Goal: Task Accomplishment & Management: Manage account settings

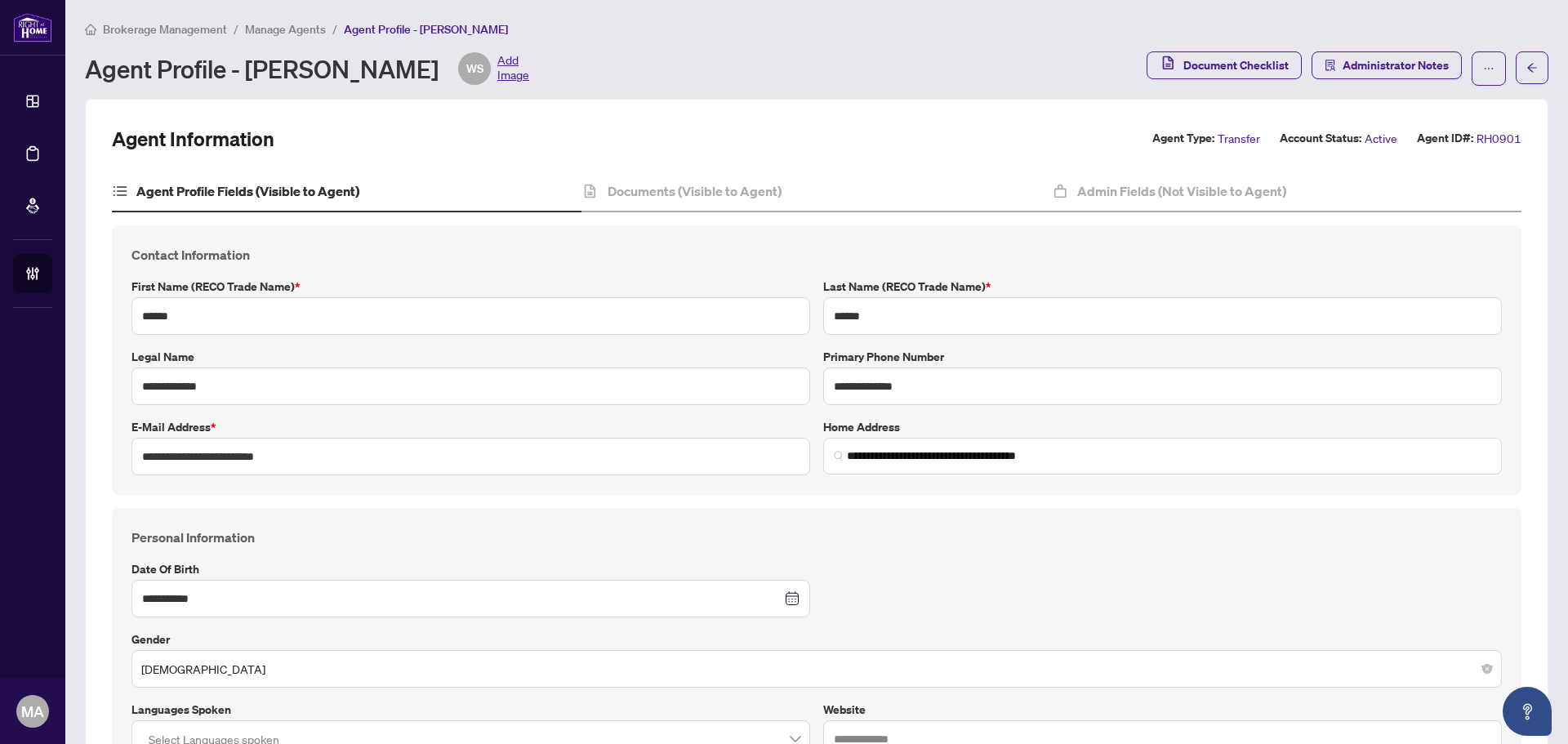
click at [309, 31] on span "Manage Agents" at bounding box center [285, 29] width 81 height 15
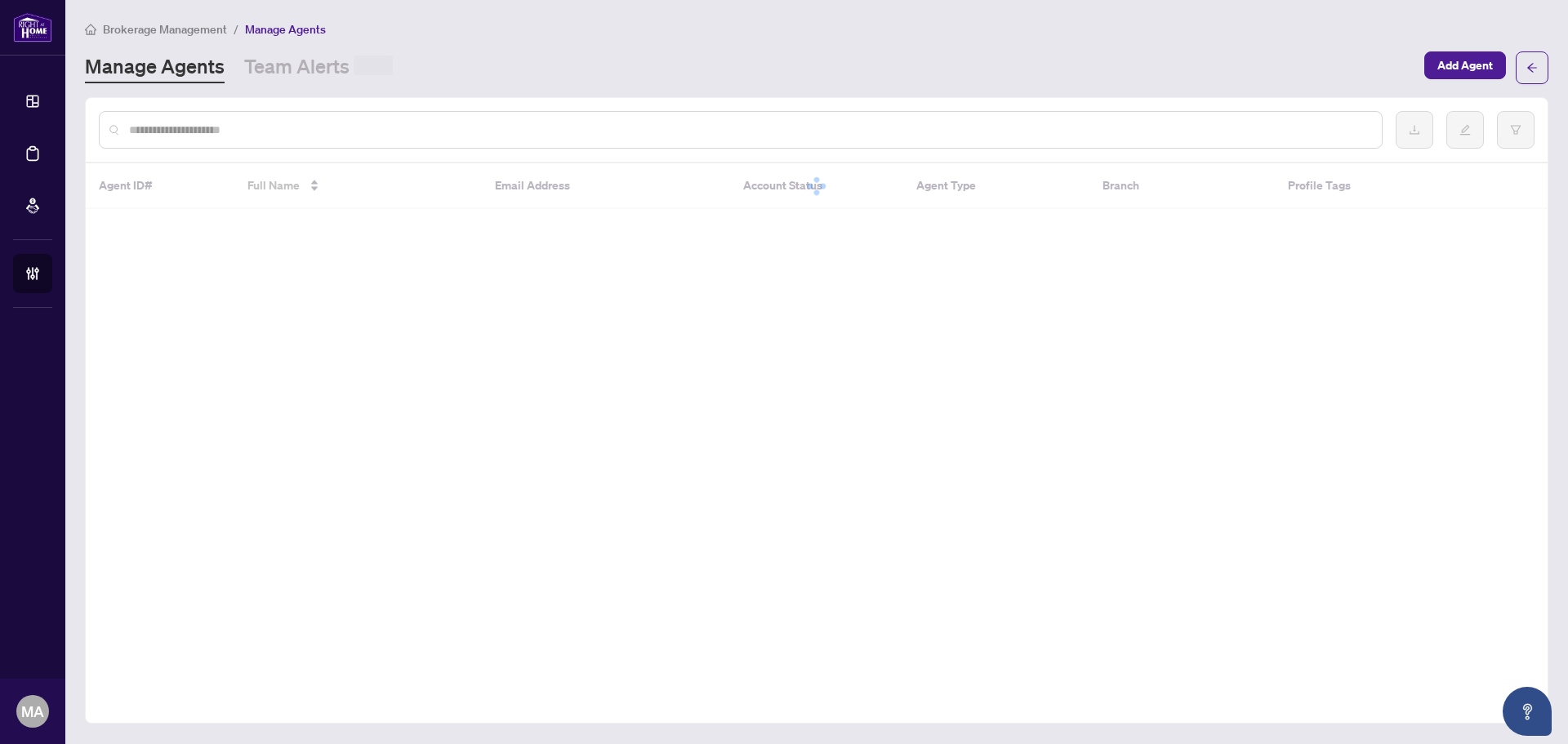
click at [370, 133] on input "text" at bounding box center [749, 129] width 1240 height 18
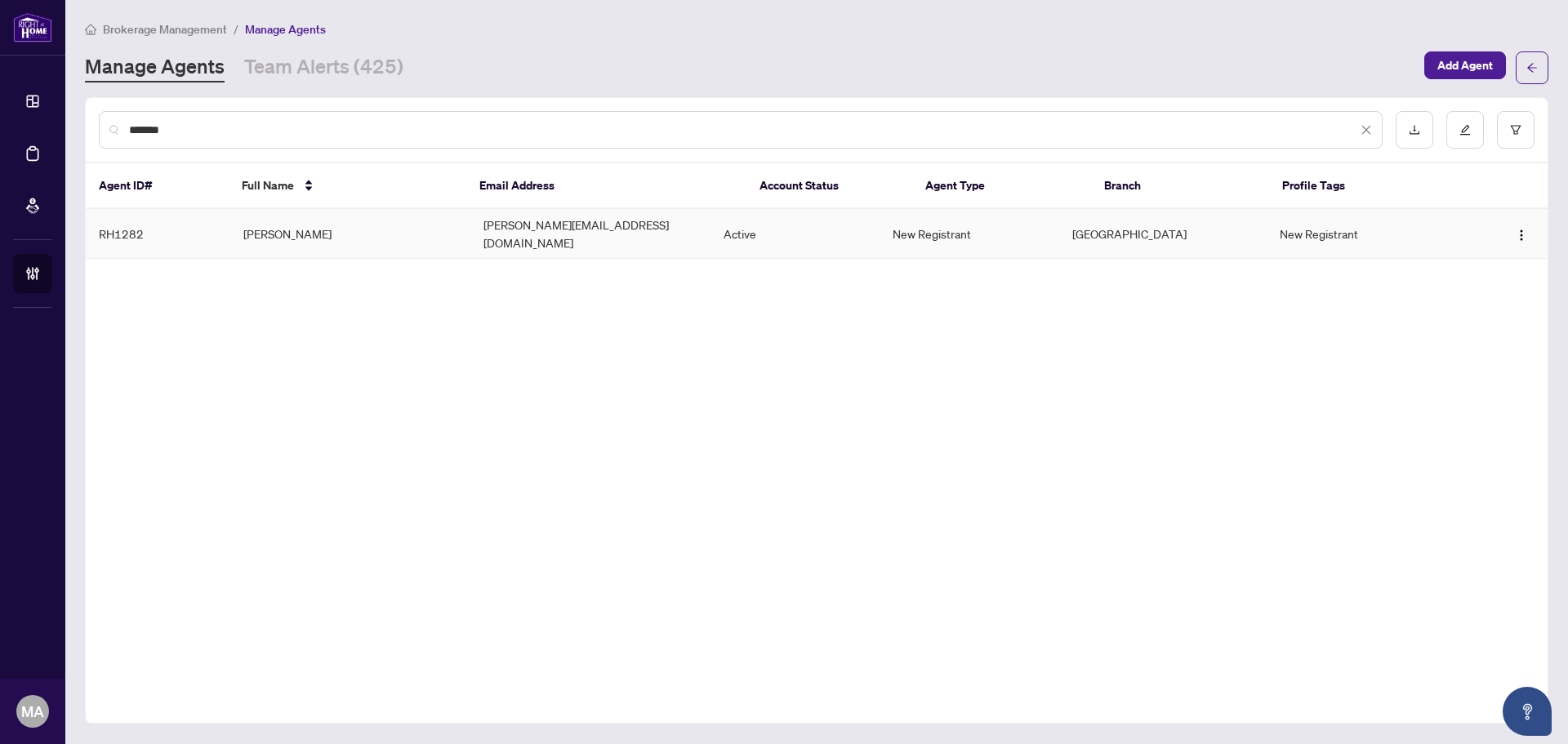
type input "*******"
click at [337, 226] on td "[PERSON_NAME]" at bounding box center [350, 233] width 240 height 50
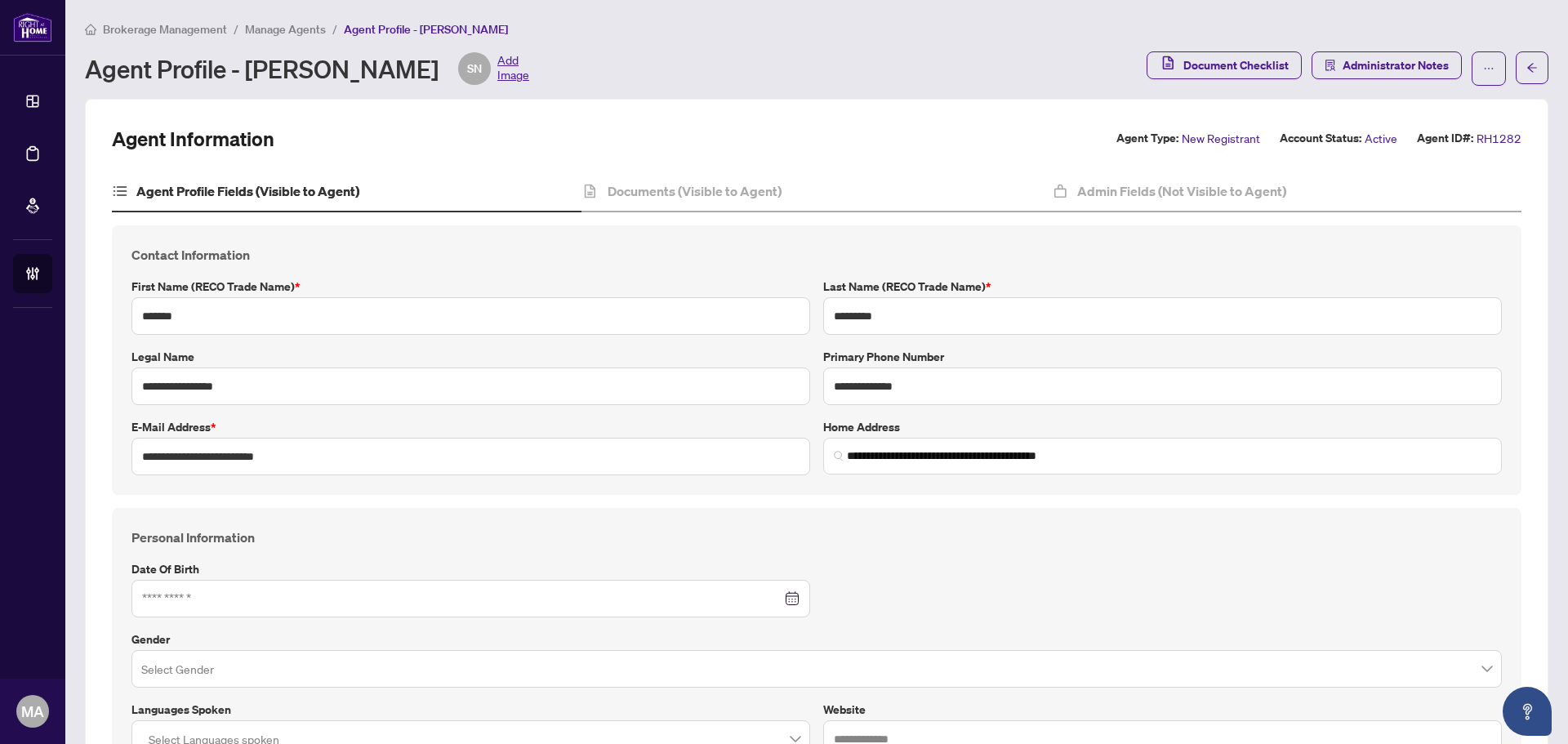
type input "**********"
type input "****"
type input "**********"
drag, startPoint x: 250, startPoint y: 70, endPoint x: 504, endPoint y: 70, distance: 254.0
click at [504, 70] on div "Agent Profile - Sameena Najmuddin SN Add Image" at bounding box center [306, 68] width 444 height 32
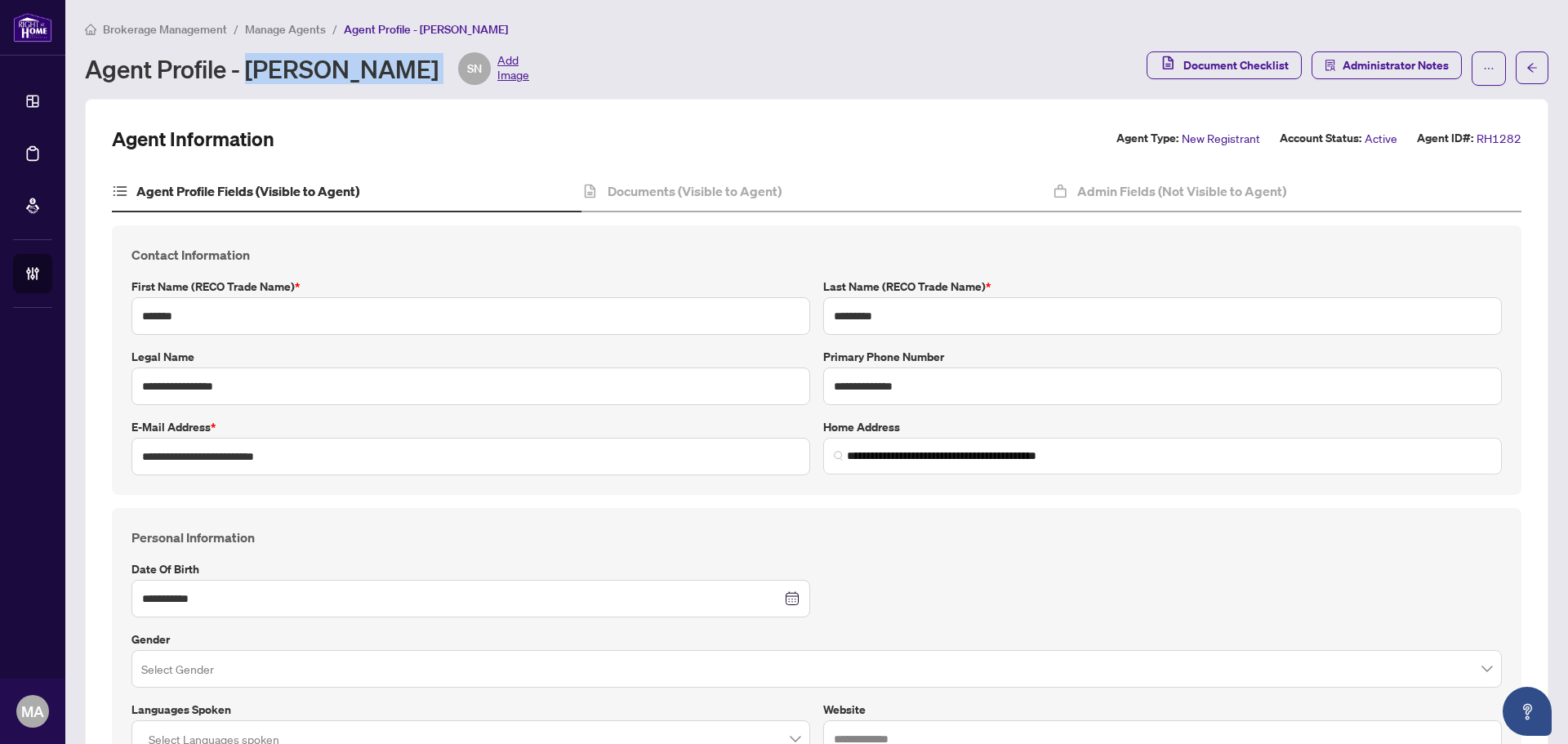
copy div "Sameena Najmuddin"
click at [1198, 192] on h4 "Admin Fields (Not Visible to Agent)" at bounding box center [1181, 191] width 209 height 19
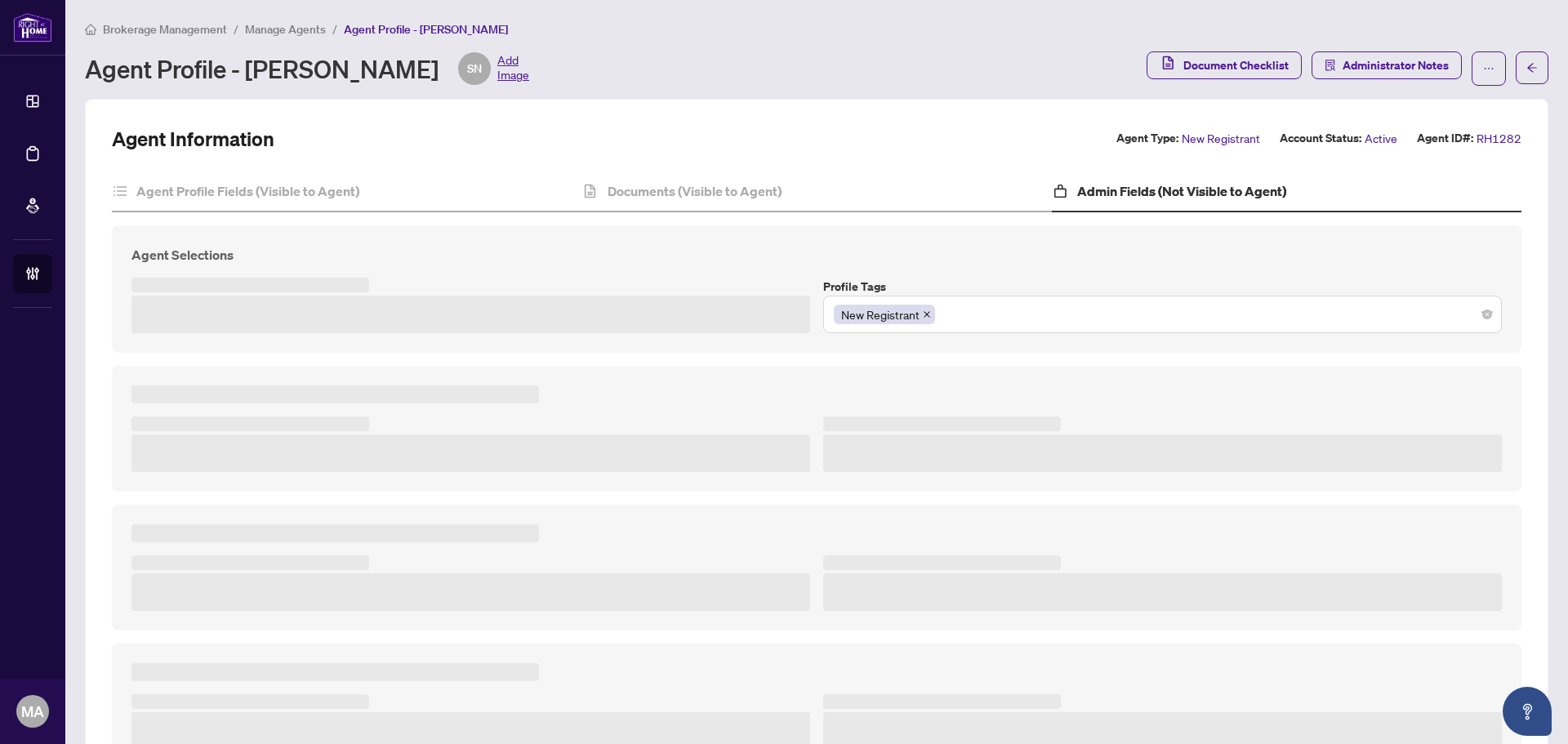
type textarea "**********"
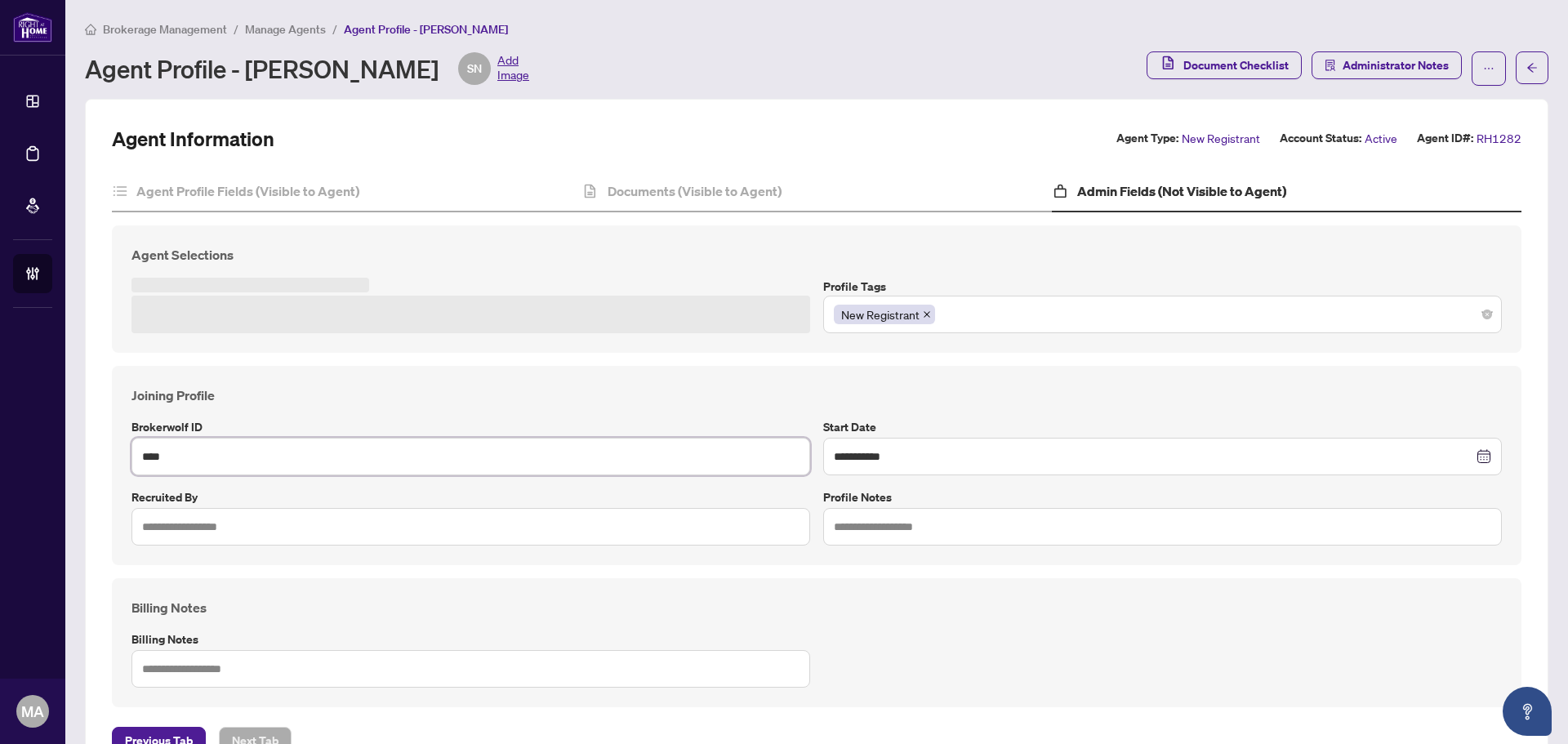
click at [175, 469] on input "****" at bounding box center [471, 456] width 678 height 38
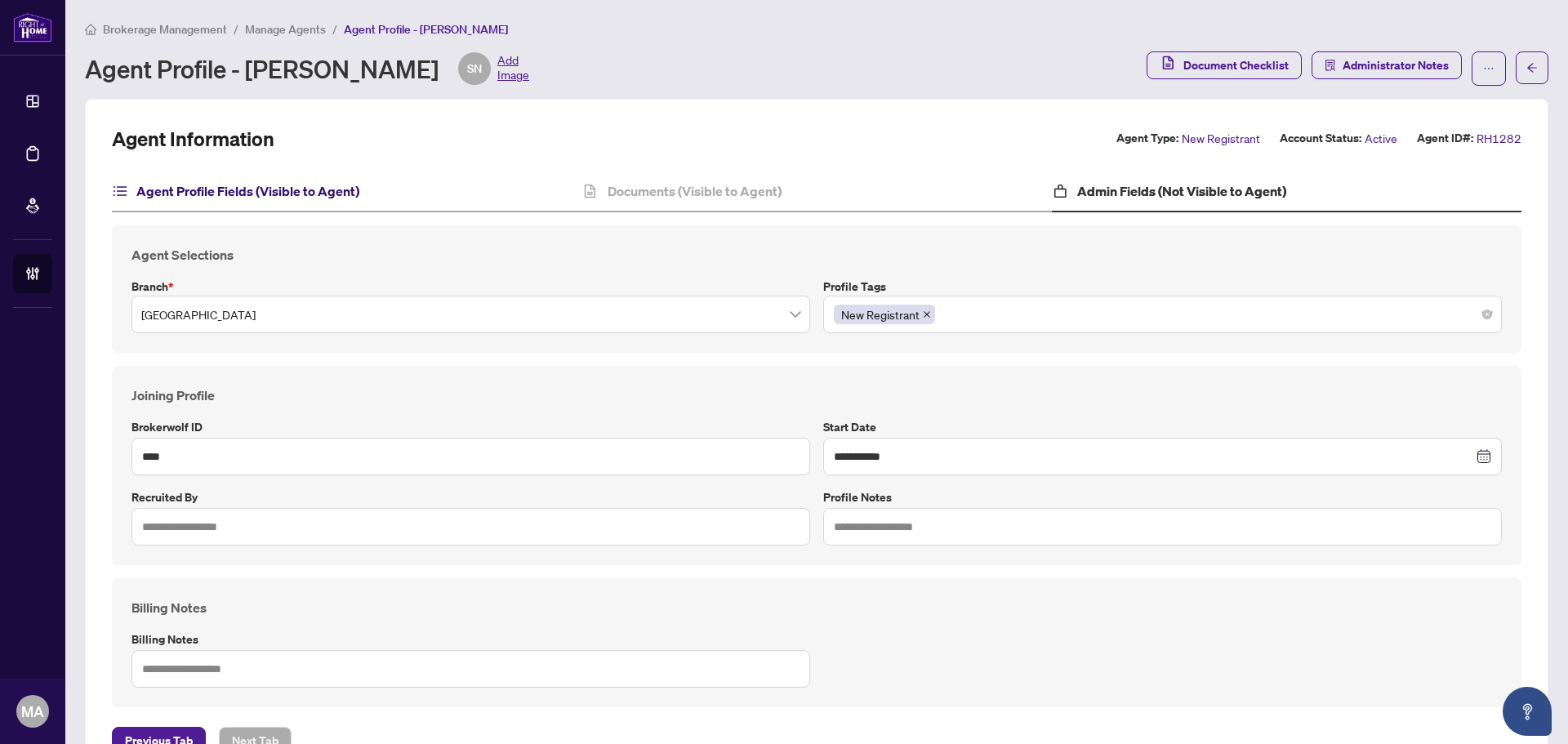
click at [278, 196] on h4 "Agent Profile Fields (Visible to Agent)" at bounding box center [247, 191] width 223 height 19
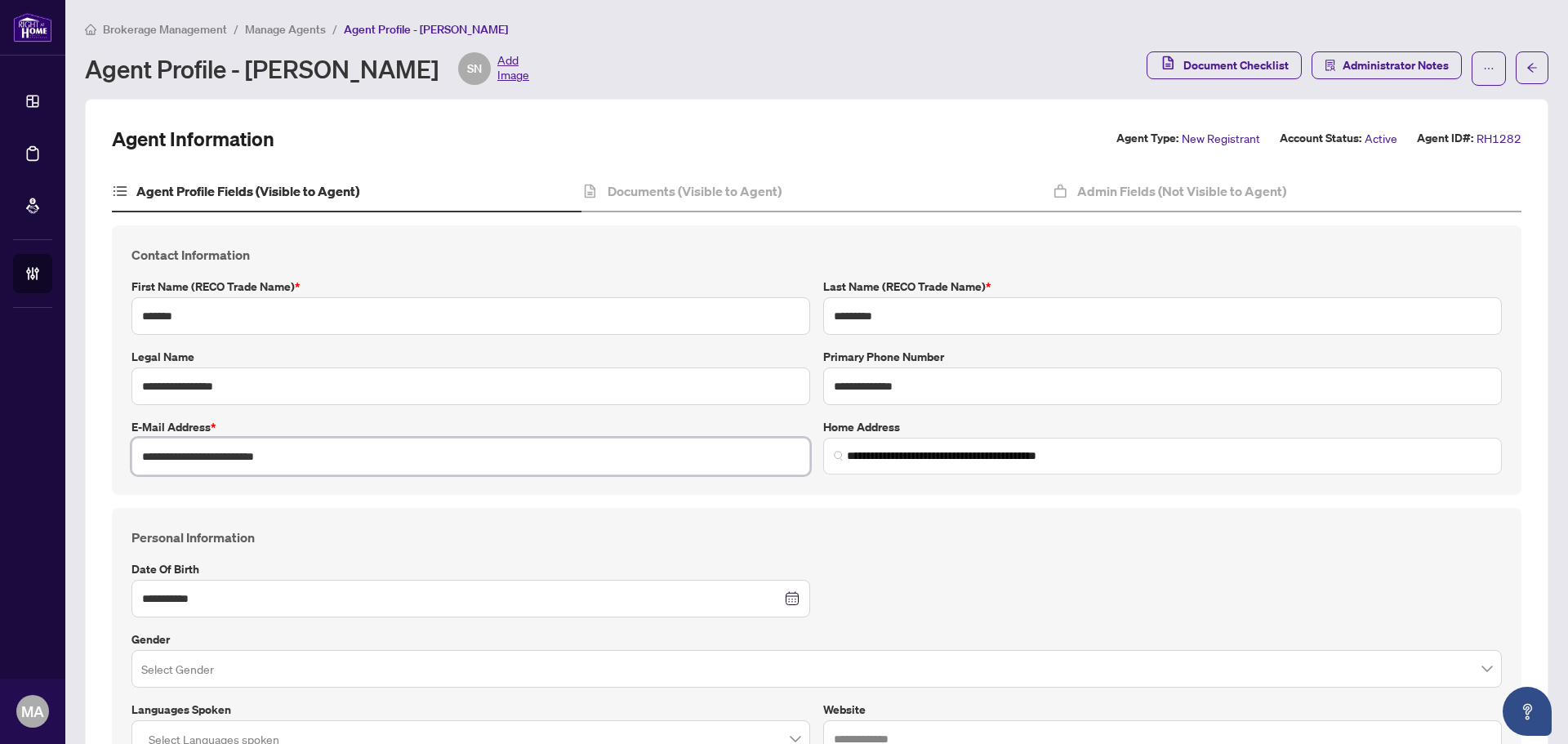
click at [260, 460] on input "**********" at bounding box center [471, 456] width 678 height 38
click at [984, 403] on input "**********" at bounding box center [1162, 386] width 678 height 38
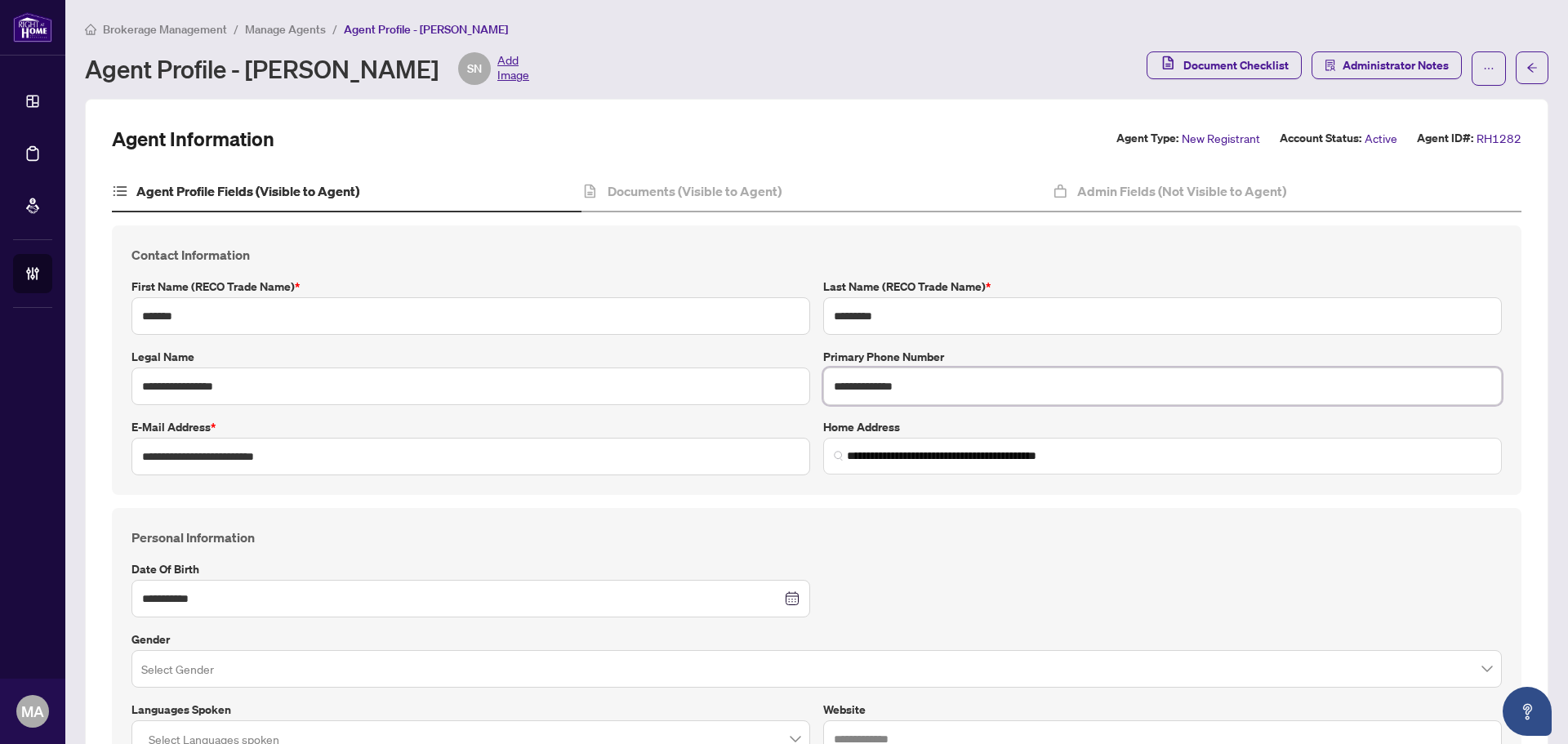
click at [984, 403] on input "**********" at bounding box center [1162, 386] width 678 height 38
click at [301, 66] on div "Agent Profile - Sameena Najmuddin SN Add Image" at bounding box center [306, 68] width 444 height 32
copy div "Sameena"
click at [395, 70] on div "Agent Profile - Sameena Najmuddin SN Add Image" at bounding box center [306, 68] width 444 height 32
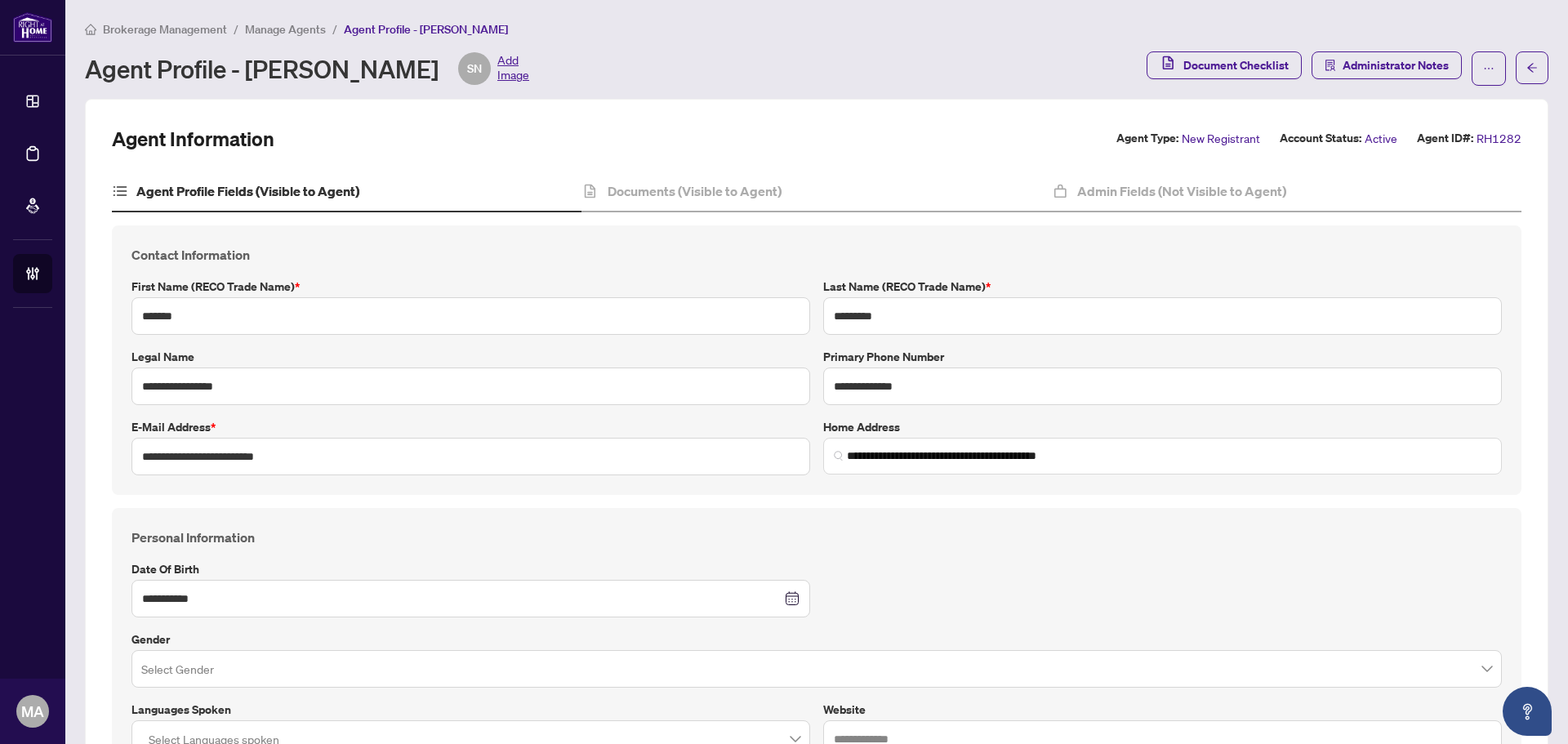
click at [395, 70] on div "Agent Profile - Sameena Najmuddin SN Add Image" at bounding box center [306, 68] width 444 height 32
copy div "Najmuddin"
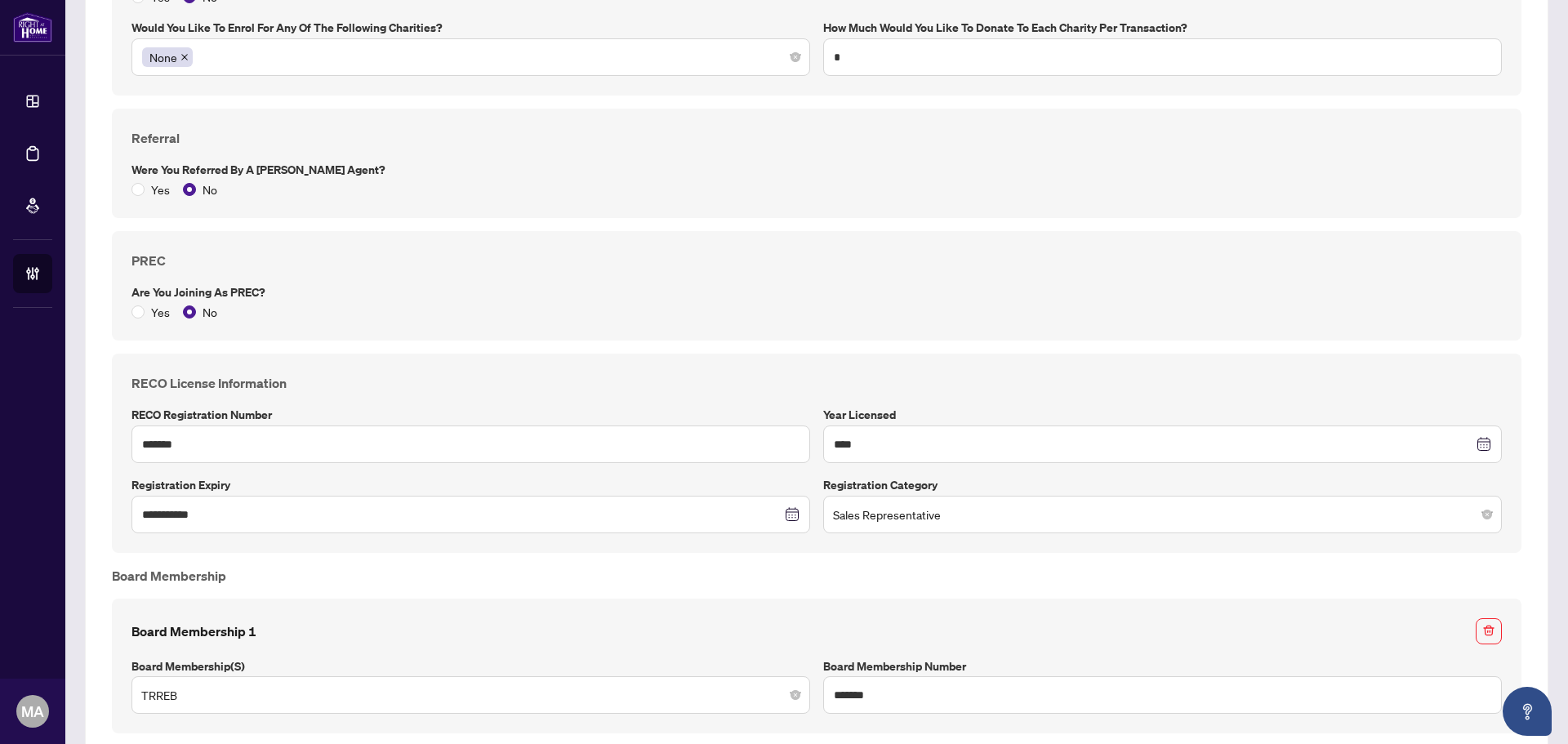
scroll to position [1388, 0]
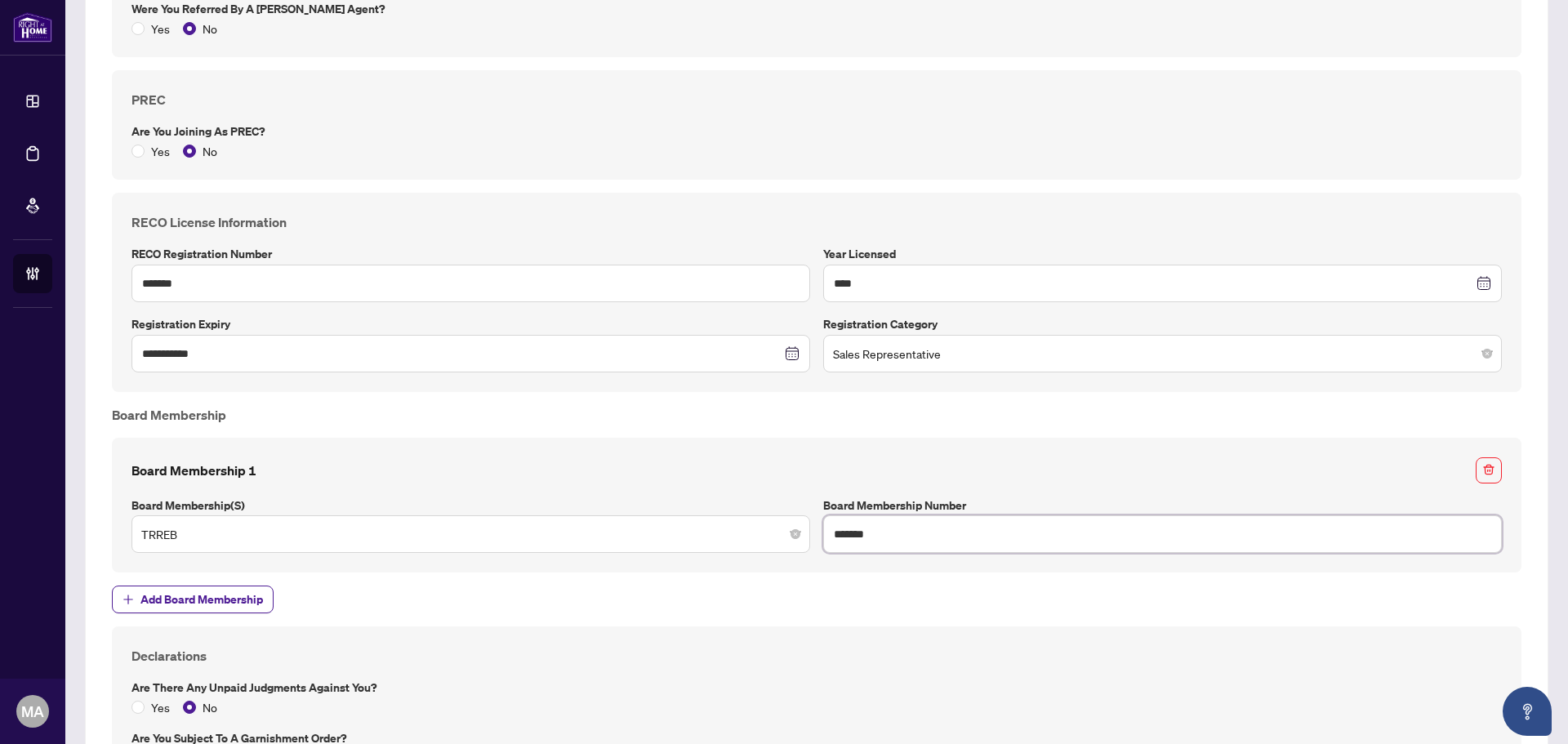
click at [926, 536] on input "*******" at bounding box center [1162, 534] width 678 height 38
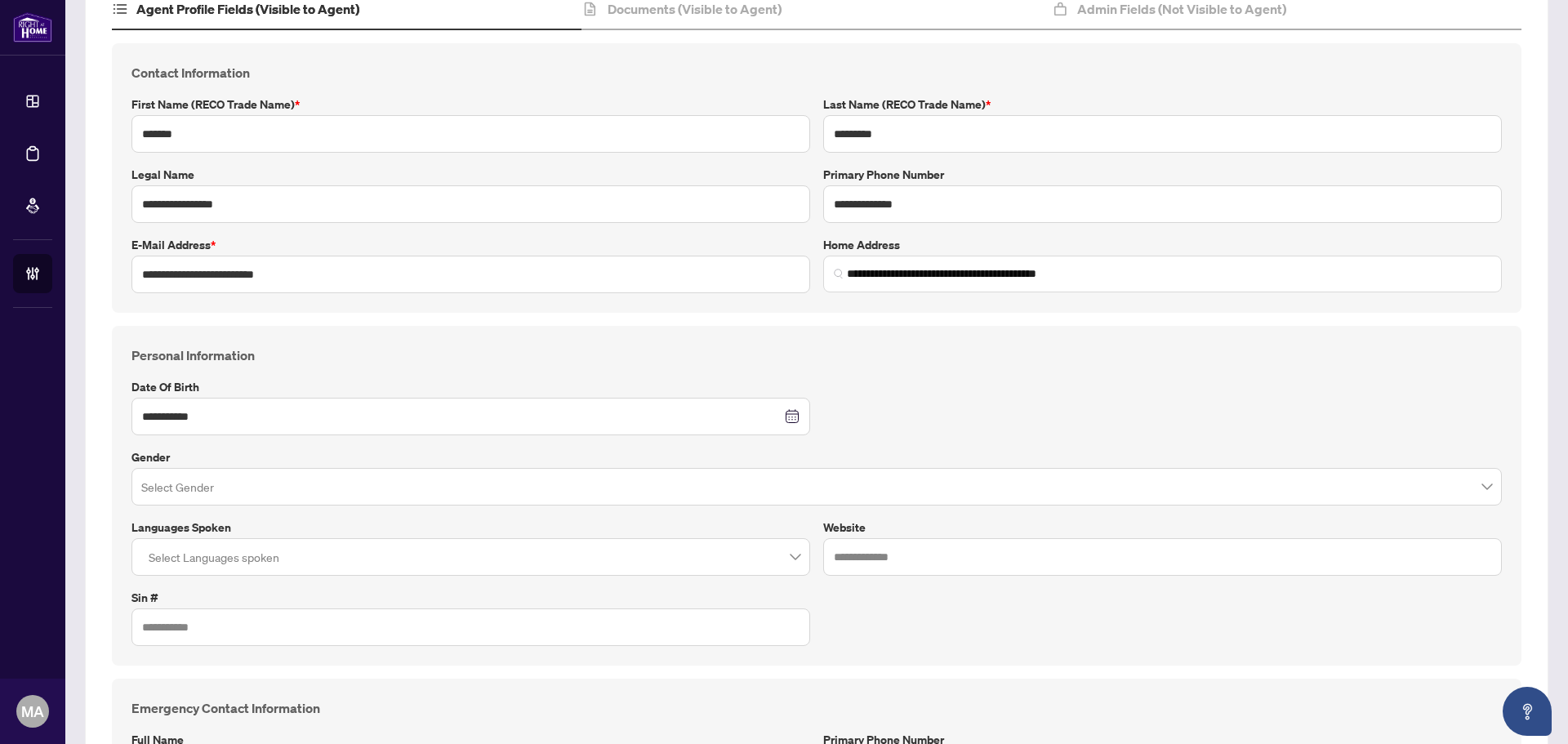
scroll to position [0, 0]
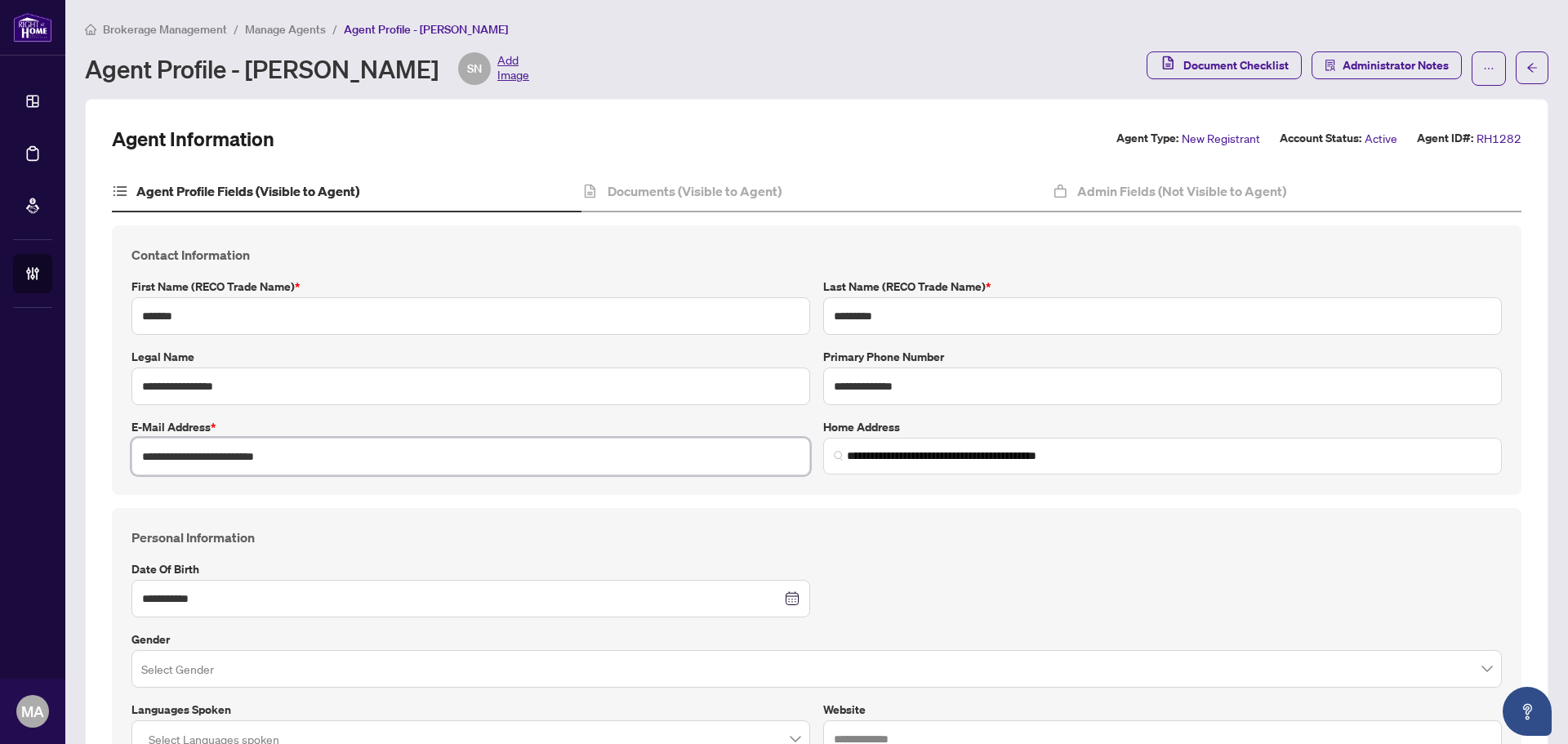
click at [214, 451] on input "**********" at bounding box center [471, 456] width 678 height 38
drag, startPoint x: 251, startPoint y: 65, endPoint x: 471, endPoint y: 74, distance: 220.2
click at [471, 74] on div "Agent Profile - Sameena Najmuddin SN Add Image" at bounding box center [306, 68] width 444 height 32
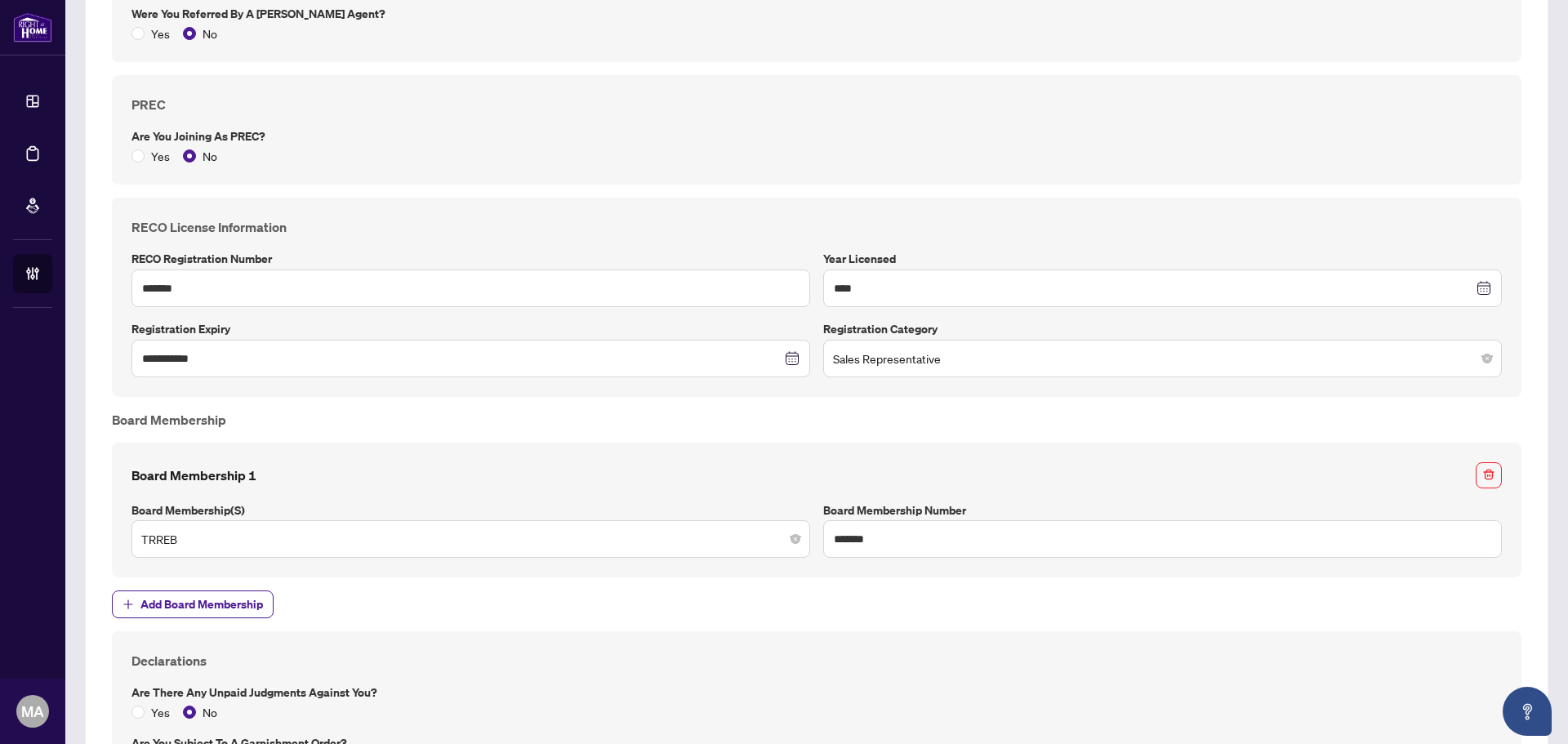
scroll to position [1553, 0]
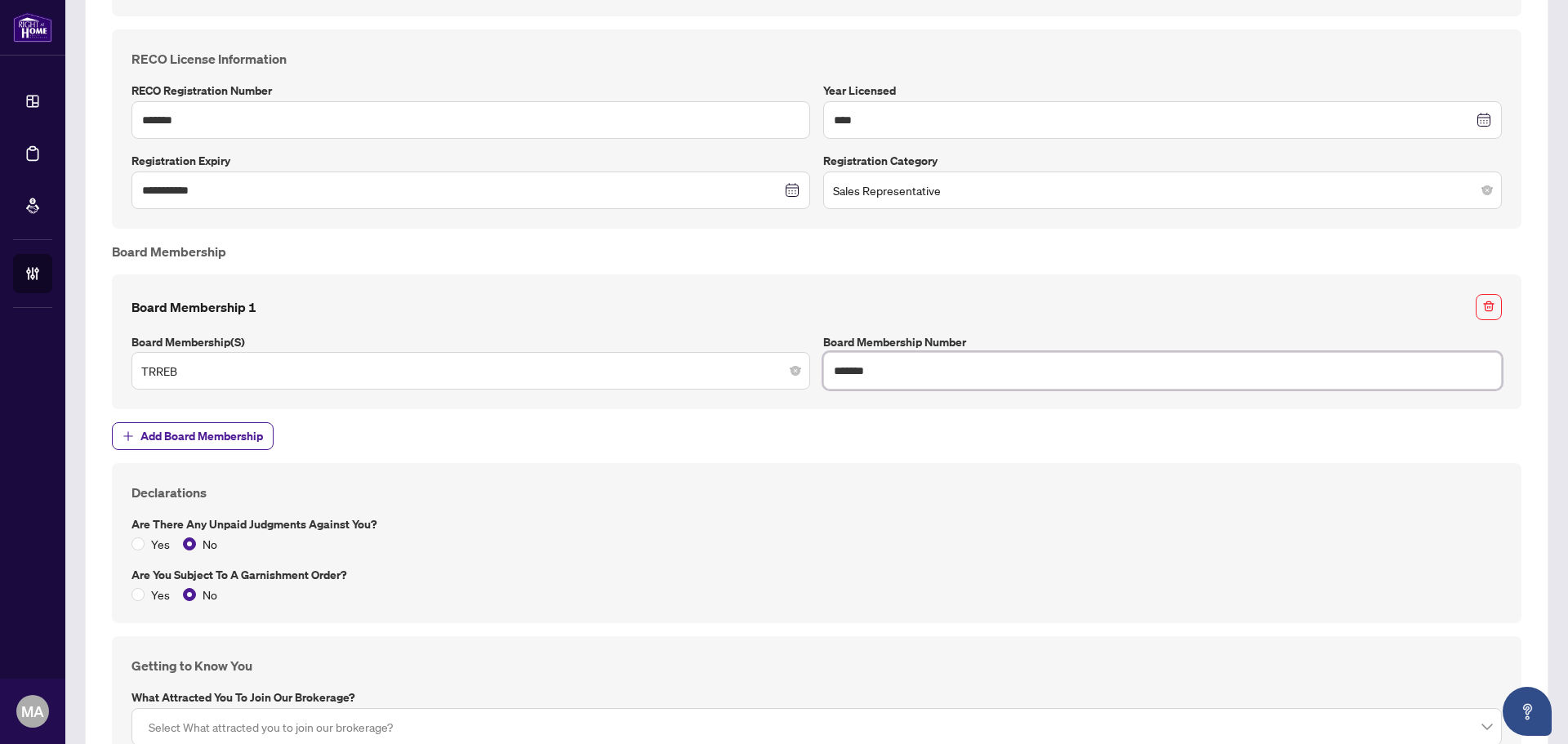
click at [924, 367] on input "*******" at bounding box center [1162, 370] width 678 height 38
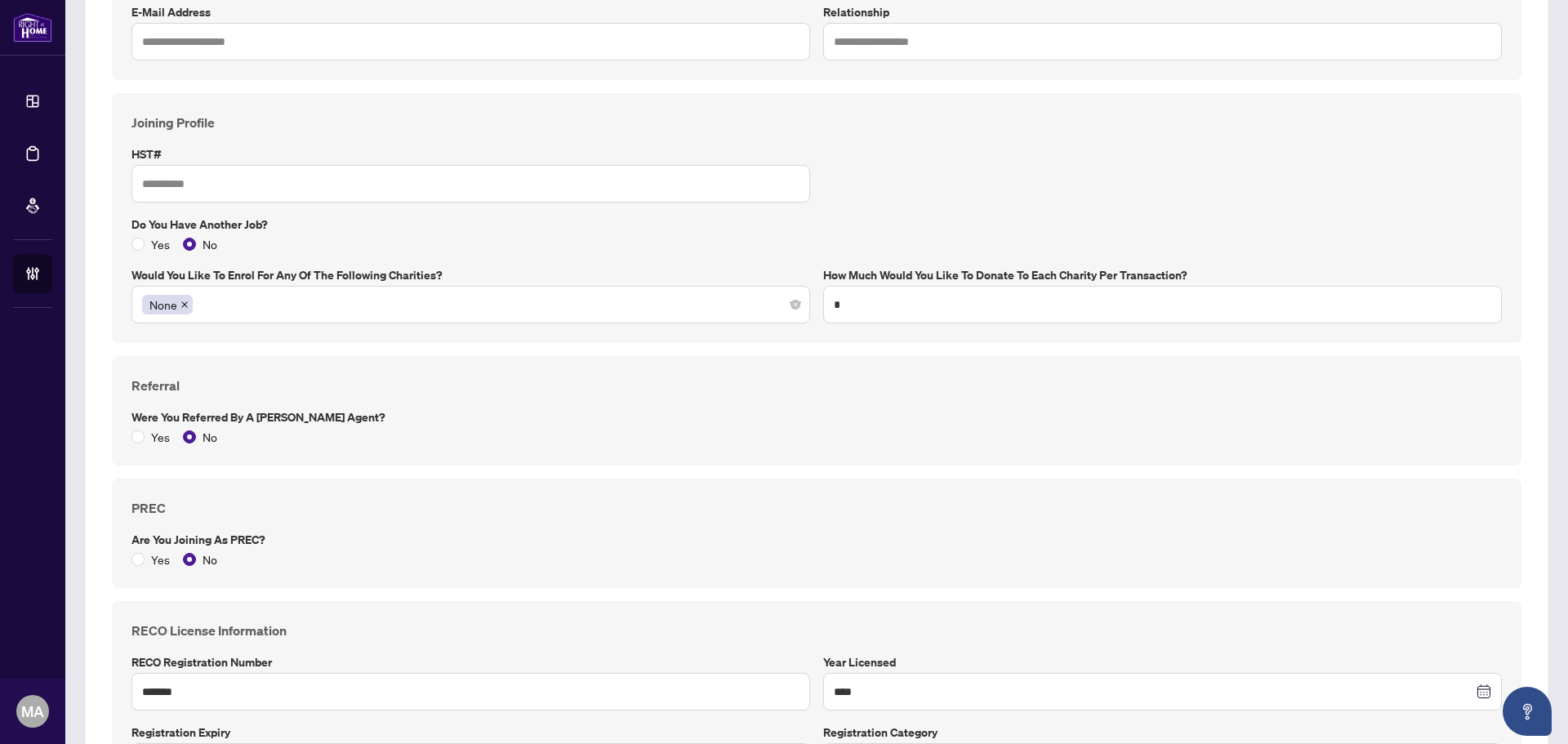
scroll to position [409, 0]
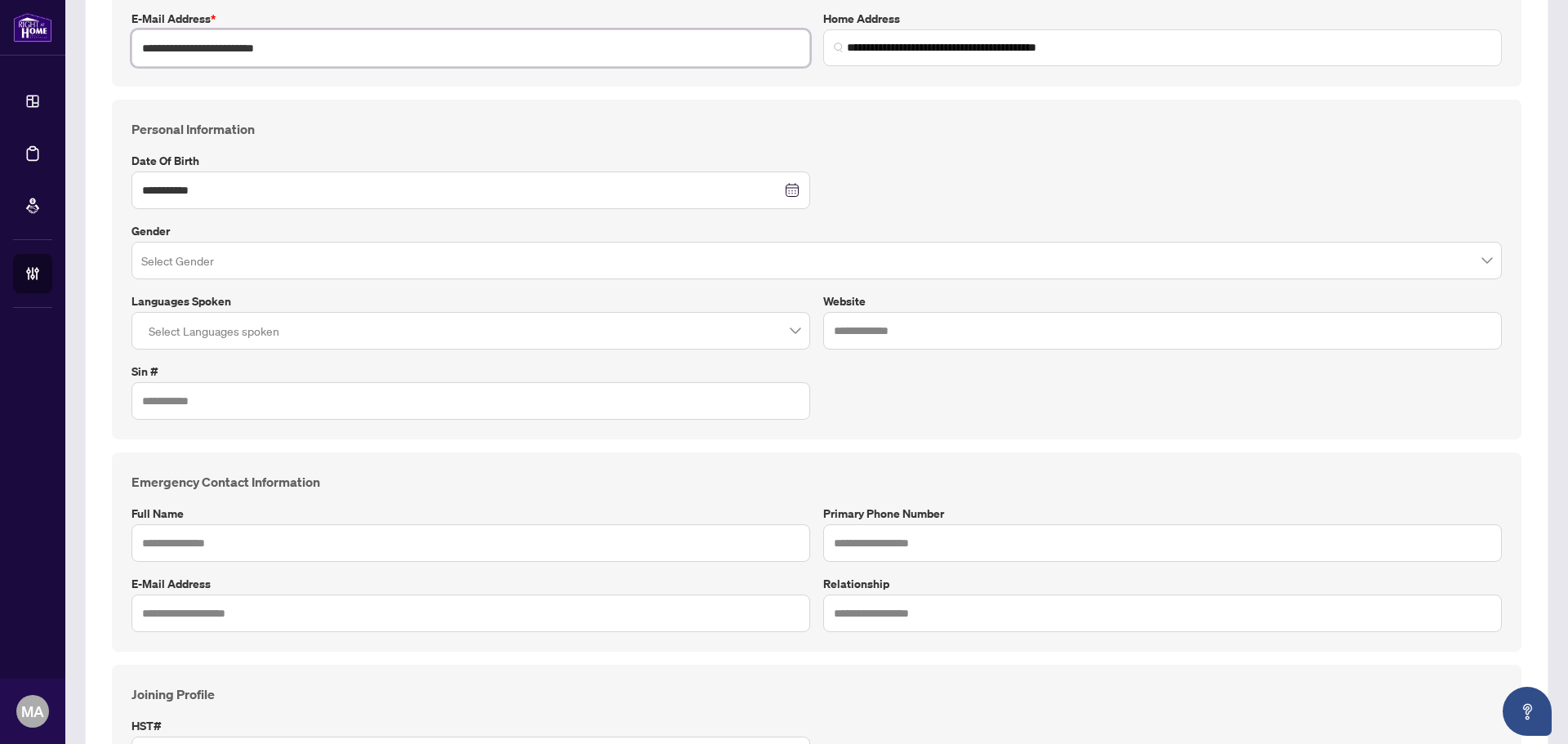
click at [306, 54] on input "**********" at bounding box center [471, 48] width 678 height 38
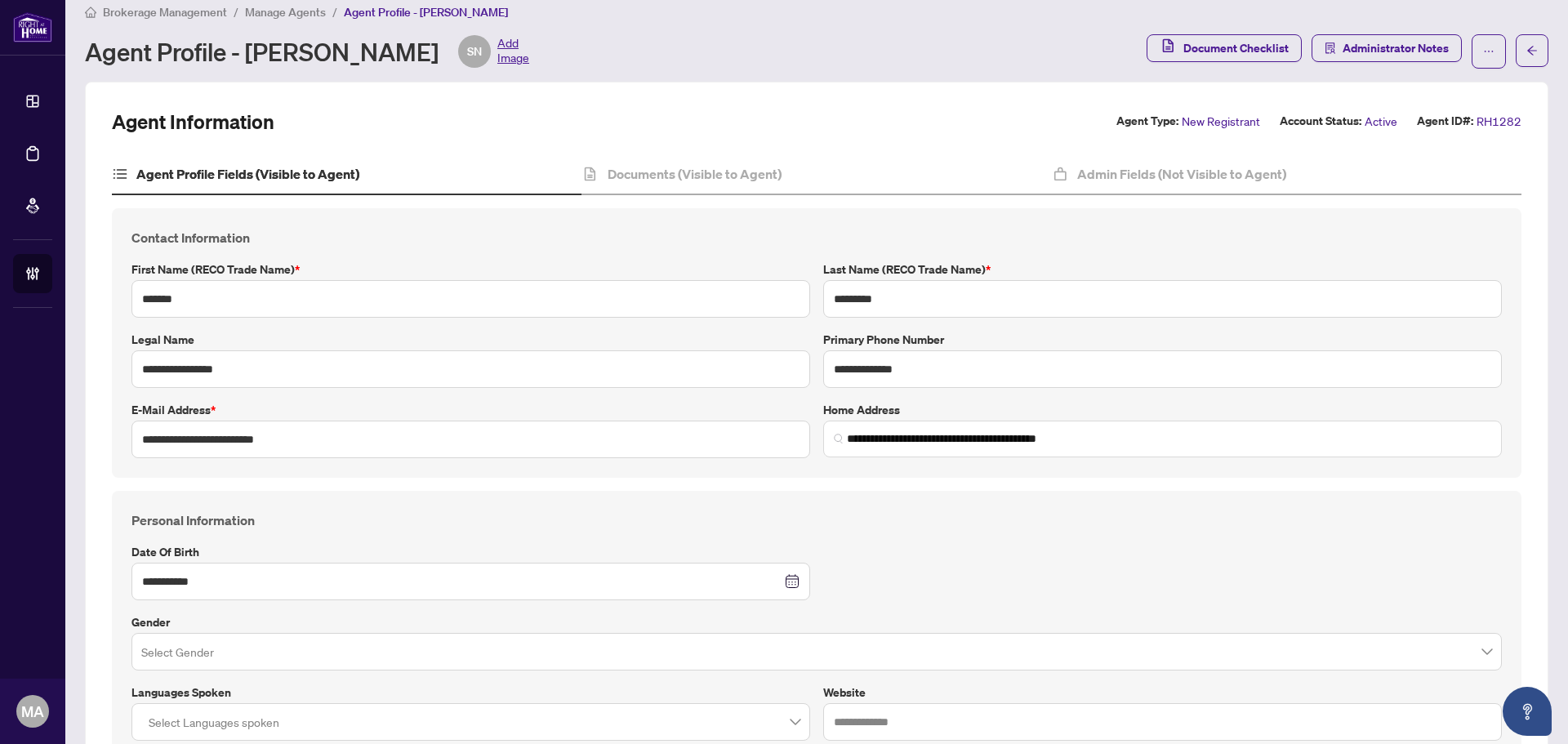
scroll to position [0, 0]
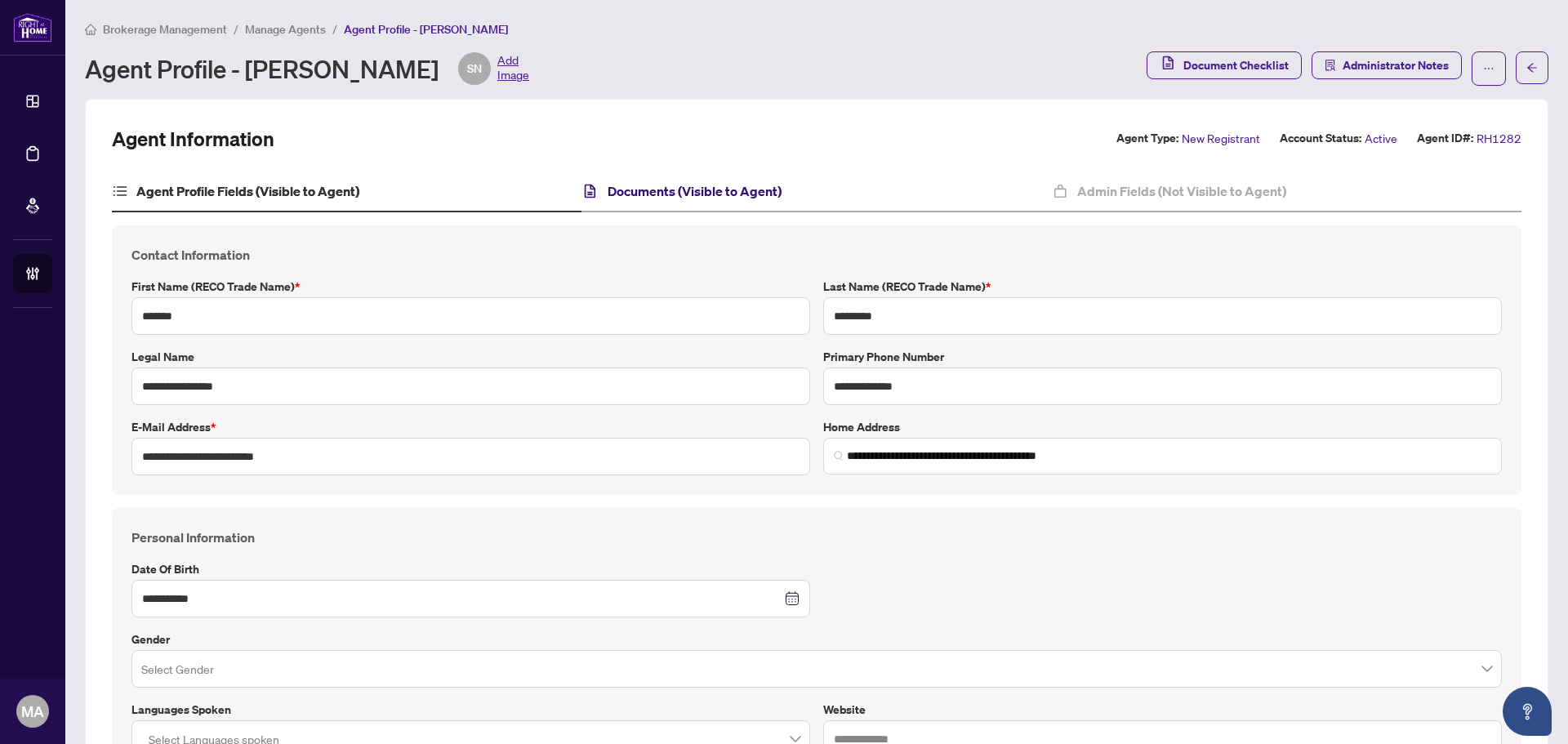
click at [729, 189] on h4 "Documents (Visible to Agent)" at bounding box center [694, 191] width 174 height 19
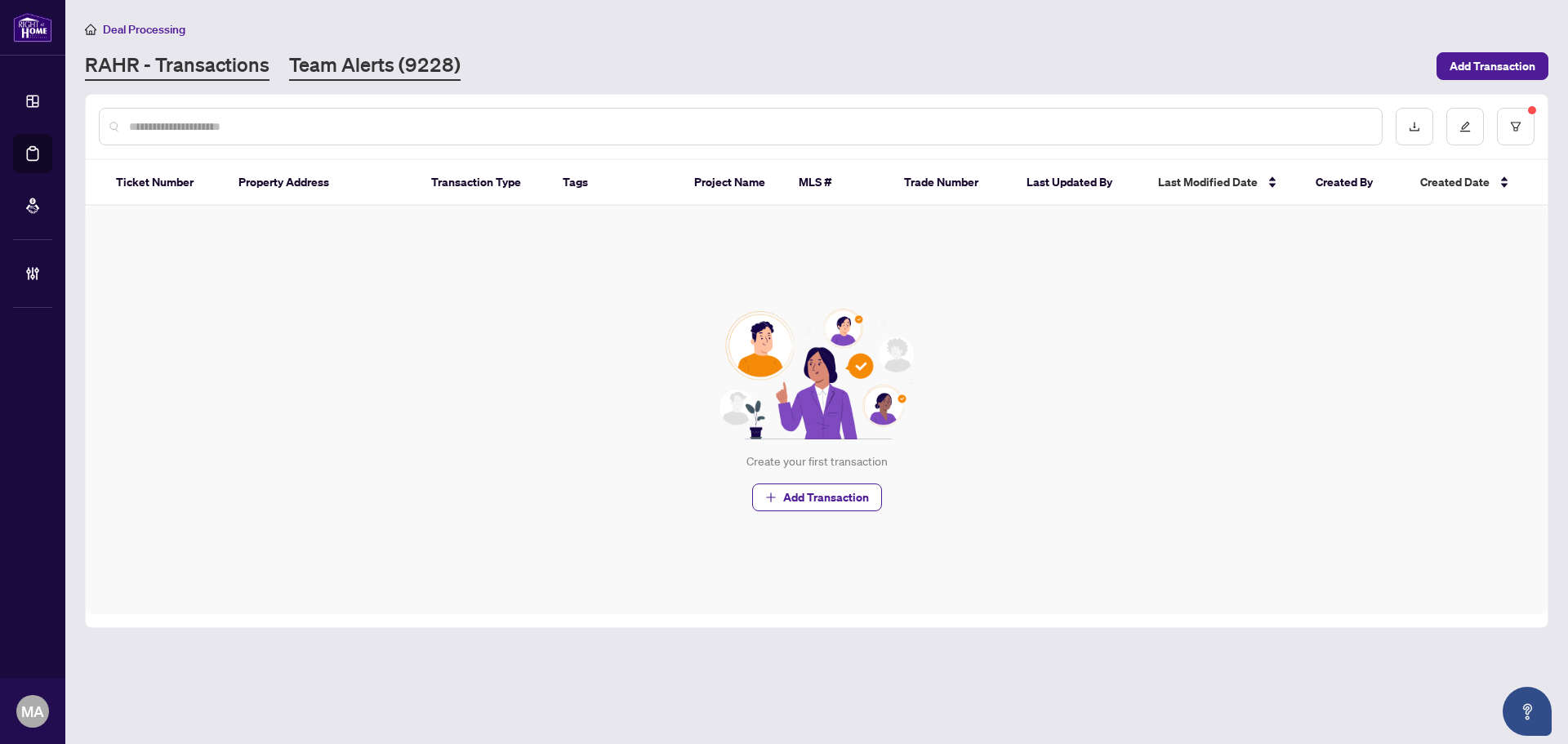
click at [354, 72] on link "Team Alerts (9228)" at bounding box center [375, 66] width 171 height 30
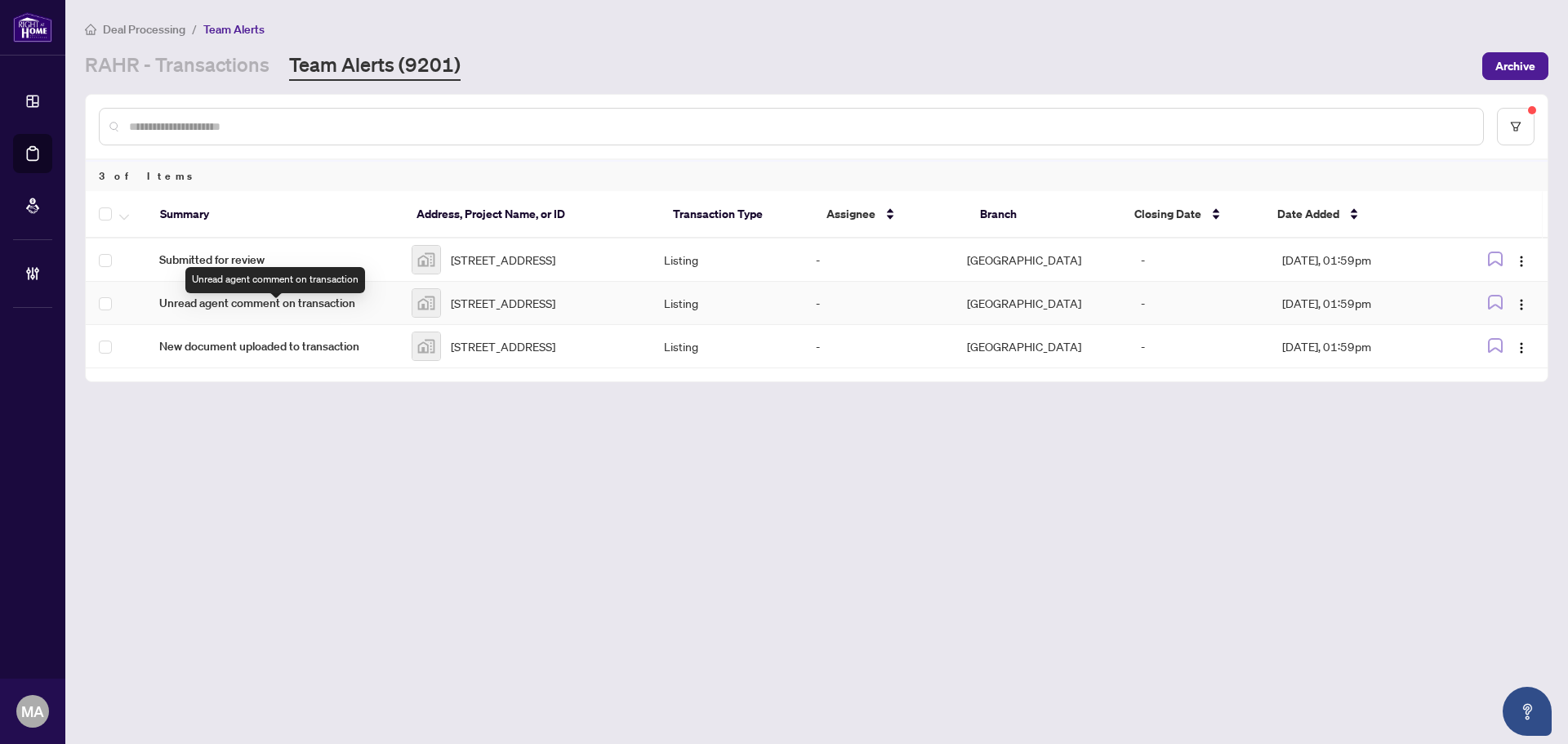
click at [231, 312] on span "Unread agent comment on transaction" at bounding box center [272, 303] width 226 height 18
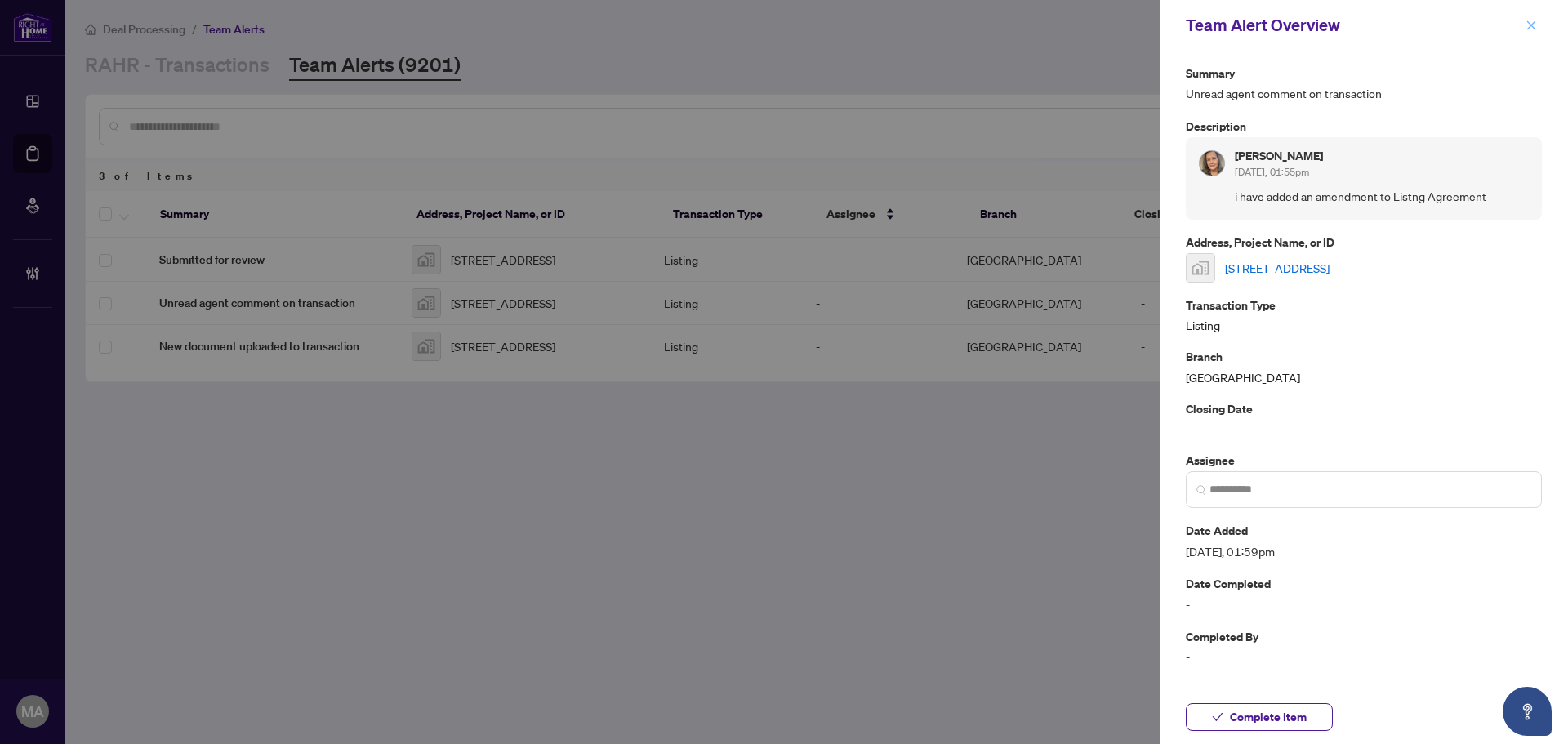
click at [1524, 23] on button "button" at bounding box center [1531, 25] width 21 height 19
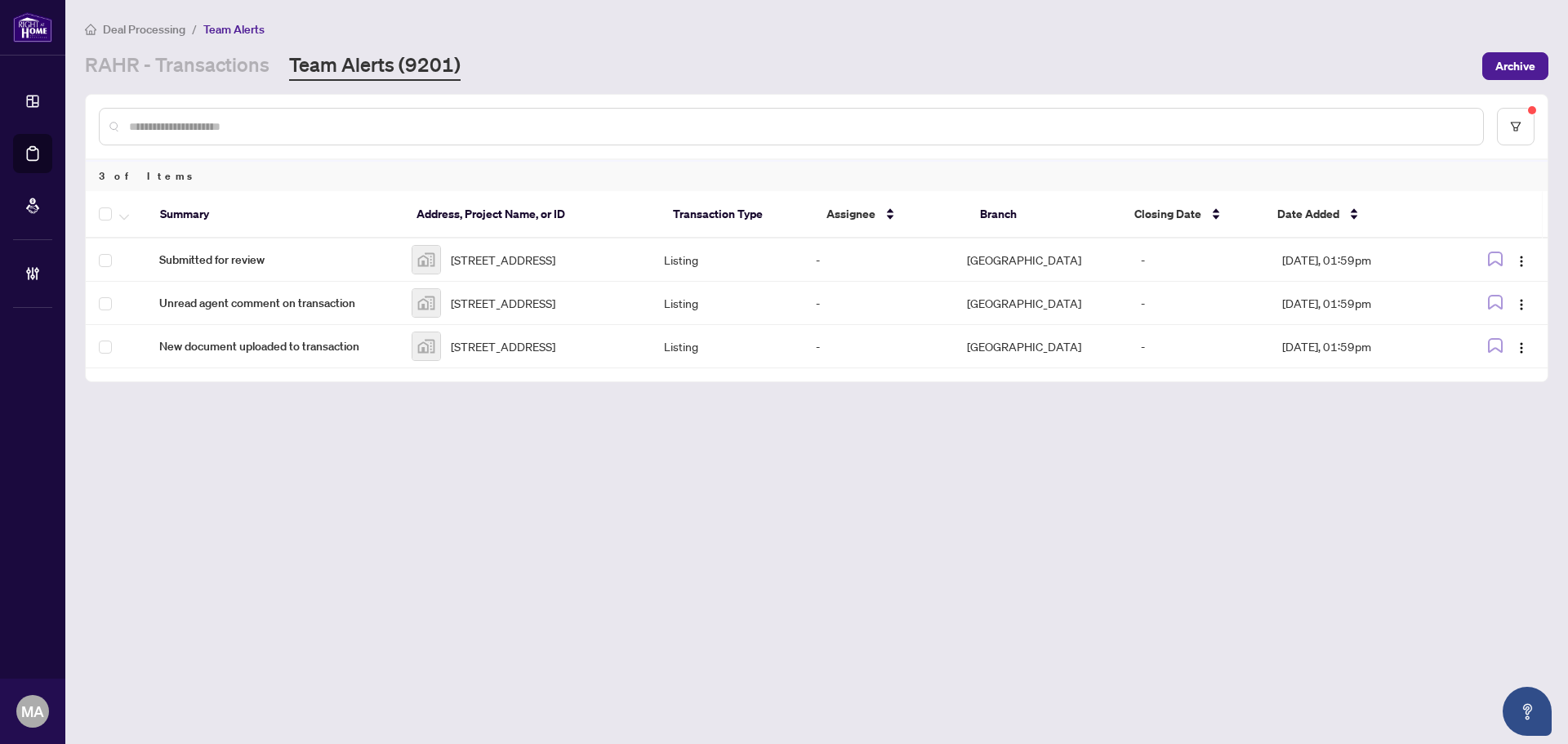
click at [113, 213] on div at bounding box center [120, 214] width 42 height 19
click at [107, 210] on th at bounding box center [116, 215] width 61 height 47
click at [130, 211] on button "button" at bounding box center [124, 214] width 18 height 19
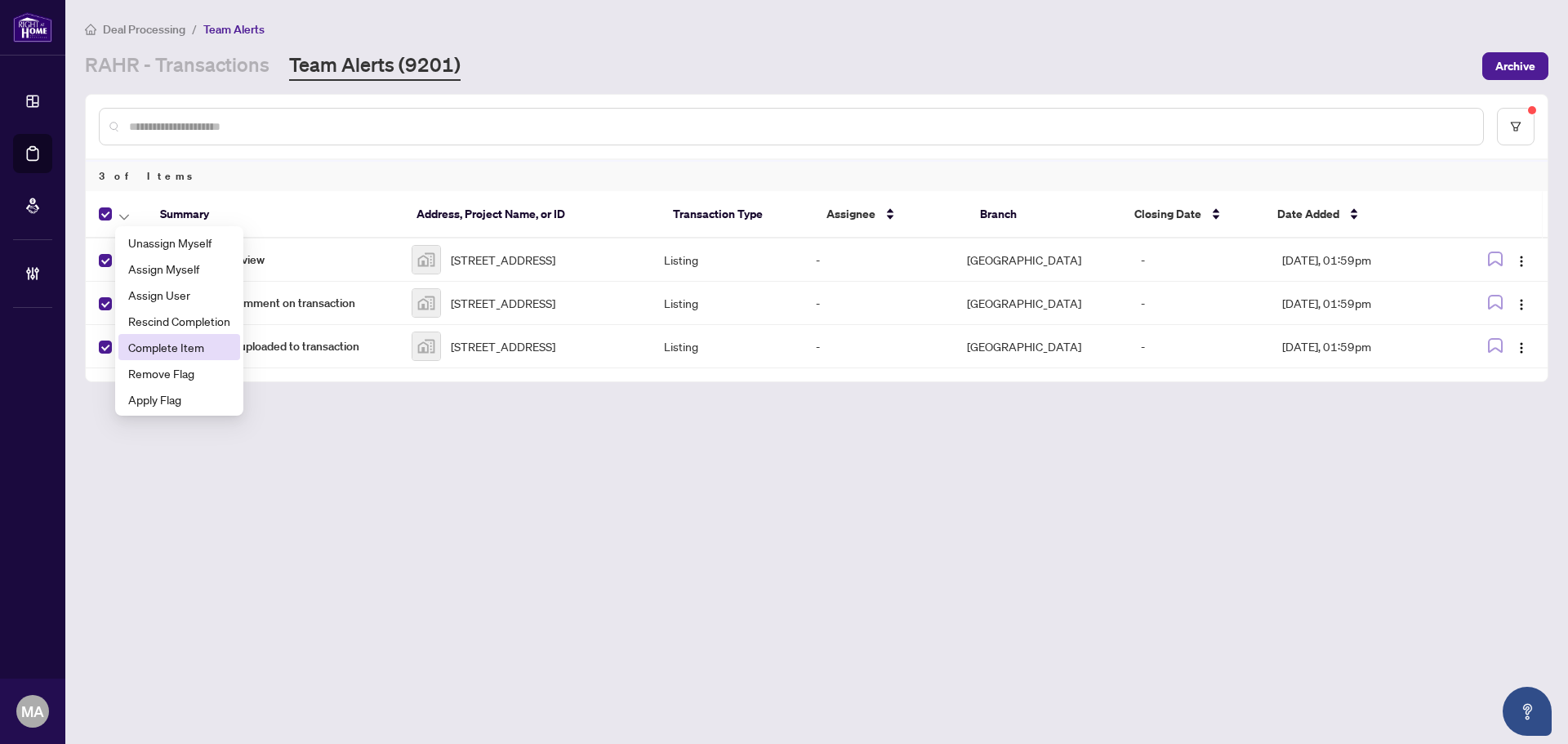
click at [161, 338] on span "Complete Item" at bounding box center [179, 347] width 102 height 18
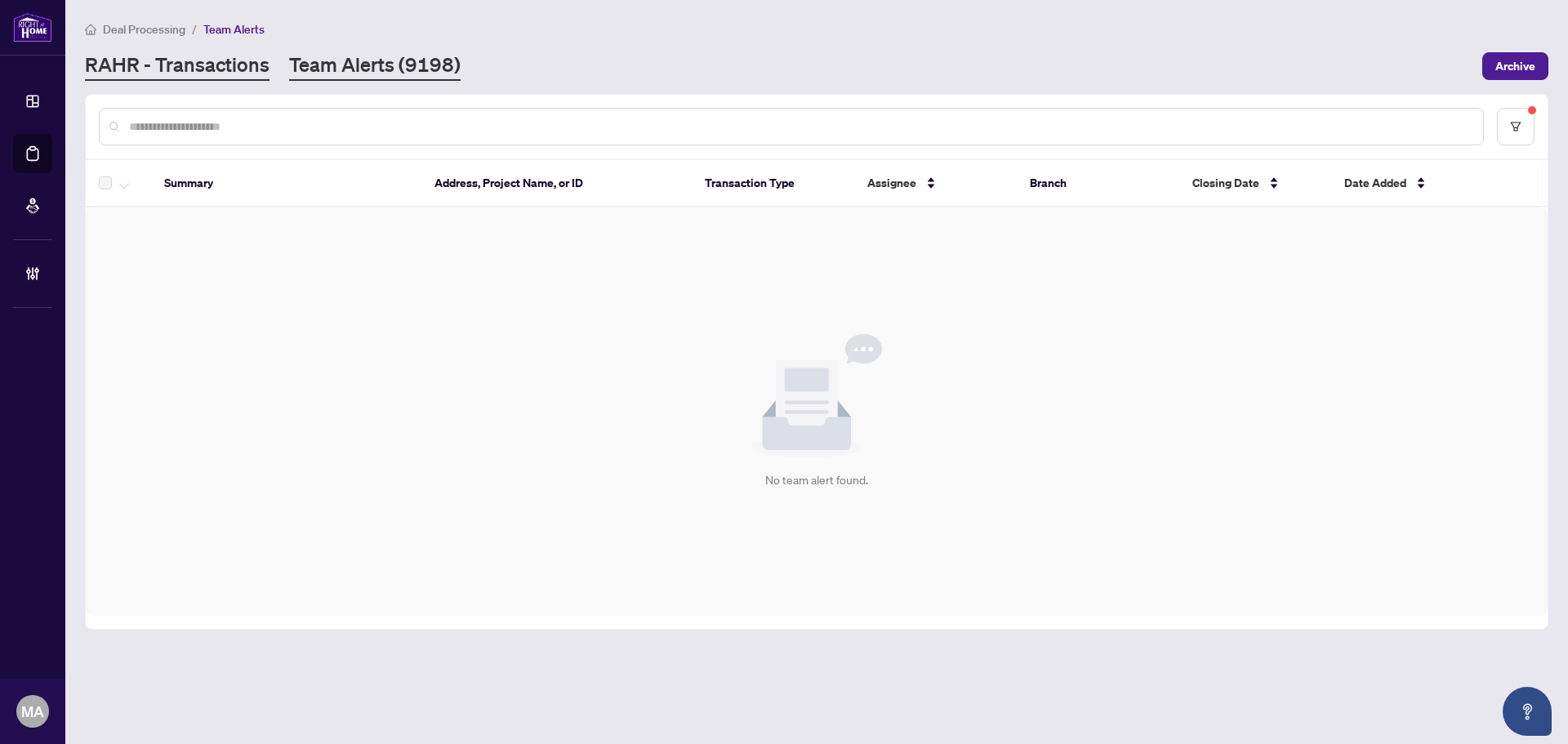
click at [162, 64] on link "RAHR - Transactions" at bounding box center [176, 66] width 184 height 30
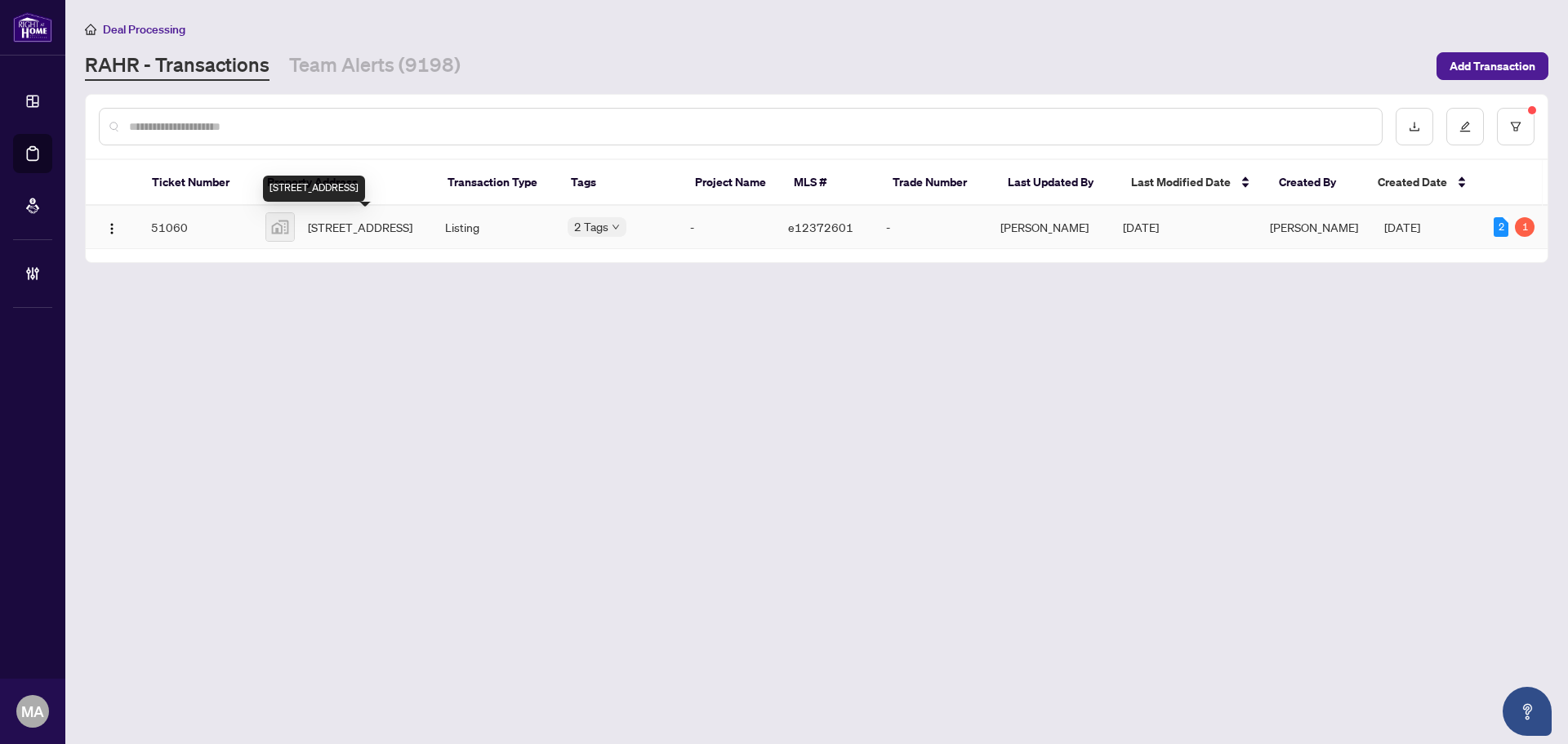
click at [324, 235] on span "205-171 Shanly Street unit 205, Port Perry, ON, Canada" at bounding box center [361, 227] width 105 height 18
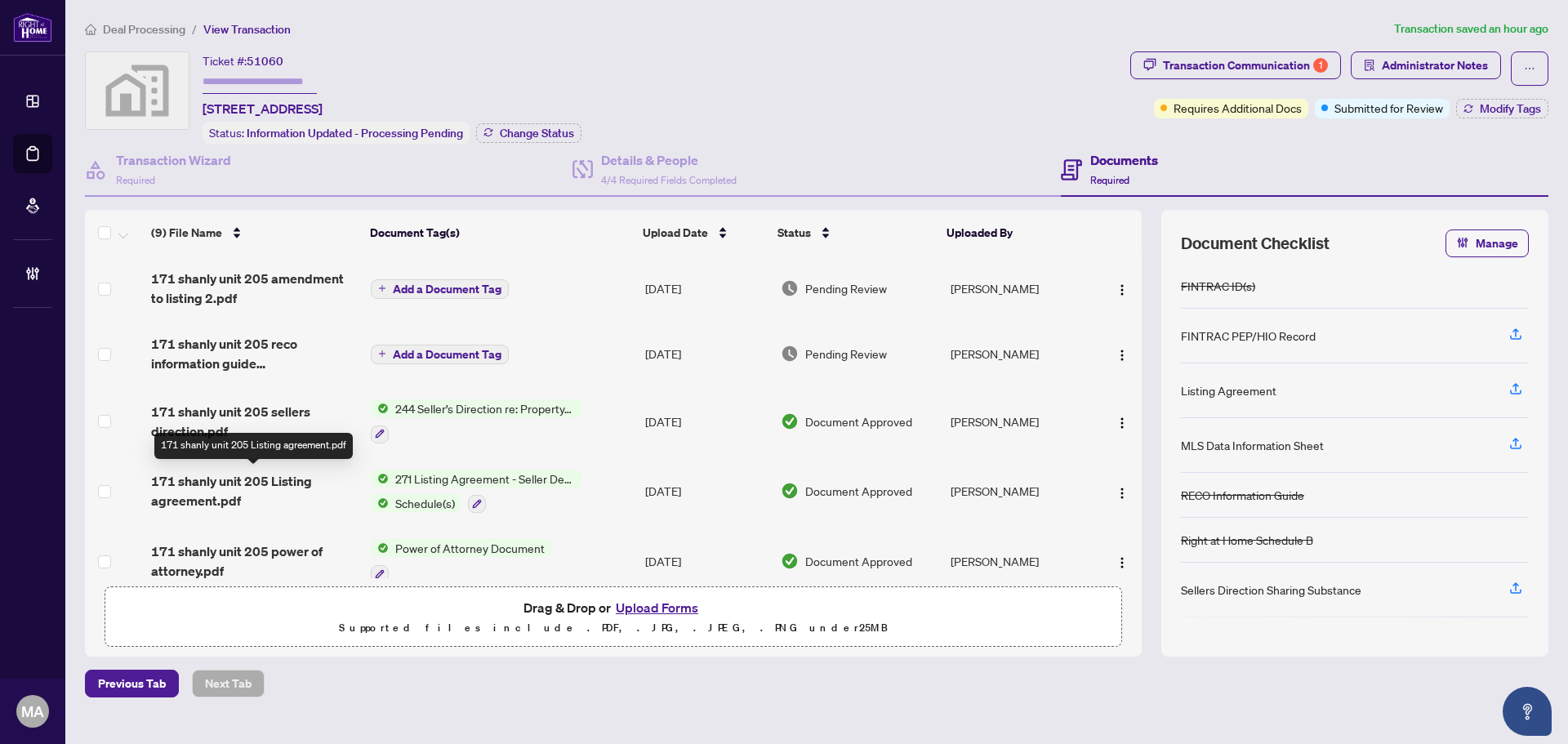
click at [208, 491] on span "171 shanly unit 205 Listing agreement.pdf" at bounding box center [254, 491] width 207 height 39
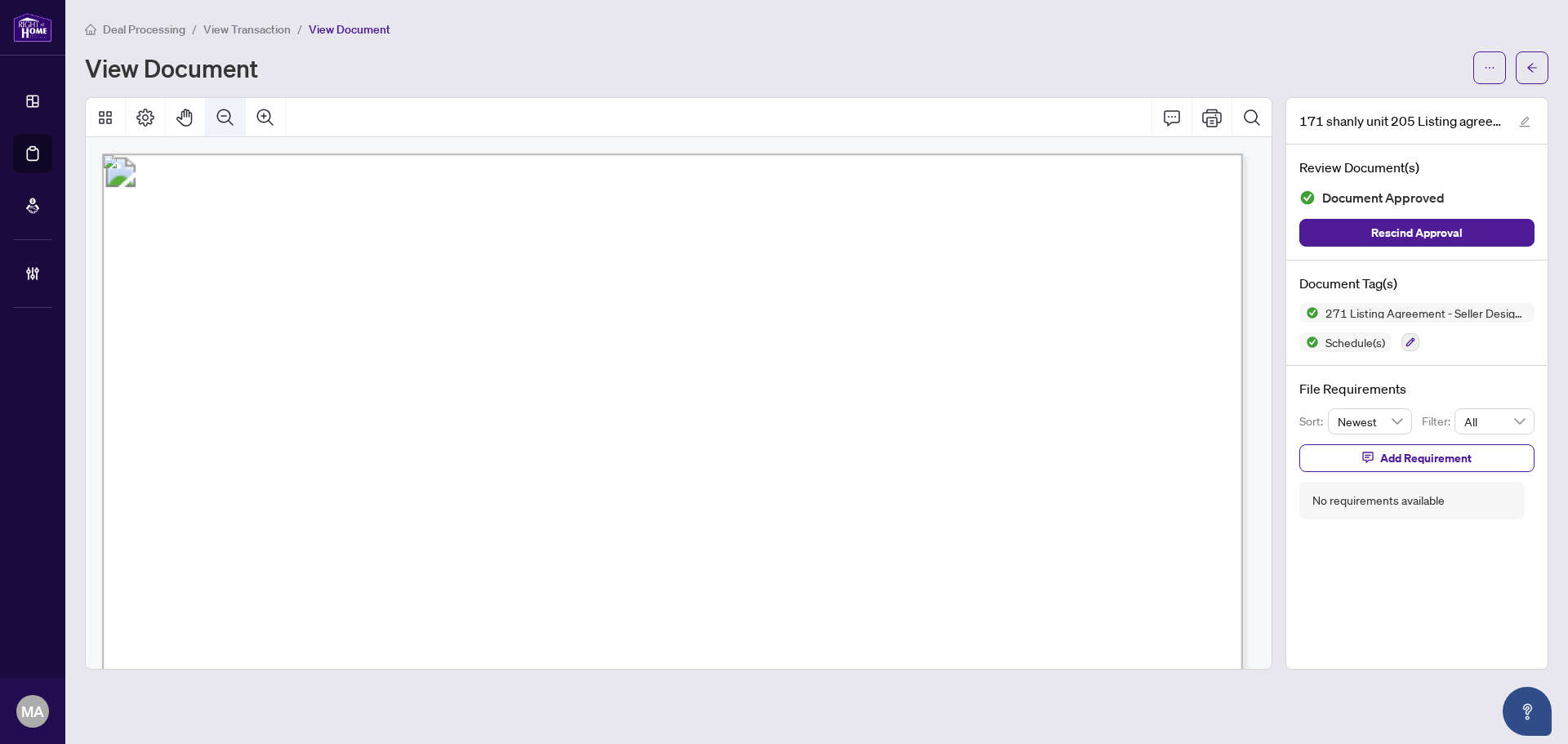
click at [227, 108] on icon "Zoom Out" at bounding box center [225, 116] width 17 height 17
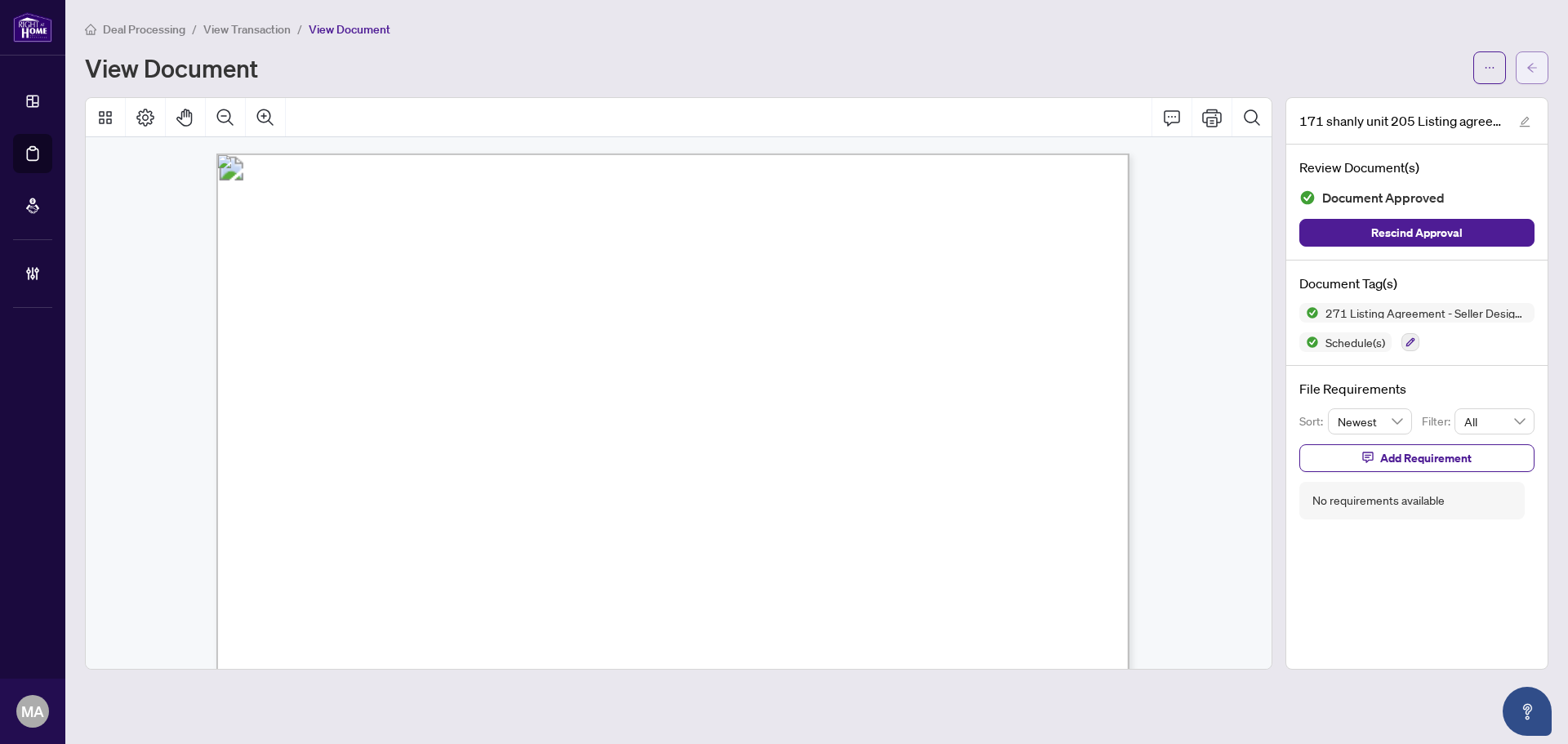
click at [1531, 59] on span "button" at bounding box center [1532, 68] width 11 height 26
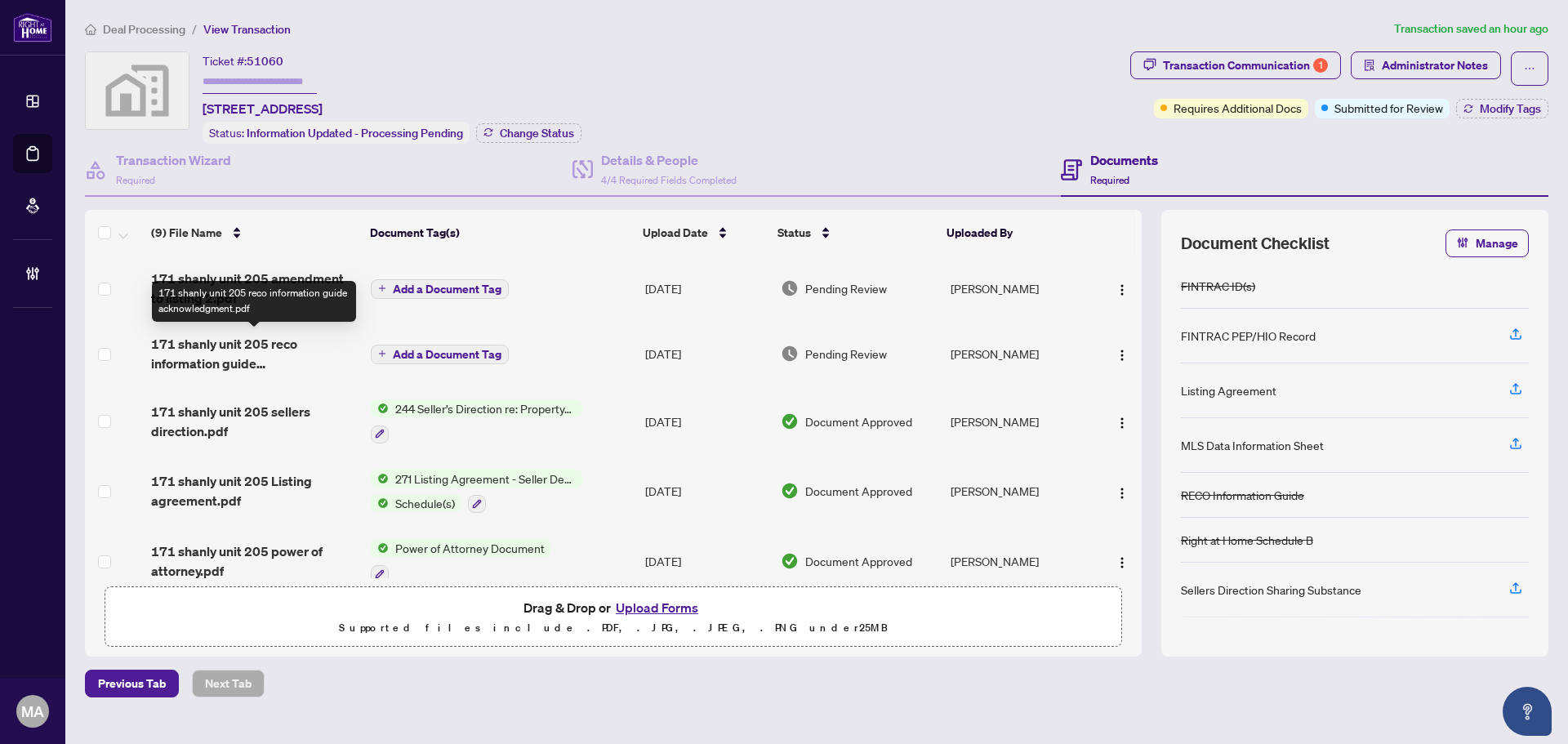
click at [245, 341] on span "171 shanly unit 205 reco information guide acknowledgment.pdf" at bounding box center [254, 354] width 207 height 39
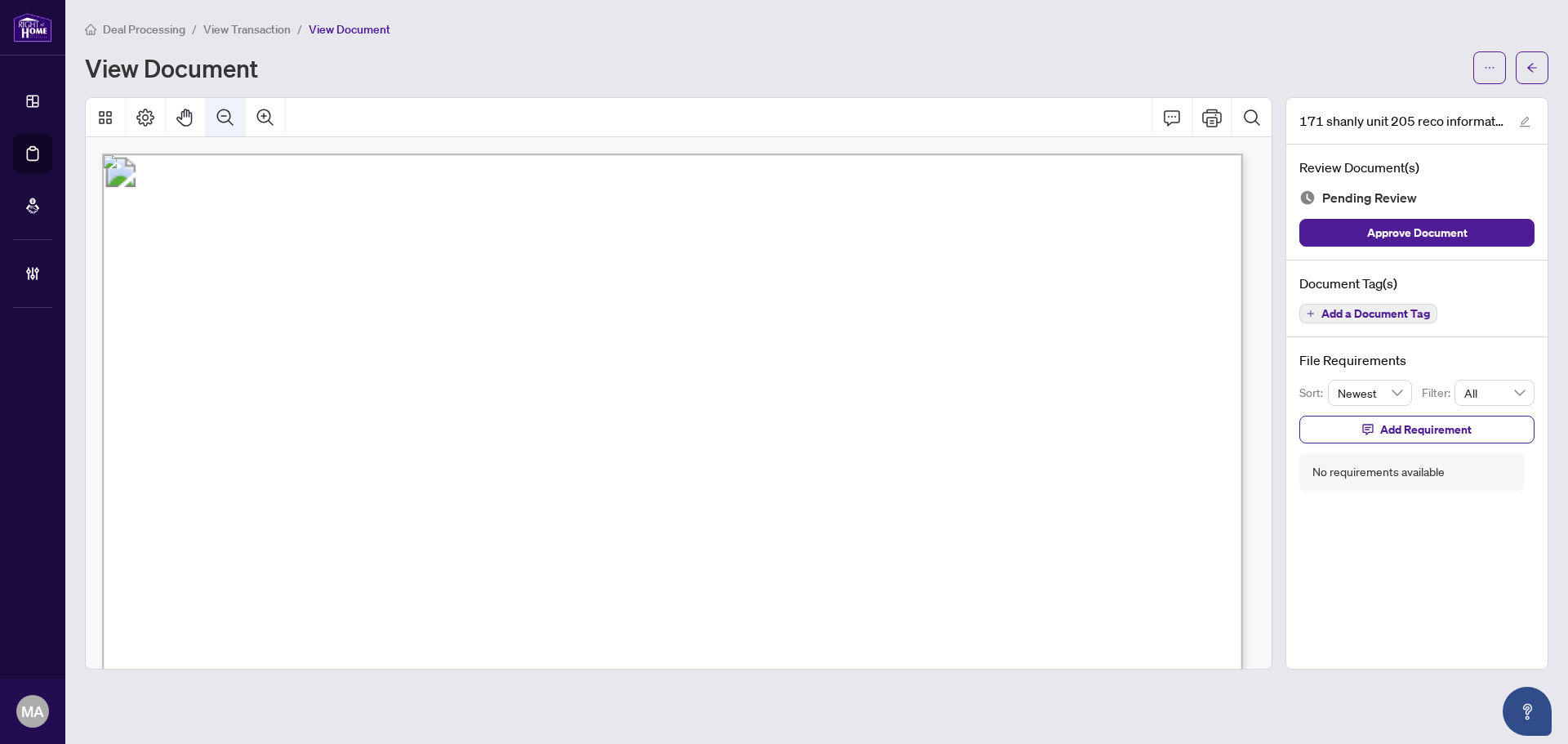
click at [238, 119] on button "Zoom Out" at bounding box center [225, 117] width 39 height 39
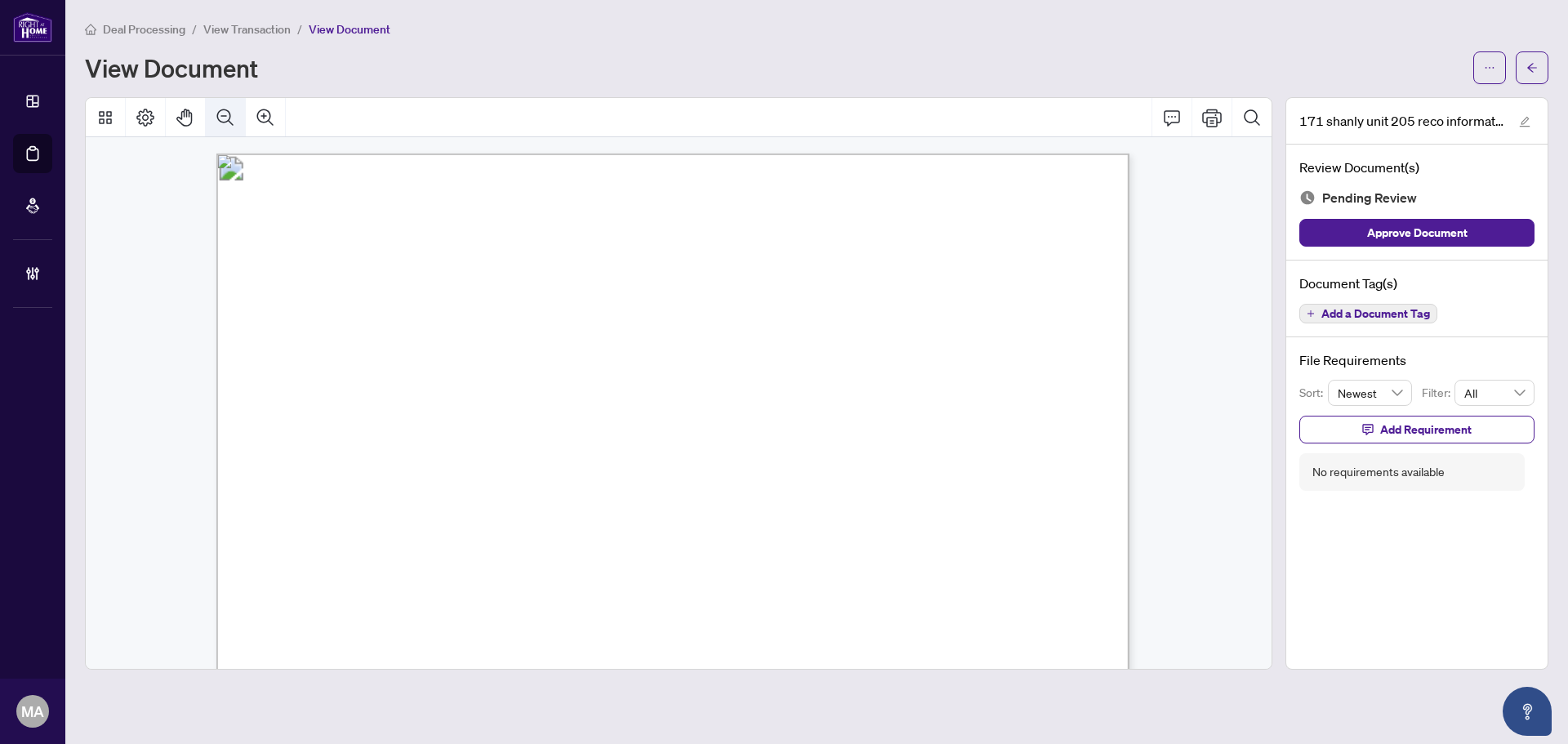
click at [238, 119] on button "Zoom Out" at bounding box center [225, 117] width 39 height 39
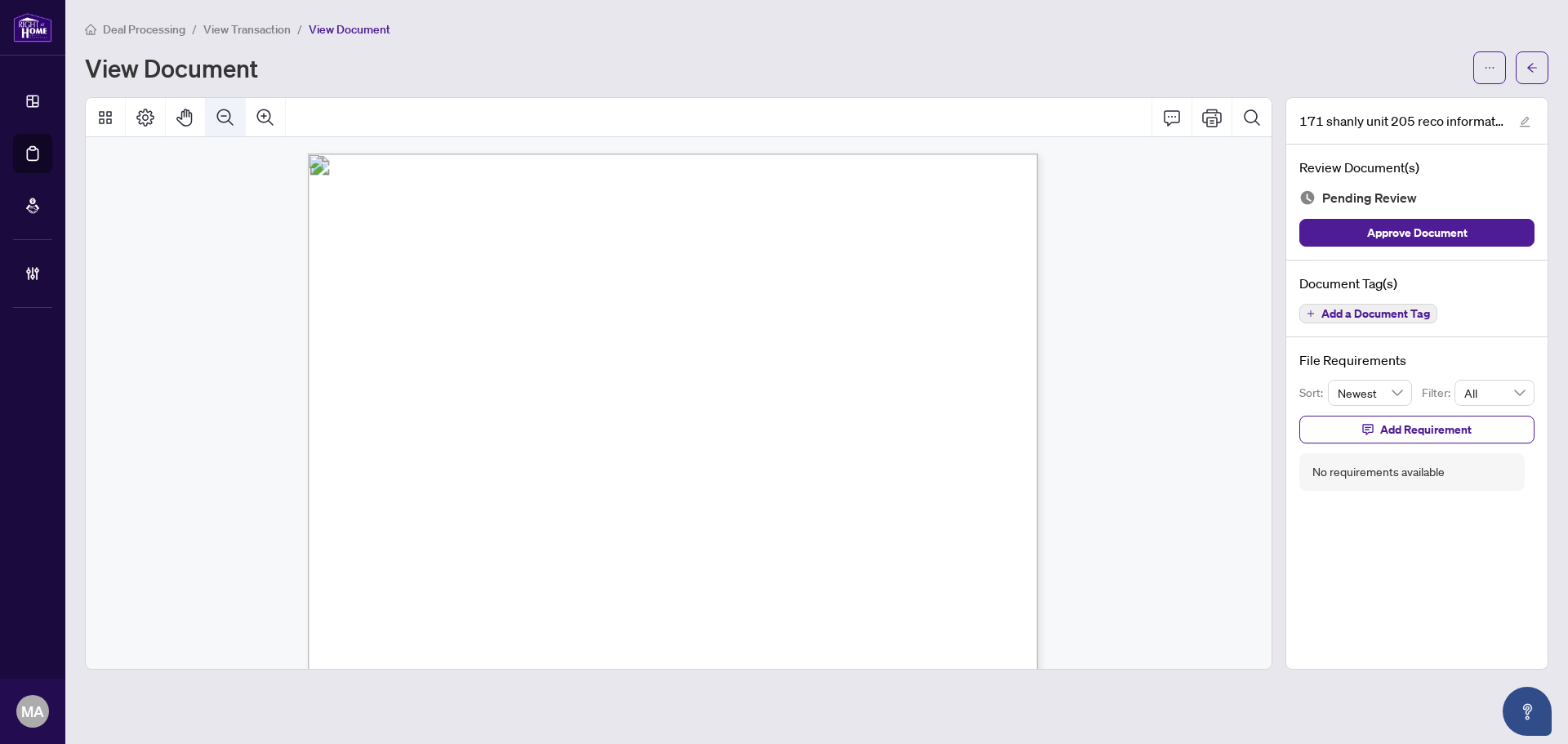
click at [238, 119] on button "Zoom Out" at bounding box center [225, 117] width 39 height 39
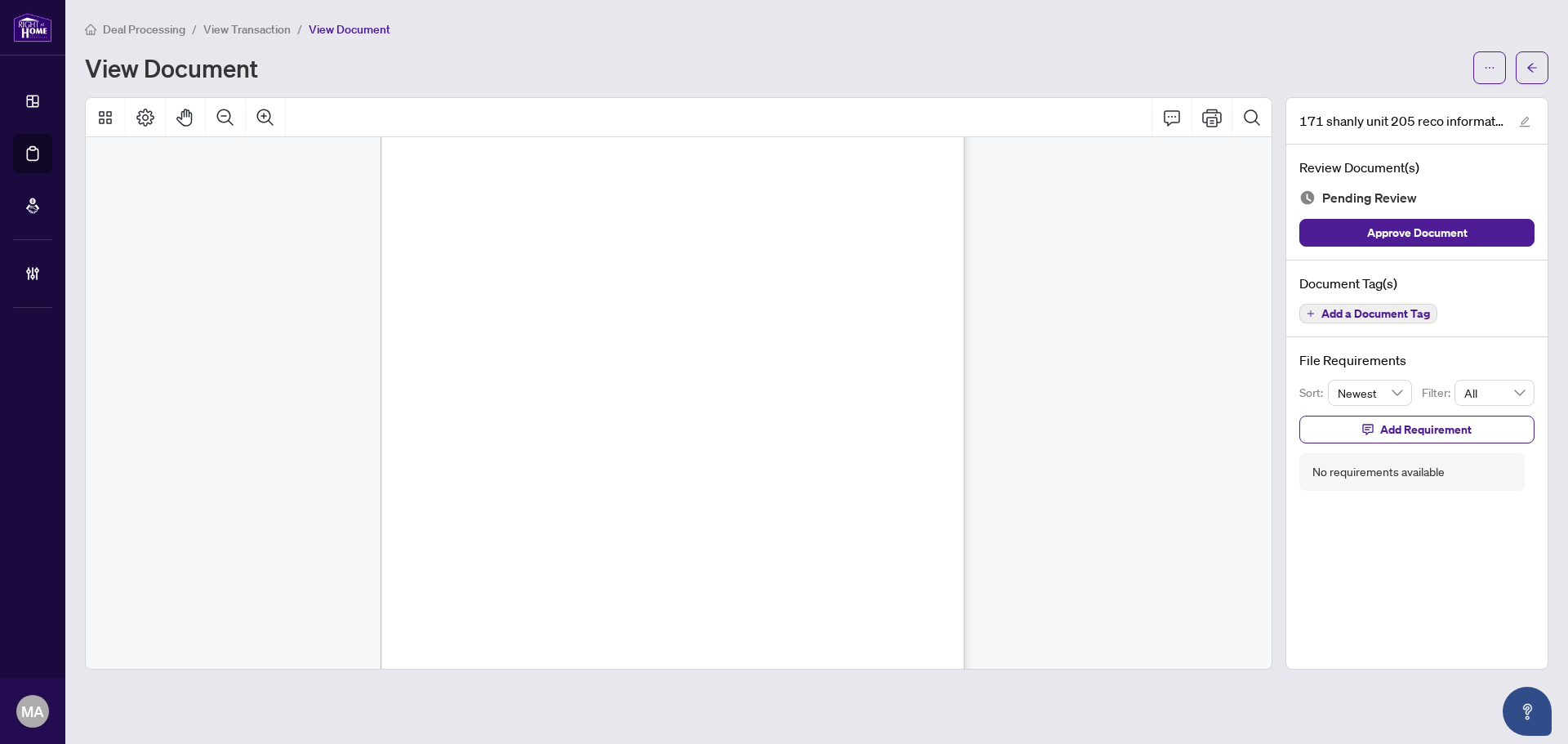
scroll to position [258, 0]
click at [1393, 316] on span "Add a Document Tag" at bounding box center [1376, 313] width 108 height 11
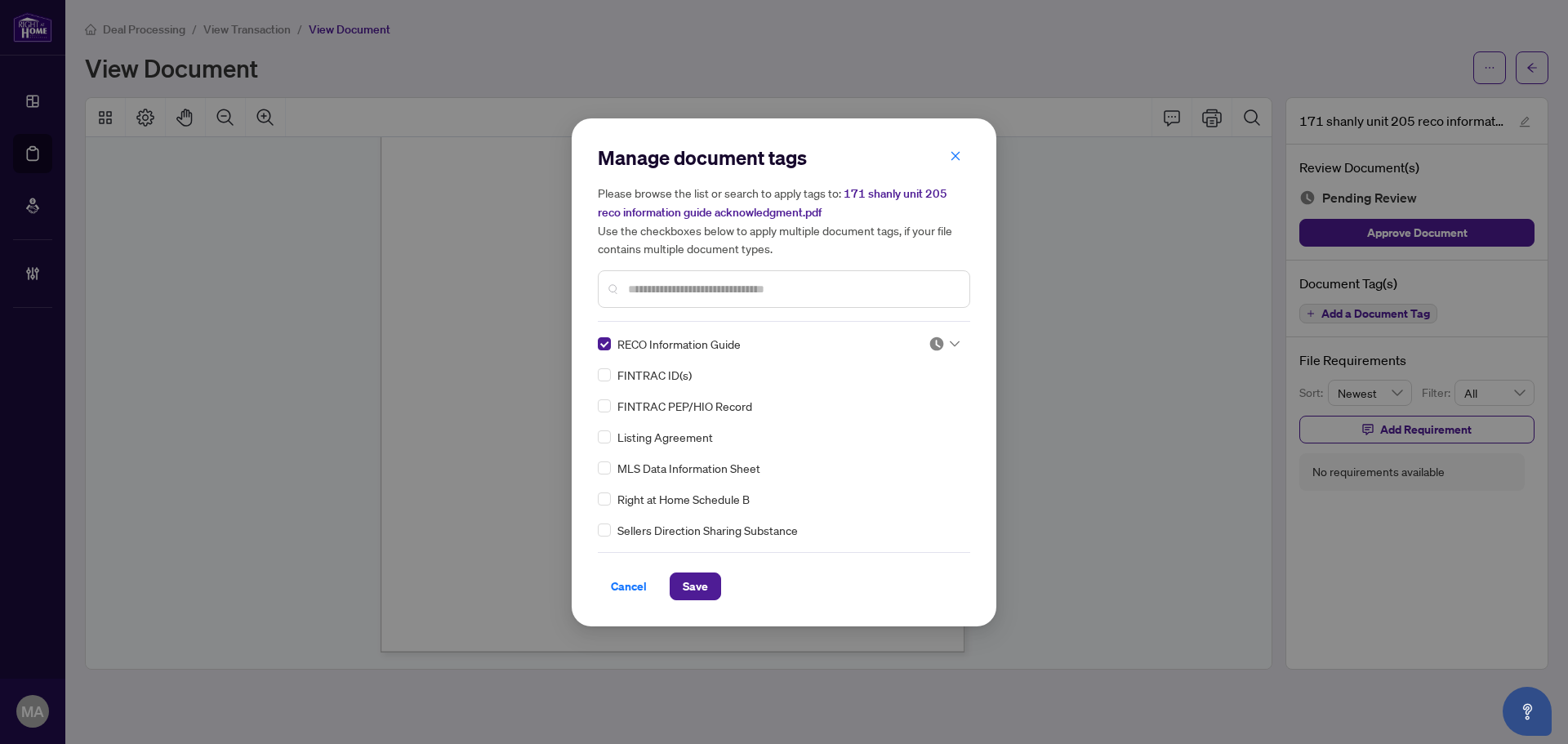
drag, startPoint x: 941, startPoint y: 341, endPoint x: 936, endPoint y: 353, distance: 13.0
click at [939, 346] on div at bounding box center [945, 344] width 31 height 17
click at [886, 432] on div "Approved" at bounding box center [891, 424] width 124 height 26
click at [699, 581] on span "Save" at bounding box center [695, 587] width 25 height 26
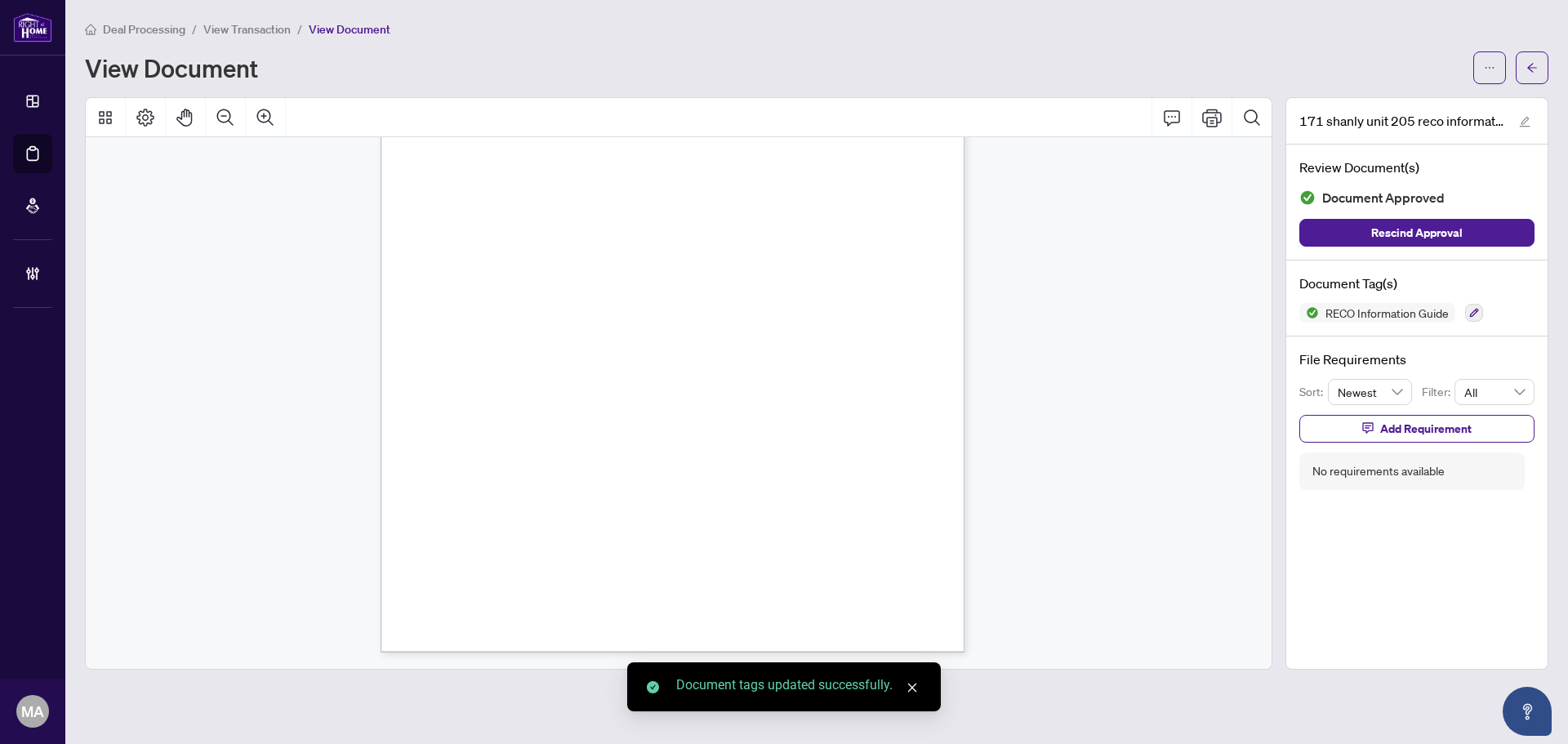
click at [1541, 61] on button "button" at bounding box center [1531, 67] width 32 height 32
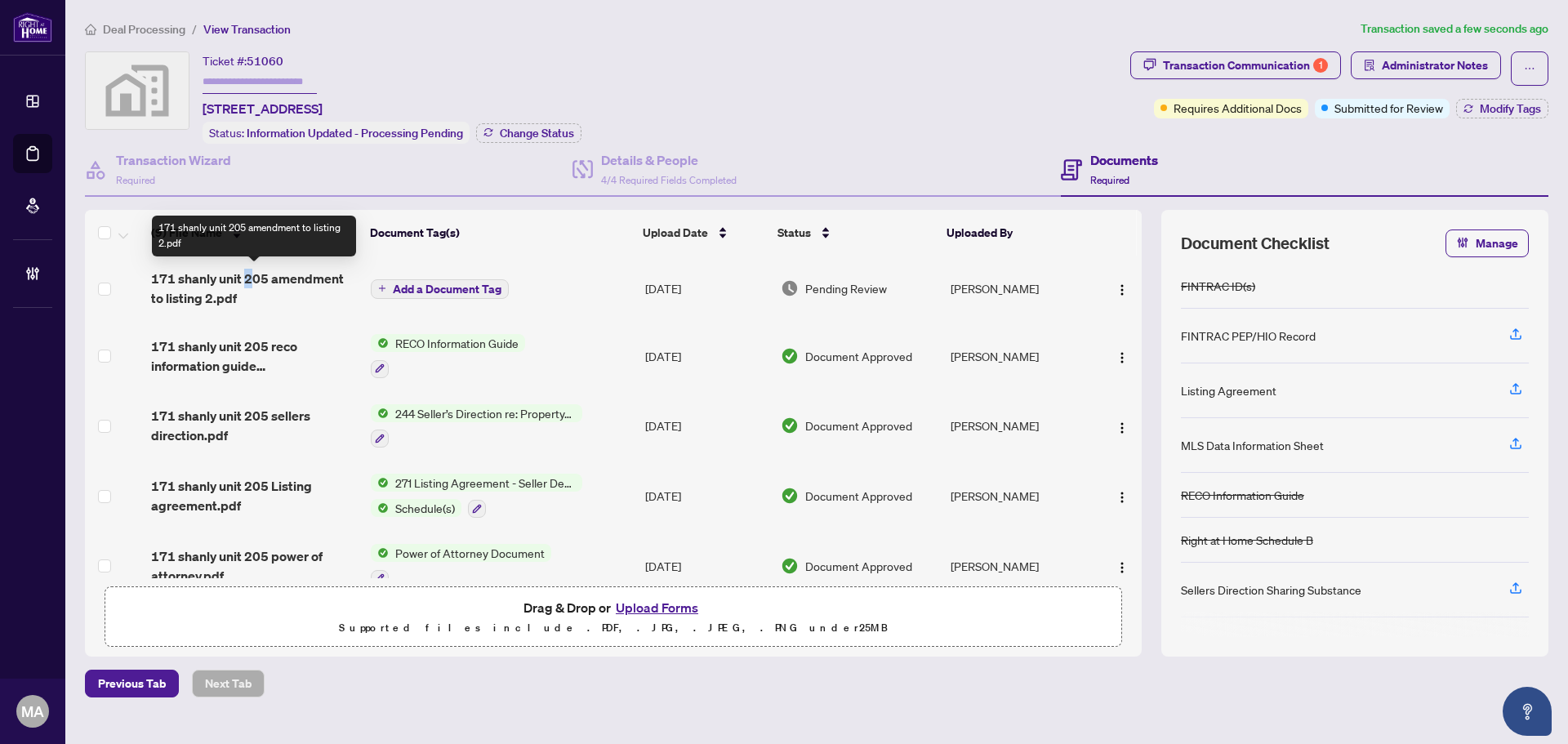
click at [248, 286] on span "171 shanly unit 205 amendment to listing 2.pdf" at bounding box center [254, 288] width 207 height 39
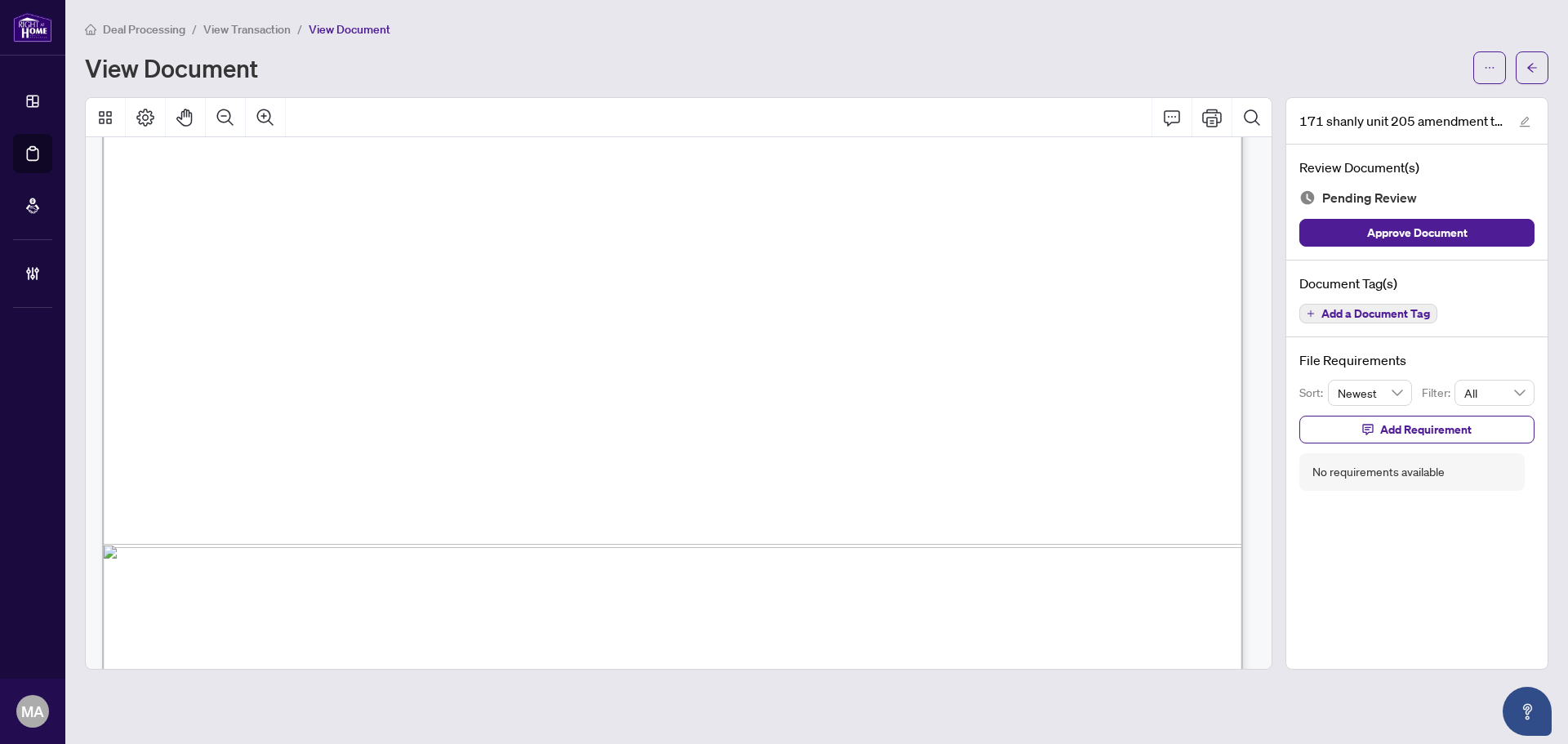
scroll to position [899, 0]
click at [1386, 317] on span "Add a Document Tag" at bounding box center [1376, 313] width 108 height 11
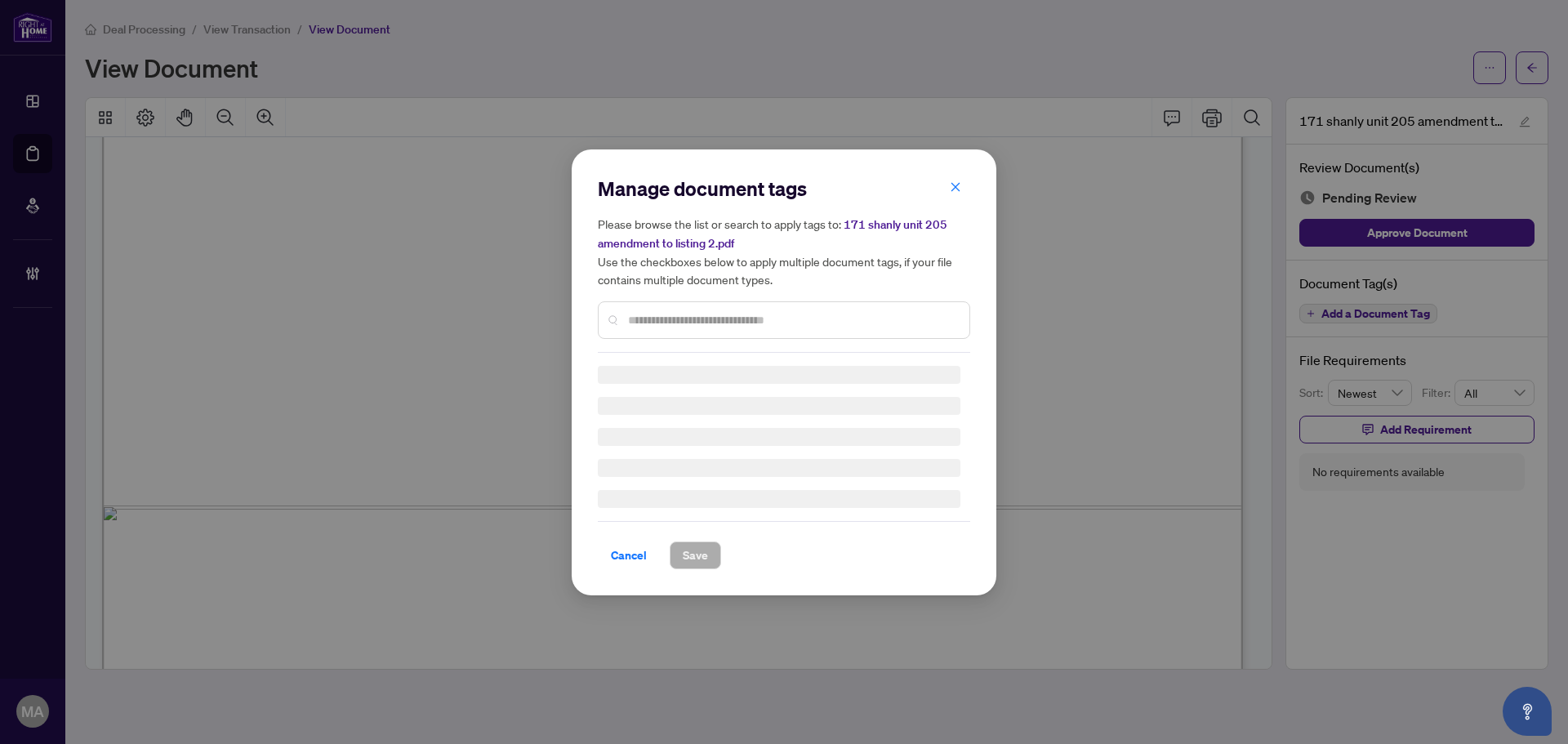
click at [708, 325] on div "Manage document tags Please browse the list or search to apply tags to: 171 sha…" at bounding box center [784, 372] width 373 height 394
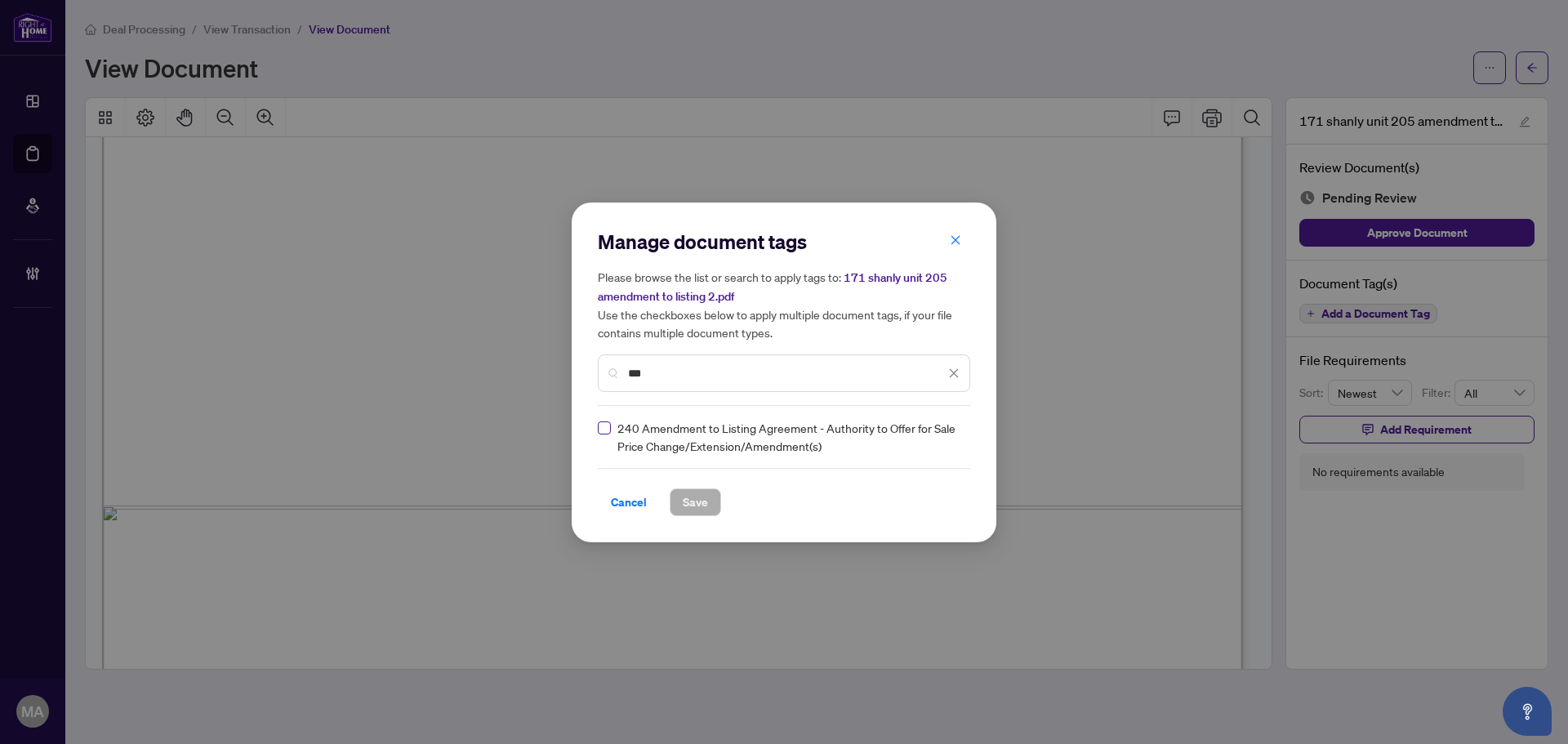
type input "***"
click at [931, 426] on input "search" at bounding box center [937, 437] width 17 height 24
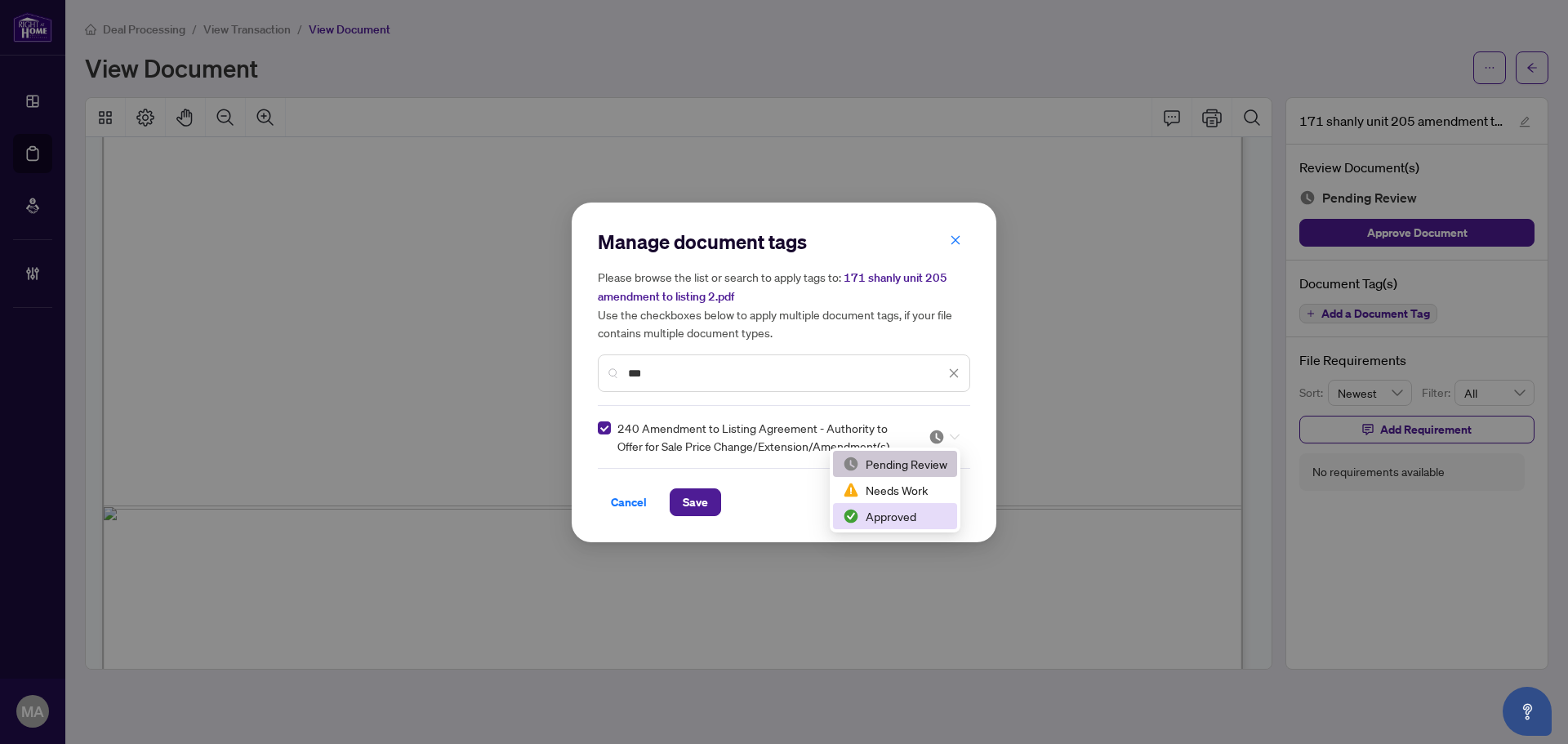
click at [887, 514] on div "Approved" at bounding box center [895, 516] width 105 height 18
click at [680, 495] on button "Save" at bounding box center [695, 502] width 52 height 28
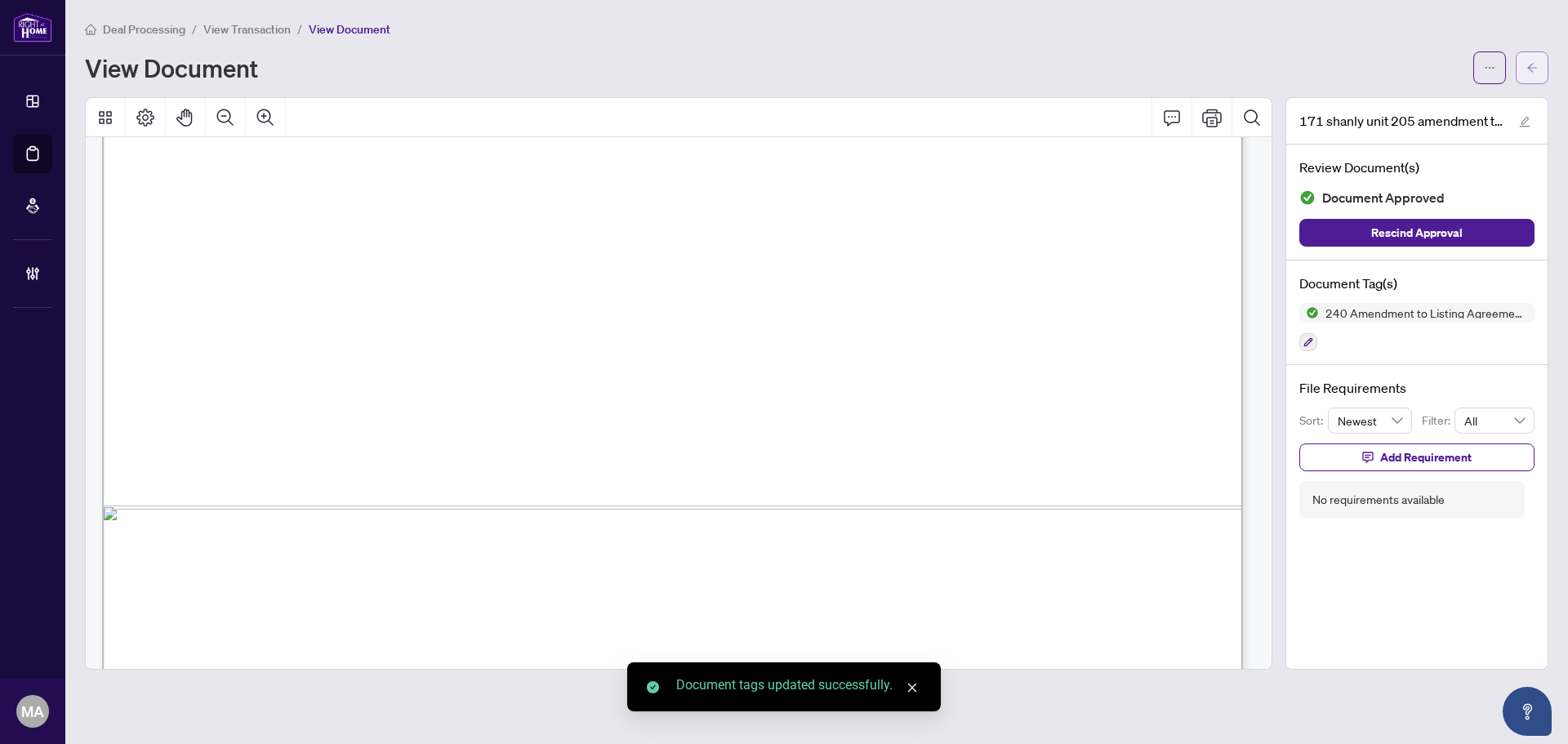
click at [1530, 78] on span "button" at bounding box center [1532, 68] width 11 height 26
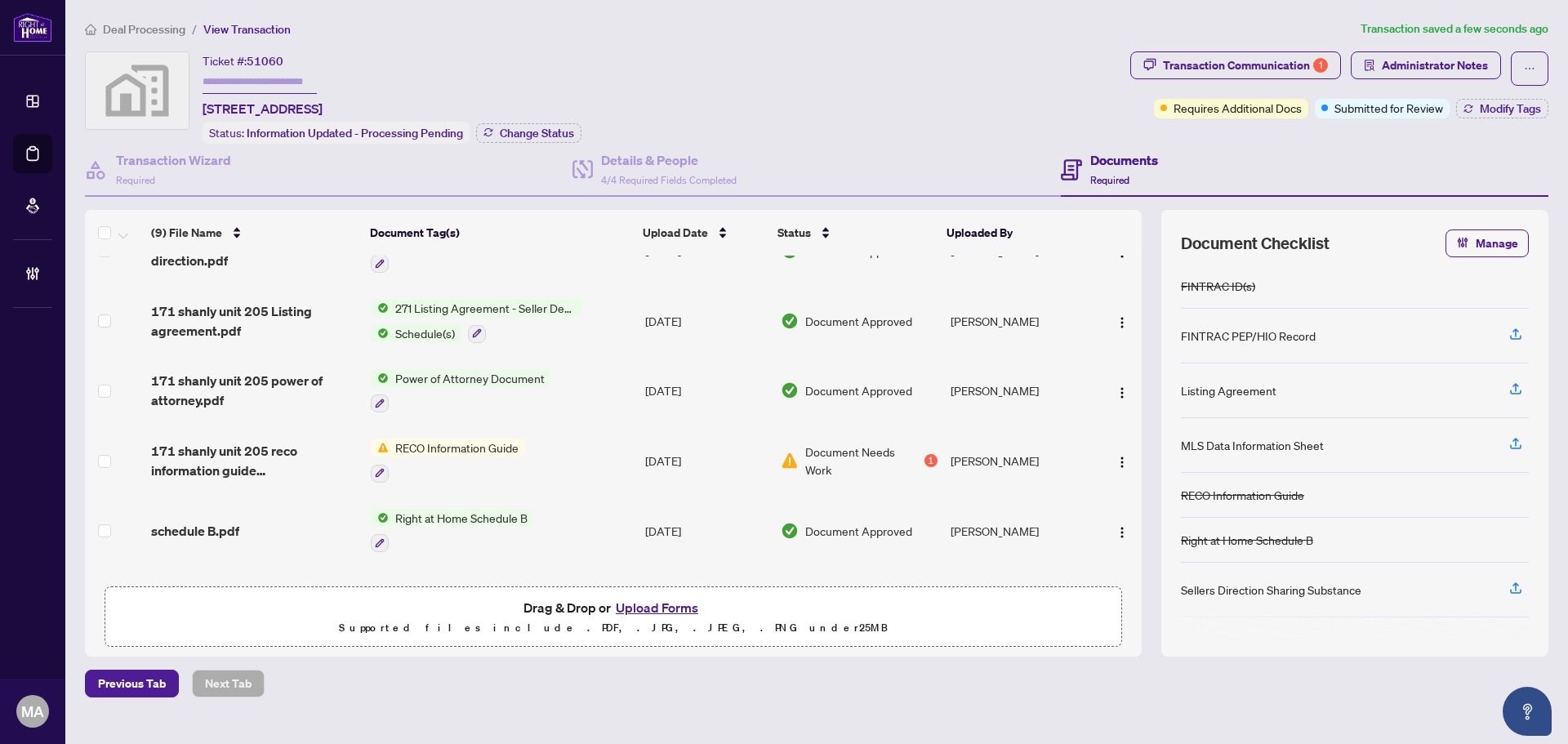
scroll to position [310, 0]
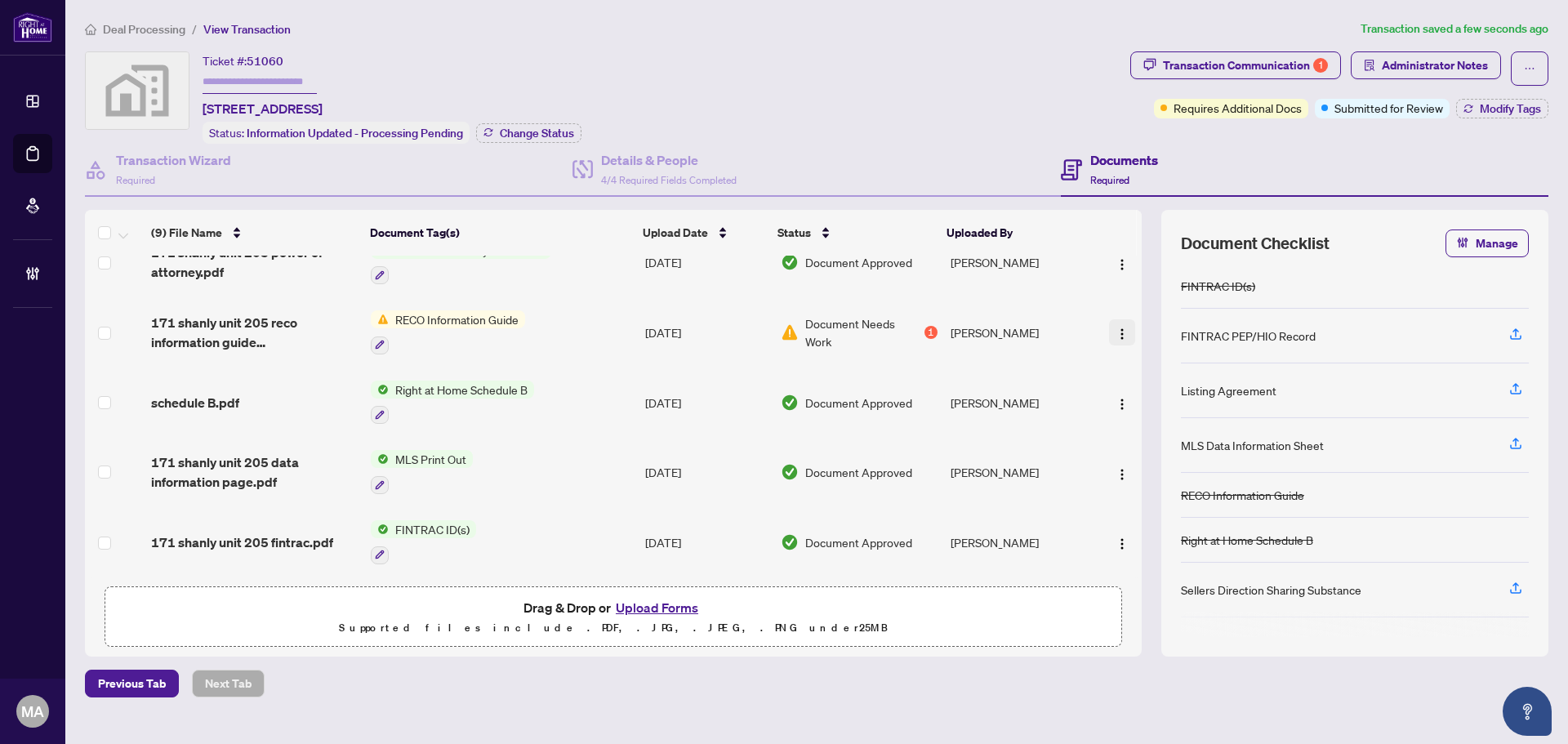
click at [1109, 332] on button "button" at bounding box center [1122, 333] width 26 height 26
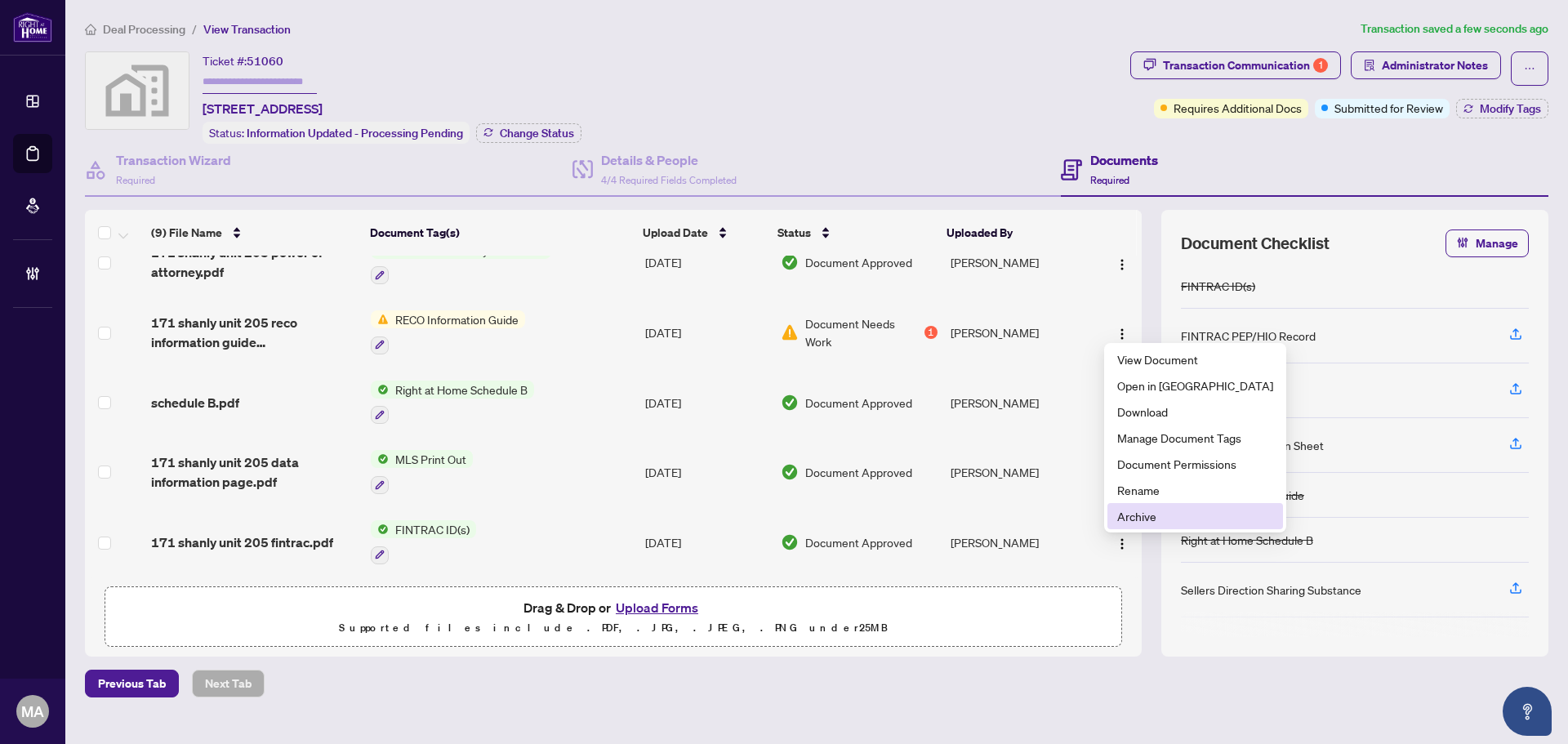
click at [1134, 517] on span "Archive" at bounding box center [1195, 516] width 156 height 18
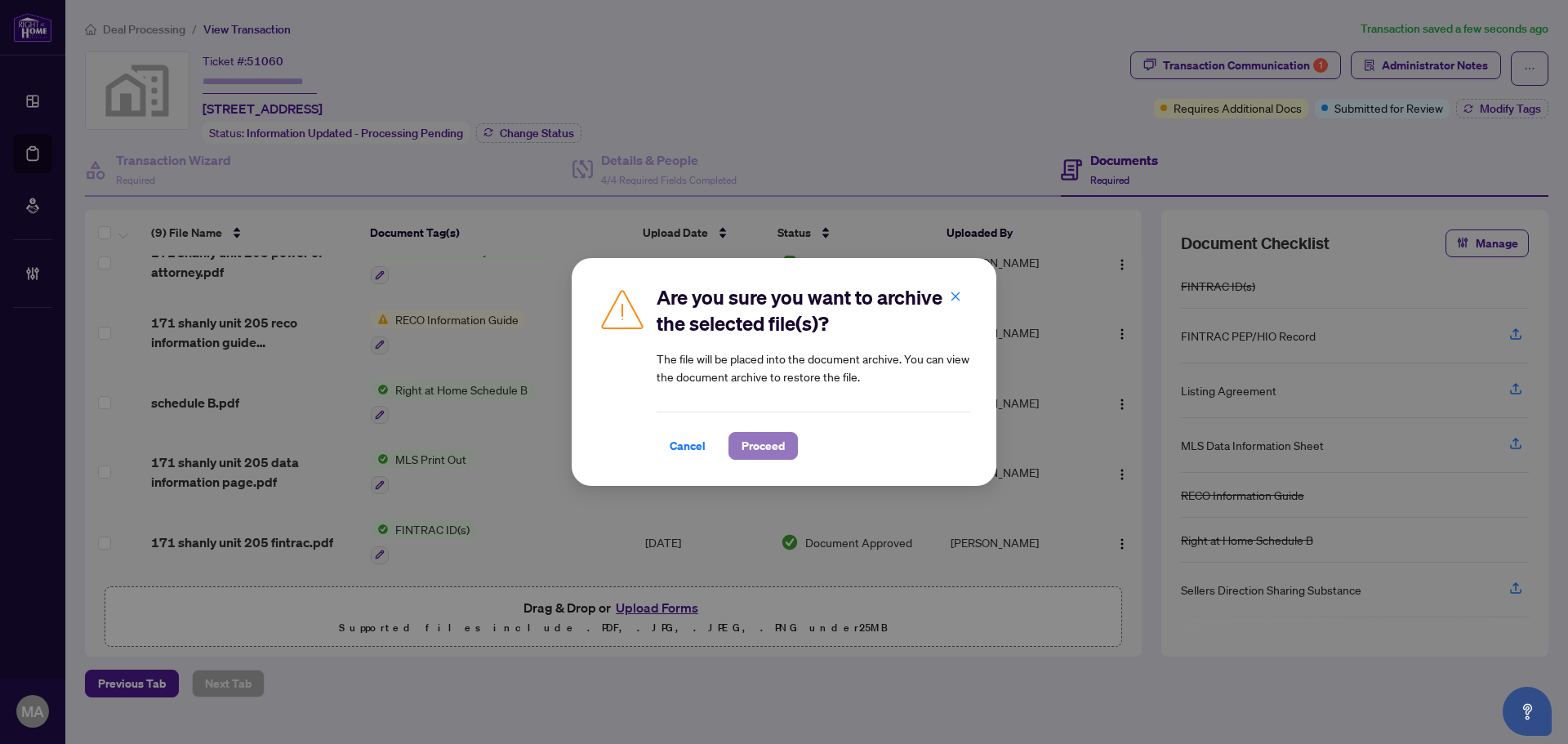
click at [774, 438] on span "Proceed" at bounding box center [763, 446] width 44 height 26
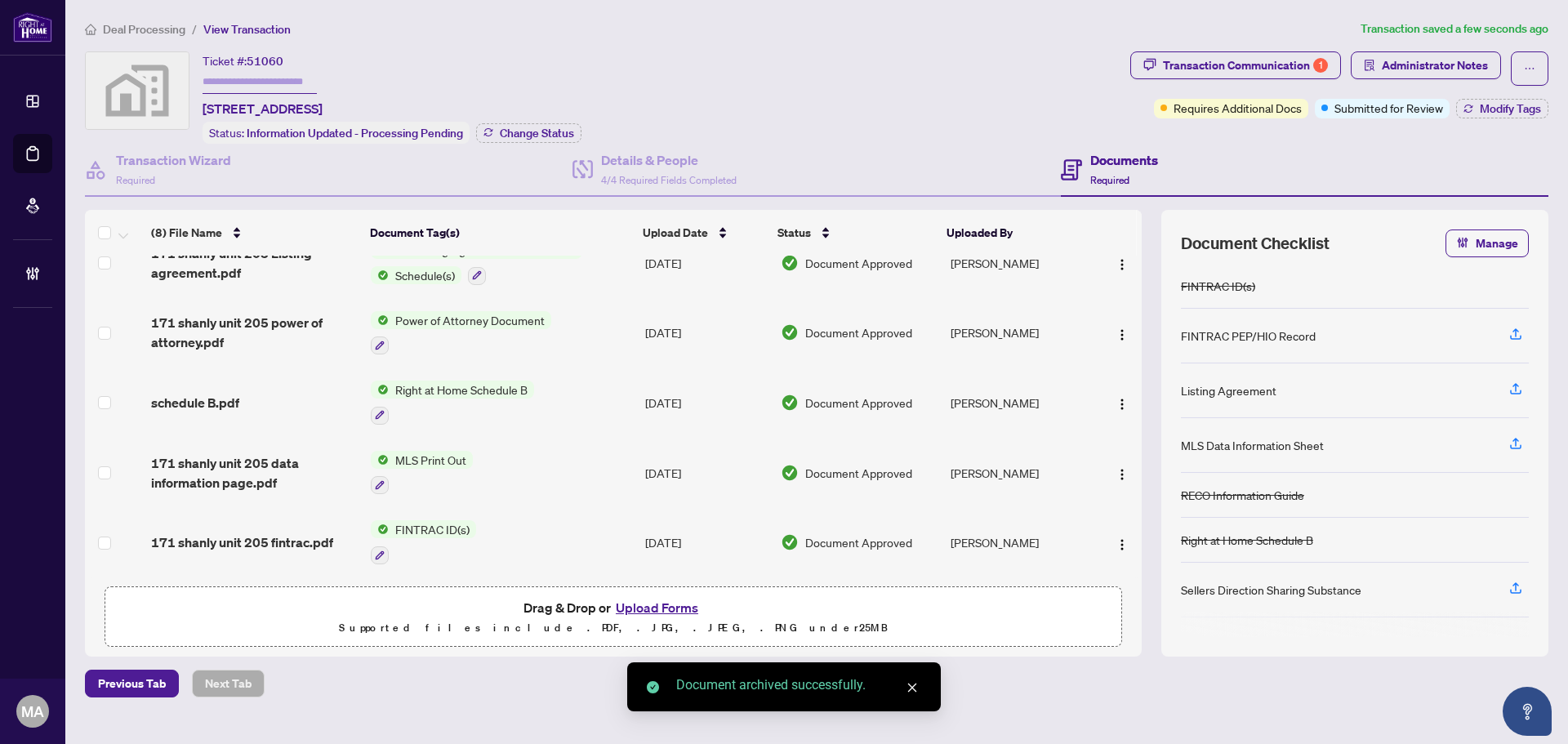
scroll to position [240, 0]
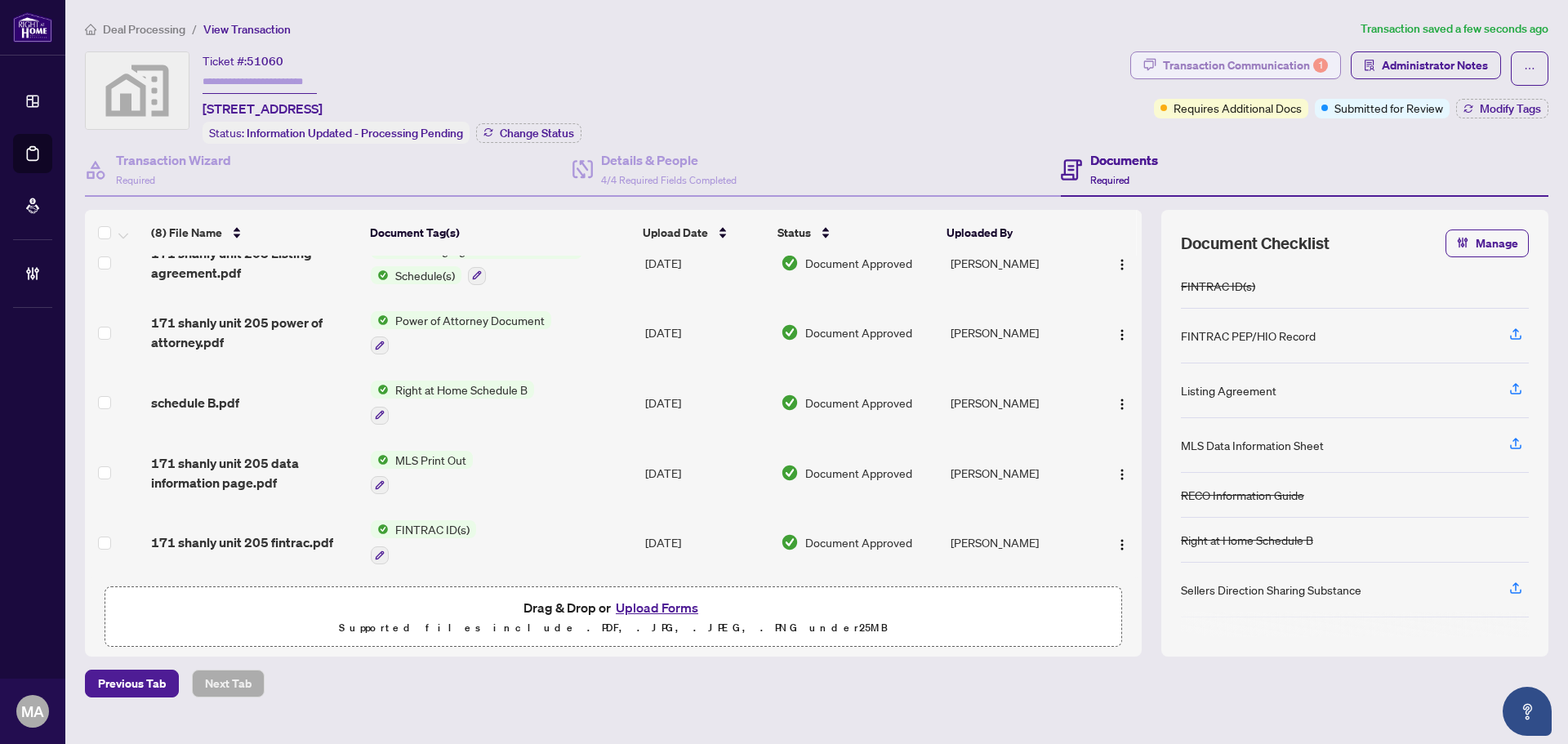
click at [1248, 61] on div "Transaction Communication 1" at bounding box center [1245, 65] width 165 height 26
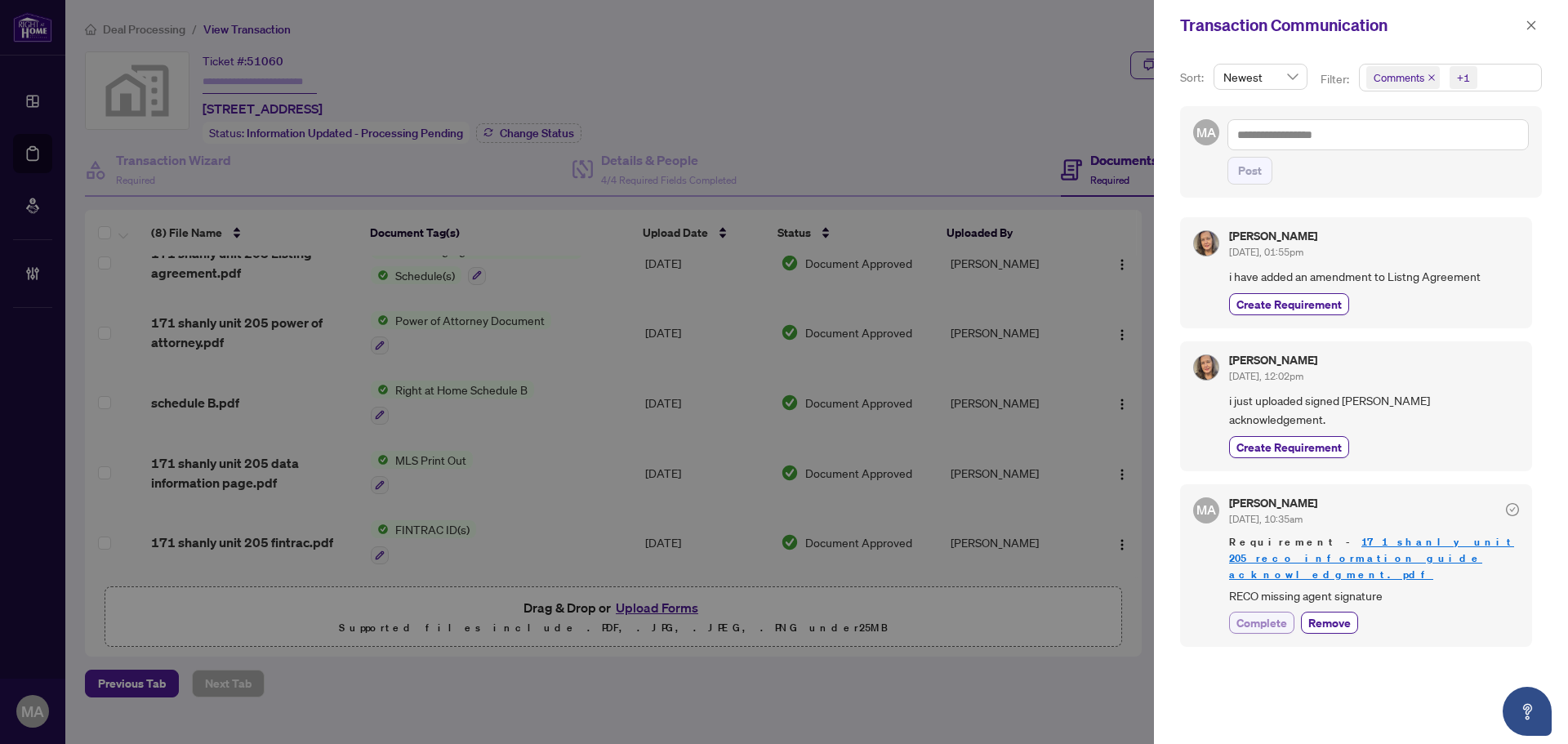
click at [1273, 615] on span "Complete" at bounding box center [1262, 623] width 51 height 17
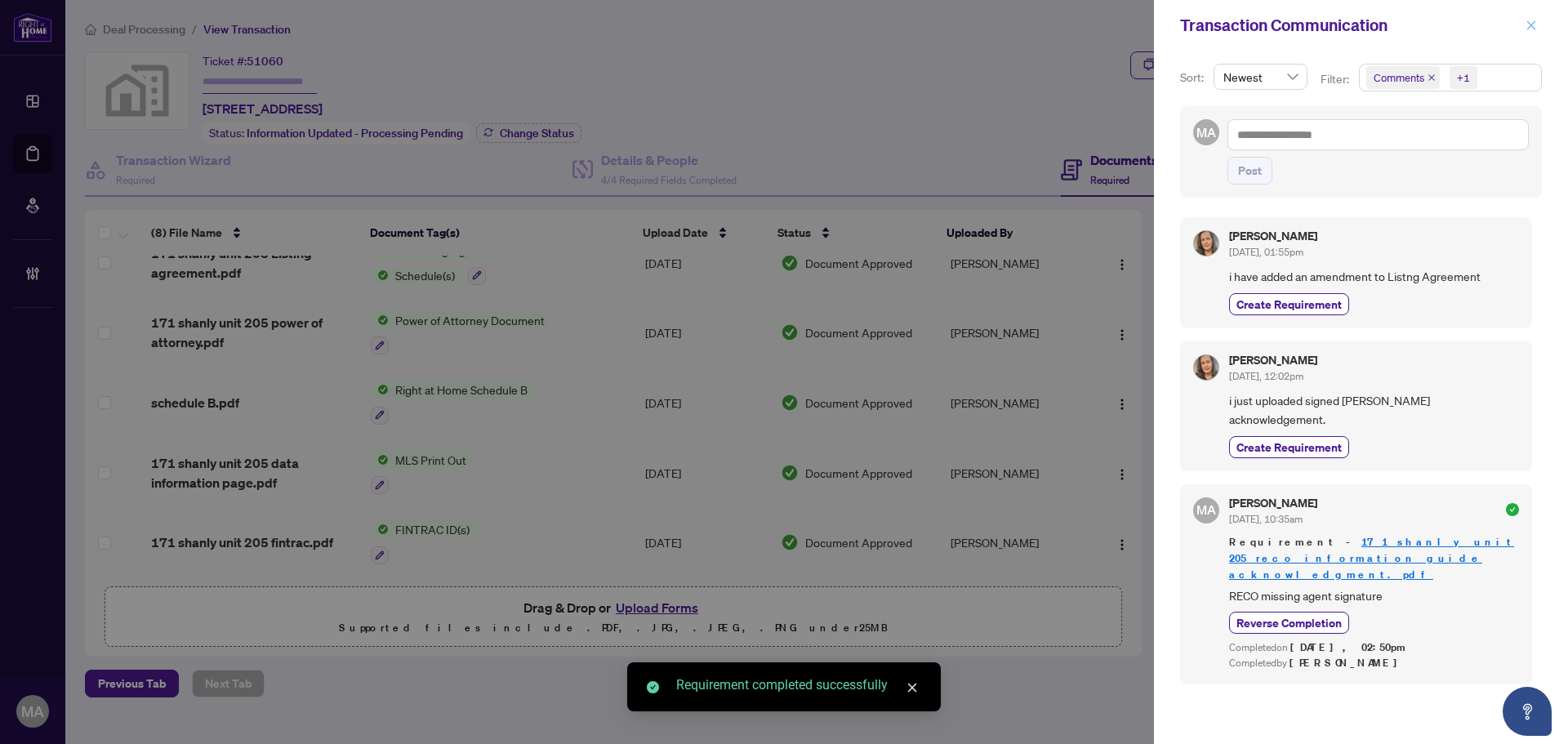
click at [1540, 31] on button "button" at bounding box center [1531, 25] width 21 height 19
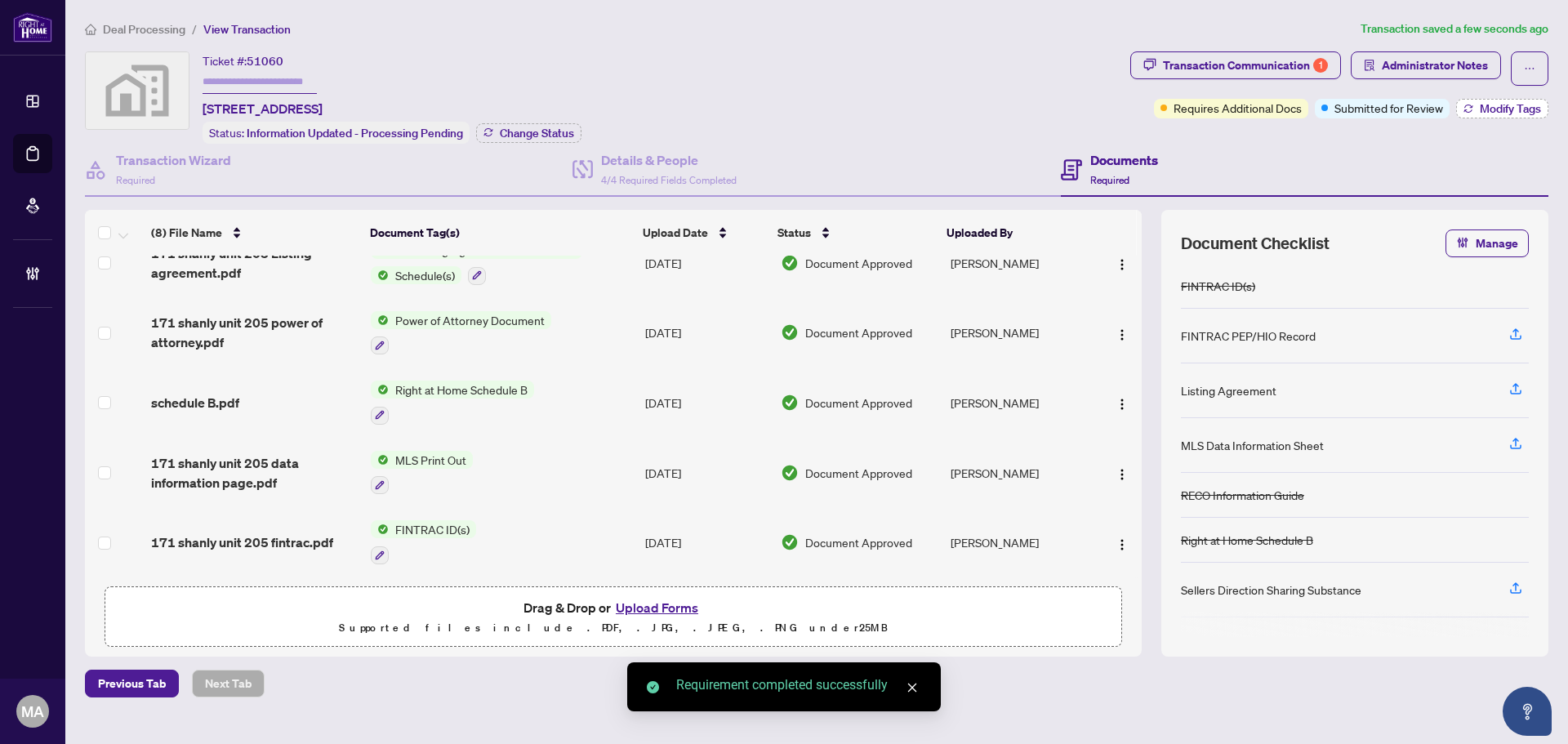
click at [1482, 106] on span "Modify Tags" at bounding box center [1510, 108] width 61 height 11
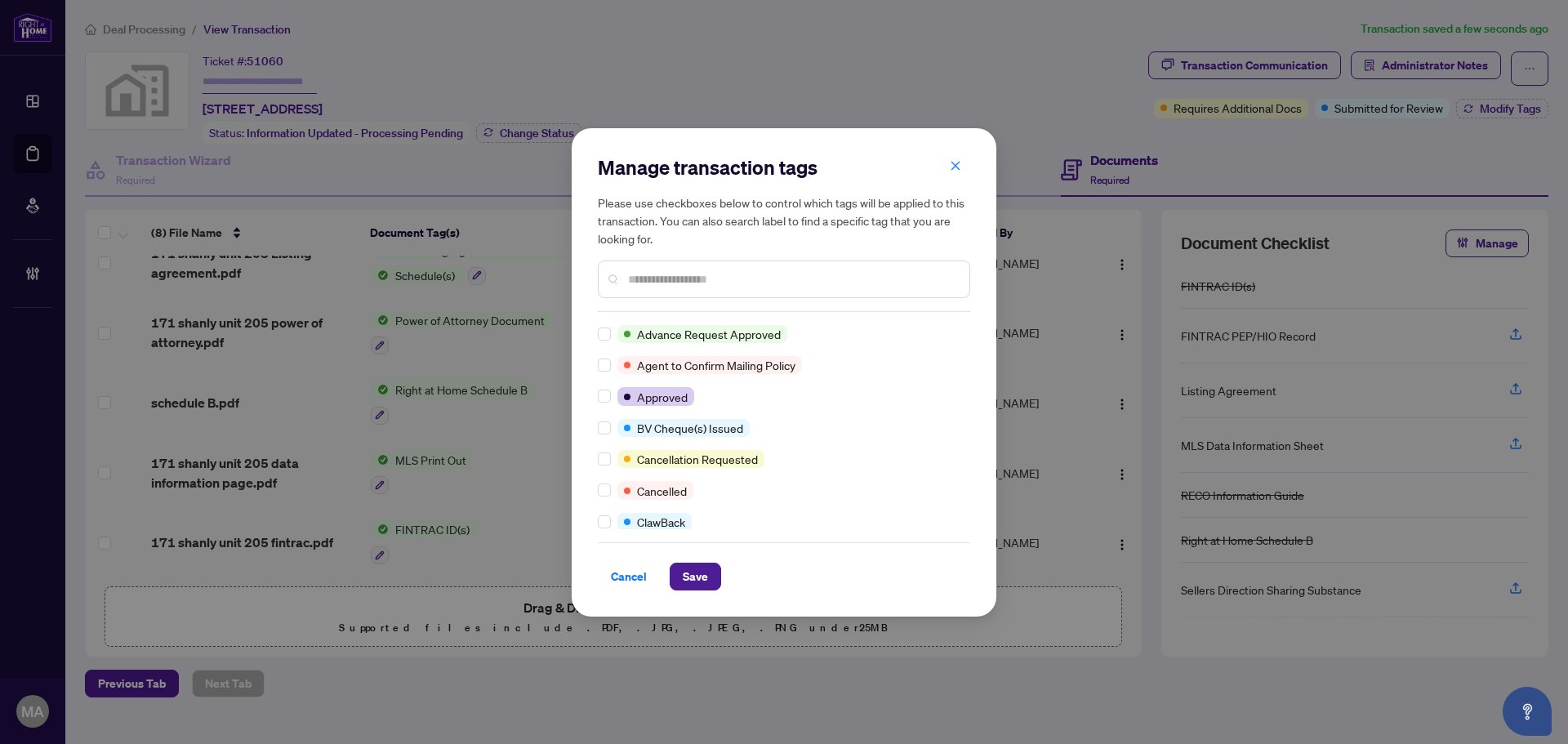
scroll to position [0, 0]
click at [658, 563] on span "Cancel" at bounding box center [629, 577] width 62 height 28
click at [694, 575] on span "Save" at bounding box center [695, 577] width 25 height 26
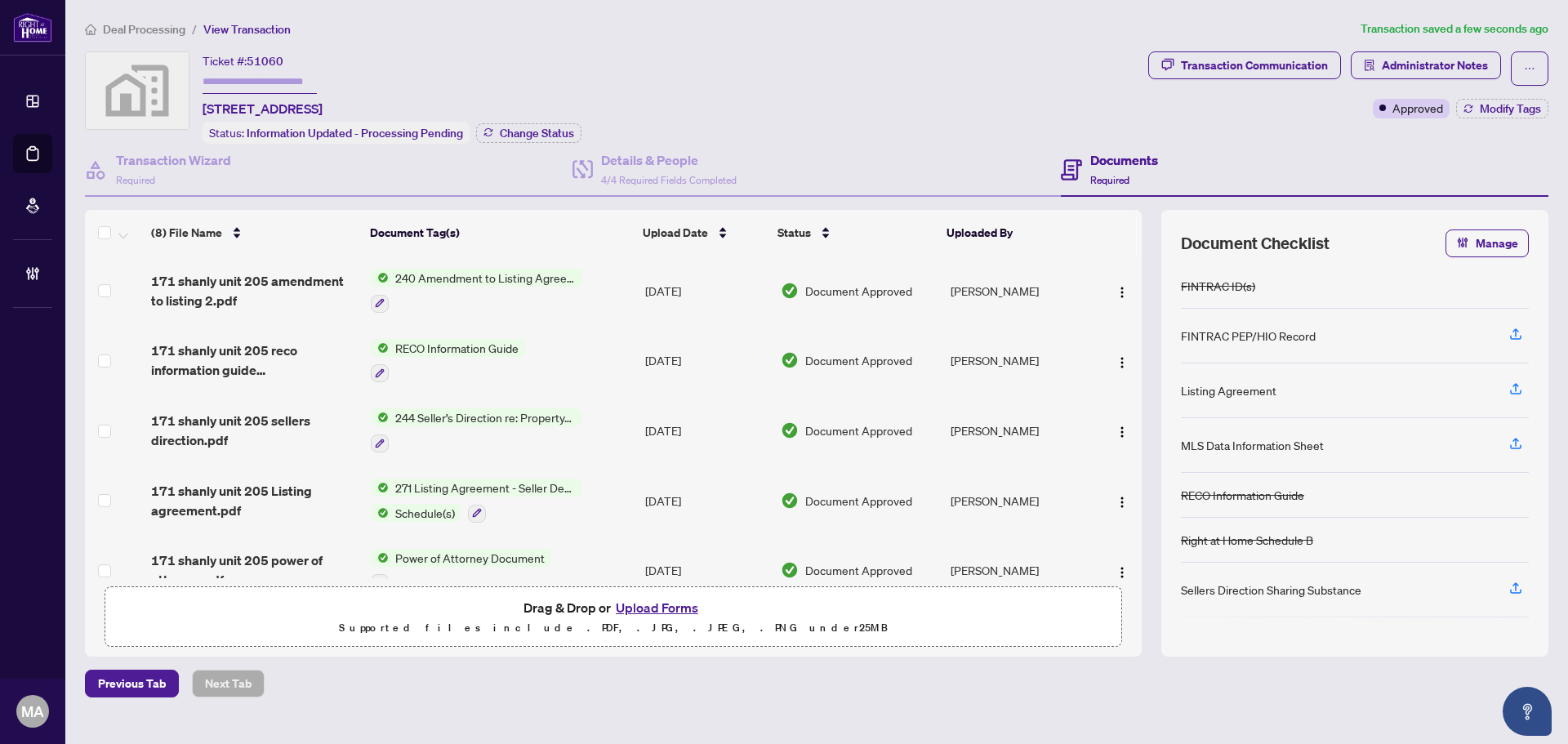
click at [130, 31] on span "Deal Processing" at bounding box center [144, 29] width 82 height 15
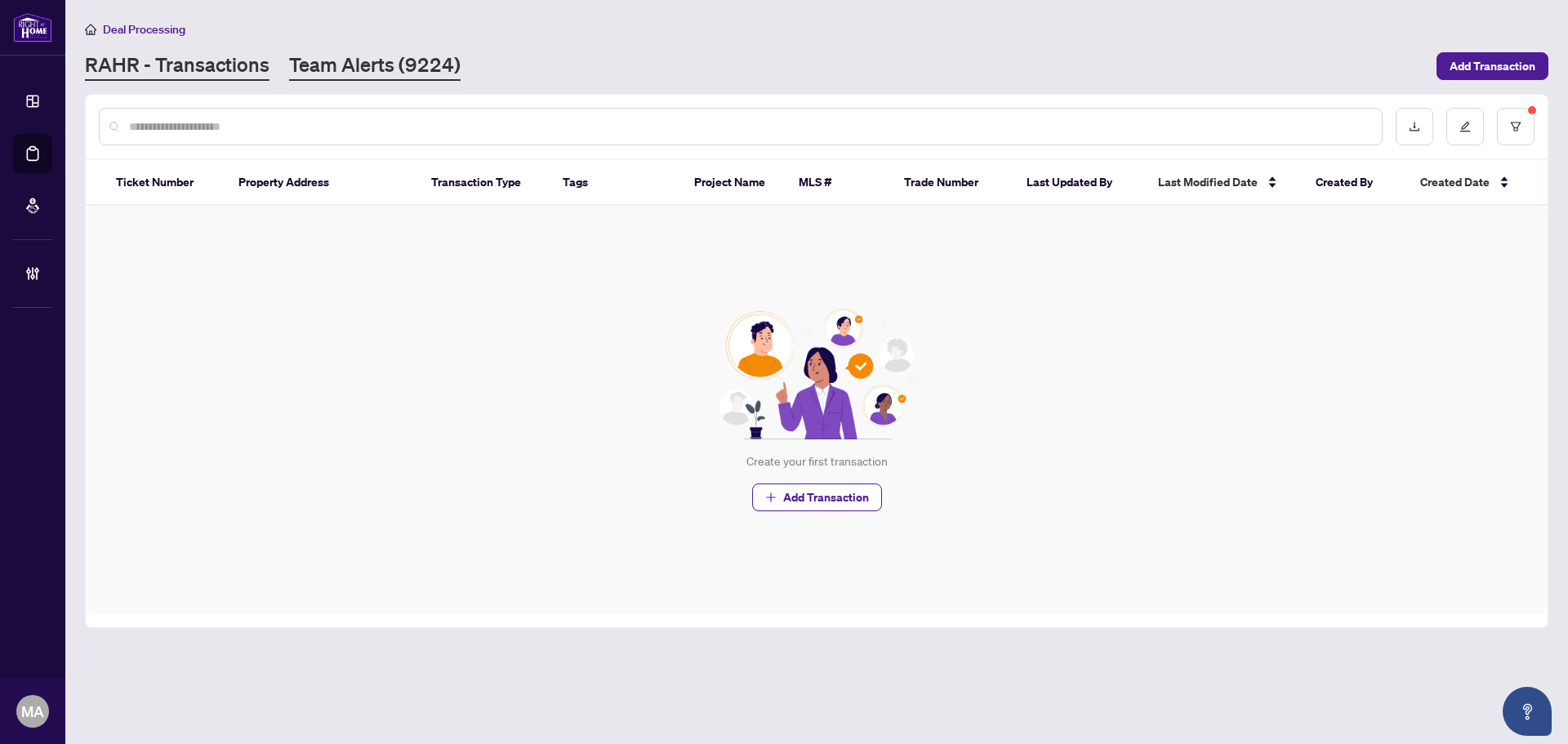
click at [293, 79] on main "Deal Processing RAHR - Transactions Team Alerts (9224) Add Transaction Ticket N…" at bounding box center [816, 372] width 1503 height 744
click at [310, 66] on link "Team Alerts (9224)" at bounding box center [375, 66] width 171 height 30
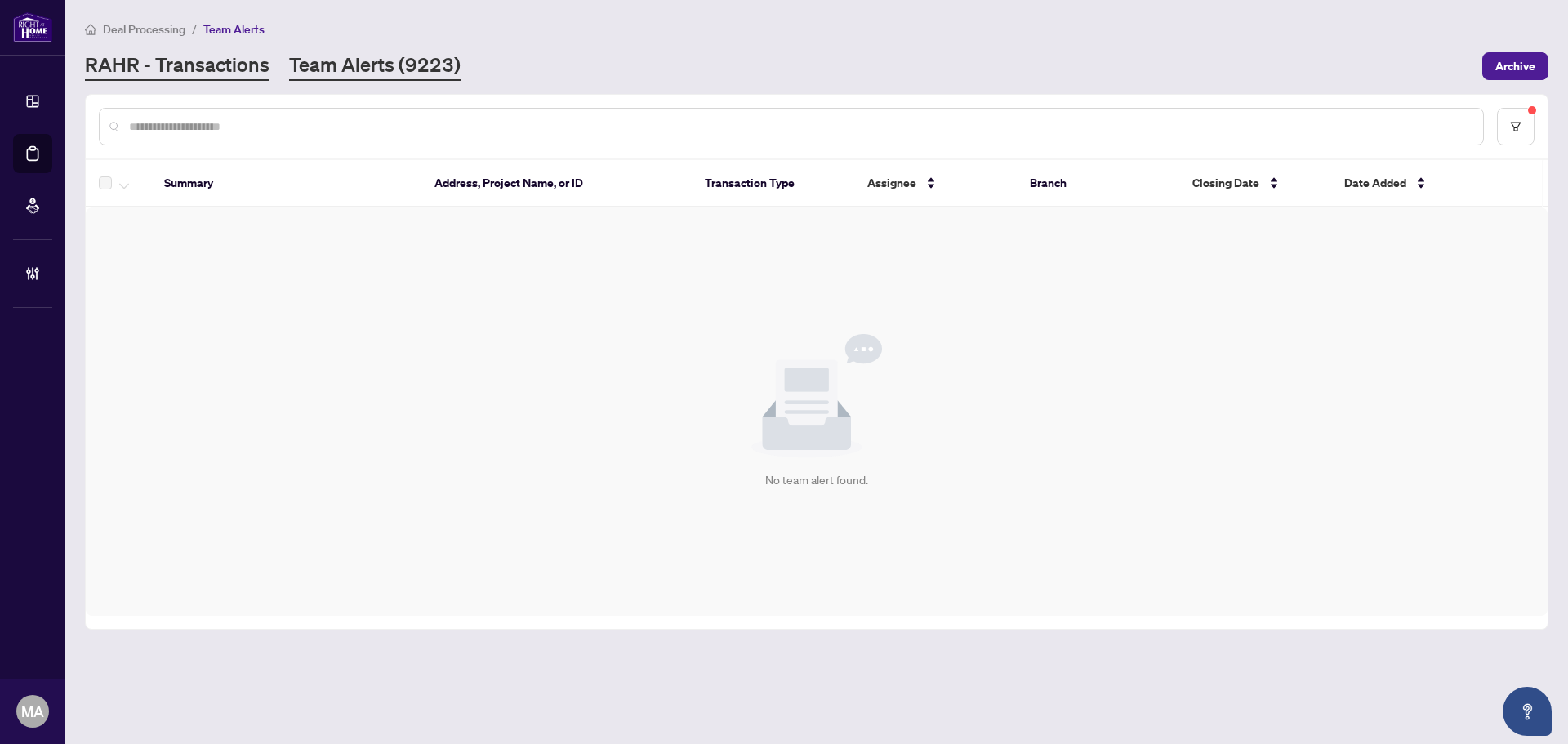
click at [173, 73] on link "RAHR - Transactions" at bounding box center [176, 66] width 184 height 30
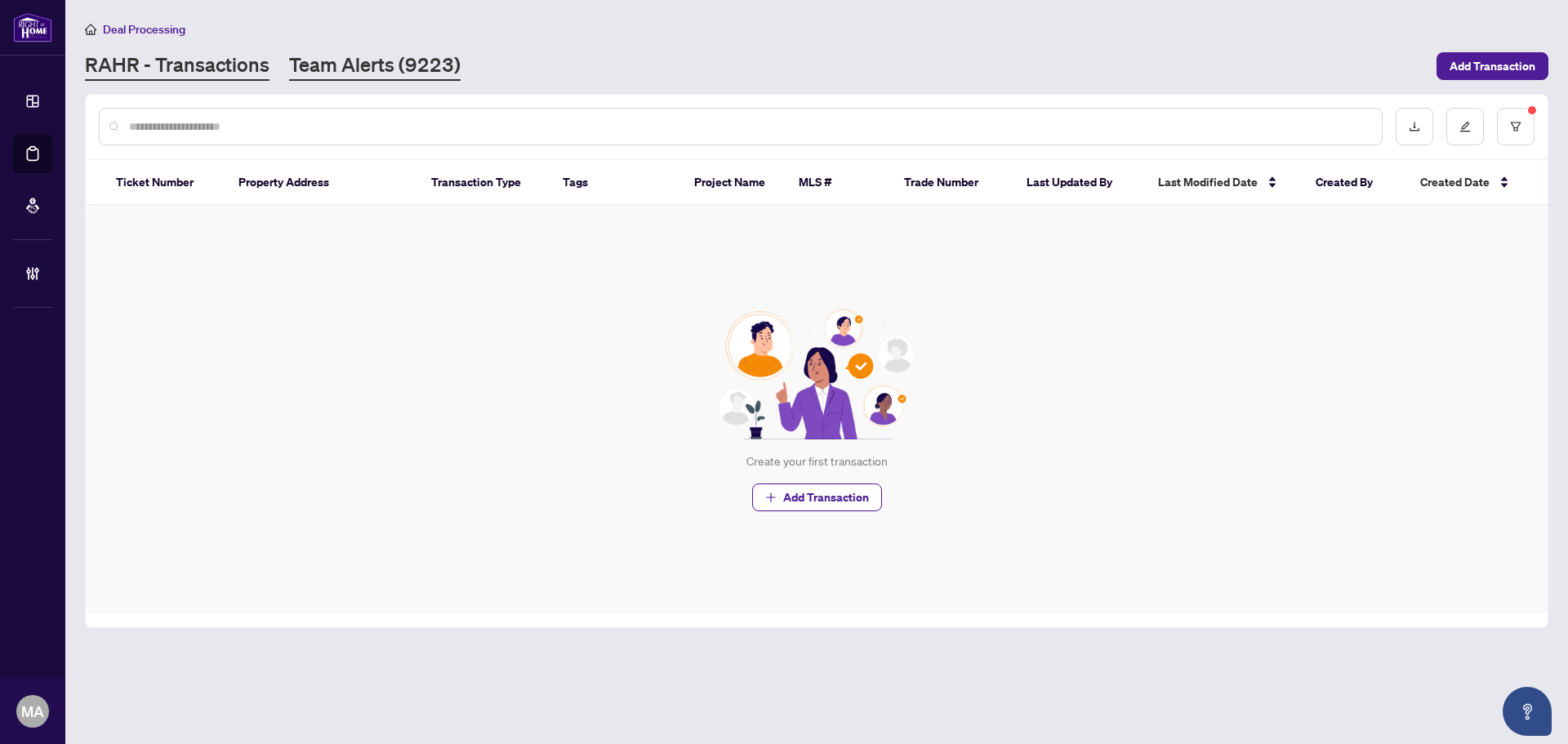
click at [403, 78] on link "Team Alerts (9223)" at bounding box center [375, 66] width 171 height 30
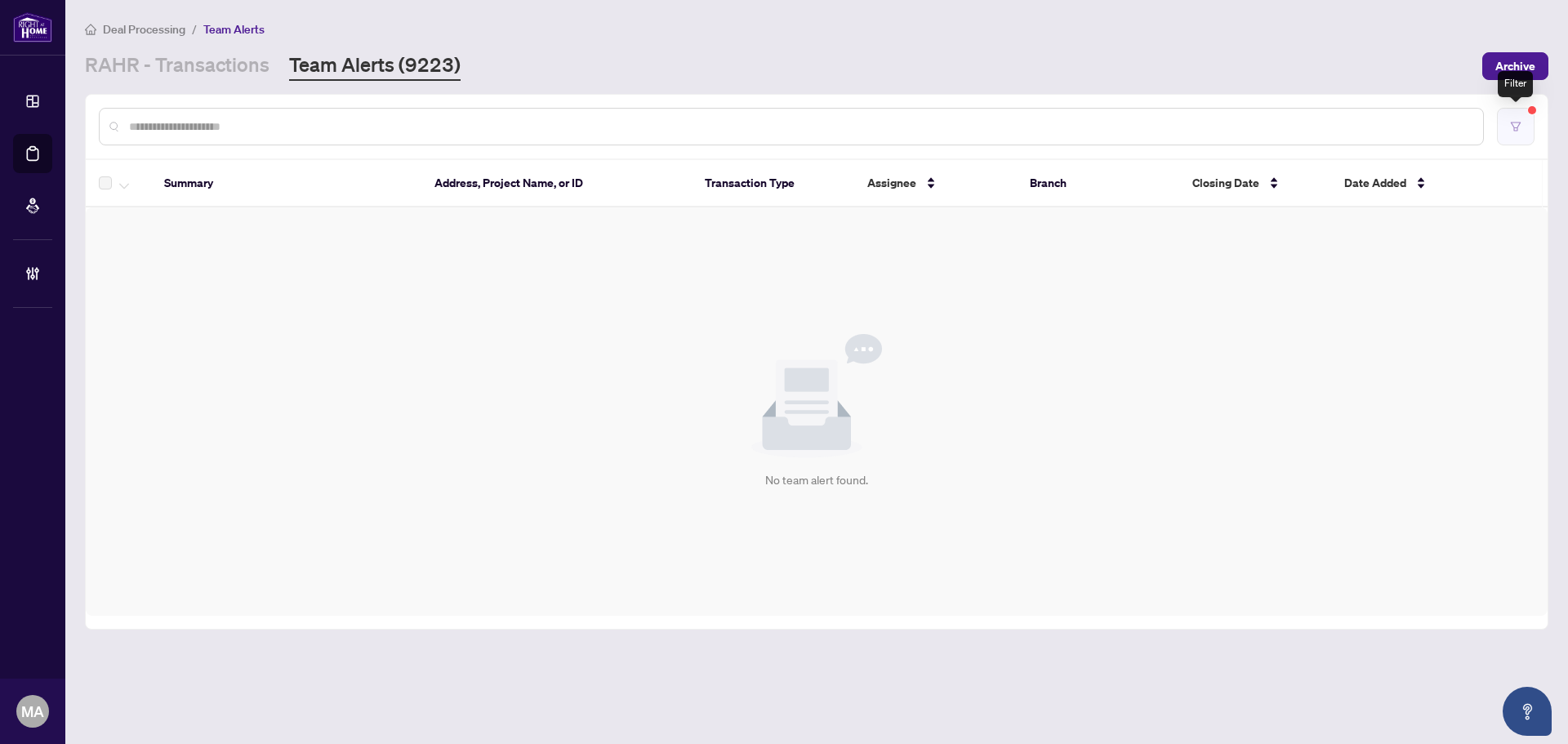
click at [1523, 130] on button "button" at bounding box center [1516, 126] width 38 height 38
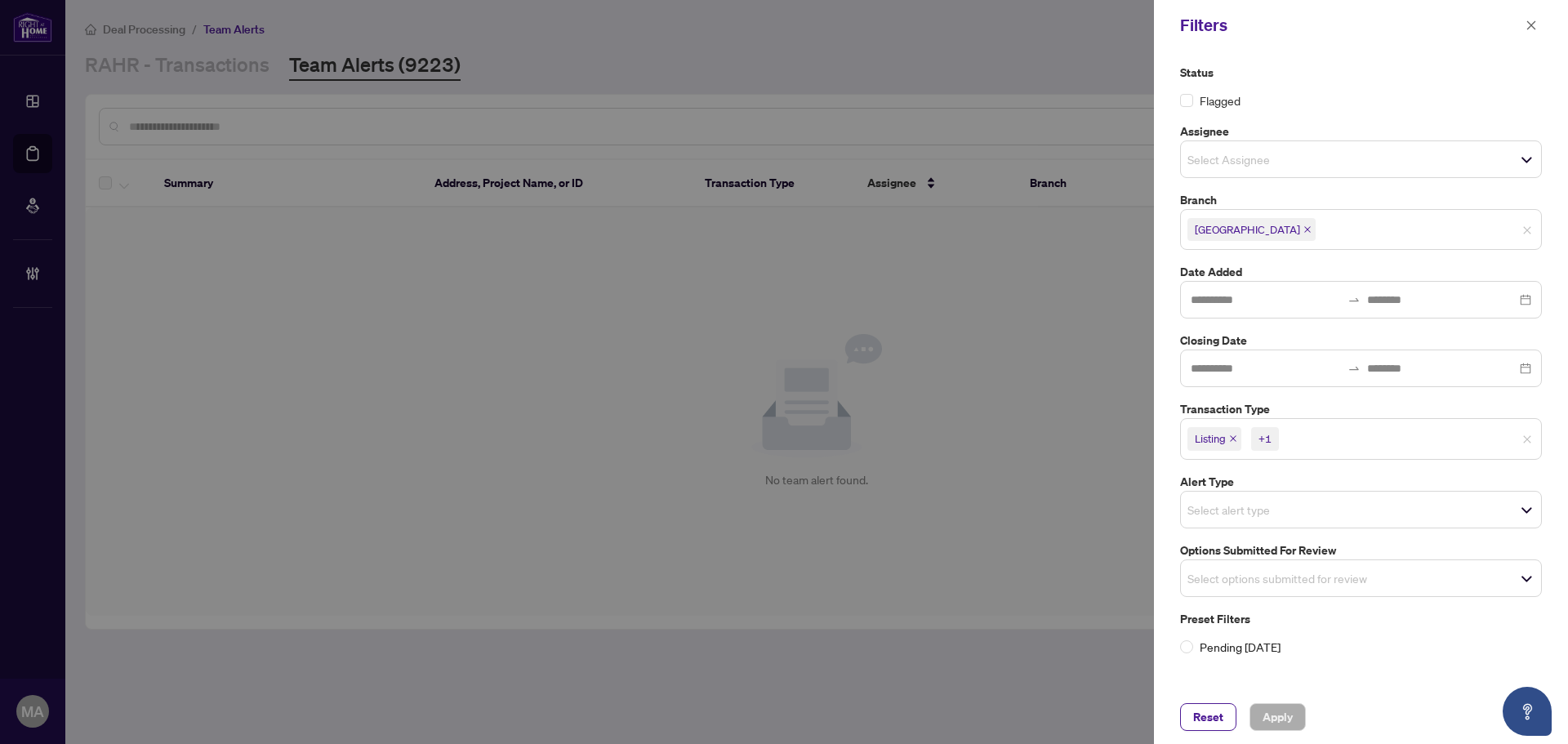
click at [1304, 232] on icon "close" at bounding box center [1307, 229] width 6 height 6
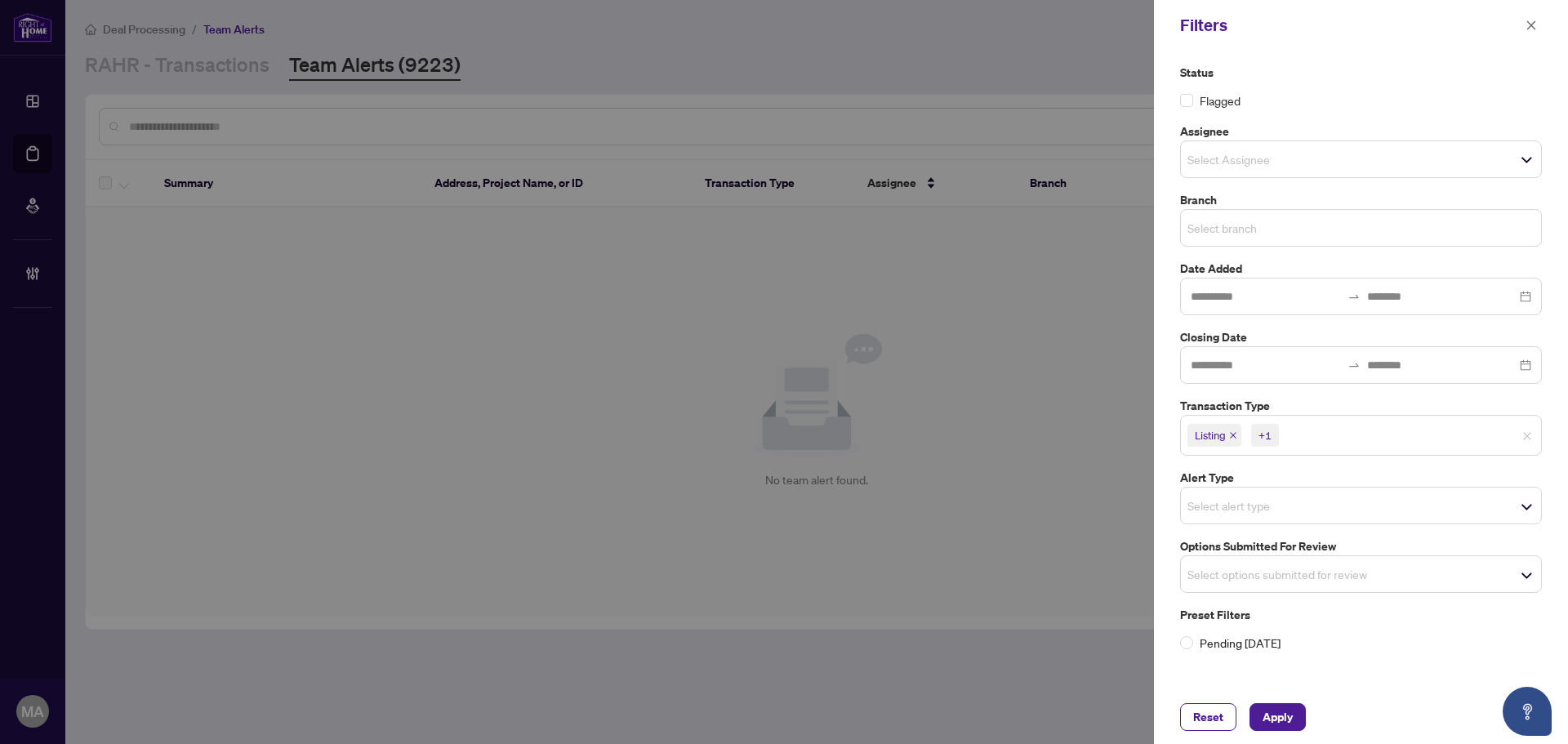
click at [1248, 227] on input "search" at bounding box center [1244, 228] width 114 height 19
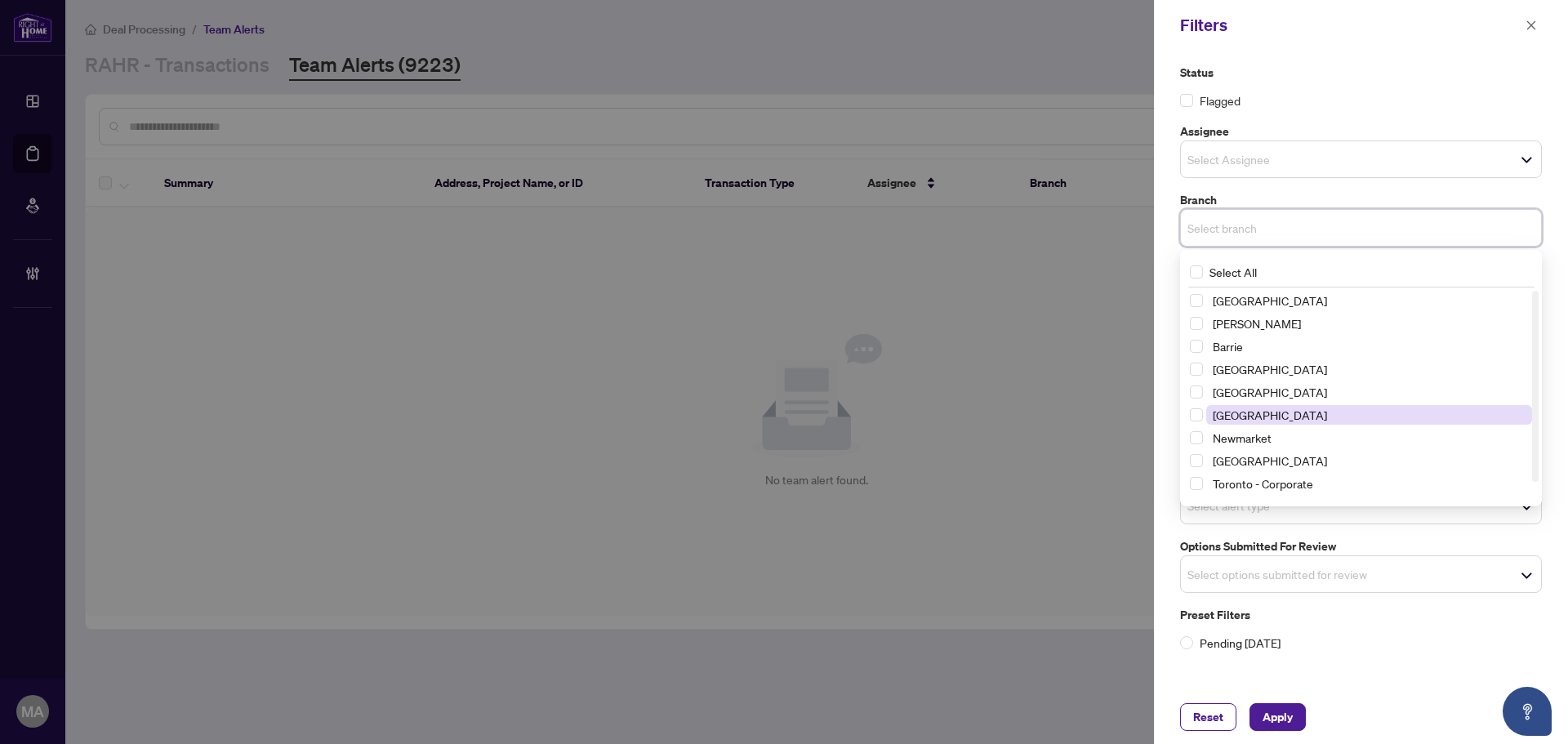
click at [1283, 408] on span "Mississauga" at bounding box center [1369, 415] width 326 height 19
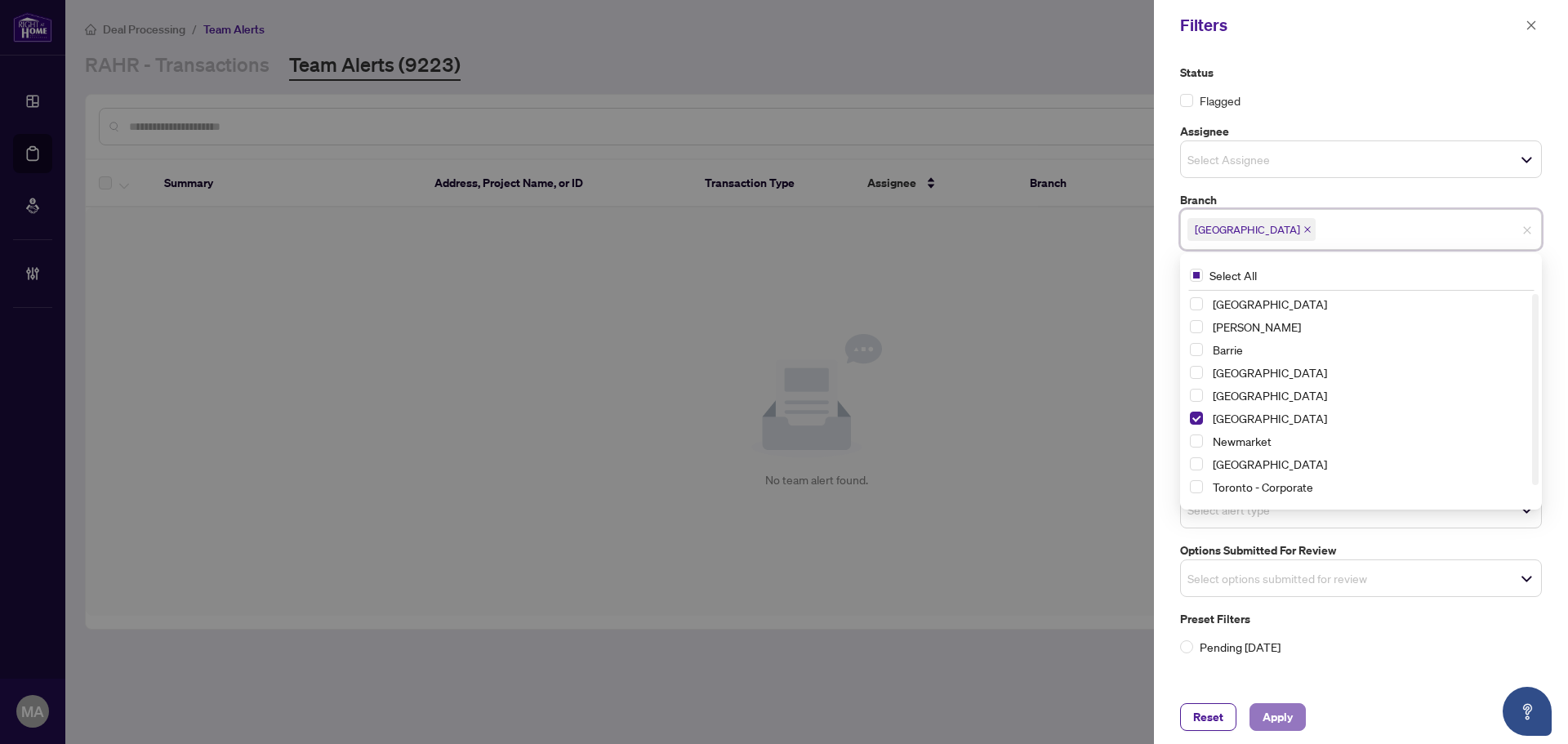
click at [1276, 720] on span "Apply" at bounding box center [1277, 717] width 31 height 26
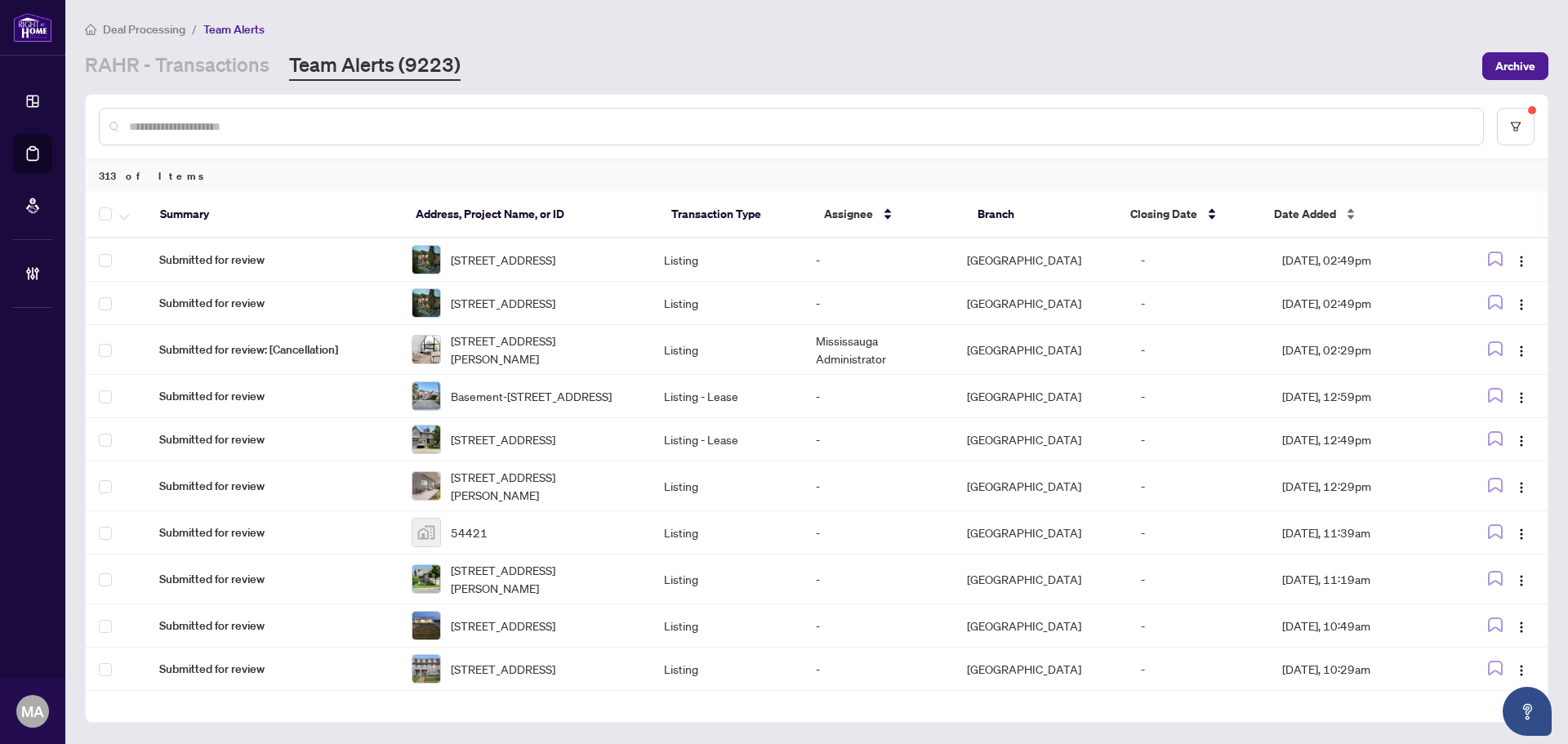
click at [1348, 210] on div "Date Added" at bounding box center [1352, 214] width 158 height 18
click at [1351, 210] on div "Date Added" at bounding box center [1352, 214] width 158 height 18
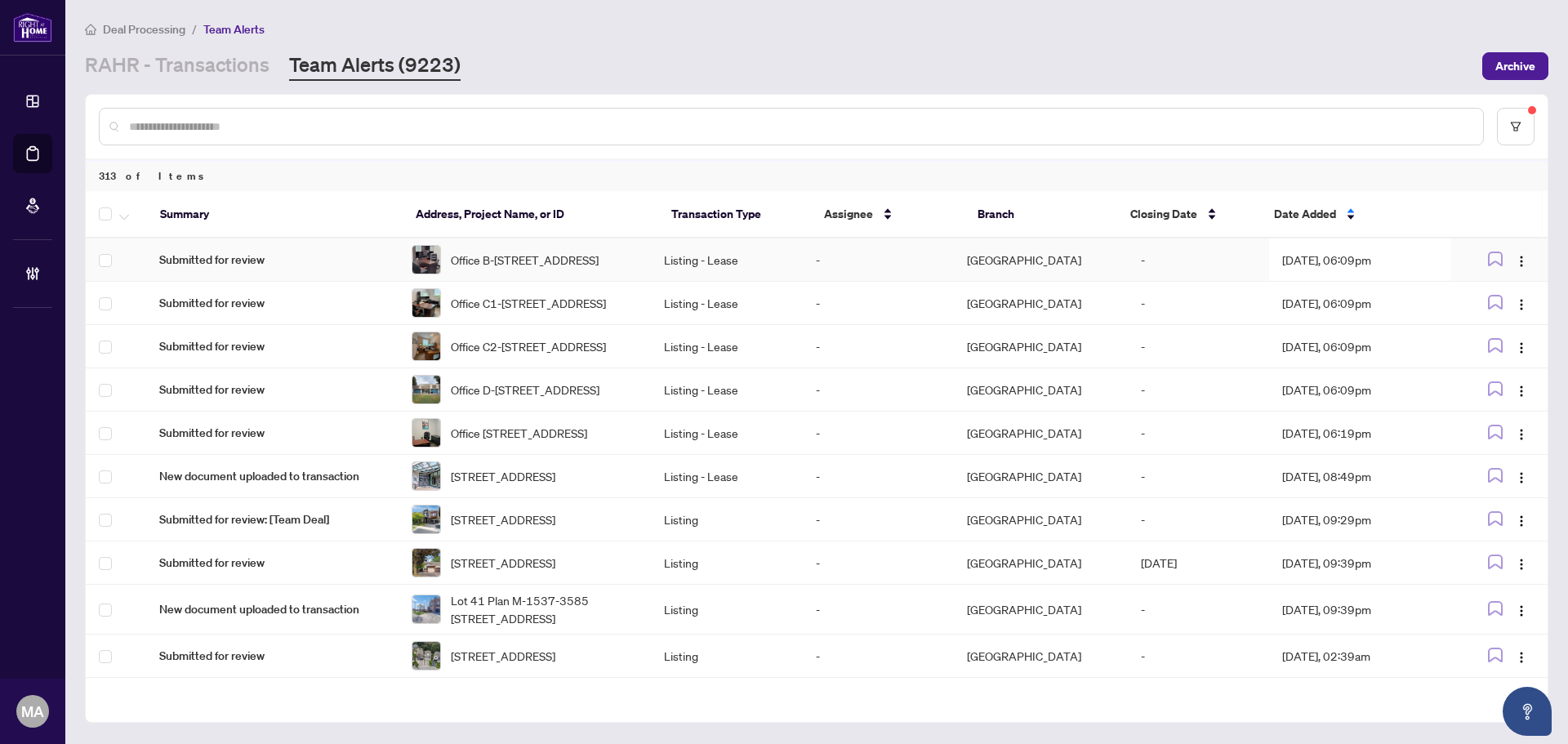
click at [331, 258] on span "Submitted for review" at bounding box center [272, 259] width 226 height 18
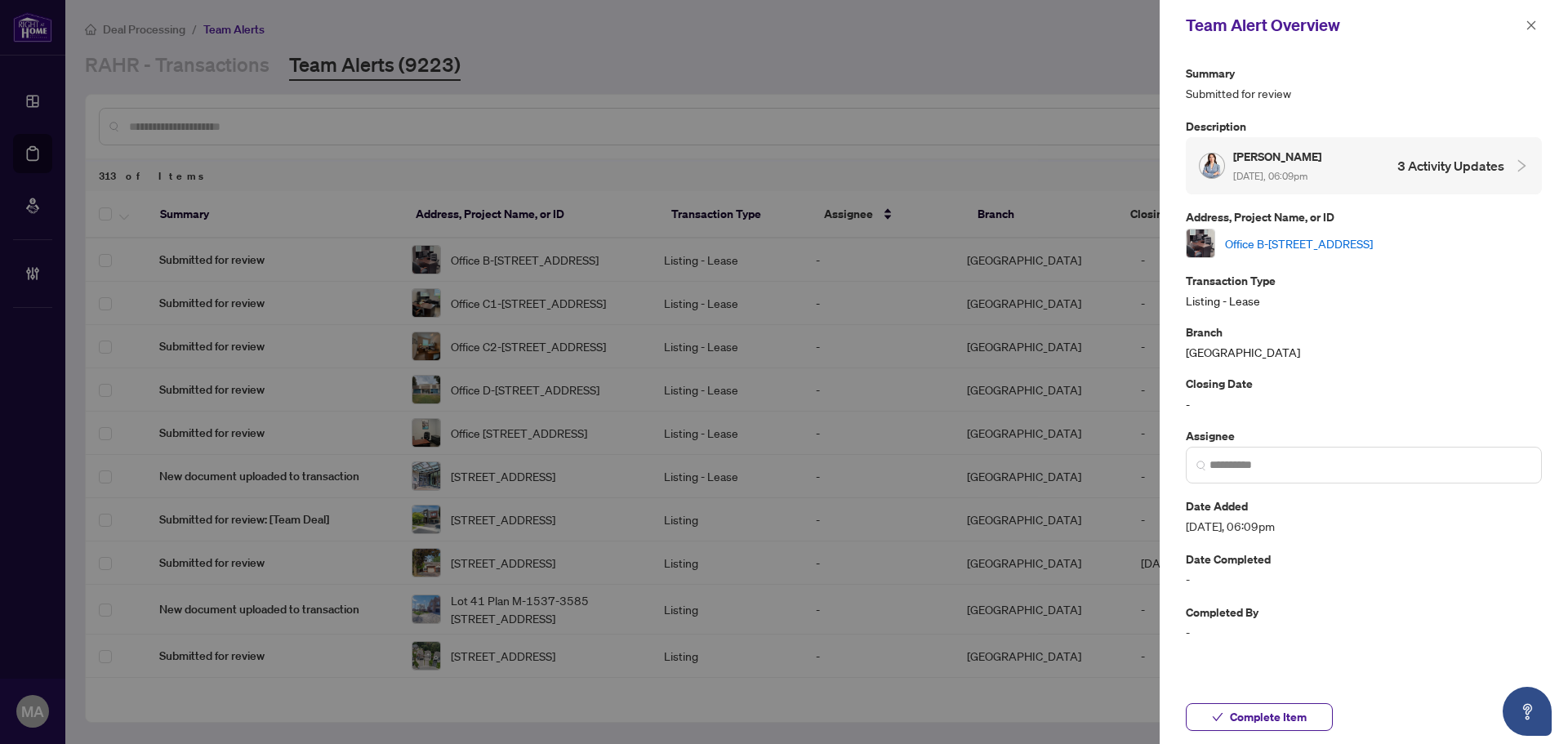
click at [1309, 245] on link "Office B-300 Supertest Rd, Toronto, Ontario M3J 2M2, Canada" at bounding box center [1298, 244] width 148 height 18
click at [1537, 22] on icon "close" at bounding box center [1531, 24] width 11 height 11
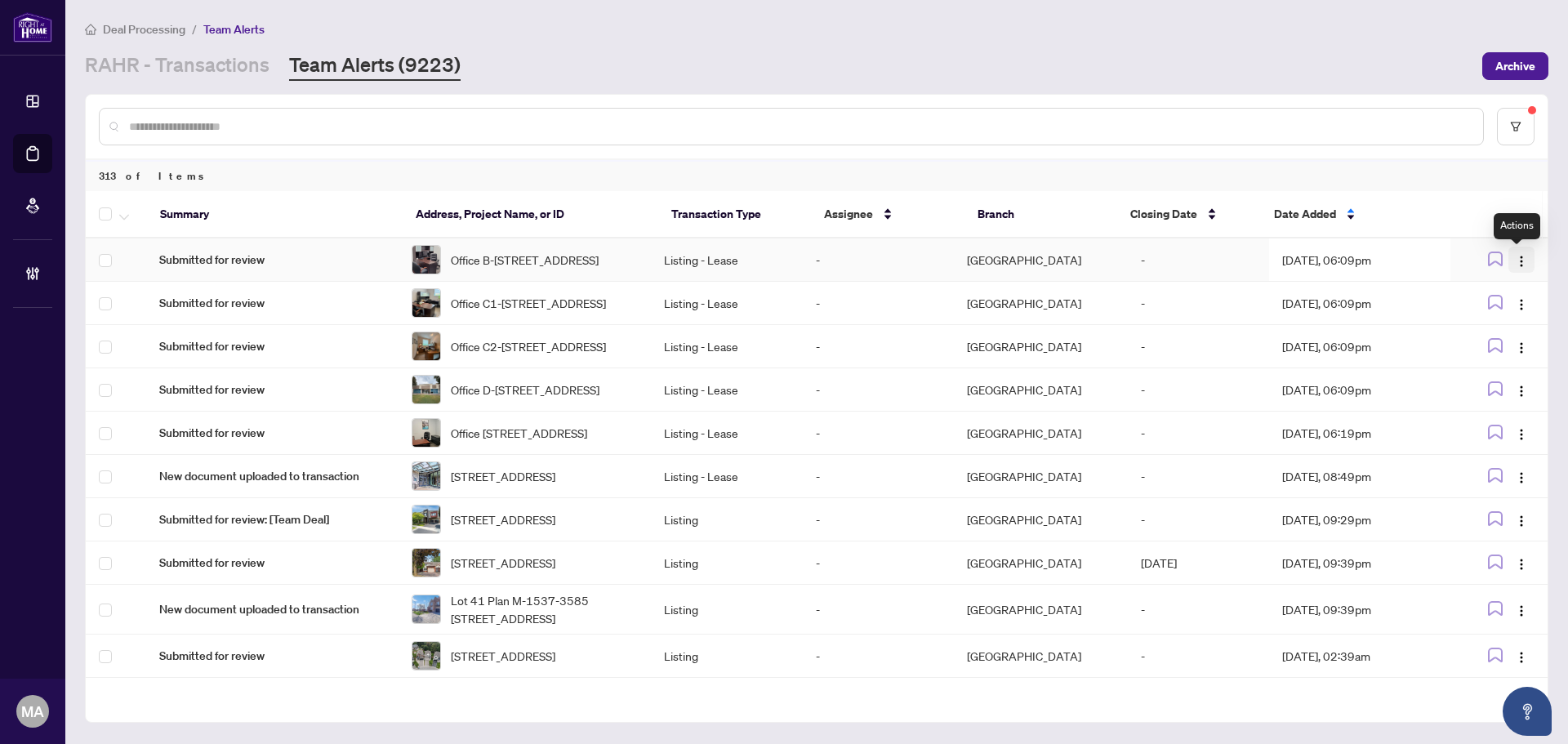
click at [1516, 261] on img "button" at bounding box center [1521, 261] width 13 height 13
click at [1491, 348] on span "Complete Item" at bounding box center [1478, 347] width 76 height 18
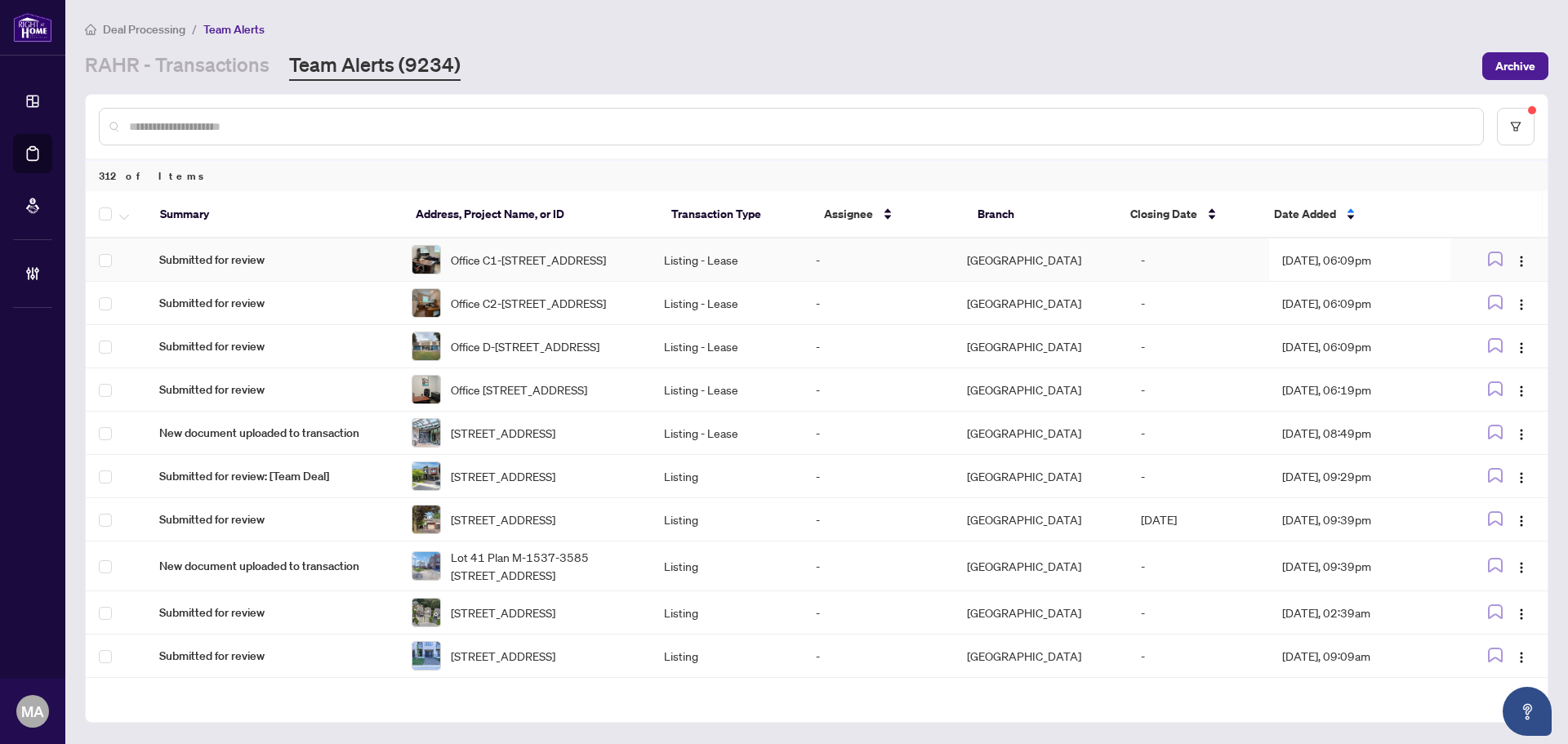
click at [539, 260] on span "Office C1-300 Supertest Rd, Toronto, Ontario M3J 2M2, Canada" at bounding box center [528, 259] width 155 height 18
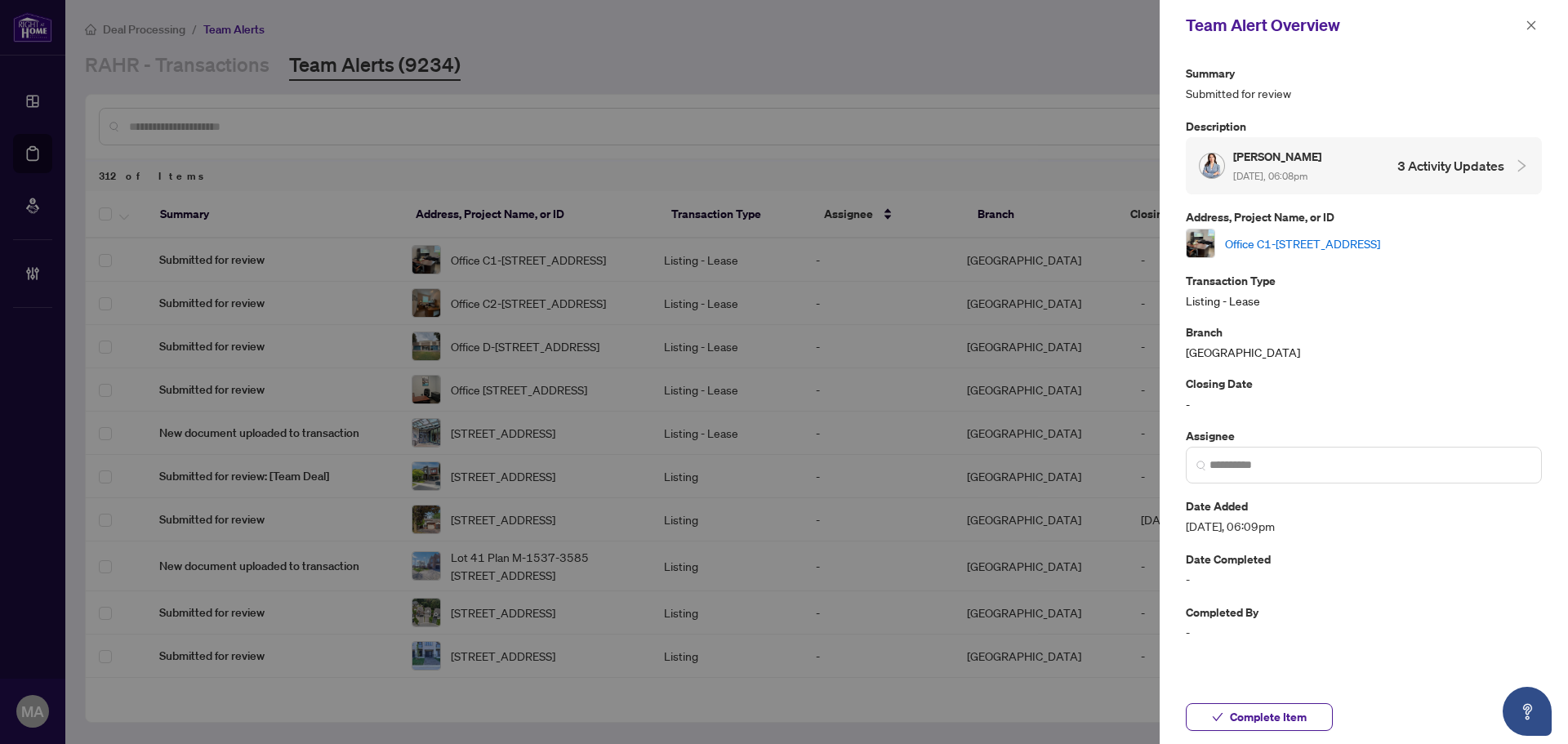
click at [1371, 235] on link "Office C1-300 Supertest Rd, Toronto, Ontario M3J 2M2, Canada" at bounding box center [1303, 244] width 155 height 18
click at [1531, 19] on icon "close" at bounding box center [1531, 24] width 11 height 11
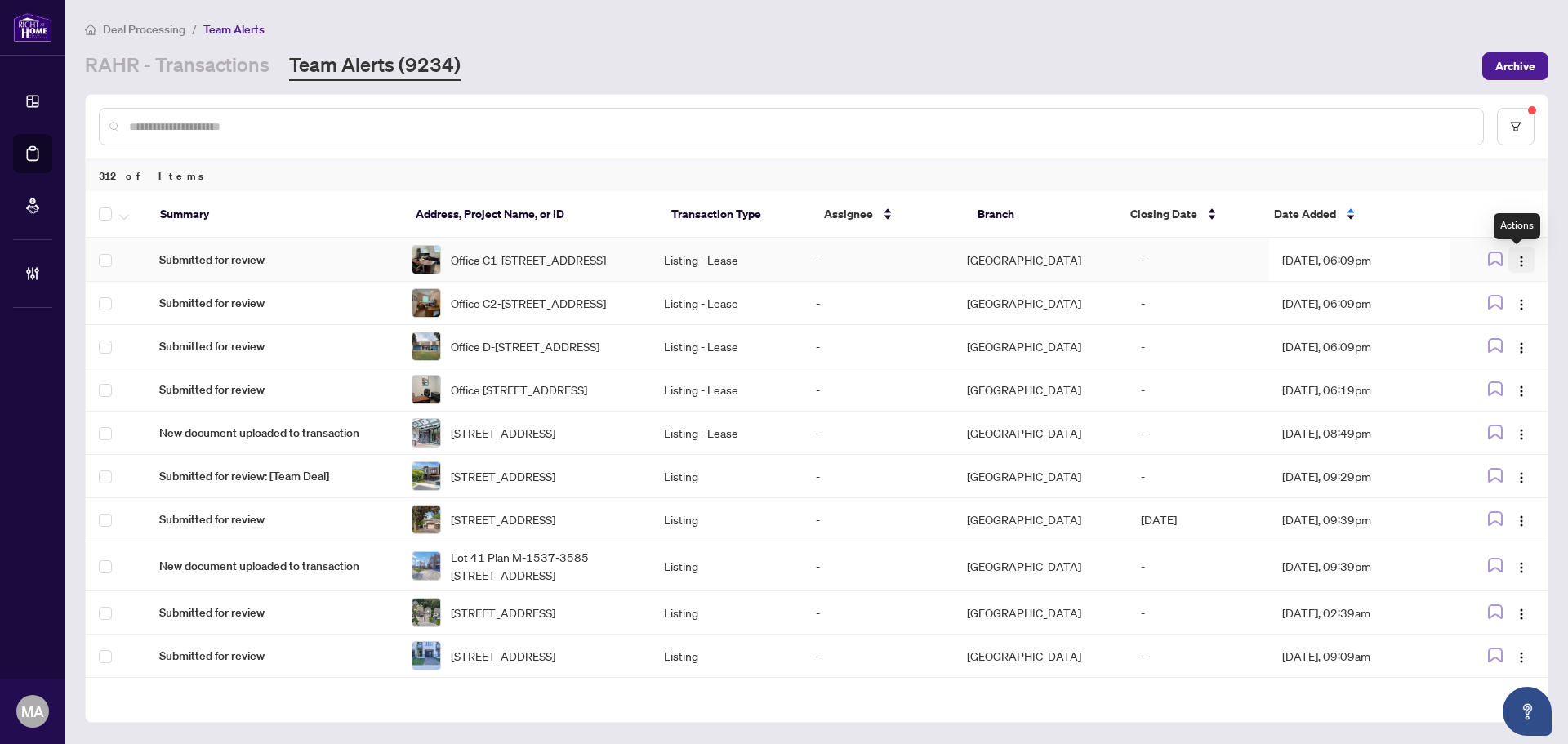
click at [1519, 261] on img "button" at bounding box center [1521, 261] width 13 height 13
click at [1468, 359] on li "Complete Item" at bounding box center [1478, 348] width 95 height 26
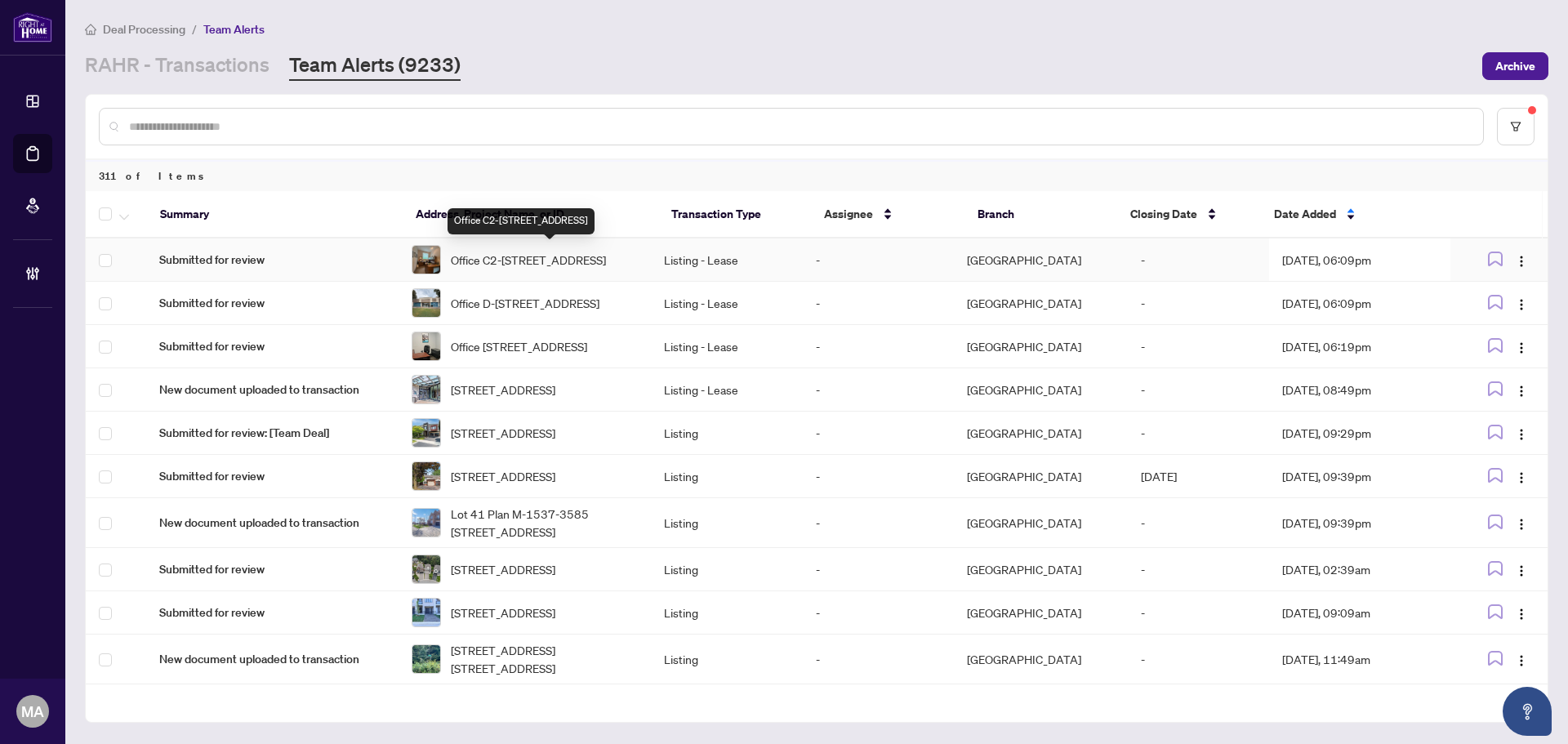
click at [488, 263] on span "Office C2-300 Supertest Rd, Toronto, Ontario M3J 2M2, Canada" at bounding box center [528, 259] width 155 height 18
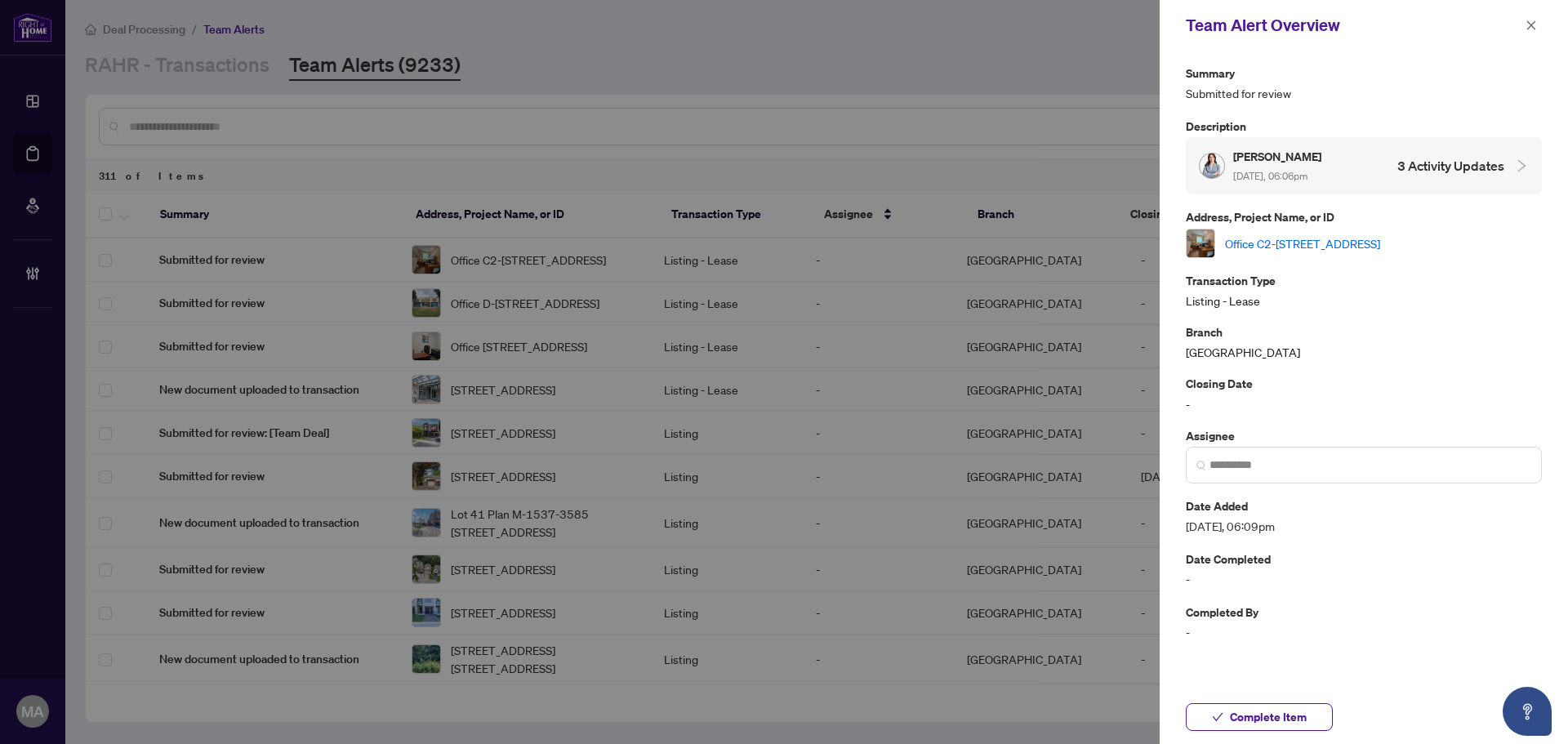
click at [1314, 235] on link "Office C2-300 Supertest Rd, Toronto, Ontario M3J 2M2, Canada" at bounding box center [1303, 244] width 155 height 18
click at [1537, 23] on icon "close" at bounding box center [1531, 24] width 11 height 11
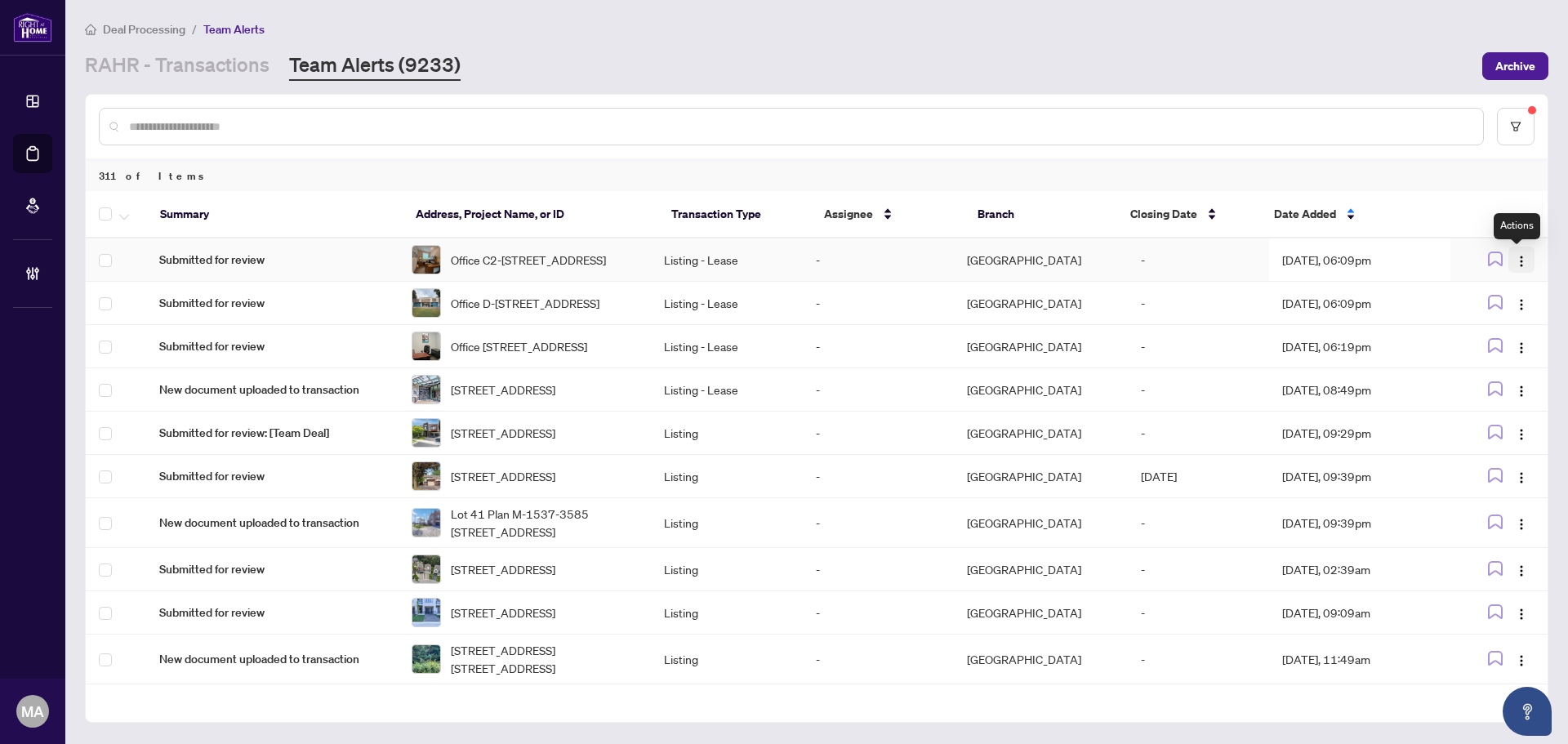
click at [1517, 261] on img "button" at bounding box center [1521, 261] width 13 height 13
click at [1502, 354] on span "Complete Item" at bounding box center [1478, 347] width 76 height 18
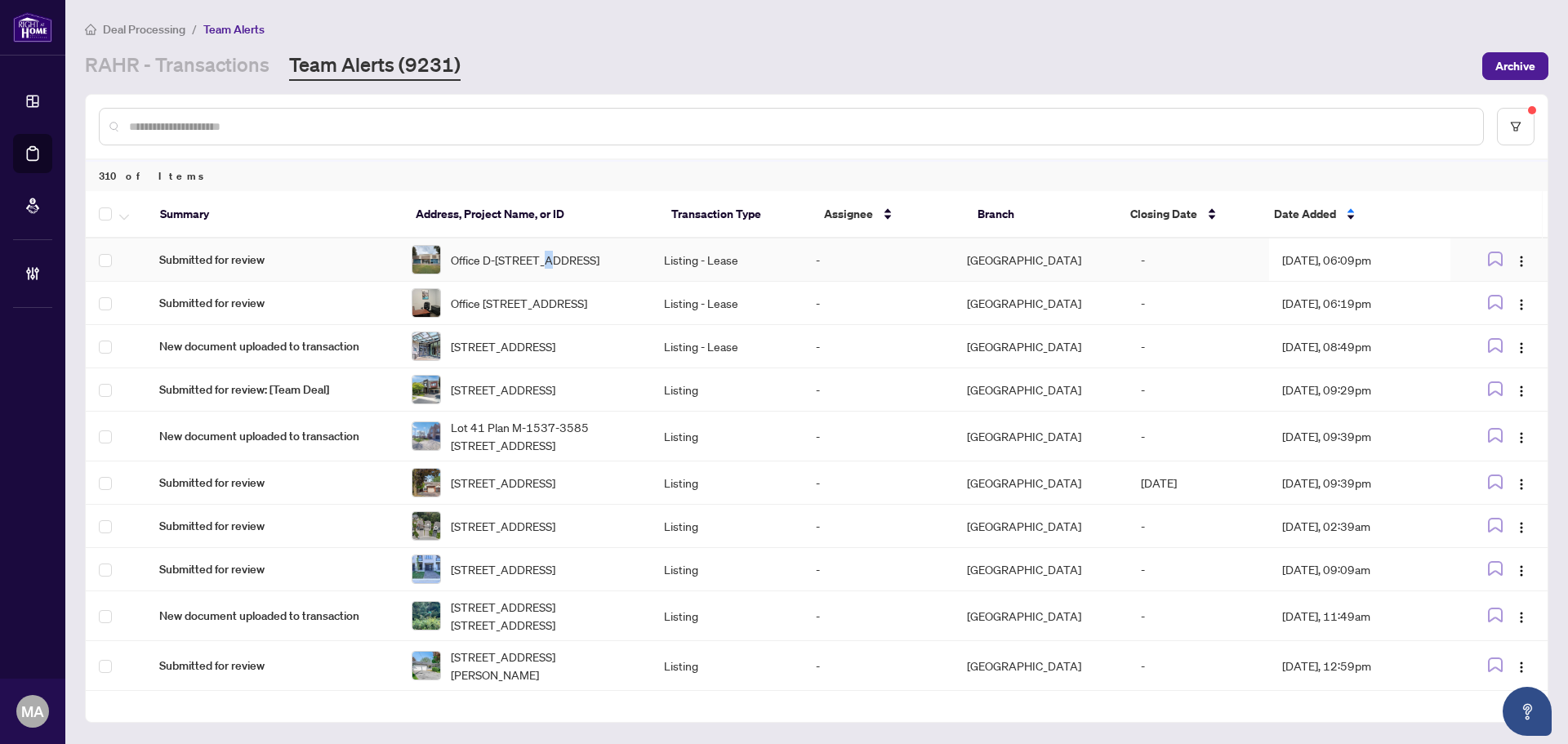
click at [552, 255] on span "Office D-300 Supertest Rd, Toronto, Ontario M3J 2M2, Canada" at bounding box center [525, 259] width 148 height 18
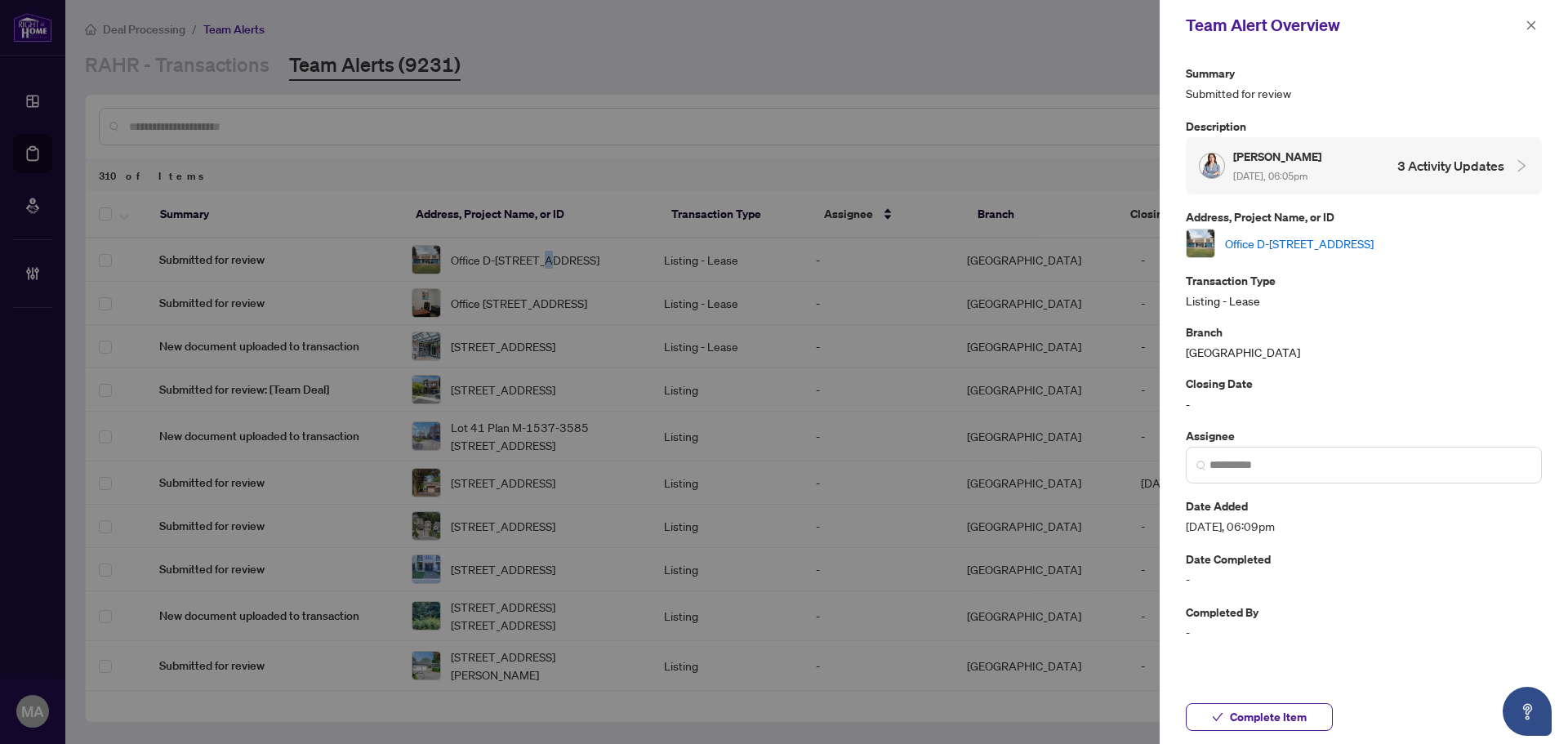
click at [1257, 235] on link "Office D-300 Supertest Rd, Toronto, Ontario M3J 2M2, Canada" at bounding box center [1299, 244] width 148 height 18
click at [1530, 33] on span "button" at bounding box center [1531, 25] width 11 height 26
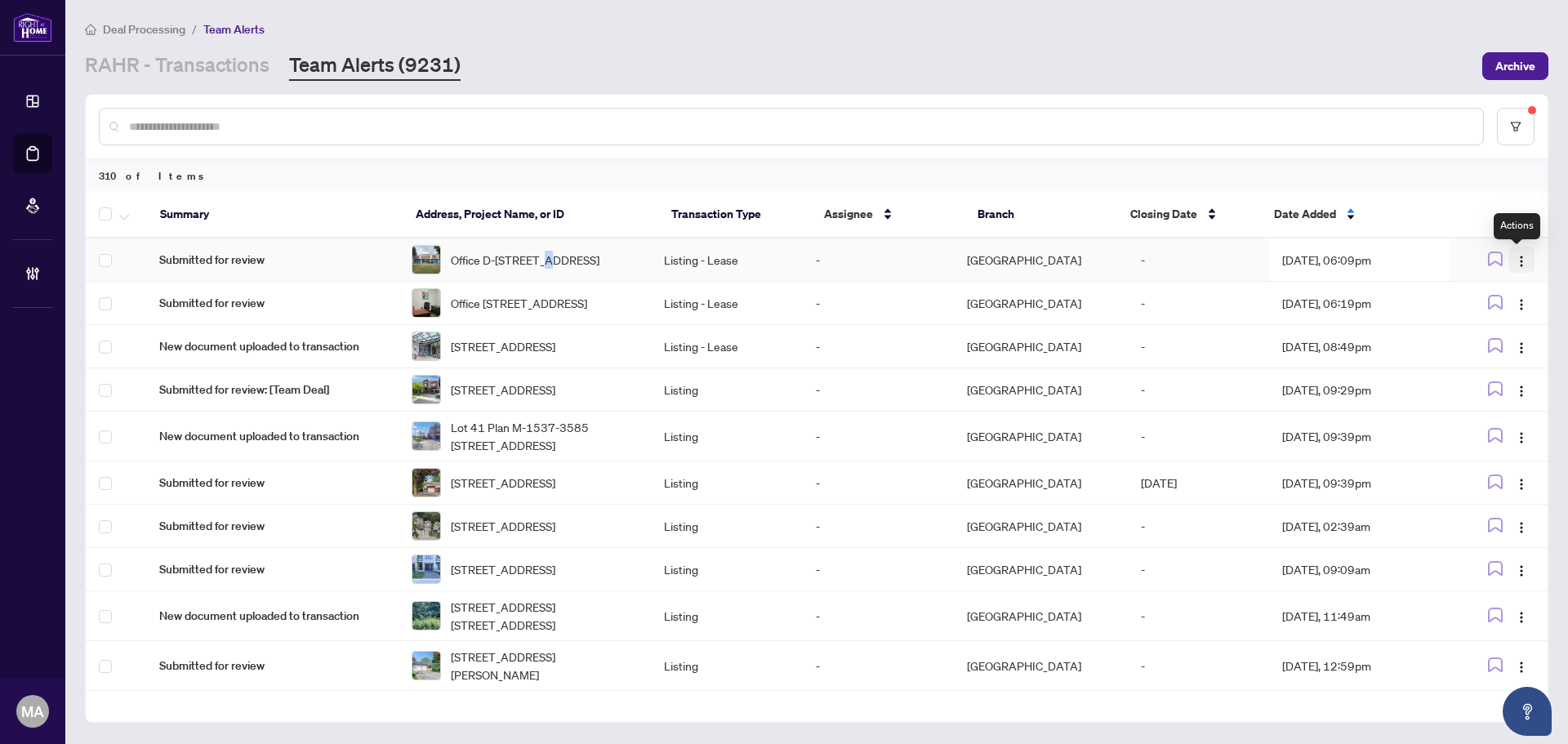
click at [1523, 264] on button "button" at bounding box center [1522, 260] width 26 height 26
click at [1490, 345] on span "Complete Item" at bounding box center [1478, 347] width 76 height 18
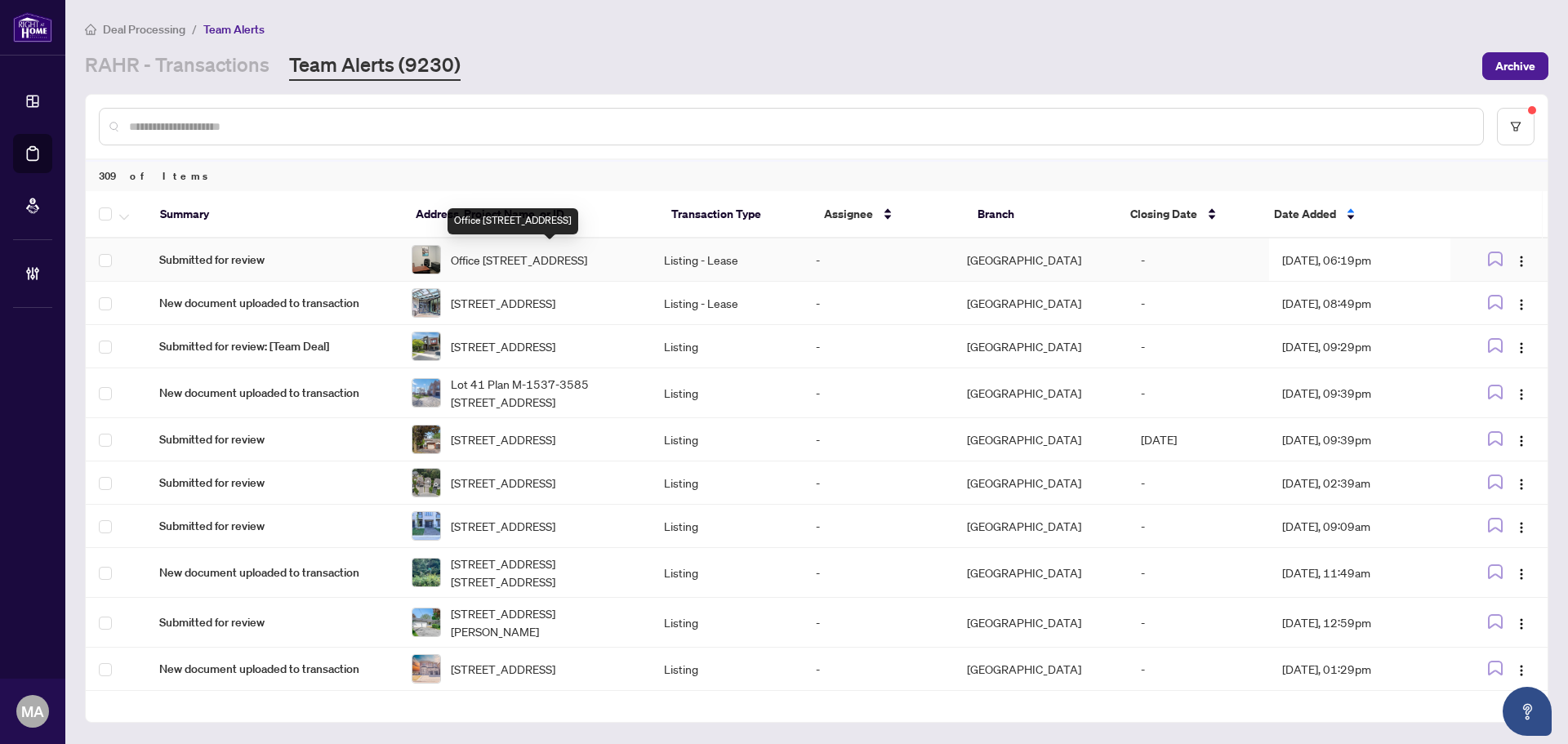
click at [544, 260] on span "Office A-300 Supertest Rd, Toronto, Ontario M3J 2M2, Canada" at bounding box center [519, 259] width 136 height 18
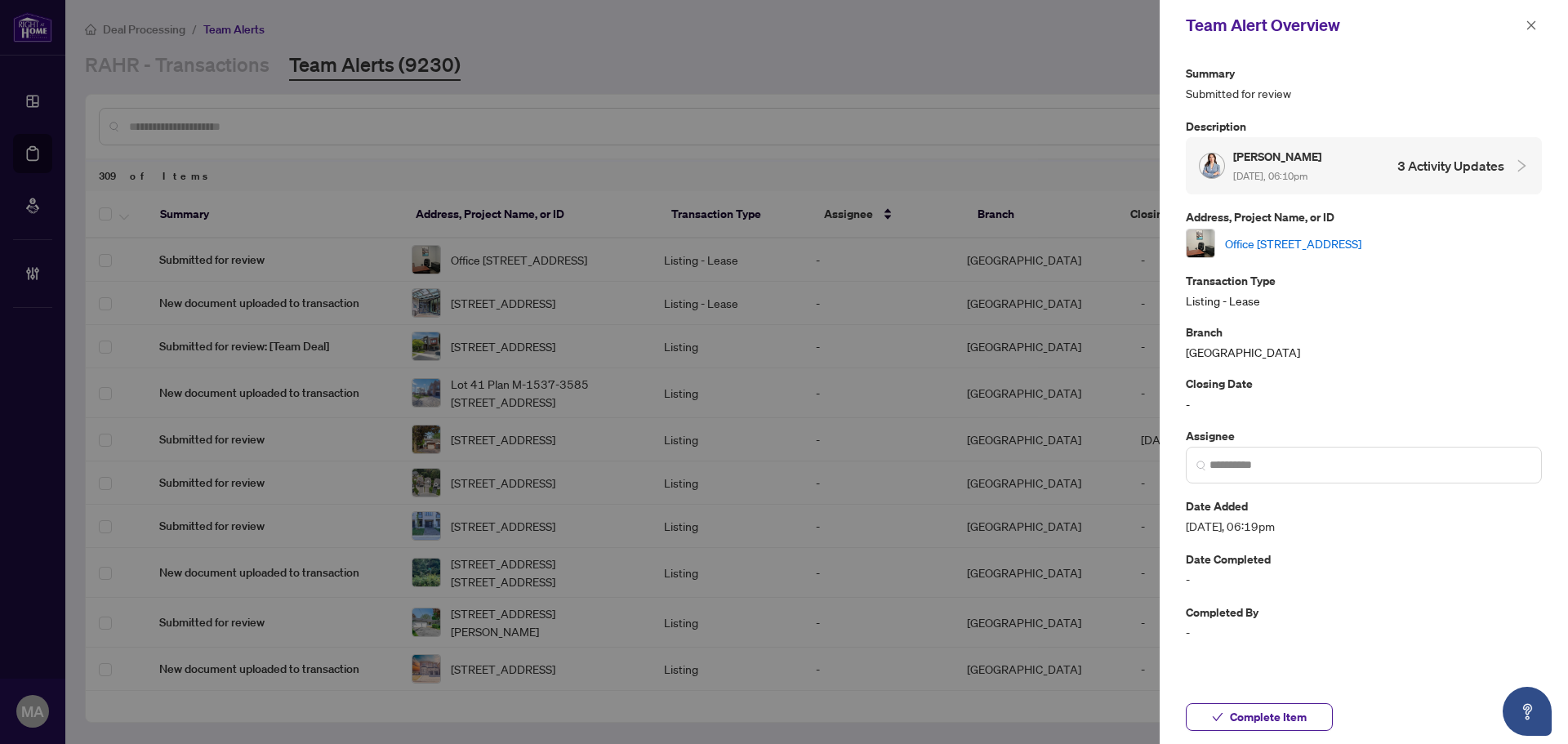
click at [1296, 244] on link "Office A-300 Supertest Rd, Toronto, Ontario M3J 2M2, Canada" at bounding box center [1293, 244] width 136 height 18
click at [1524, 25] on button "button" at bounding box center [1531, 25] width 21 height 19
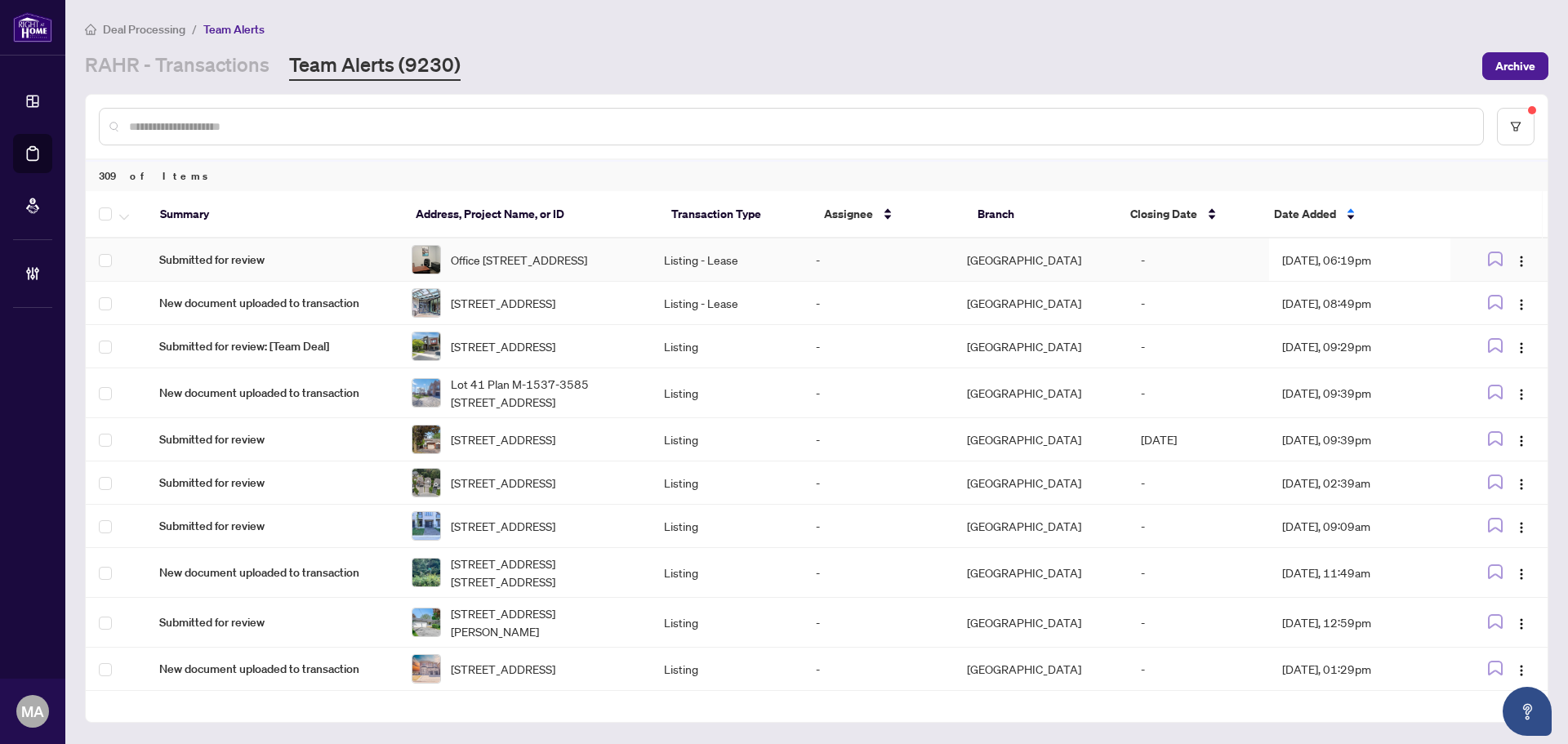
click at [436, 256] on img at bounding box center [426, 260] width 28 height 28
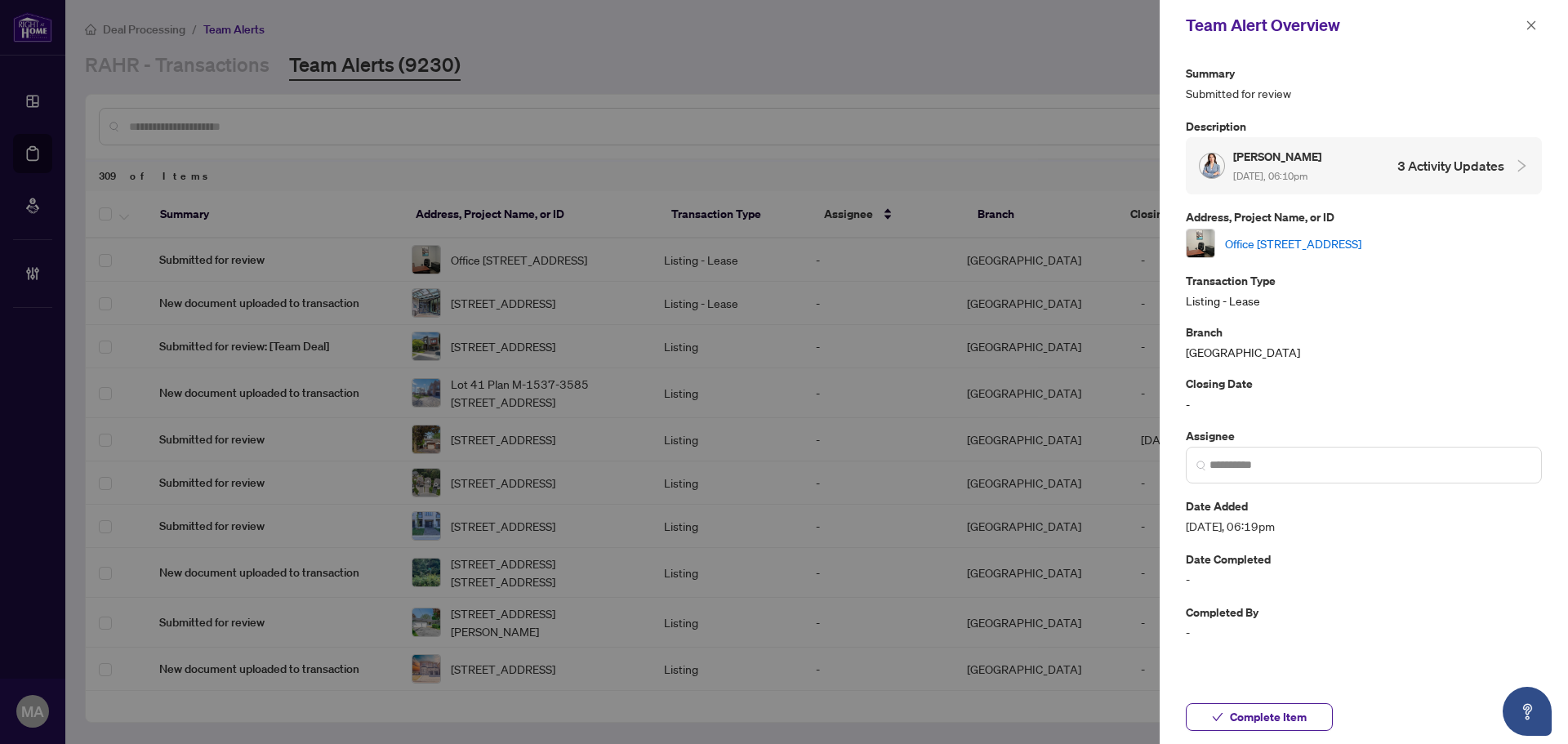
click at [1328, 247] on link "Office A-300 Supertest Rd, Toronto, Ontario M3J 2M2, Canada" at bounding box center [1293, 244] width 136 height 18
click at [1526, 32] on span "button" at bounding box center [1531, 25] width 11 height 26
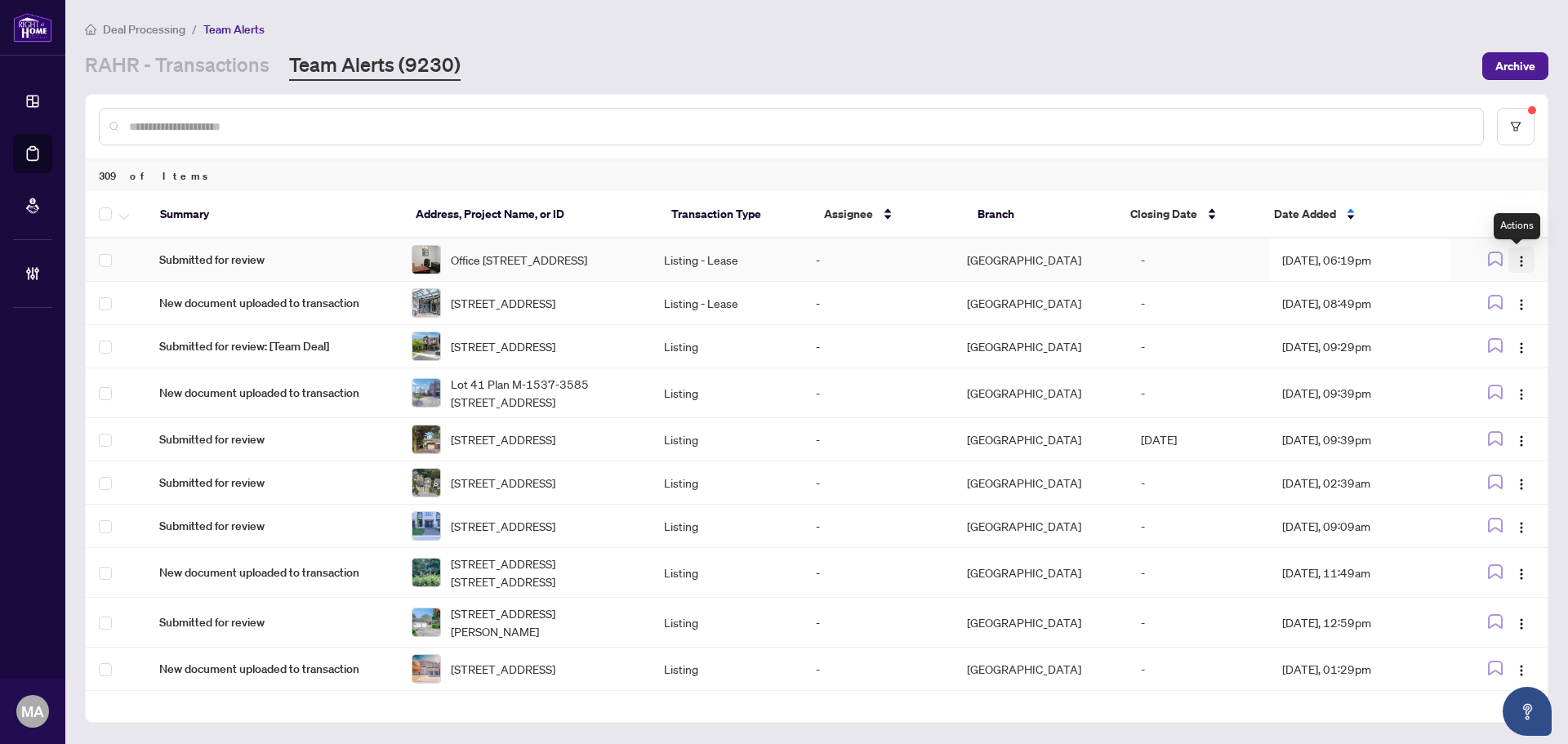
click at [1512, 272] on button "button" at bounding box center [1522, 260] width 26 height 26
click at [1488, 354] on span "Complete Item" at bounding box center [1478, 347] width 76 height 18
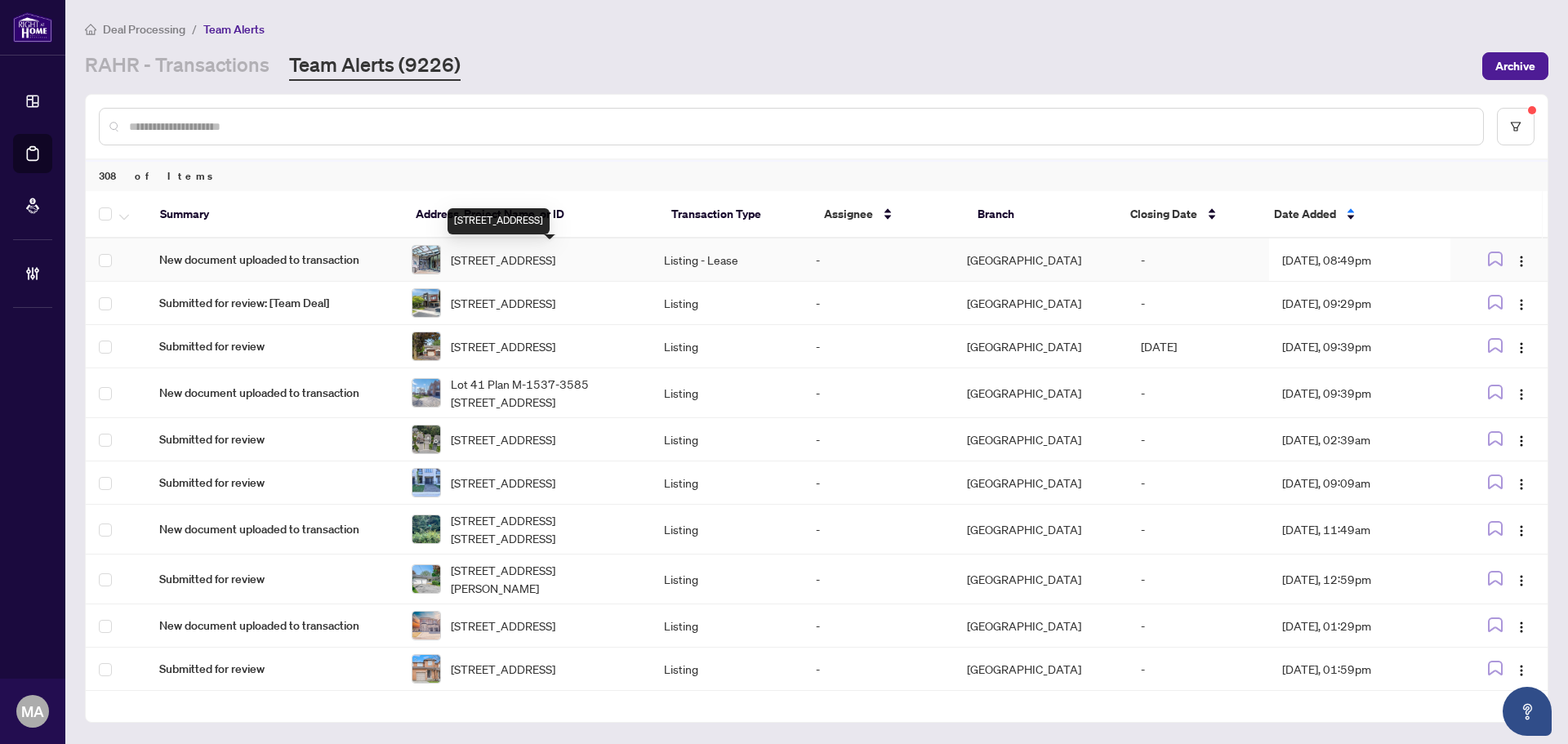
click at [499, 266] on span "1014-600 Fleet St, Toronto, Ontario M5V 1B7, Canada" at bounding box center [503, 259] width 105 height 18
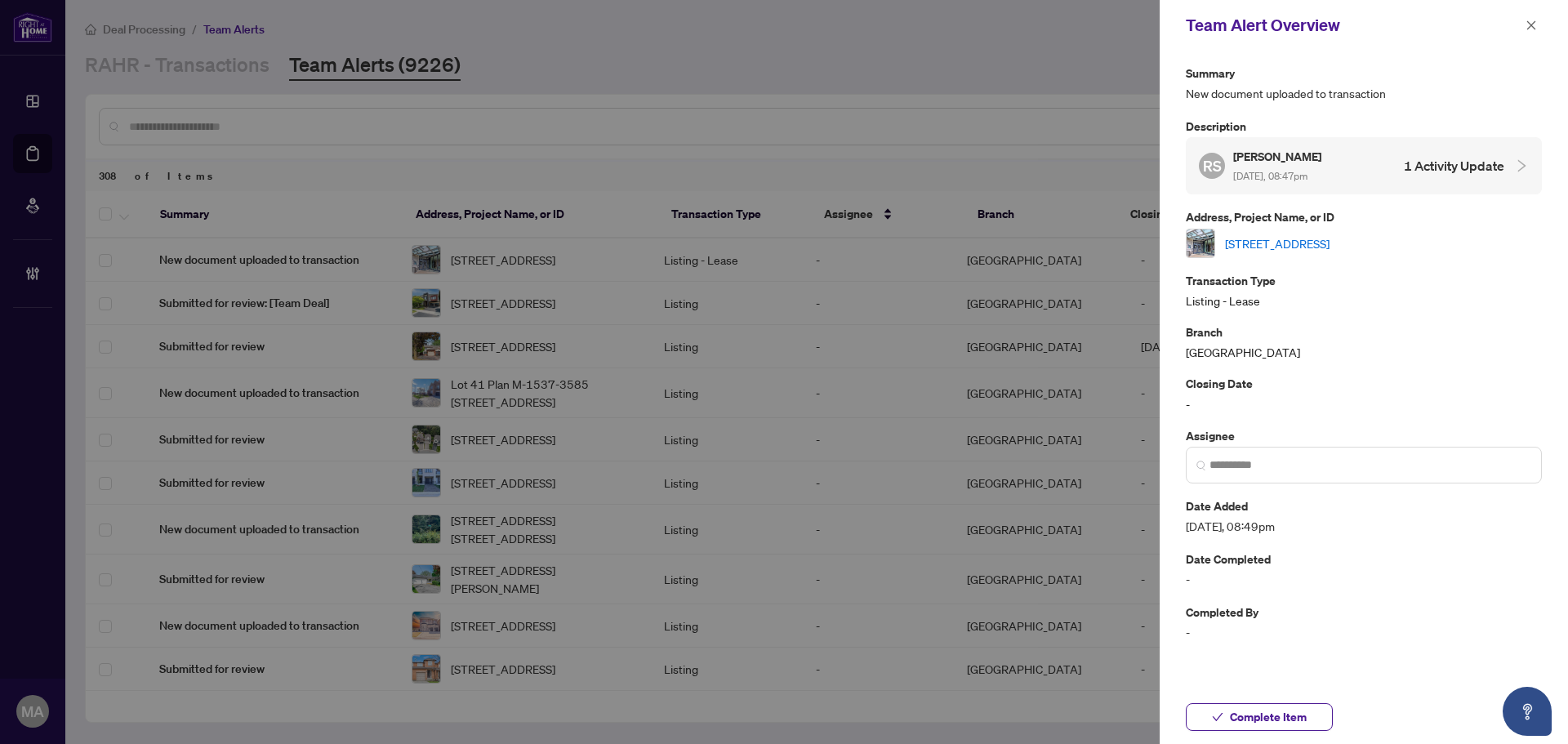
click at [1267, 247] on link "1014-600 Fleet St, Toronto, Ontario M5V 1B7, Canada" at bounding box center [1277, 244] width 105 height 18
click at [1527, 24] on icon "close" at bounding box center [1531, 24] width 11 height 11
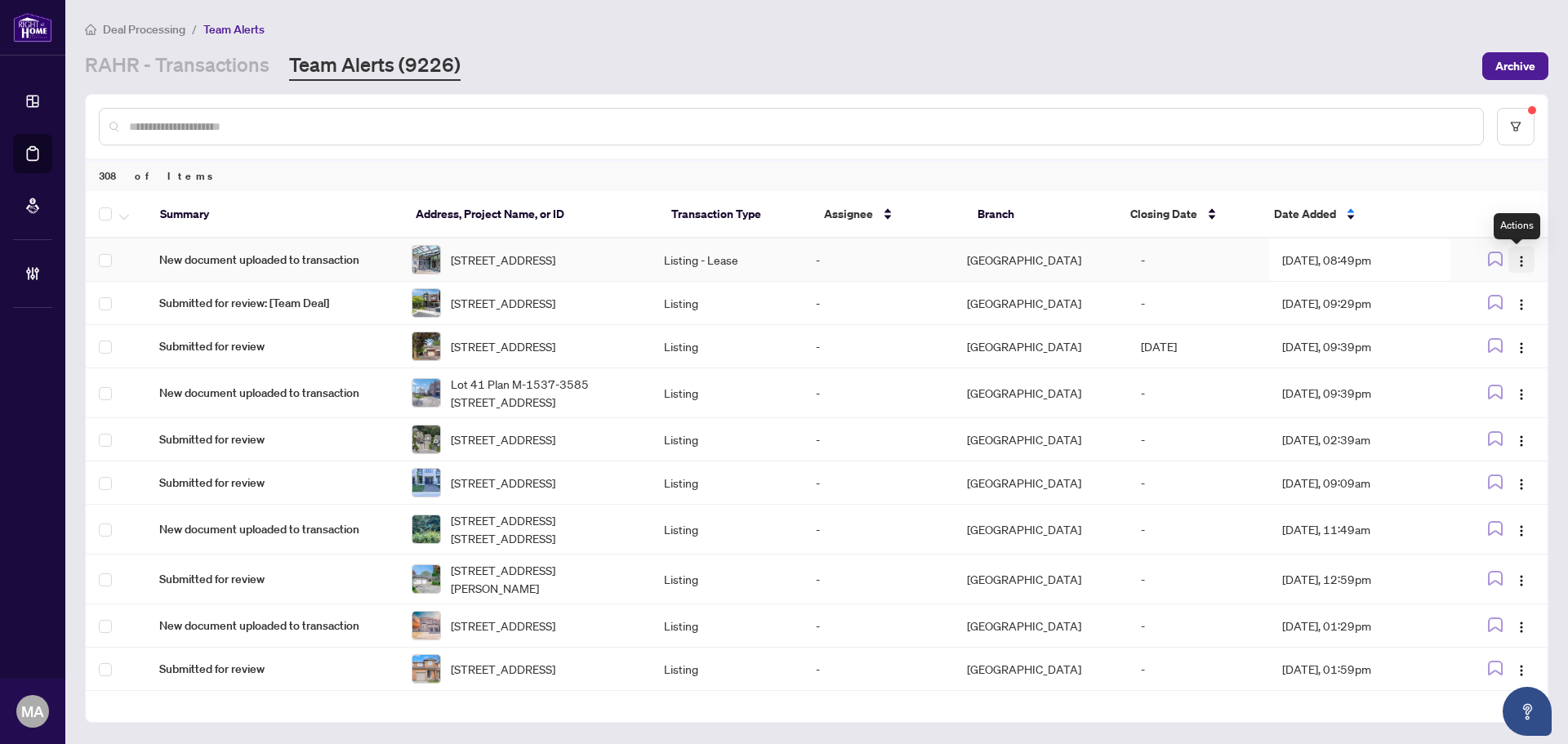
click at [1516, 263] on img "button" at bounding box center [1521, 261] width 13 height 13
click at [1471, 352] on span "Complete Item" at bounding box center [1478, 347] width 76 height 18
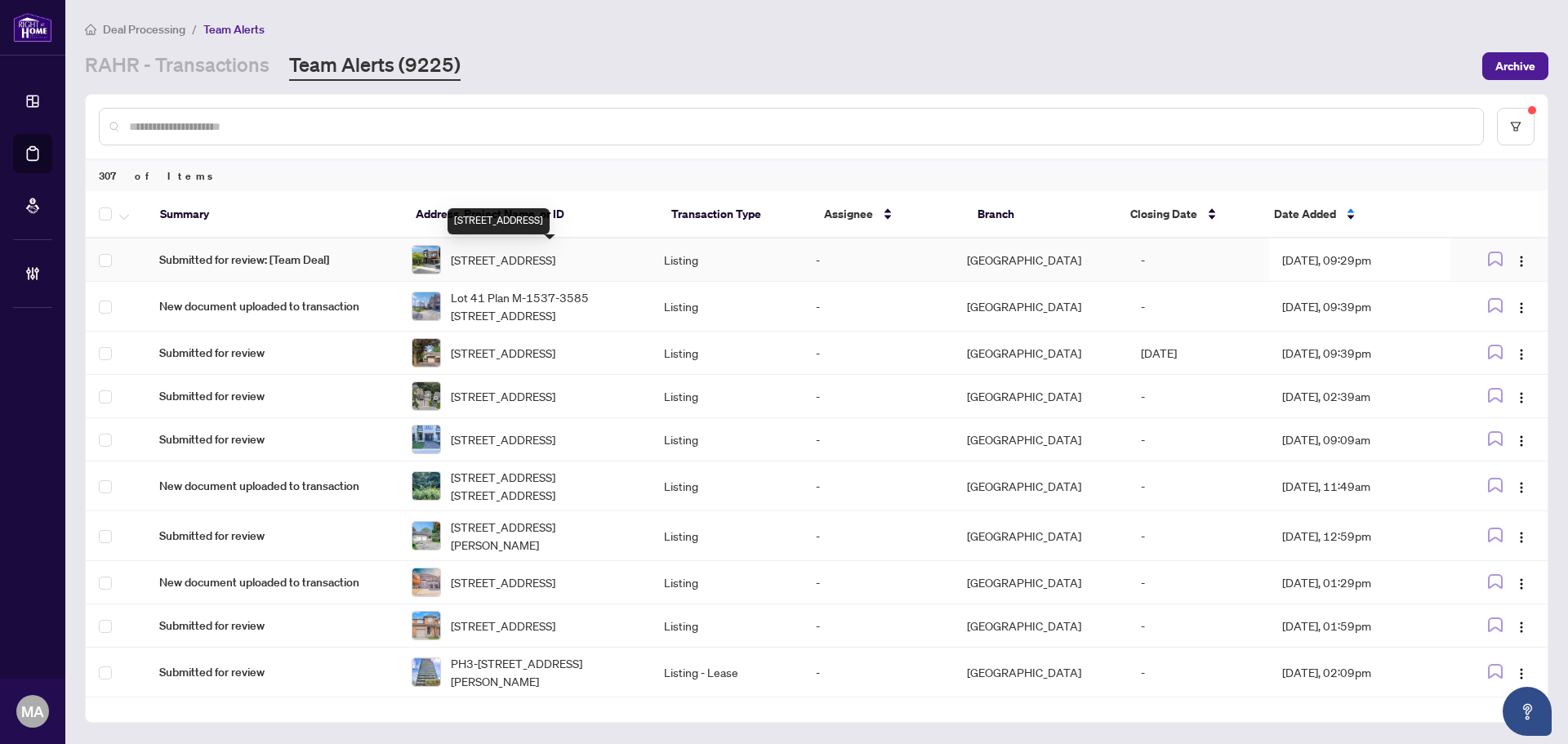
click at [554, 263] on span "3176 Stockdbridge Ave, Oakville, Ontario L6M 0A7, Canada" at bounding box center [503, 259] width 105 height 18
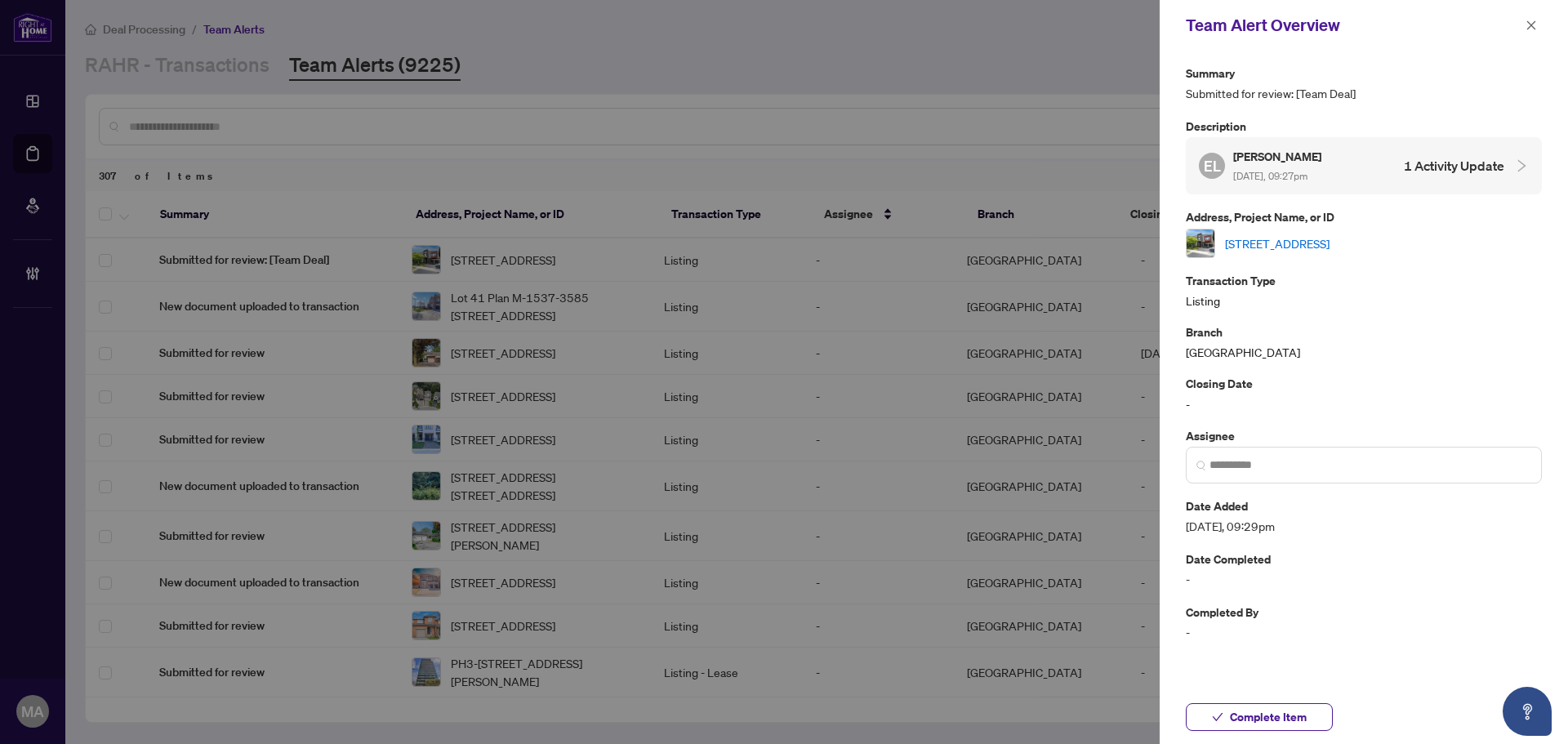
click at [1267, 240] on link "3176 Stockdbridge Ave, Oakville, Ontario L6M 0A7, Canada" at bounding box center [1277, 244] width 105 height 18
click at [1525, 30] on button "button" at bounding box center [1531, 25] width 21 height 19
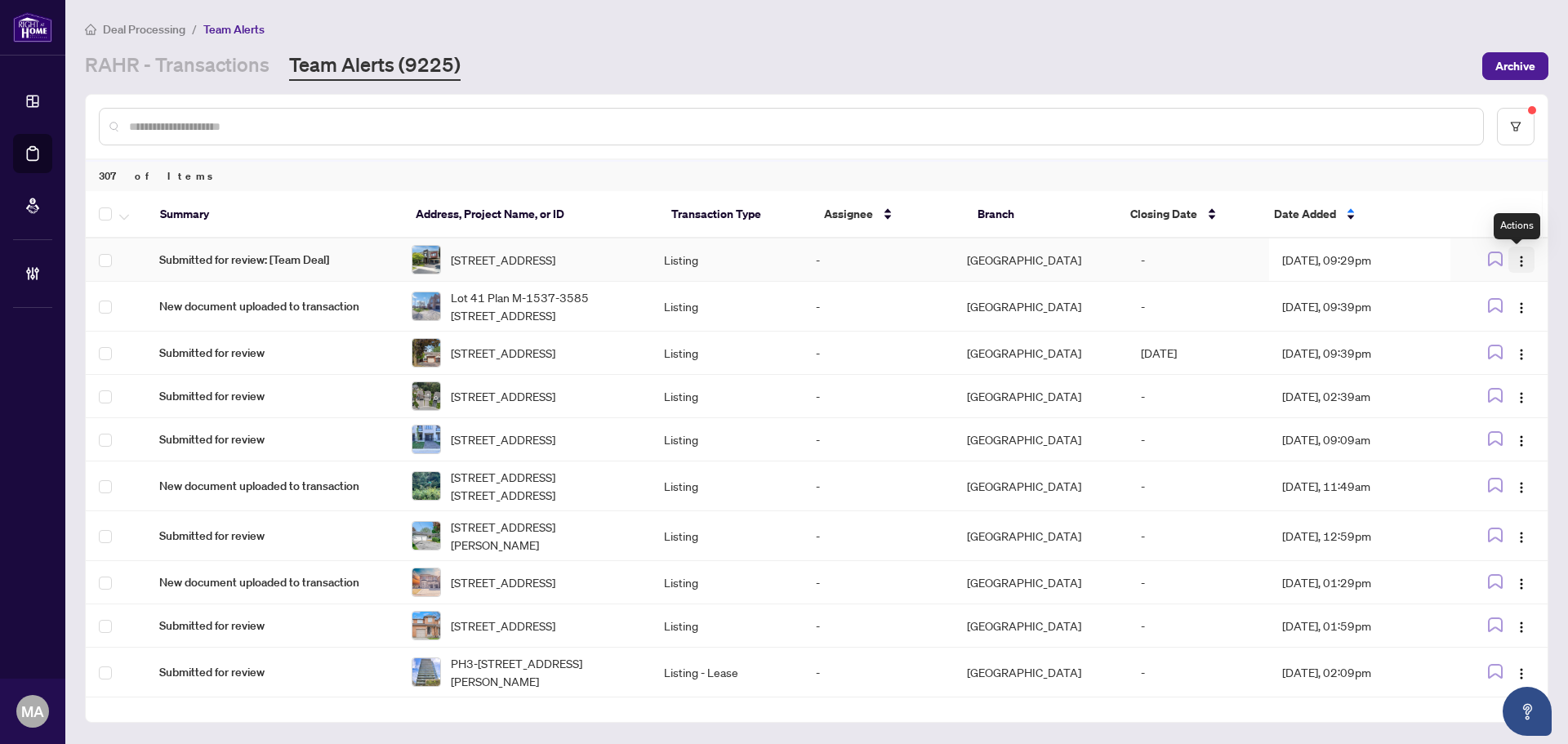
click at [1510, 260] on button "button" at bounding box center [1522, 260] width 26 height 26
click at [1467, 347] on span "Complete Item" at bounding box center [1478, 347] width 76 height 18
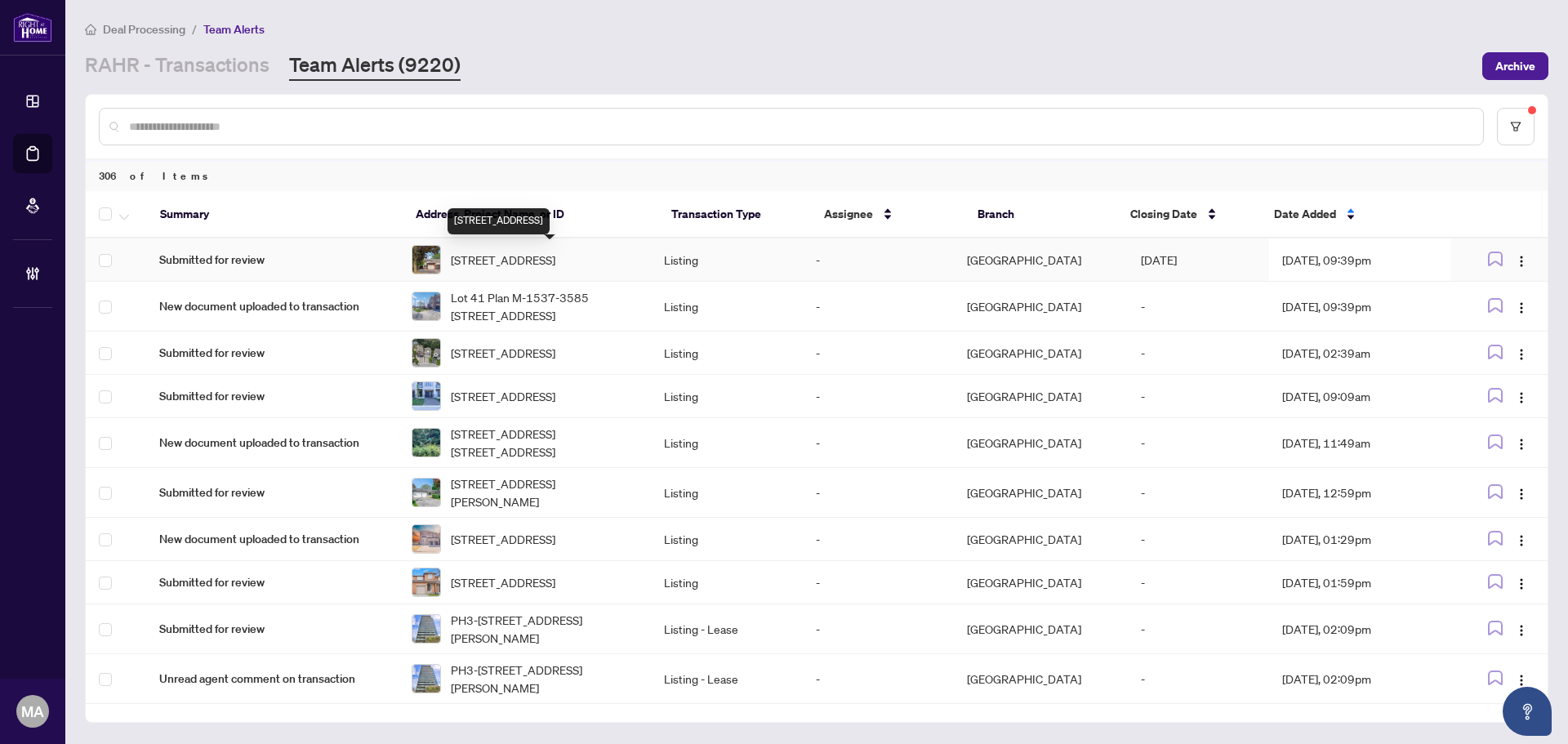
click at [488, 262] on span "35 Barrington Cres, Brampton, Ontario L6Z 1N2, Canada" at bounding box center [503, 259] width 105 height 18
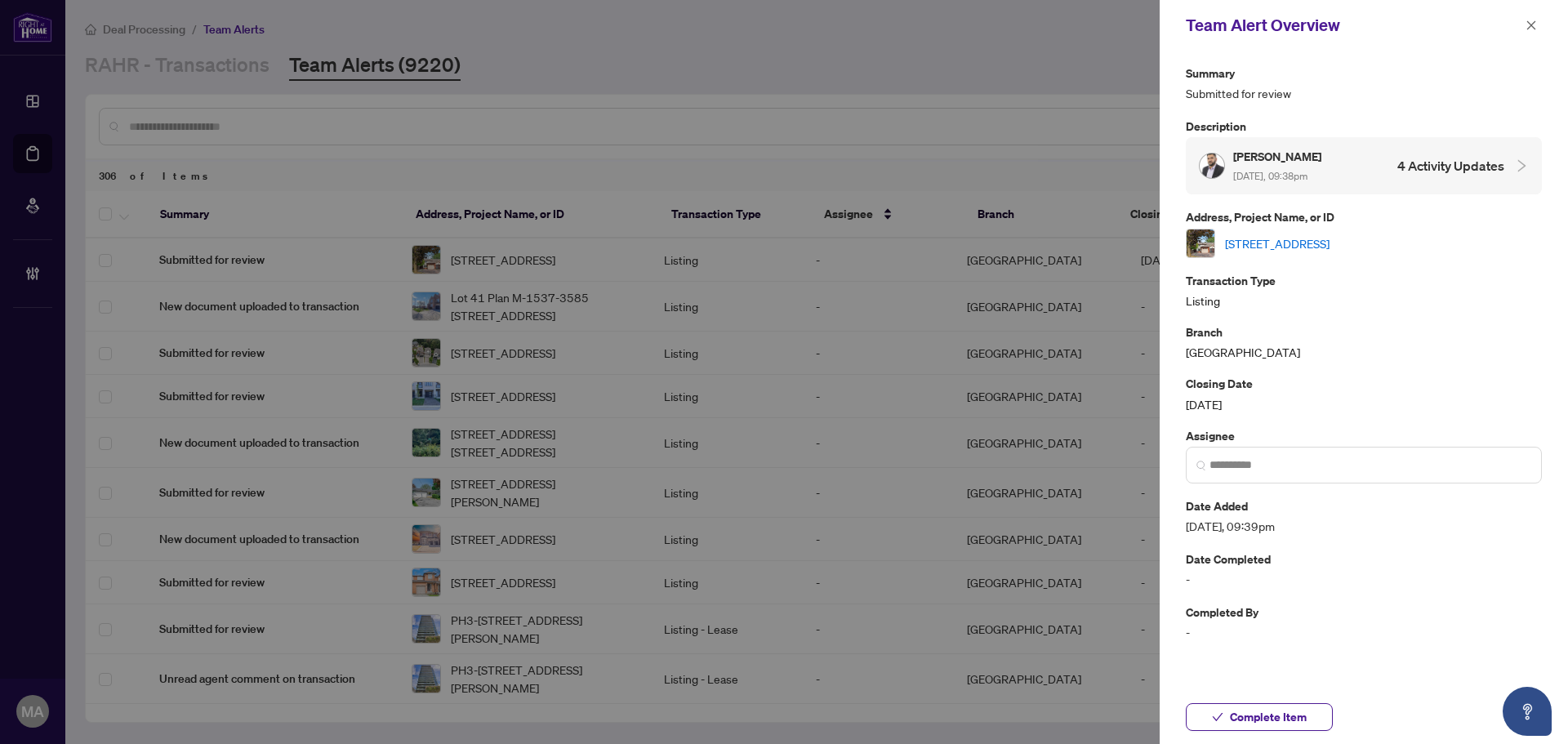
click at [1303, 238] on link "35 Barrington Cres, Brampton, Ontario L6Z 1N2, Canada" at bounding box center [1277, 244] width 105 height 18
click at [1530, 21] on icon "close" at bounding box center [1531, 24] width 11 height 11
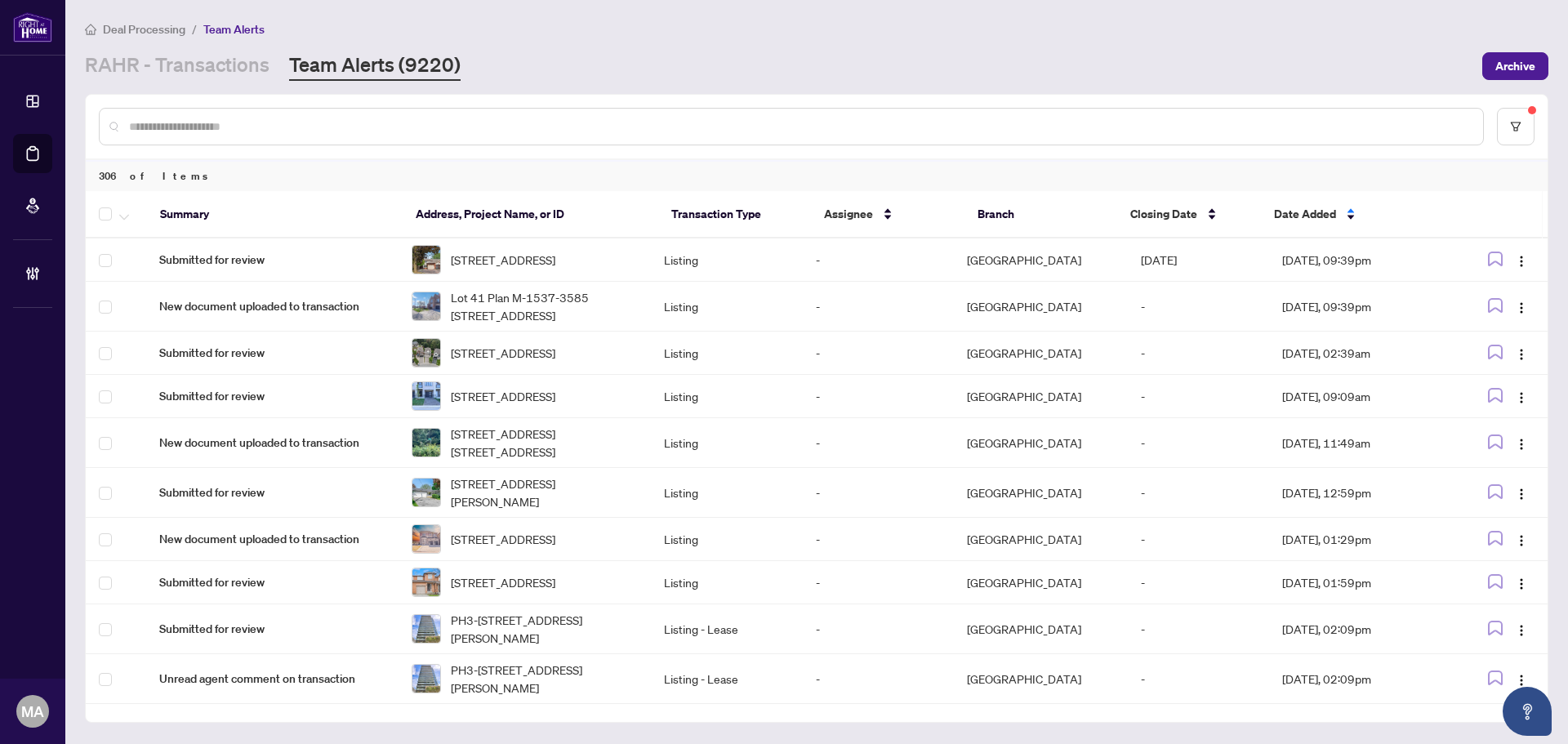
drag, startPoint x: 181, startPoint y: 59, endPoint x: 363, endPoint y: 92, distance: 185.0
click at [181, 59] on link "RAHR - Transactions" at bounding box center [176, 66] width 184 height 30
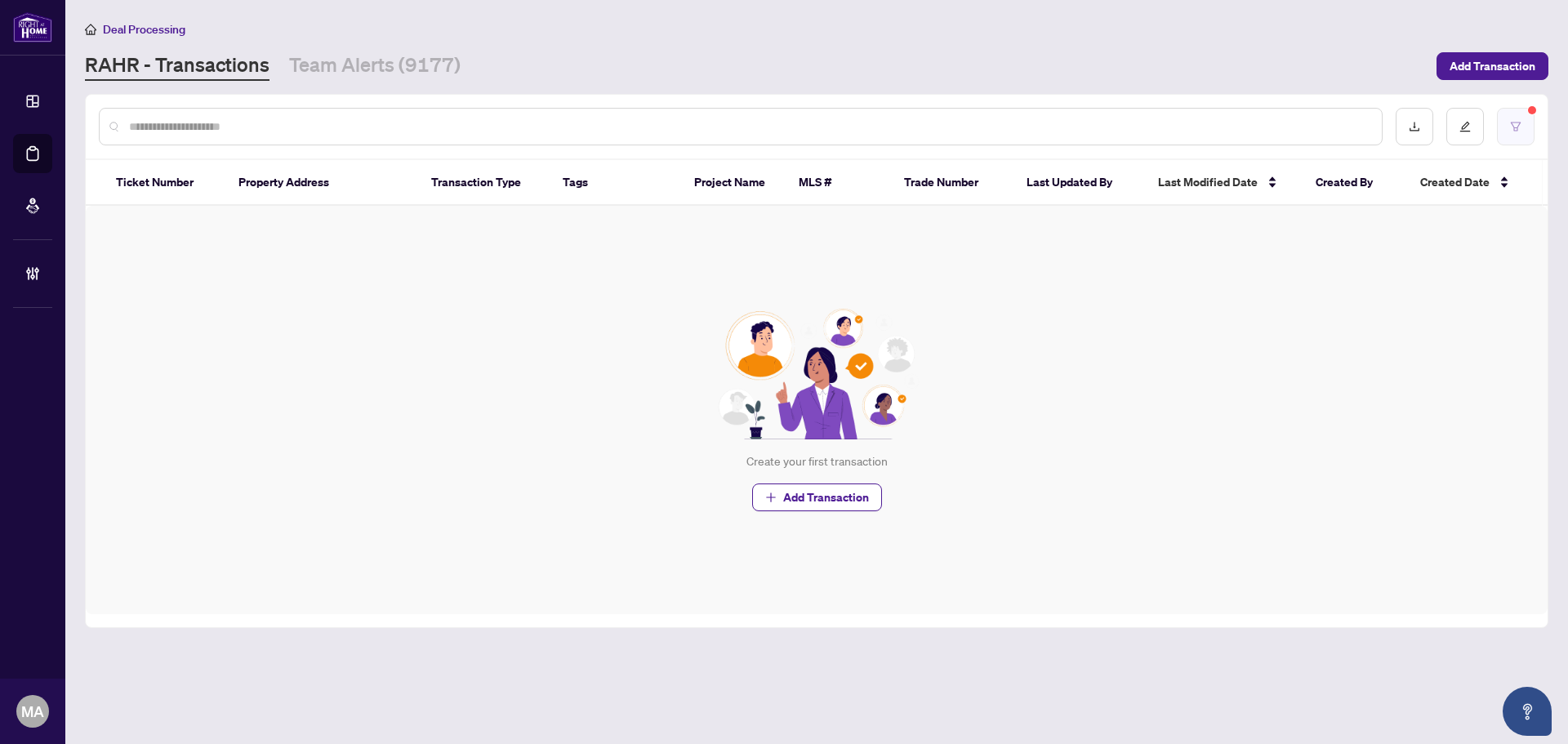
click at [1517, 128] on icon "filter" at bounding box center [1516, 126] width 10 height 9
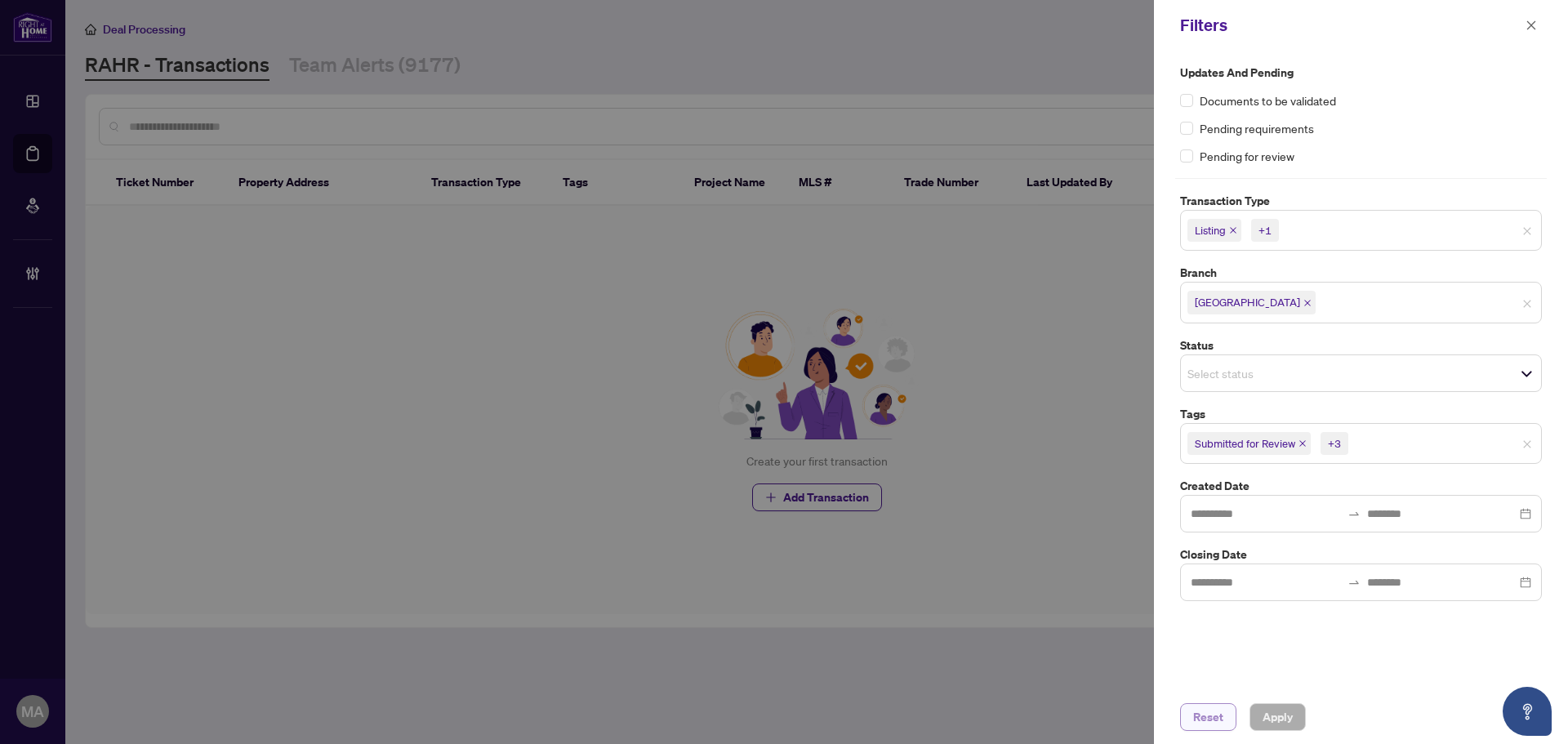
click at [1217, 721] on span "Reset" at bounding box center [1208, 717] width 31 height 26
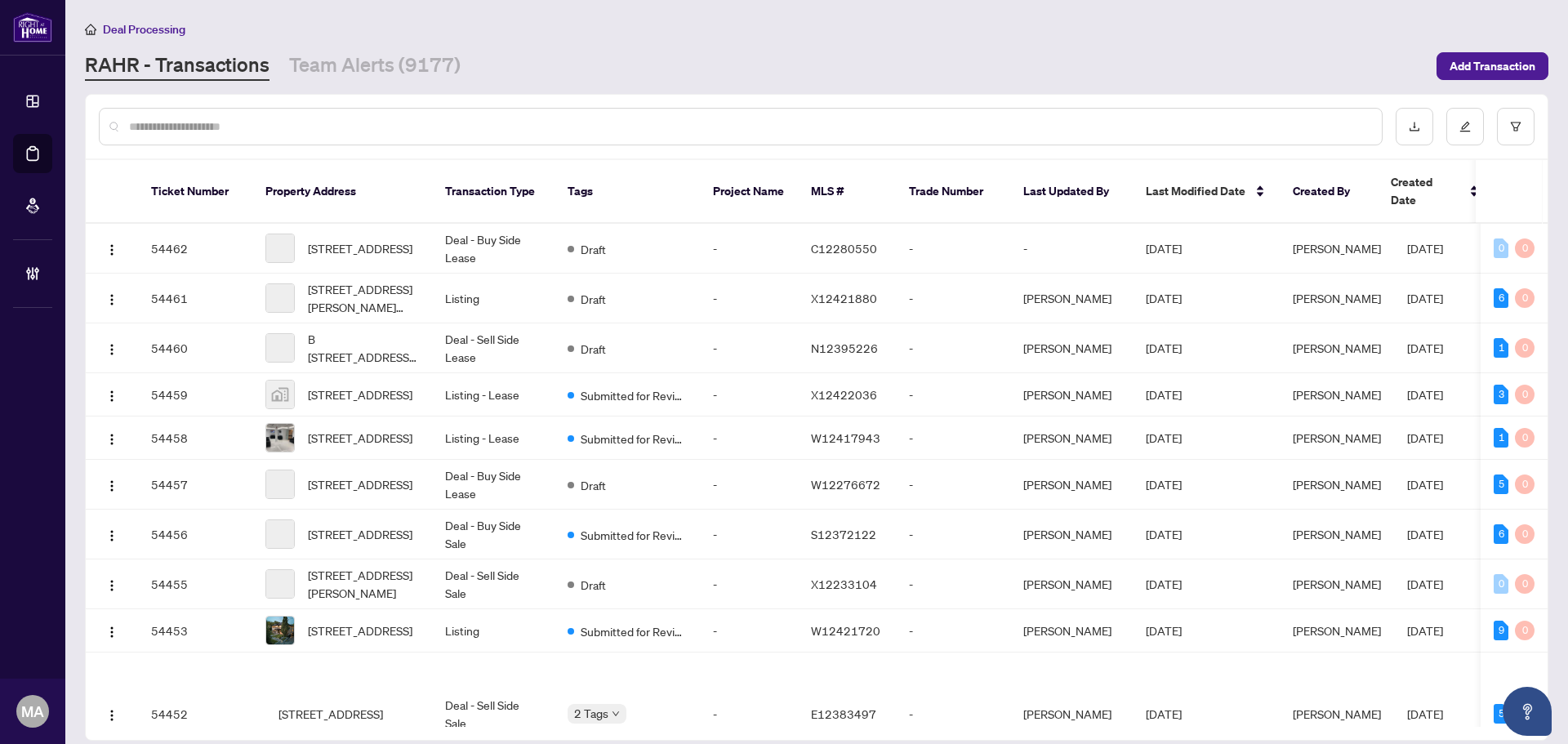
click at [975, 121] on input "text" at bounding box center [749, 127] width 1240 height 18
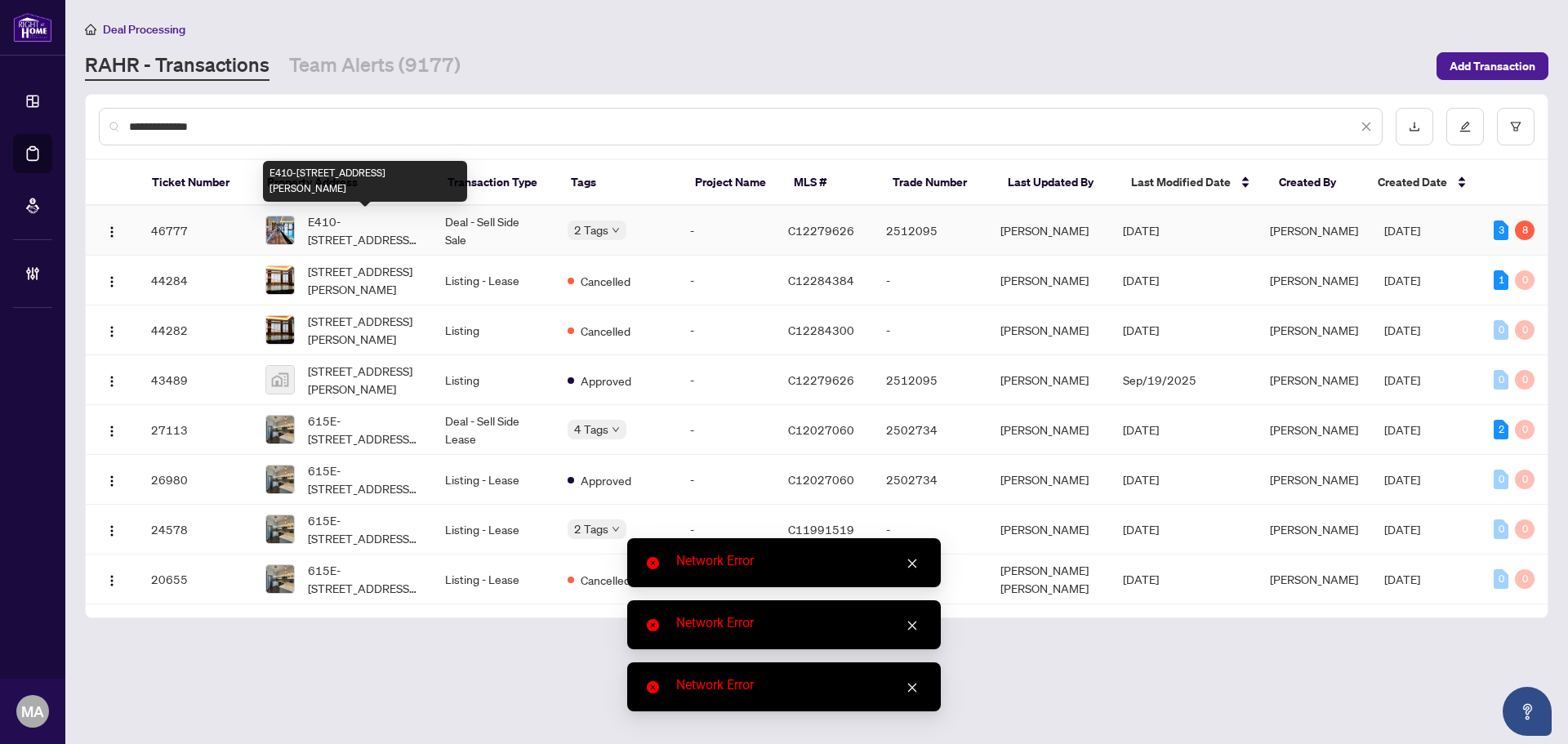
type input "**********"
click at [373, 239] on span "E410-555 Wilson Ave, Toronto, Ontario M3H 0C6, Canada" at bounding box center [363, 230] width 111 height 36
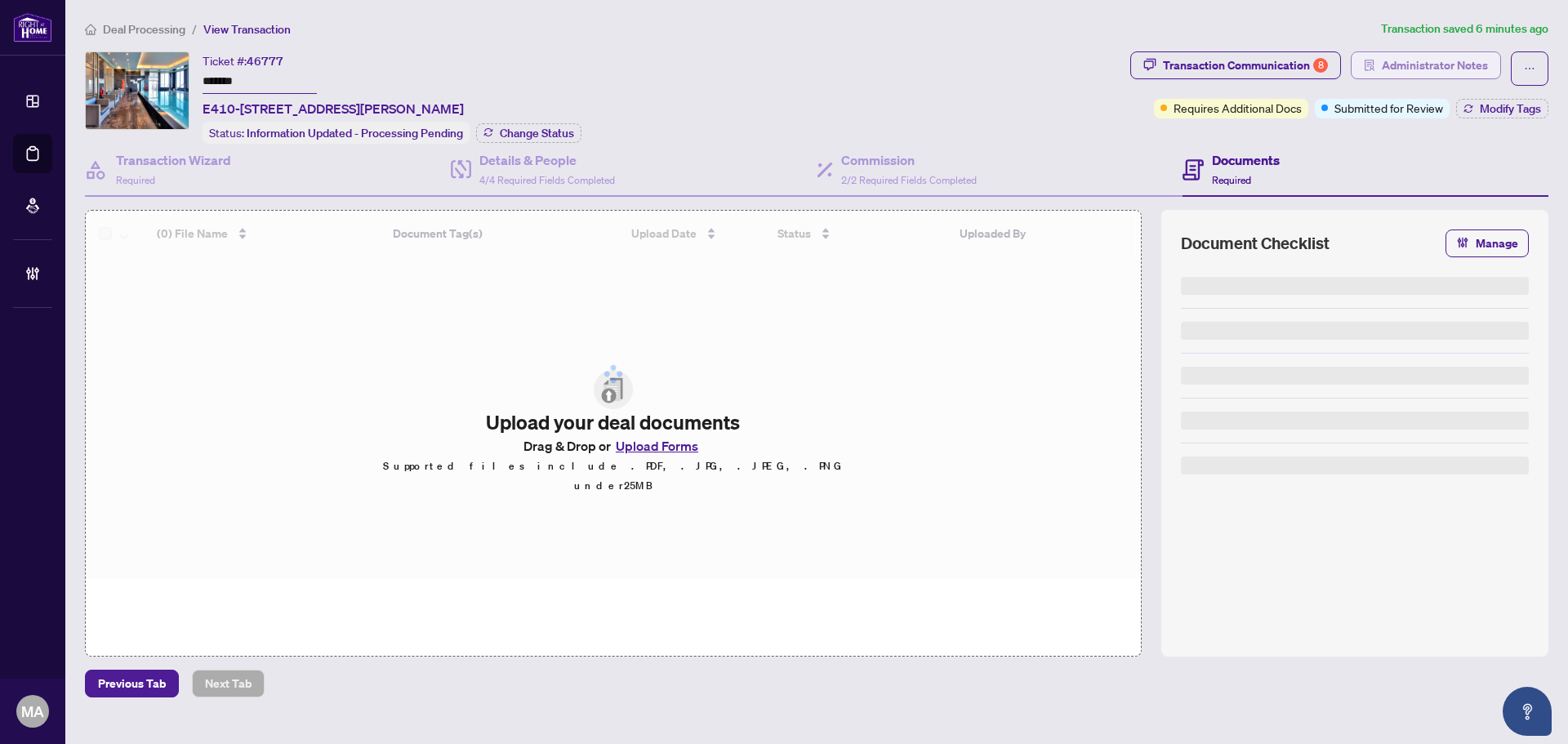
click at [1435, 65] on span "Administrator Notes" at bounding box center [1435, 65] width 107 height 26
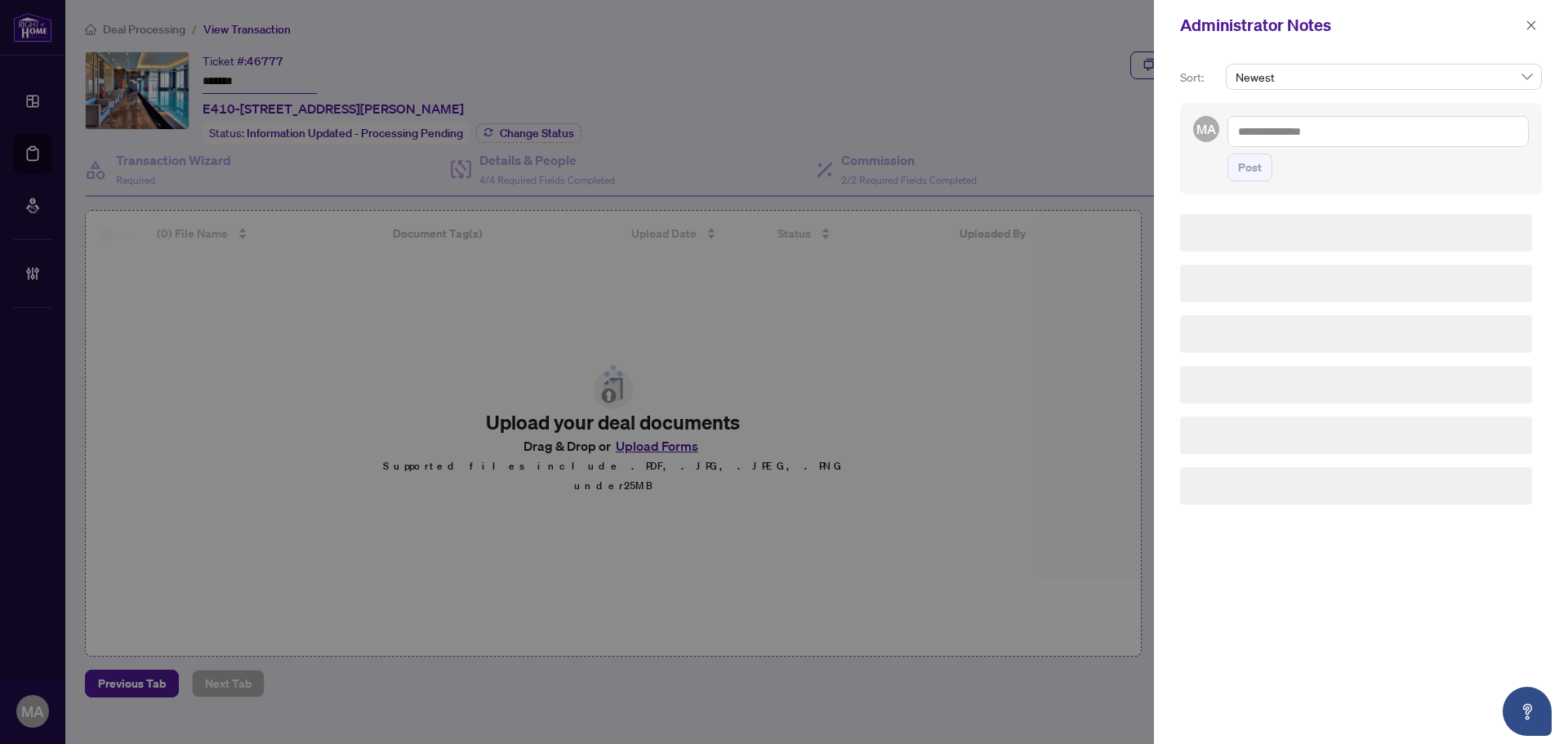
click at [1392, 134] on textarea at bounding box center [1378, 132] width 301 height 31
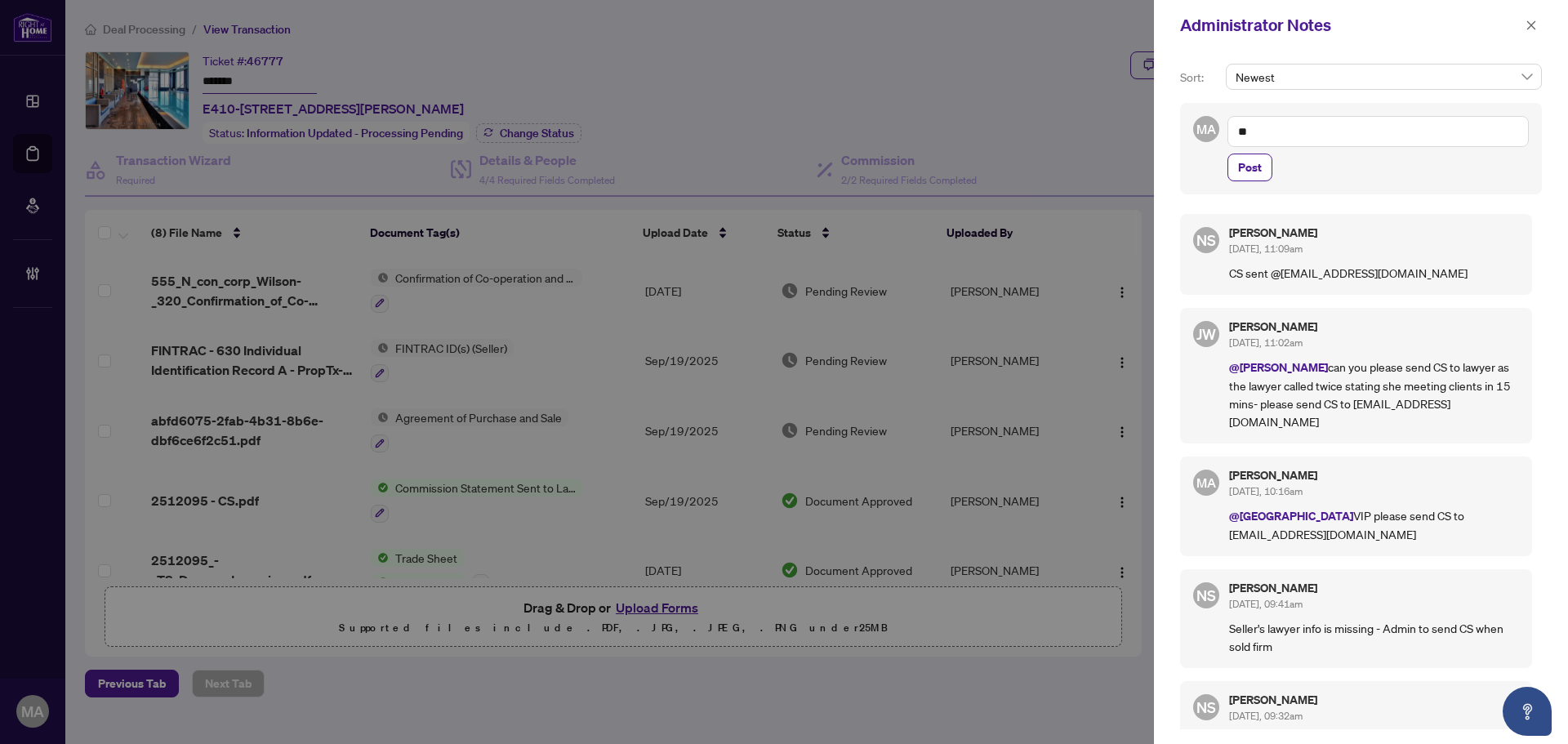
type textarea "*"
click at [1310, 170] on span "Dea ls East" at bounding box center [1294, 170] width 53 height 15
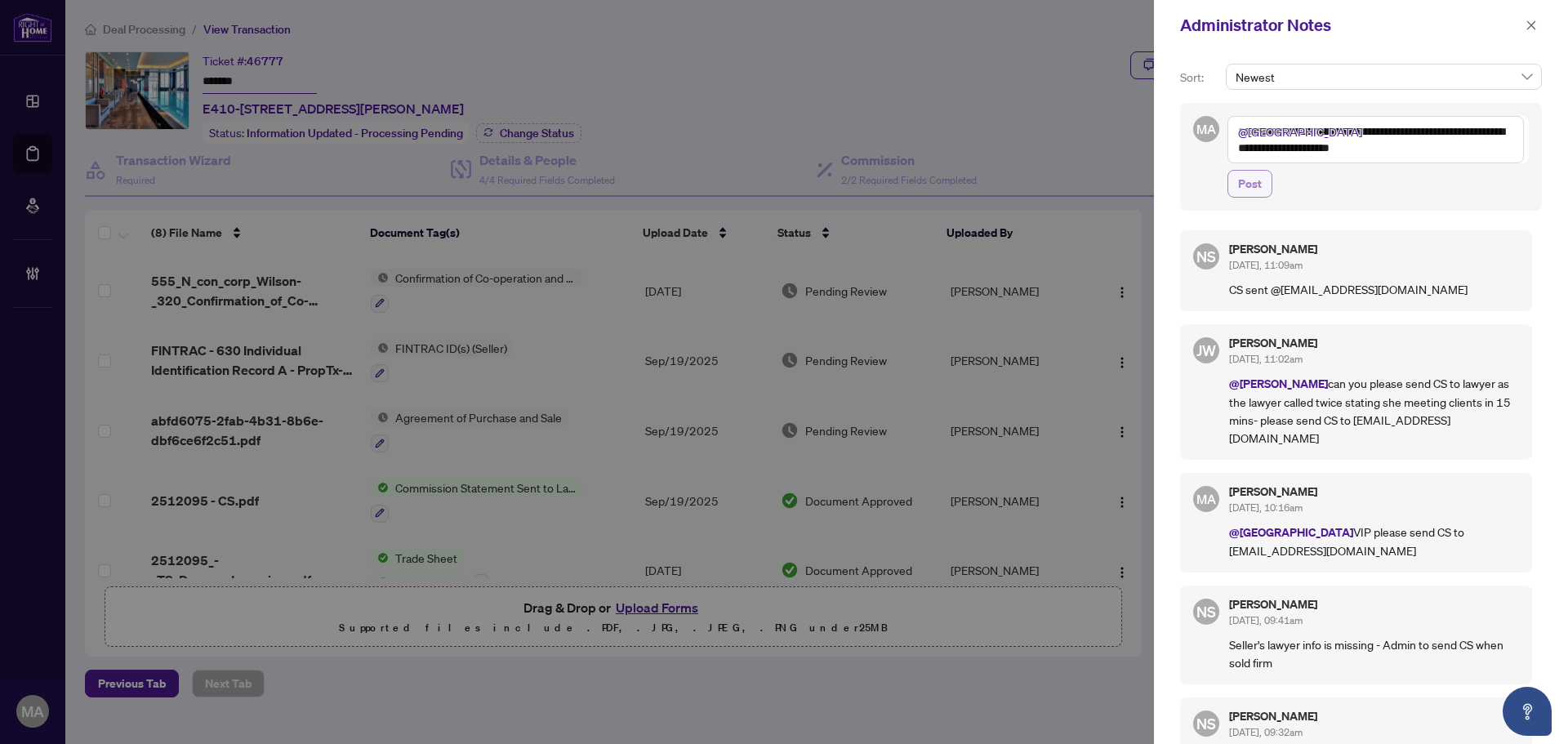
type textarea "**********"
click at [1266, 185] on button "Post" at bounding box center [1249, 184] width 45 height 28
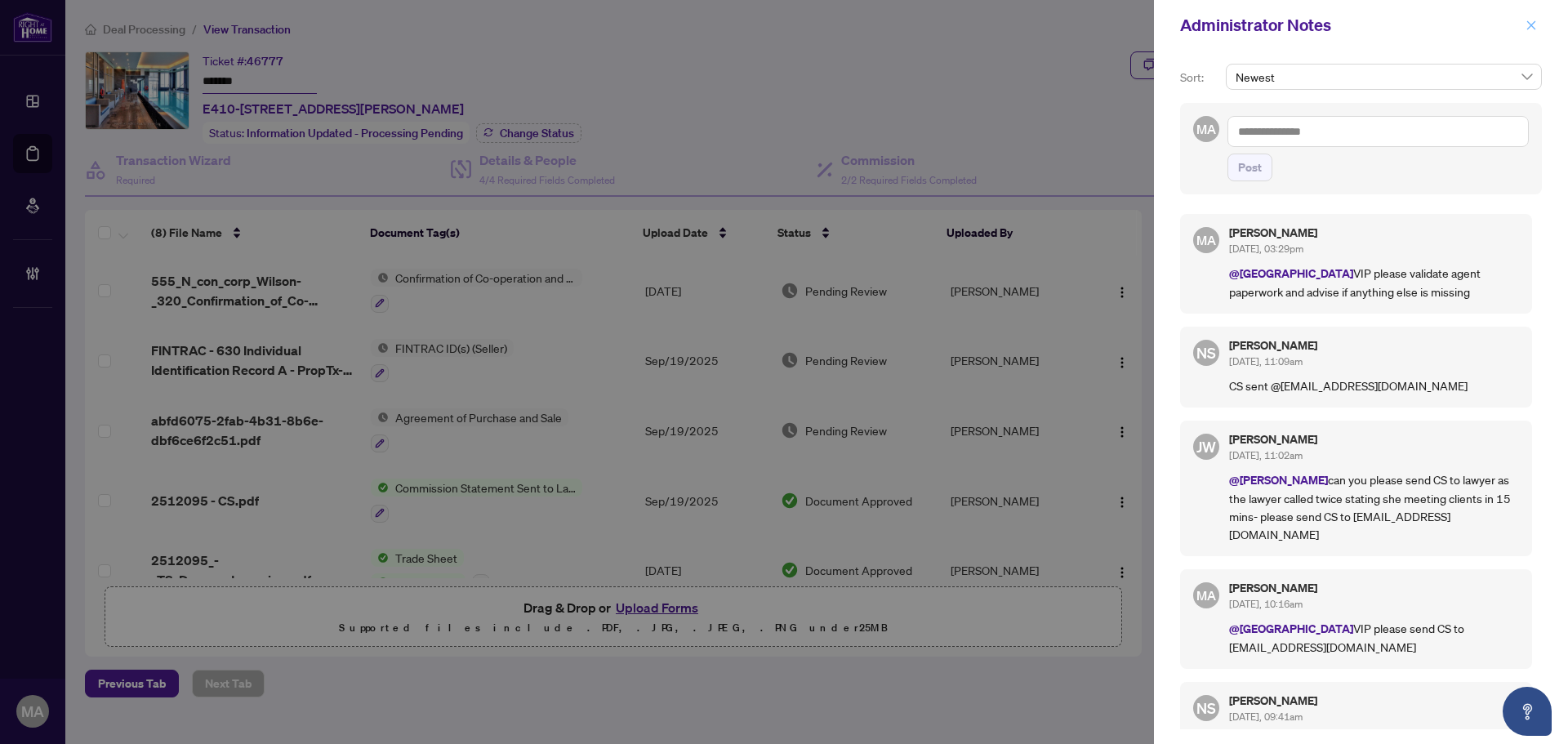
click at [1531, 26] on icon "close" at bounding box center [1531, 24] width 9 height 9
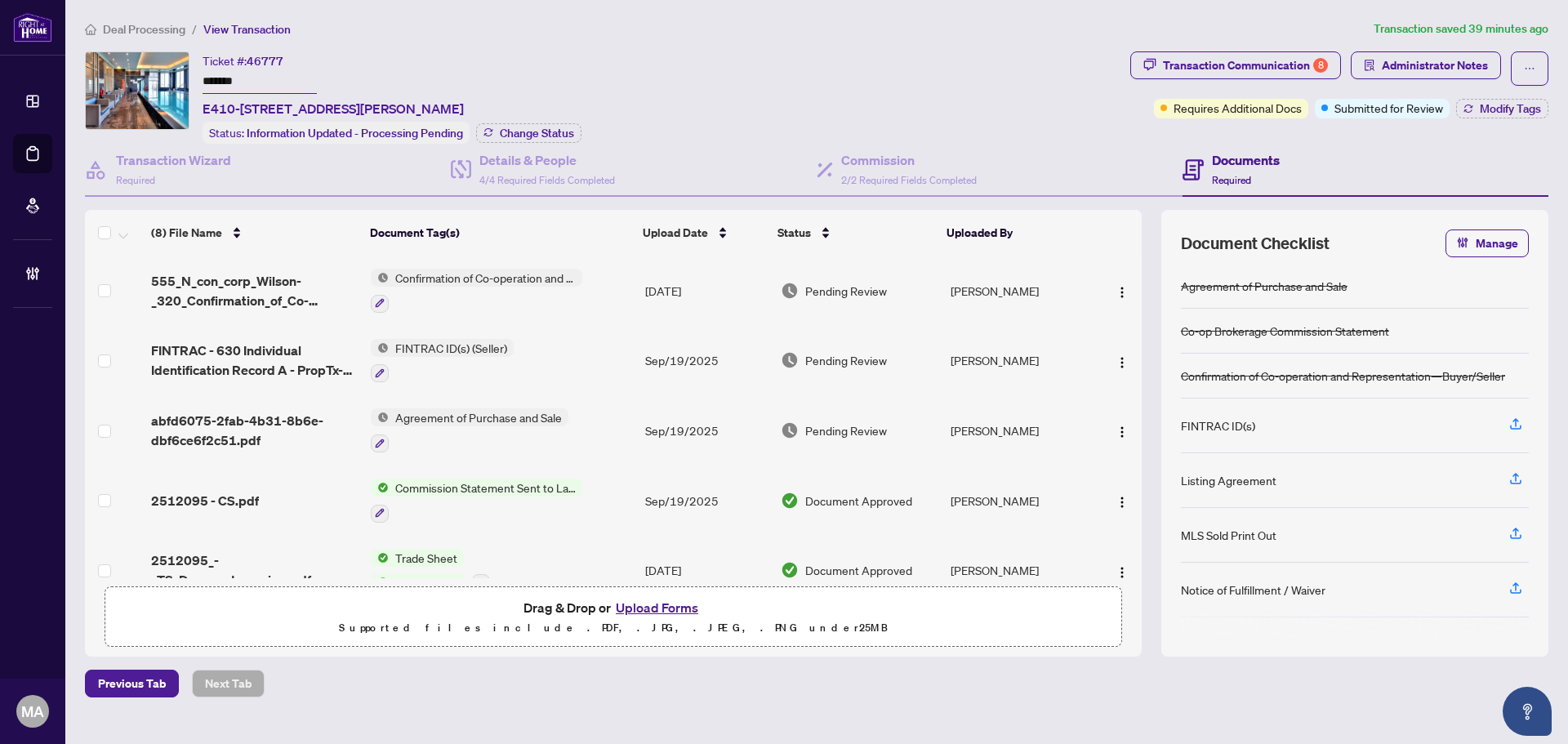
click at [132, 29] on span "Deal Processing" at bounding box center [144, 29] width 82 height 15
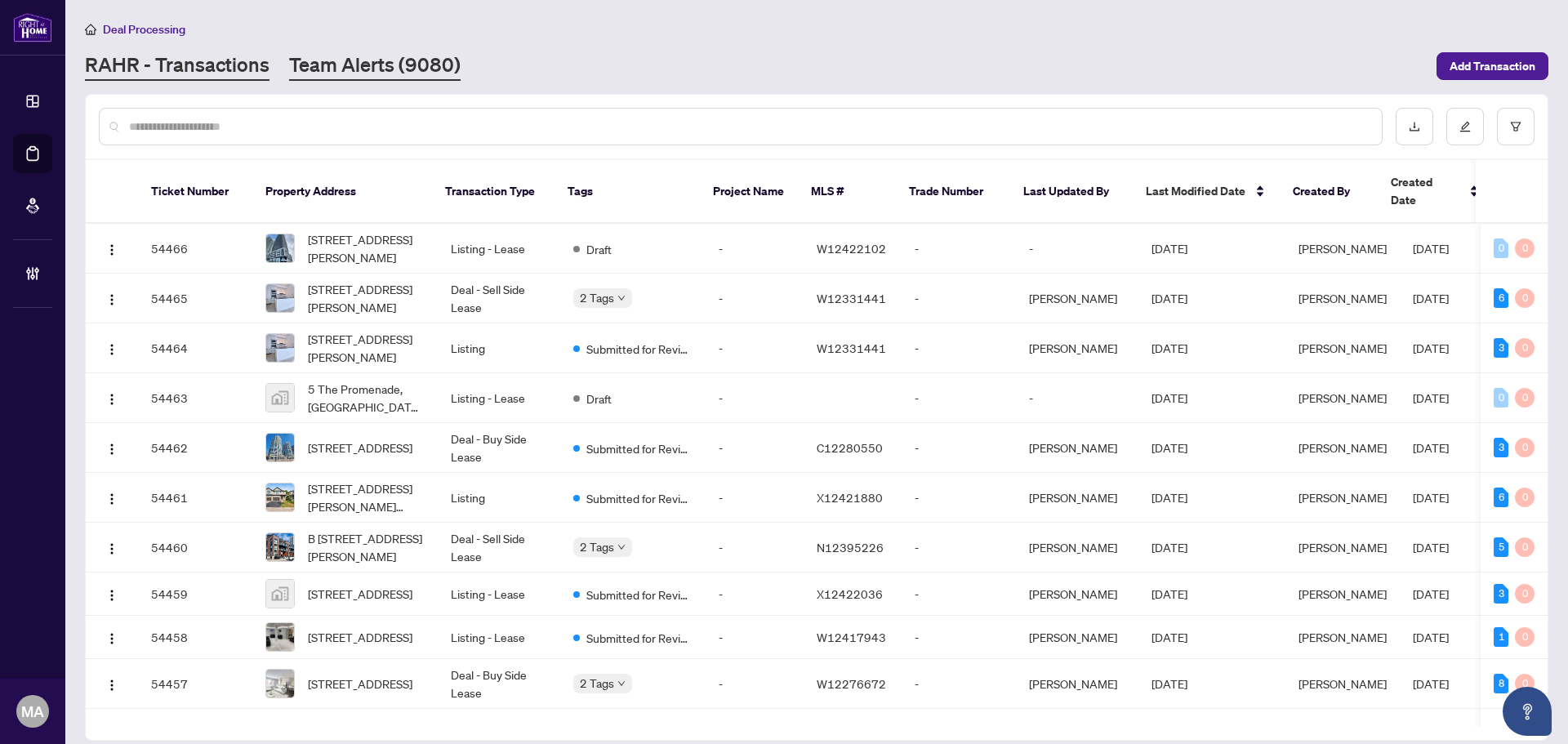
click at [387, 69] on link "Team Alerts (9080)" at bounding box center [375, 66] width 171 height 30
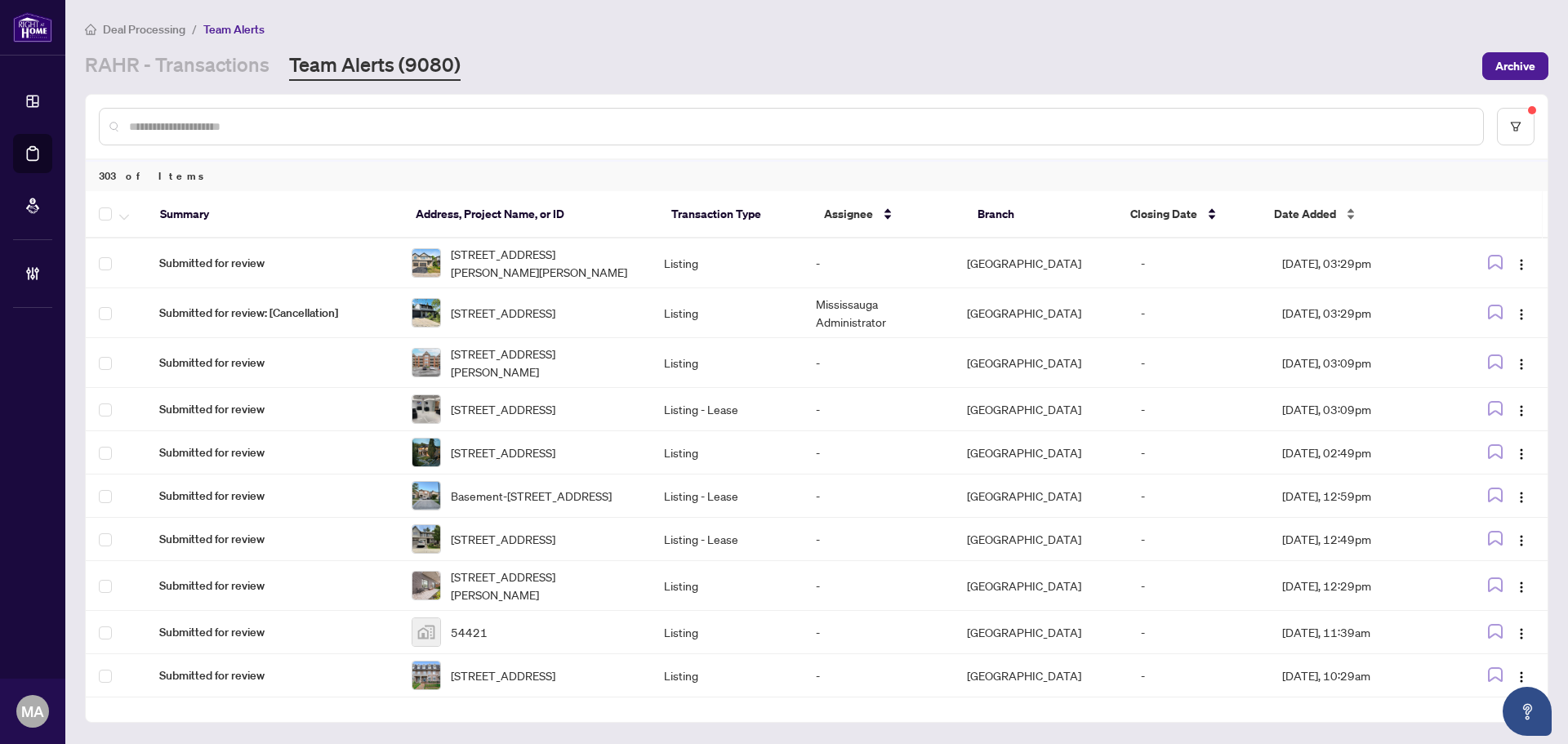
click at [1351, 210] on div "Date Added" at bounding box center [1352, 214] width 158 height 18
click at [1350, 212] on div "Date Added" at bounding box center [1352, 214] width 158 height 18
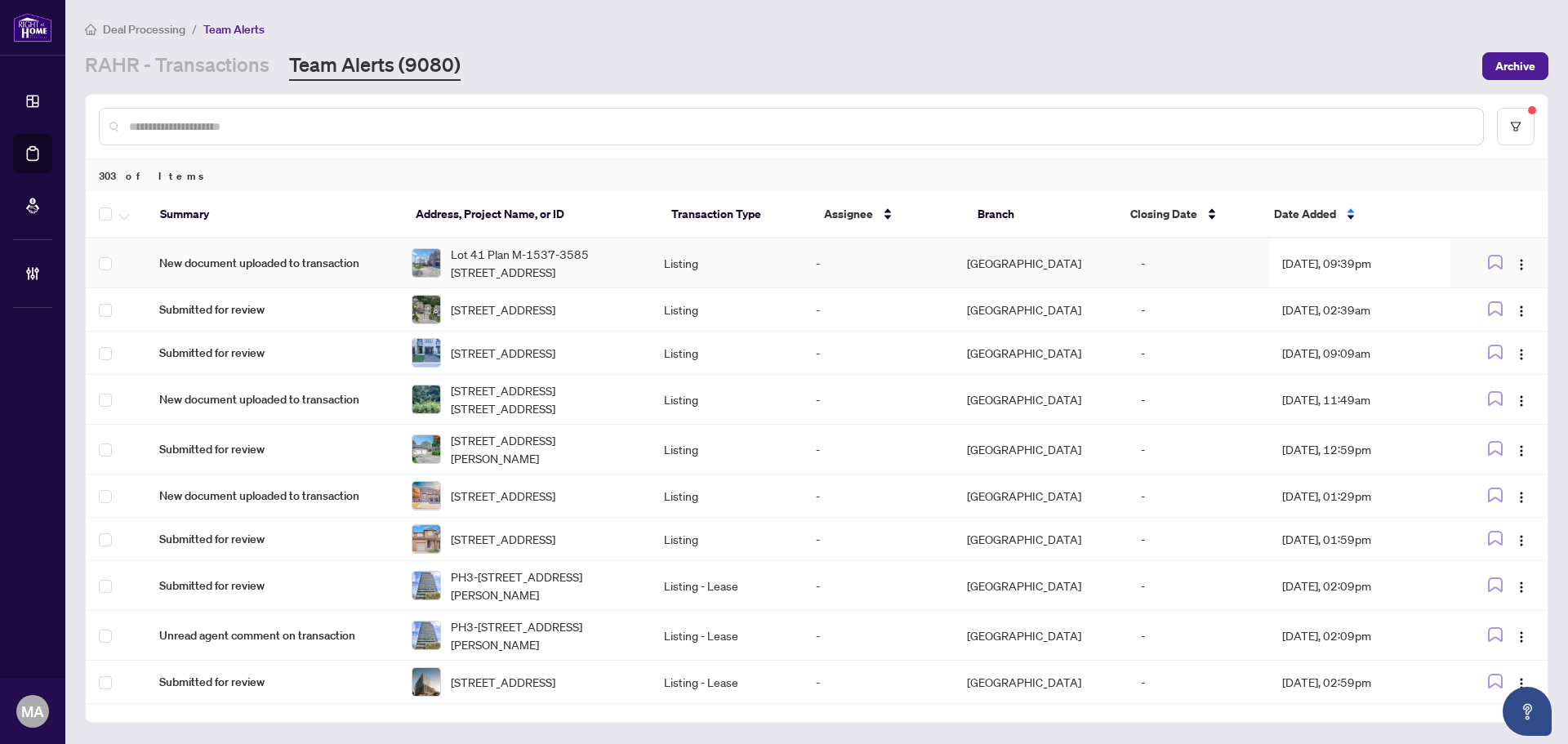
click at [338, 252] on td "New document uploaded to transaction" at bounding box center [272, 263] width 252 height 50
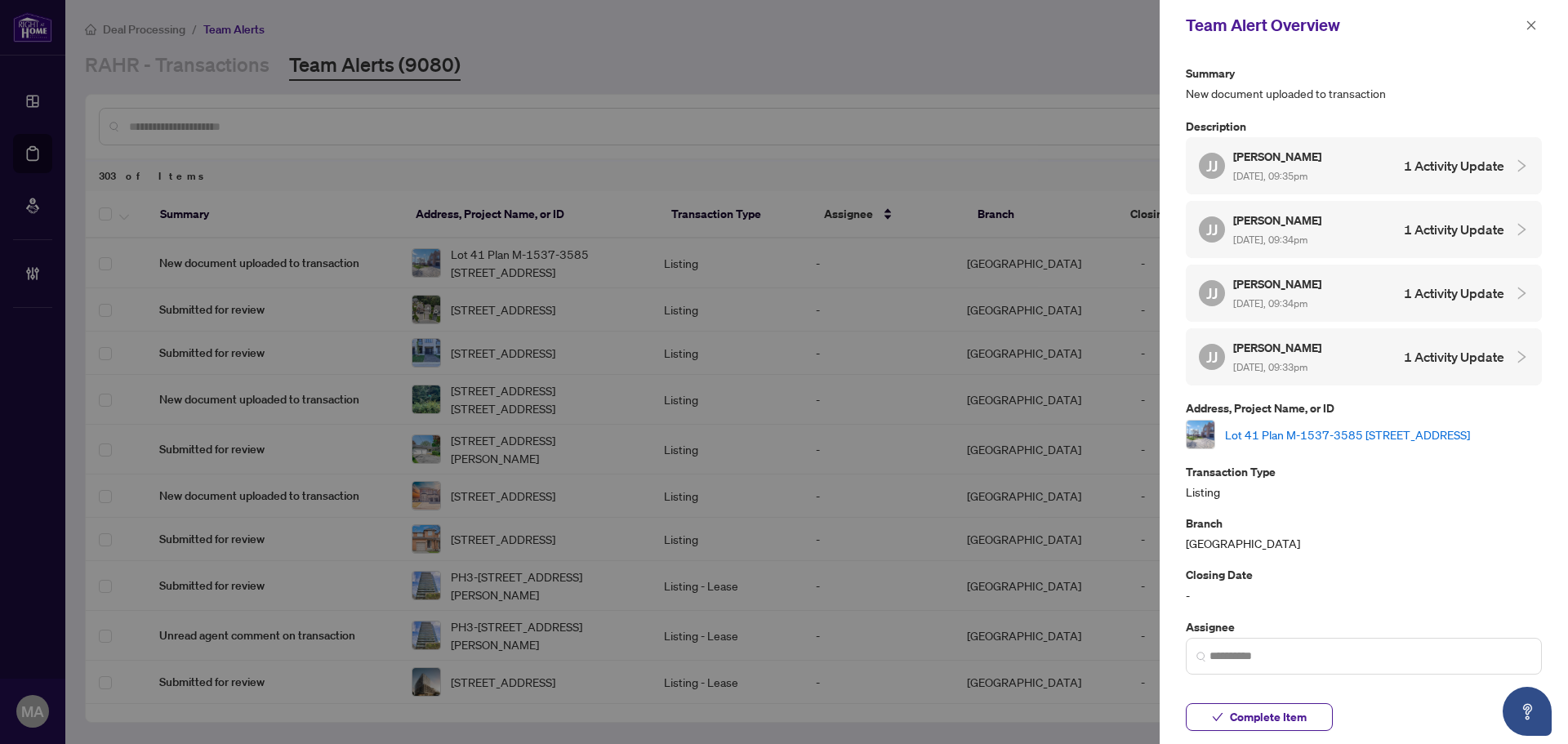
click at [1264, 437] on link "Lot 41 Plan M-1537-3585 Stonecutter Cres, Mississauga, Ontario L5M 7N7, Canada" at bounding box center [1347, 434] width 245 height 18
click at [1527, 28] on icon "close" at bounding box center [1531, 24] width 11 height 11
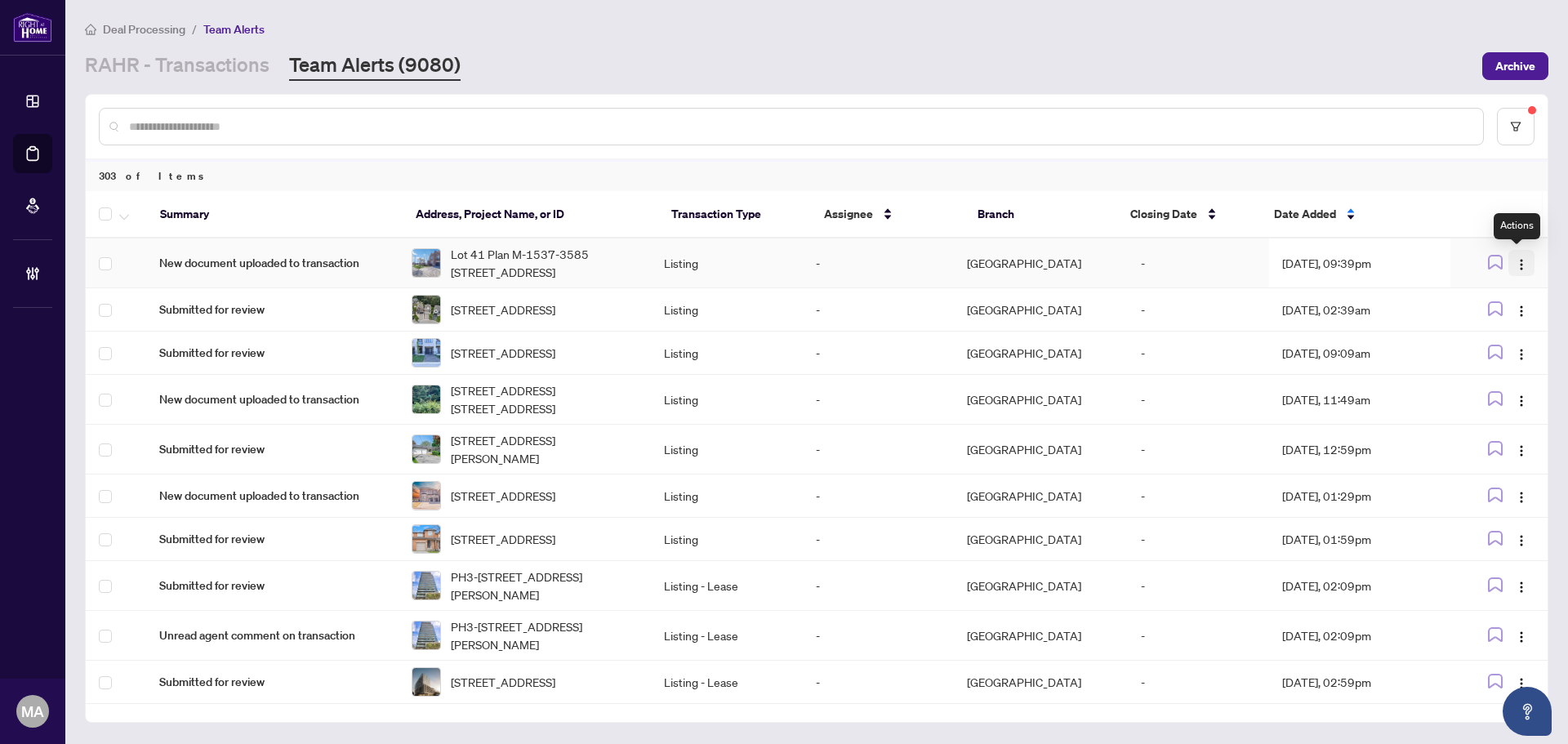
click at [1523, 264] on img "button" at bounding box center [1521, 265] width 13 height 13
click at [1502, 351] on span "Complete Item" at bounding box center [1478, 347] width 76 height 18
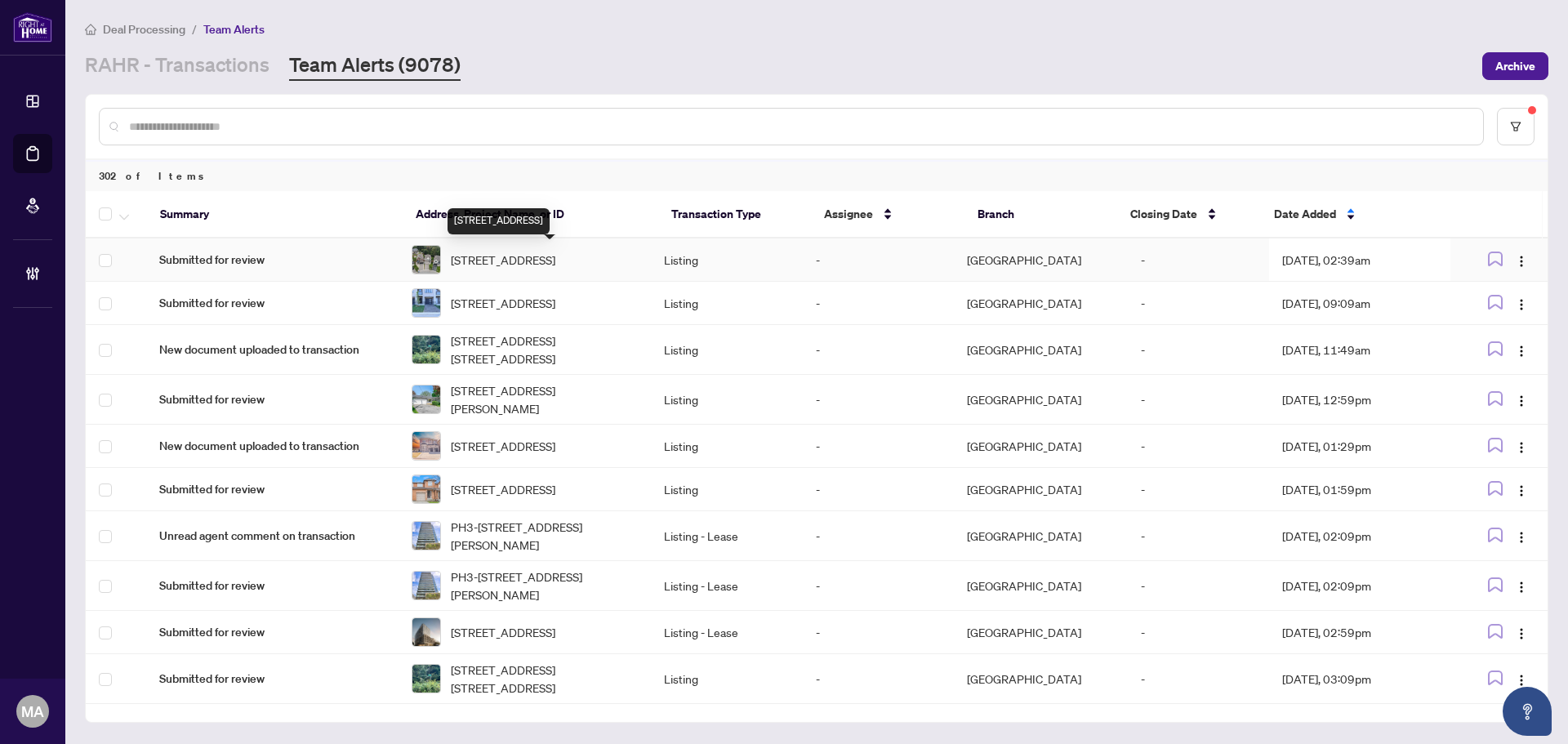
click at [523, 260] on span "54 WORKGREEN PARK WAY Pkwy, Brampton, Ontario L6Y 6J5, Canada" at bounding box center [503, 259] width 105 height 18
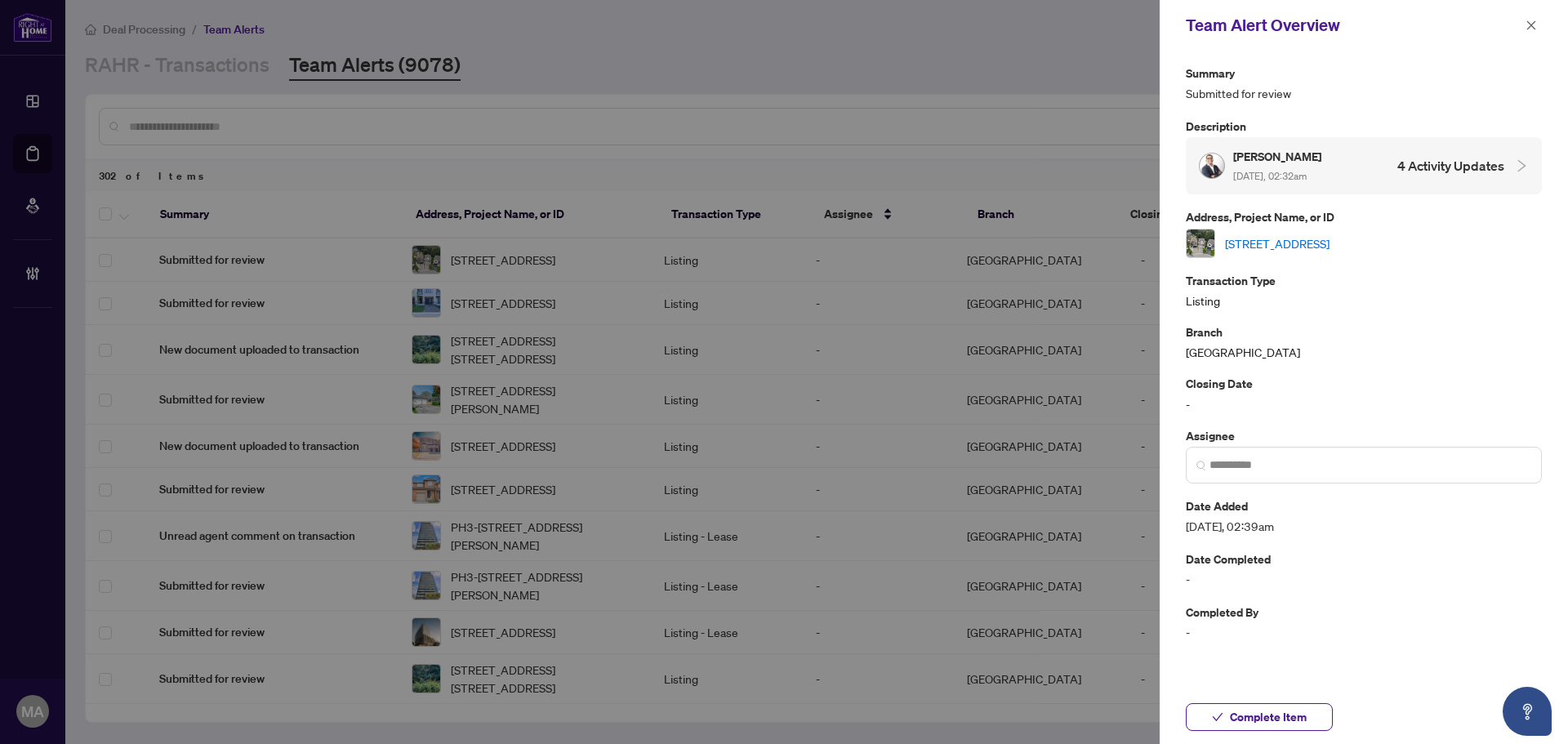
click at [1245, 252] on link "54 WORKGREEN PARK WAY Pkwy, Brampton, Ontario L6Y 6J5, Canada" at bounding box center [1277, 244] width 105 height 18
click at [1539, 23] on button "button" at bounding box center [1531, 25] width 21 height 19
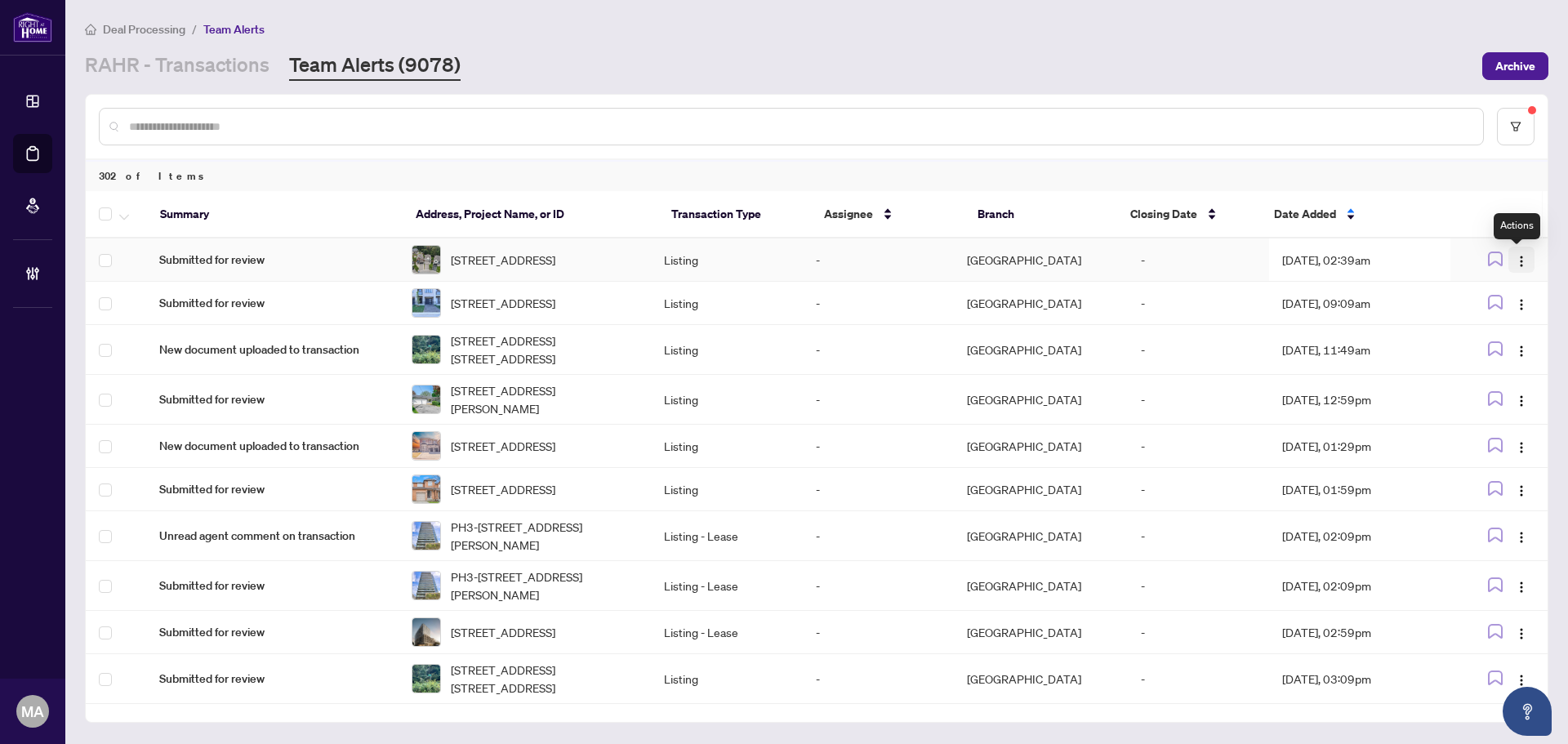
click at [1518, 272] on button "button" at bounding box center [1522, 260] width 26 height 26
click at [1485, 360] on li "Complete Item" at bounding box center [1478, 348] width 95 height 26
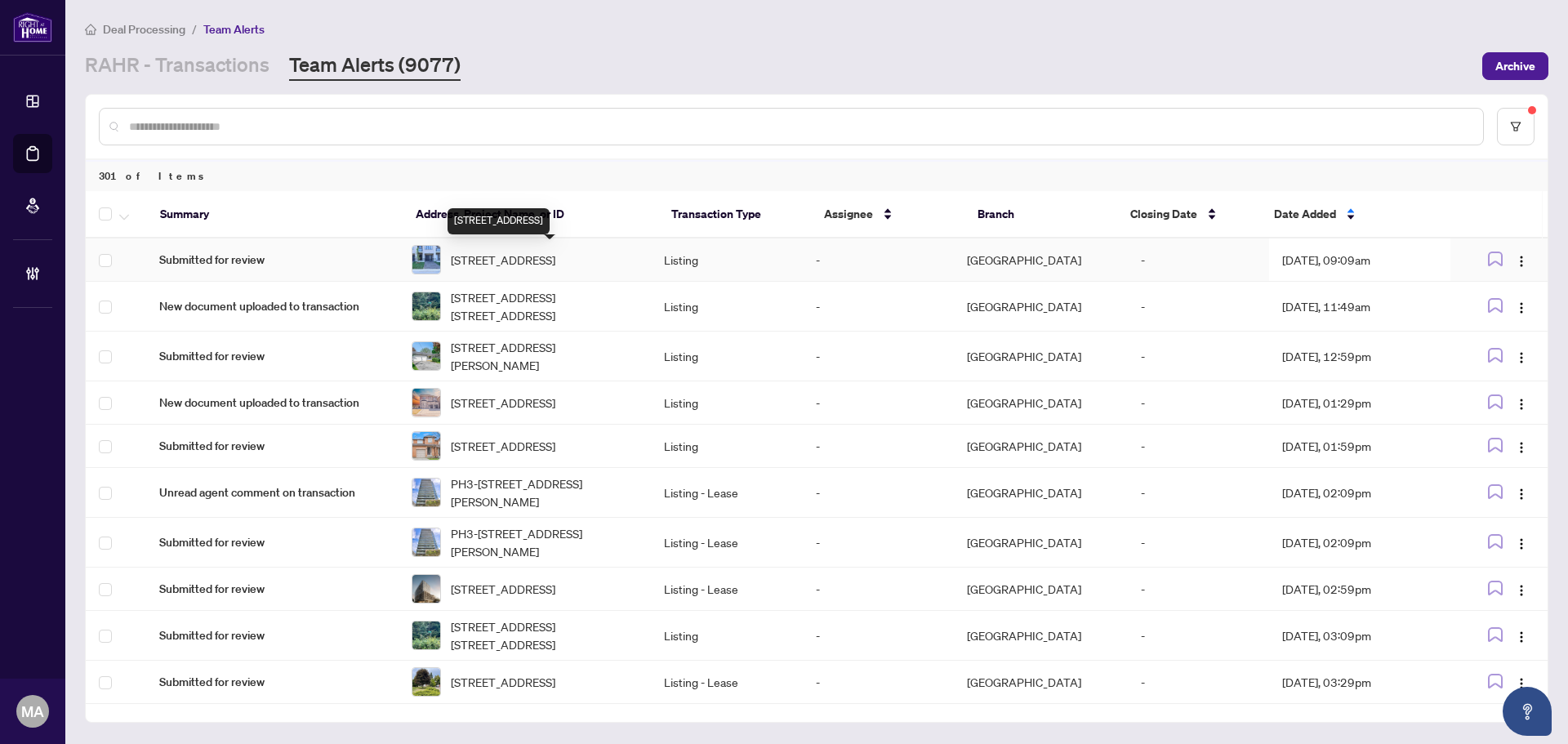
click at [555, 251] on span "69-292 Vine St, St. Catharines, Ontario L2M 4T3, Canada" at bounding box center [503, 259] width 105 height 18
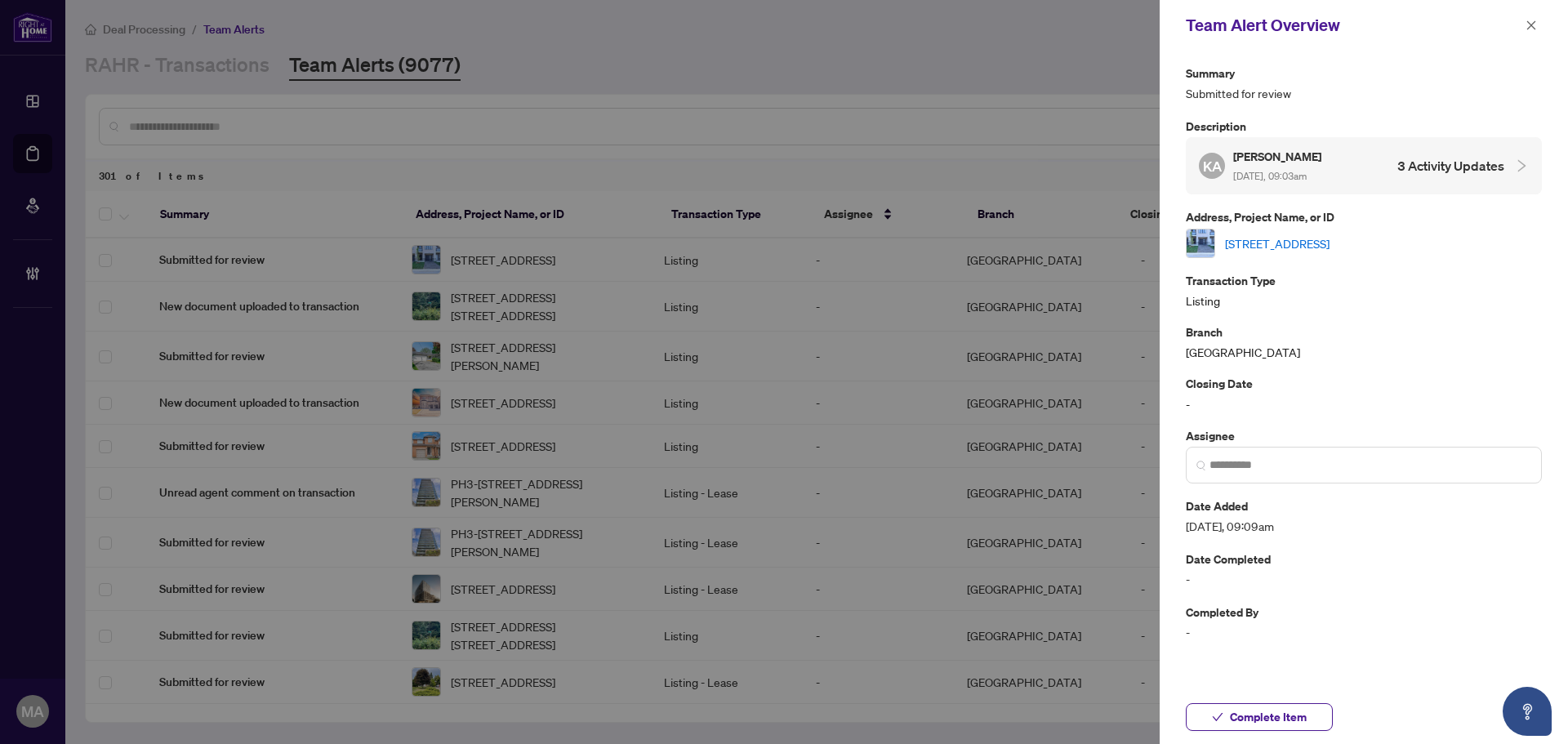
click at [1278, 245] on link "69-292 Vine St, St. Catharines, Ontario L2M 4T3, Canada" at bounding box center [1277, 244] width 105 height 18
click at [1529, 19] on icon "close" at bounding box center [1531, 24] width 11 height 11
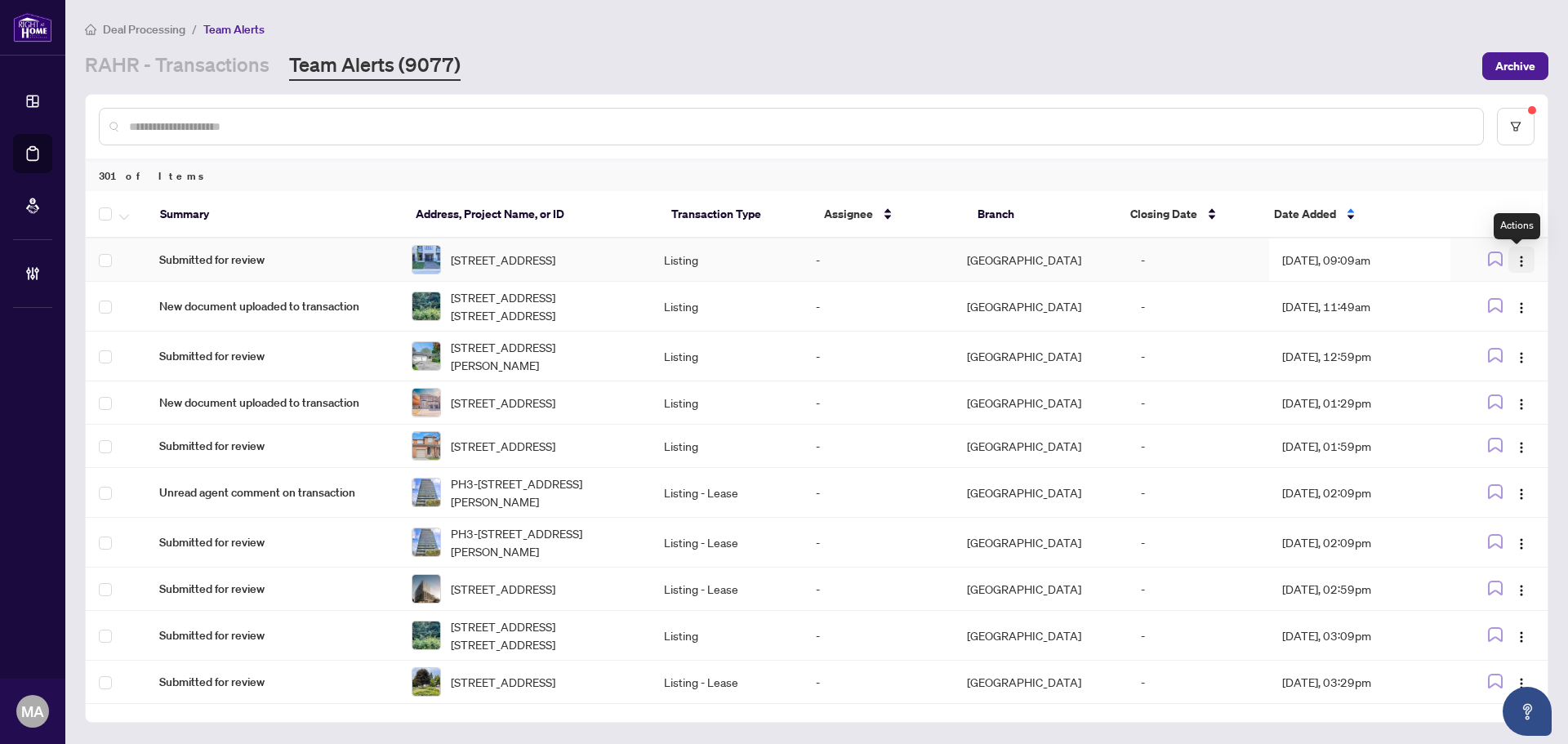
click at [1510, 265] on button "button" at bounding box center [1522, 260] width 26 height 26
click at [1482, 349] on span "Complete Item" at bounding box center [1478, 347] width 76 height 18
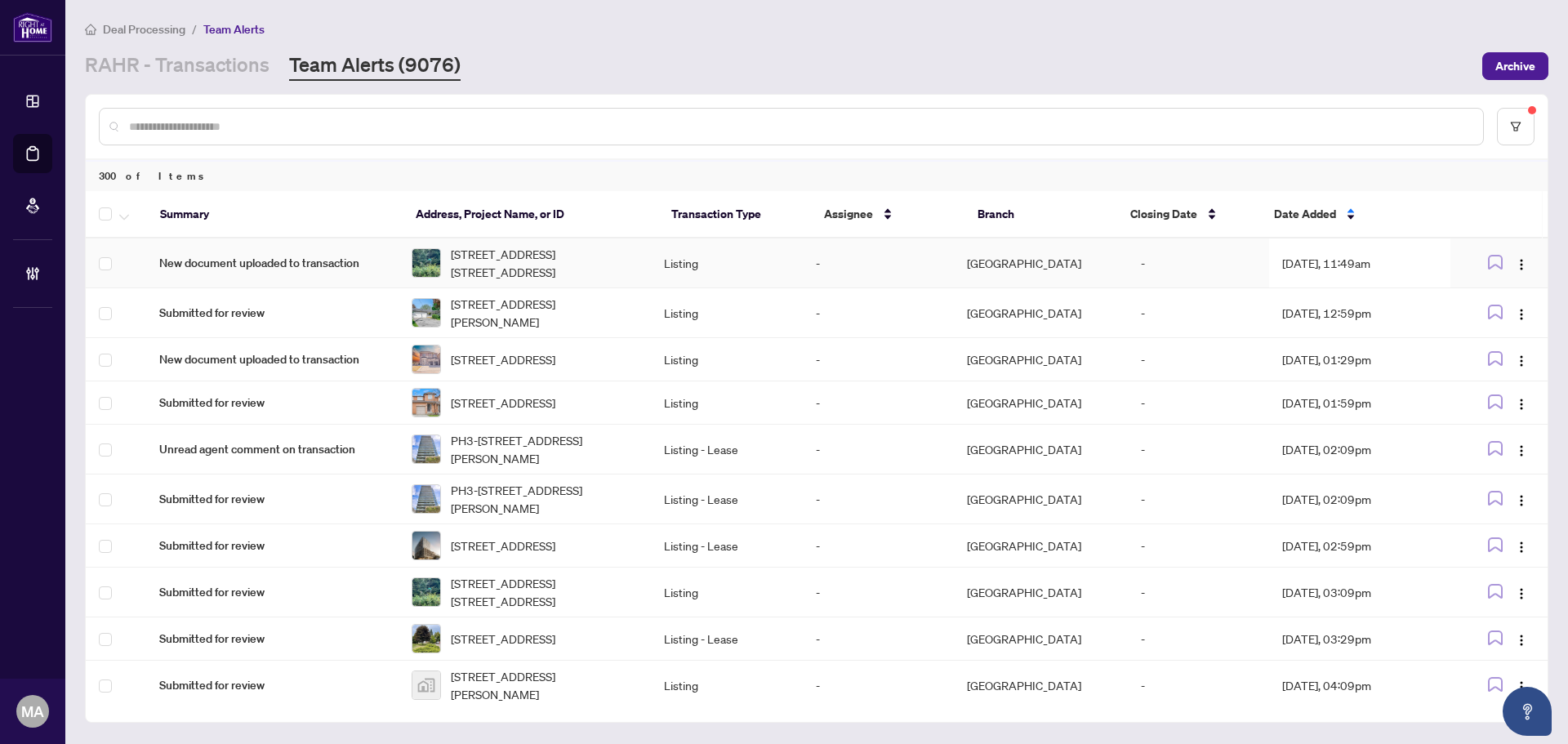
click at [366, 272] on td "New document uploaded to transaction" at bounding box center [272, 263] width 252 height 50
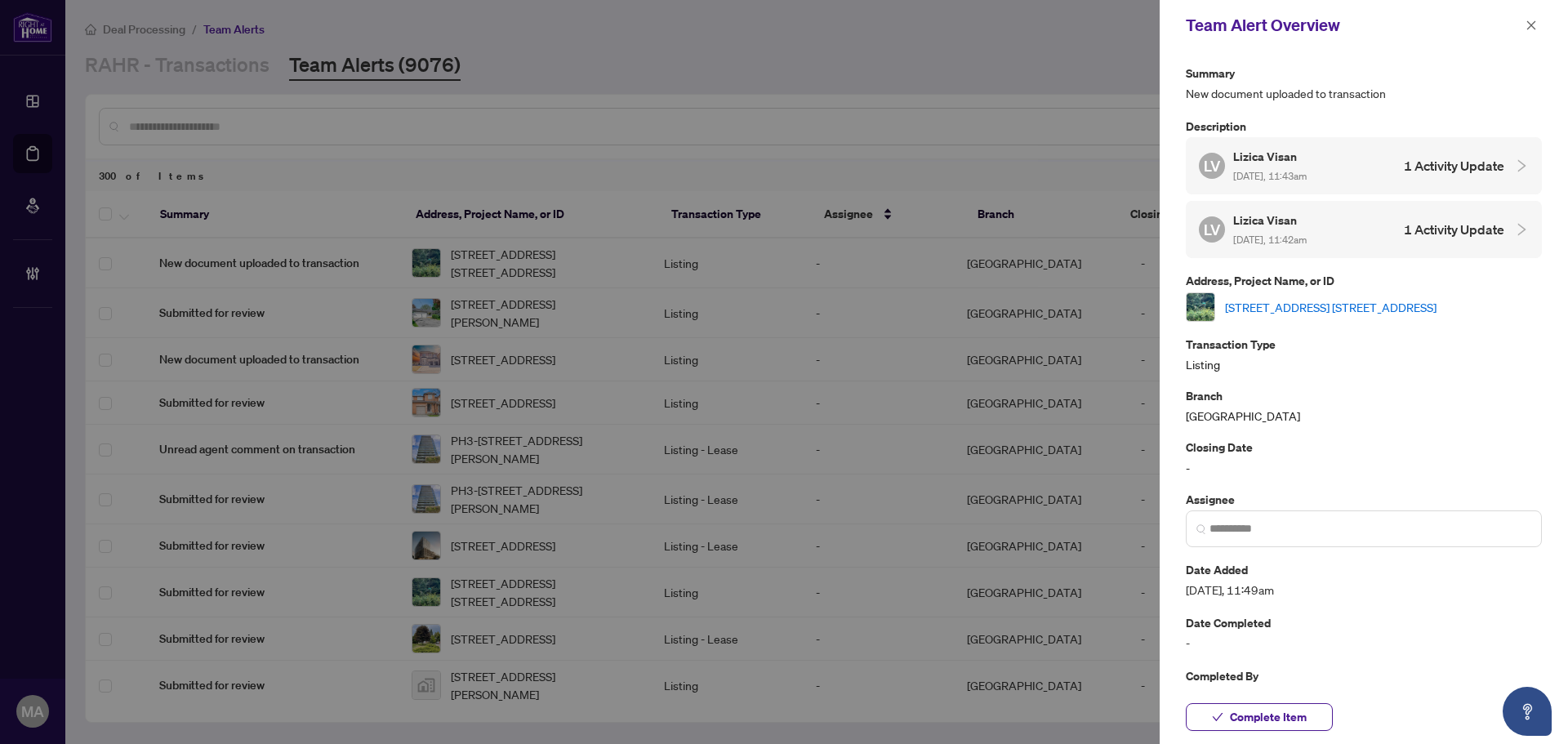
click at [1310, 298] on link "1123 Fourth Ave. Ave, McMurrich/Monteith, Ontario P0A 1Y0, Canada" at bounding box center [1331, 307] width 211 height 18
click at [1537, 16] on span "button" at bounding box center [1531, 25] width 11 height 26
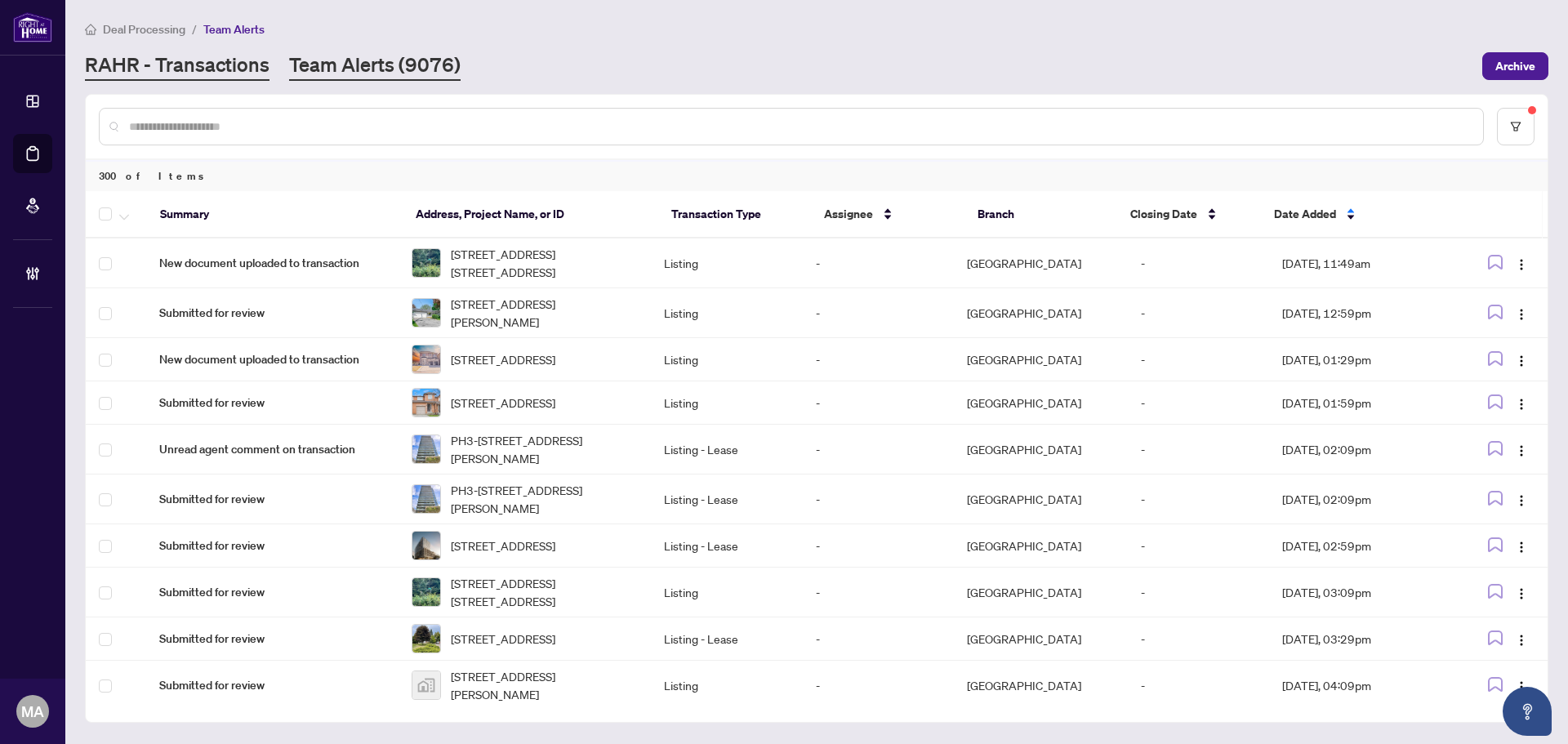
click at [179, 79] on link "RAHR - Transactions" at bounding box center [176, 66] width 184 height 30
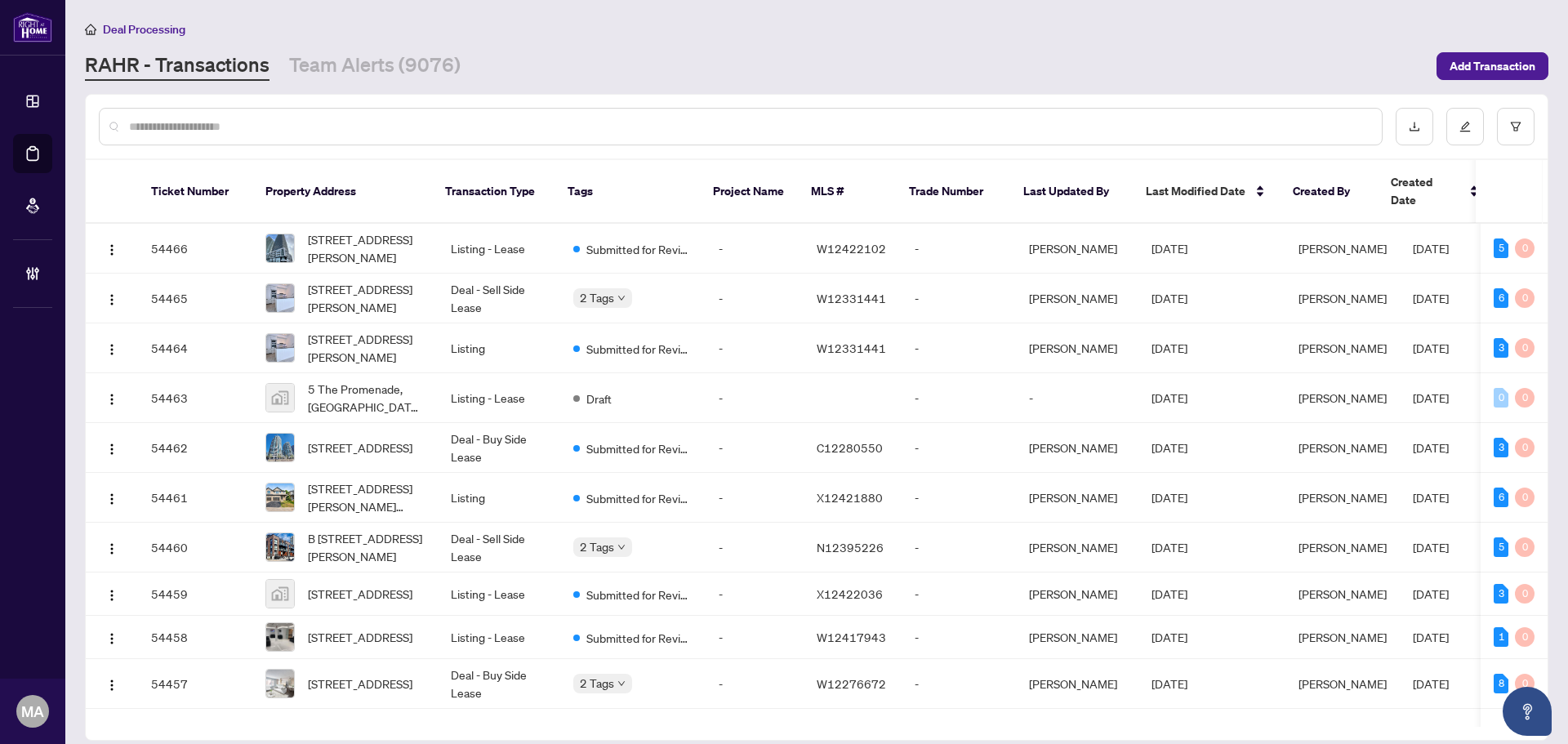
click at [885, 127] on input "text" at bounding box center [749, 127] width 1240 height 18
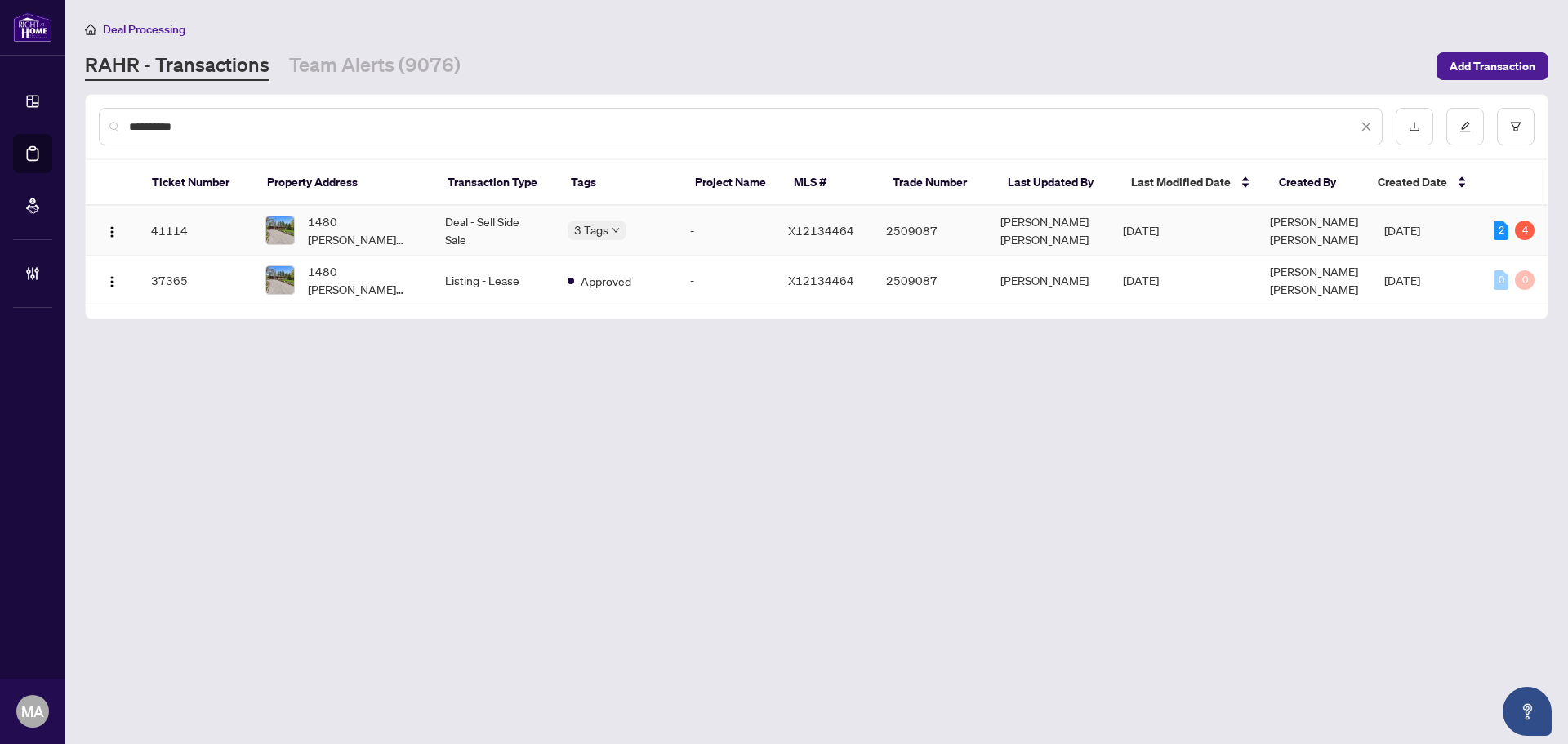
type input "**********"
click at [368, 233] on span "1480 SHARPE Line, Cavan Monaghan, Ontario L0A 1C0, Canada" at bounding box center [363, 230] width 111 height 36
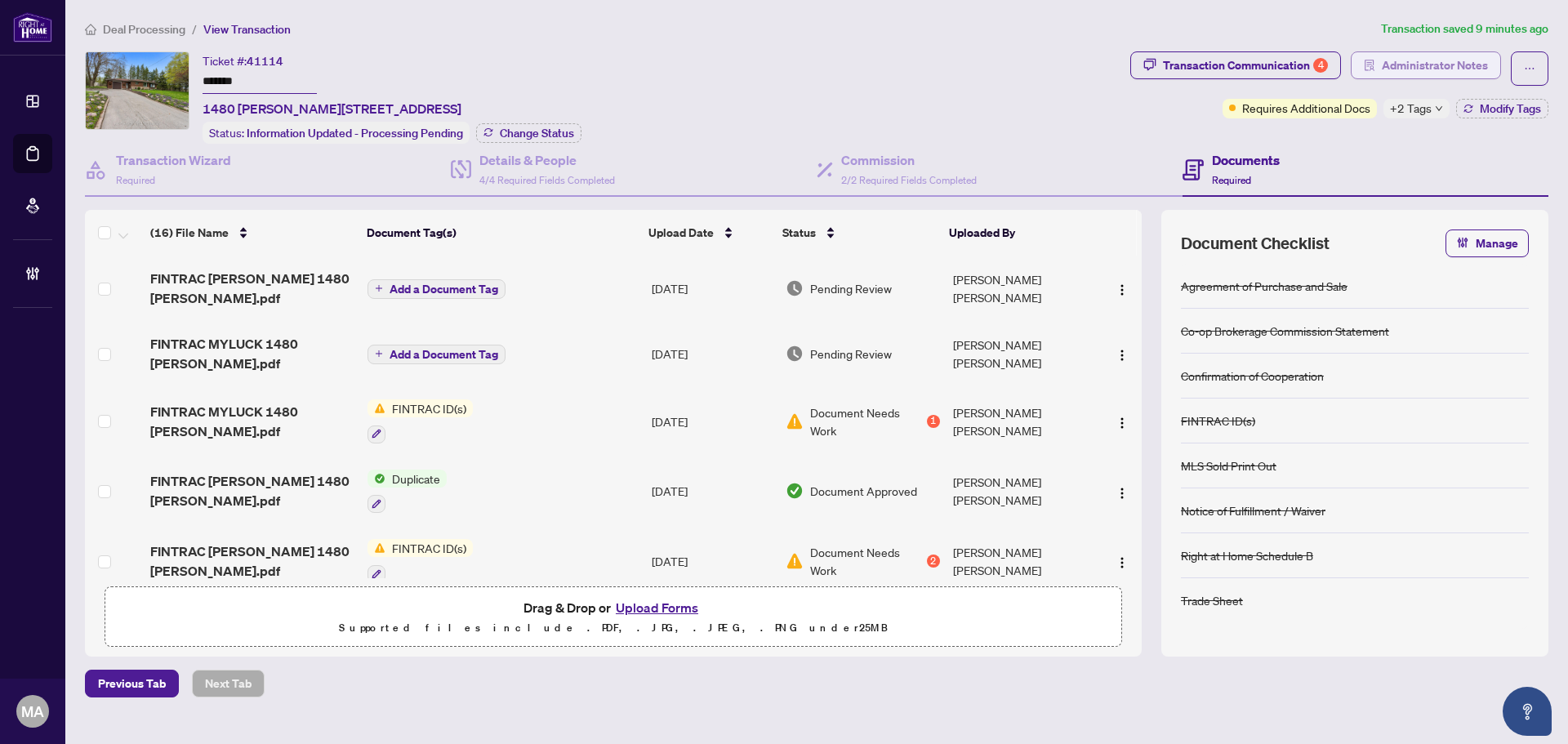
click at [1427, 58] on span "Administrator Notes" at bounding box center [1435, 65] width 107 height 26
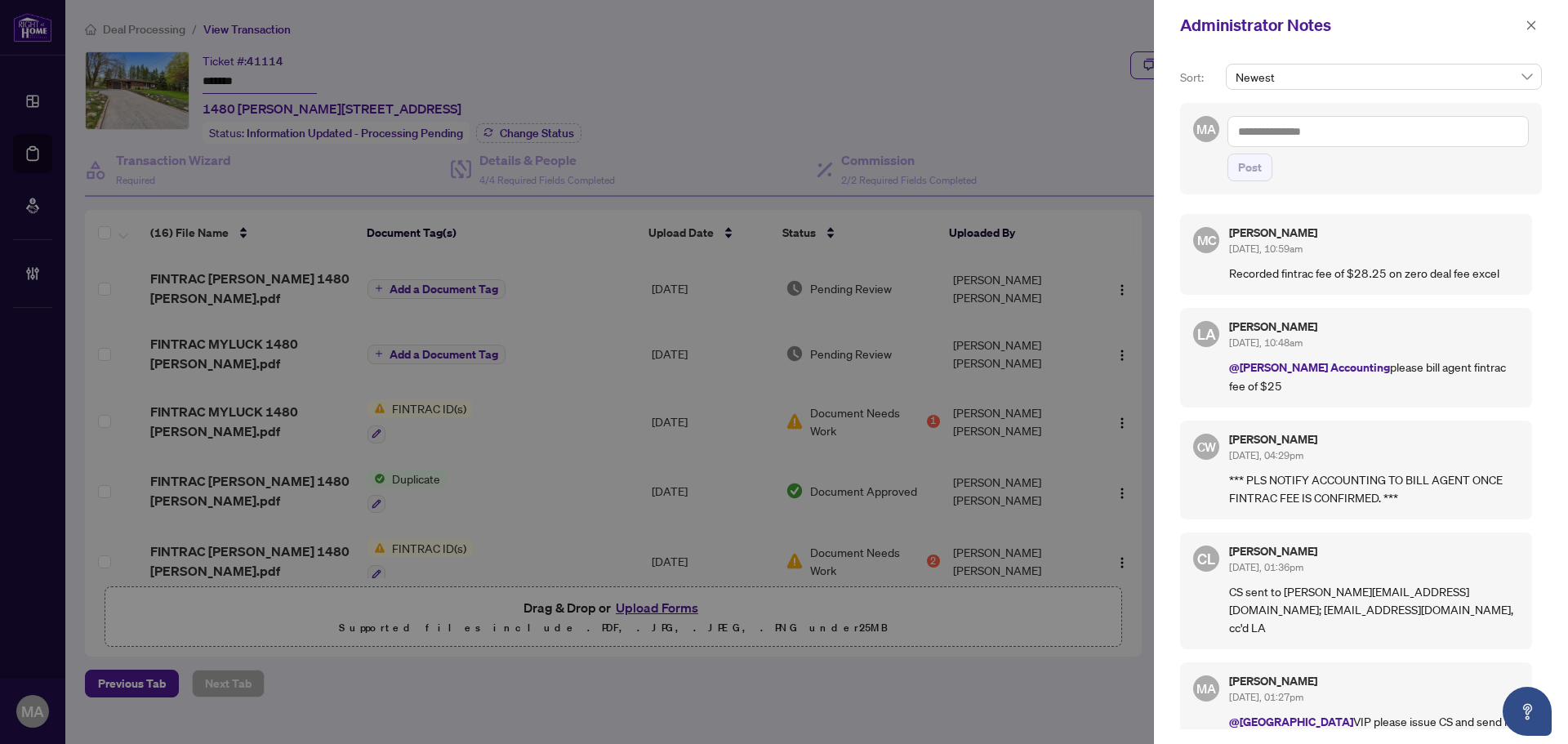
click at [1420, 121] on textarea at bounding box center [1378, 132] width 301 height 31
click at [1527, 31] on icon "close" at bounding box center [1531, 24] width 11 height 11
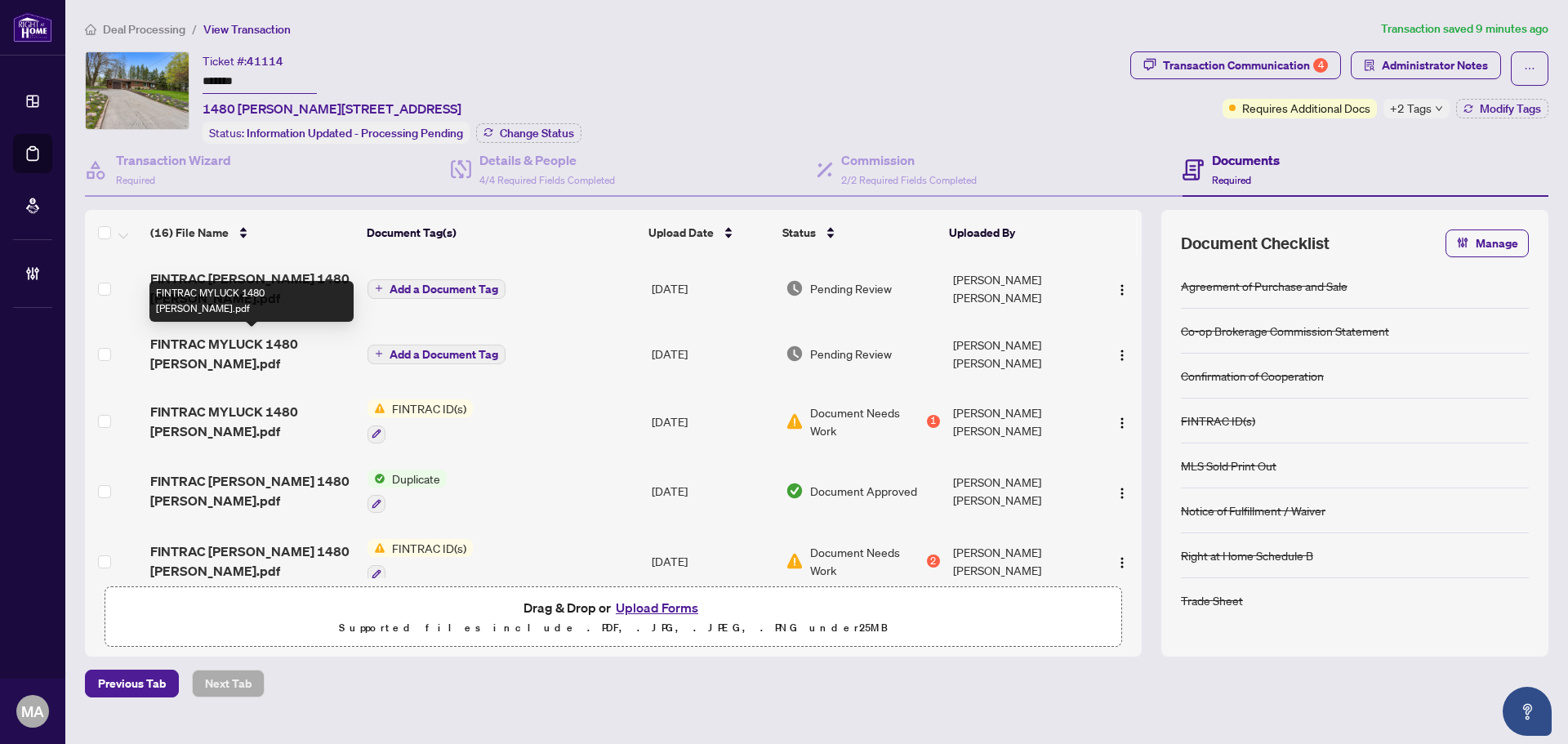
click at [216, 352] on span "FINTRAC MYLUCK 1480 SHARPE LANE.pdf" at bounding box center [252, 354] width 204 height 39
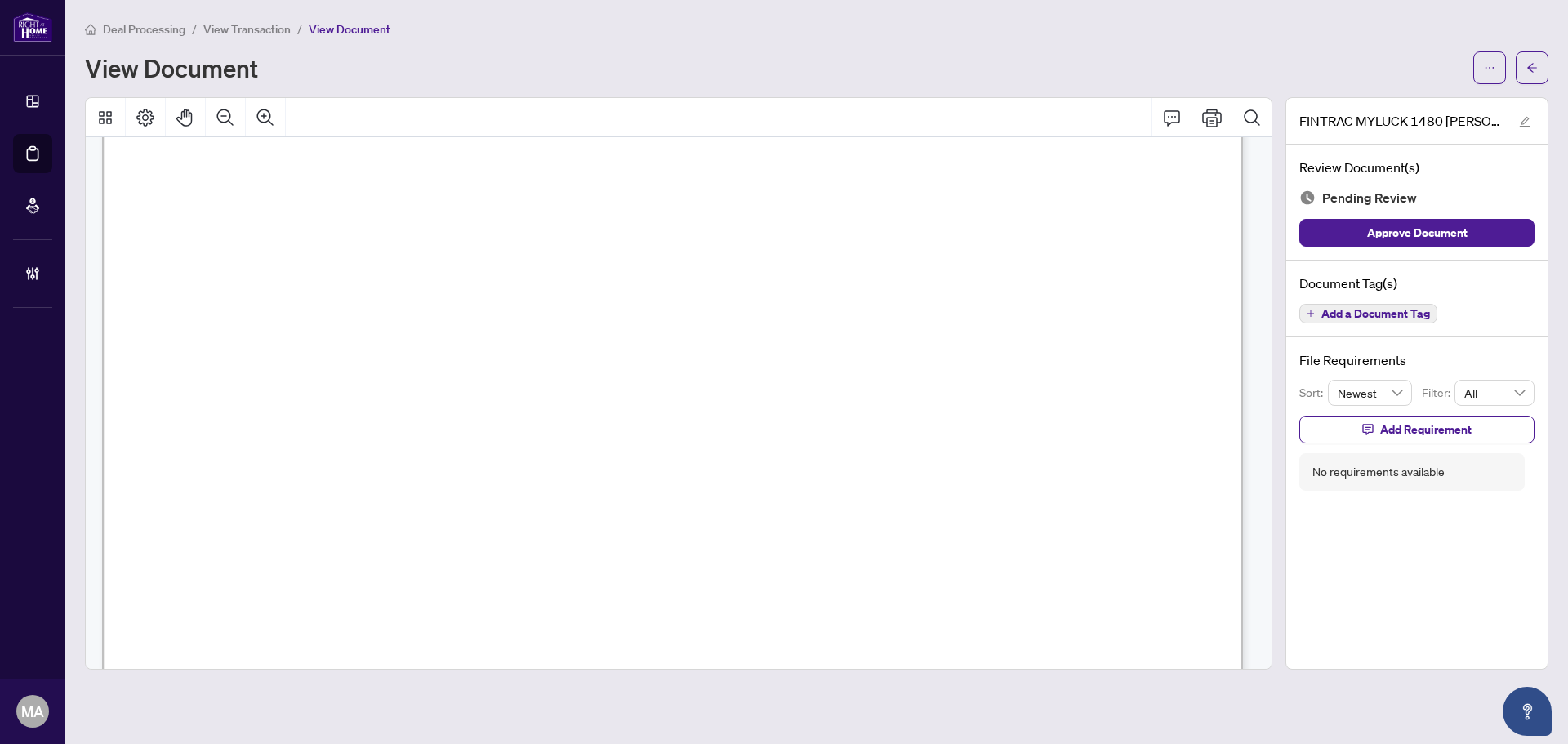
scroll to position [409, 0]
click at [223, 120] on icon "Zoom Out" at bounding box center [225, 117] width 19 height 19
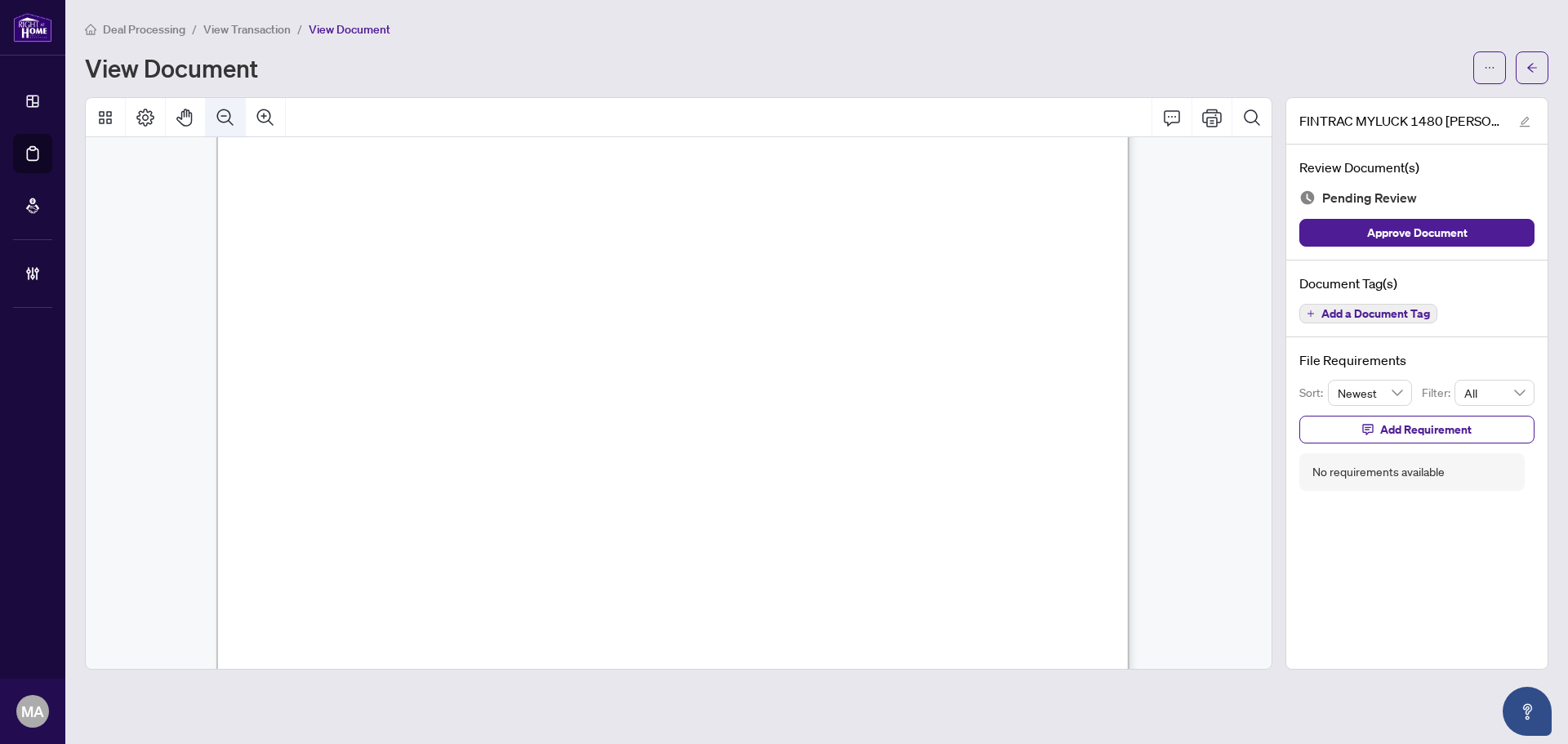
click at [223, 119] on icon "Zoom Out" at bounding box center [225, 117] width 19 height 19
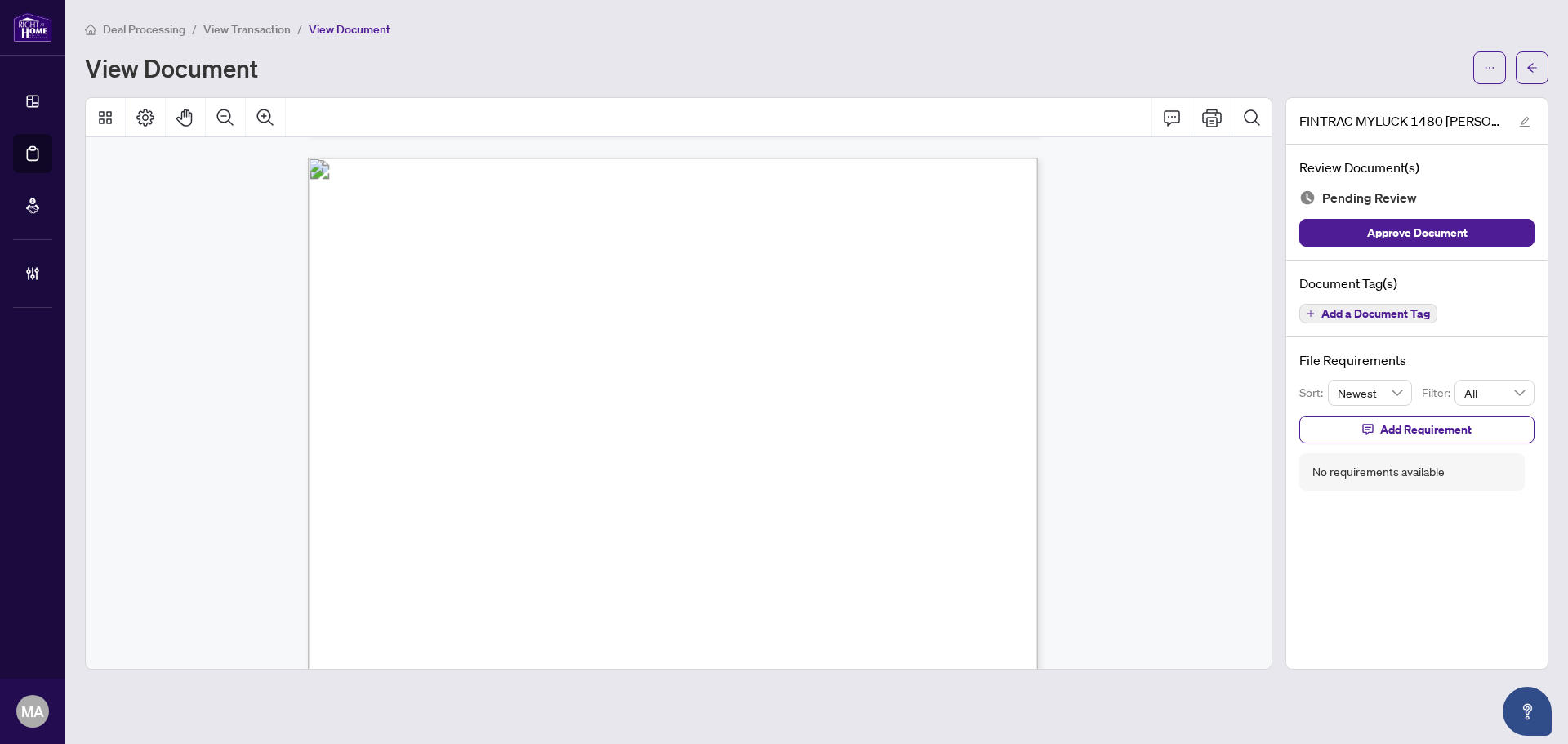
scroll to position [2945, 0]
click at [1537, 68] on icon "arrow-left" at bounding box center [1531, 67] width 10 height 9
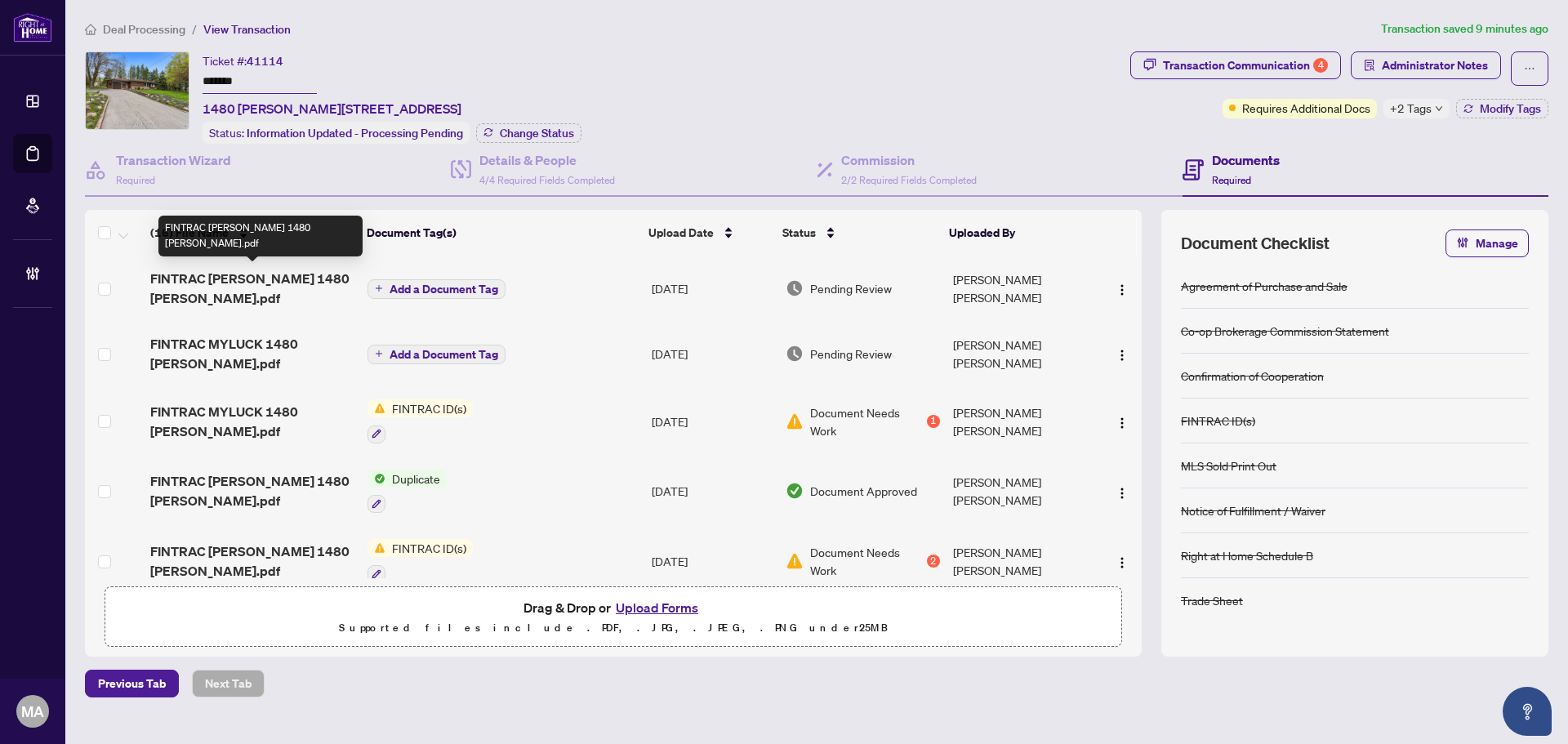
click at [197, 277] on span "FINTRAC JEFF 1480 SHARPE LANE.pdf" at bounding box center [252, 288] width 204 height 39
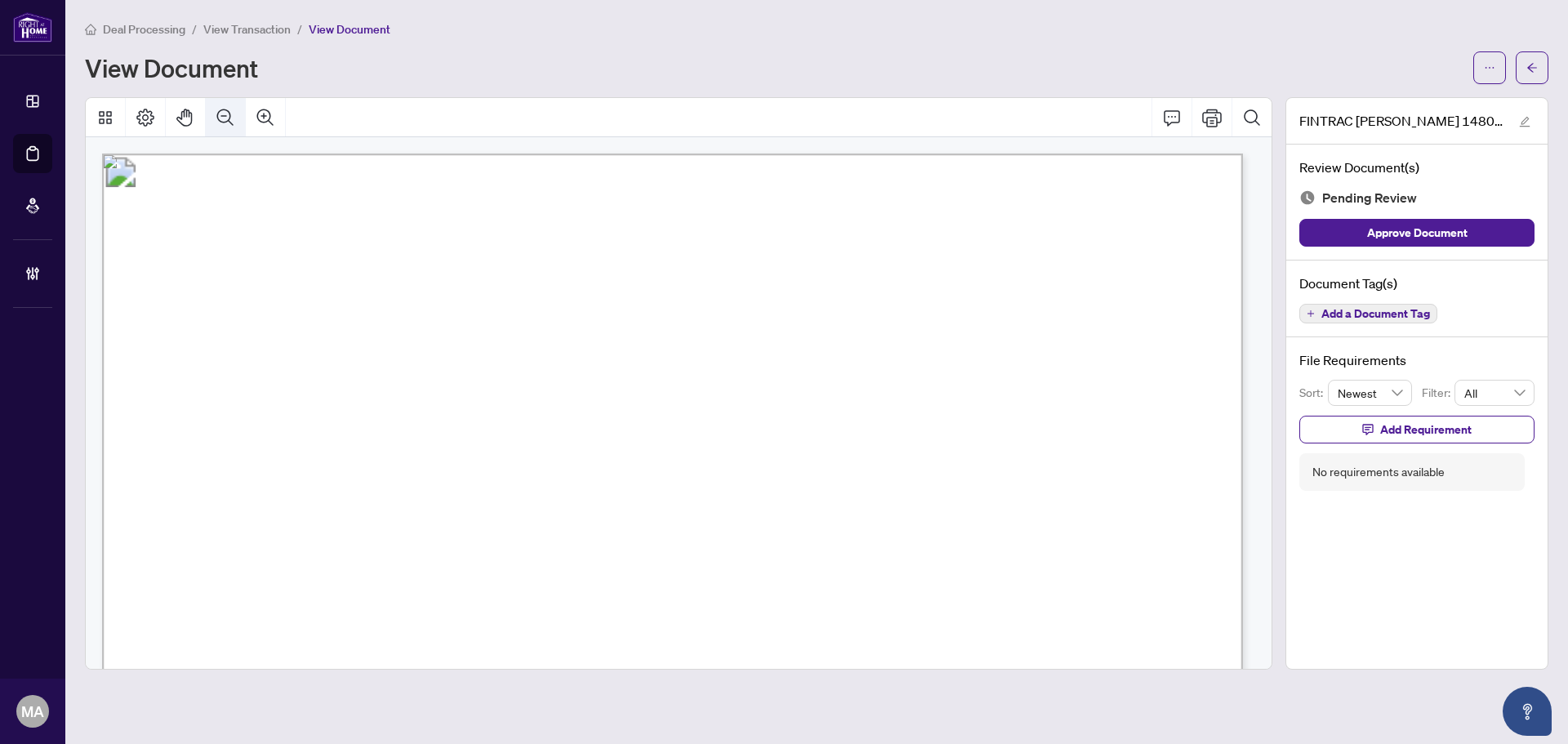
click at [237, 117] on button "Zoom Out" at bounding box center [225, 117] width 39 height 39
click at [237, 119] on button "Zoom Out" at bounding box center [225, 117] width 39 height 39
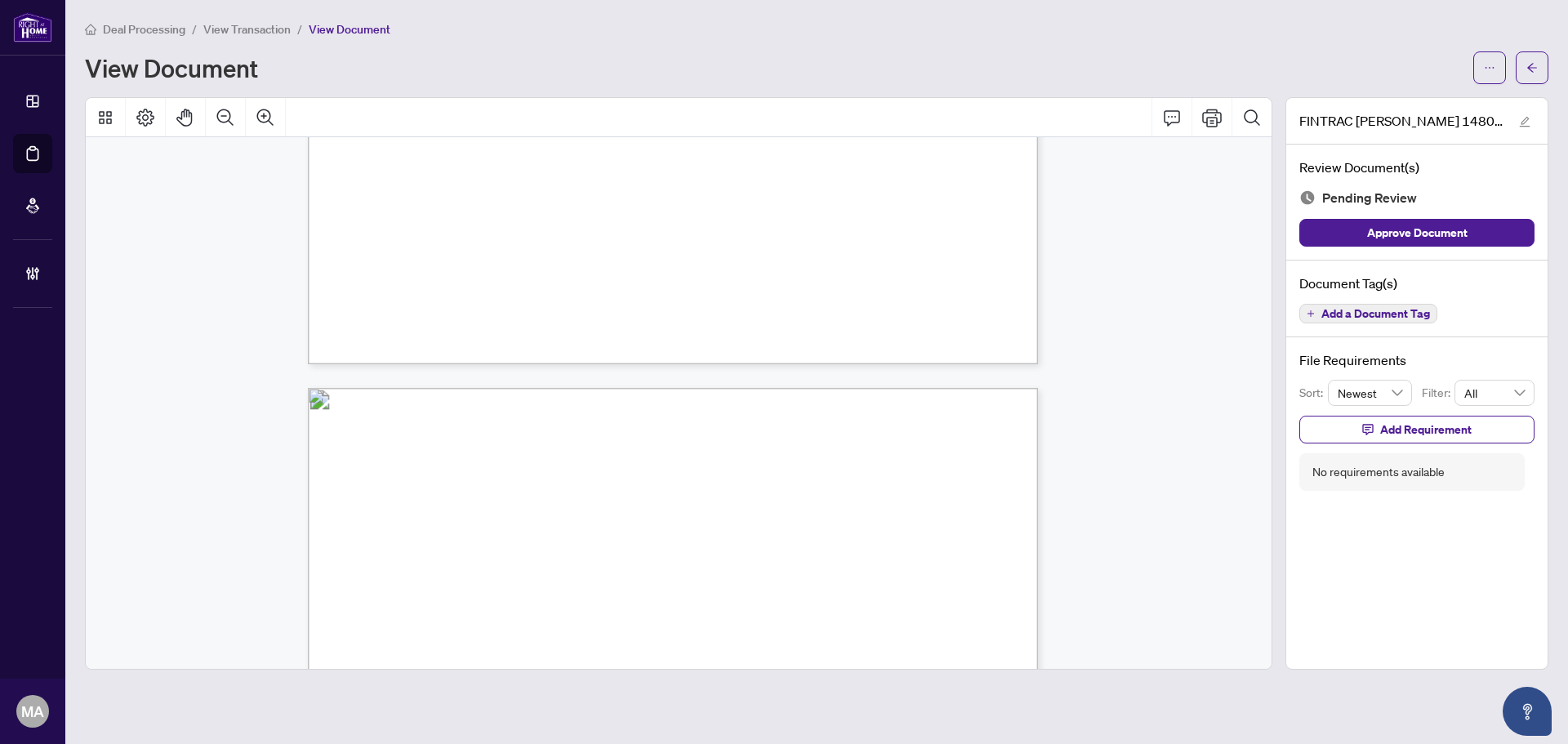
scroll to position [2696, 0]
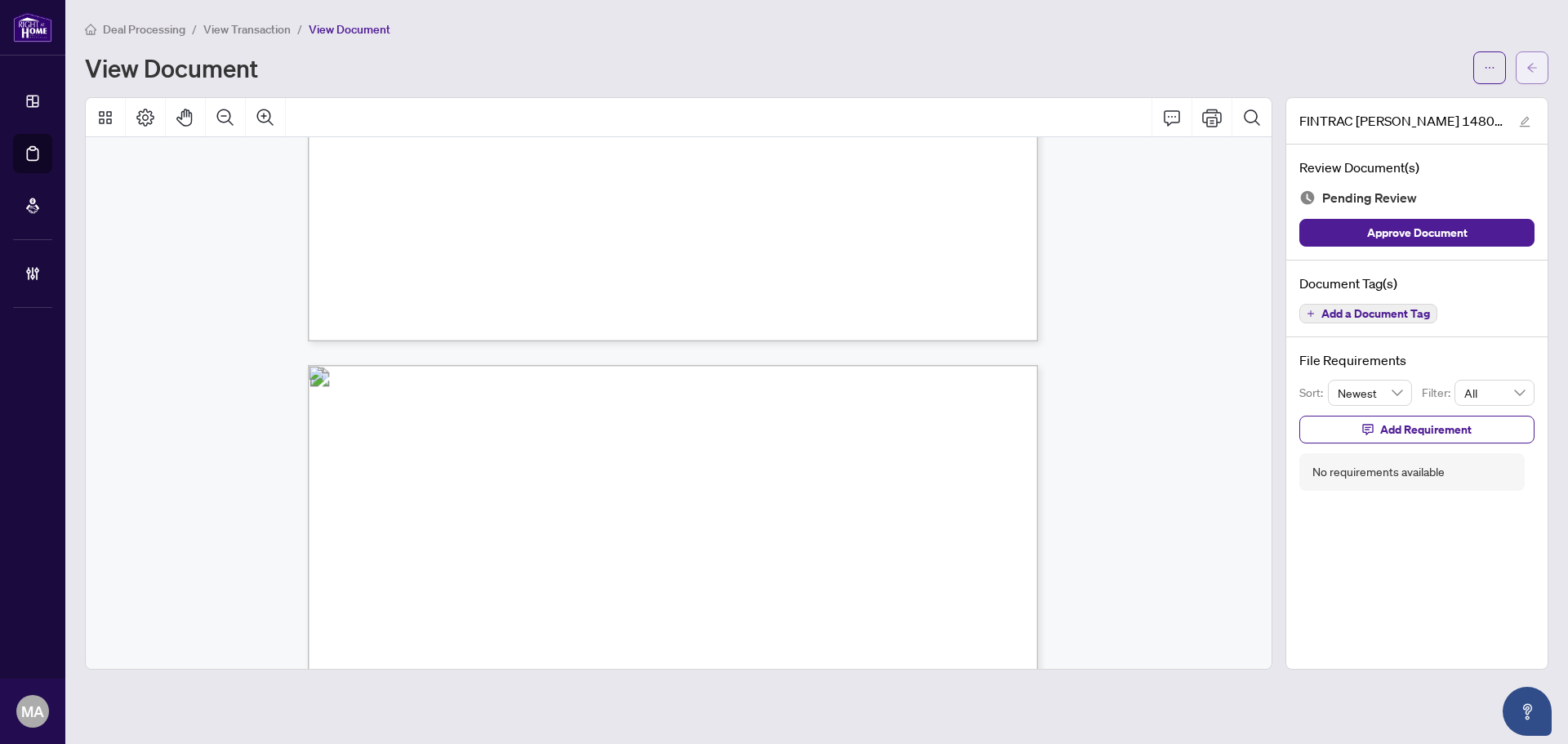
click at [1537, 62] on icon "arrow-left" at bounding box center [1532, 67] width 11 height 11
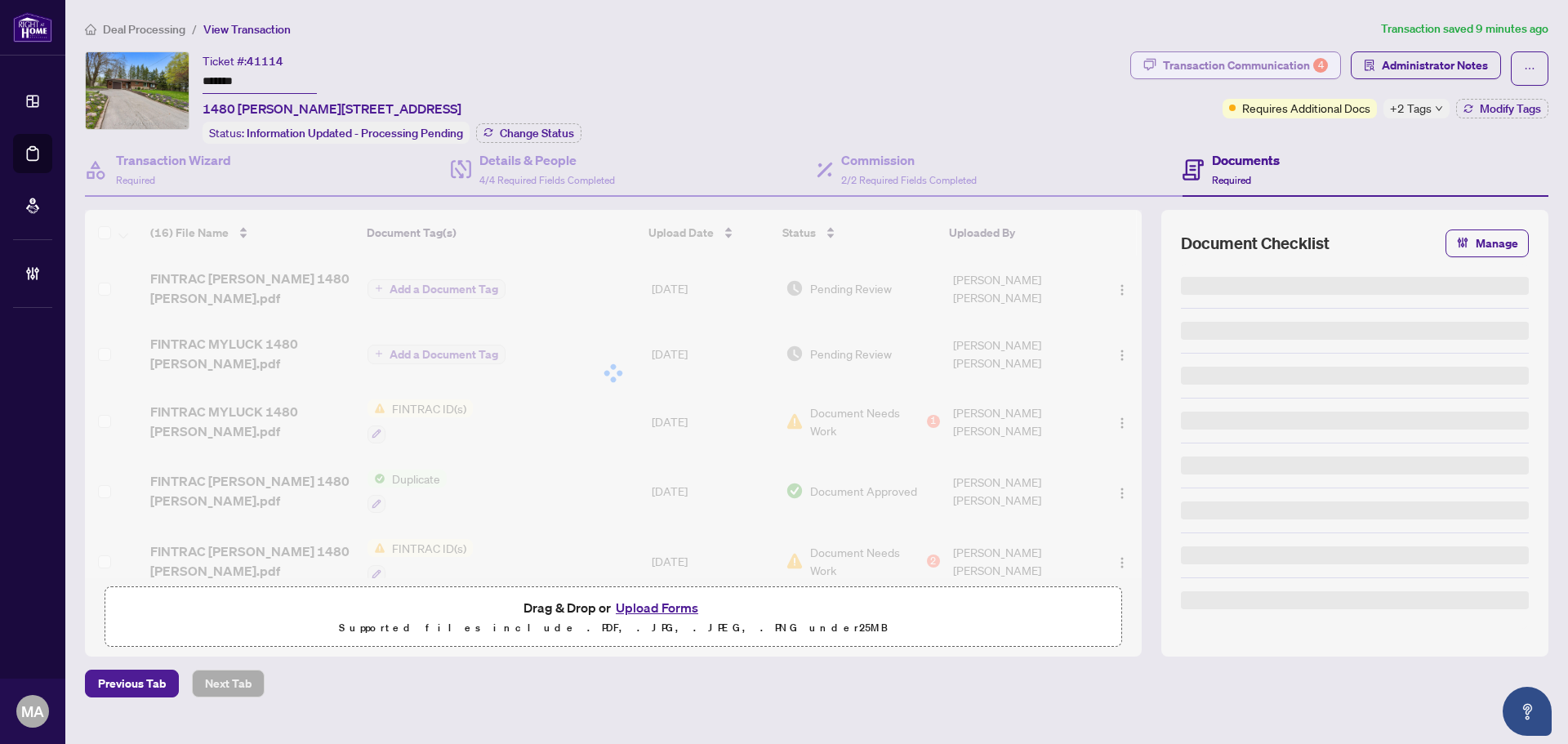
click at [1224, 64] on div "Transaction Communication 4" at bounding box center [1245, 65] width 165 height 26
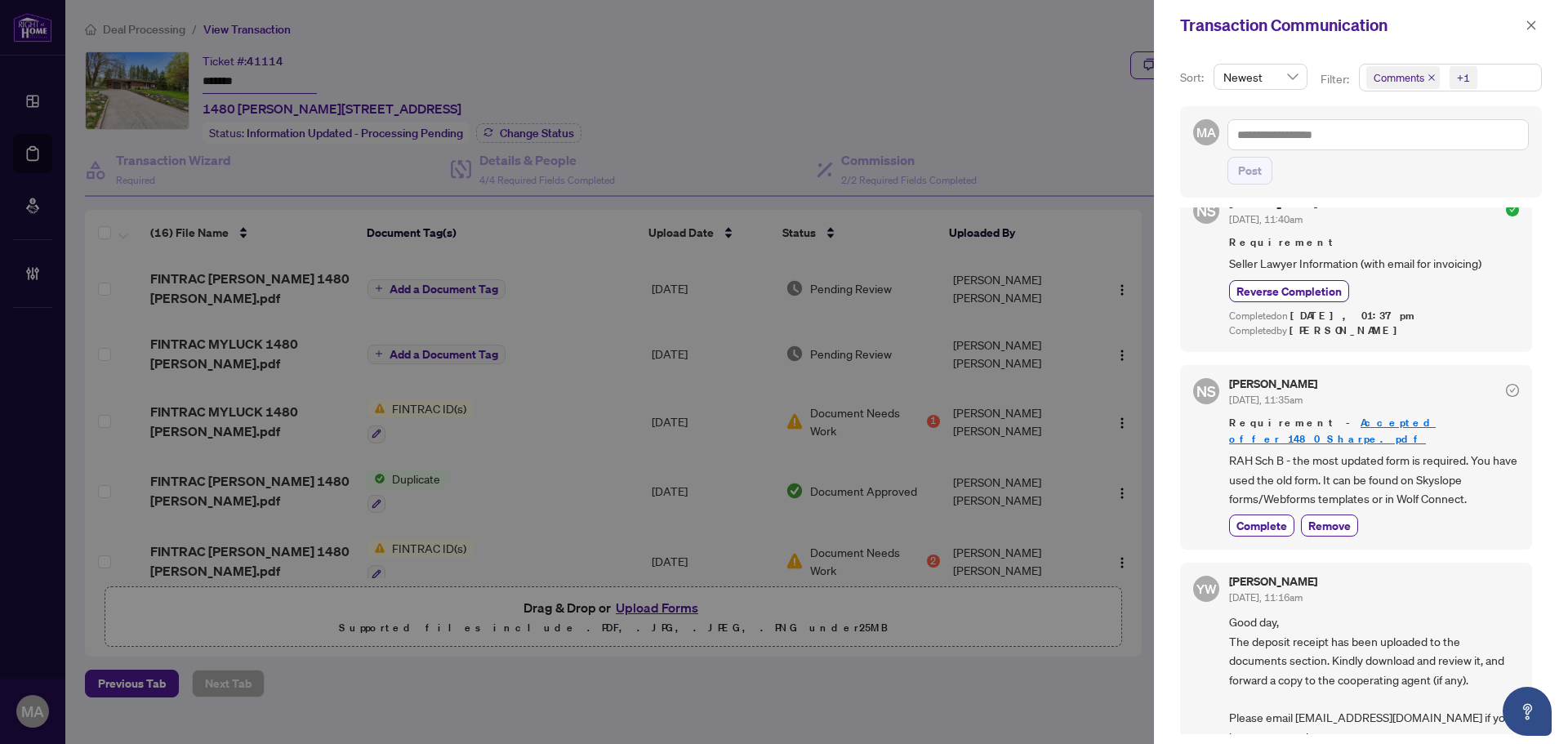
scroll to position [2605, 0]
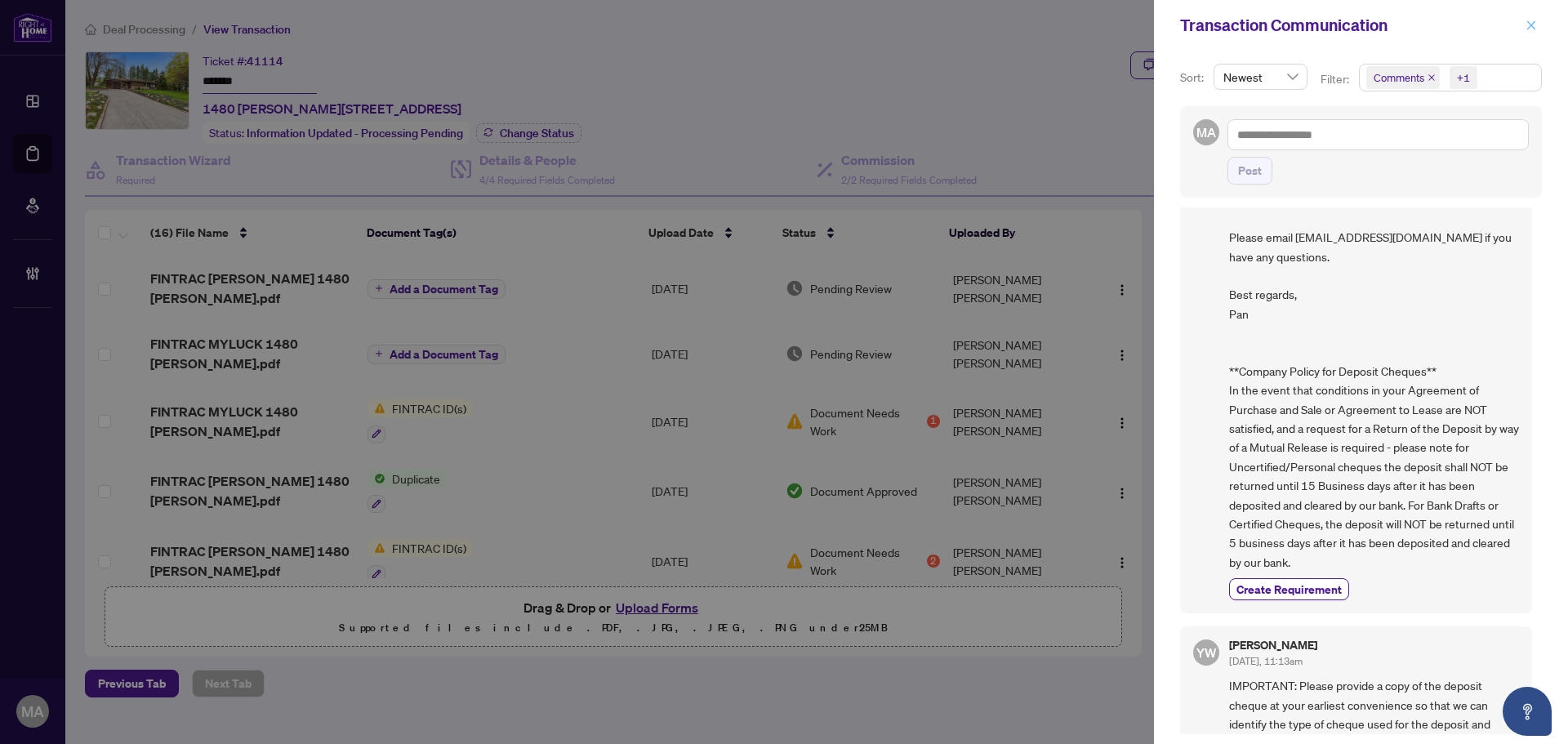
click at [1530, 33] on span "button" at bounding box center [1531, 25] width 11 height 26
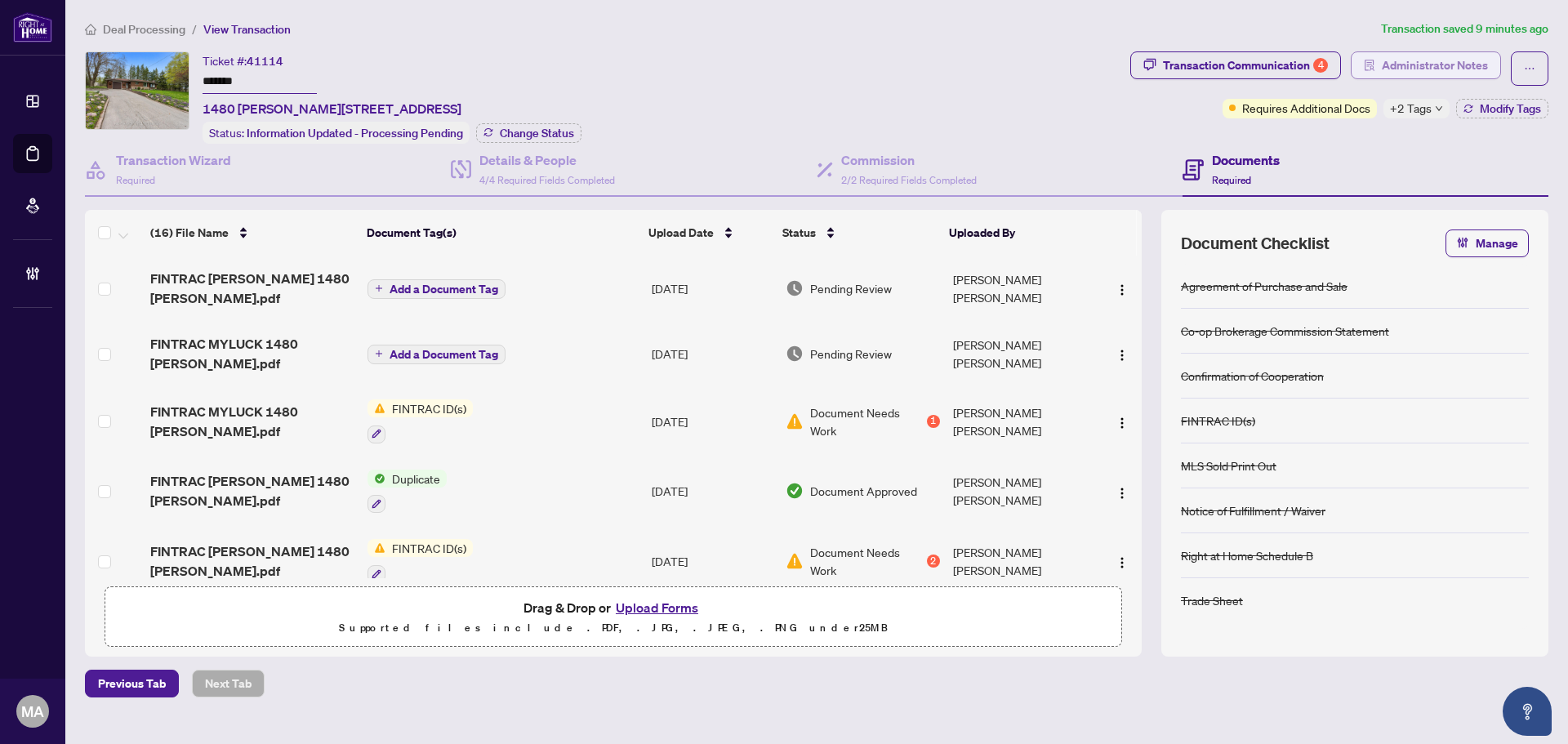
click at [1453, 65] on span "Administrator Notes" at bounding box center [1435, 65] width 107 height 26
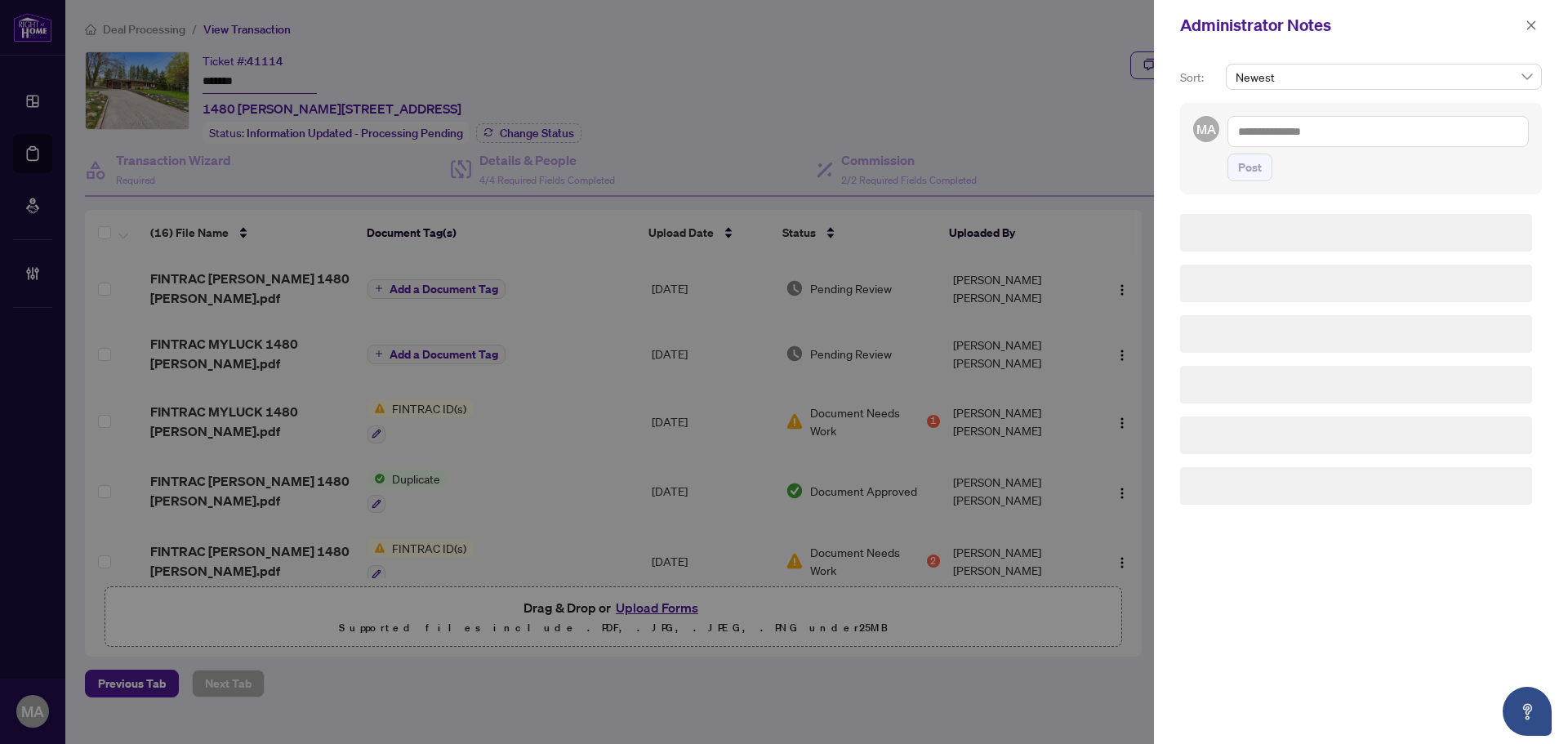
click at [1320, 128] on textarea at bounding box center [1378, 132] width 301 height 31
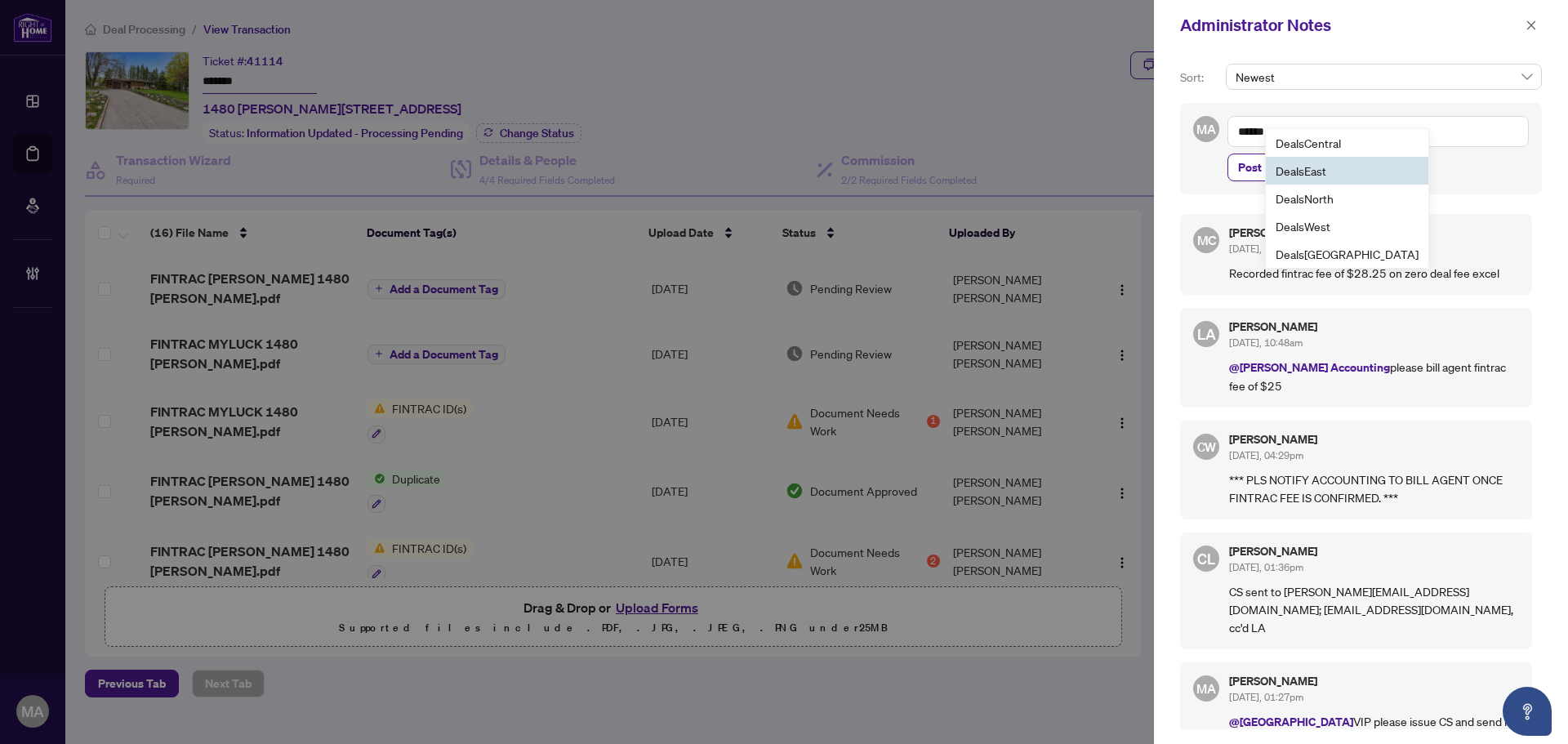
click at [1311, 176] on span "Deals East" at bounding box center [1301, 170] width 51 height 15
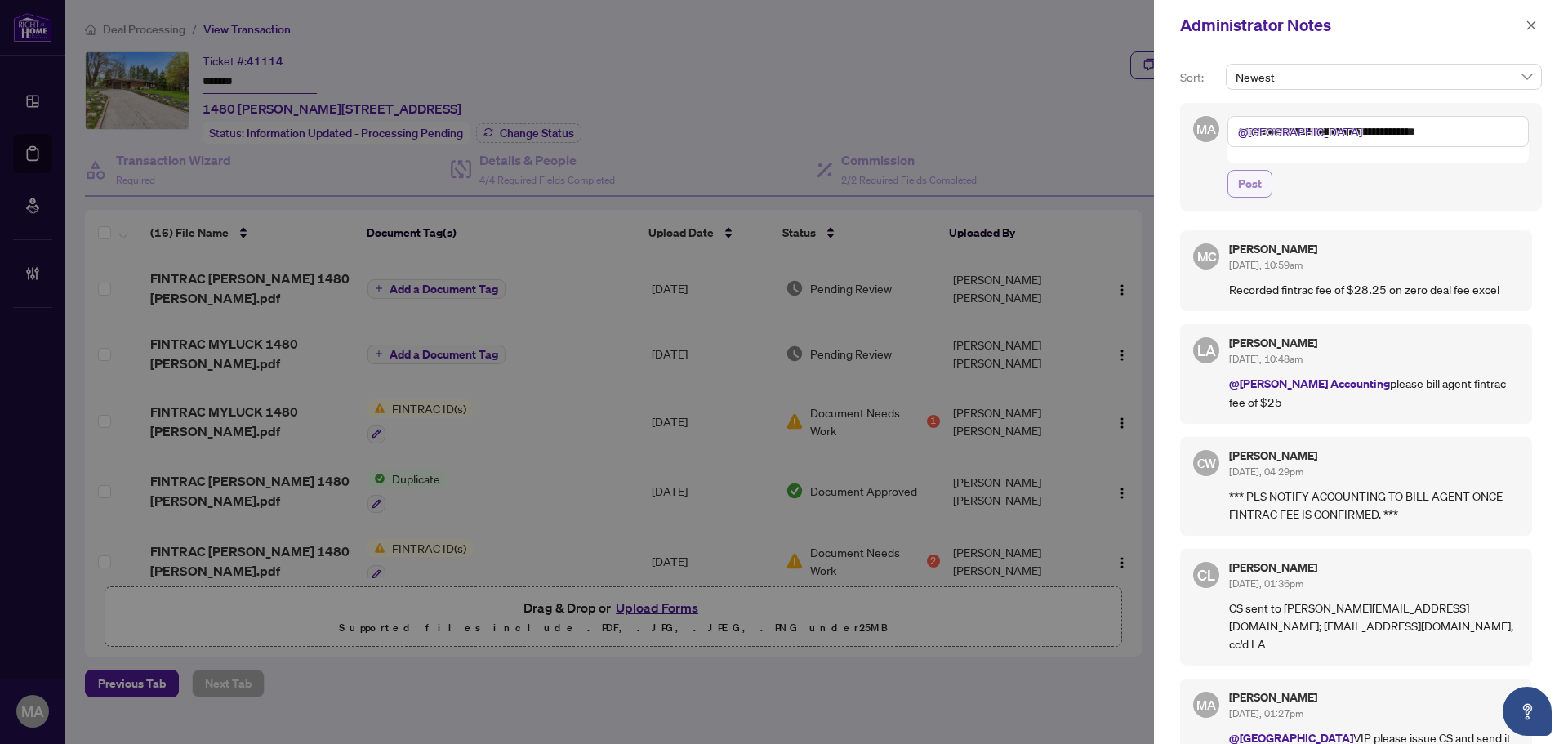
type textarea "**********"
click at [1261, 172] on span "Post" at bounding box center [1249, 184] width 24 height 26
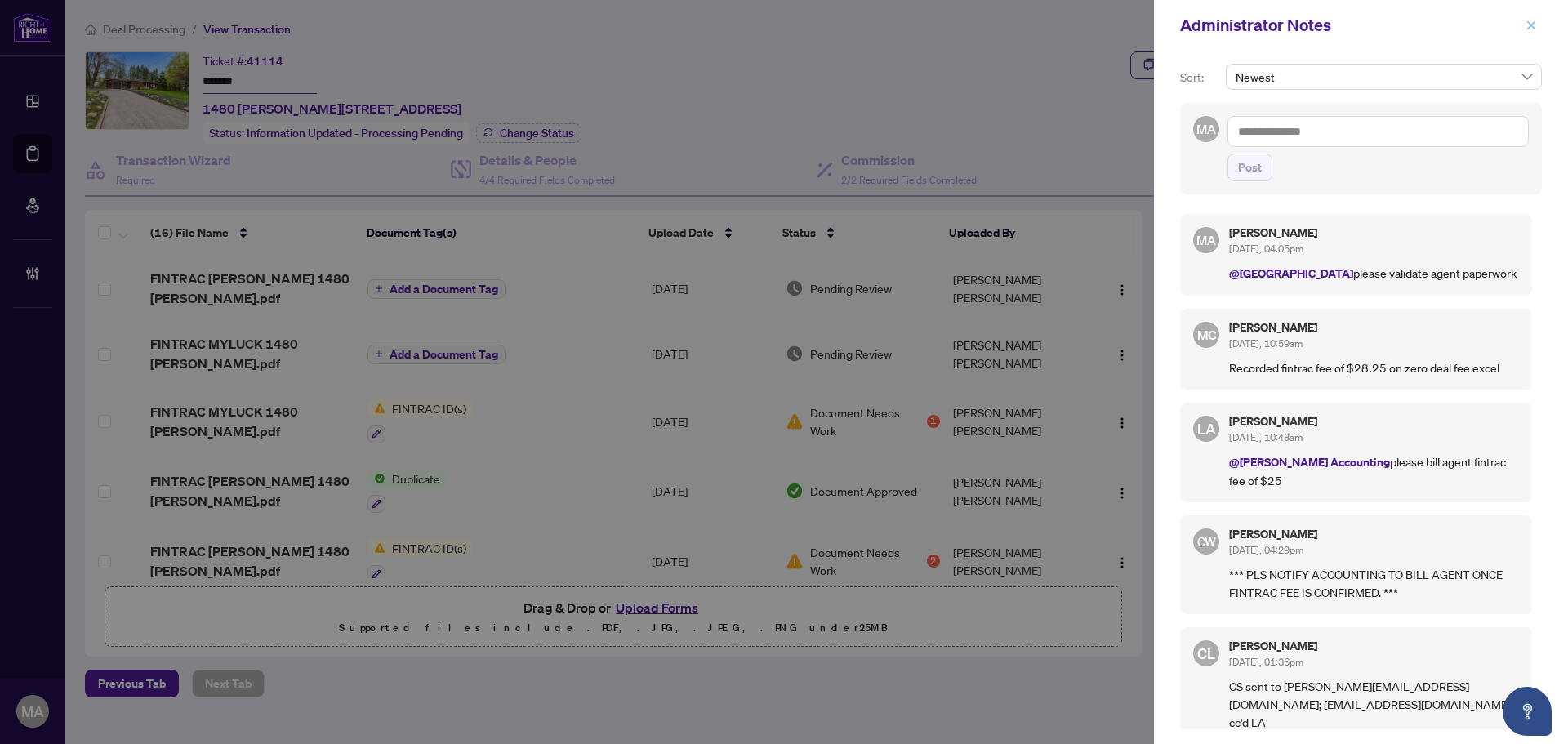
click at [1531, 30] on icon "close" at bounding box center [1531, 24] width 11 height 11
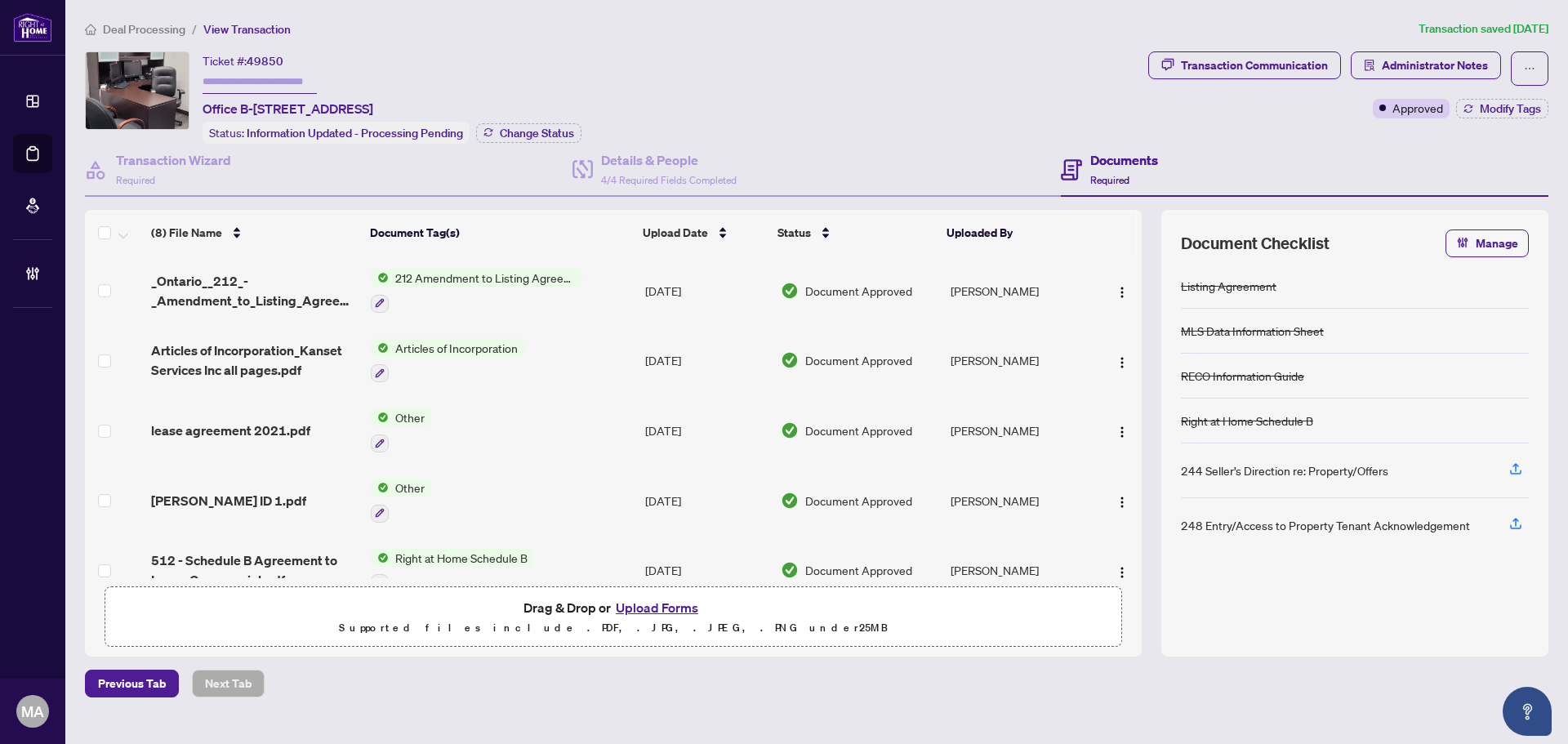
click at [253, 58] on span "49850" at bounding box center [265, 61] width 37 height 15
copy span "49850"
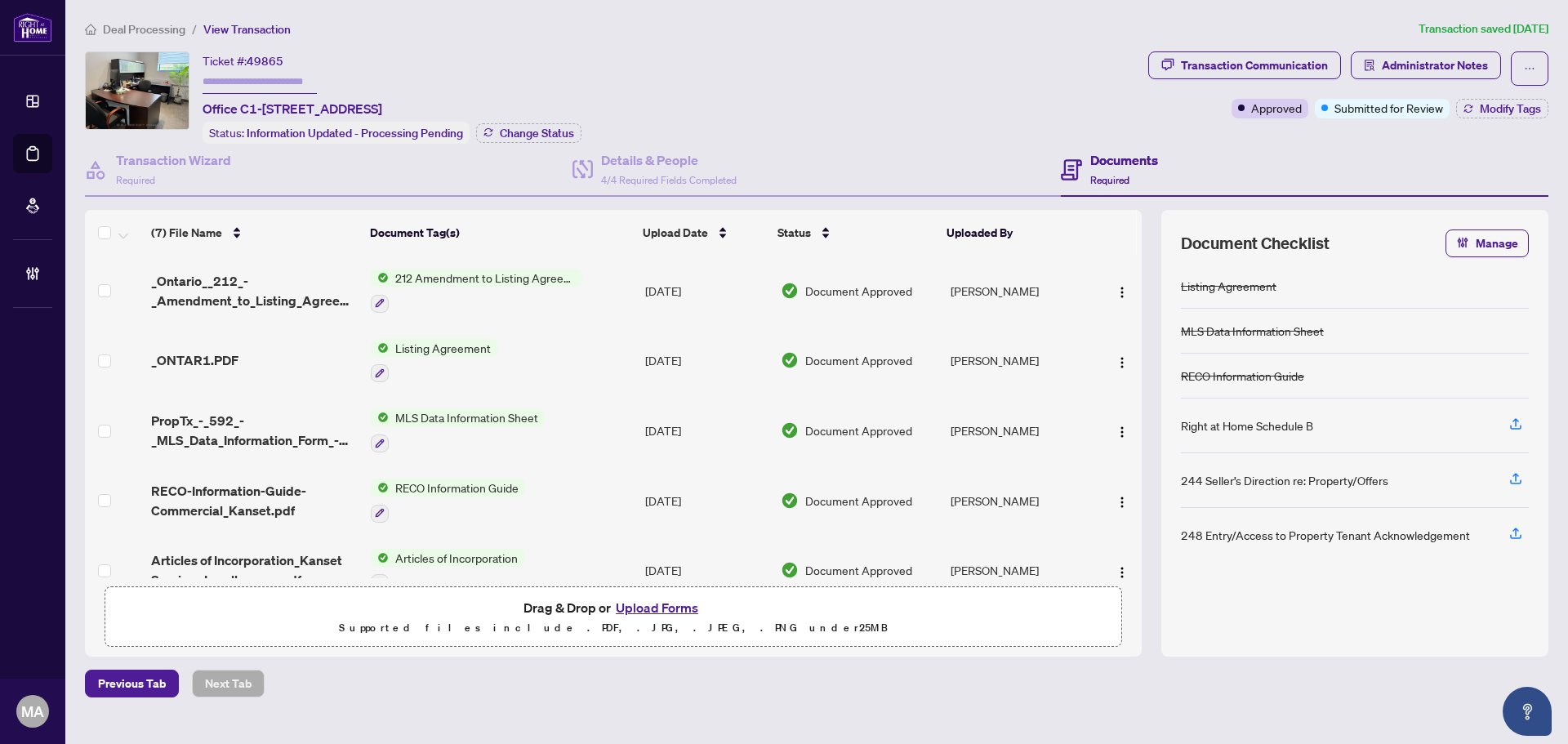
click at [285, 53] on div "Ticket #: 49865 Office C1-[STREET_ADDRESS]" at bounding box center [292, 85] width 180 height 67
click at [265, 57] on span "49865" at bounding box center [265, 61] width 37 height 15
copy span "49865"
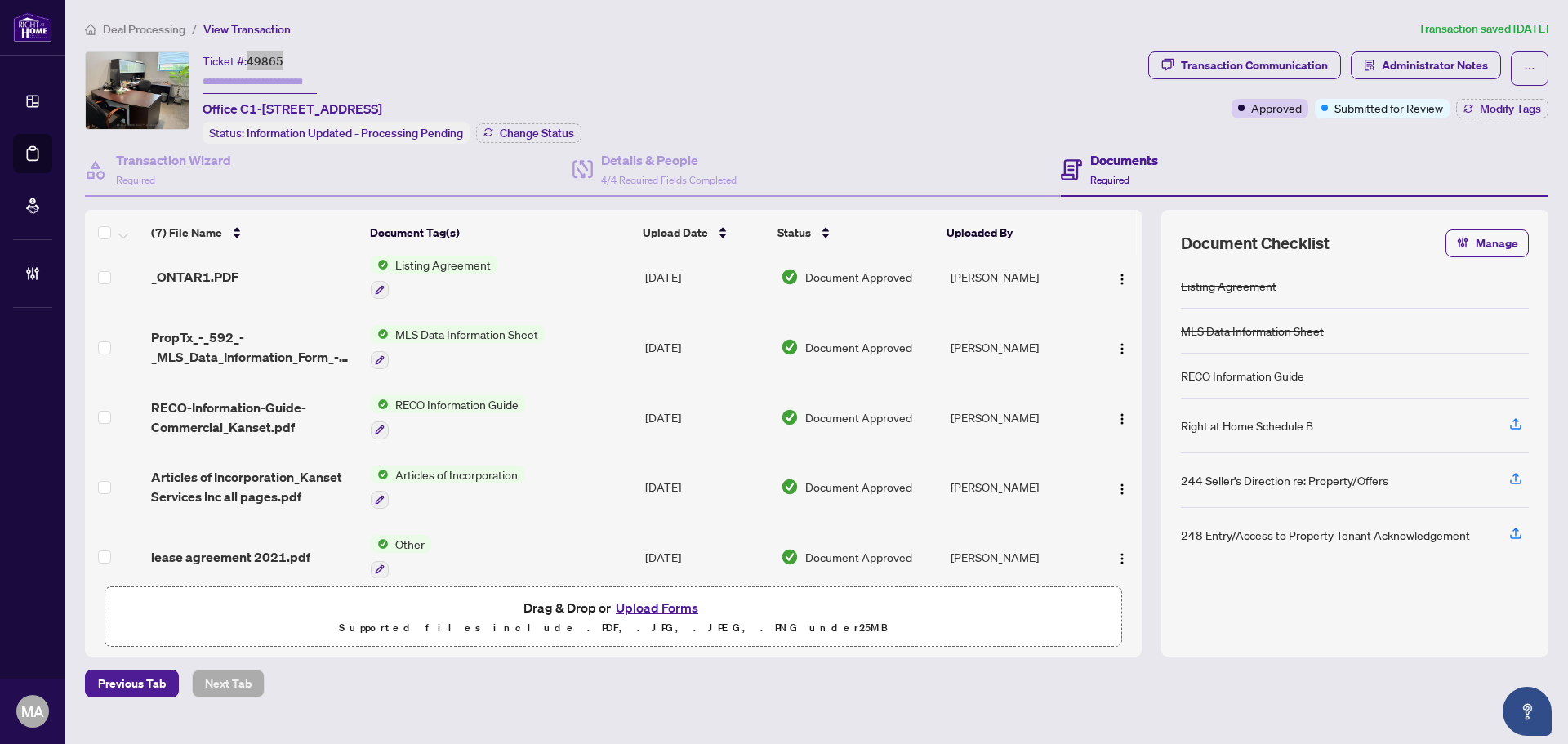
scroll to position [171, 0]
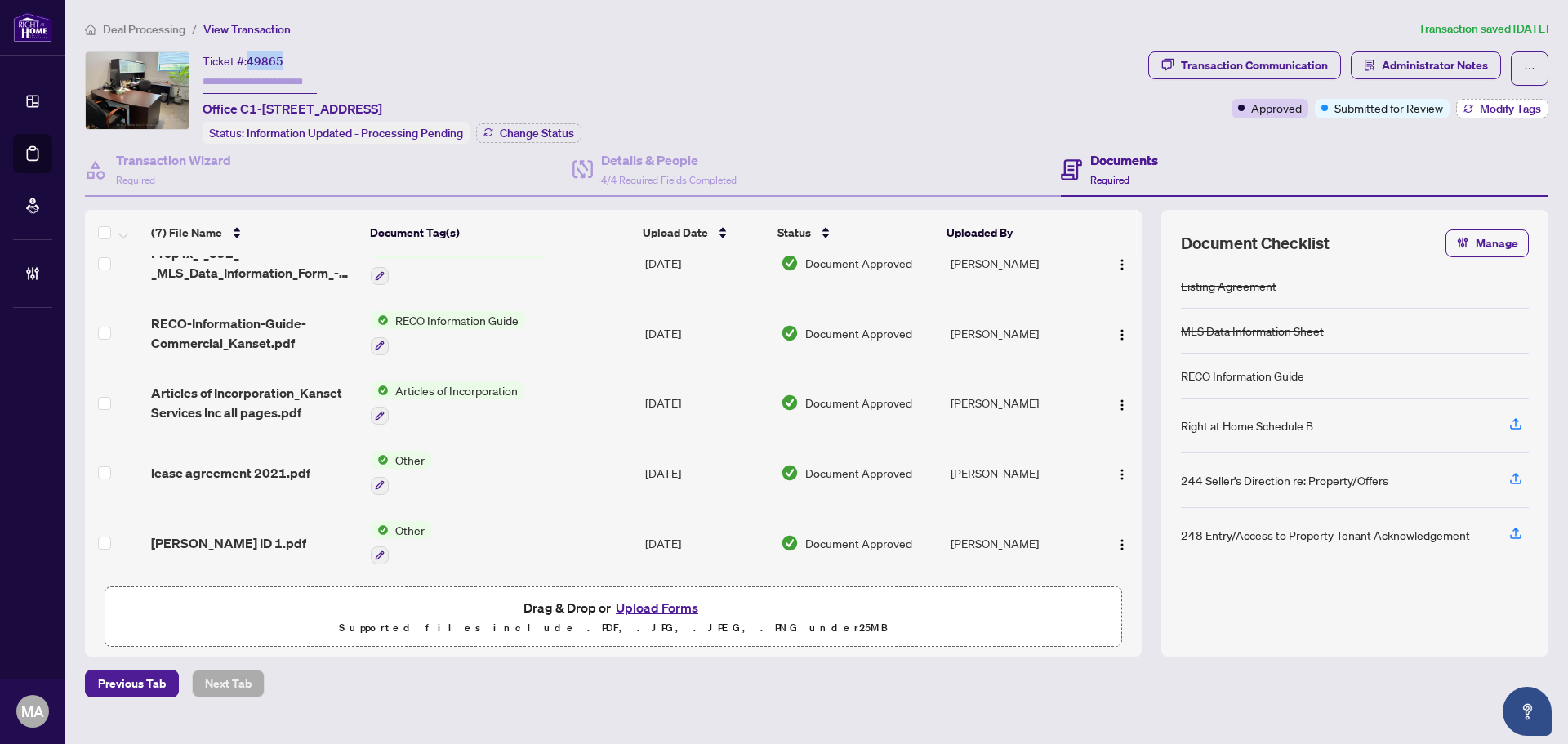
click at [1502, 112] on span "Modify Tags" at bounding box center [1510, 108] width 61 height 11
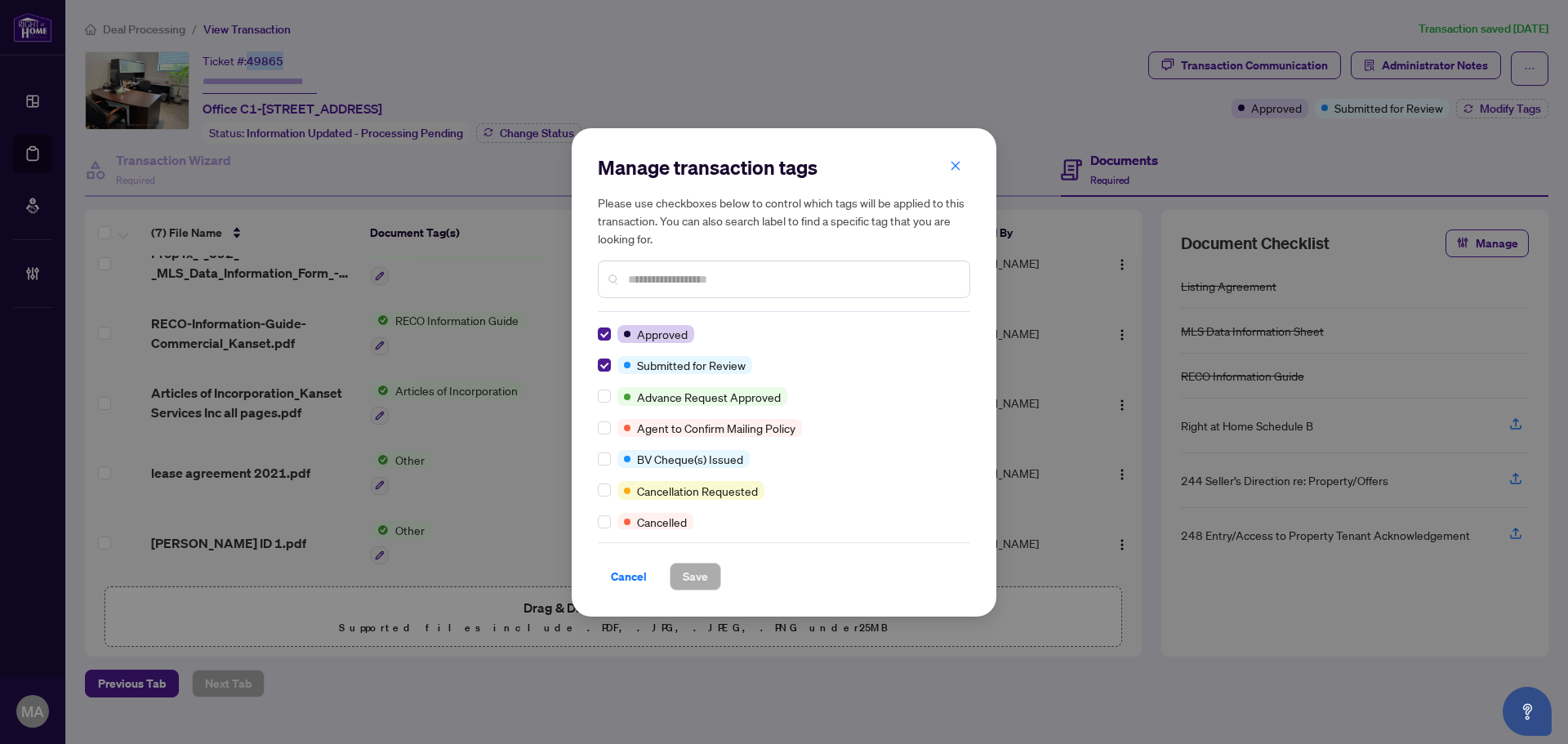
scroll to position [0, 0]
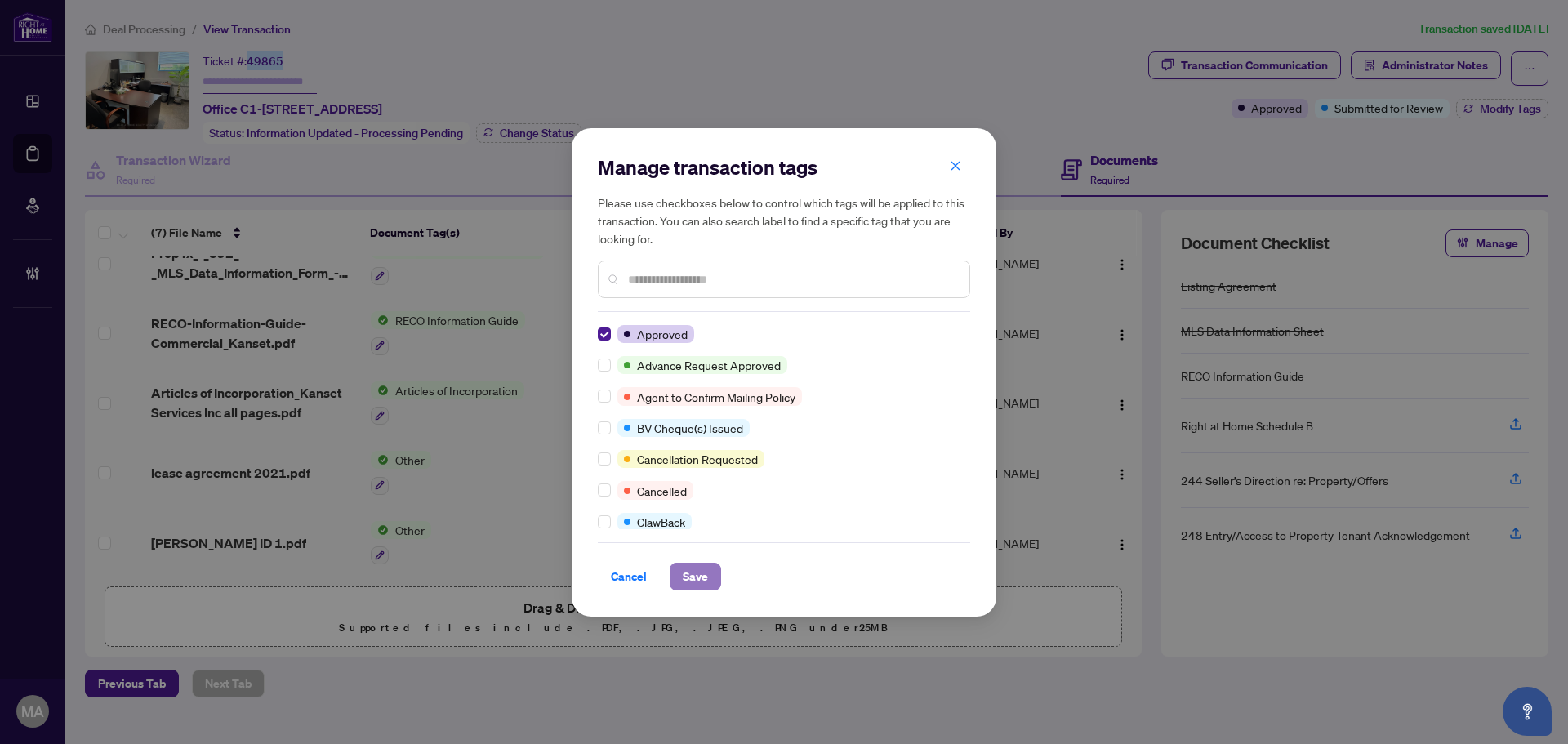
click at [680, 577] on button "Save" at bounding box center [695, 577] width 52 height 28
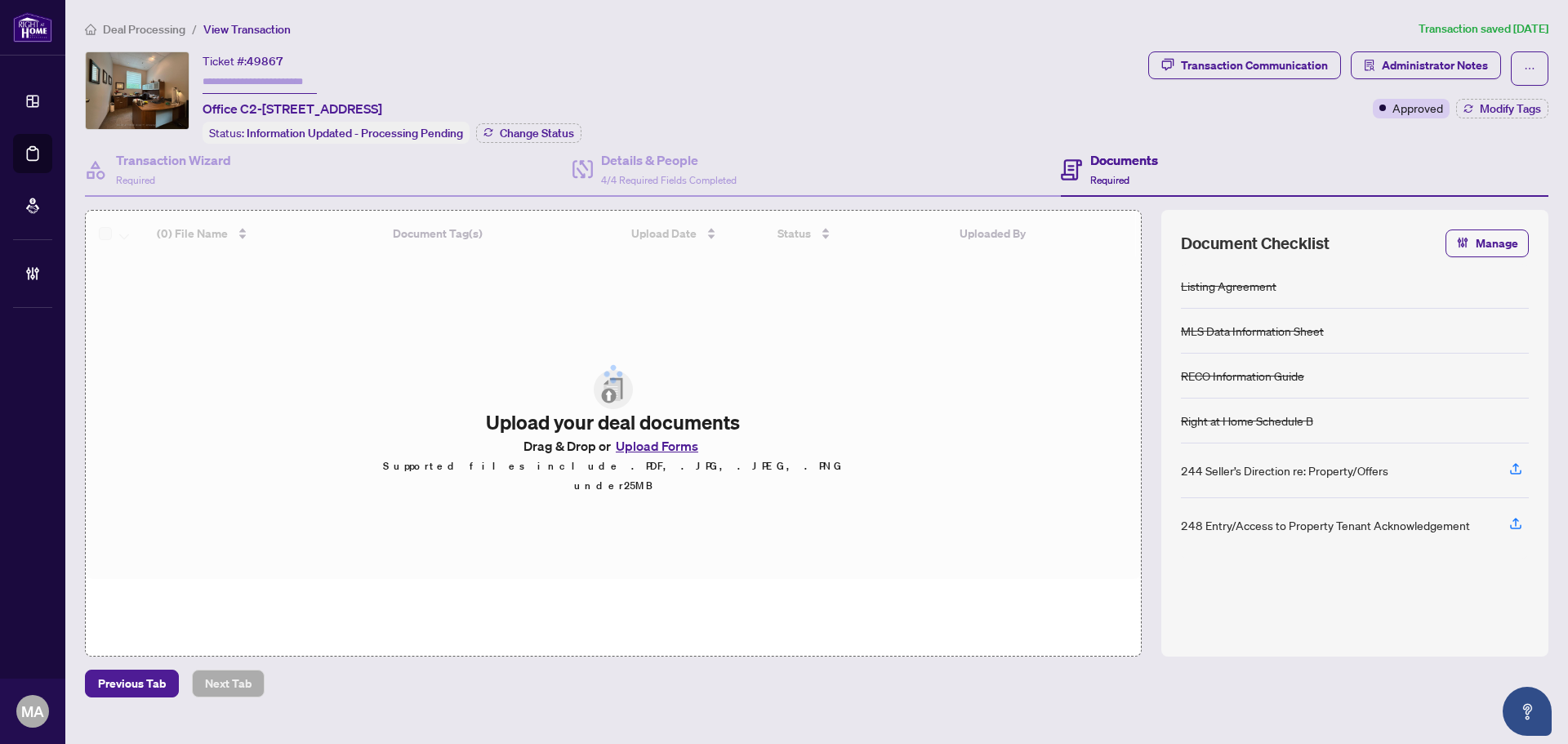
click at [268, 57] on span "49867" at bounding box center [265, 61] width 37 height 15
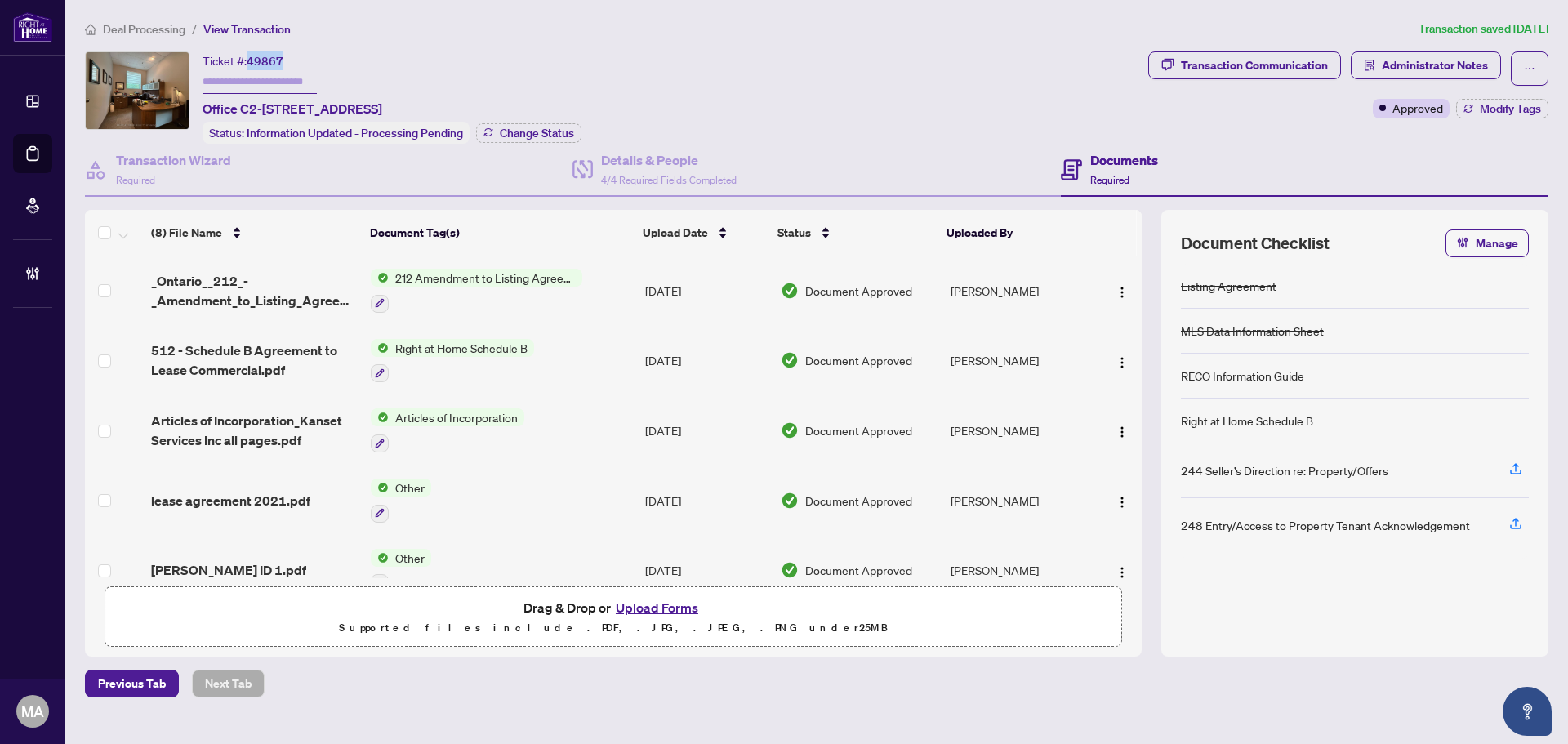
click at [268, 57] on span "49867" at bounding box center [265, 61] width 37 height 15
copy span "49867"
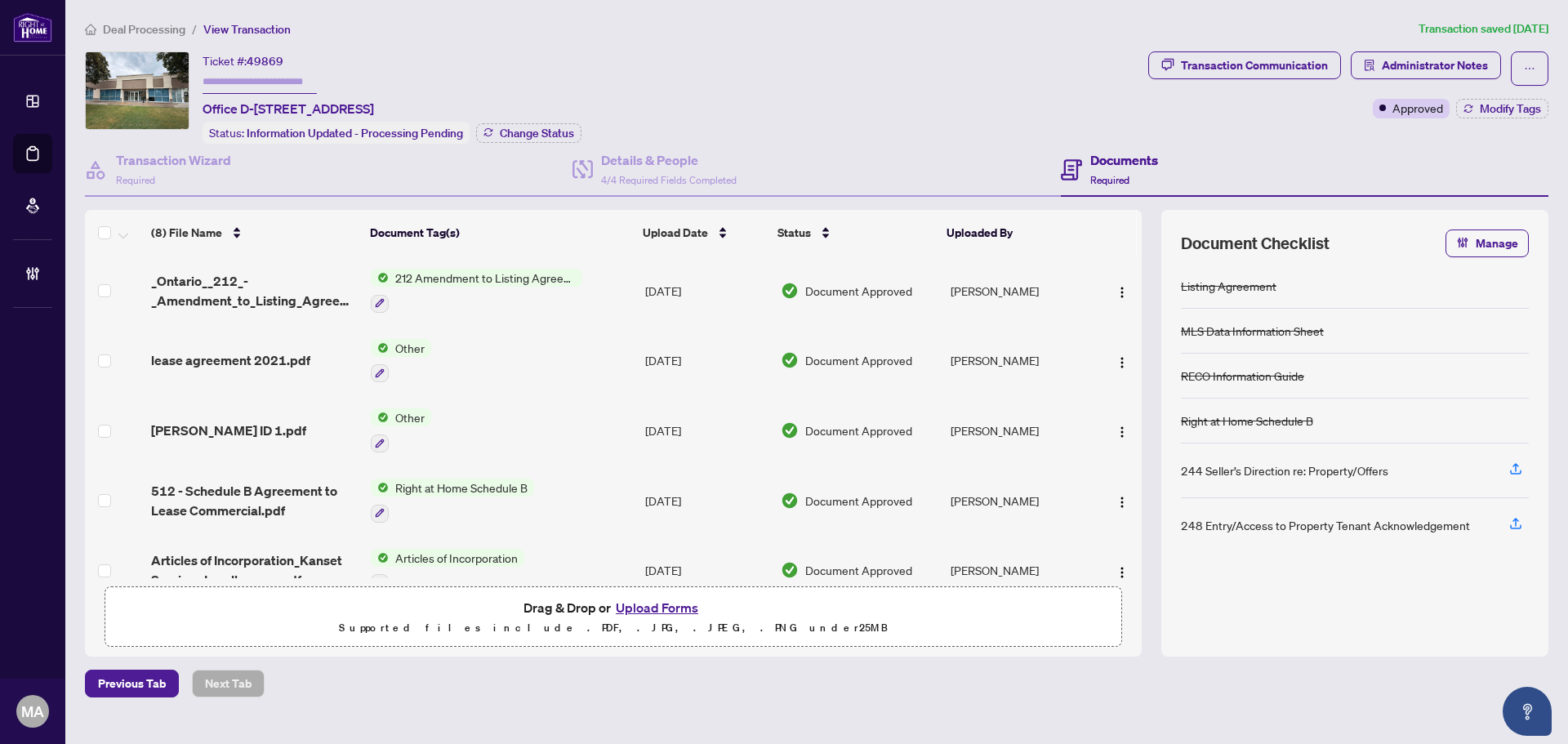
click at [255, 63] on span "49869" at bounding box center [265, 61] width 37 height 15
click at [256, 63] on span "49869" at bounding box center [265, 61] width 37 height 15
copy span "49869"
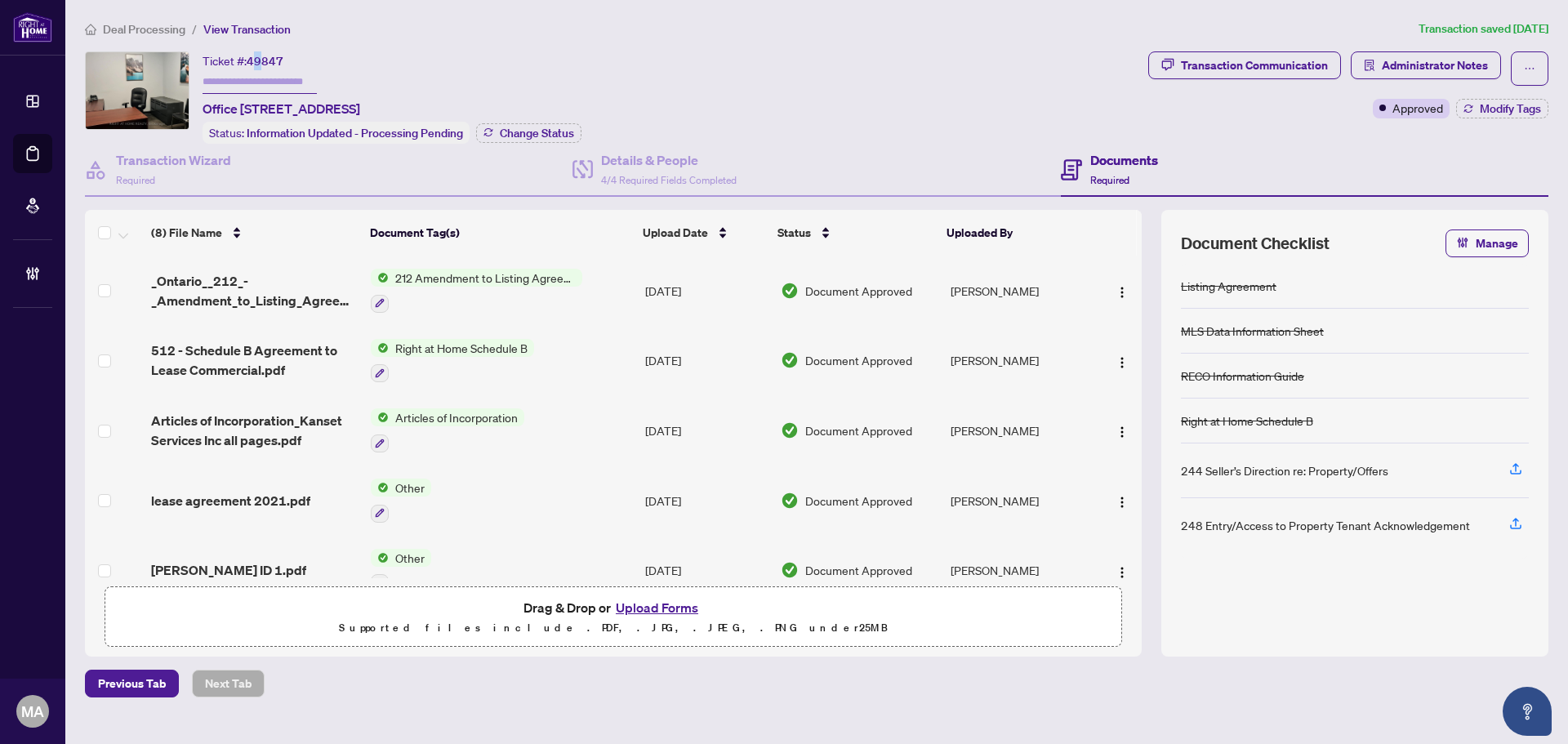
click at [260, 52] on div "Ticket #: 49847" at bounding box center [243, 61] width 81 height 19
click at [273, 60] on span "49847" at bounding box center [265, 61] width 37 height 15
copy span "49847"
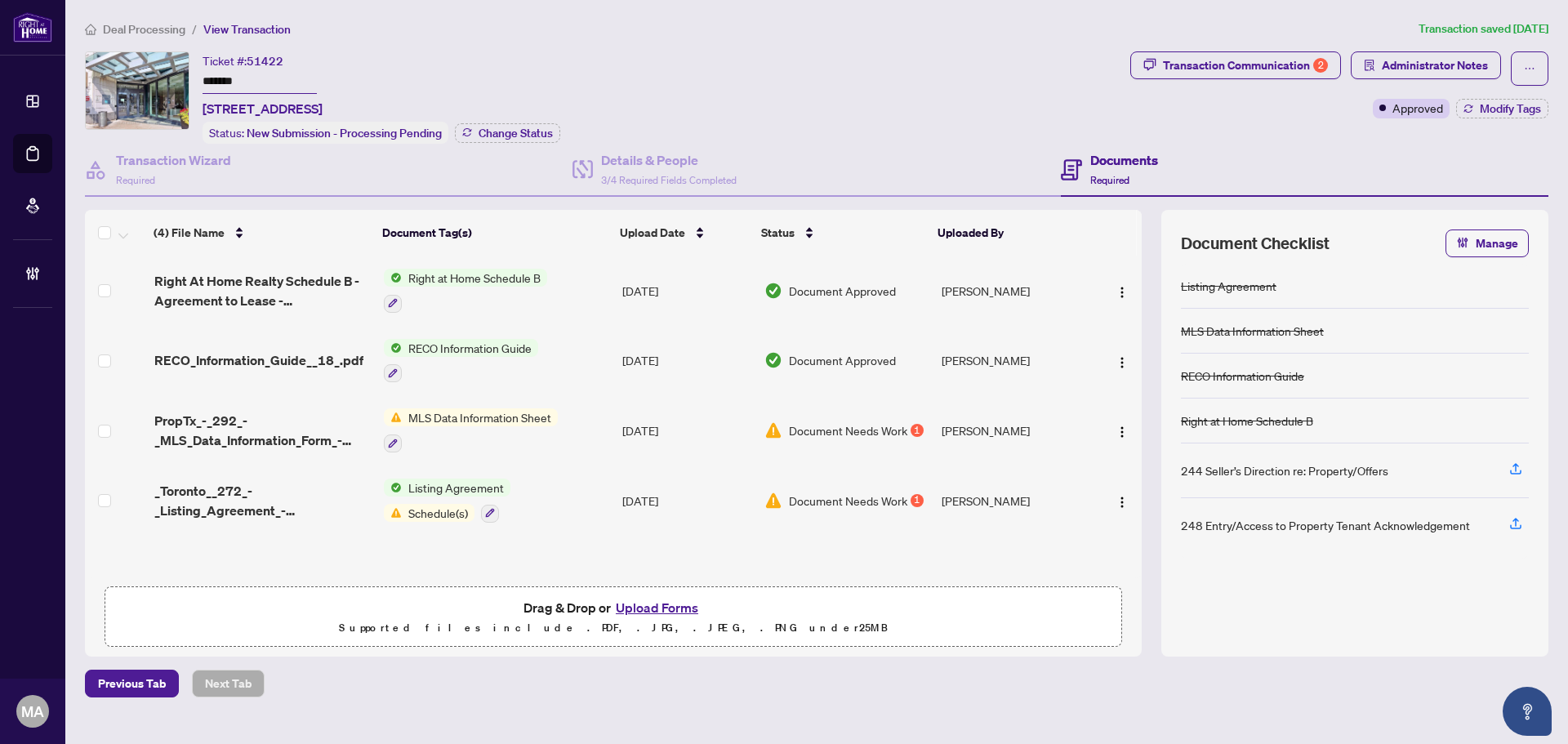
click at [267, 61] on span "51422" at bounding box center [265, 61] width 37 height 15
copy span "51422"
click at [1234, 65] on div "Transaction Communication 2" at bounding box center [1245, 65] width 165 height 26
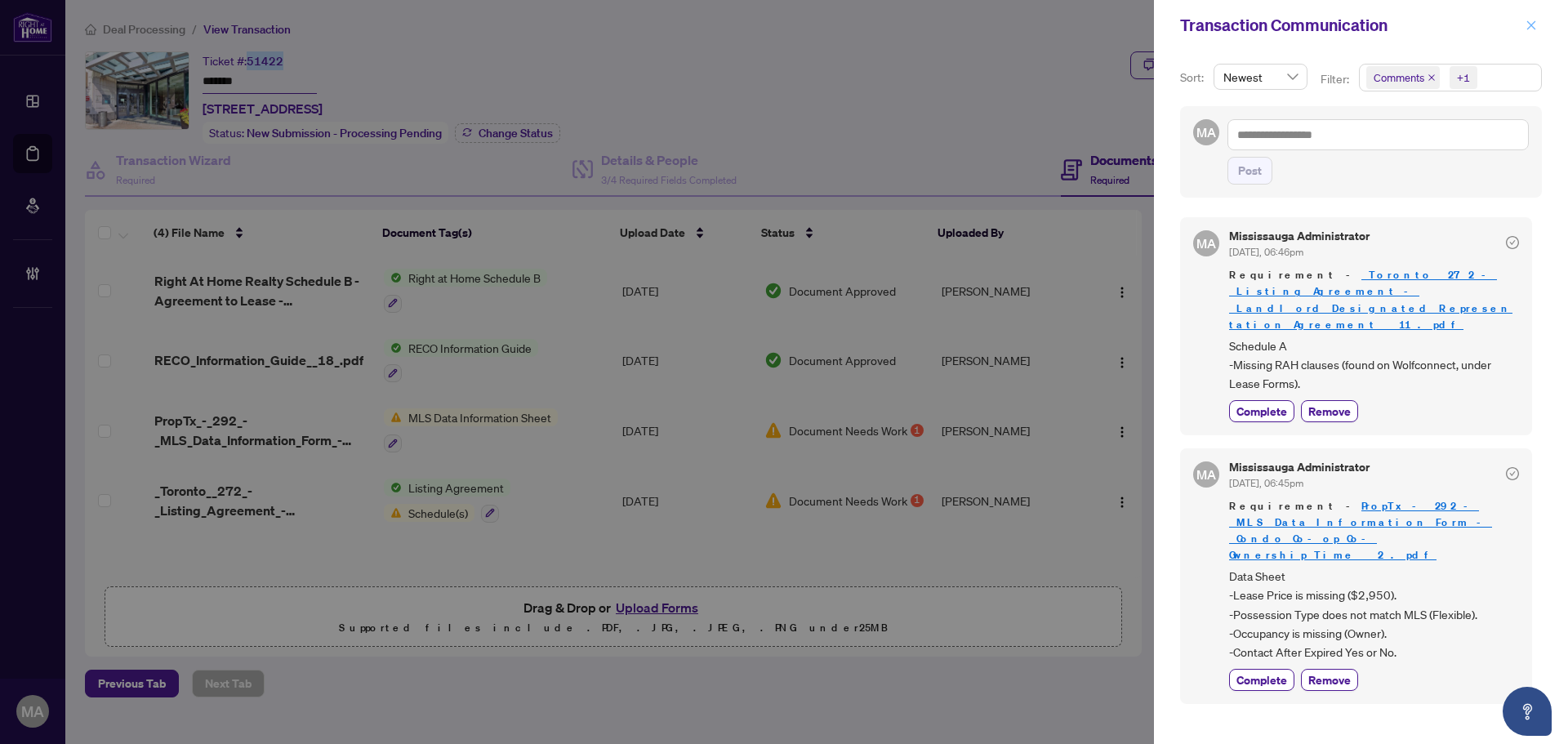
click at [1537, 17] on button "button" at bounding box center [1531, 25] width 21 height 19
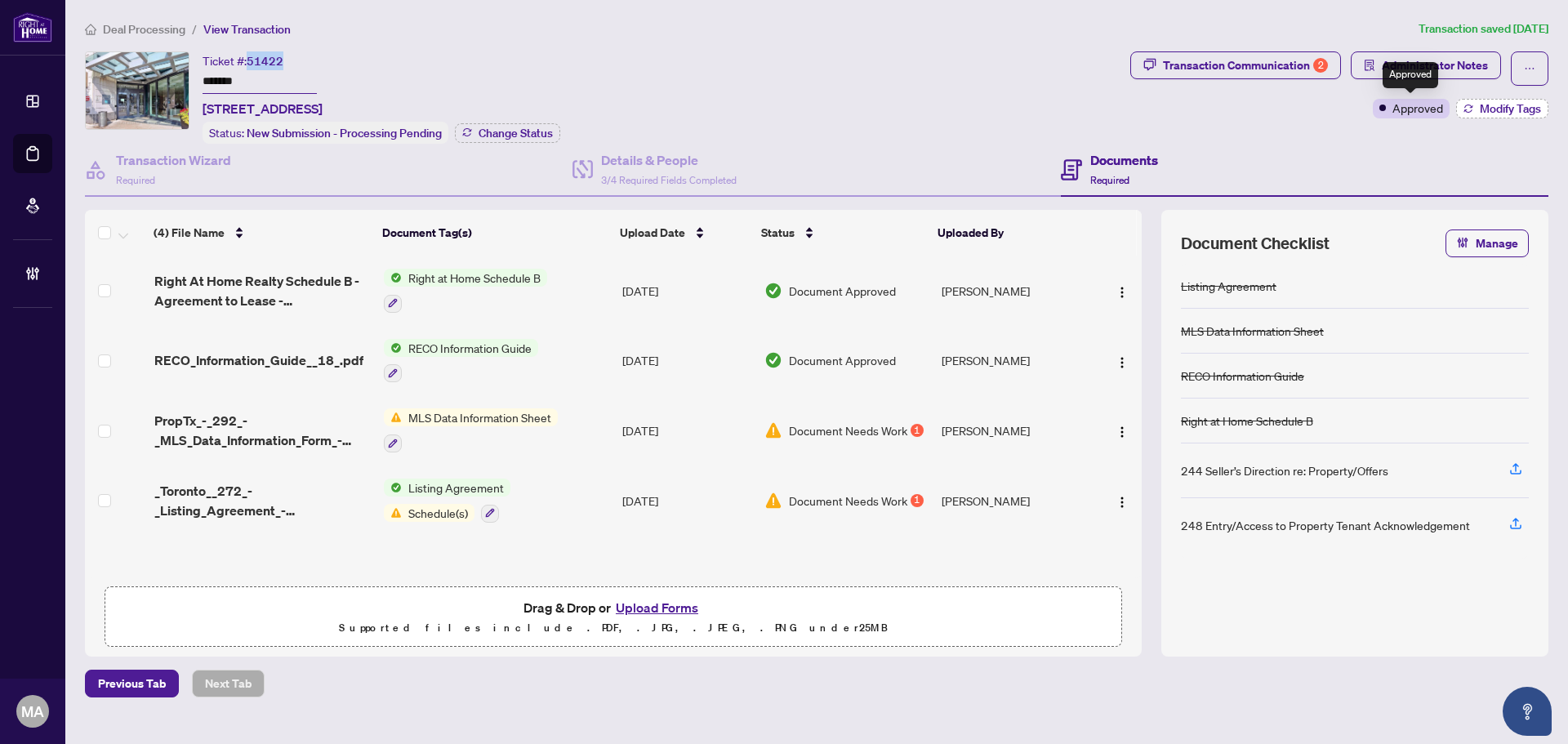
click at [1484, 107] on span "Modify Tags" at bounding box center [1510, 108] width 61 height 11
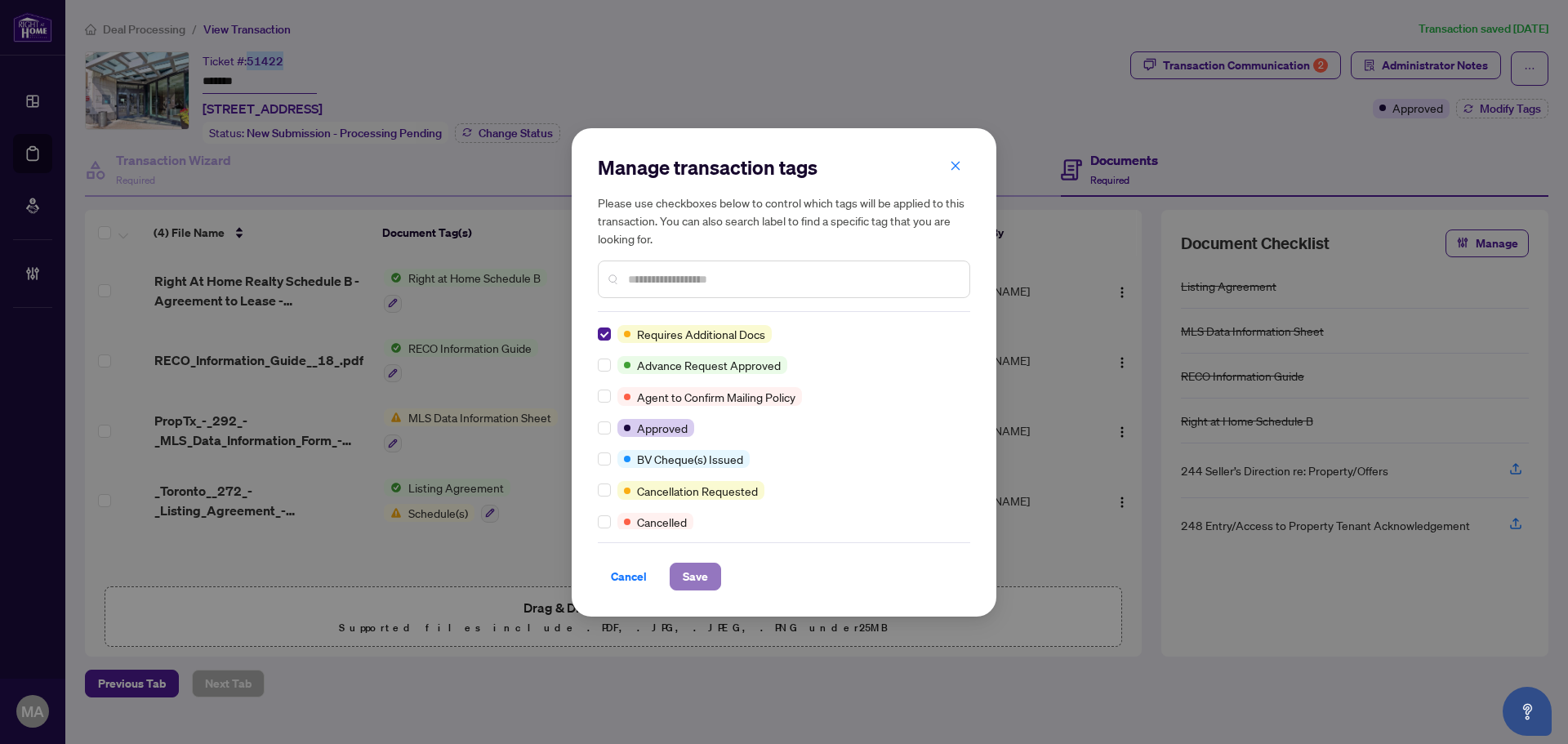
click at [693, 586] on span "Save" at bounding box center [695, 577] width 25 height 26
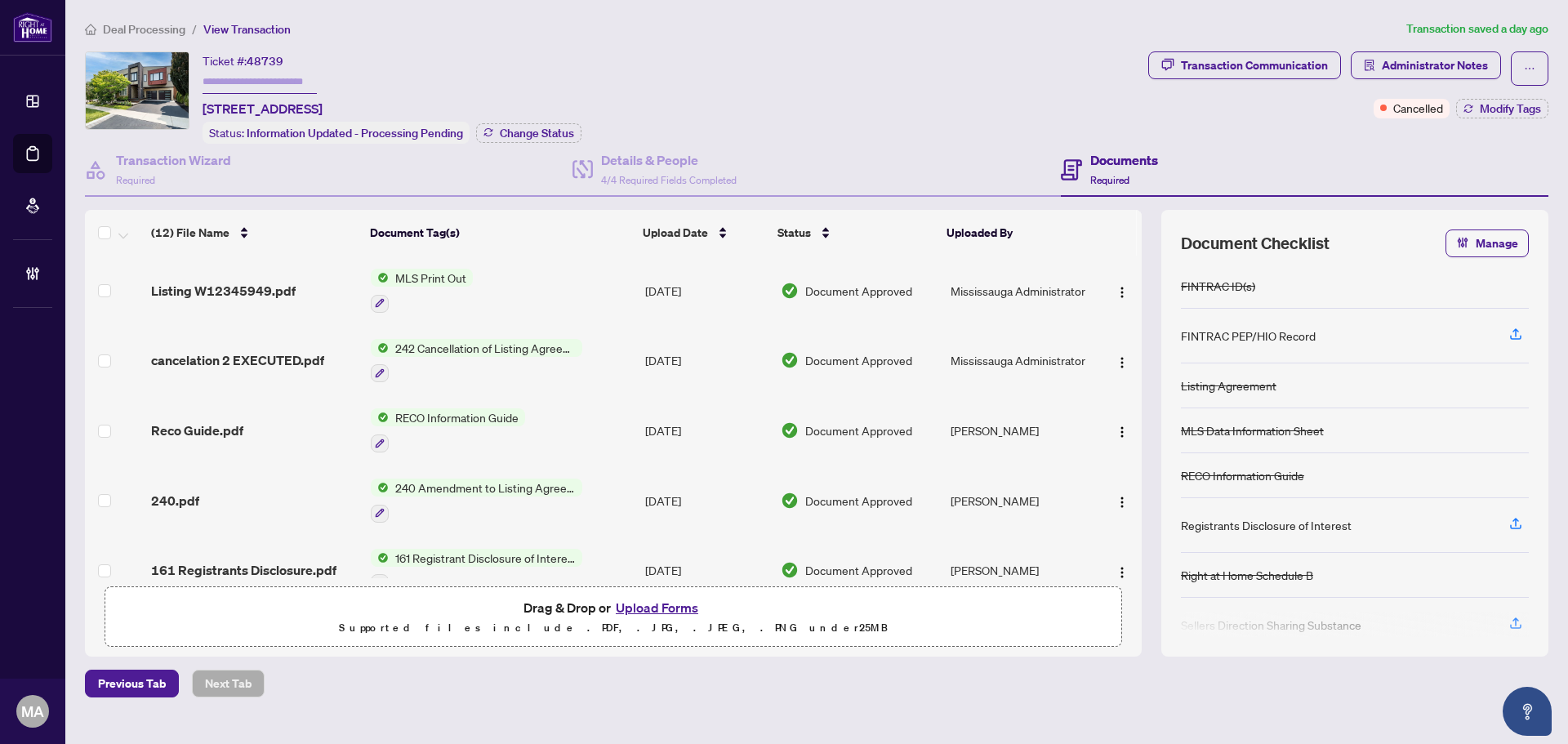
click at [276, 59] on span "48739" at bounding box center [265, 61] width 37 height 15
copy span "48739"
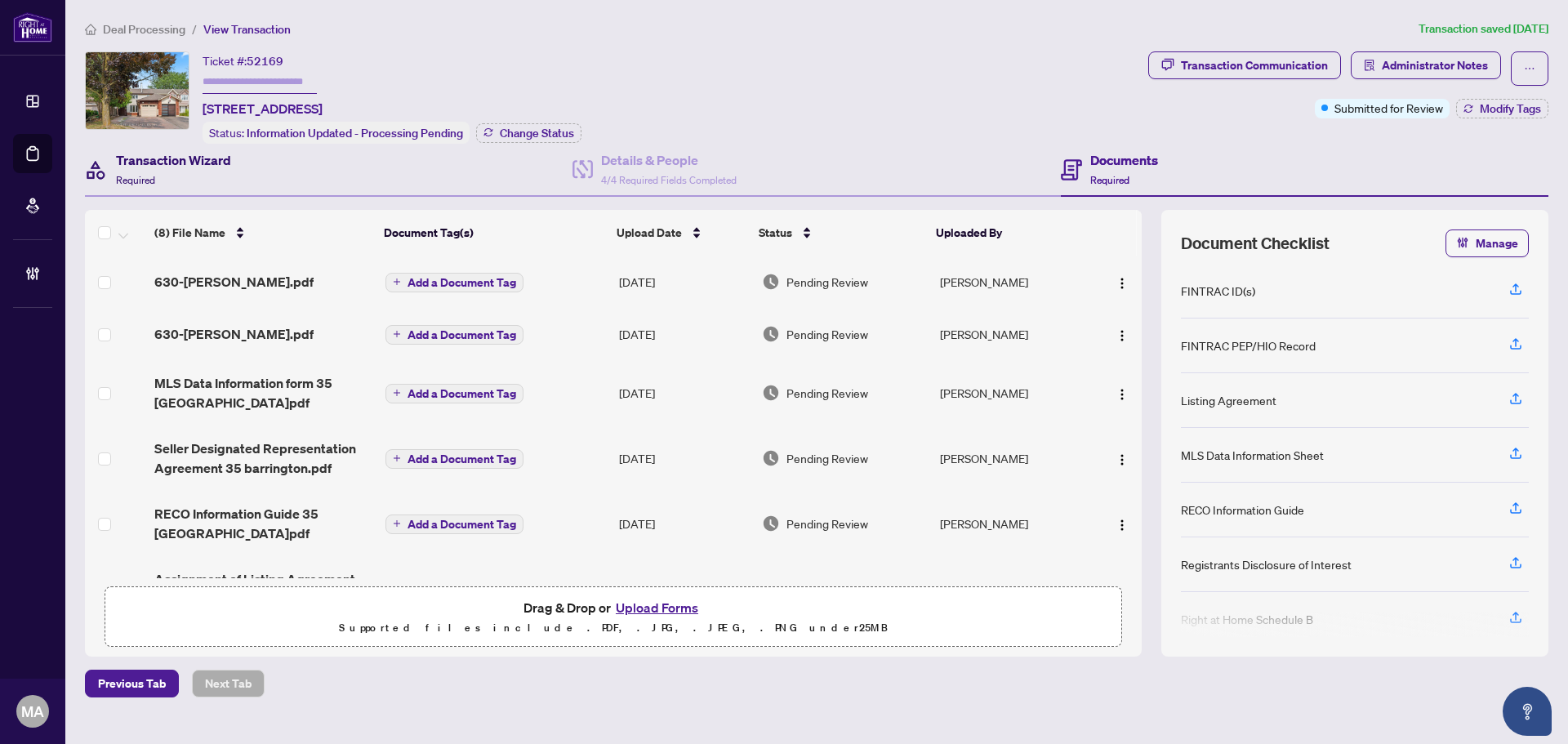
click at [203, 157] on h4 "Transaction Wizard" at bounding box center [174, 160] width 115 height 19
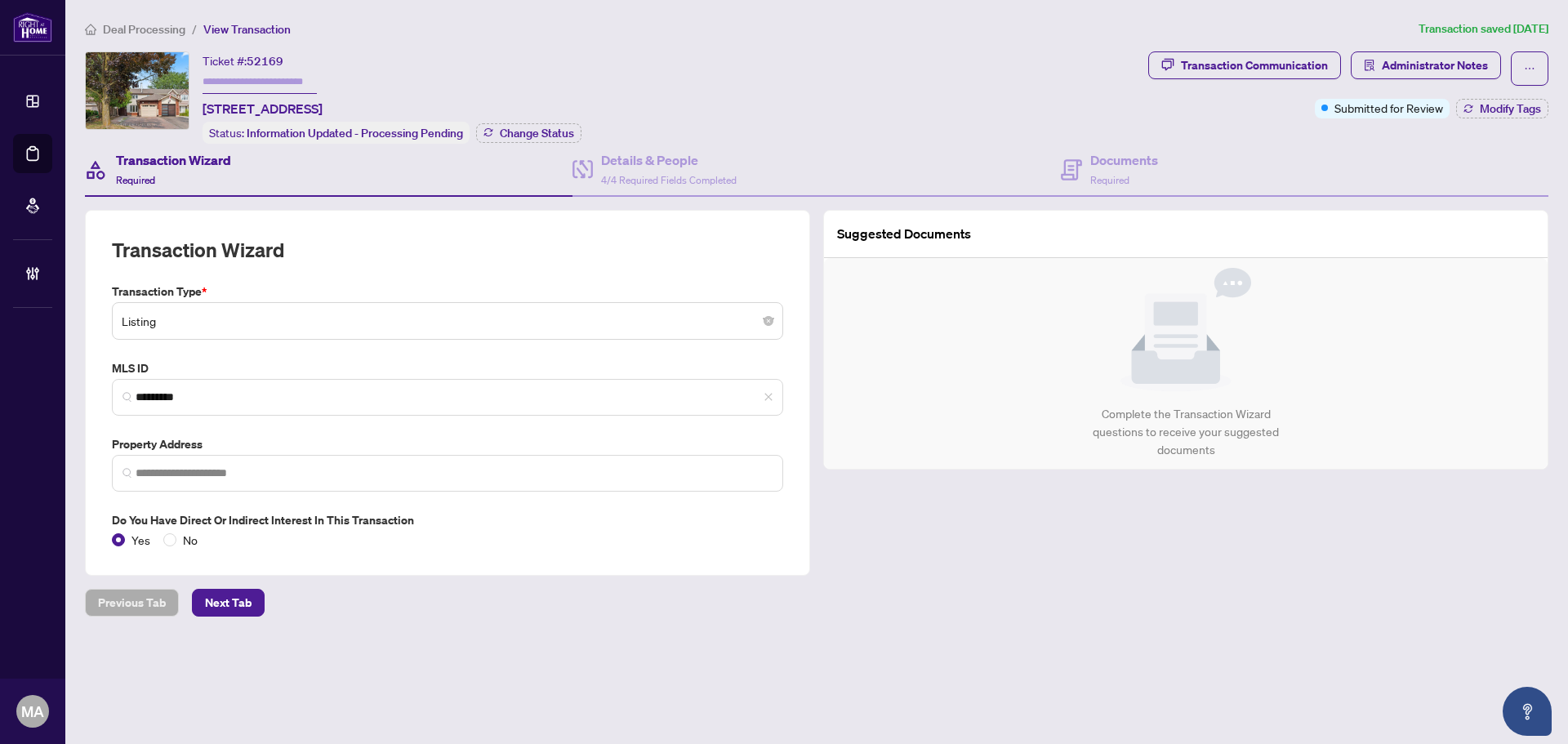
type input "**********"
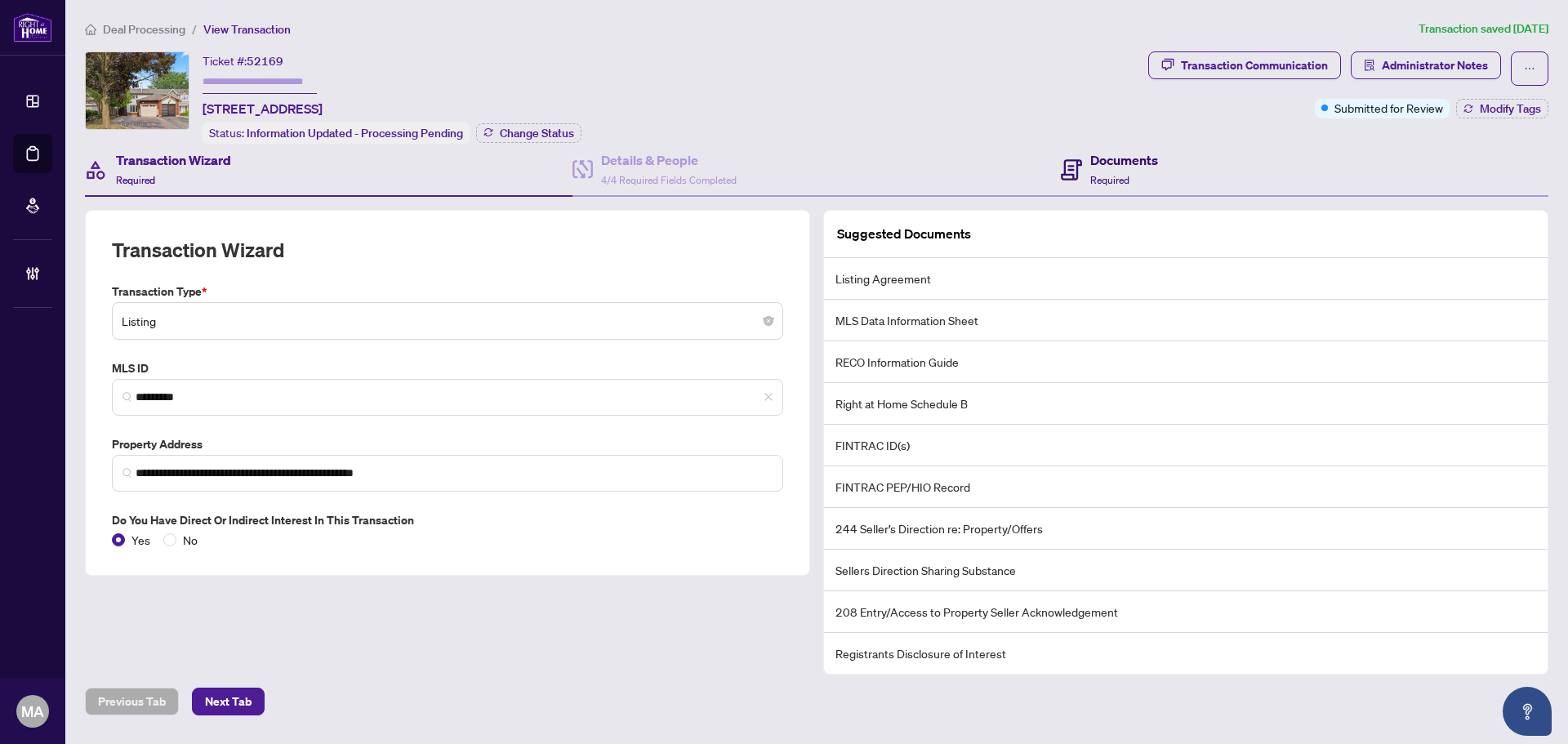
click at [1119, 169] on div "Documents Required" at bounding box center [1124, 169] width 68 height 38
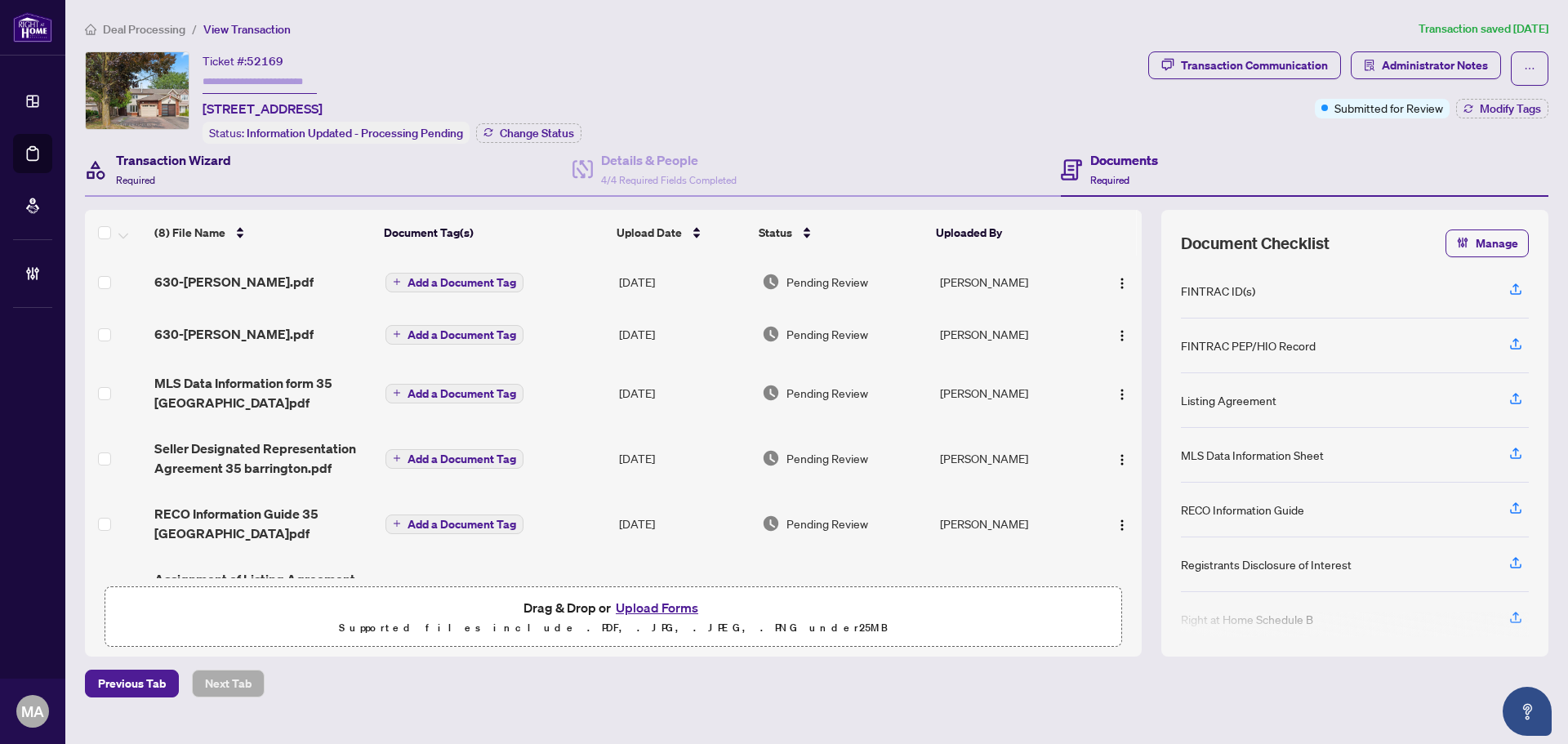
click at [174, 154] on h4 "Transaction Wizard" at bounding box center [174, 160] width 115 height 19
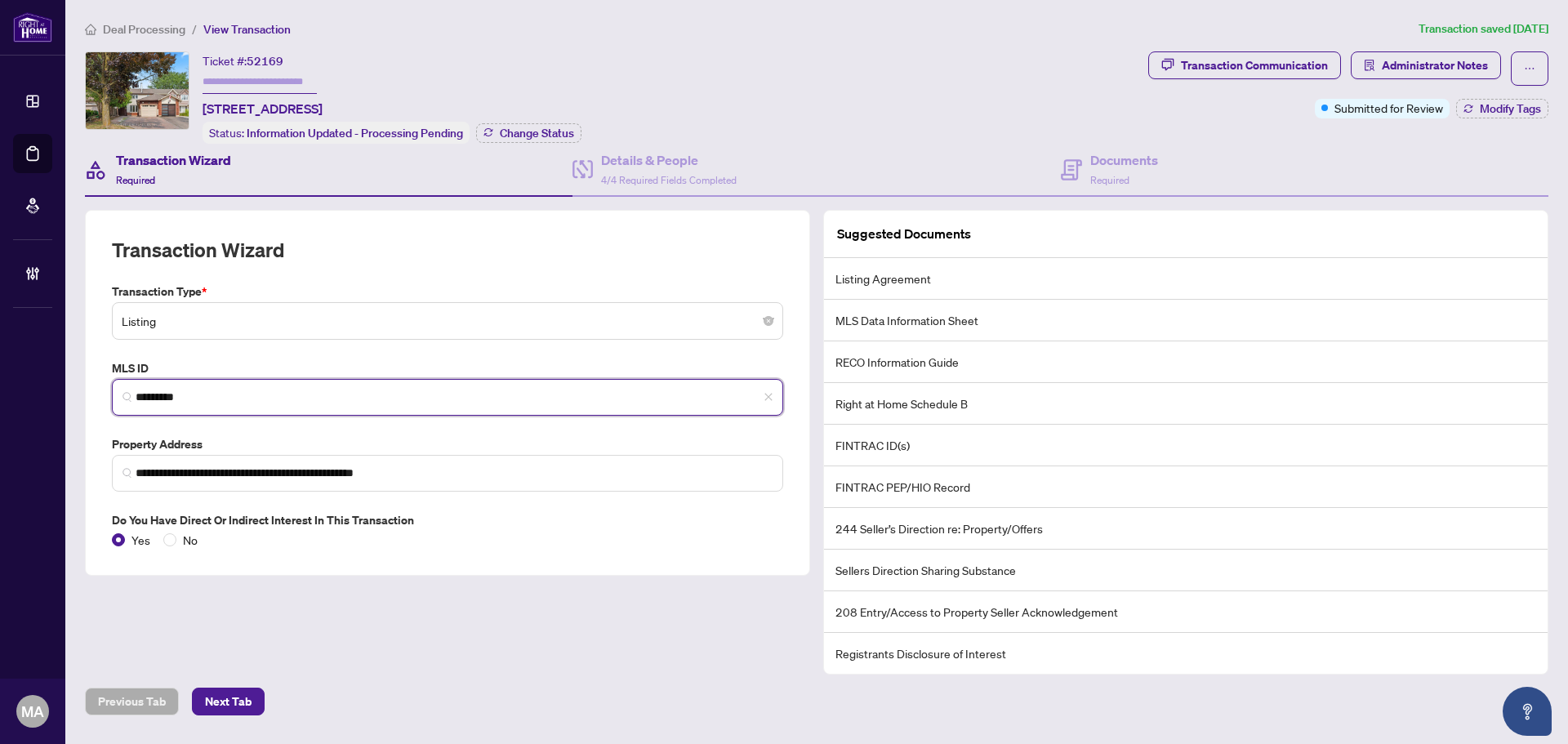
click at [180, 403] on input "*********" at bounding box center [454, 397] width 637 height 17
drag, startPoint x: 191, startPoint y: 404, endPoint x: 170, endPoint y: 387, distance: 27.0
click at [170, 389] on input "*********" at bounding box center [454, 397] width 637 height 17
click at [171, 389] on input "*********" at bounding box center [454, 397] width 637 height 17
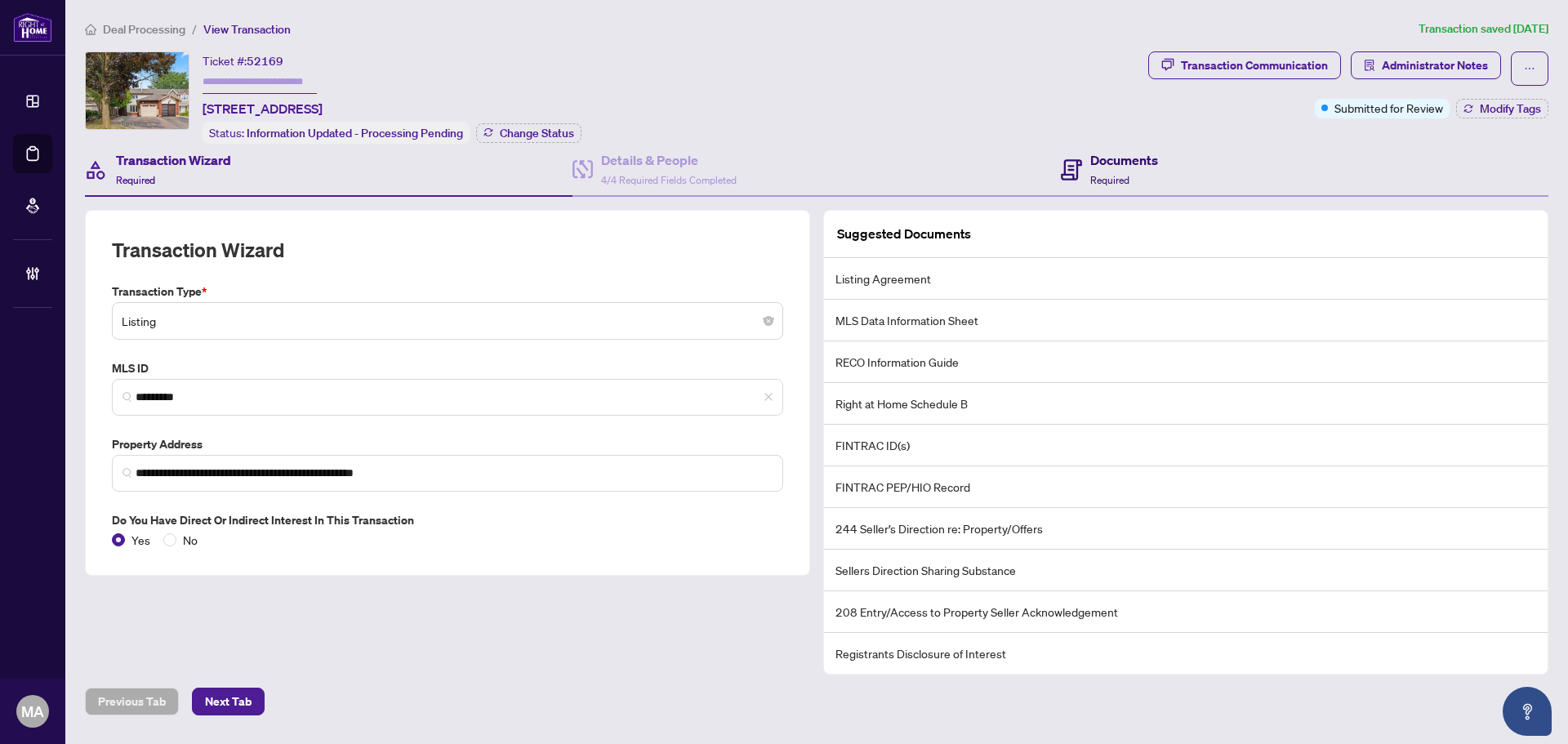
click at [1118, 161] on h4 "Documents" at bounding box center [1124, 160] width 68 height 19
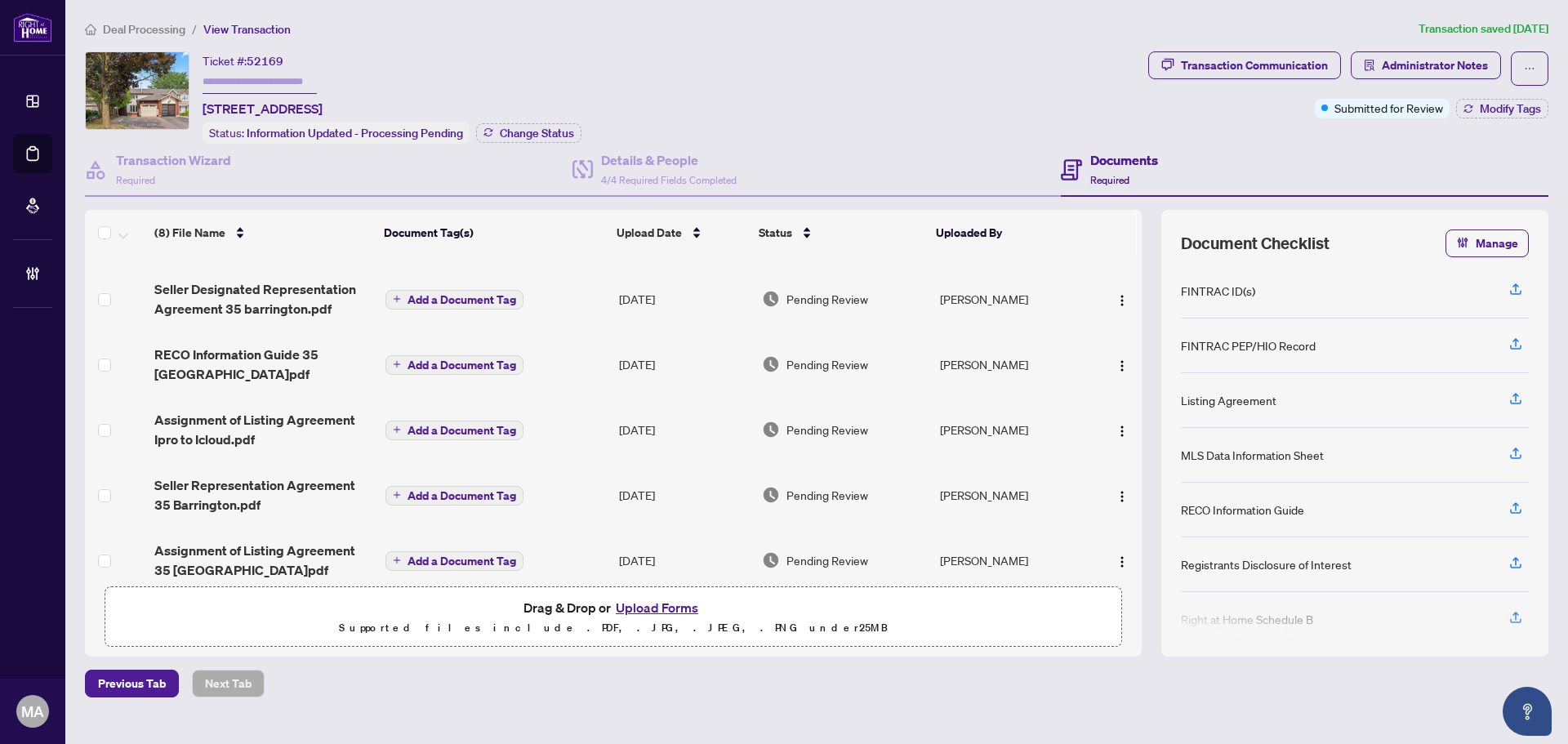
scroll to position [180, 0]
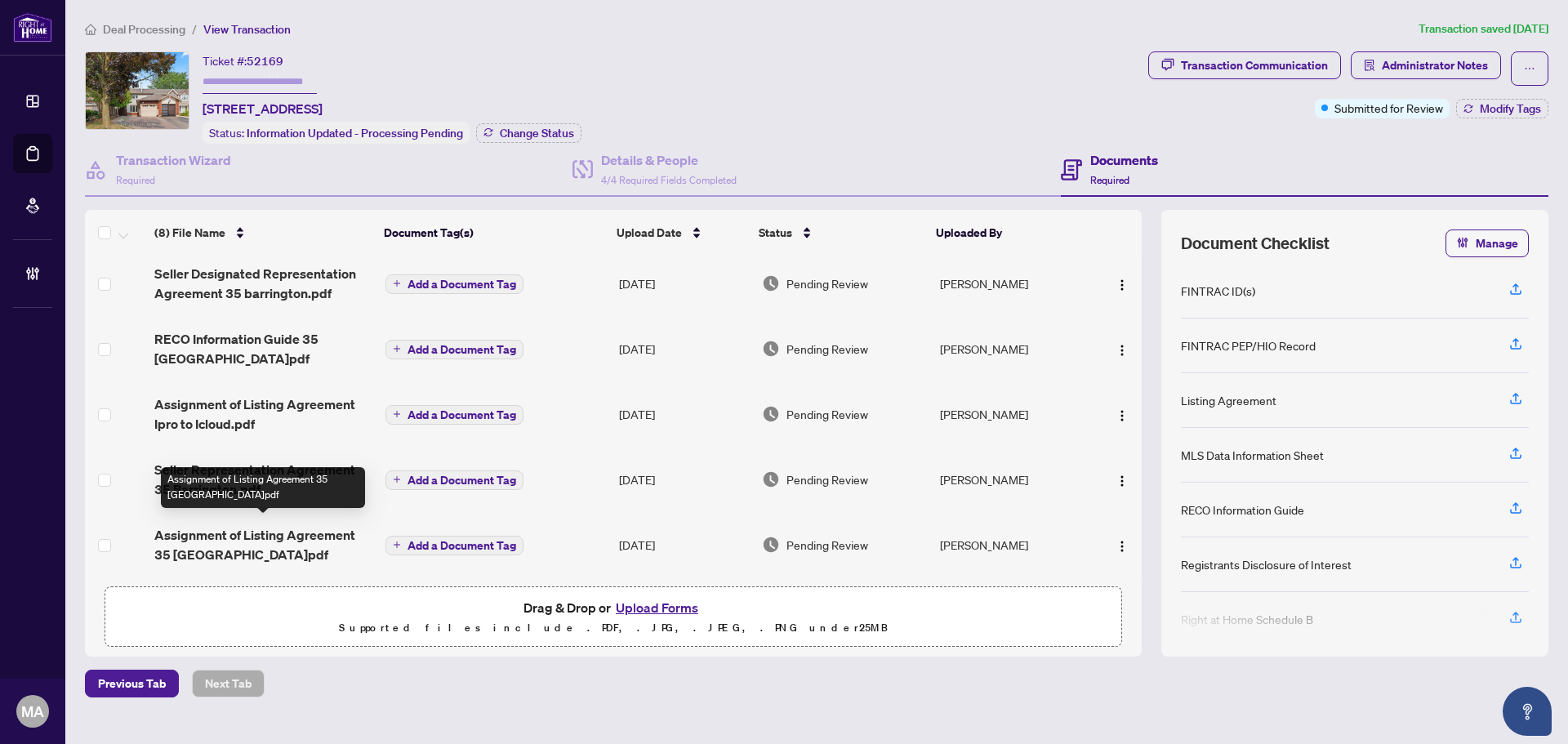
click at [282, 526] on span "Assignment of Listing Agreement 35 Barrington.pdf" at bounding box center [264, 545] width 218 height 39
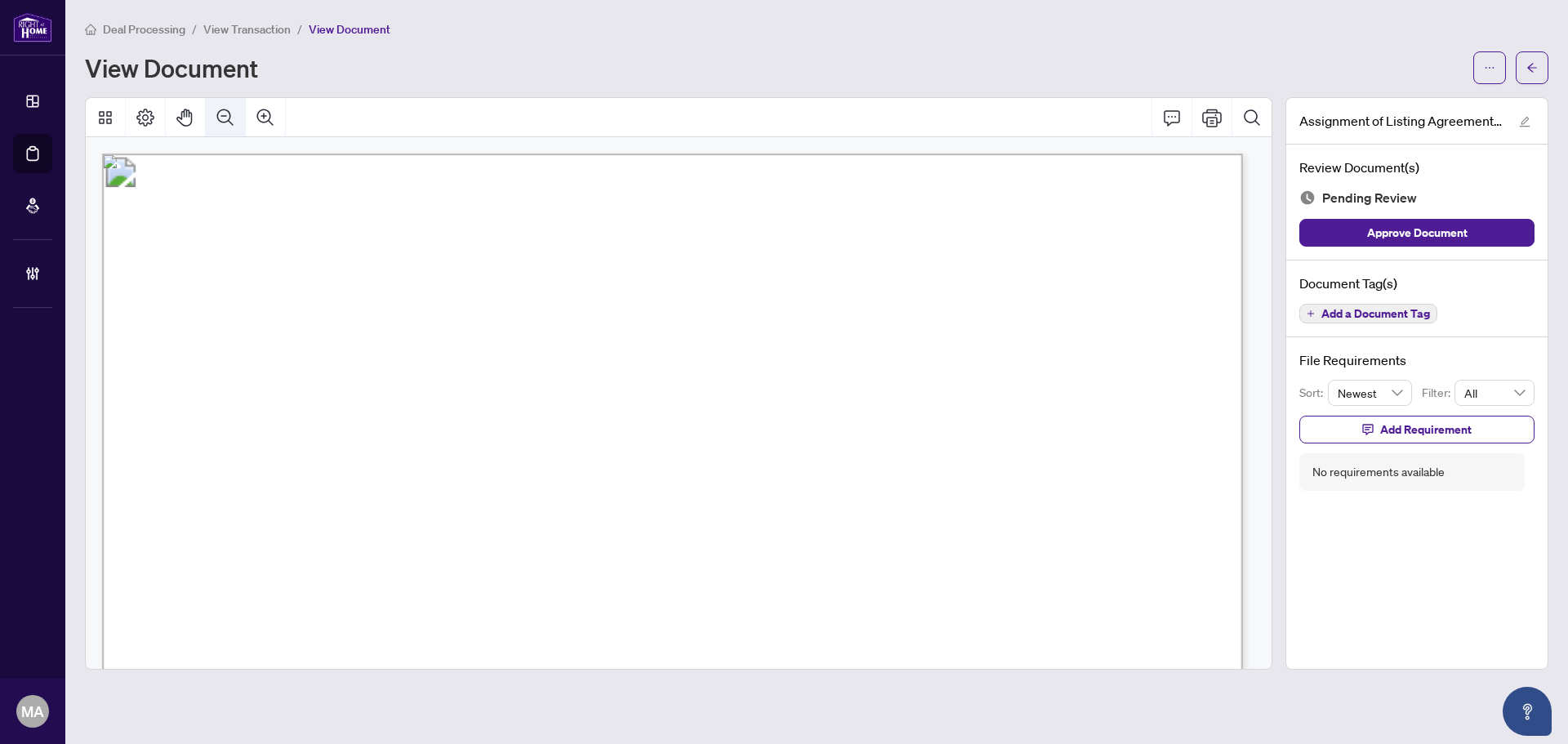
click at [223, 124] on icon "Zoom Out" at bounding box center [225, 117] width 19 height 19
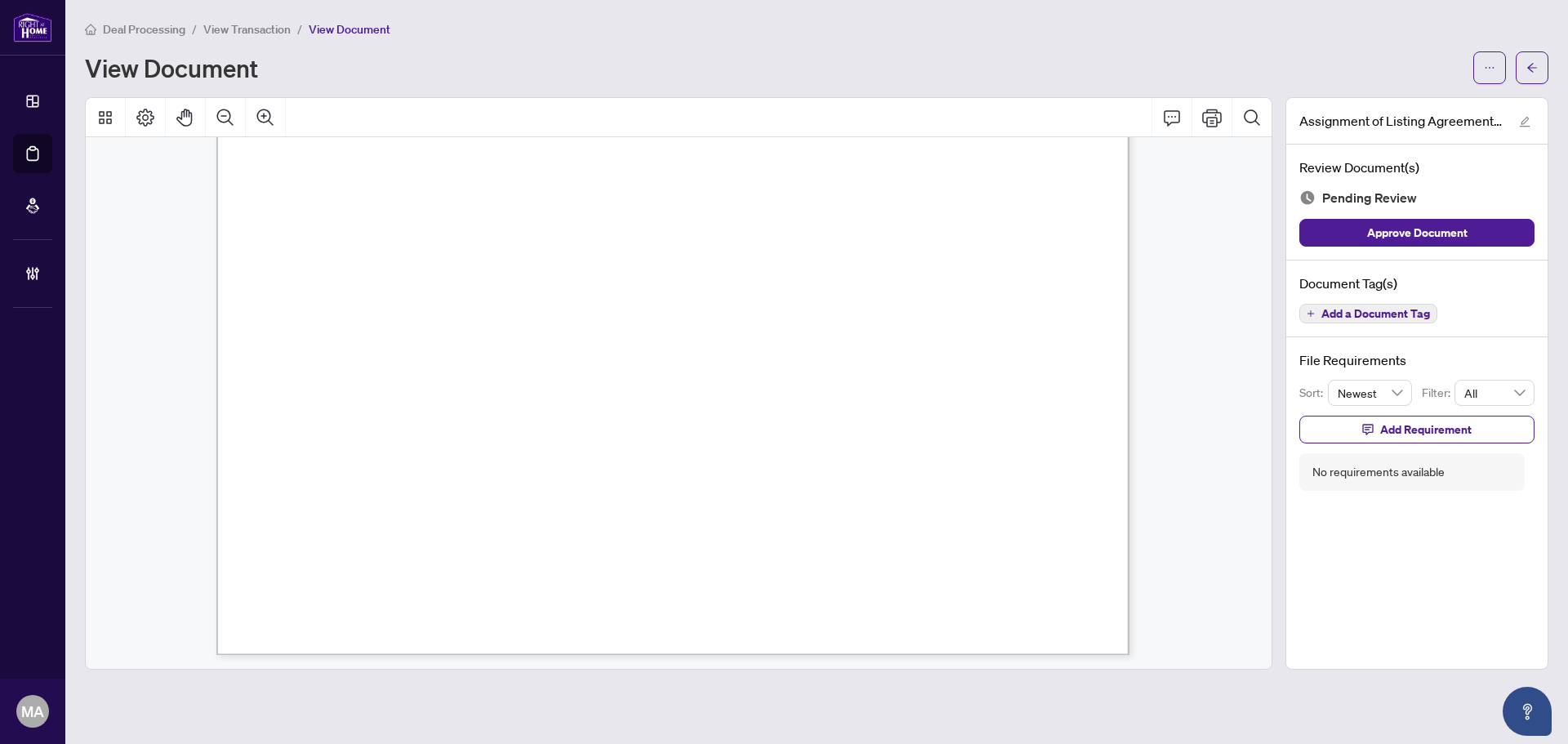
scroll to position [682, 0]
click at [1367, 303] on div "Add a Document Tag" at bounding box center [1368, 313] width 138 height 21
click at [1369, 313] on span "Add a Document Tag" at bounding box center [1376, 313] width 108 height 11
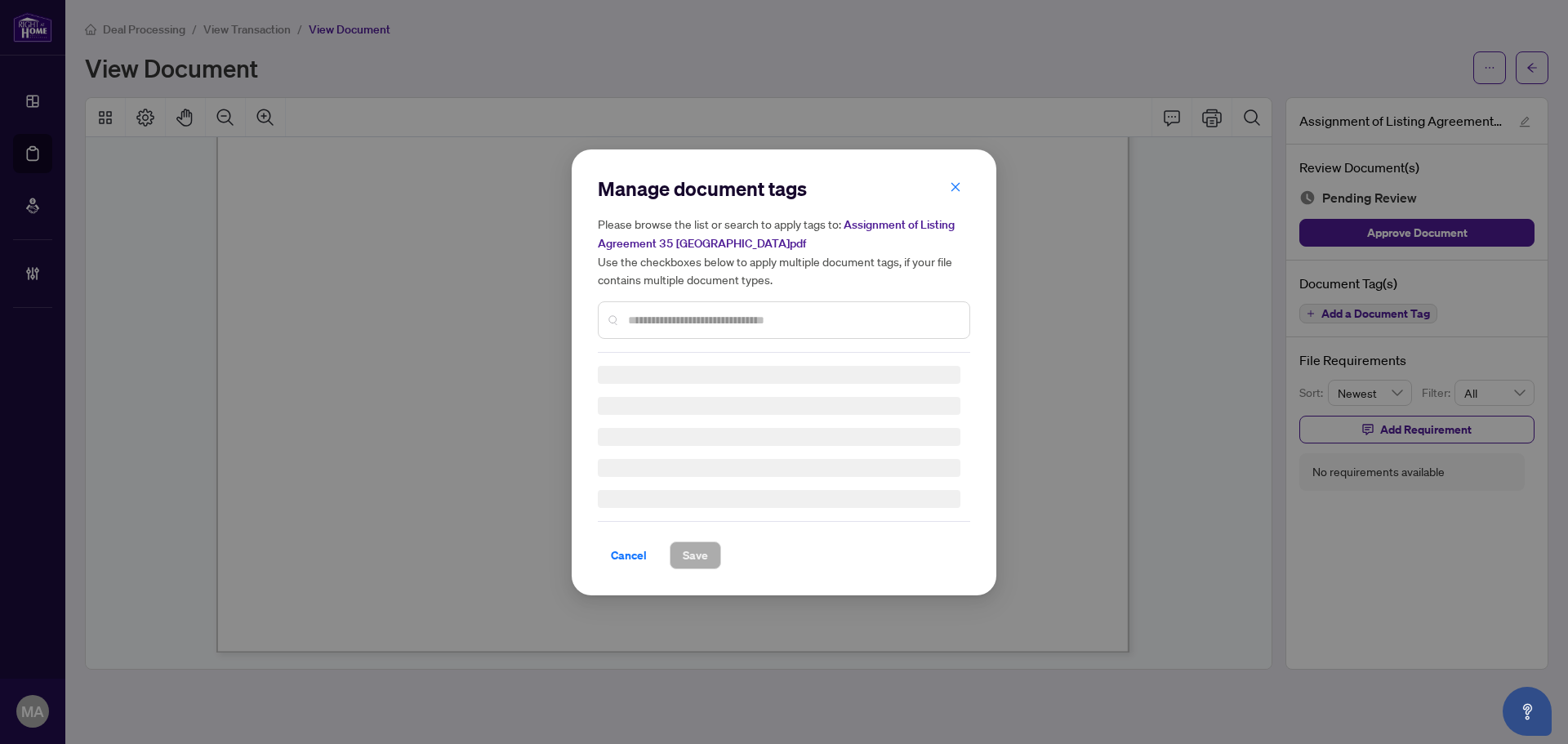
click at [875, 295] on div "Please browse the list or search to apply tags to: Assignment of Listing Agreem…" at bounding box center [784, 277] width 373 height 124
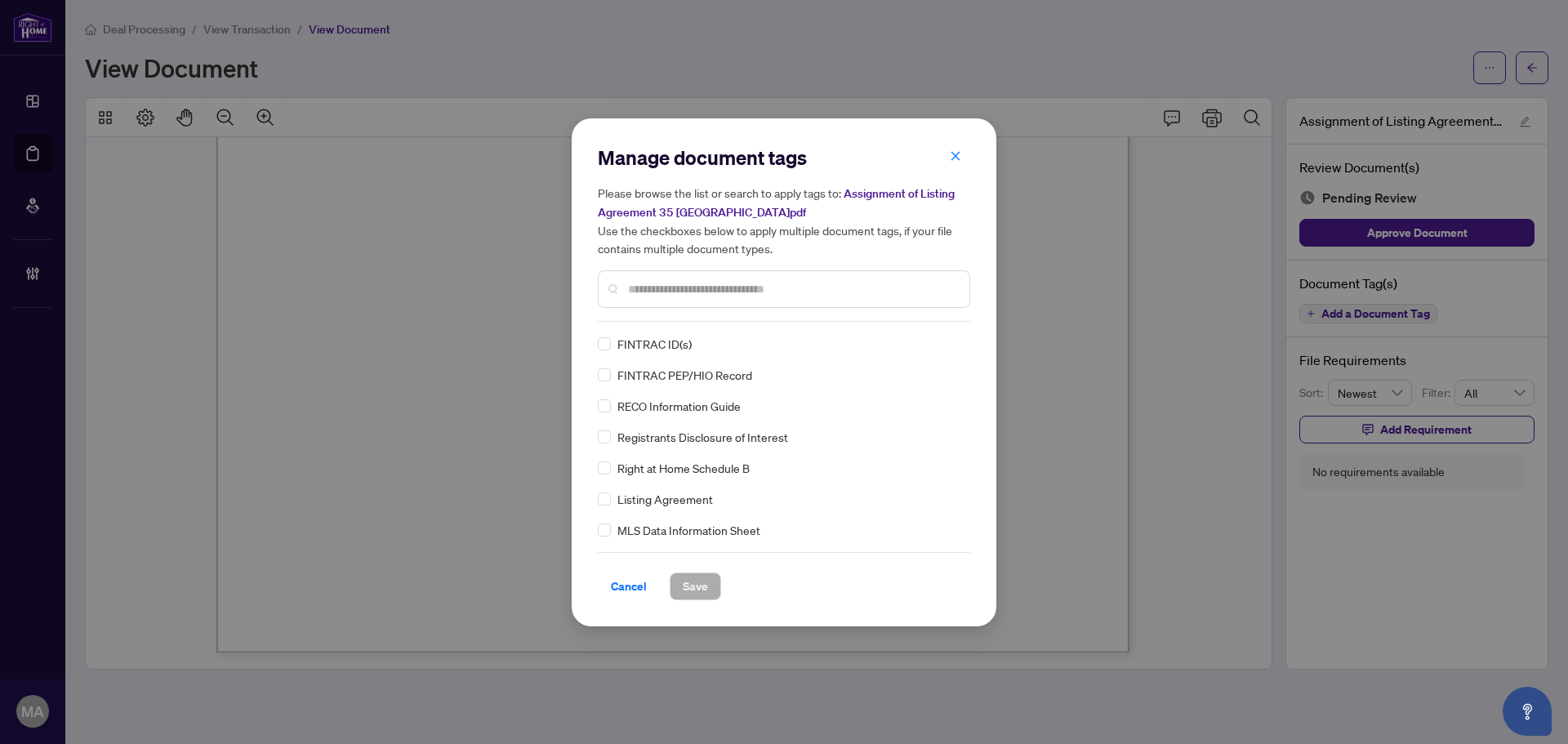
click at [872, 309] on div "Manage document tags Please browse the list or search to apply tags to: Assignm…" at bounding box center [784, 233] width 373 height 177
click at [884, 286] on input "text" at bounding box center [792, 289] width 328 height 18
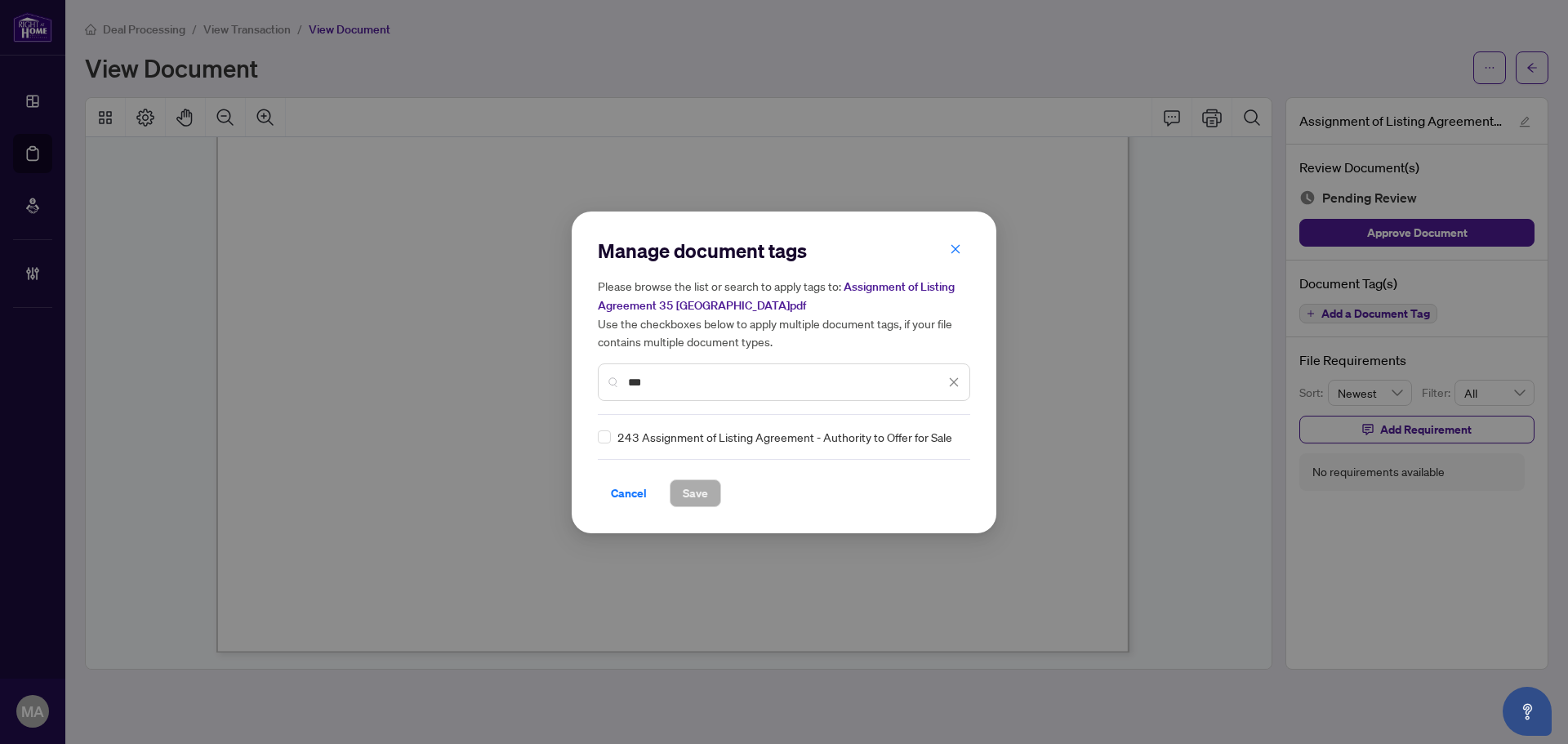
type input "***"
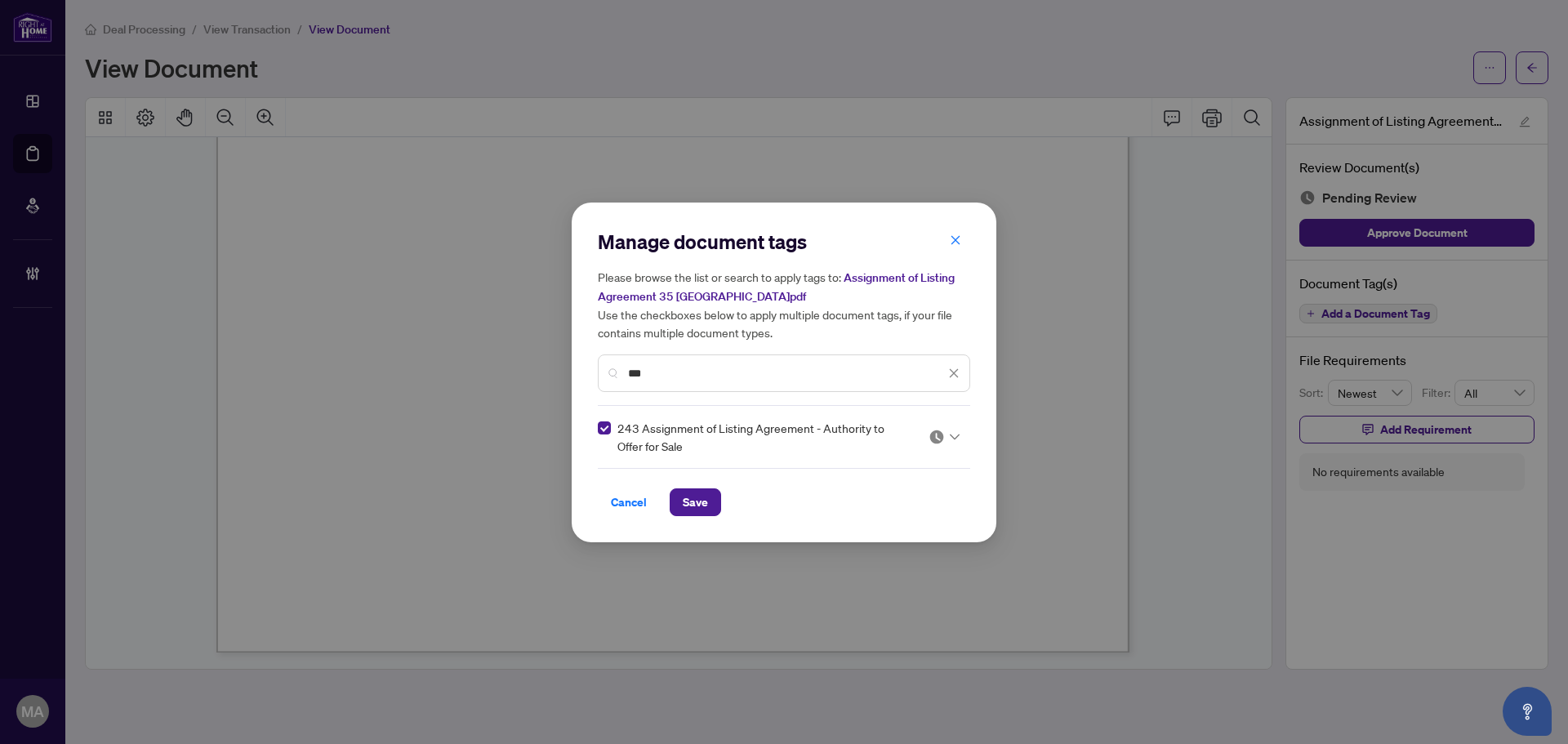
click at [958, 439] on div at bounding box center [945, 437] width 31 height 17
click at [914, 522] on div "Approved" at bounding box center [895, 516] width 105 height 18
click at [699, 494] on span "Save" at bounding box center [695, 502] width 25 height 26
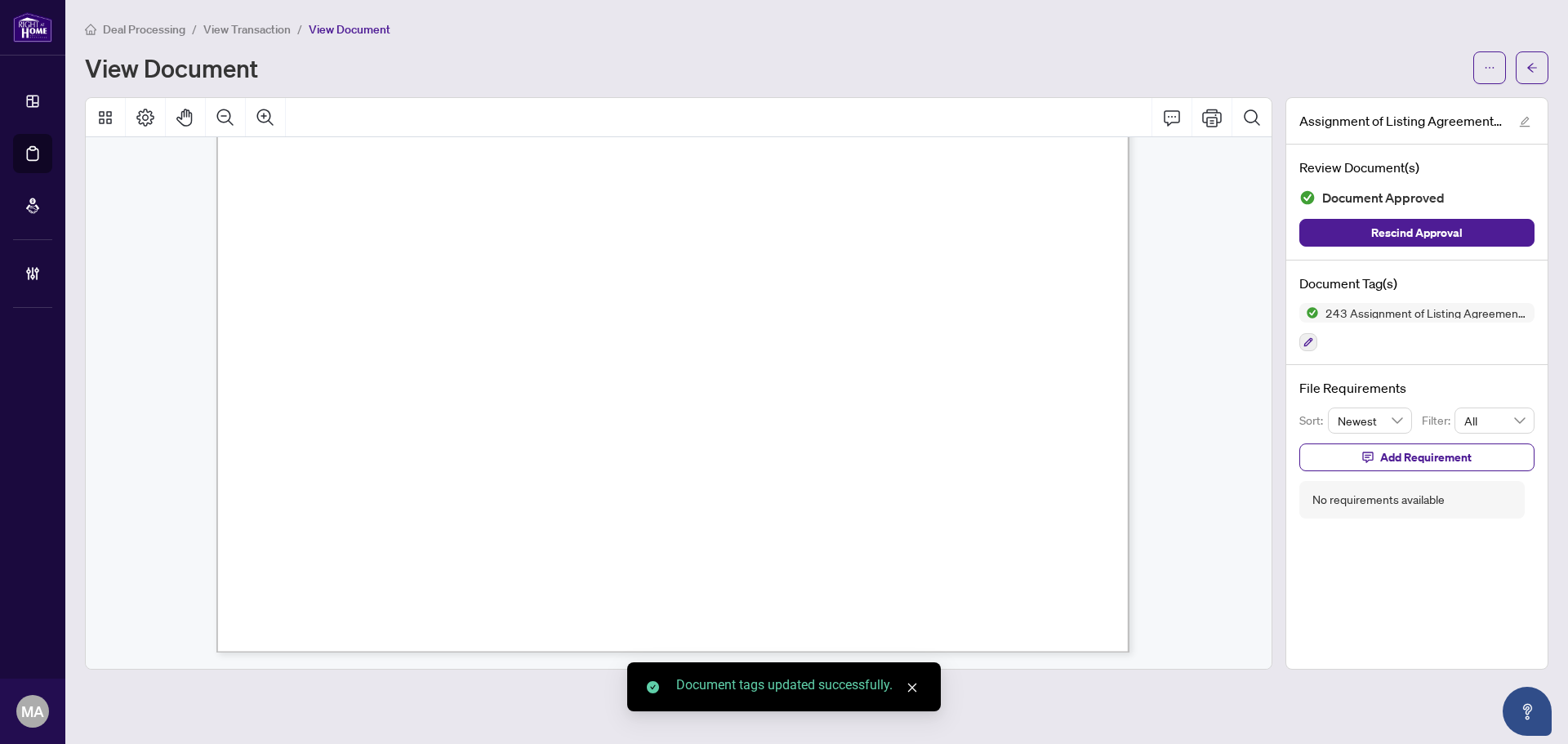
click at [1525, 61] on button "button" at bounding box center [1531, 67] width 32 height 32
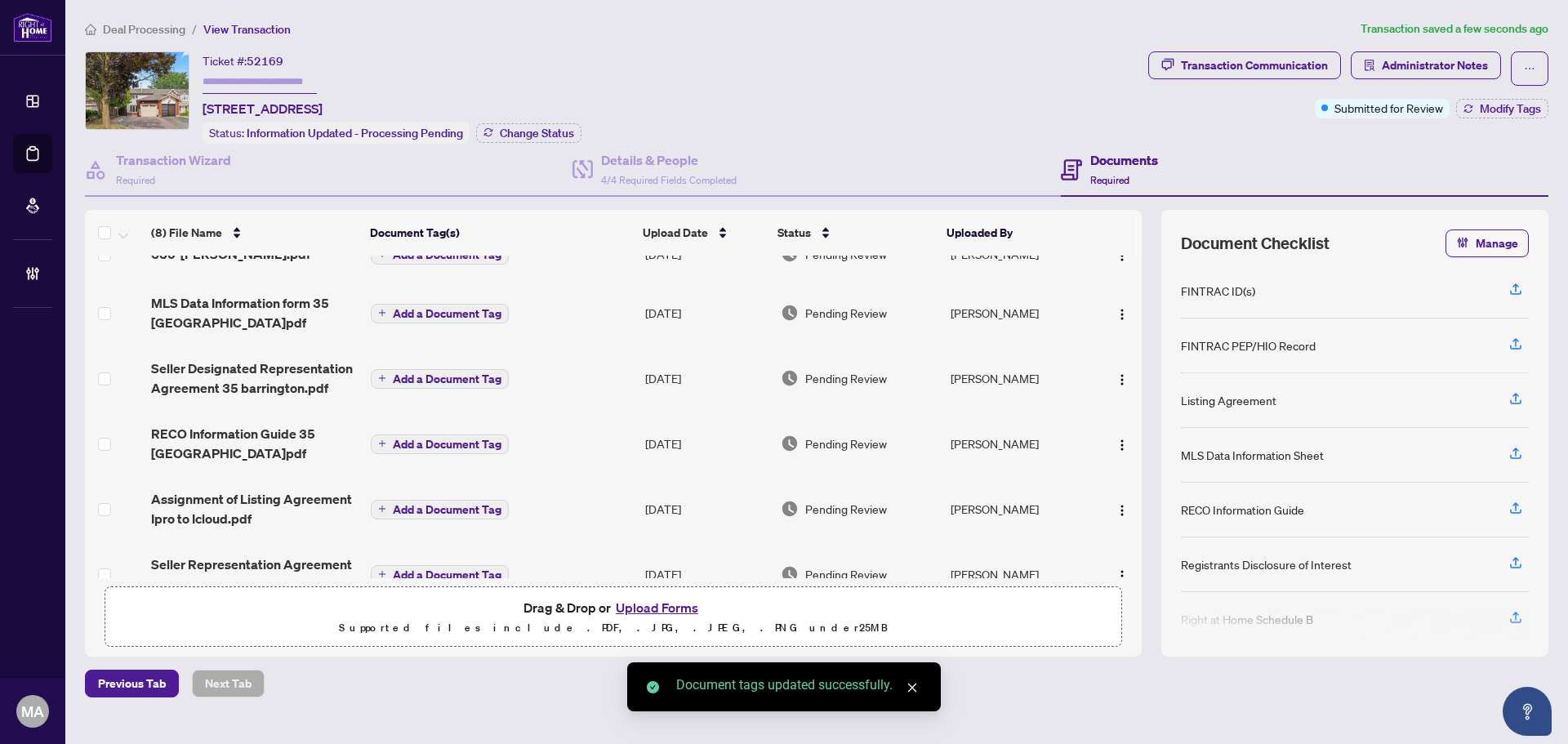
scroll to position [183, 0]
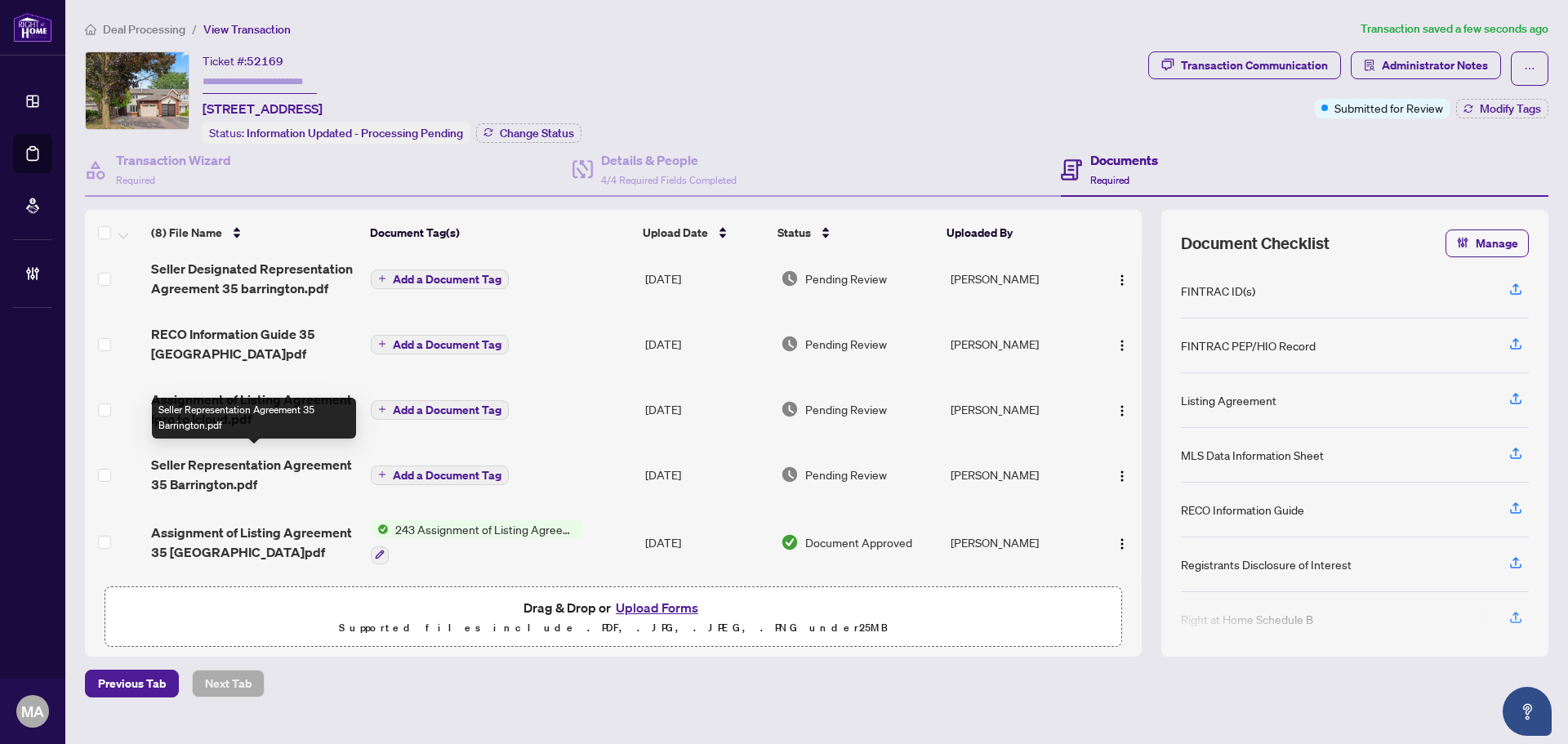
click at [221, 472] on span "Seller Representation Agreement 35 Barrington.pdf" at bounding box center [254, 474] width 207 height 39
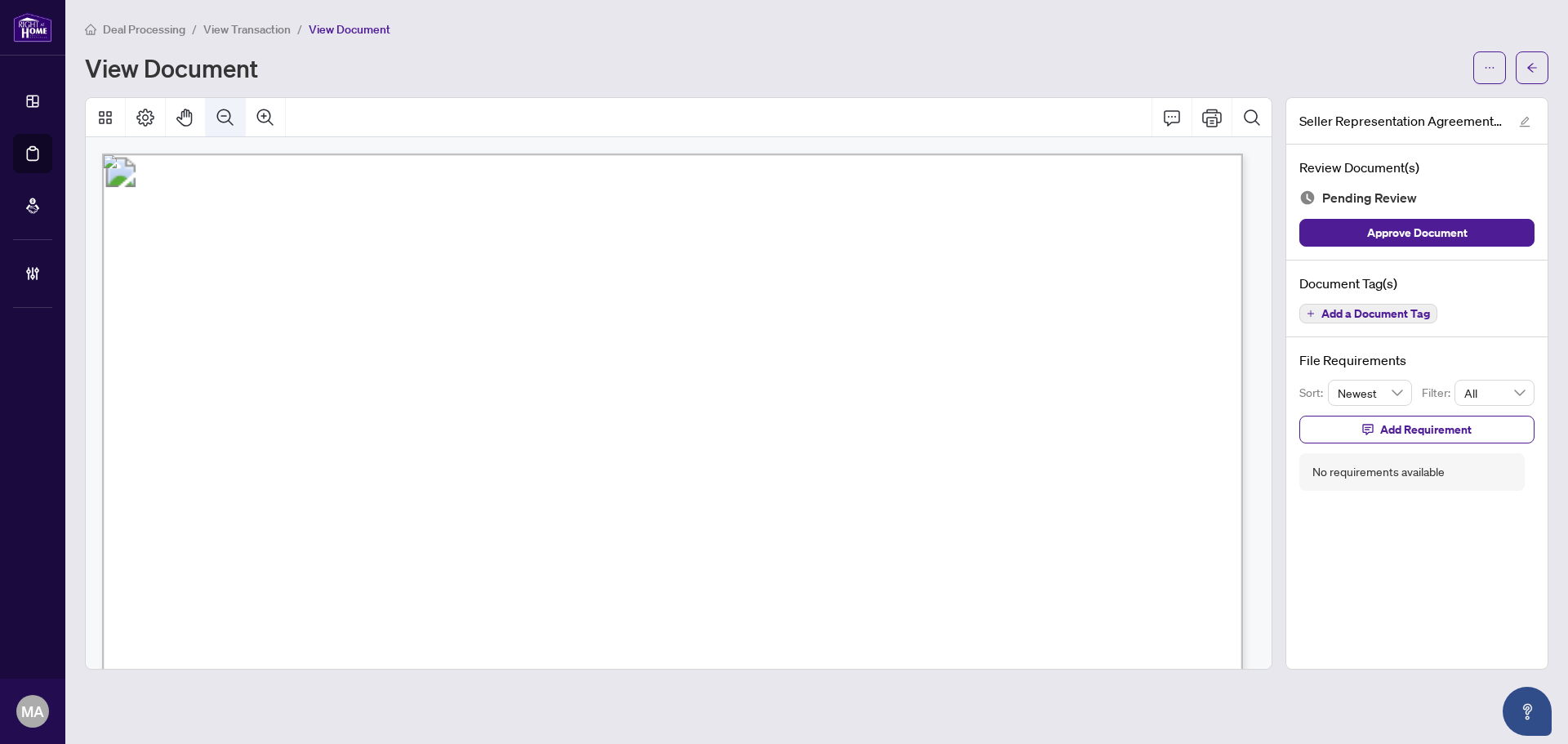
click at [240, 119] on button "Zoom Out" at bounding box center [225, 117] width 39 height 39
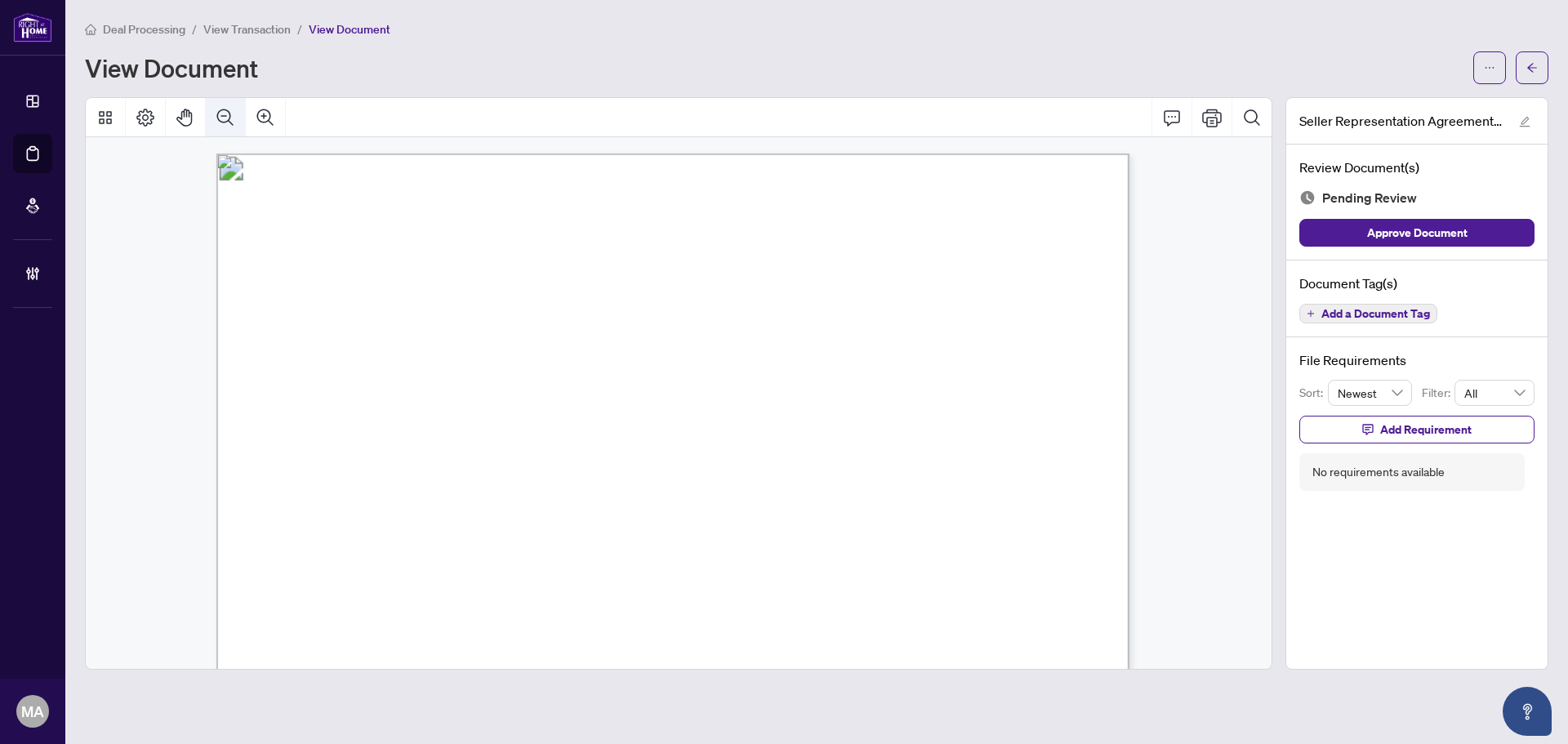
click at [240, 119] on button "Zoom Out" at bounding box center [225, 117] width 39 height 39
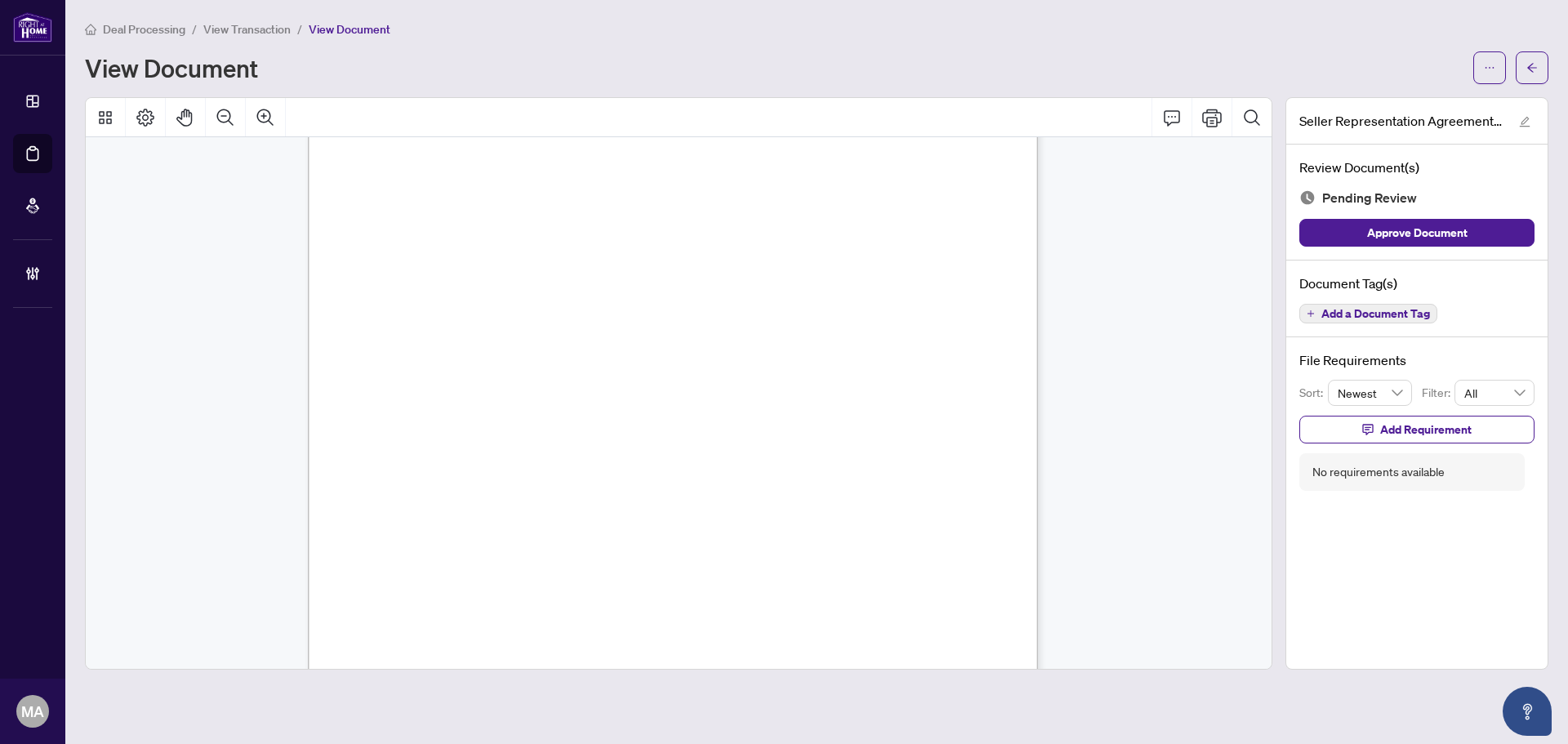
scroll to position [82, 0]
click at [1318, 313] on button "Add a Document Tag" at bounding box center [1368, 313] width 138 height 19
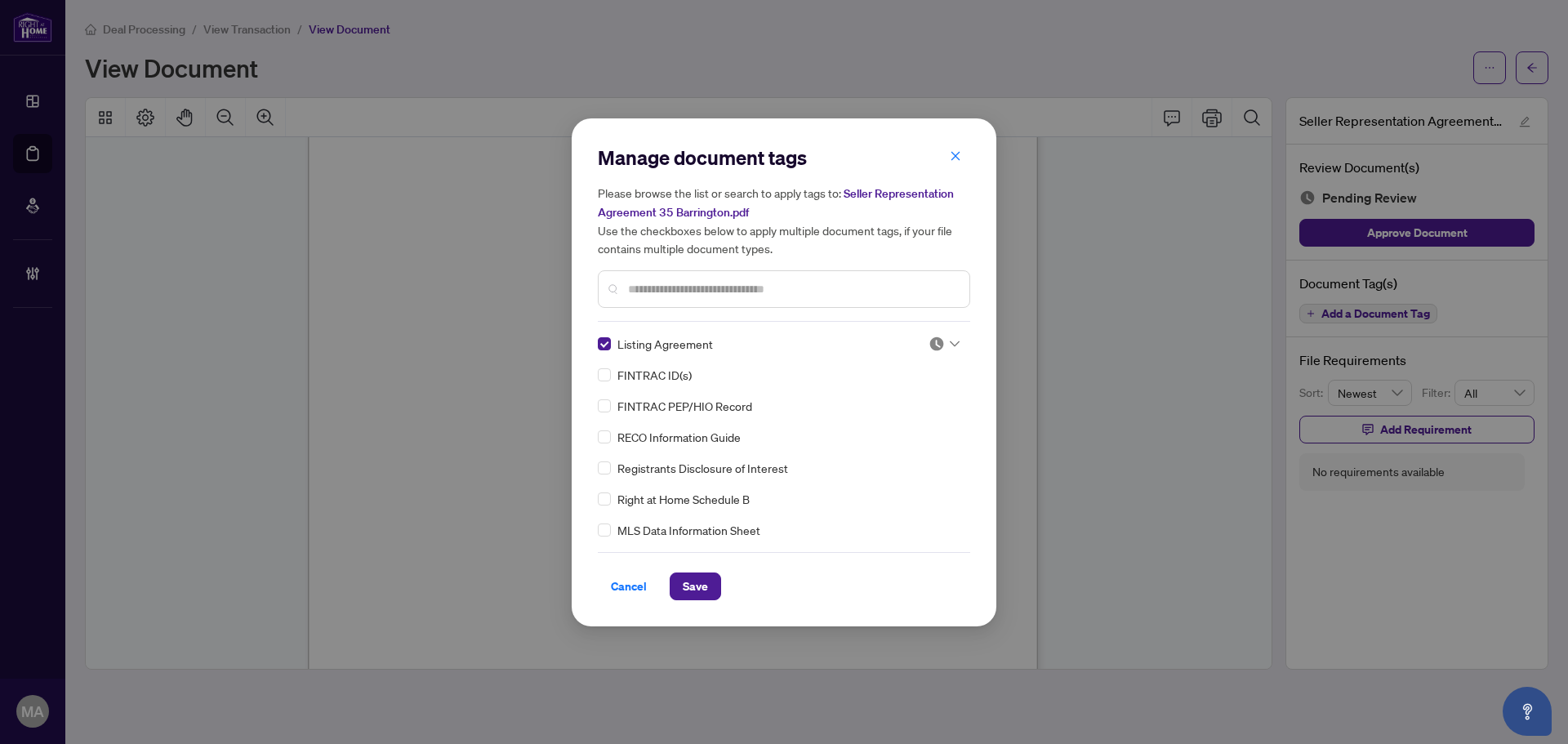
click at [934, 352] on input "search" at bounding box center [937, 344] width 17 height 24
click at [898, 428] on div "Approved" at bounding box center [891, 423] width 105 height 18
click at [702, 582] on span "Save" at bounding box center [695, 587] width 25 height 26
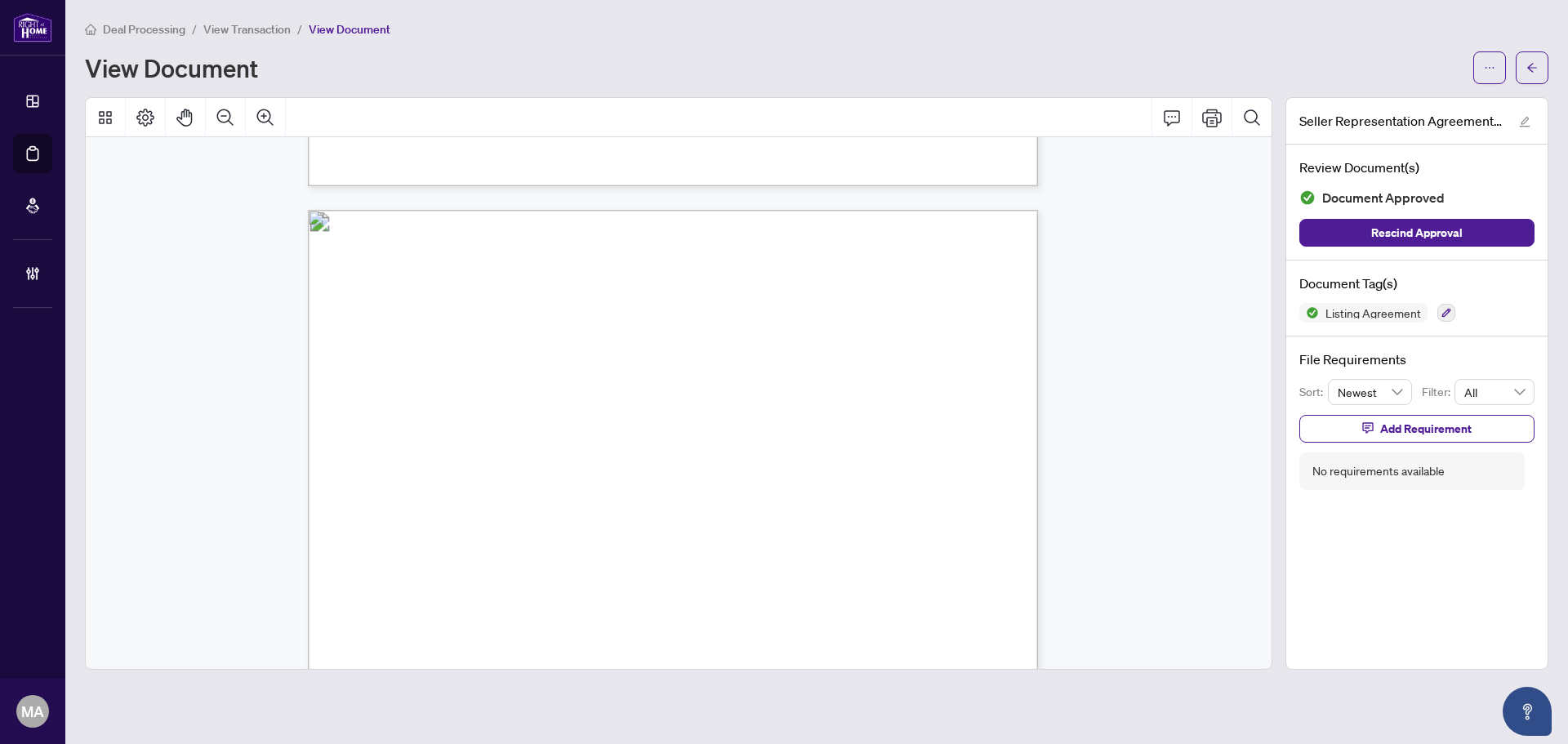
scroll to position [2696, 0]
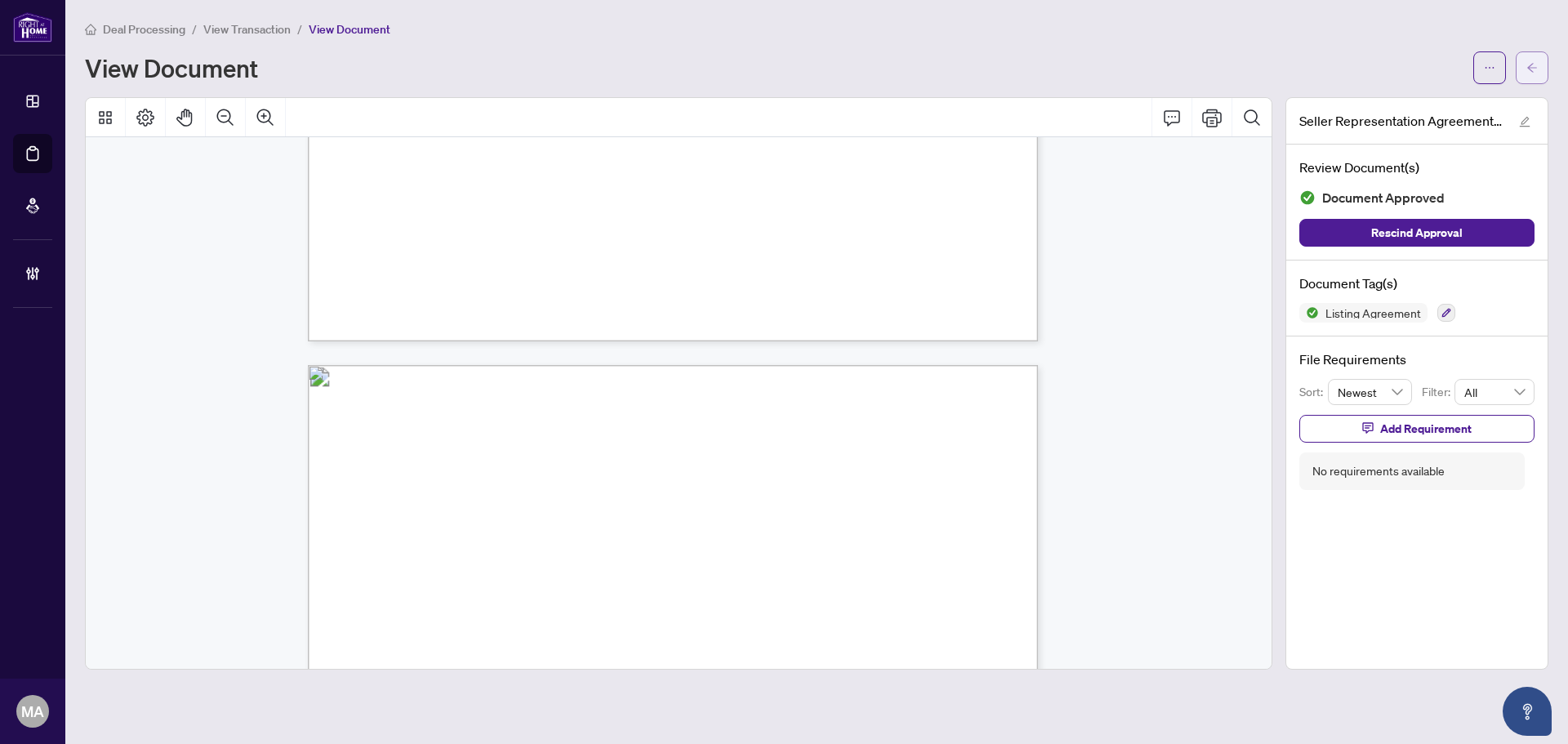
click at [1525, 72] on button "button" at bounding box center [1531, 67] width 32 height 32
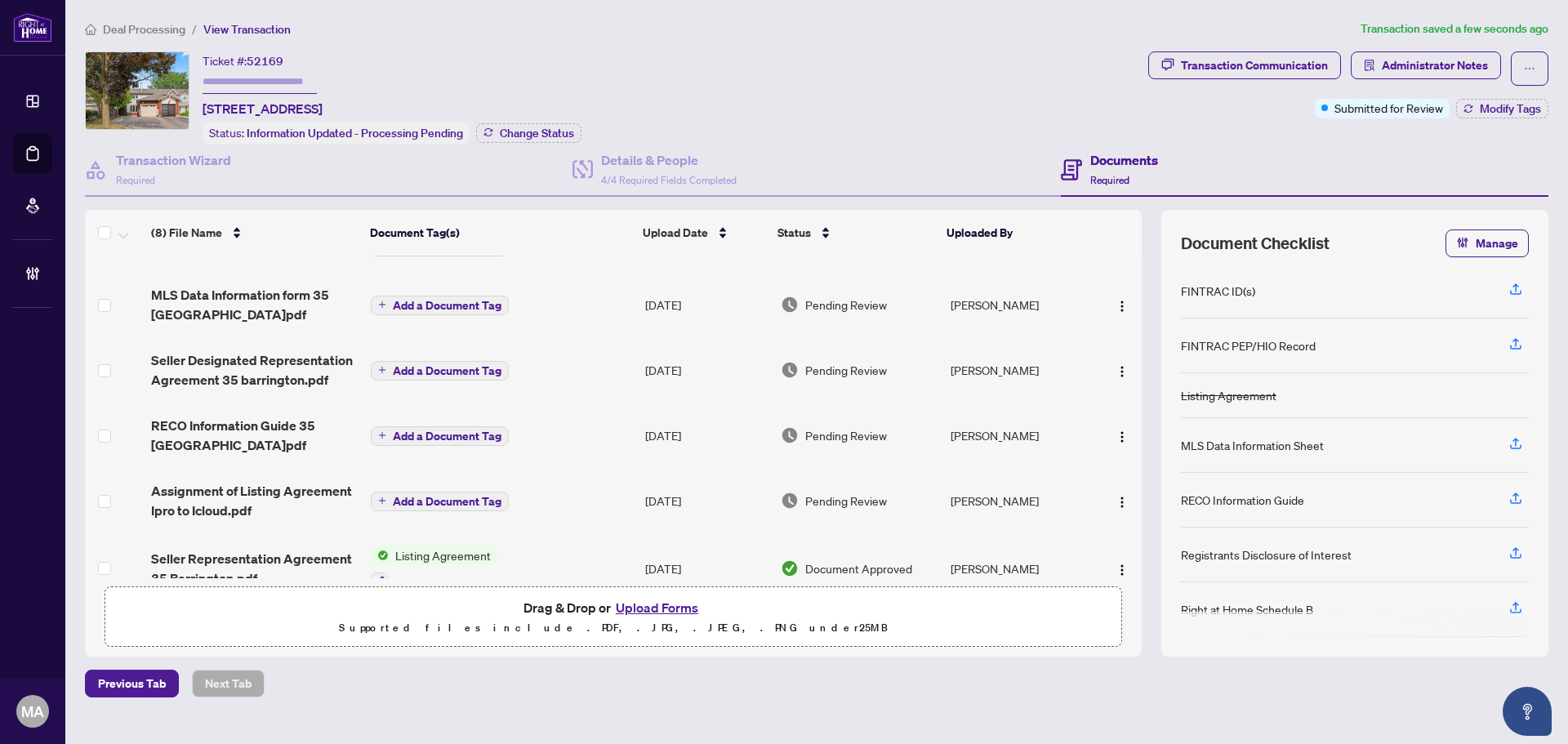
scroll to position [189, 0]
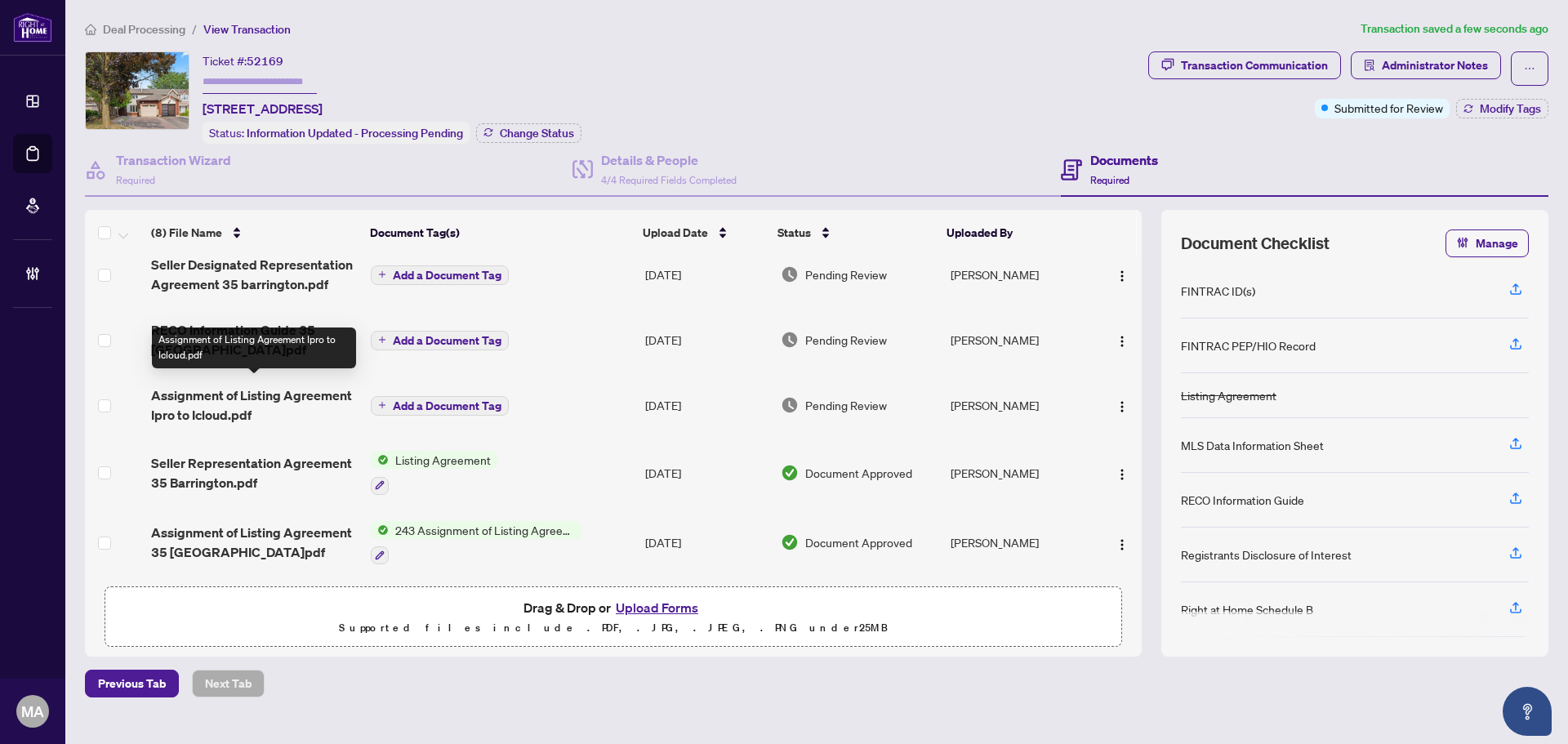
click at [187, 386] on span "Assignment of Listing Agreement Ipro to Icloud.pdf" at bounding box center [254, 405] width 207 height 39
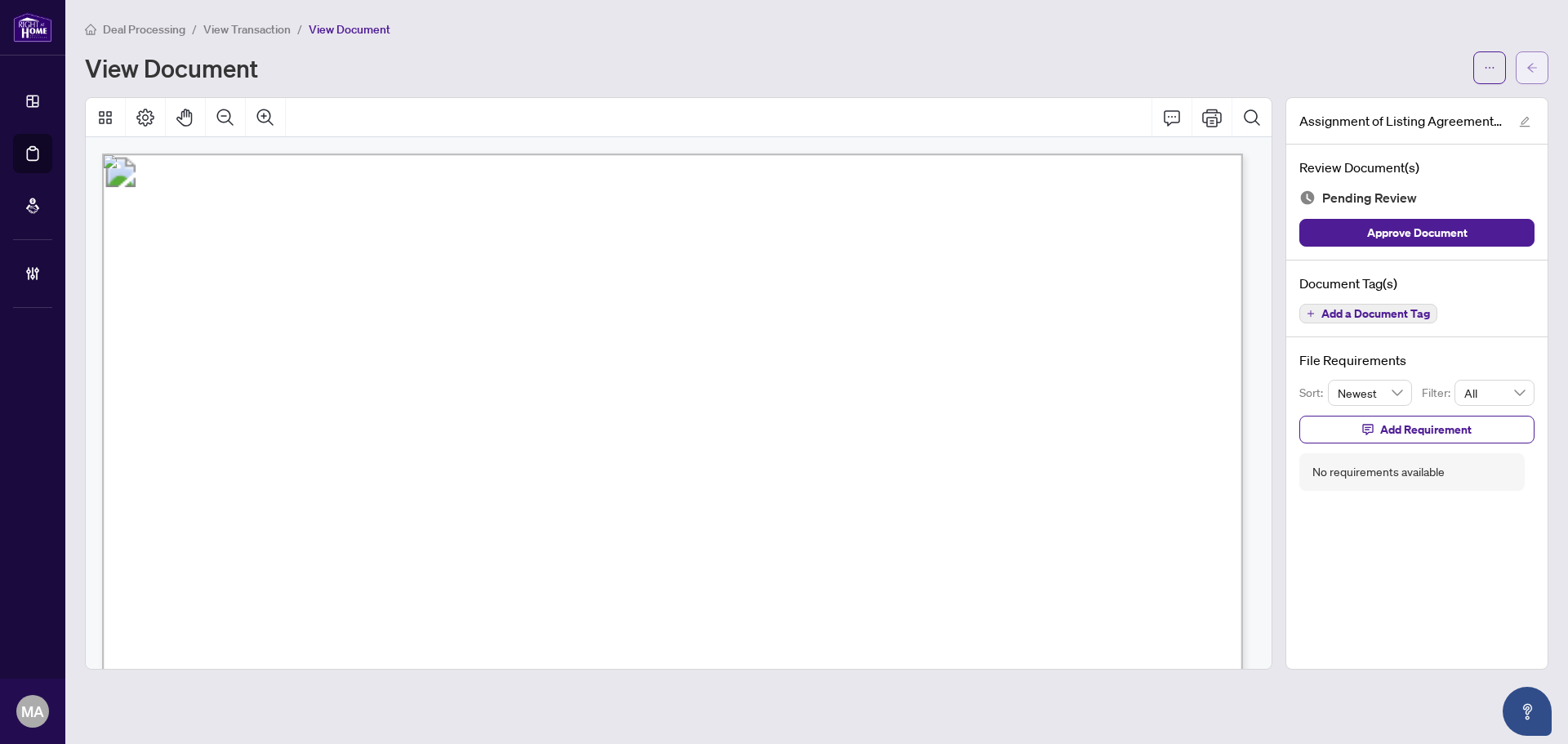
click at [1545, 65] on button "button" at bounding box center [1531, 67] width 32 height 32
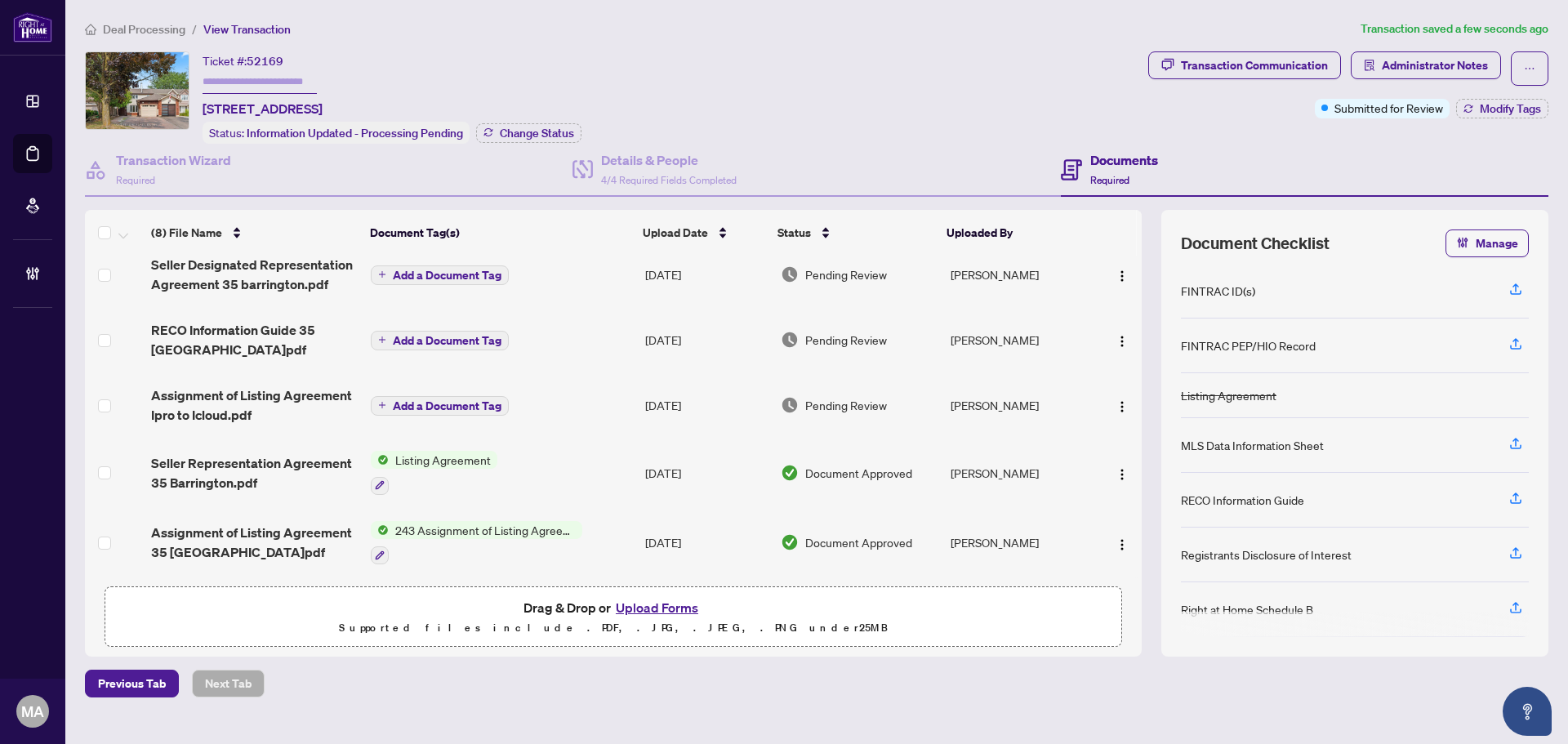
scroll to position [189, 0]
click at [1116, 400] on img "button" at bounding box center [1122, 406] width 13 height 13
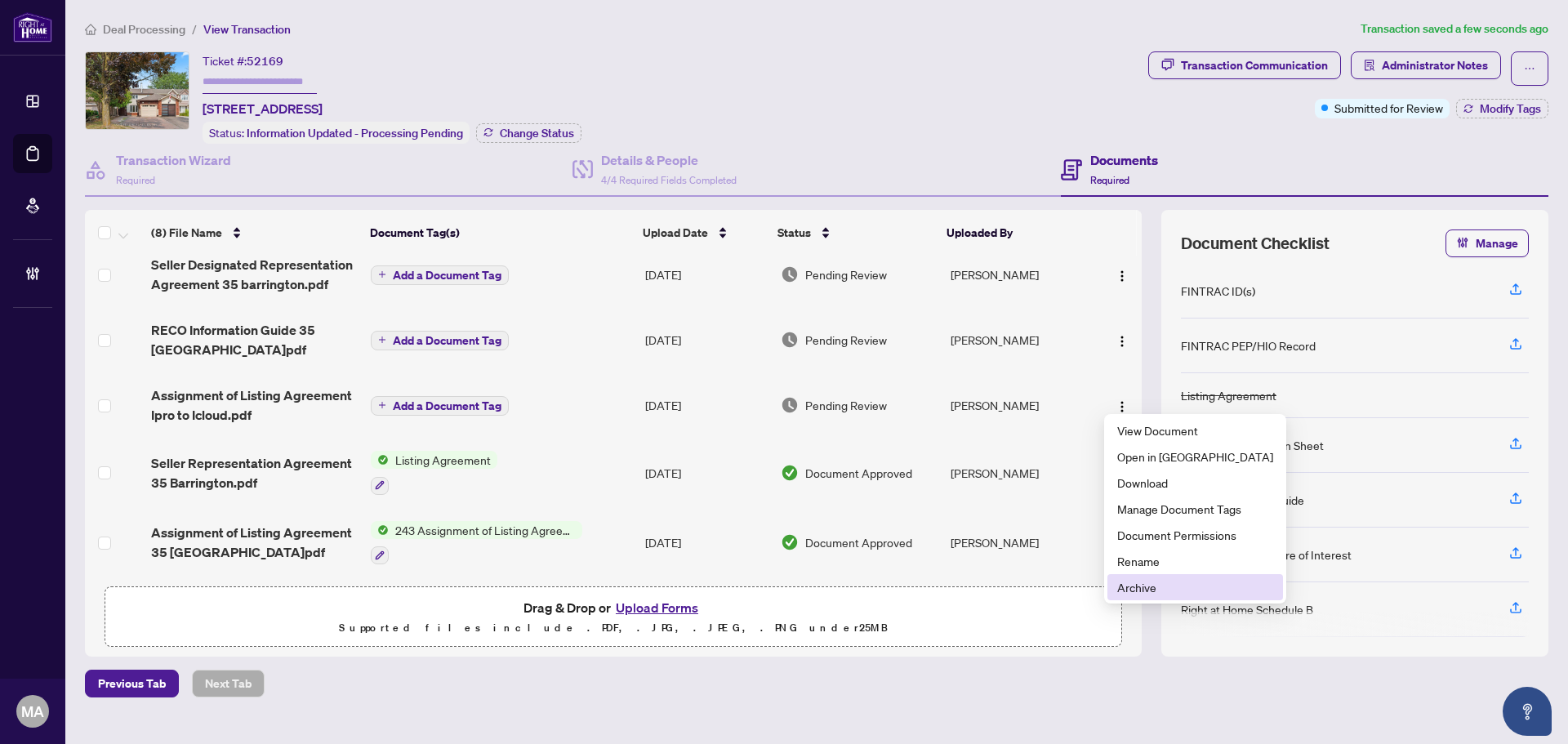
click at [1133, 589] on span "Archive" at bounding box center [1195, 587] width 156 height 18
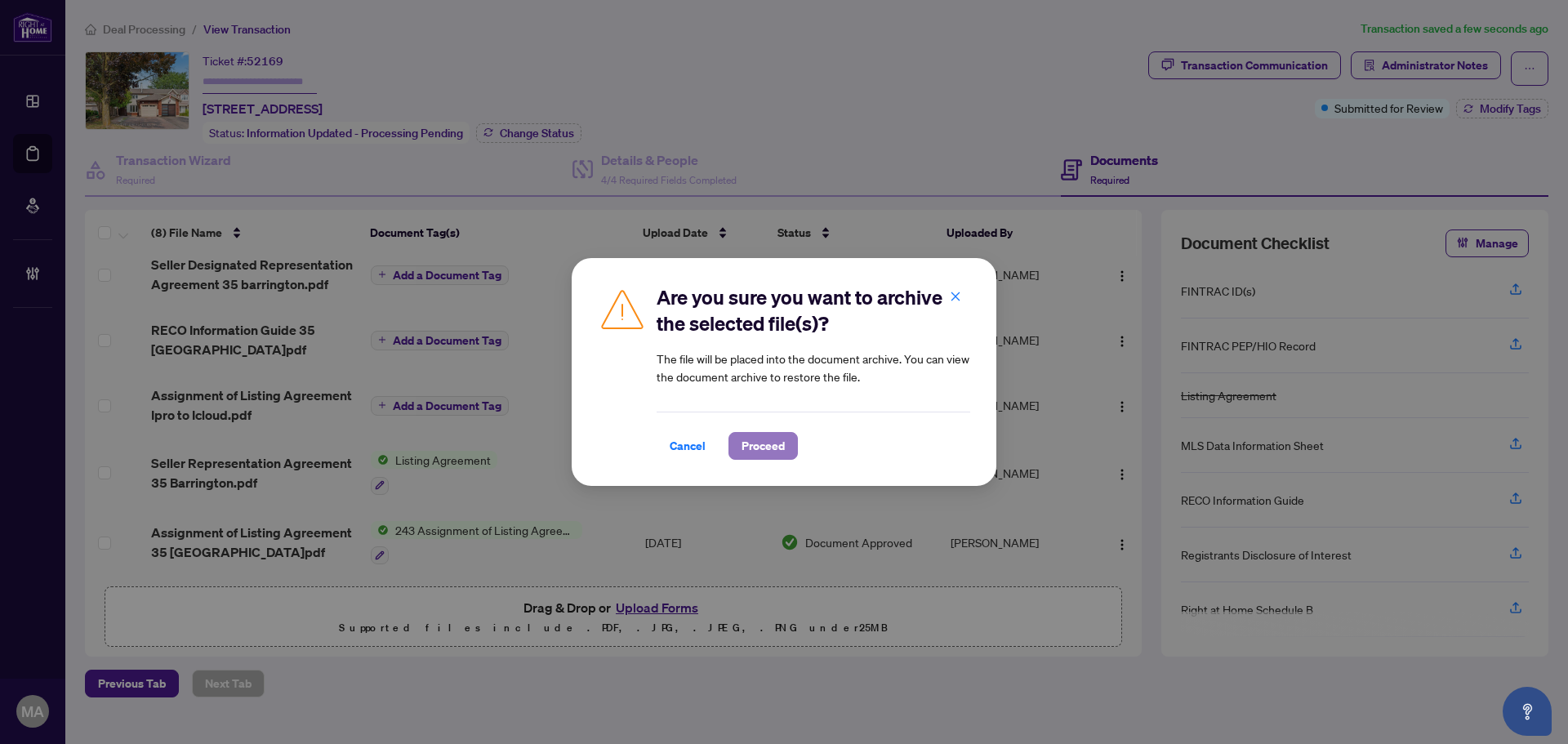
click at [741, 443] on span "Proceed" at bounding box center [763, 446] width 44 height 26
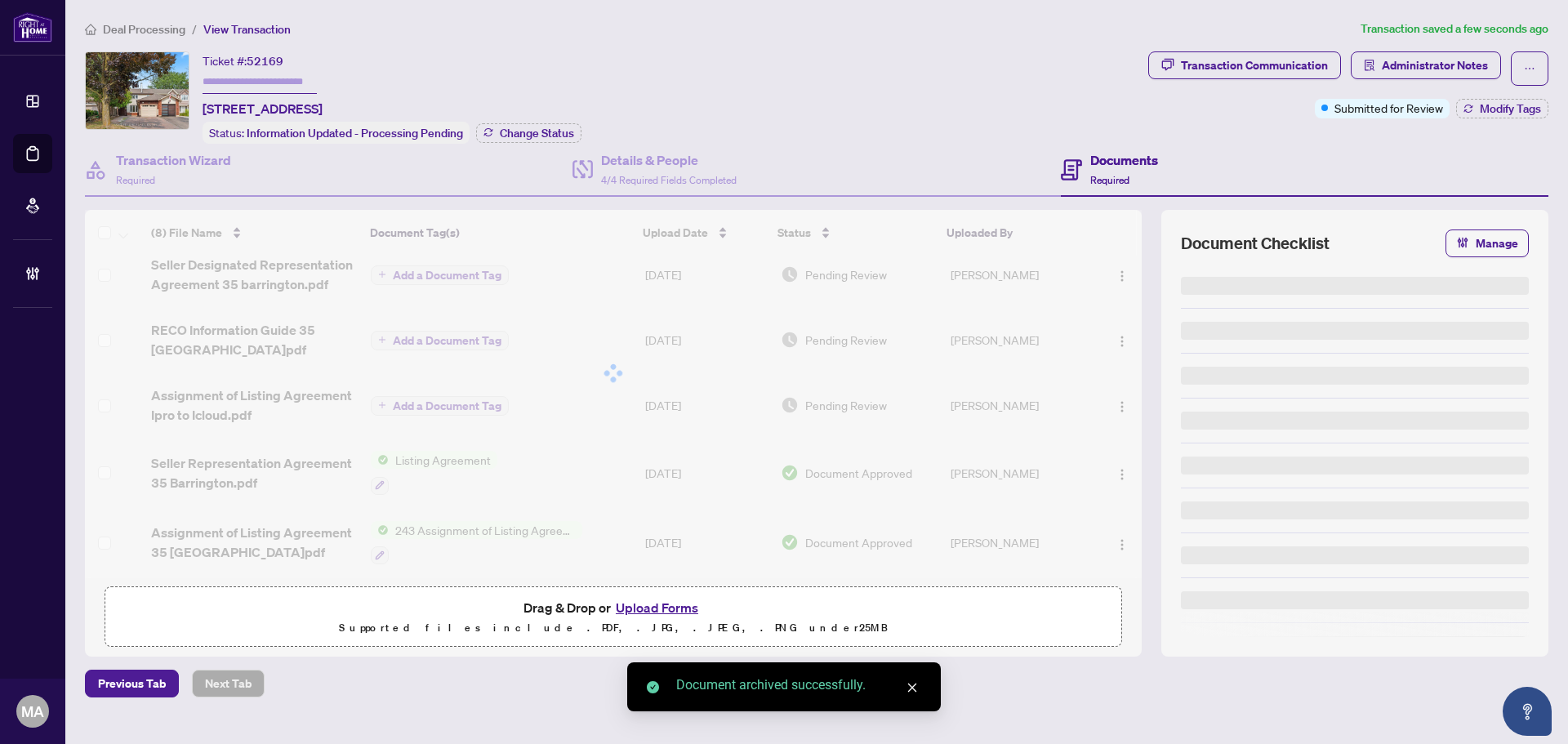
scroll to position [123, 0]
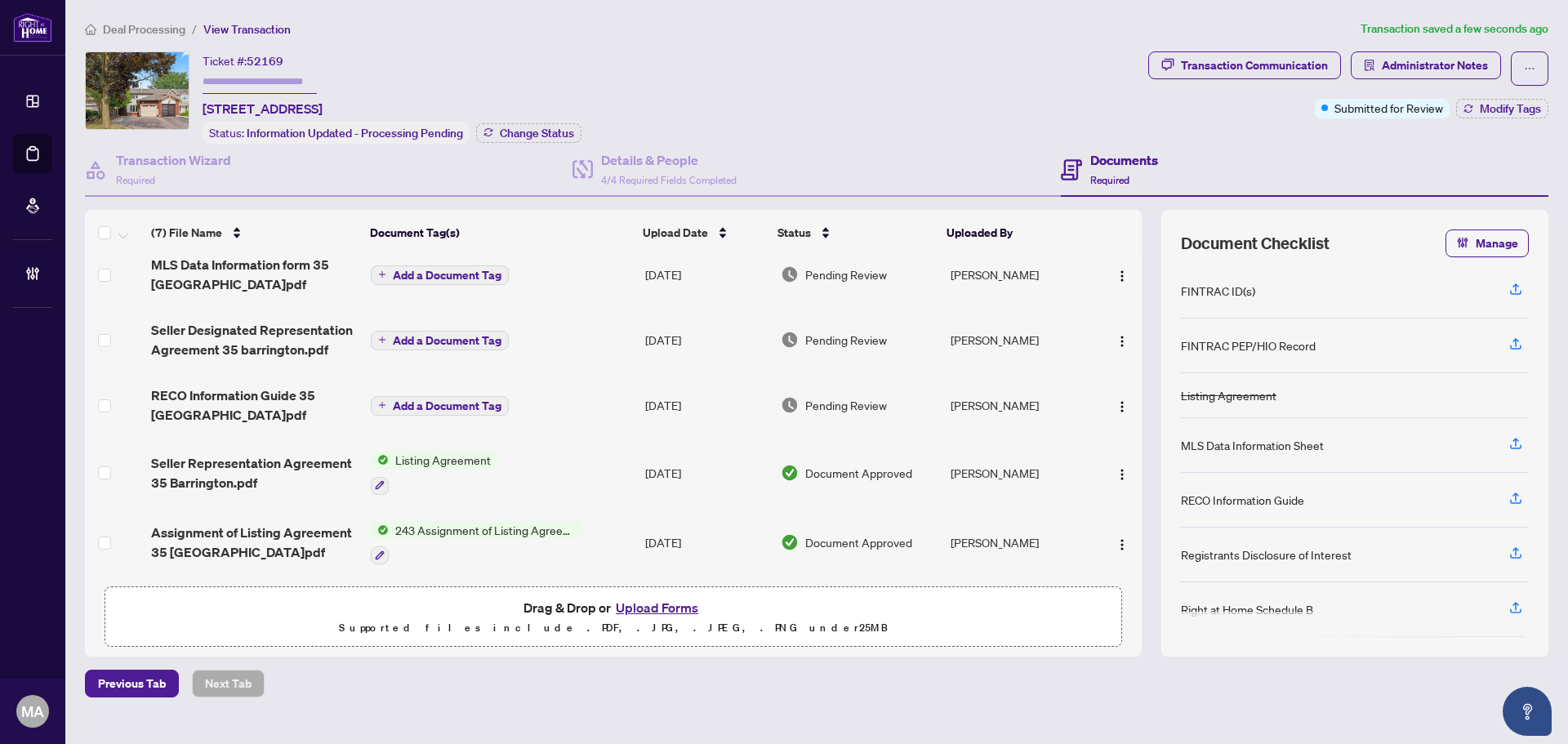
click at [241, 386] on span "RECO Information Guide 35 Barrington.pdf" at bounding box center [254, 405] width 207 height 39
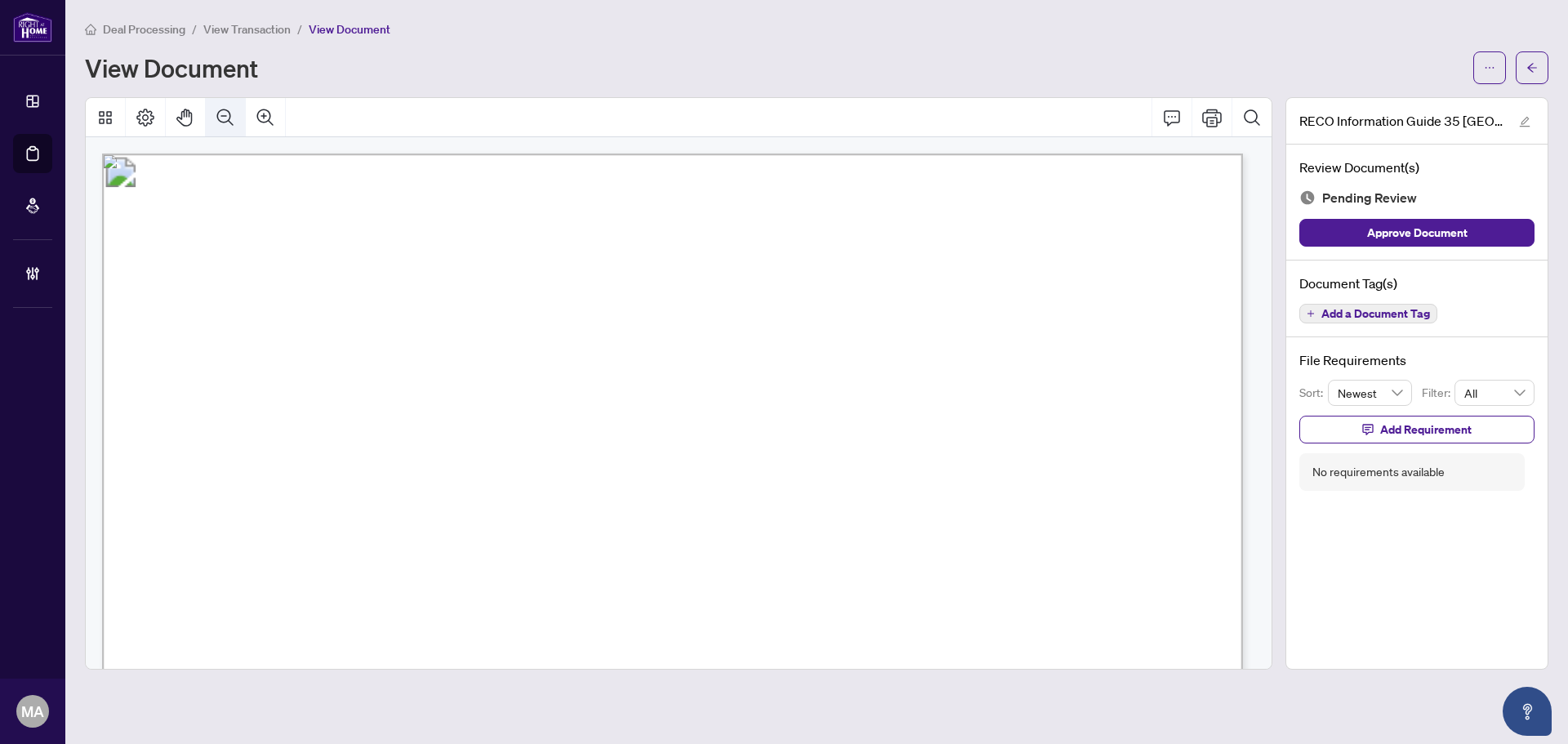
click at [217, 116] on icon "Zoom Out" at bounding box center [225, 117] width 19 height 19
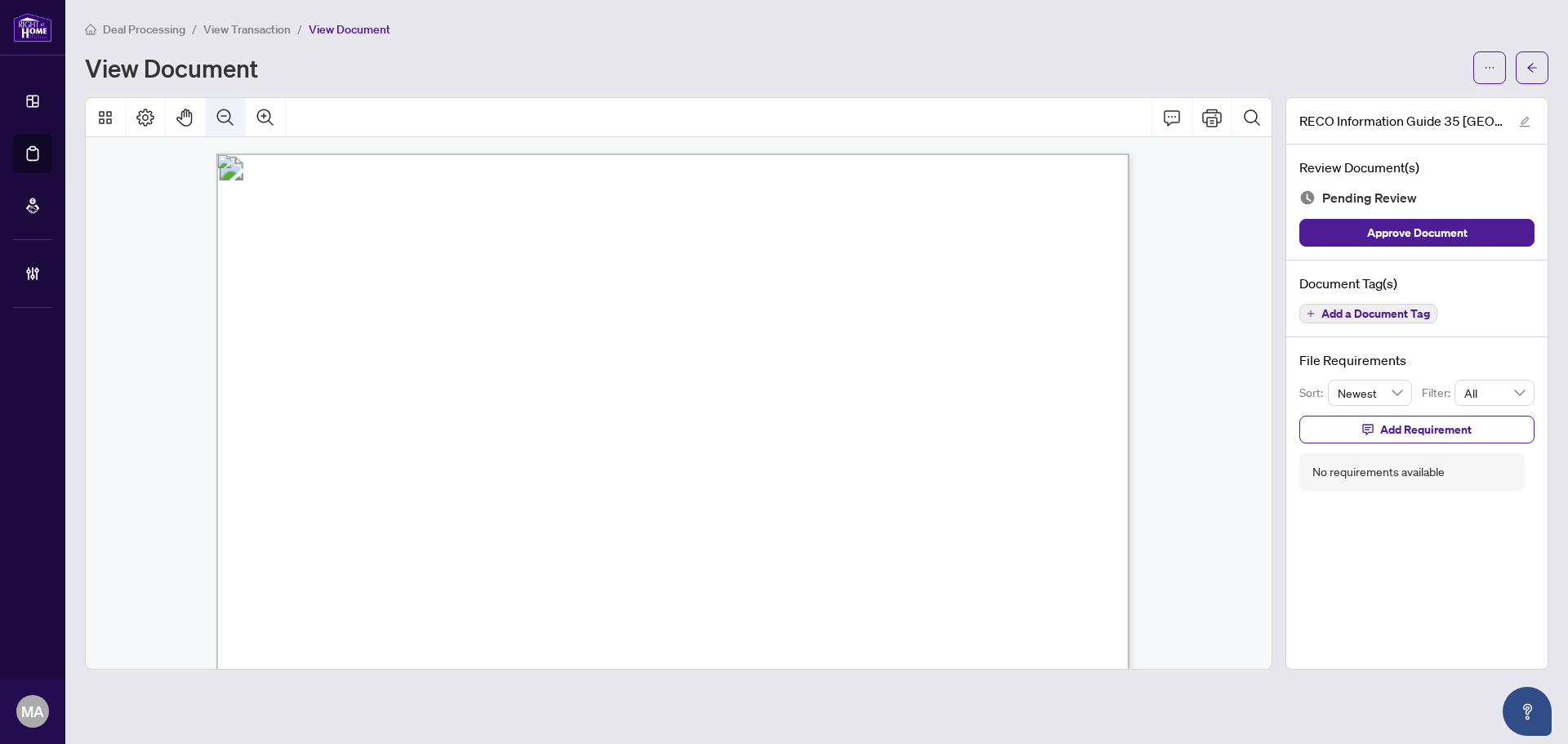
click at [218, 114] on icon "Zoom Out" at bounding box center [225, 116] width 17 height 17
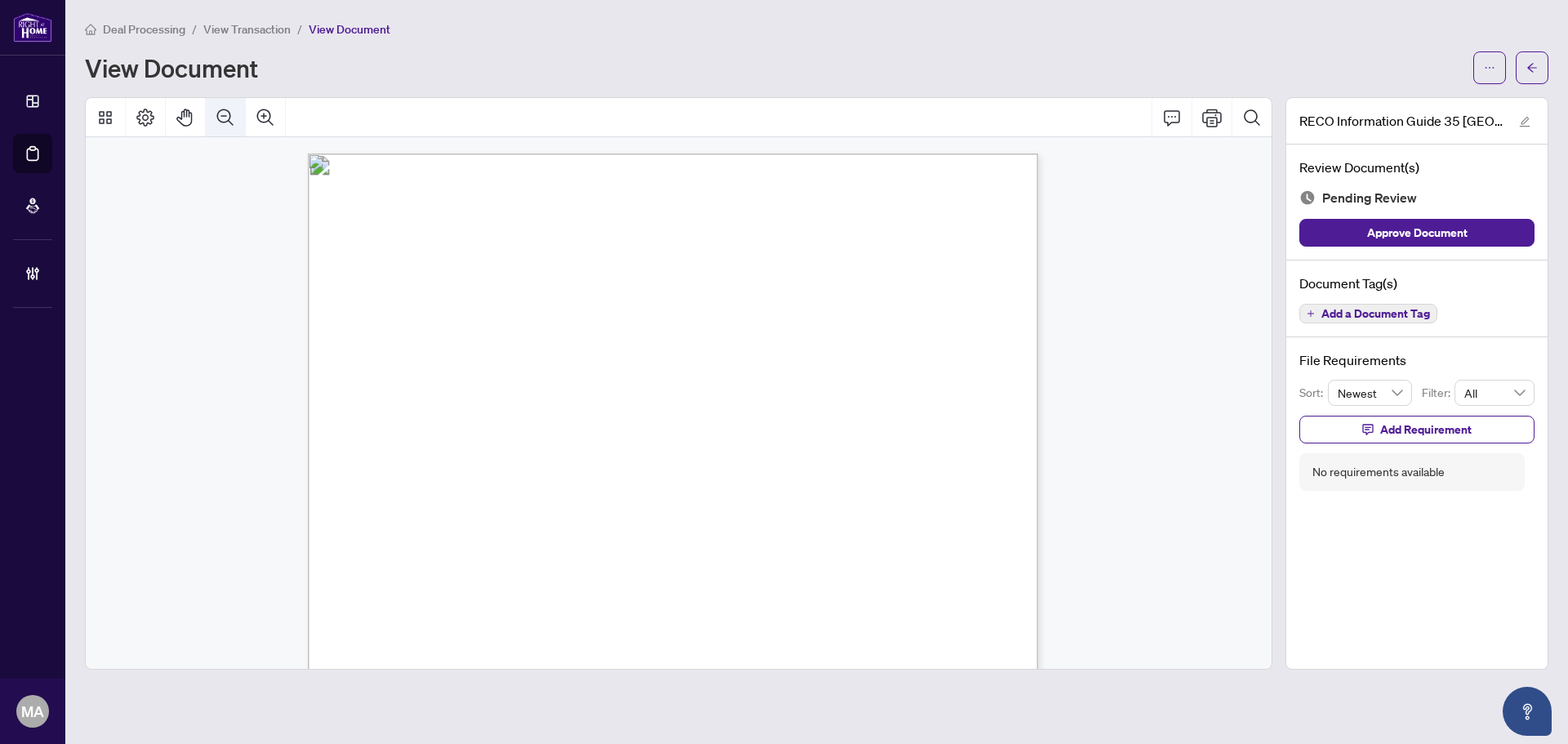
click at [218, 114] on icon "Zoom Out" at bounding box center [225, 116] width 17 height 17
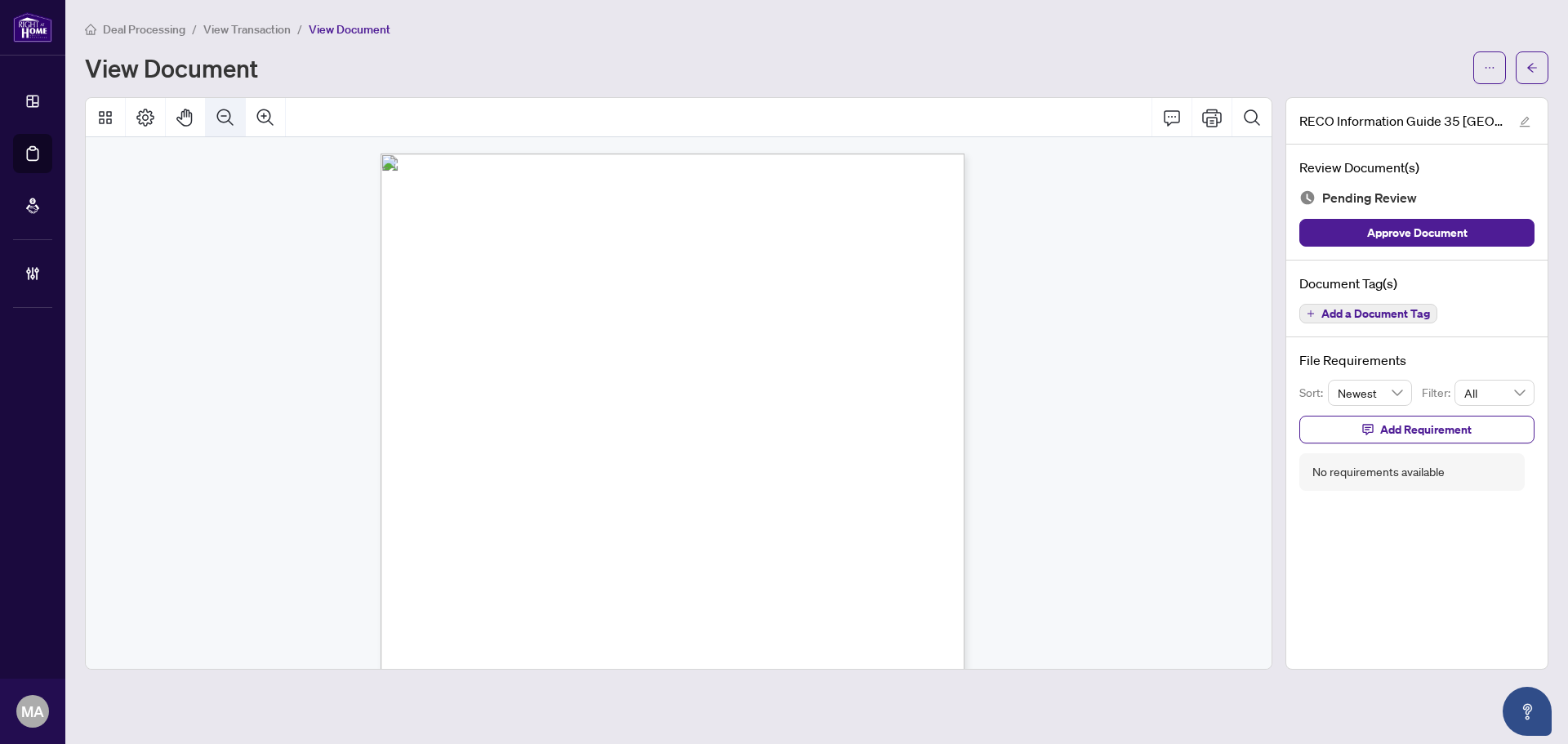
click at [219, 109] on icon "Zoom Out" at bounding box center [225, 117] width 19 height 19
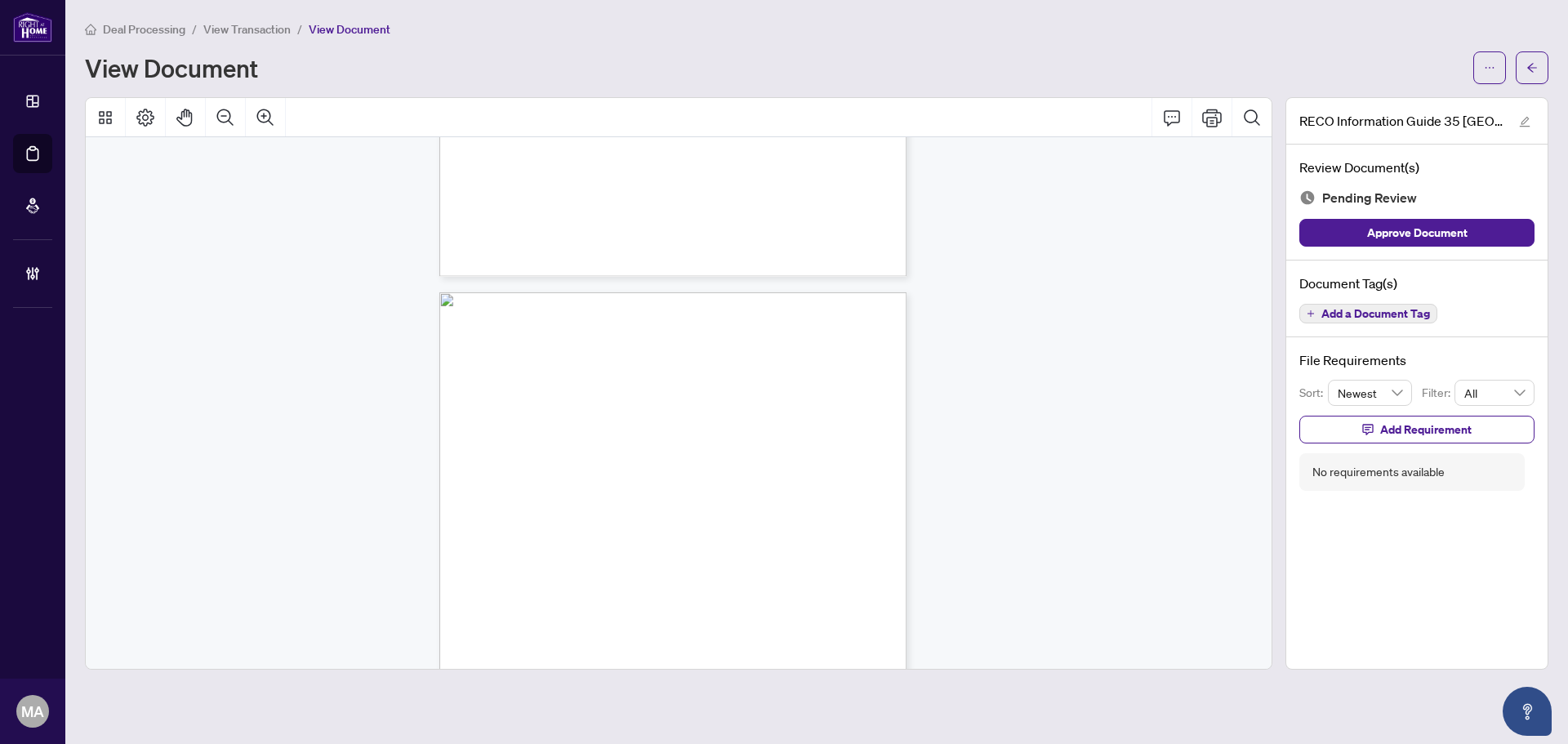
scroll to position [7304, 0]
click at [1418, 311] on span "Add a Document Tag" at bounding box center [1376, 313] width 108 height 11
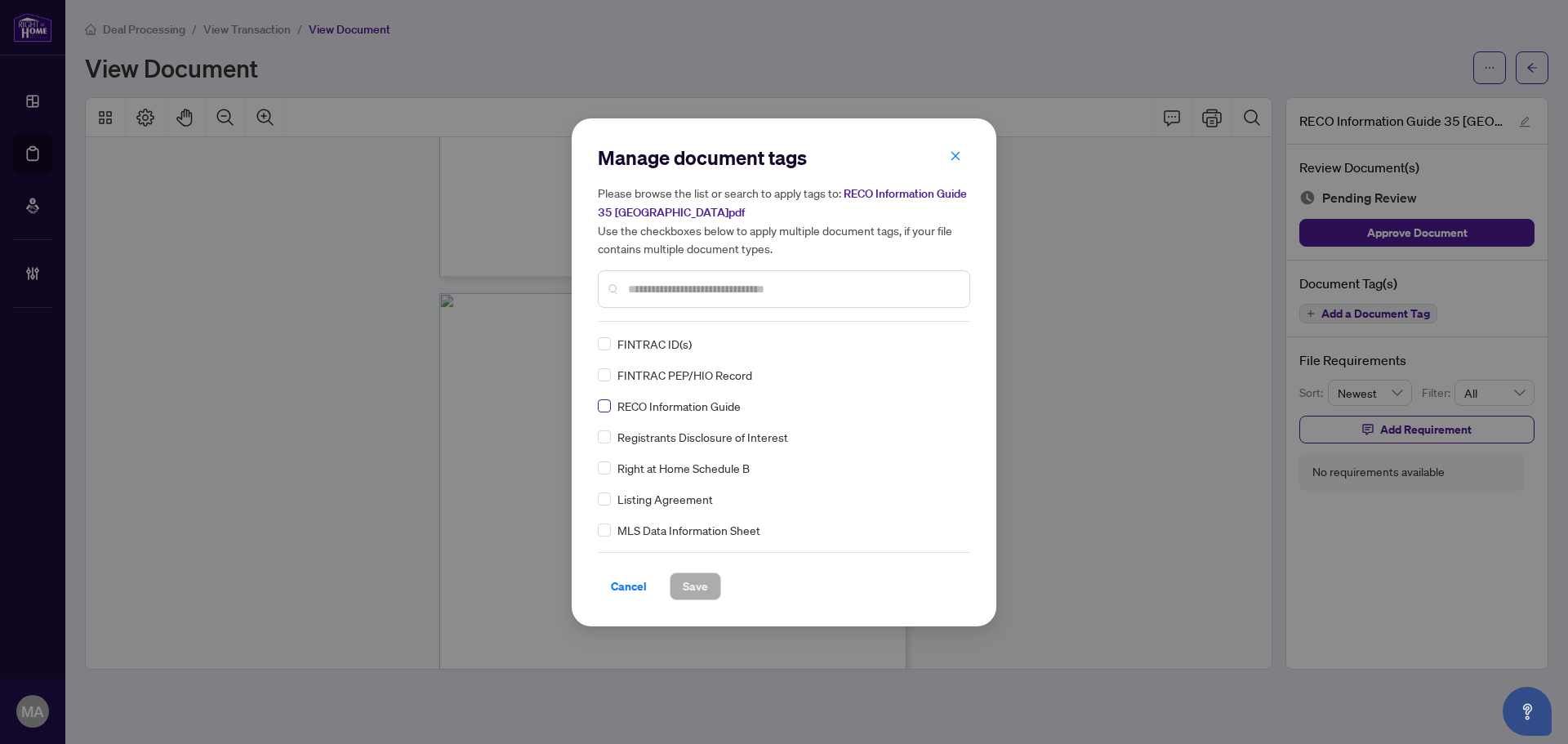
click at [606, 397] on label at bounding box center [604, 406] width 13 height 18
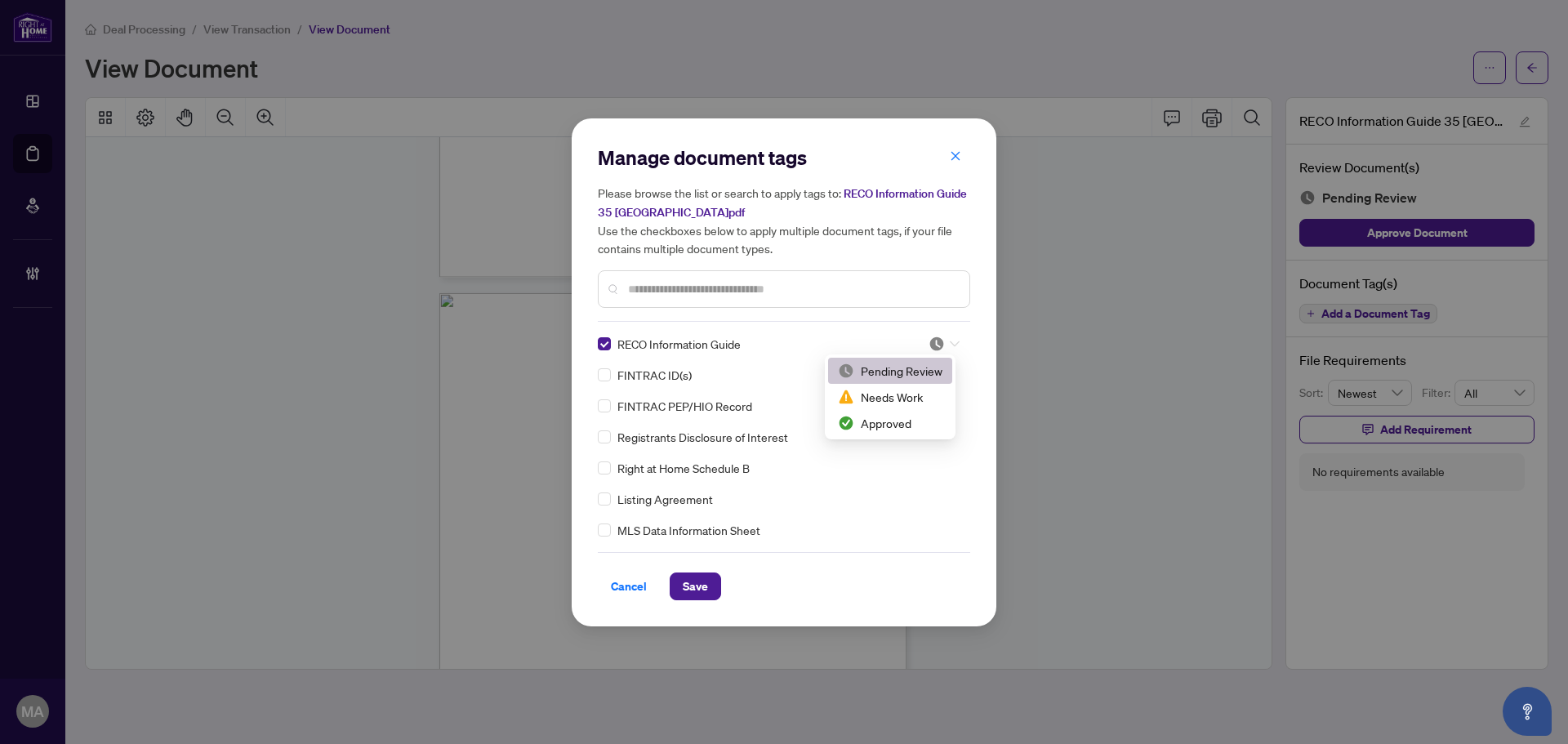
click at [922, 348] on div at bounding box center [939, 344] width 42 height 17
click at [882, 424] on div "Approved" at bounding box center [891, 423] width 105 height 18
click at [705, 574] on span "Save" at bounding box center [695, 587] width 25 height 26
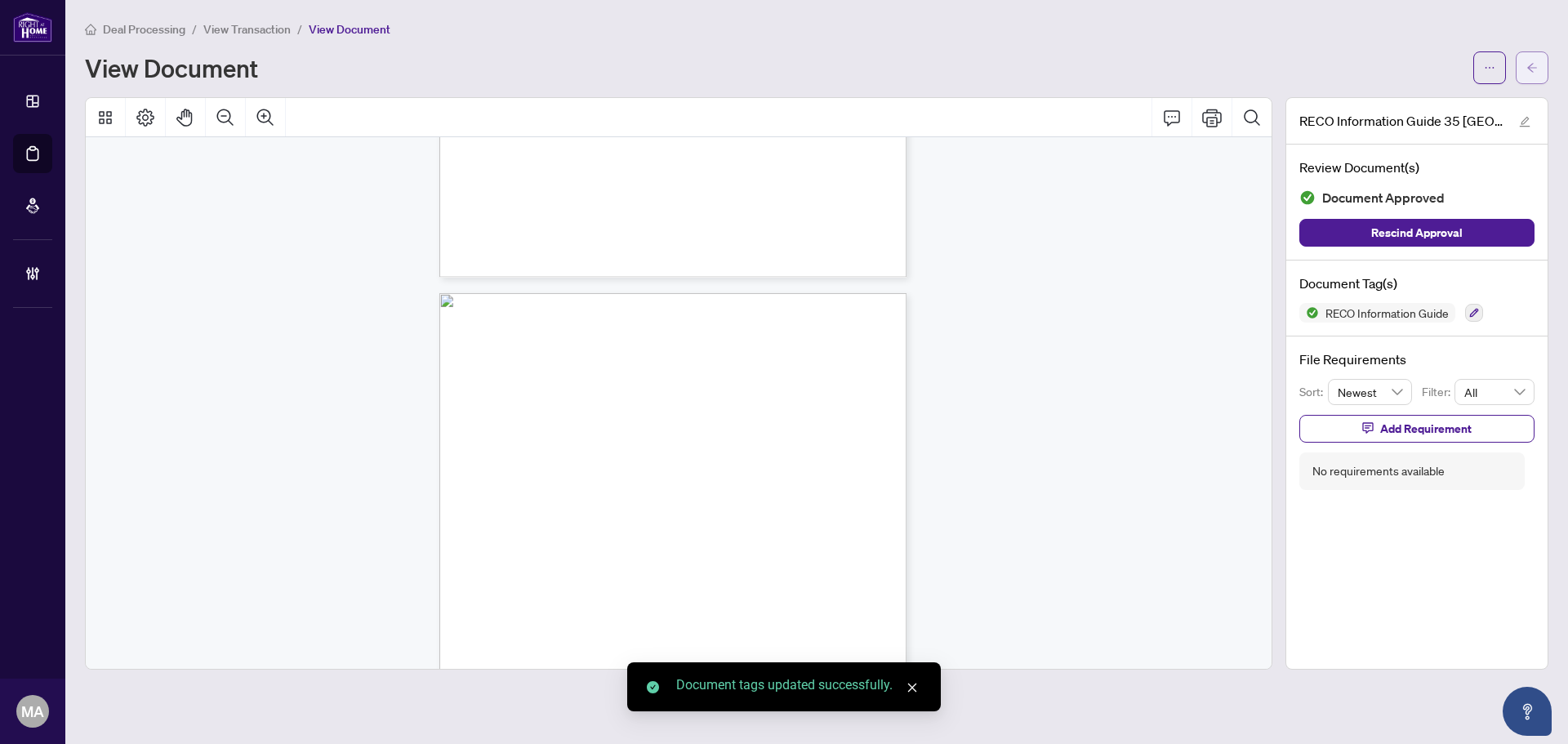
click at [1525, 70] on button "button" at bounding box center [1531, 67] width 32 height 32
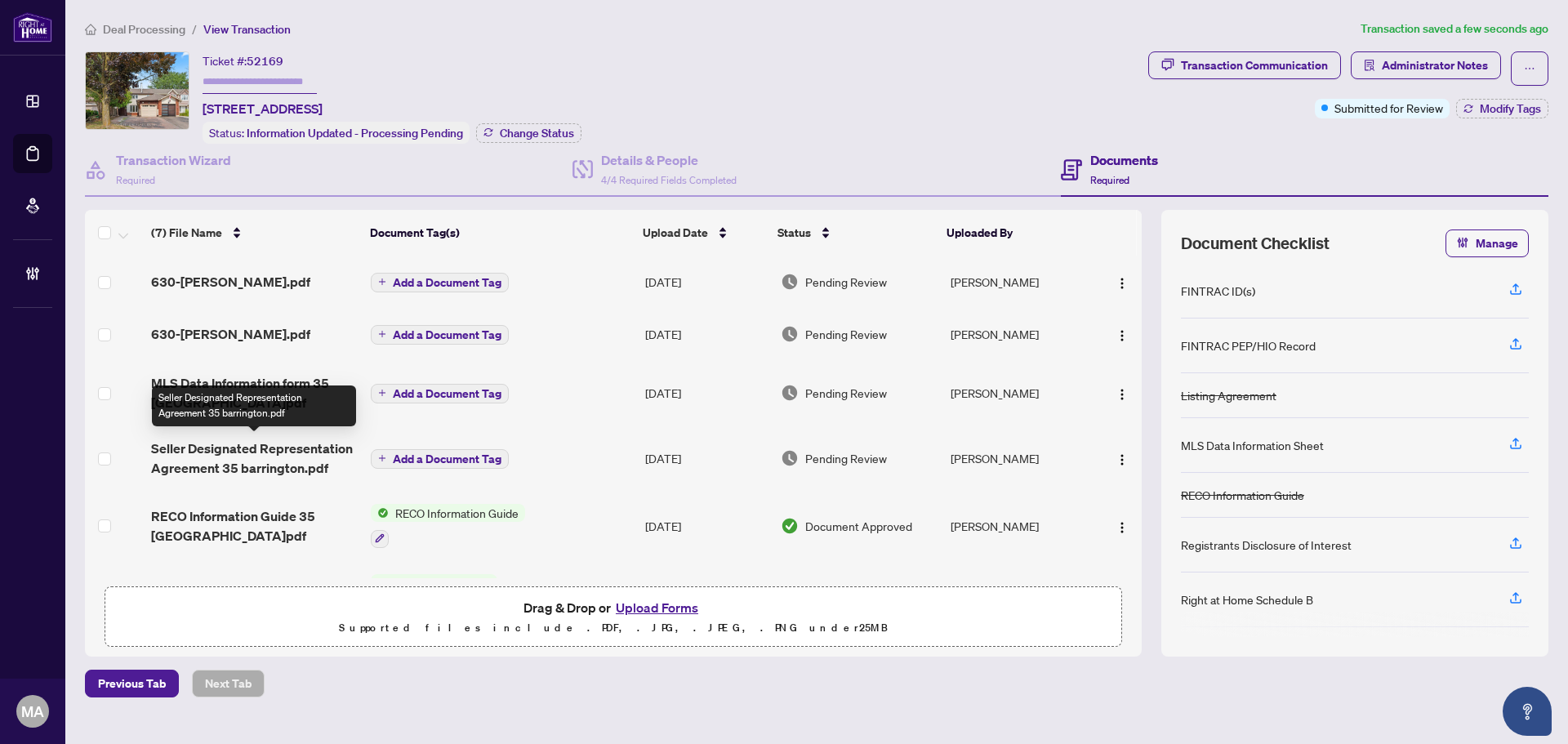
click at [217, 450] on span "Seller Designated Representation Agreement 35 barrington.pdf" at bounding box center [254, 458] width 207 height 39
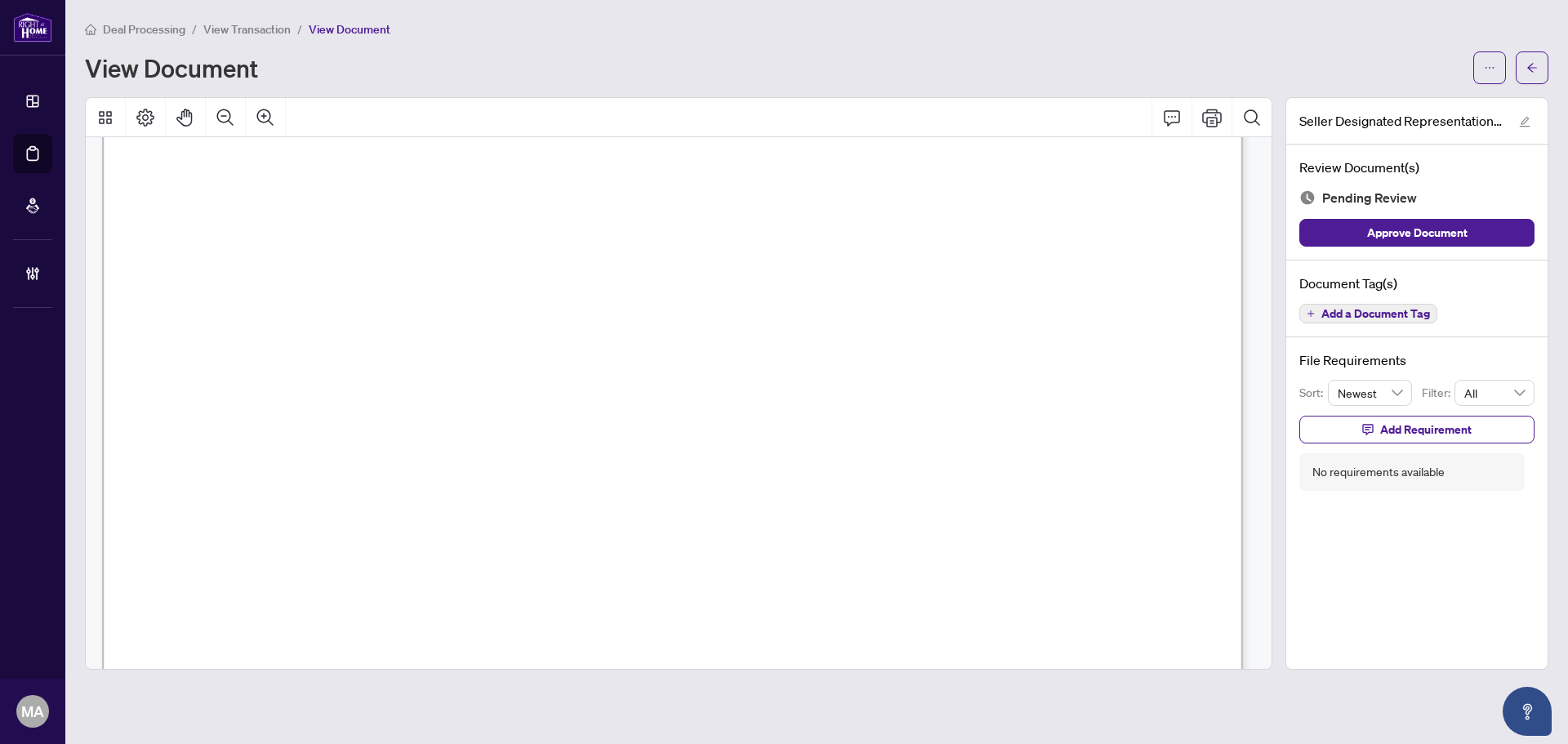
scroll to position [2532, 0]
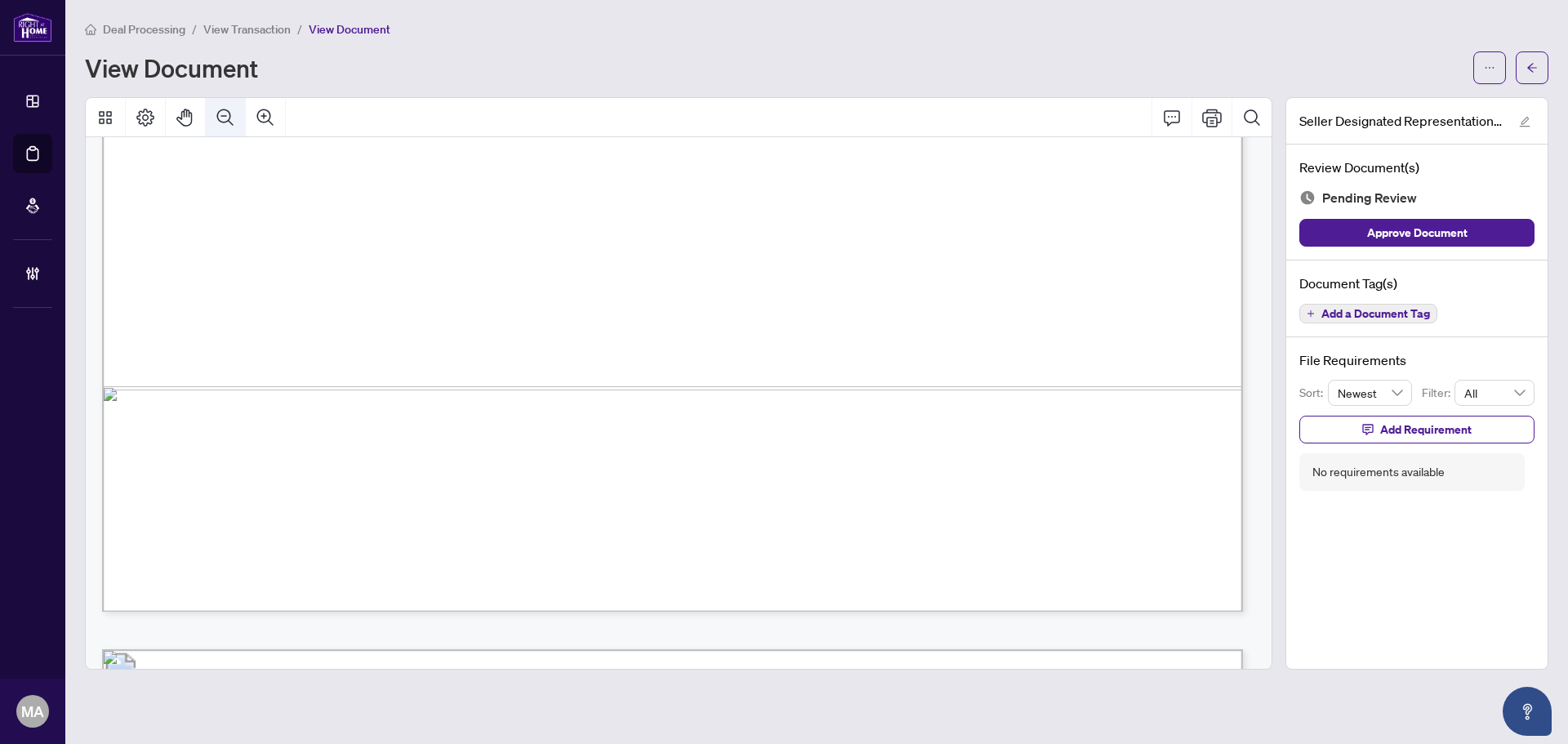
click at [234, 126] on icon "Zoom Out" at bounding box center [225, 117] width 19 height 19
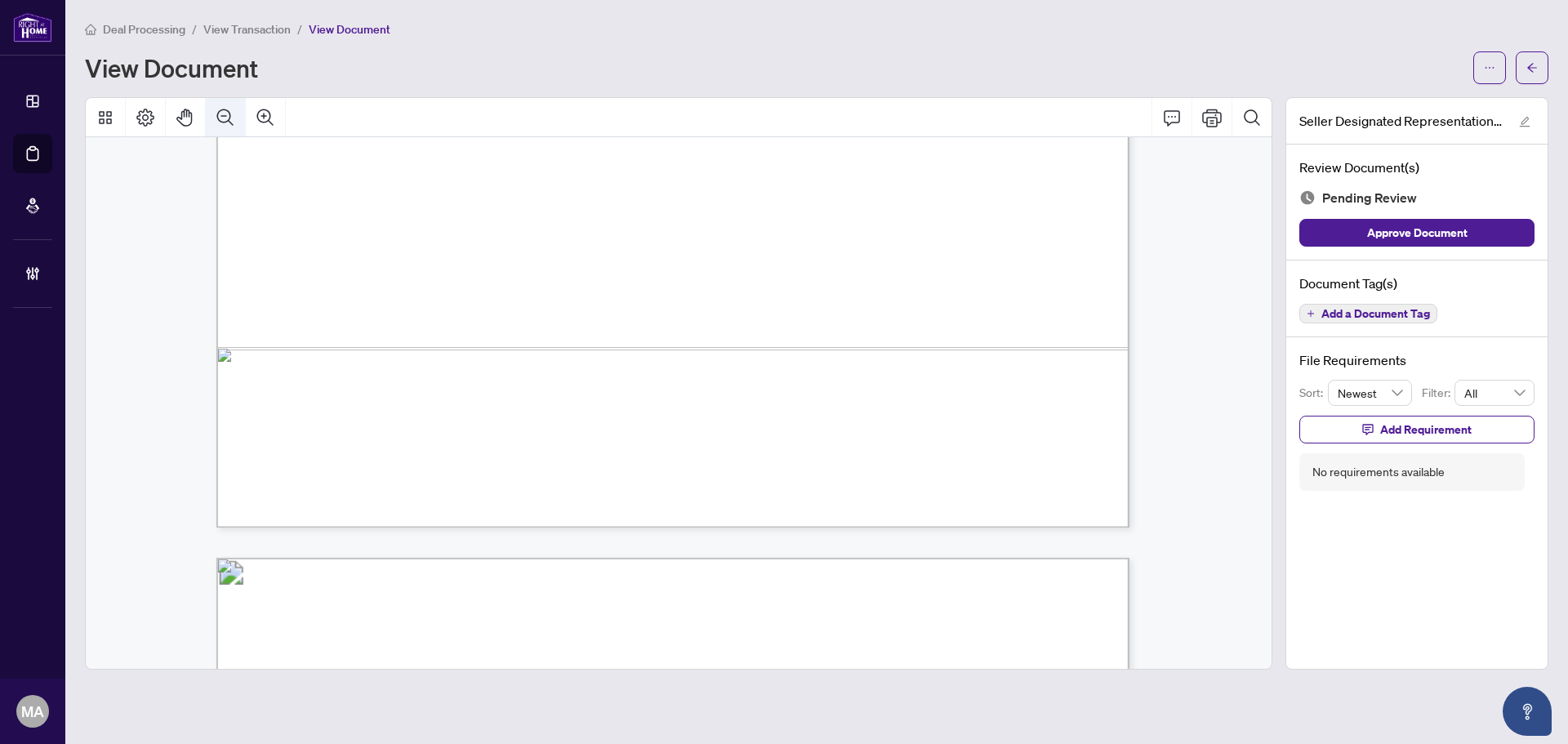
click at [234, 127] on button "Zoom Out" at bounding box center [225, 117] width 39 height 39
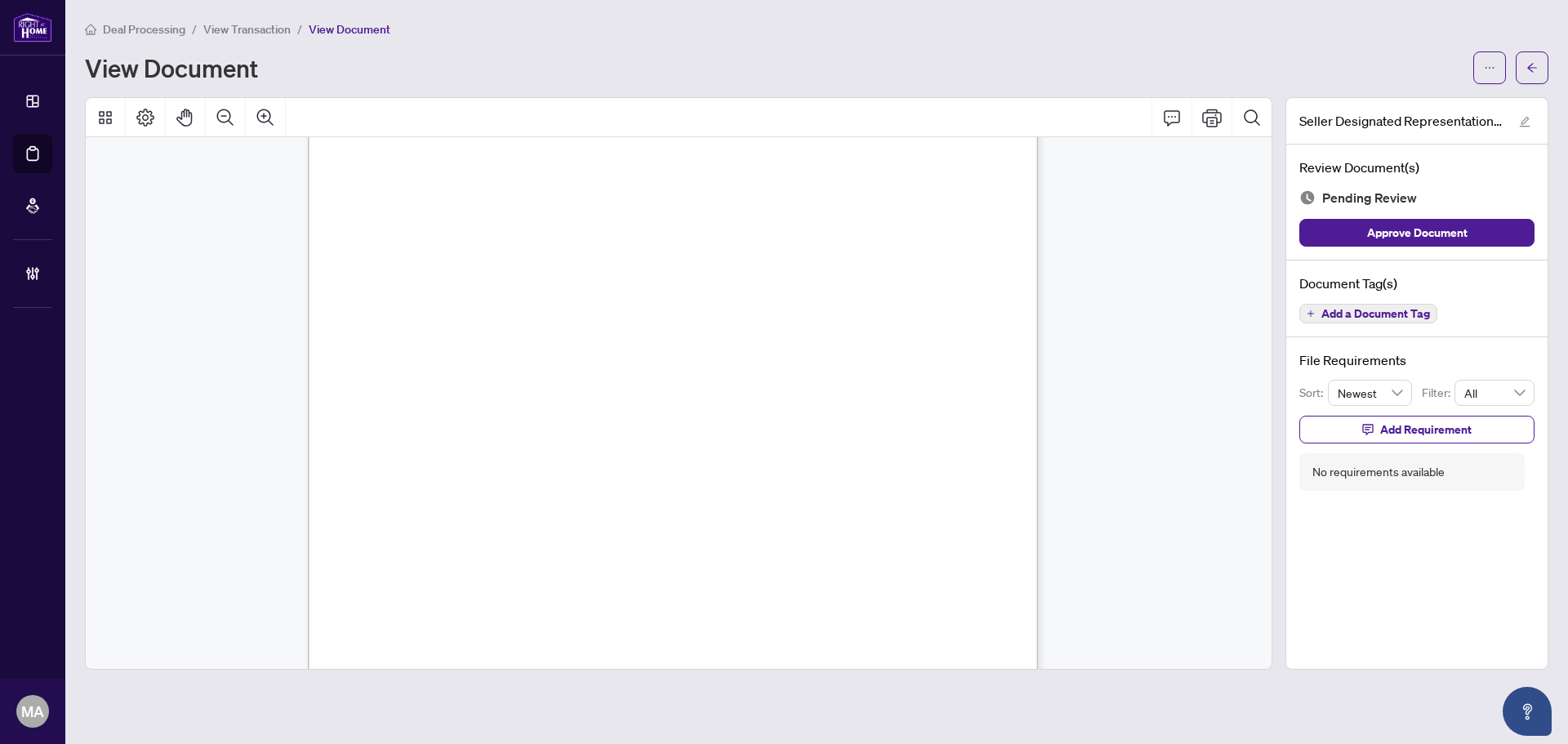
scroll to position [3353, 0]
click at [1308, 310] on icon "plus" at bounding box center [1310, 313] width 8 height 8
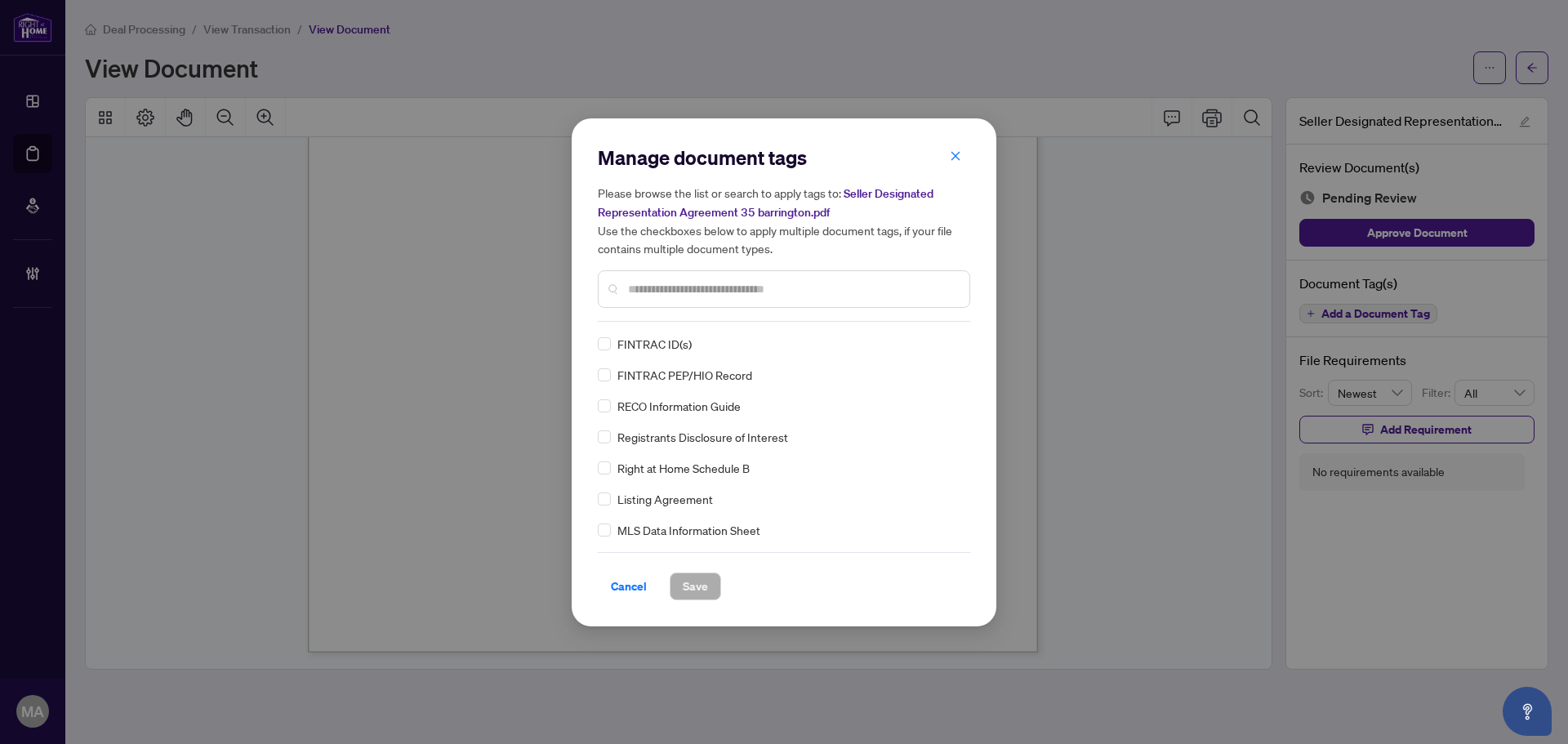
click at [752, 298] on div at bounding box center [784, 289] width 373 height 38
click at [822, 286] on input "text" at bounding box center [792, 289] width 328 height 18
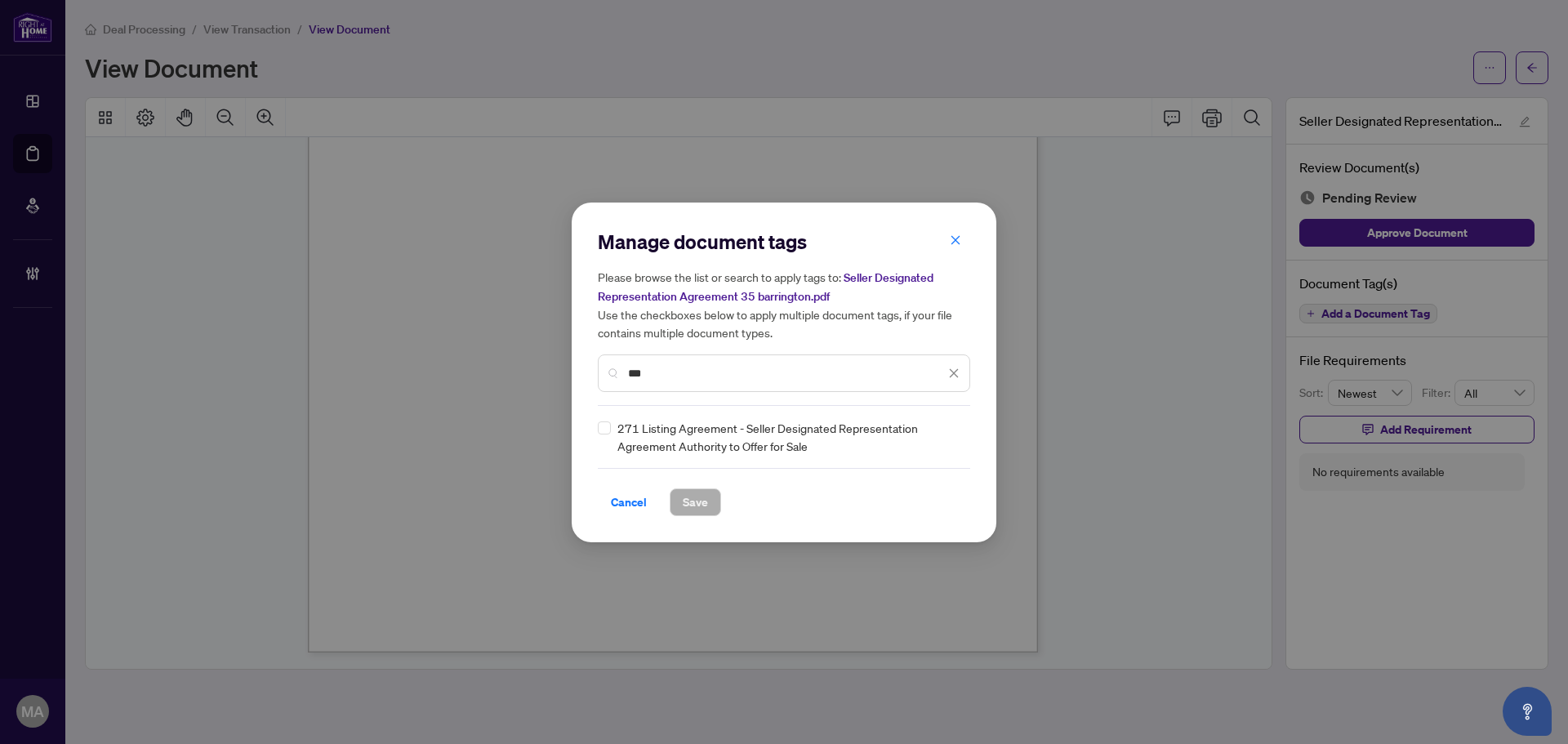
type input "***"
click at [932, 437] on img at bounding box center [937, 437] width 17 height 17
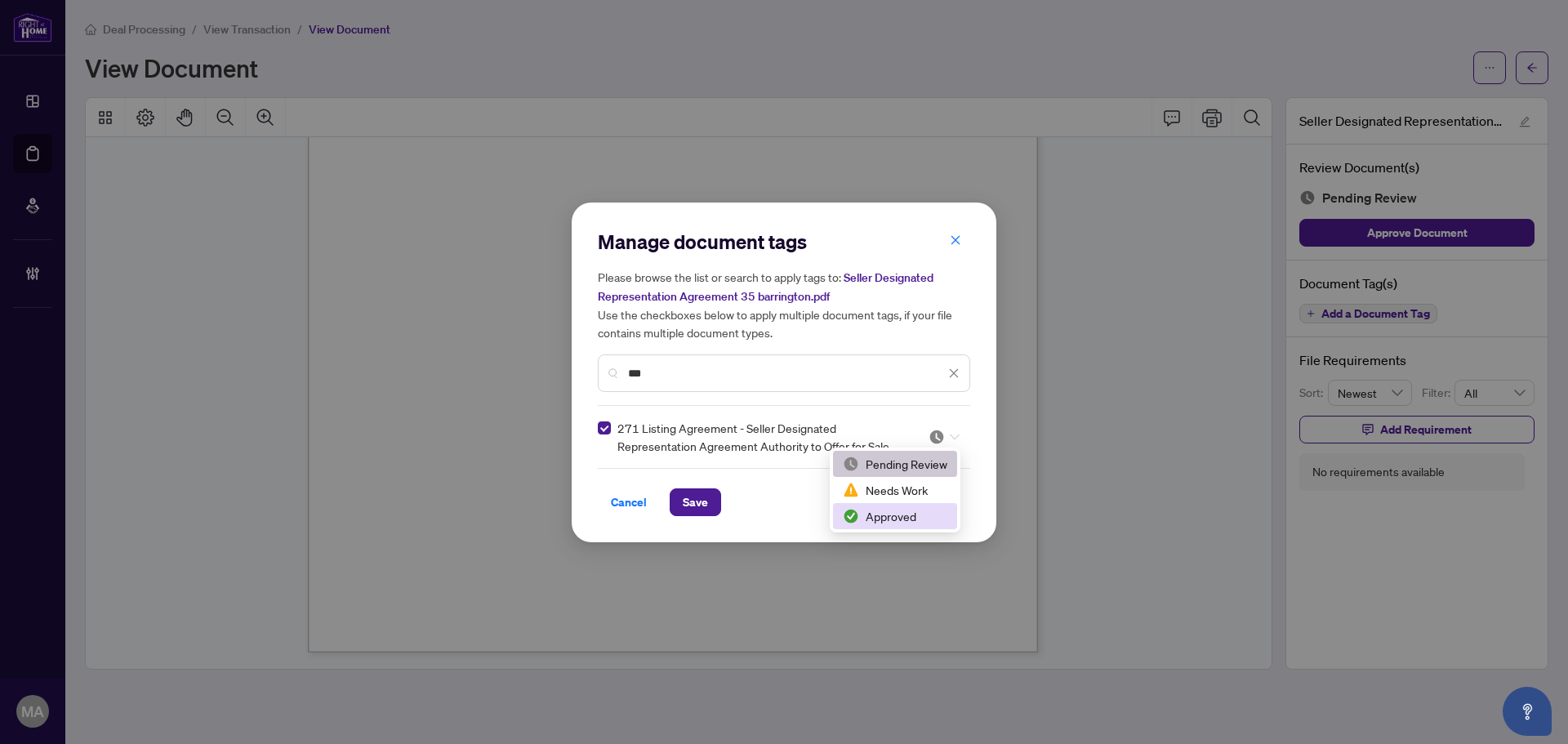
click at [894, 513] on div "Approved" at bounding box center [895, 516] width 105 height 18
click at [704, 500] on span "Save" at bounding box center [695, 502] width 25 height 26
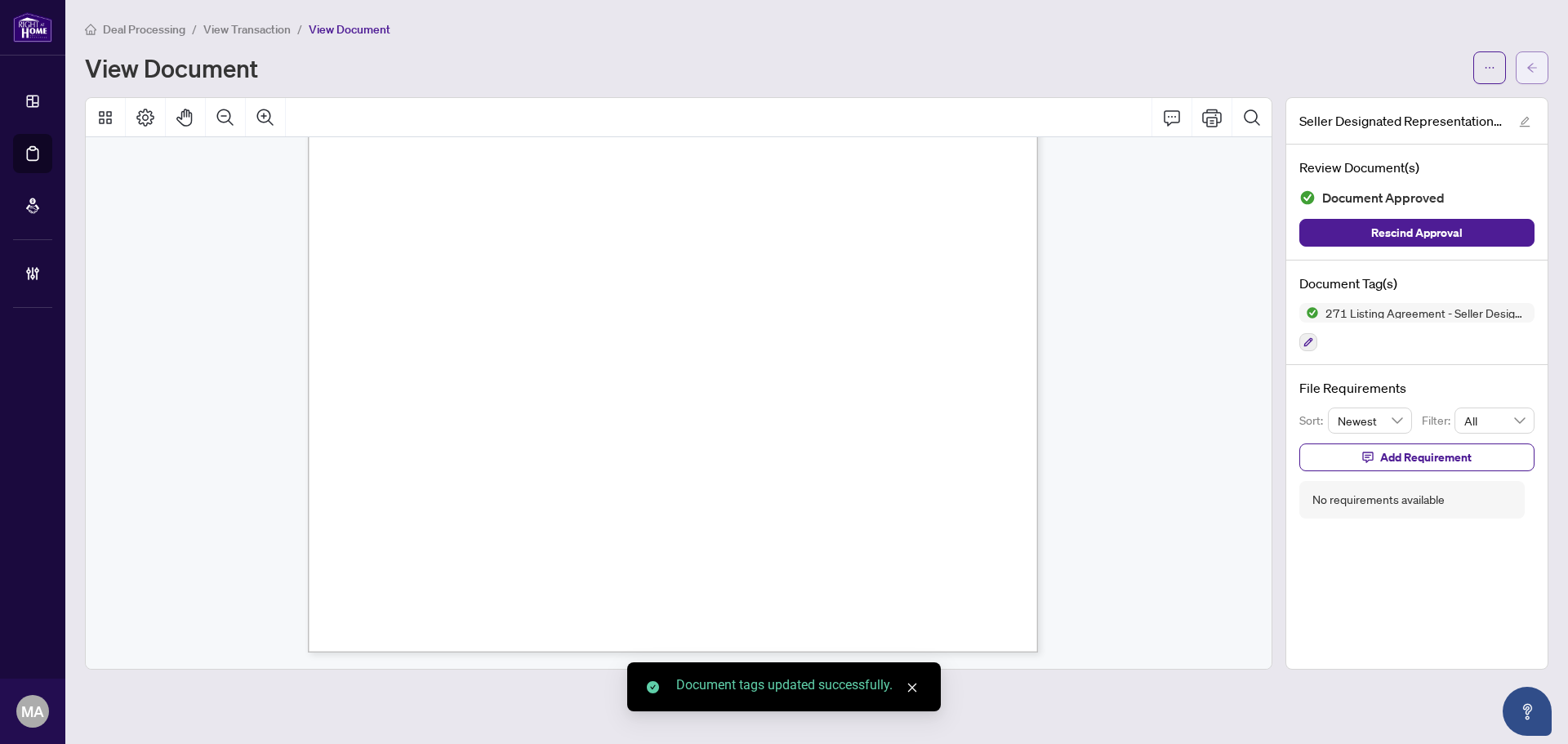
click at [1540, 57] on button "button" at bounding box center [1531, 67] width 32 height 32
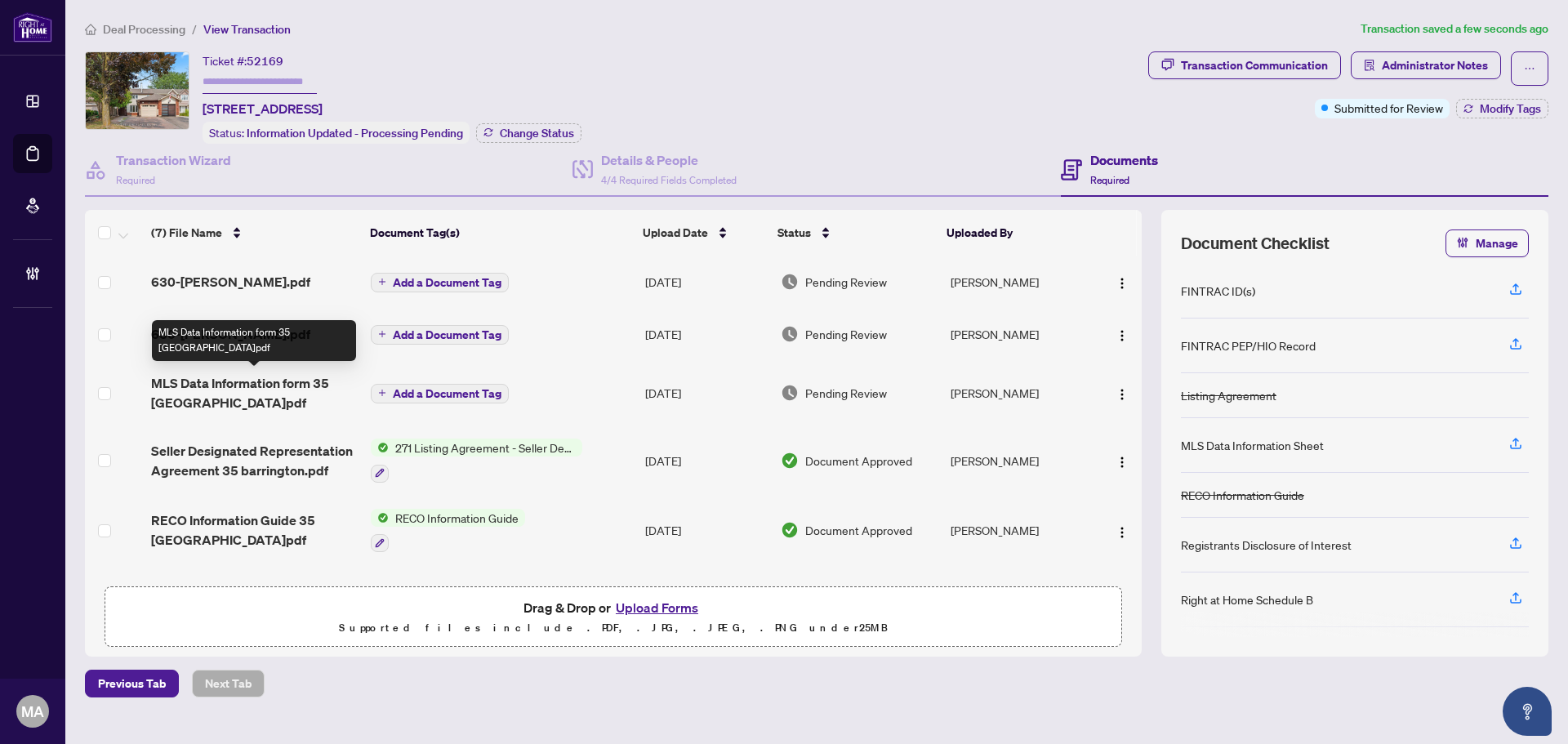
click at [262, 391] on span "MLS Data Information form 35 Barrington.pdf" at bounding box center [254, 393] width 207 height 39
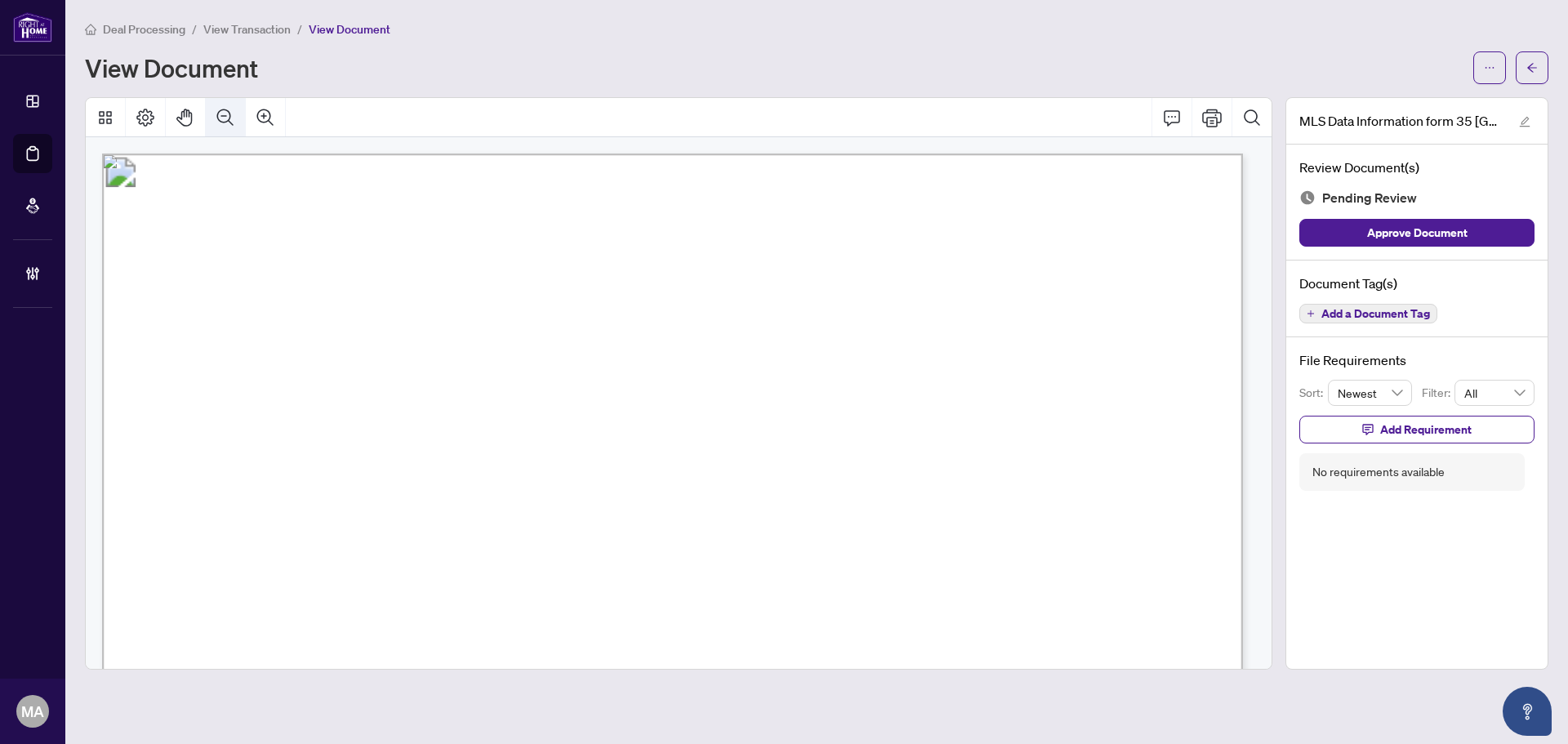
click at [234, 127] on button "Zoom Out" at bounding box center [225, 117] width 39 height 39
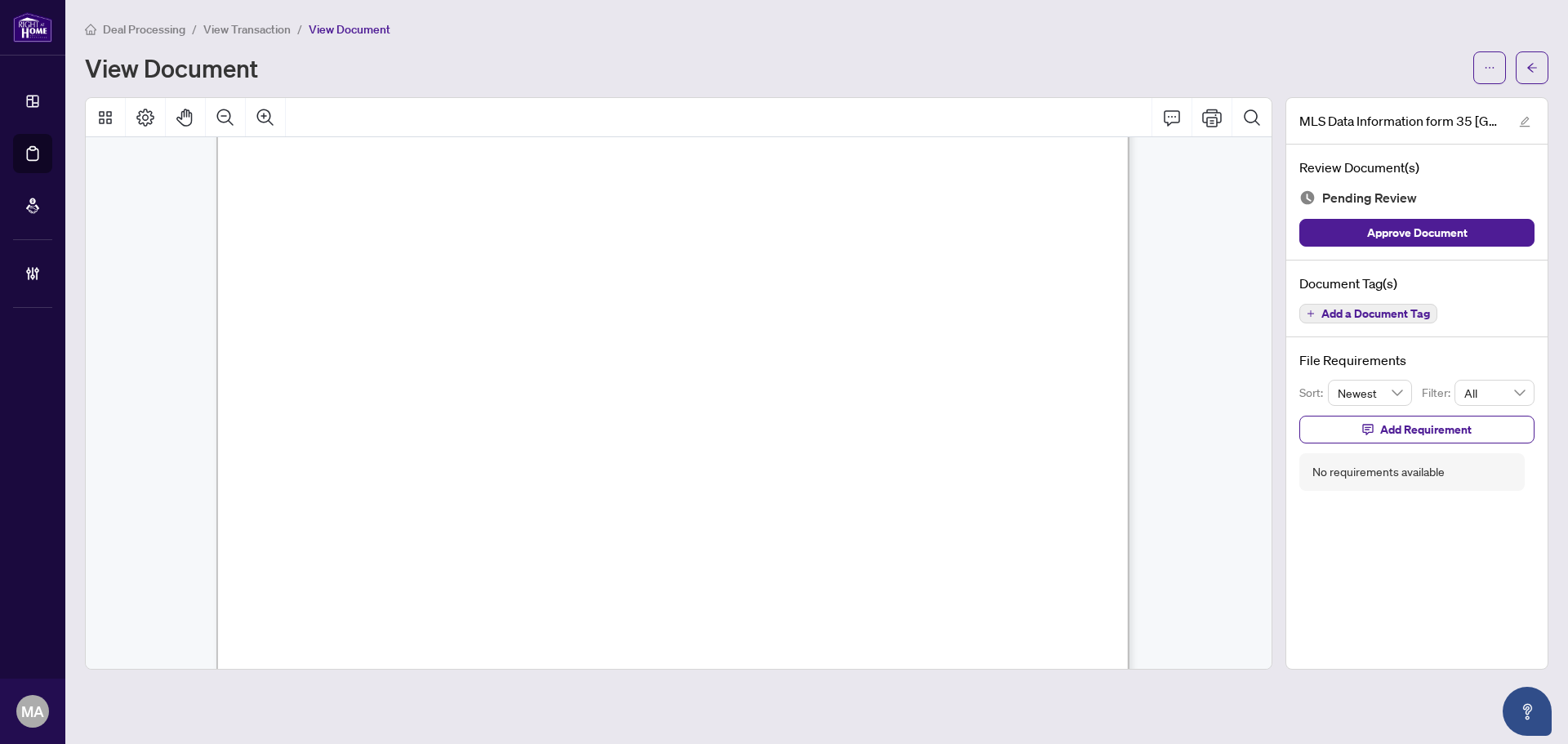
scroll to position [4166, 0]
click at [1414, 319] on span "Add a Document Tag" at bounding box center [1376, 313] width 108 height 11
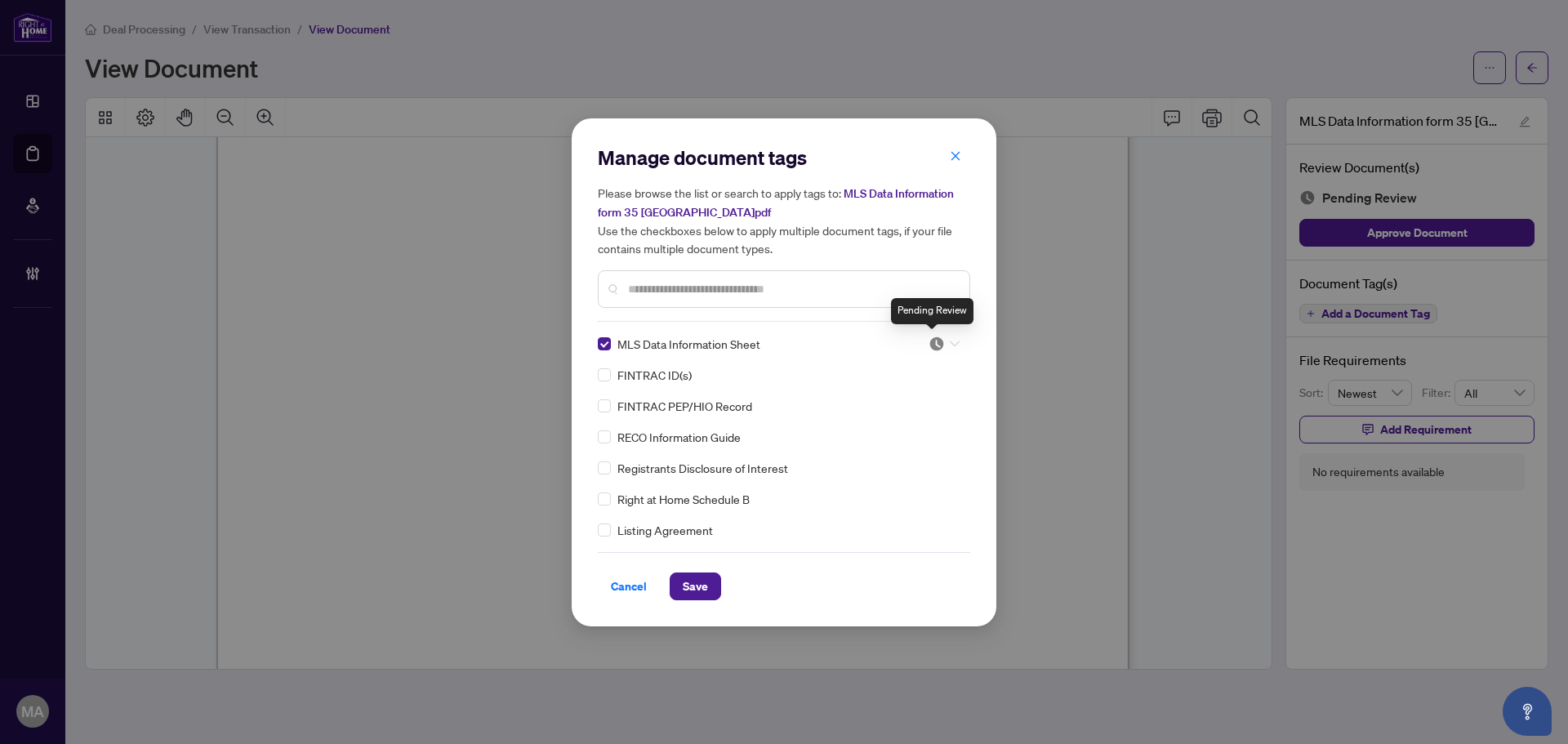
click at [932, 341] on img at bounding box center [937, 344] width 17 height 17
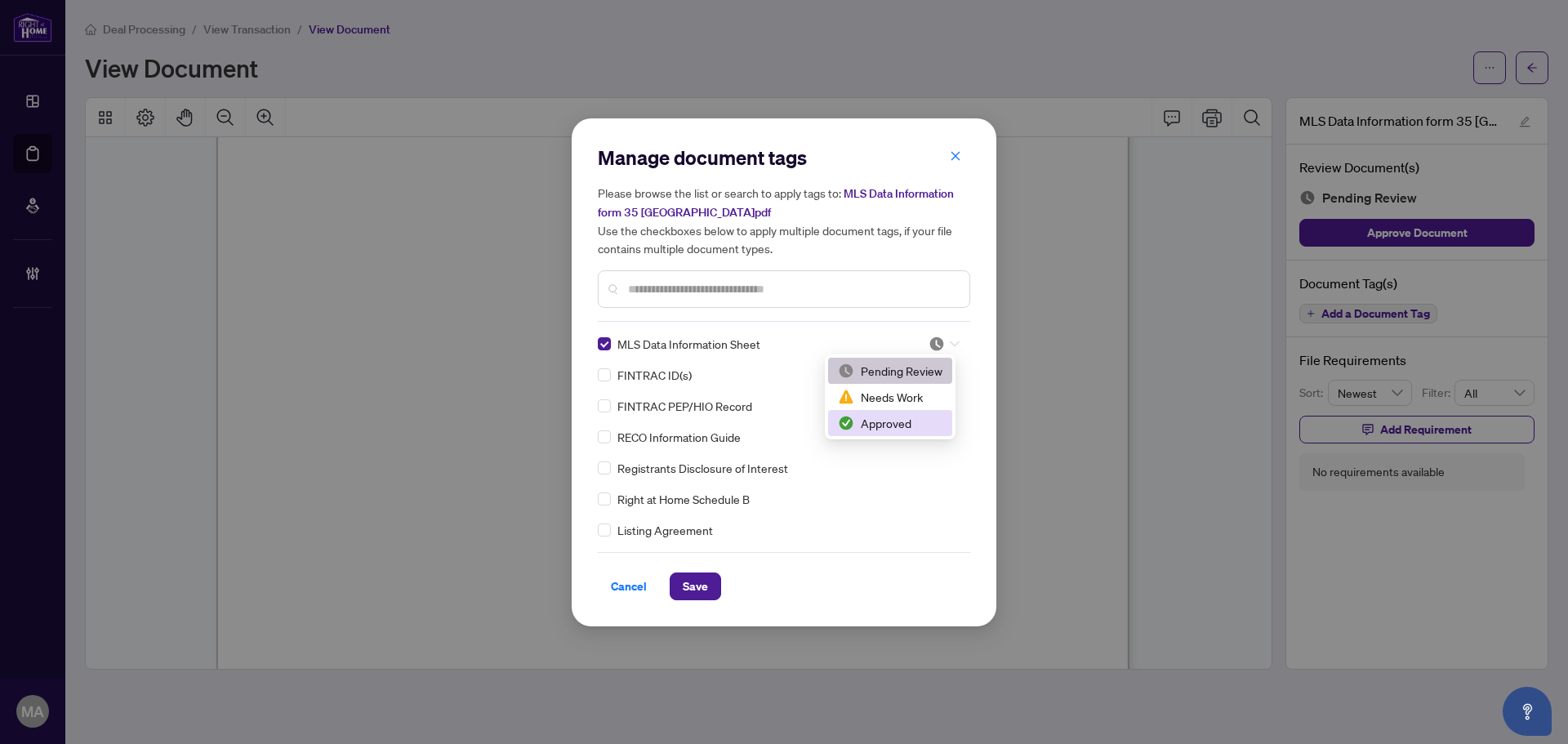
click at [936, 417] on div "Approved" at bounding box center [891, 423] width 105 height 18
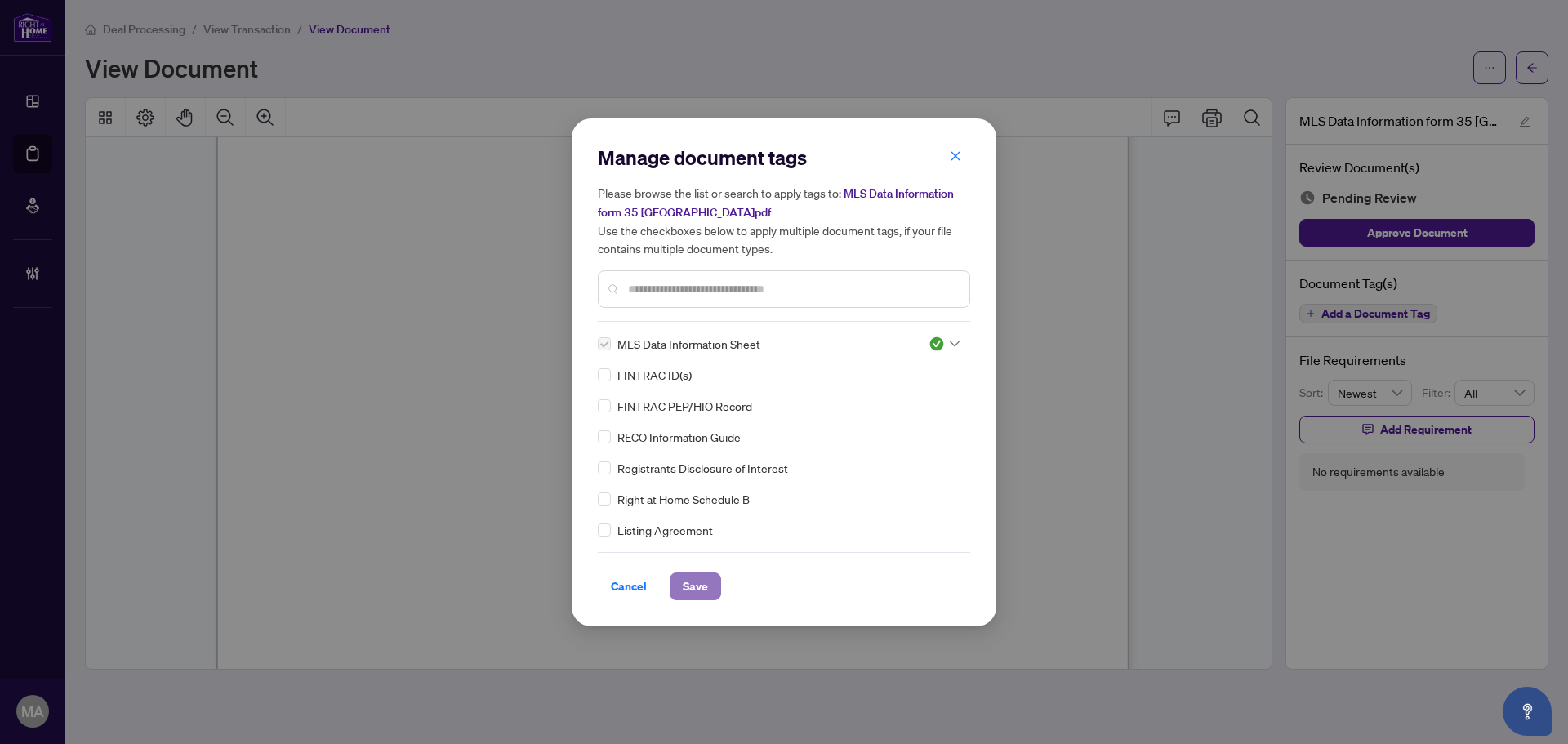
click at [691, 574] on span "Save" at bounding box center [695, 587] width 25 height 26
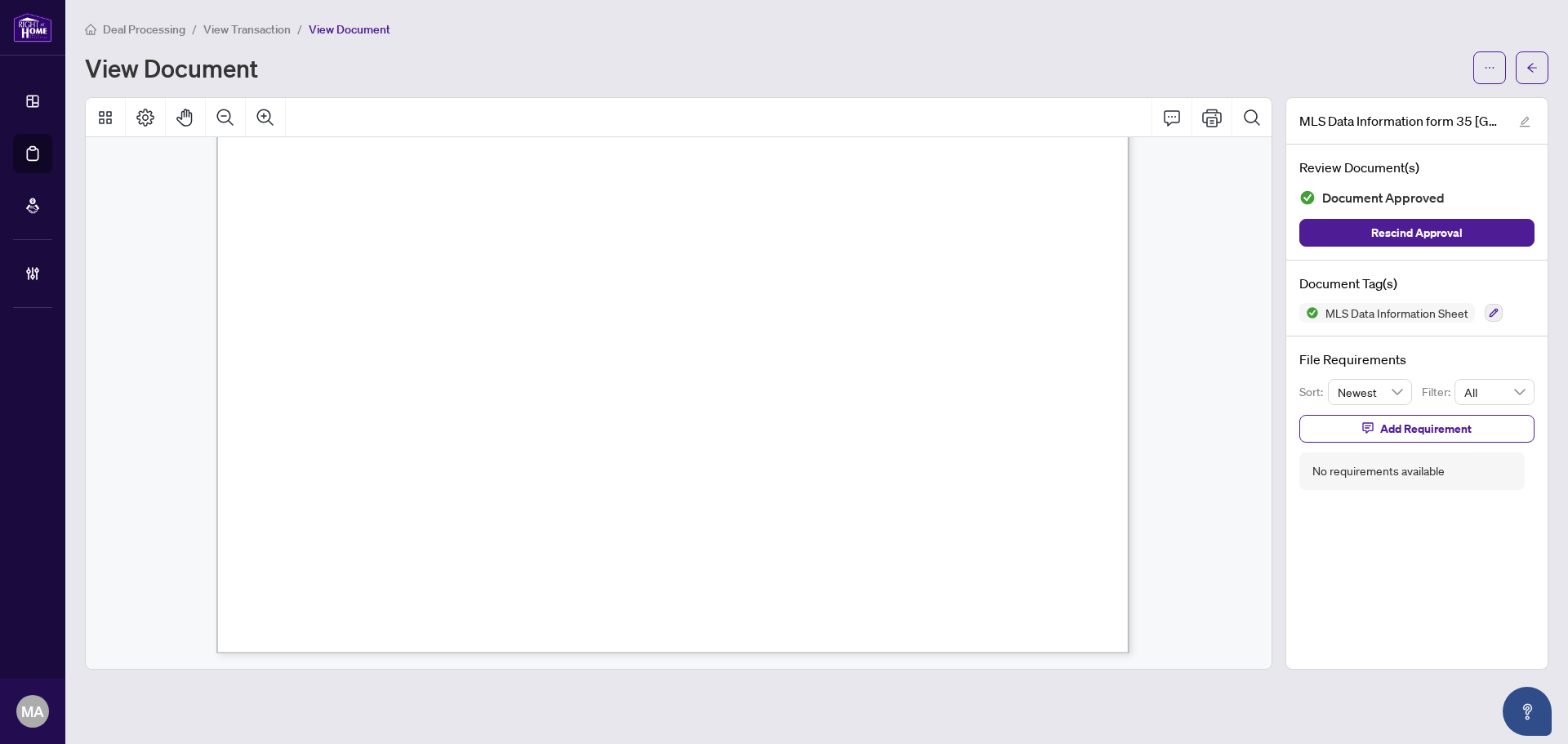
scroll to position [6739, 0]
click at [1533, 74] on span "button" at bounding box center [1532, 68] width 11 height 26
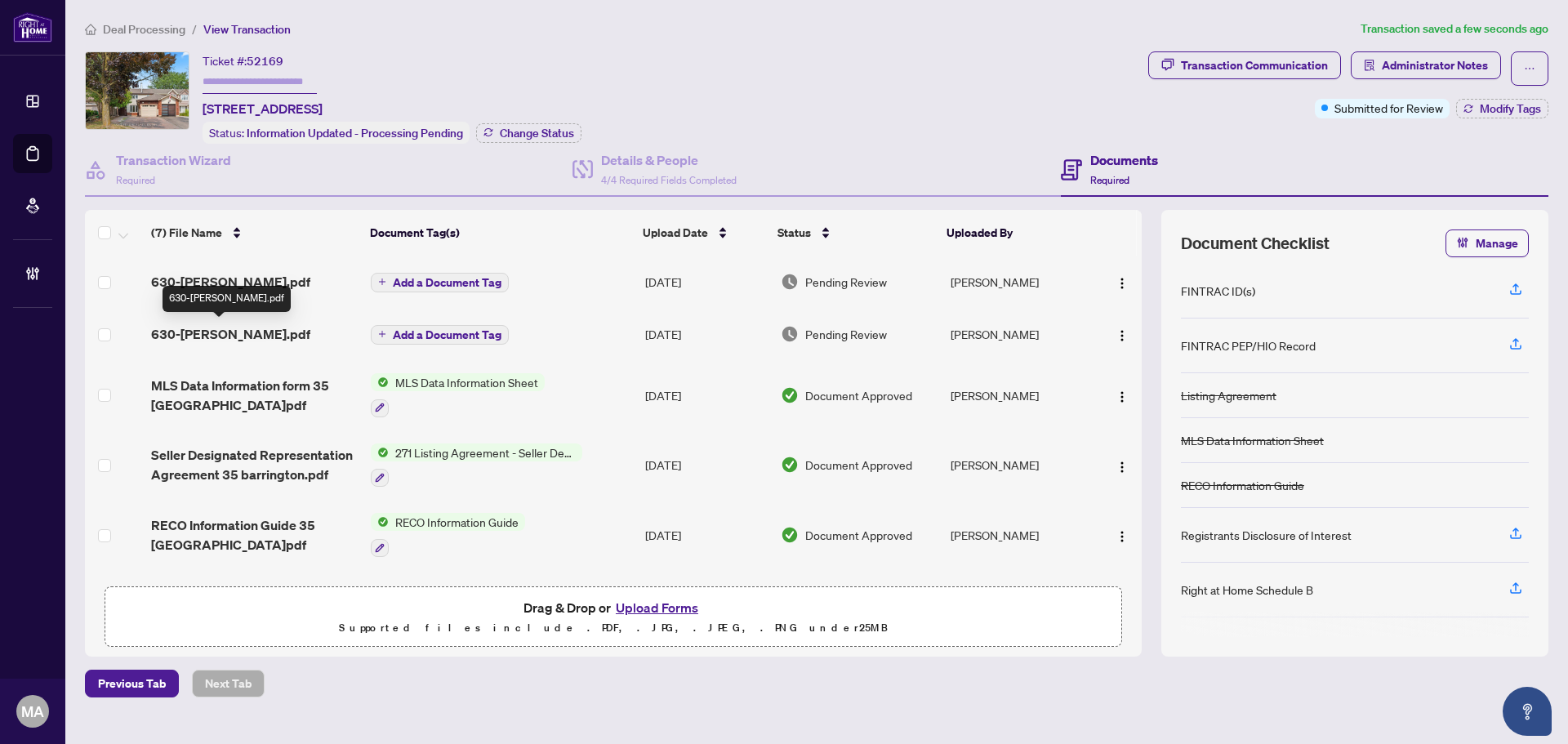
click at [197, 327] on span "630-Liliana Garces.pdf" at bounding box center [230, 334] width 159 height 19
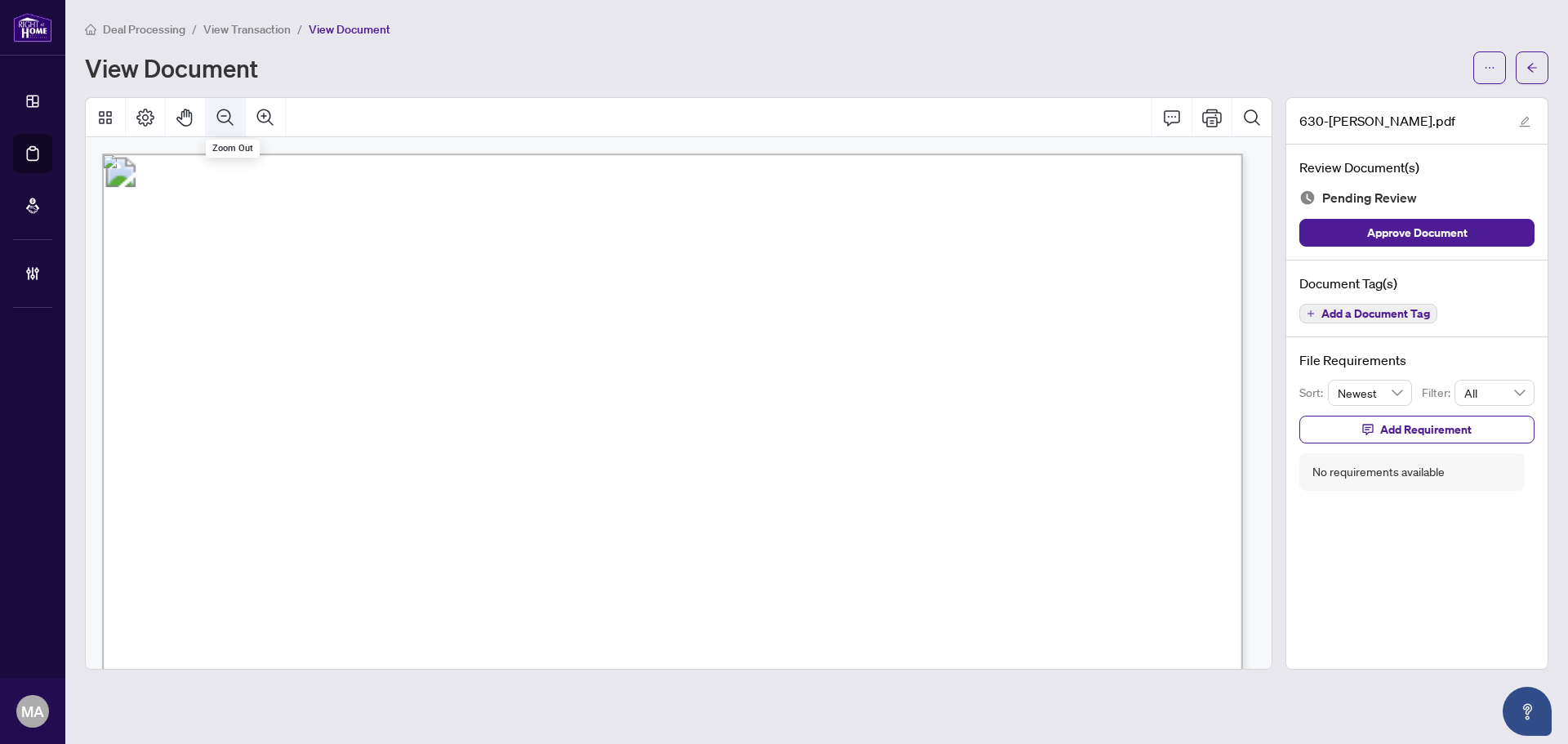
click at [230, 113] on icon "Zoom Out" at bounding box center [225, 116] width 17 height 17
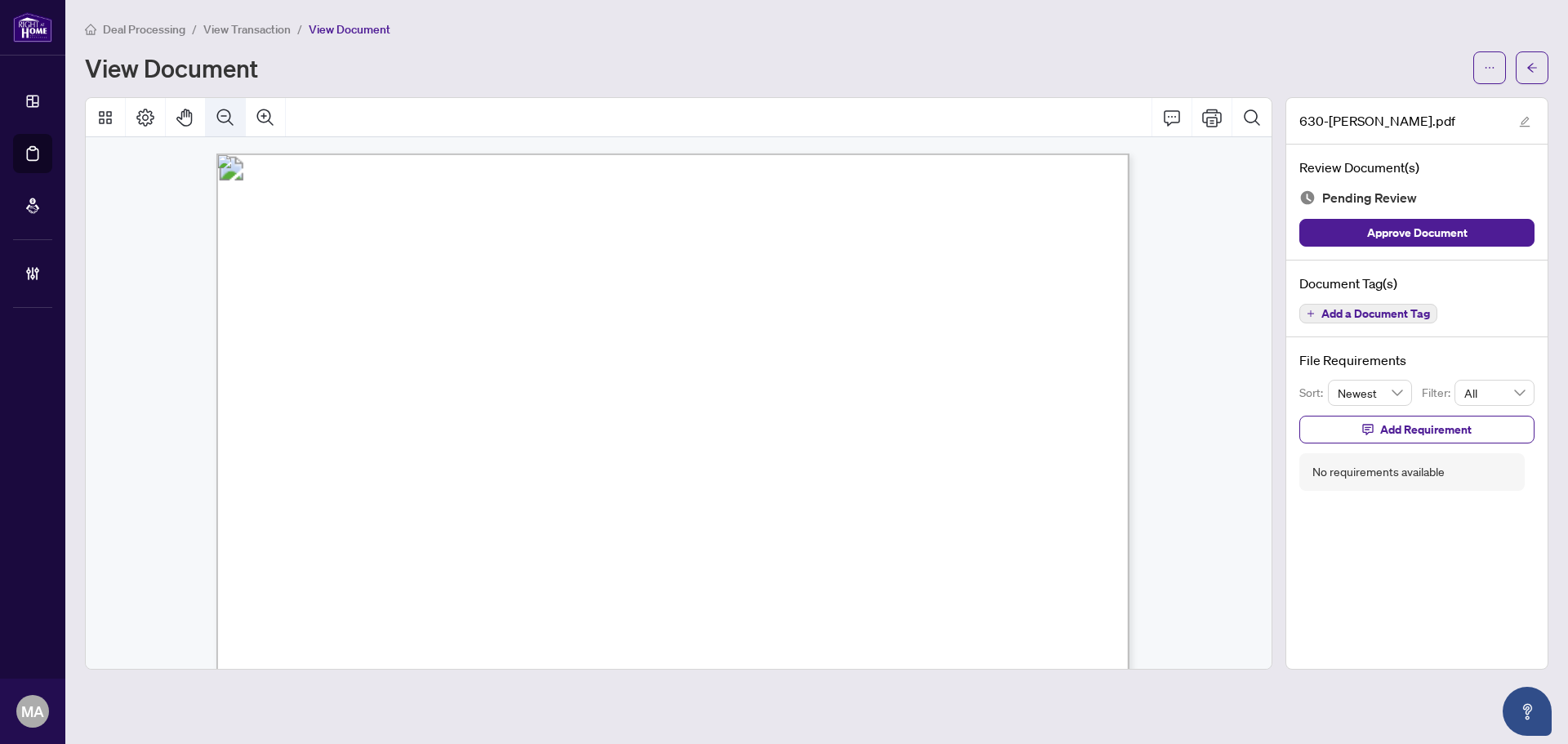
click at [230, 113] on icon "Zoom Out" at bounding box center [225, 116] width 17 height 17
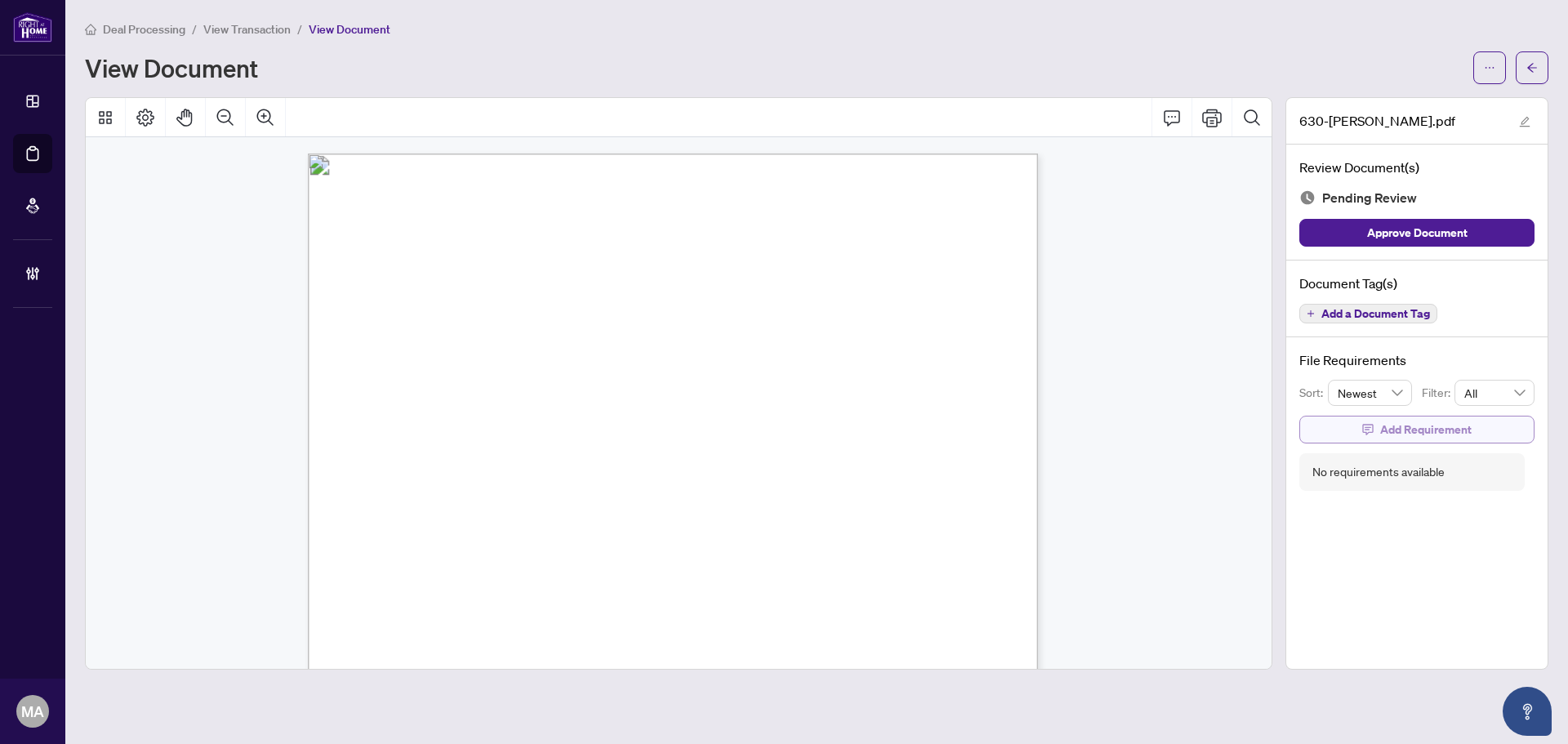
click at [1419, 439] on span "Add Requirement" at bounding box center [1426, 430] width 92 height 26
click at [1419, 439] on textarea at bounding box center [1434, 444] width 175 height 31
type textarea "*"
type textarea "**"
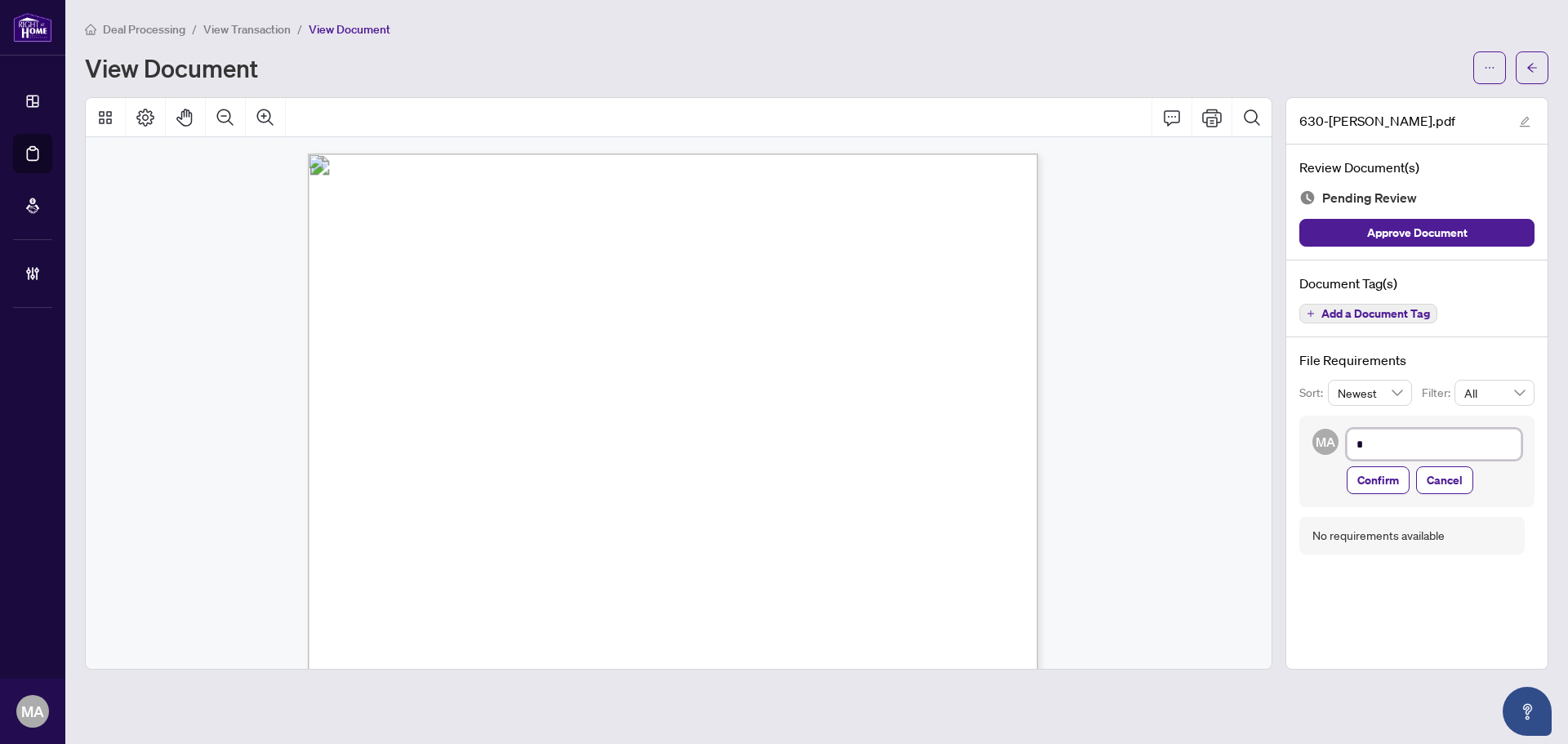
type textarea "**"
type textarea "***"
type textarea "****"
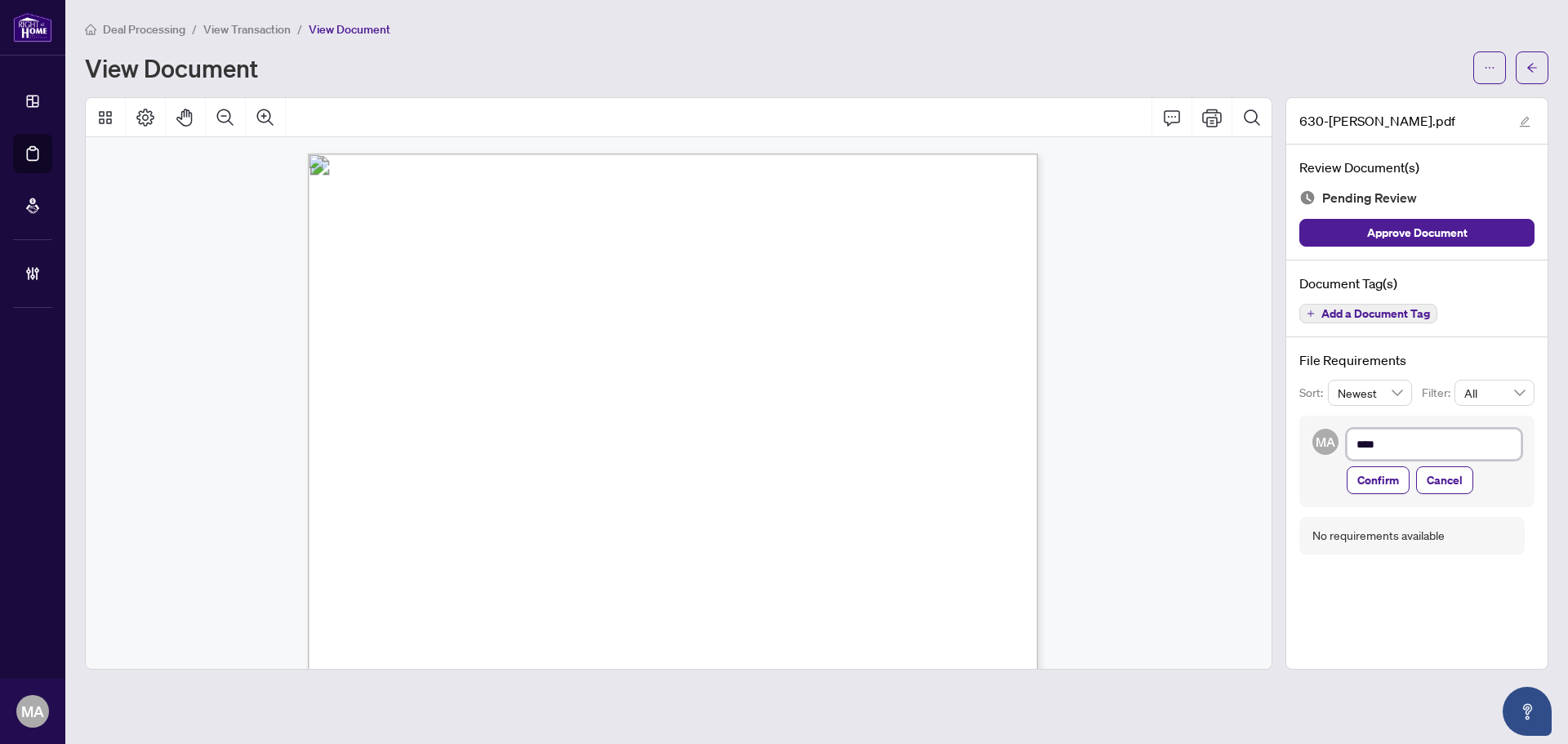
type textarea "*****"
type textarea "******"
type textarea "*******"
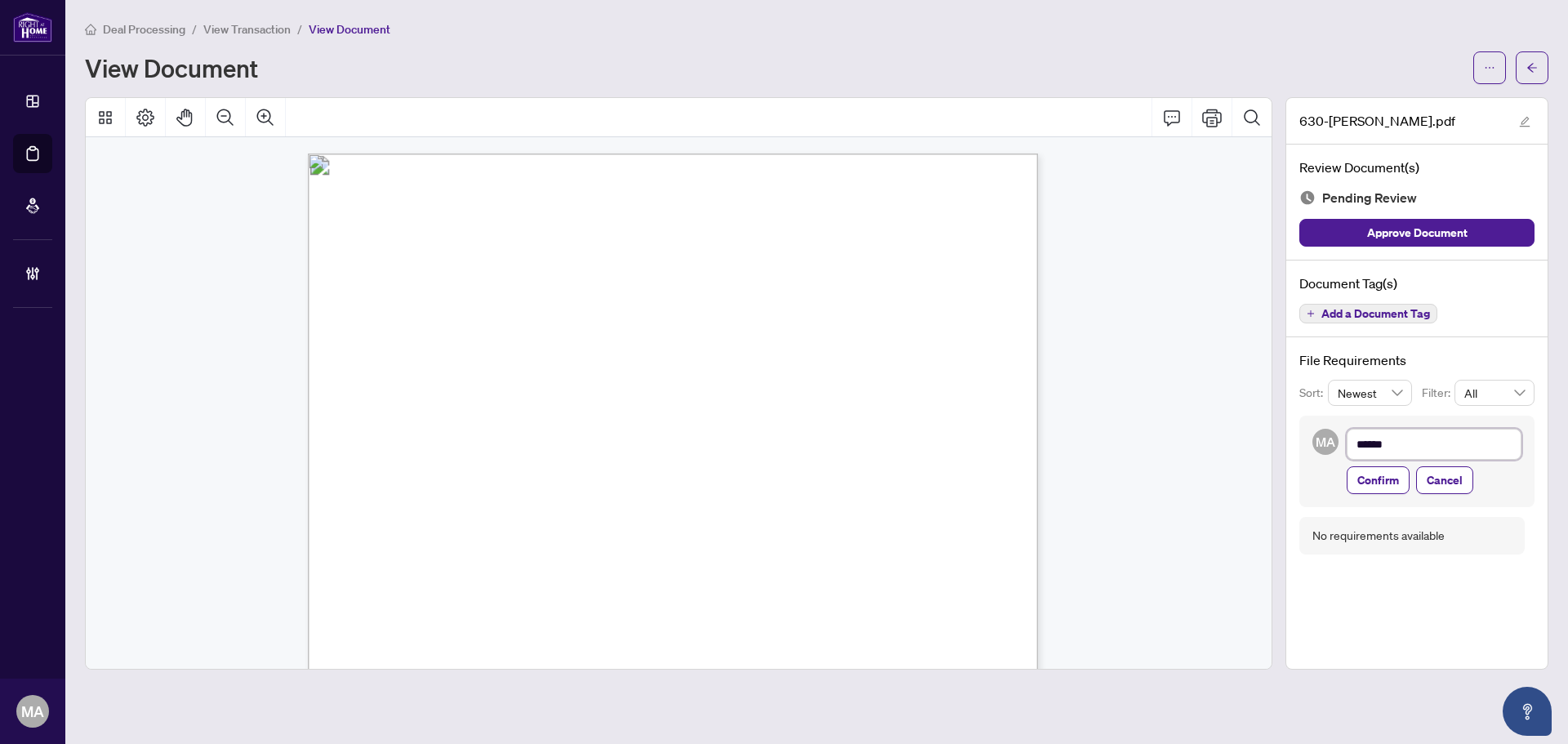
type textarea "*******"
type textarea "*********"
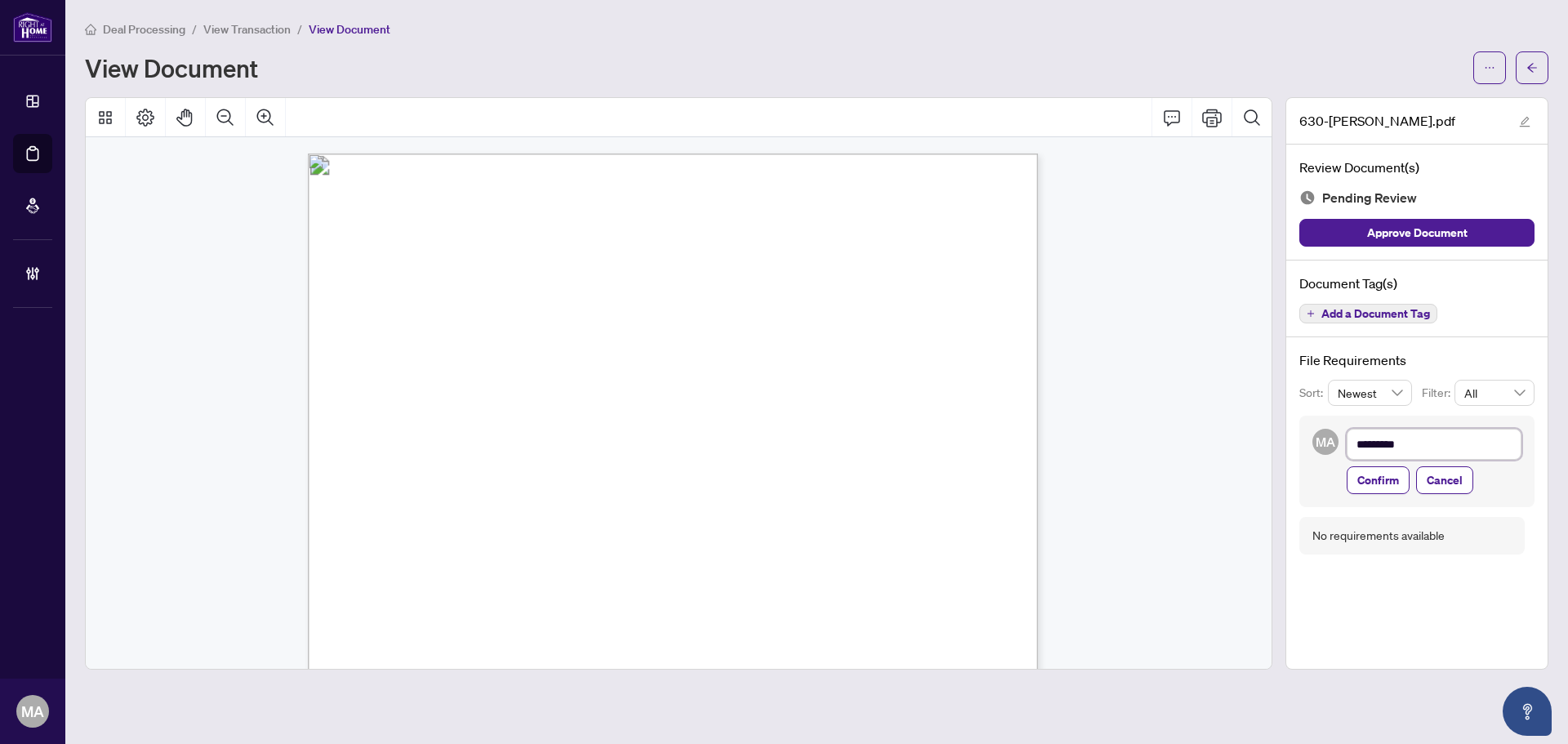
type textarea "**********"
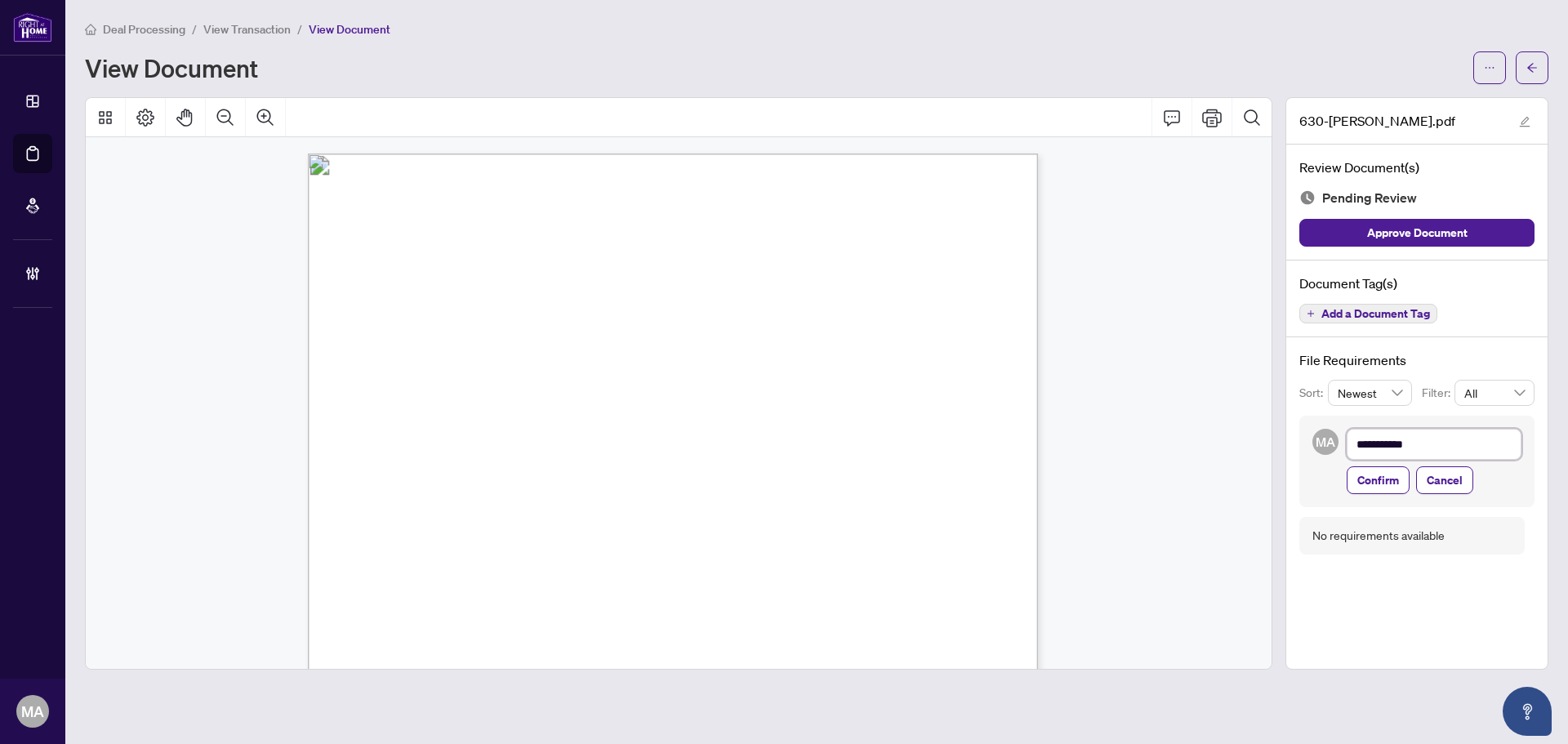
type textarea "**********"
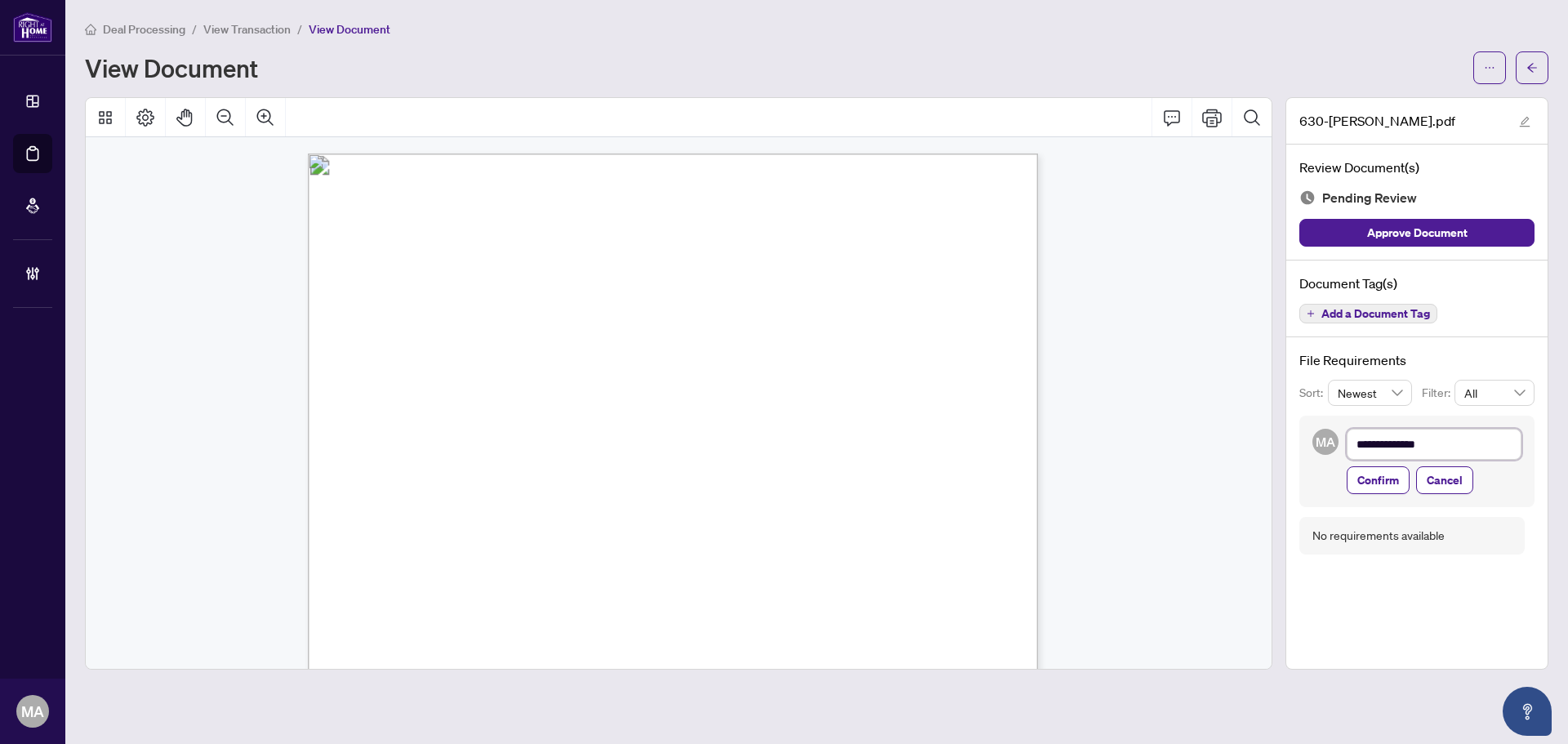
type textarea "**********"
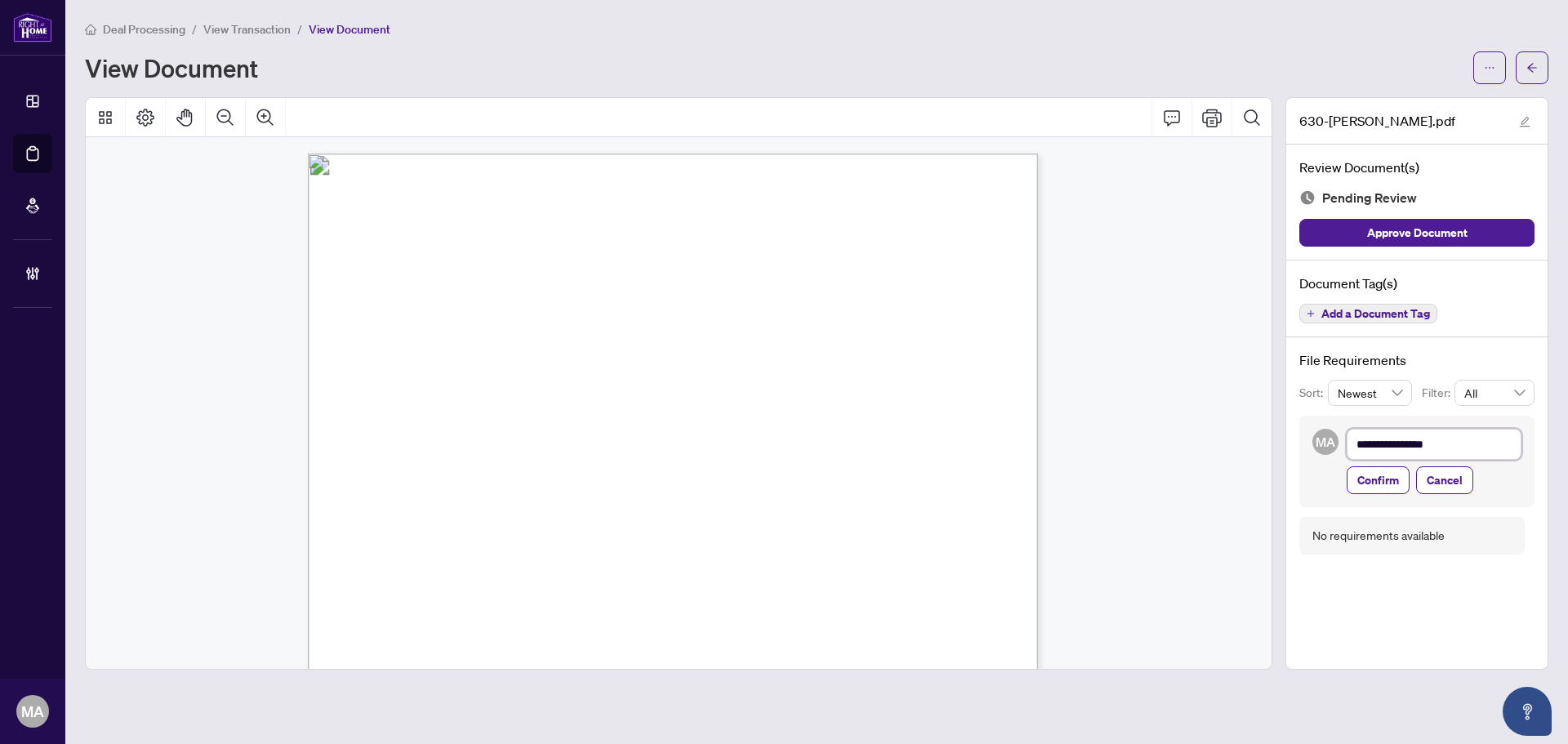
type textarea "**********"
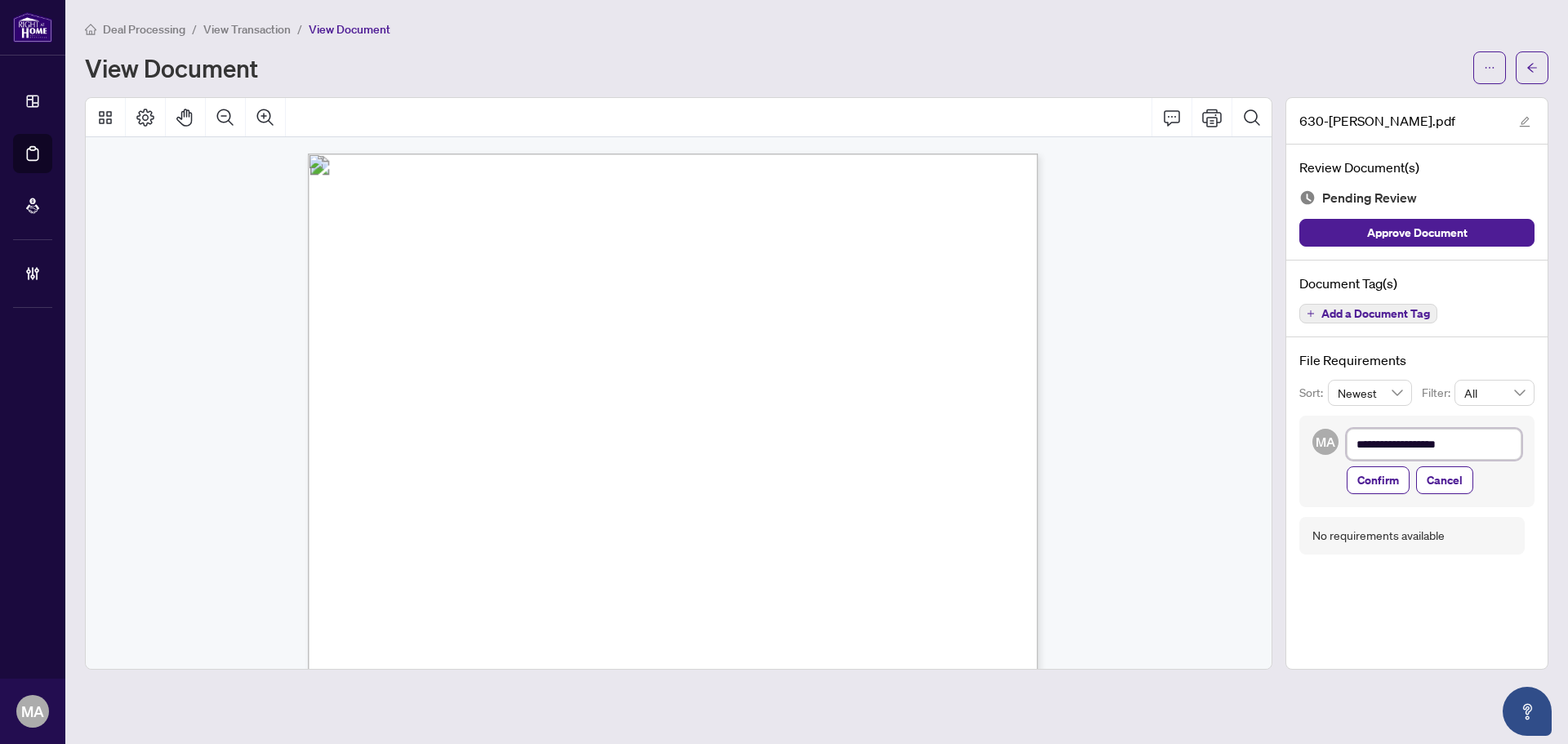
type textarea "**********"
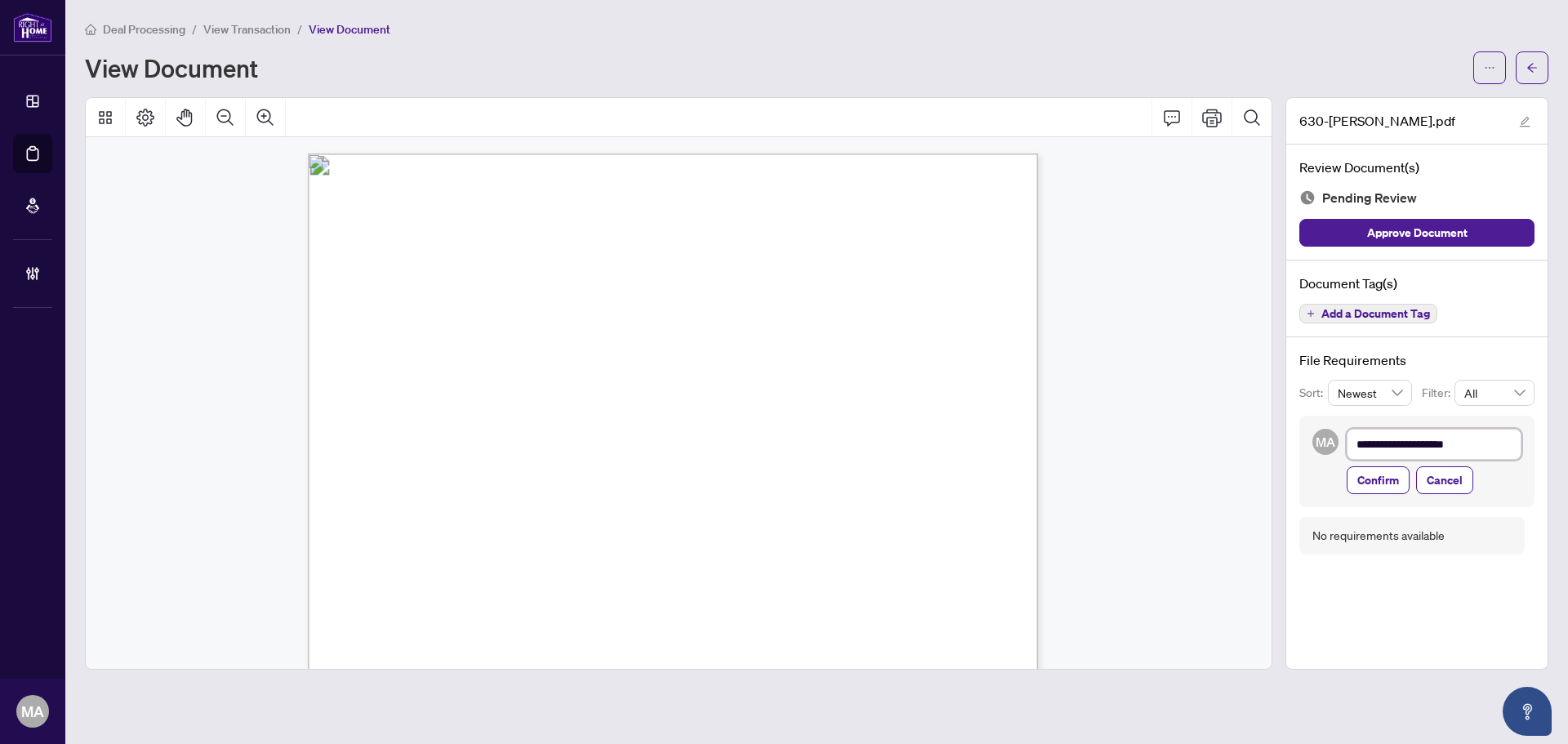
type textarea "**********"
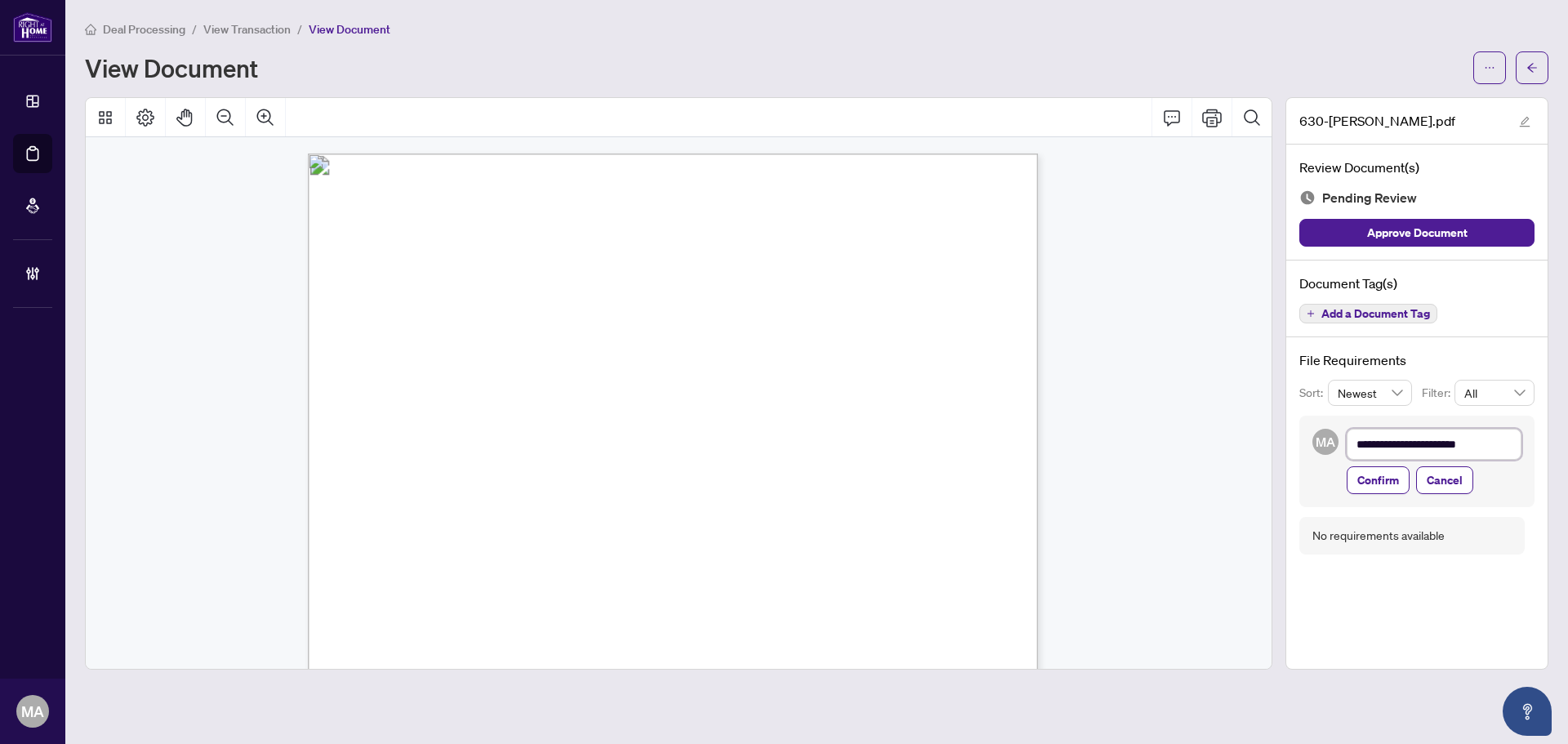
type textarea "**********"
click at [1404, 488] on button "Confirm" at bounding box center [1379, 480] width 63 height 28
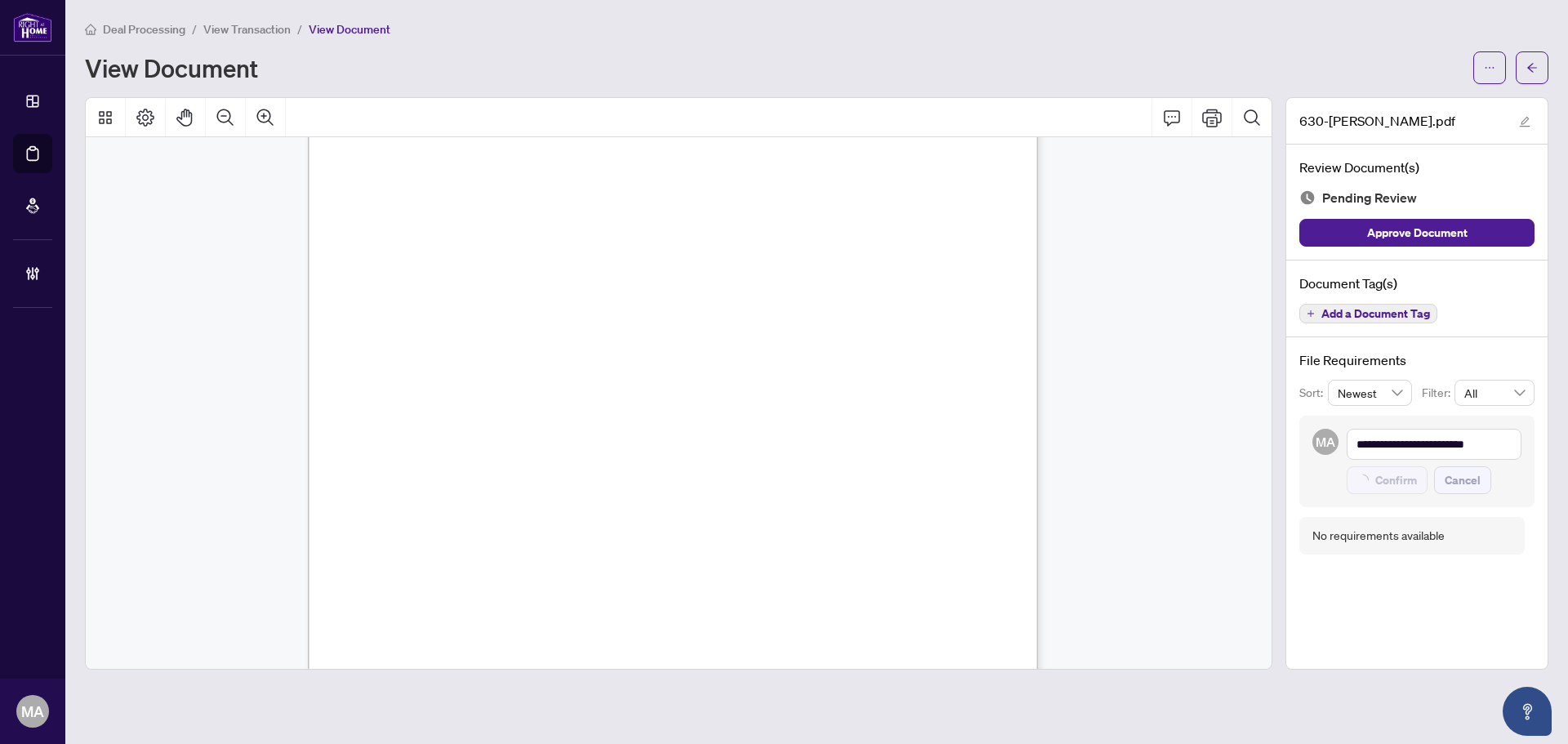
type textarea "**********"
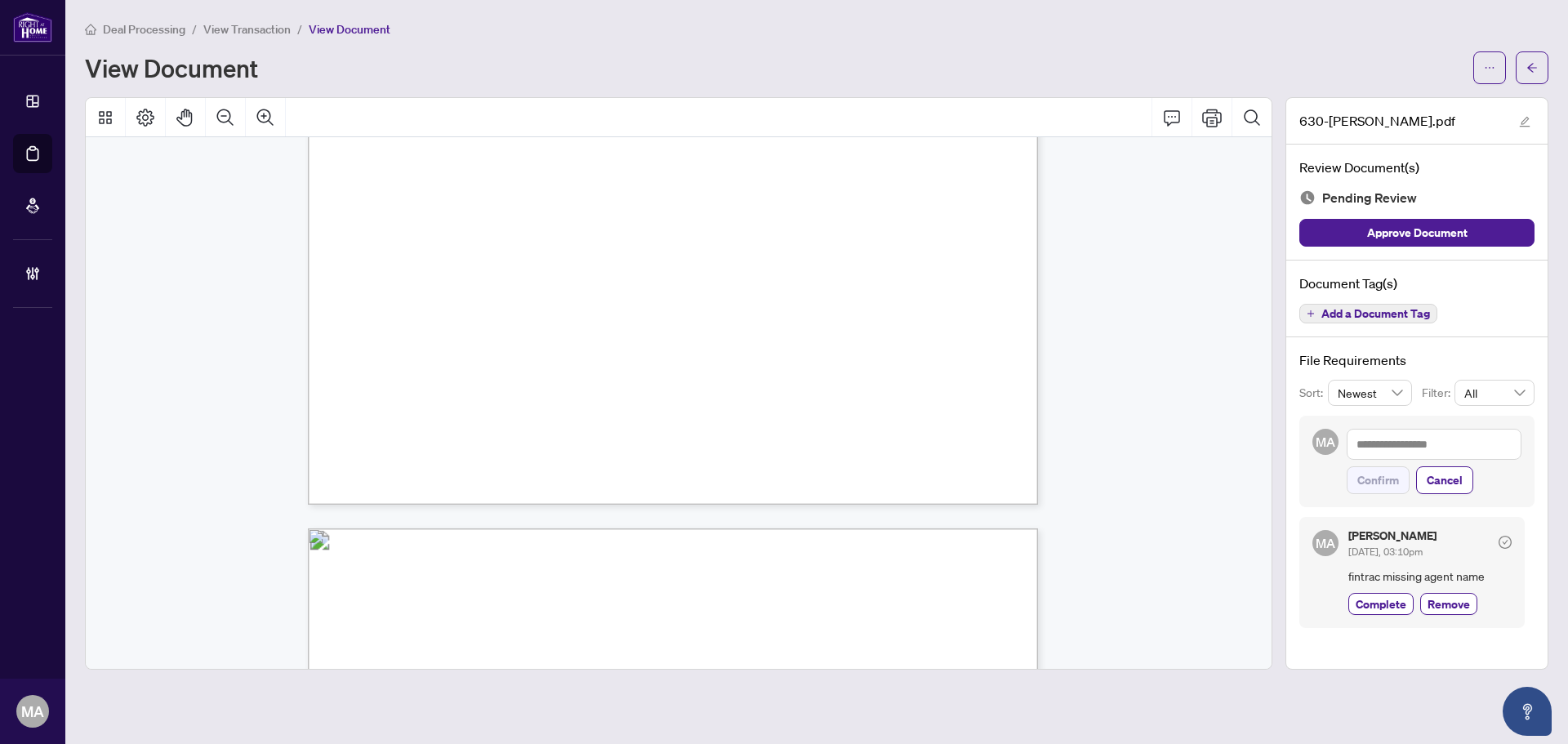
scroll to position [2859, 0]
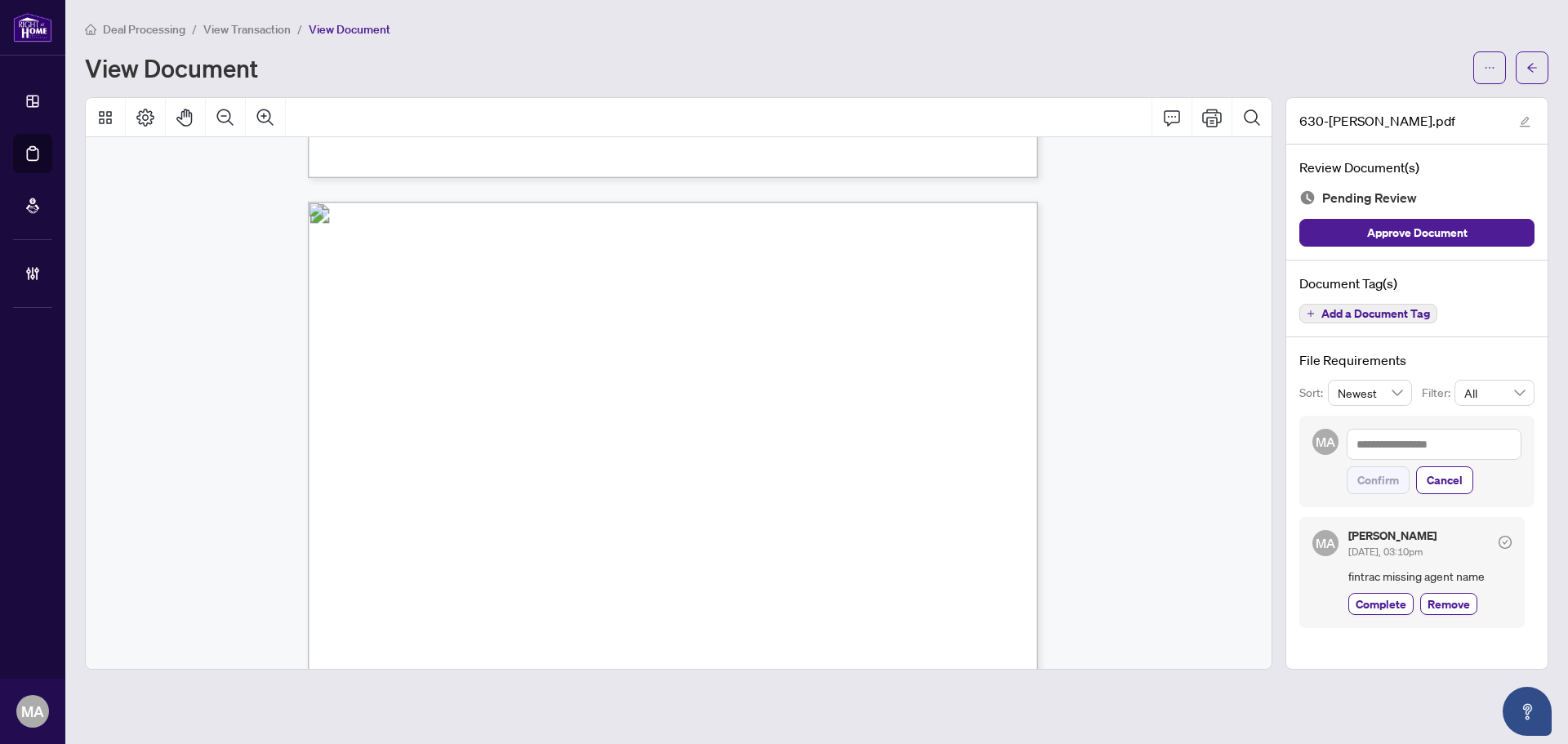
click at [1372, 325] on div "Document Tag(s) Add a Document Tag" at bounding box center [1416, 299] width 261 height 78
click at [1371, 317] on span "Add a Document Tag" at bounding box center [1376, 313] width 108 height 11
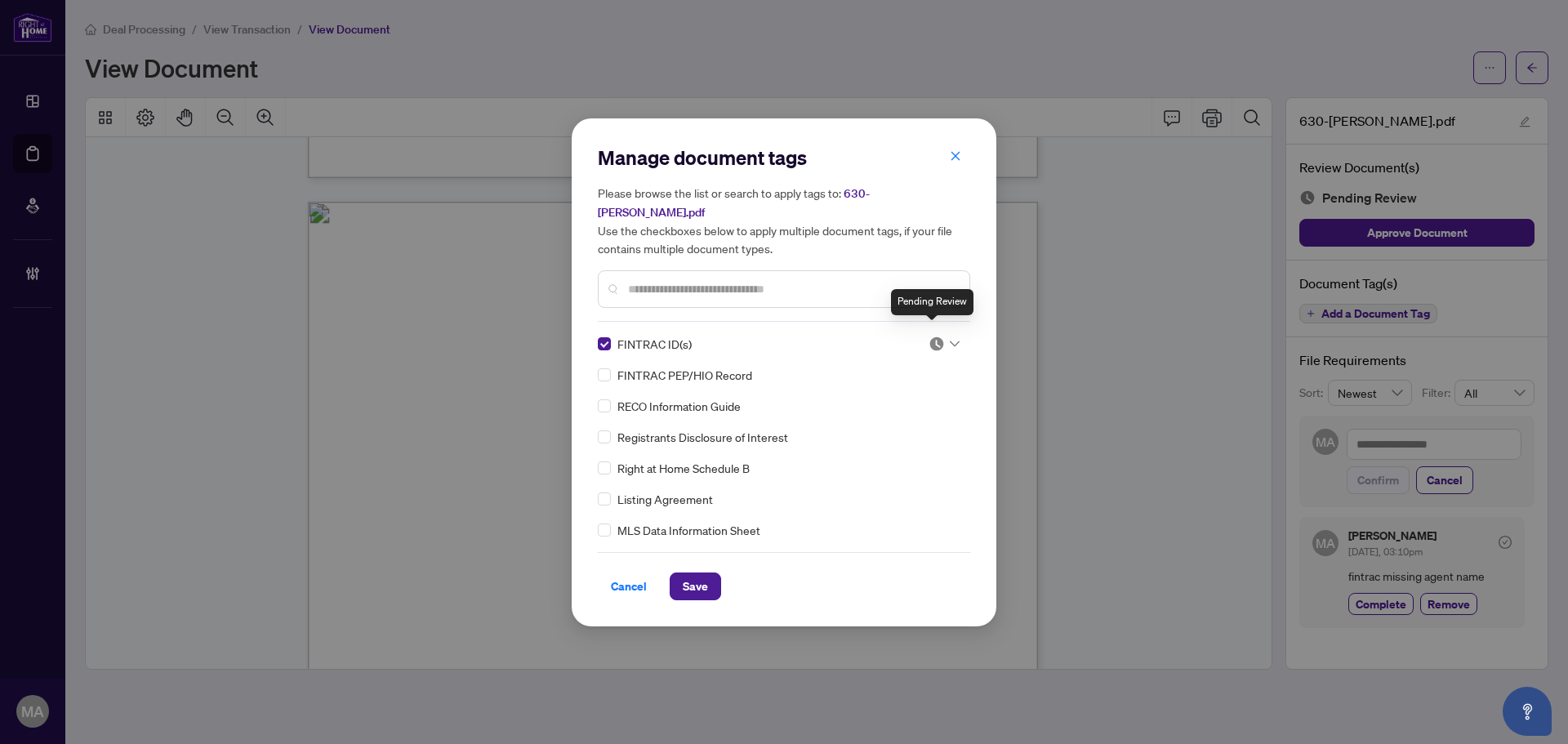
click at [933, 336] on img at bounding box center [937, 344] width 17 height 17
click at [915, 394] on div "Needs Work" at bounding box center [891, 388] width 105 height 18
click at [720, 576] on button "Save" at bounding box center [695, 587] width 52 height 28
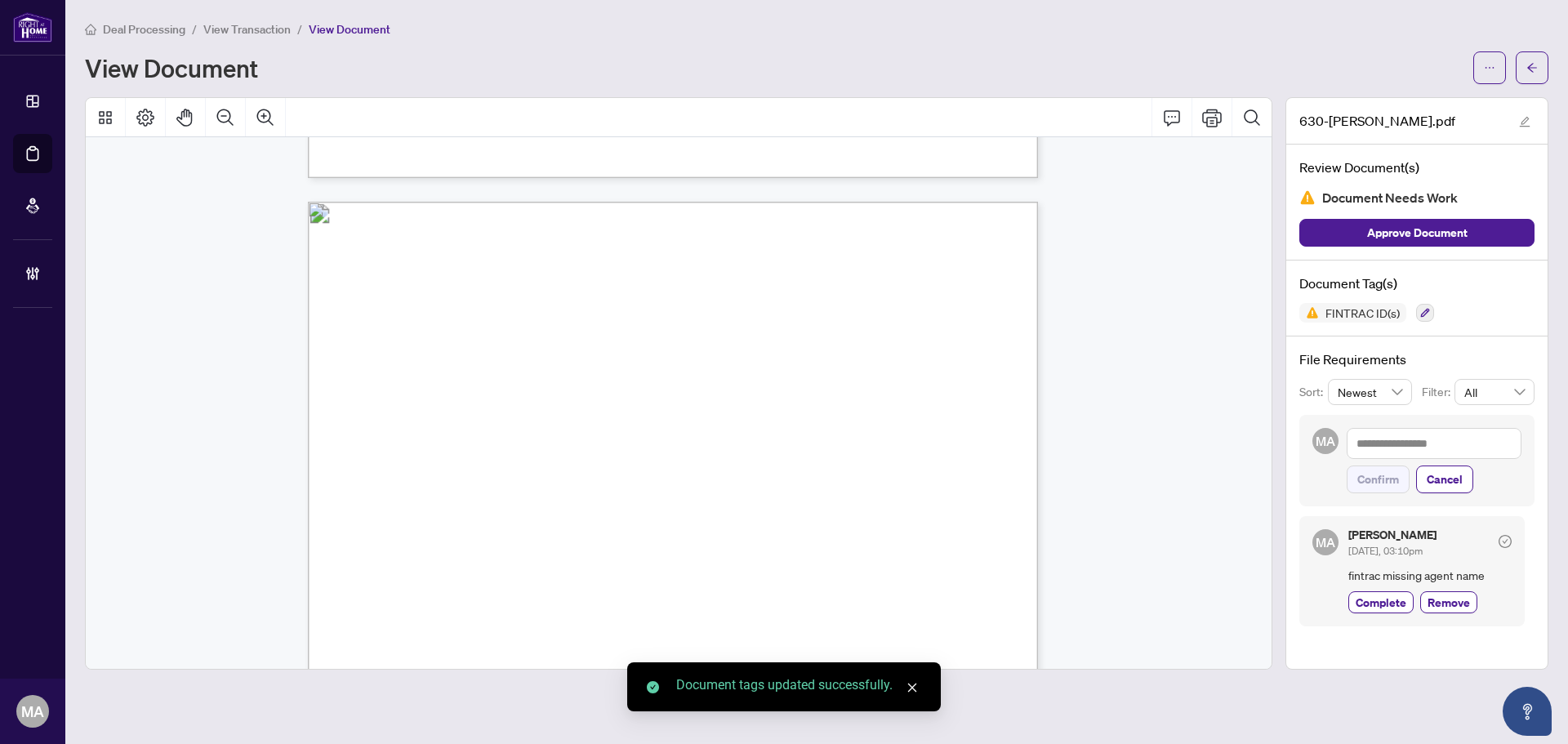
scroll to position [3353, 0]
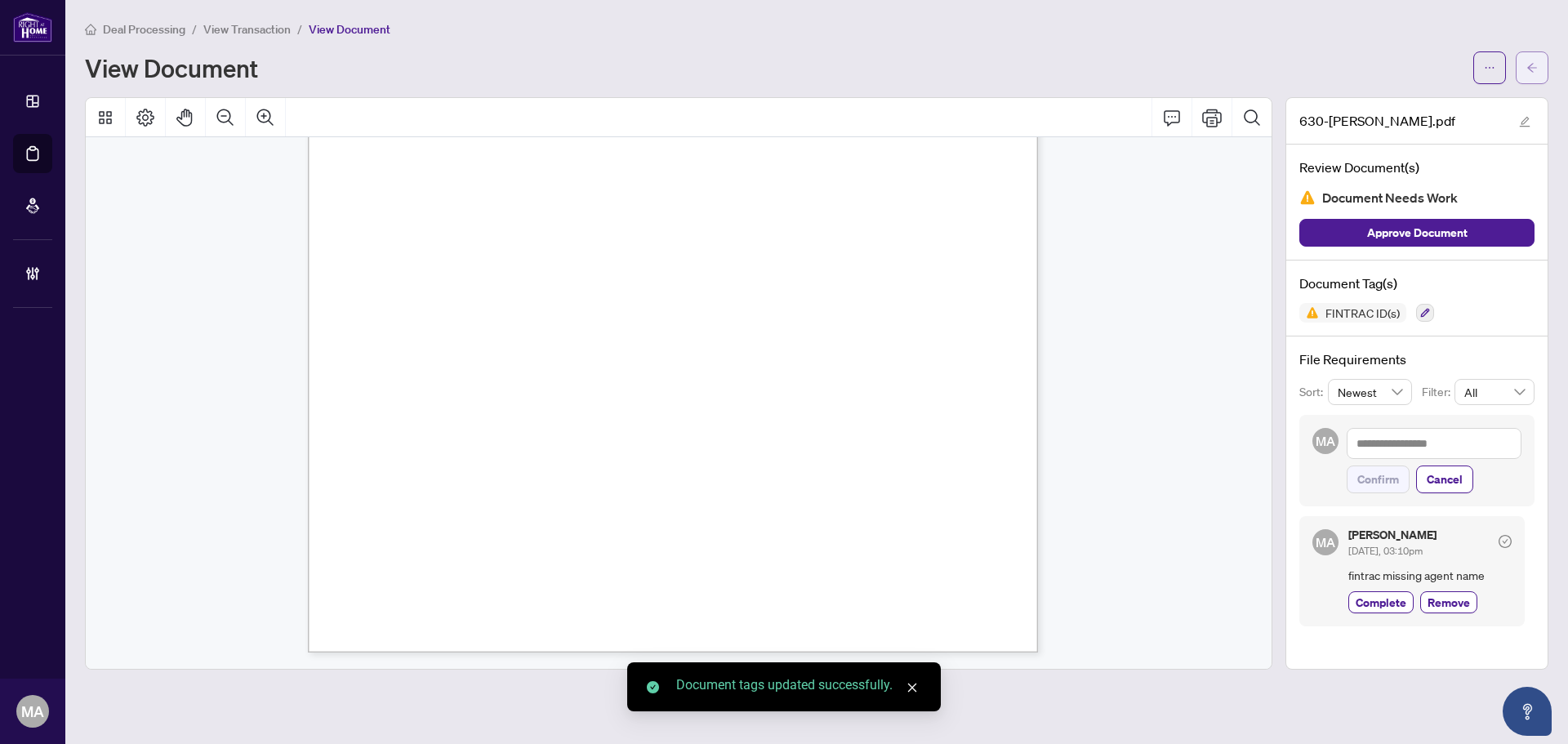
click at [1530, 64] on icon "arrow-left" at bounding box center [1532, 67] width 11 height 11
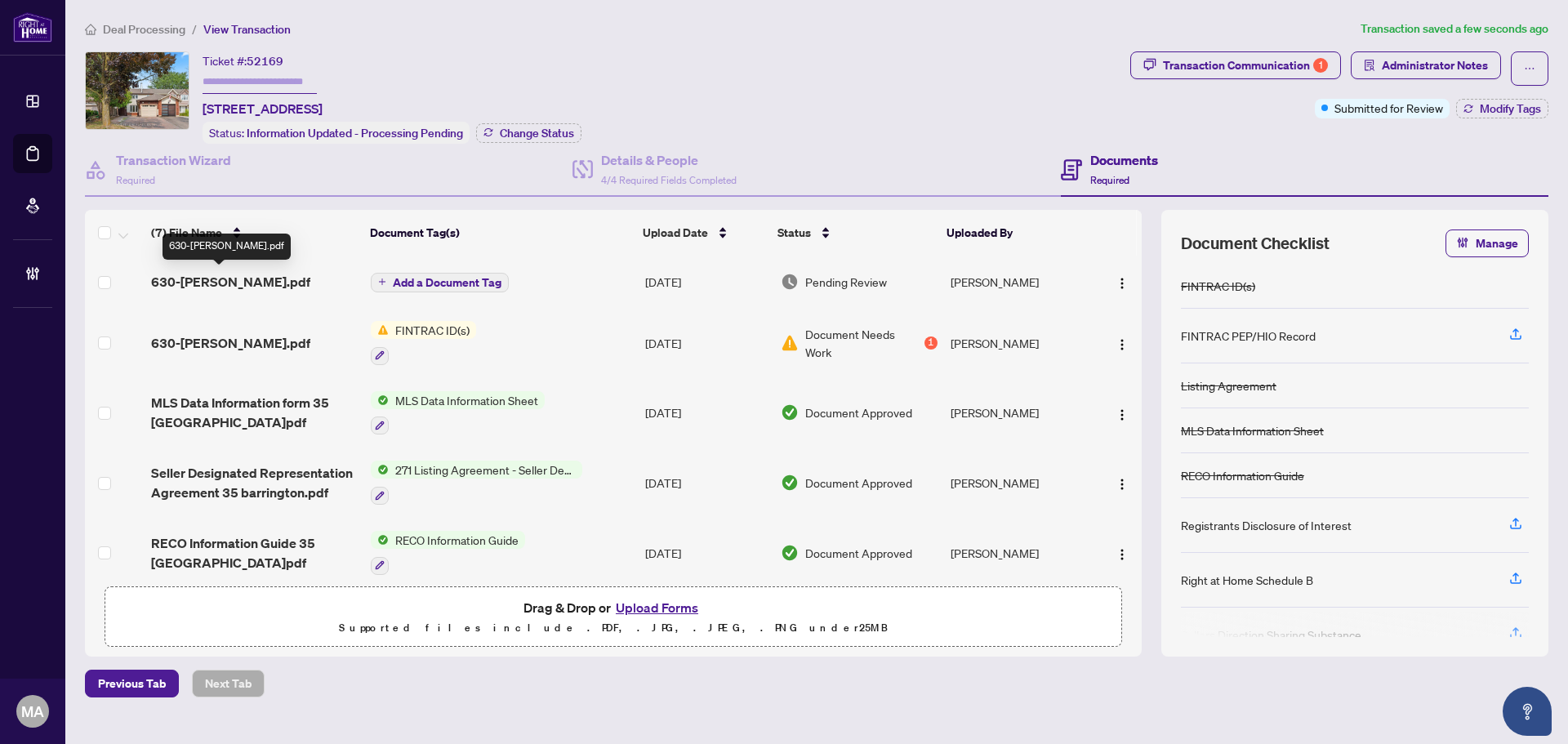
click at [187, 289] on span "630-Nancy Espinal.pdf" at bounding box center [230, 282] width 159 height 19
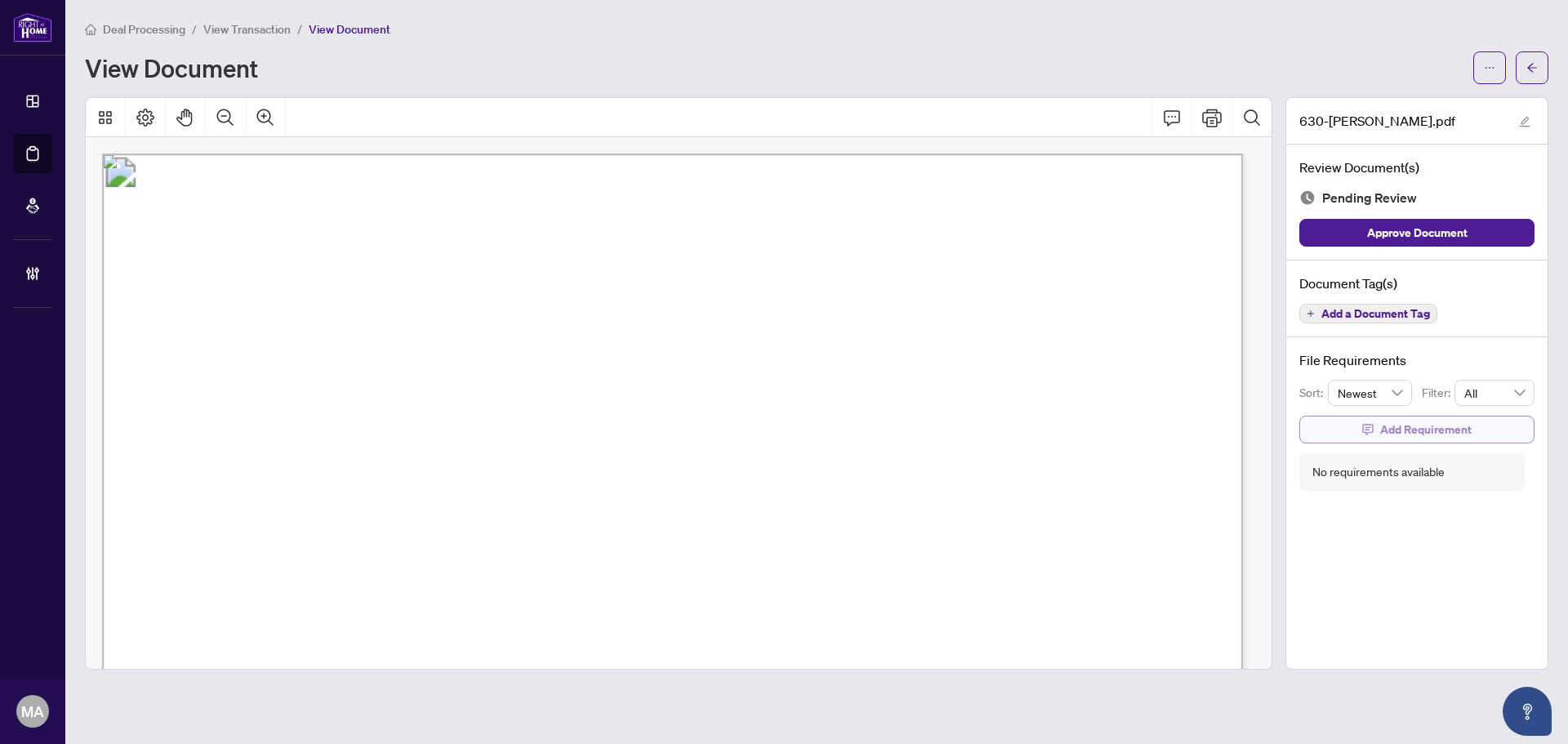
click at [1436, 430] on span "Add Requirement" at bounding box center [1426, 430] width 92 height 26
click at [1436, 441] on textarea at bounding box center [1434, 444] width 175 height 31
paste textarea "*********"
type textarea "*********"
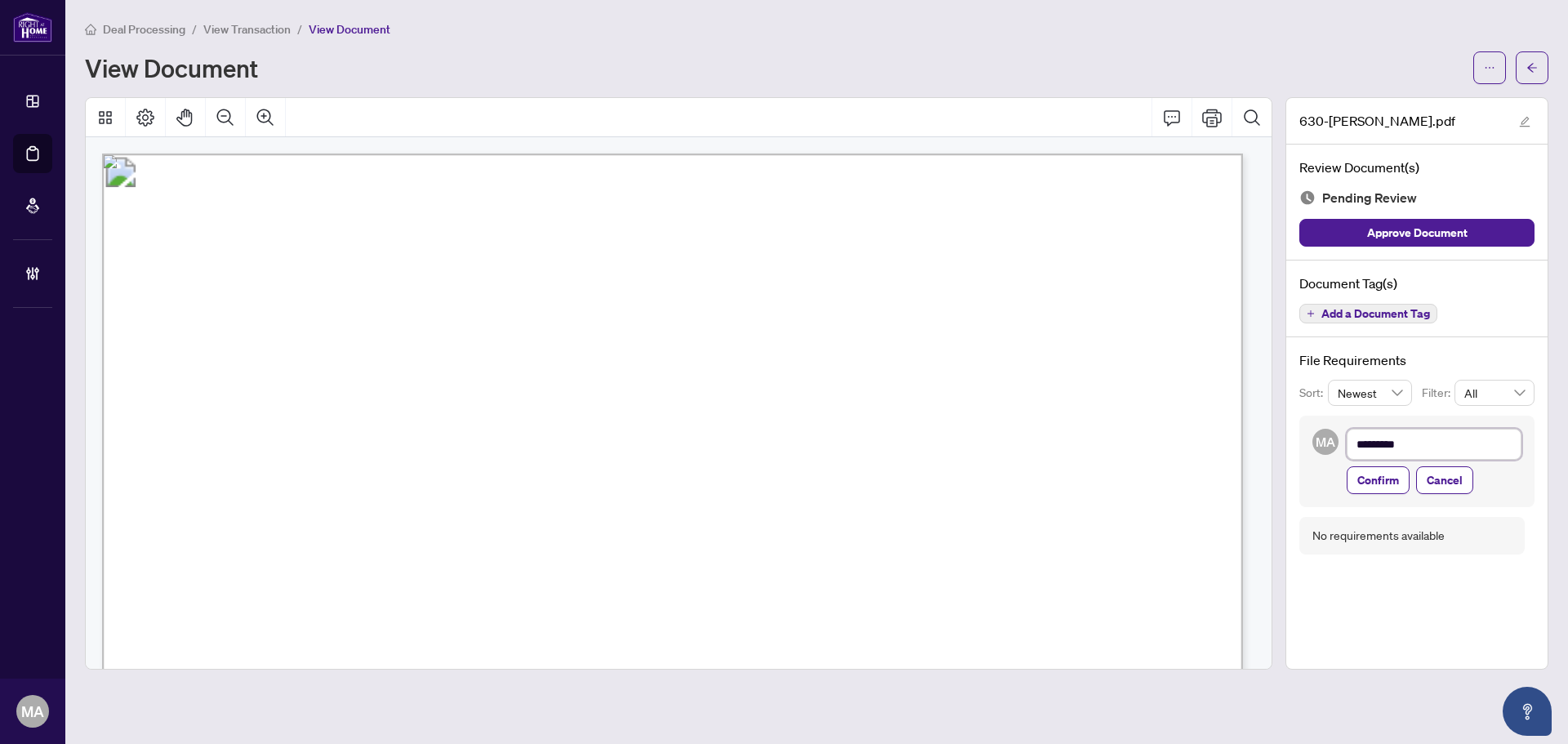
drag, startPoint x: 1452, startPoint y: 434, endPoint x: 1173, endPoint y: 445, distance: 279.2
click at [1173, 445] on div "630-Nancy Espinal.pdf Review Document(s) Pending Review Approve Document Docume…" at bounding box center [816, 383] width 1476 height 573
type textarea "*"
type textarea "**"
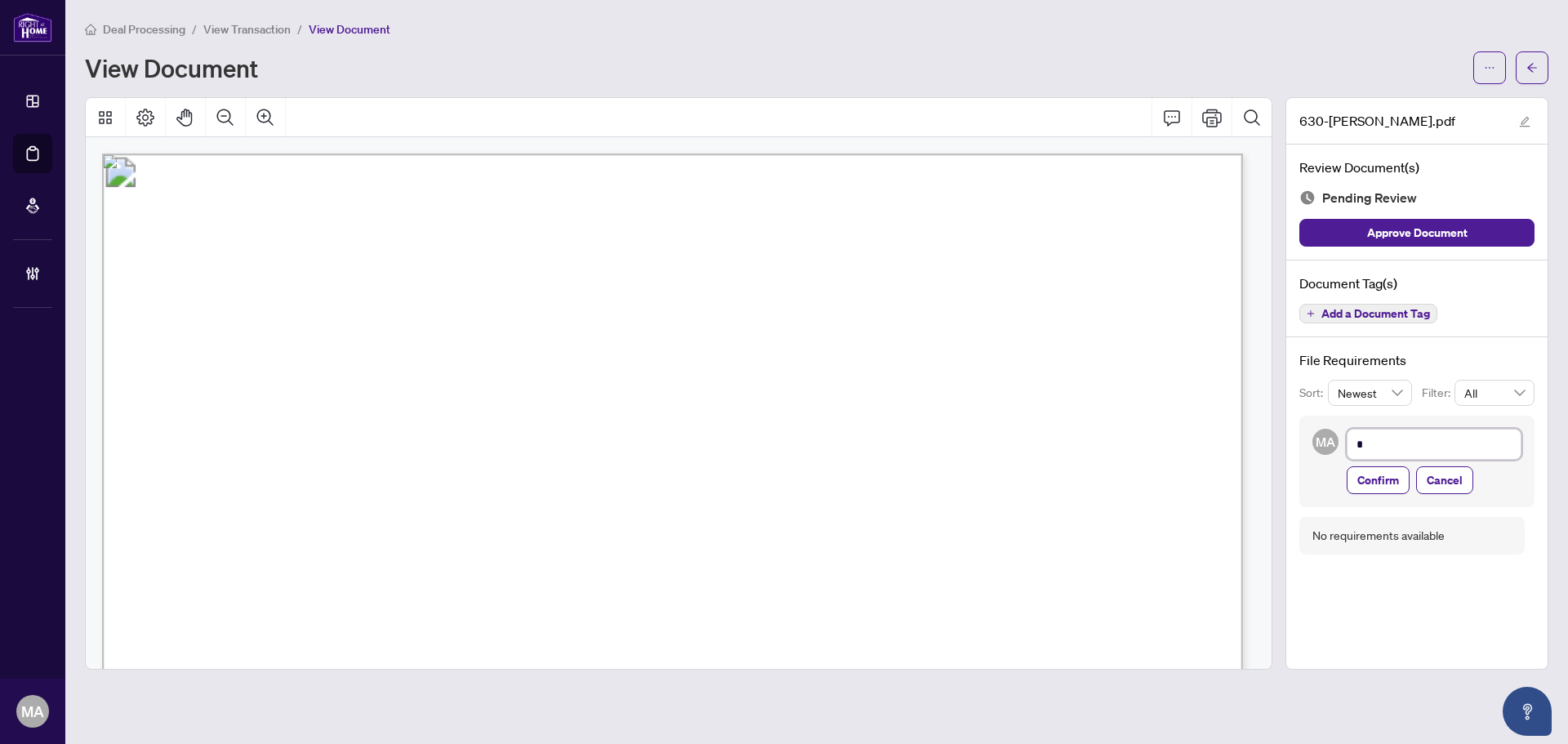
type textarea "**"
type textarea "***"
type textarea "****"
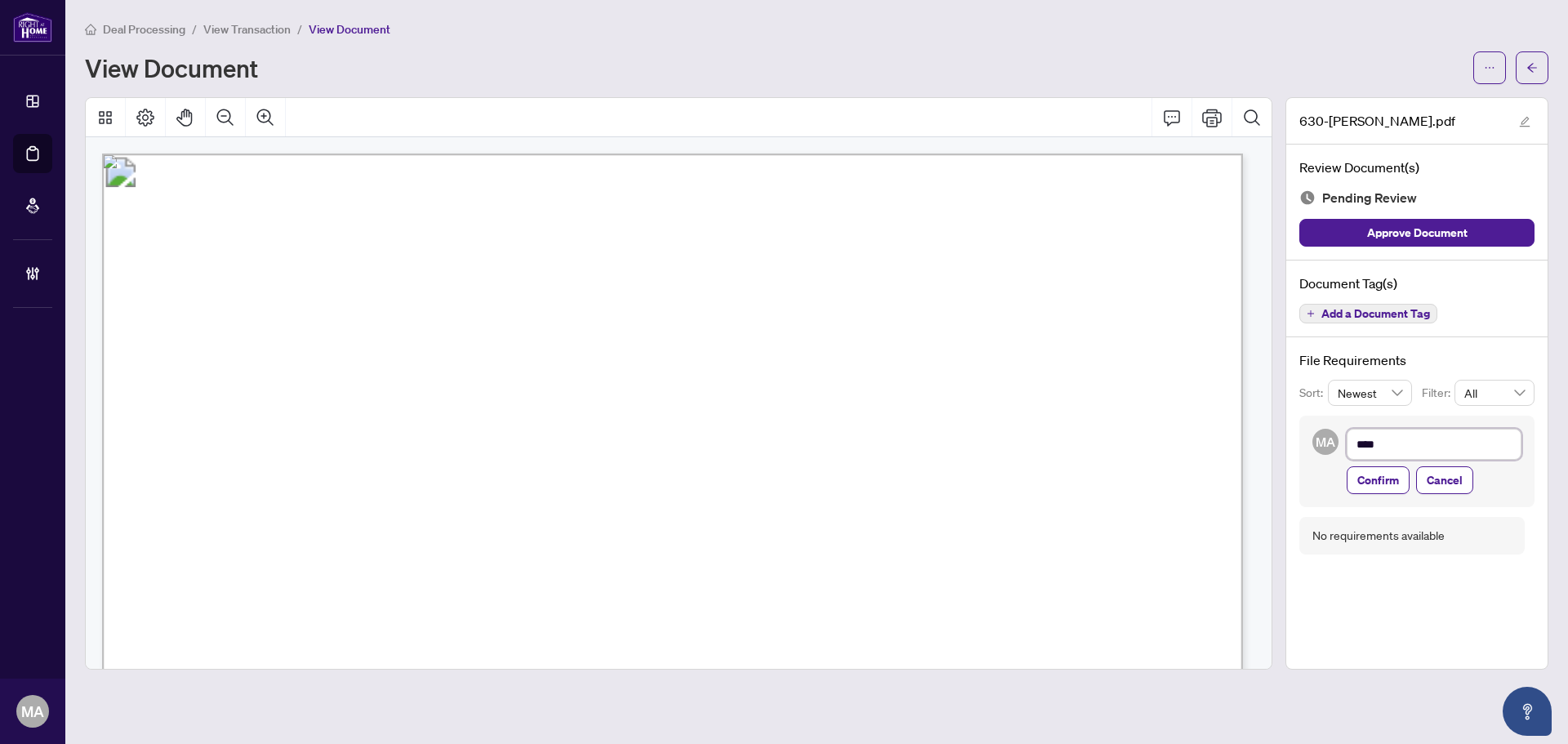
type textarea "*****"
type textarea "******"
type textarea "*******"
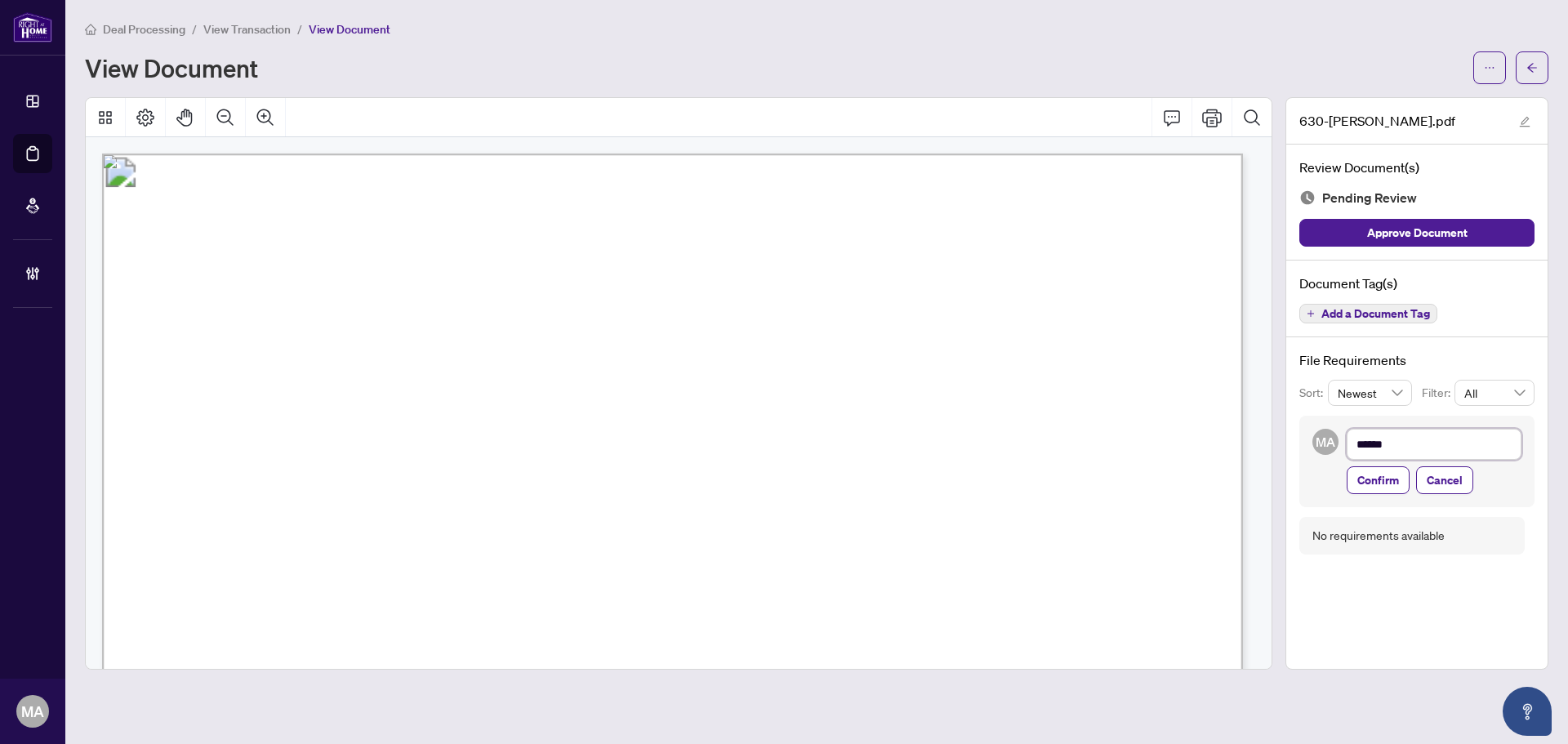
type textarea "*******"
type textarea "*********"
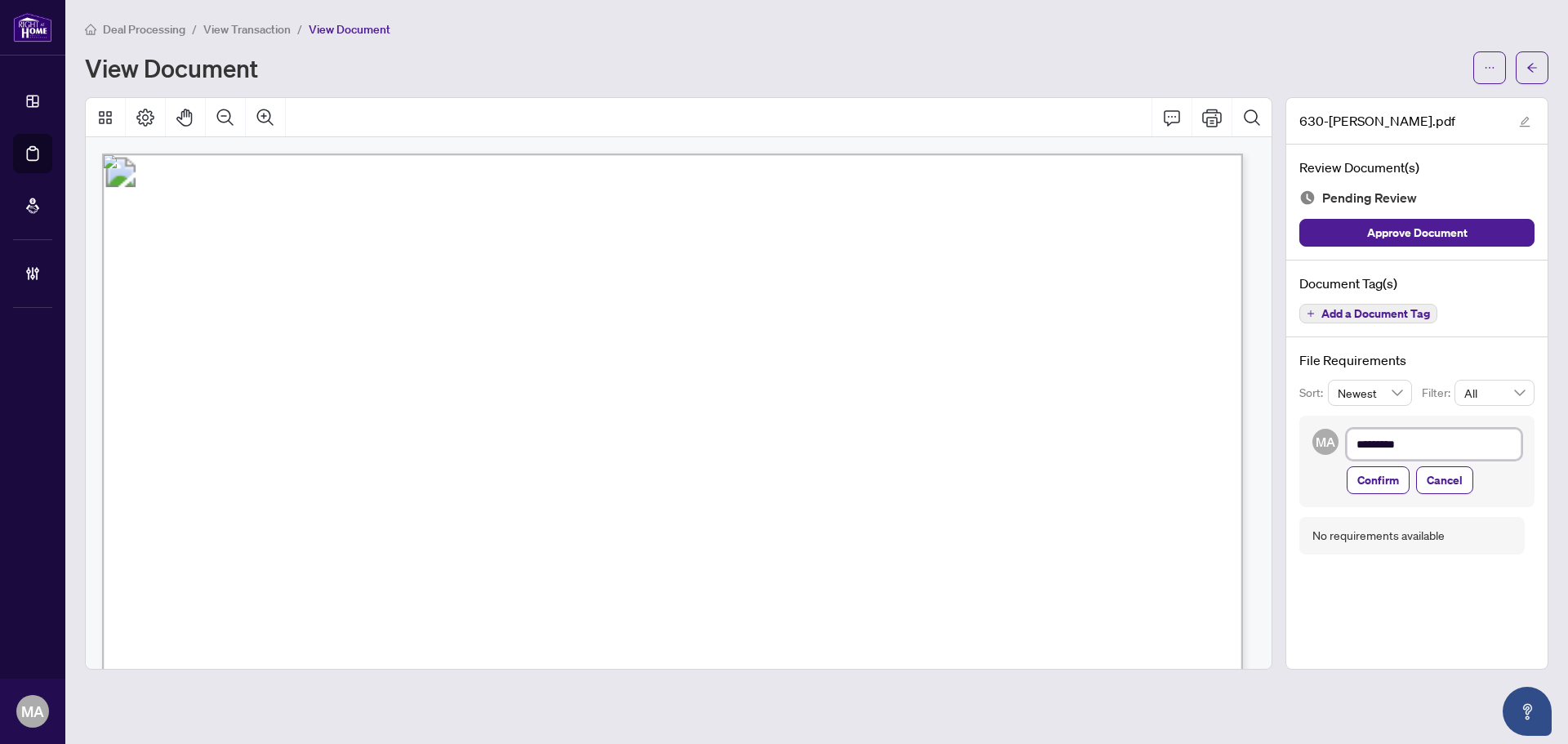
type textarea "**********"
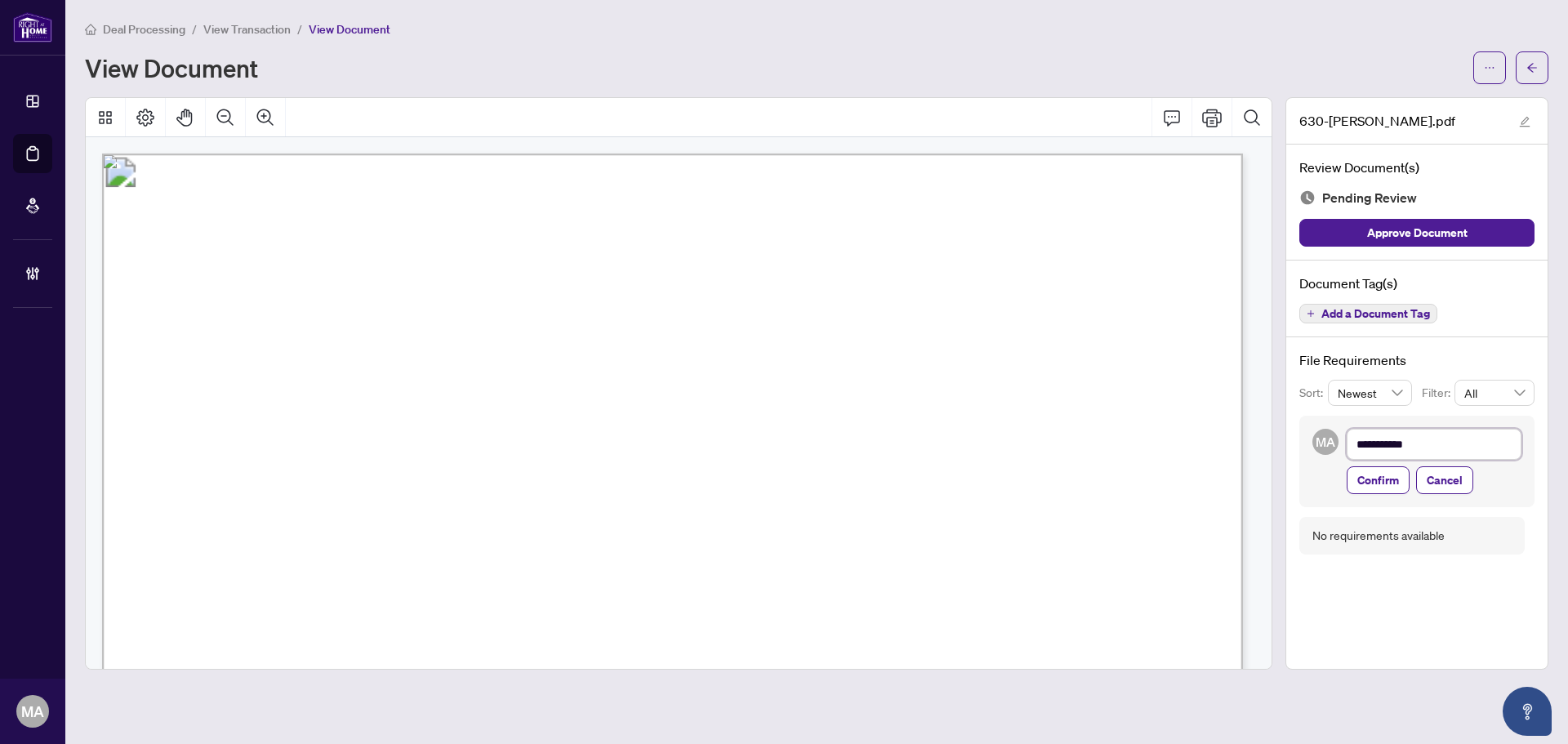
type textarea "**********"
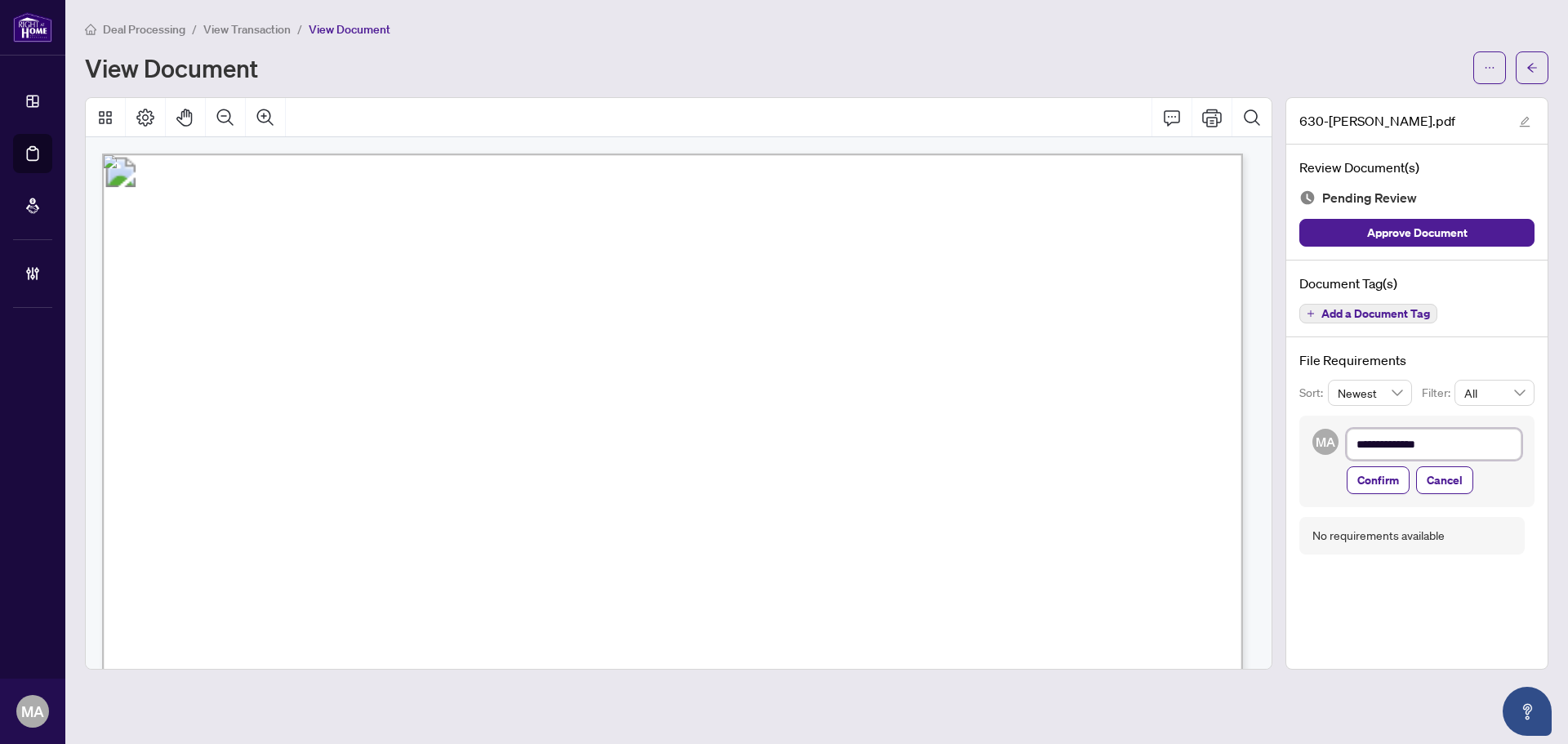
type textarea "**********"
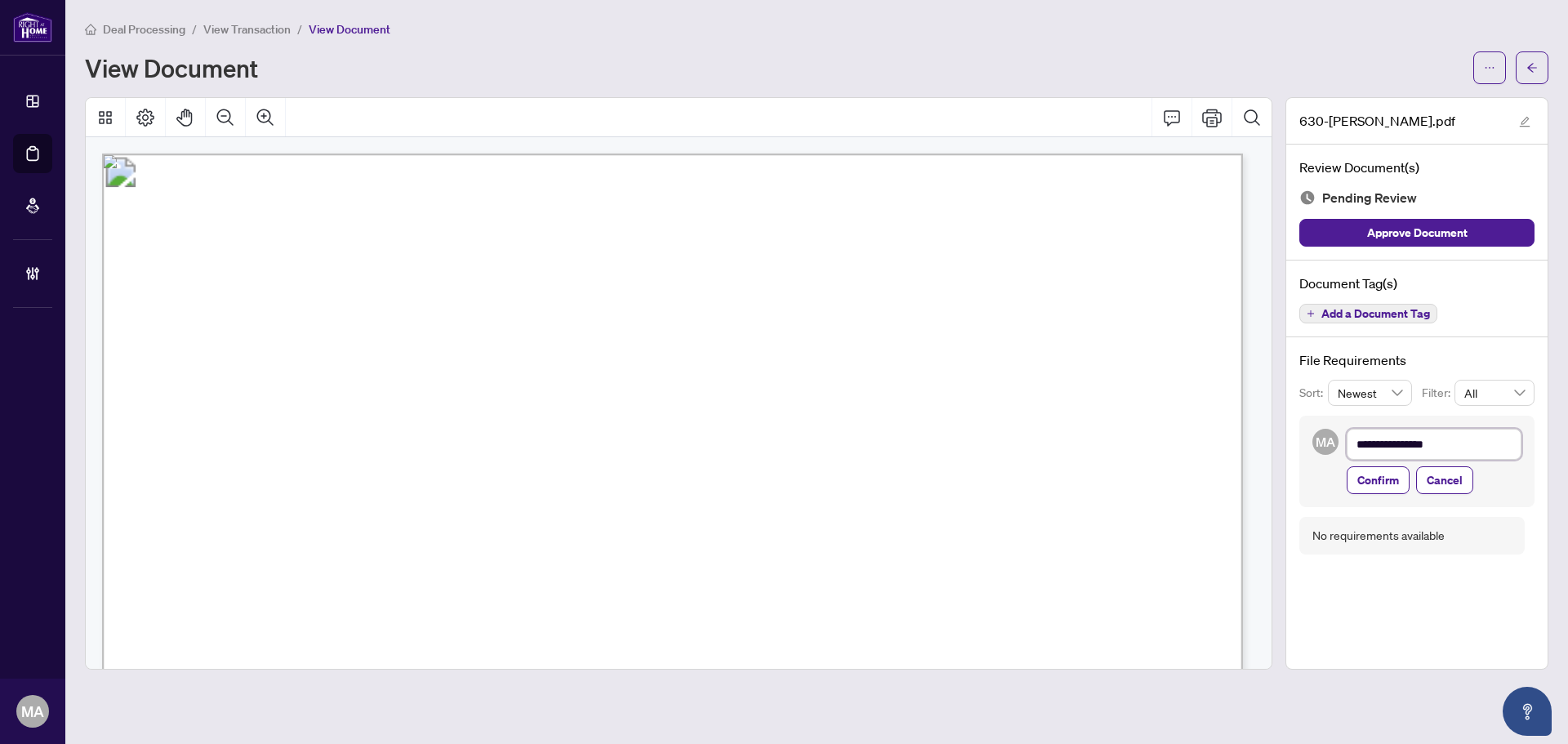
type textarea "**********"
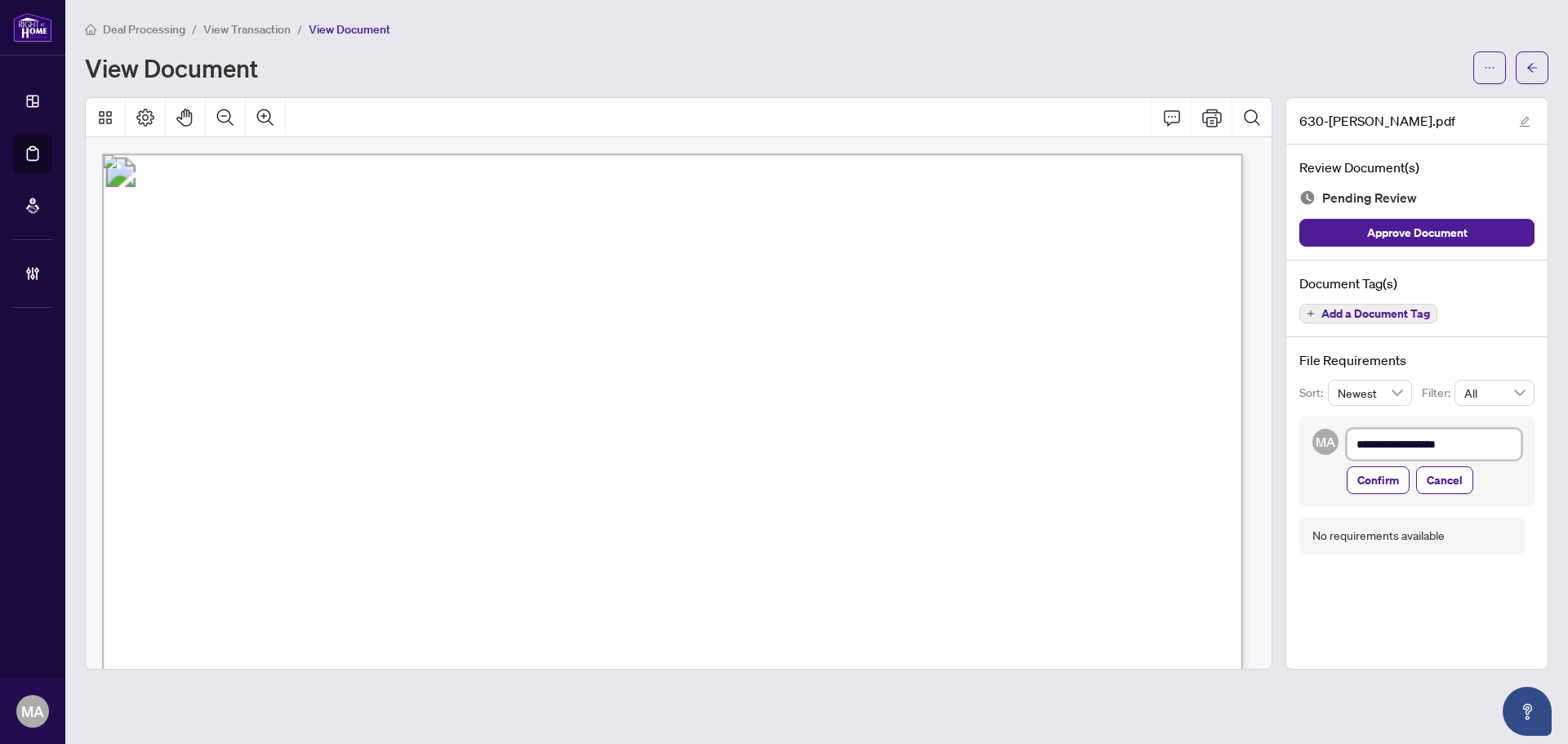
type textarea "**********"
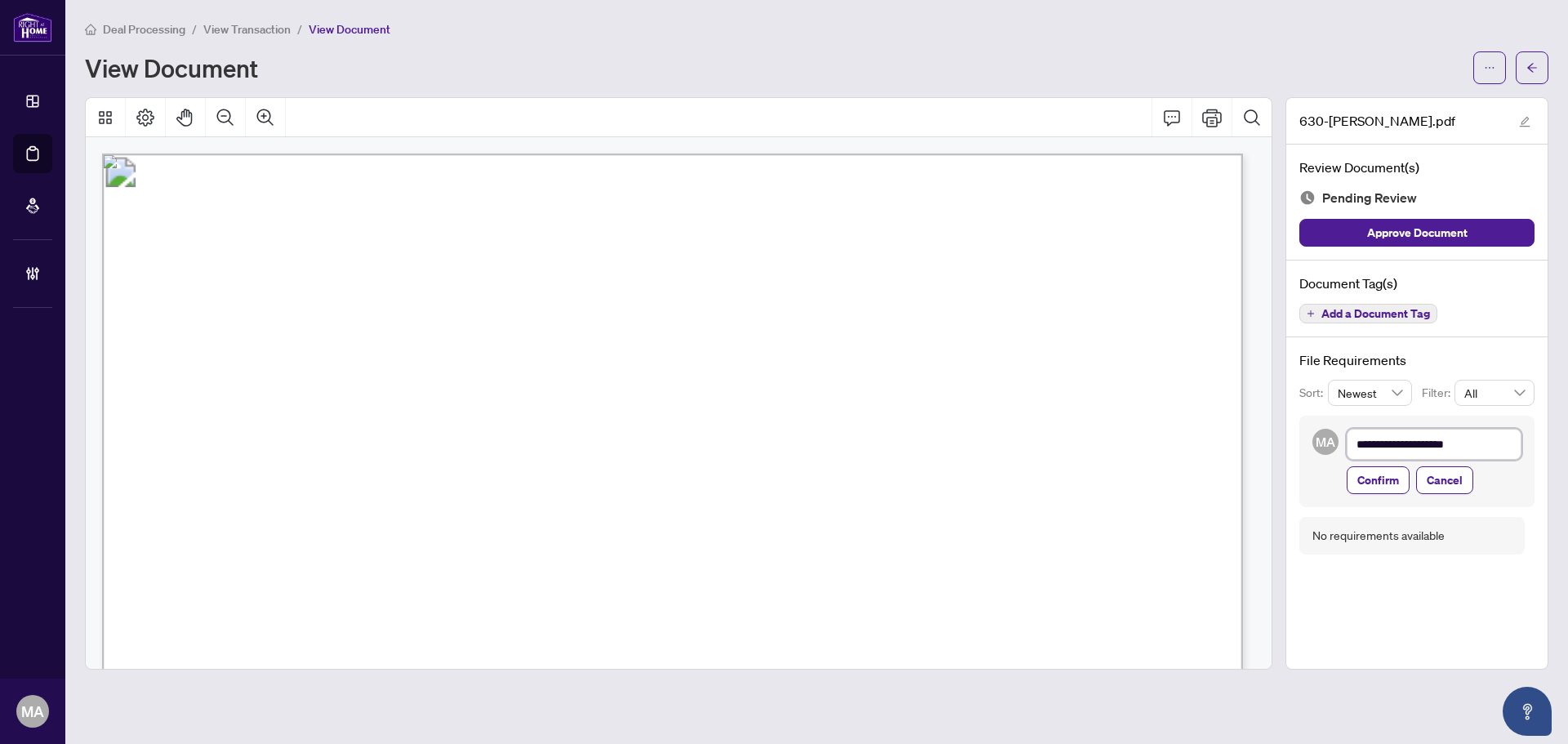
type textarea "**********"
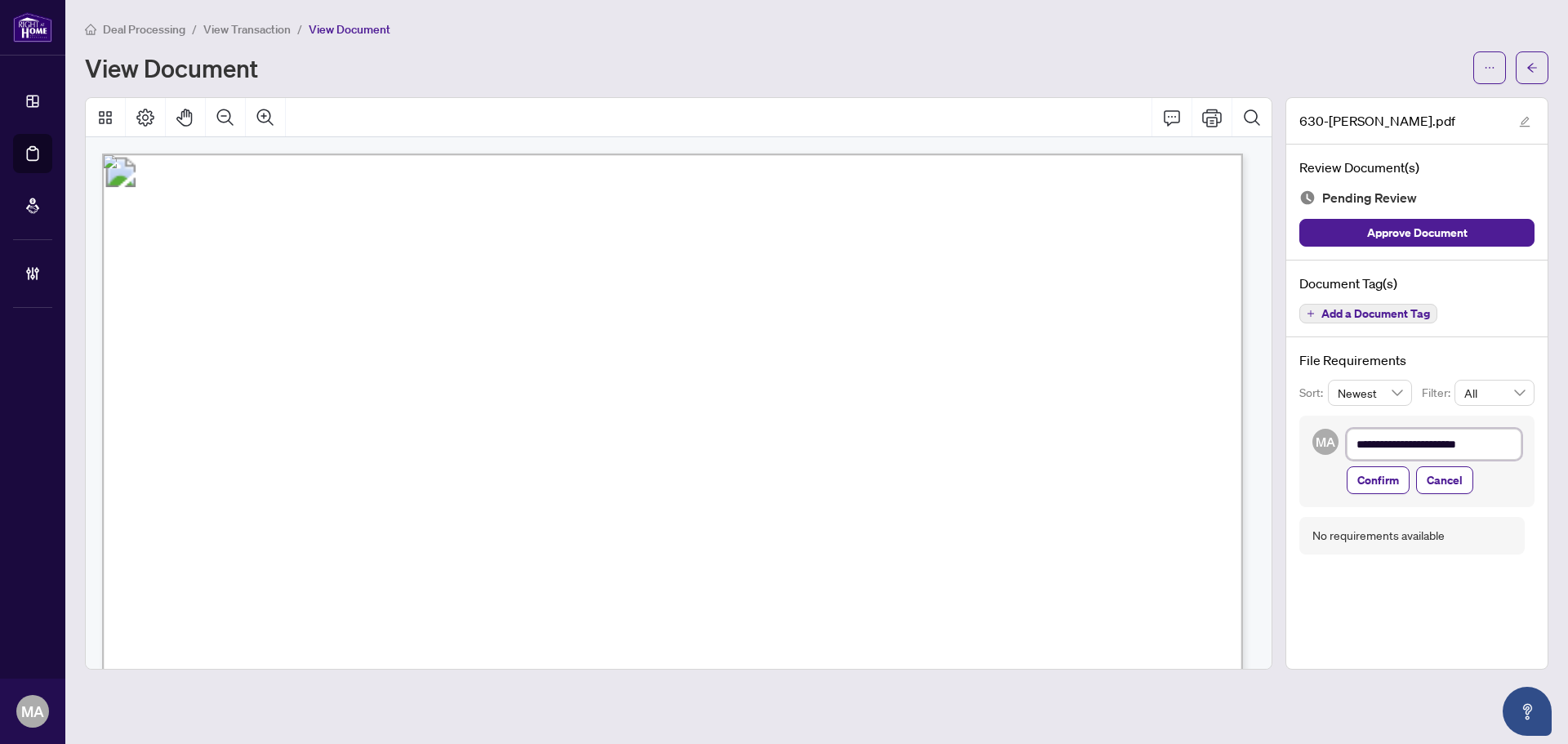
type textarea "**********"
click at [1373, 484] on span "Confirm" at bounding box center [1379, 480] width 42 height 26
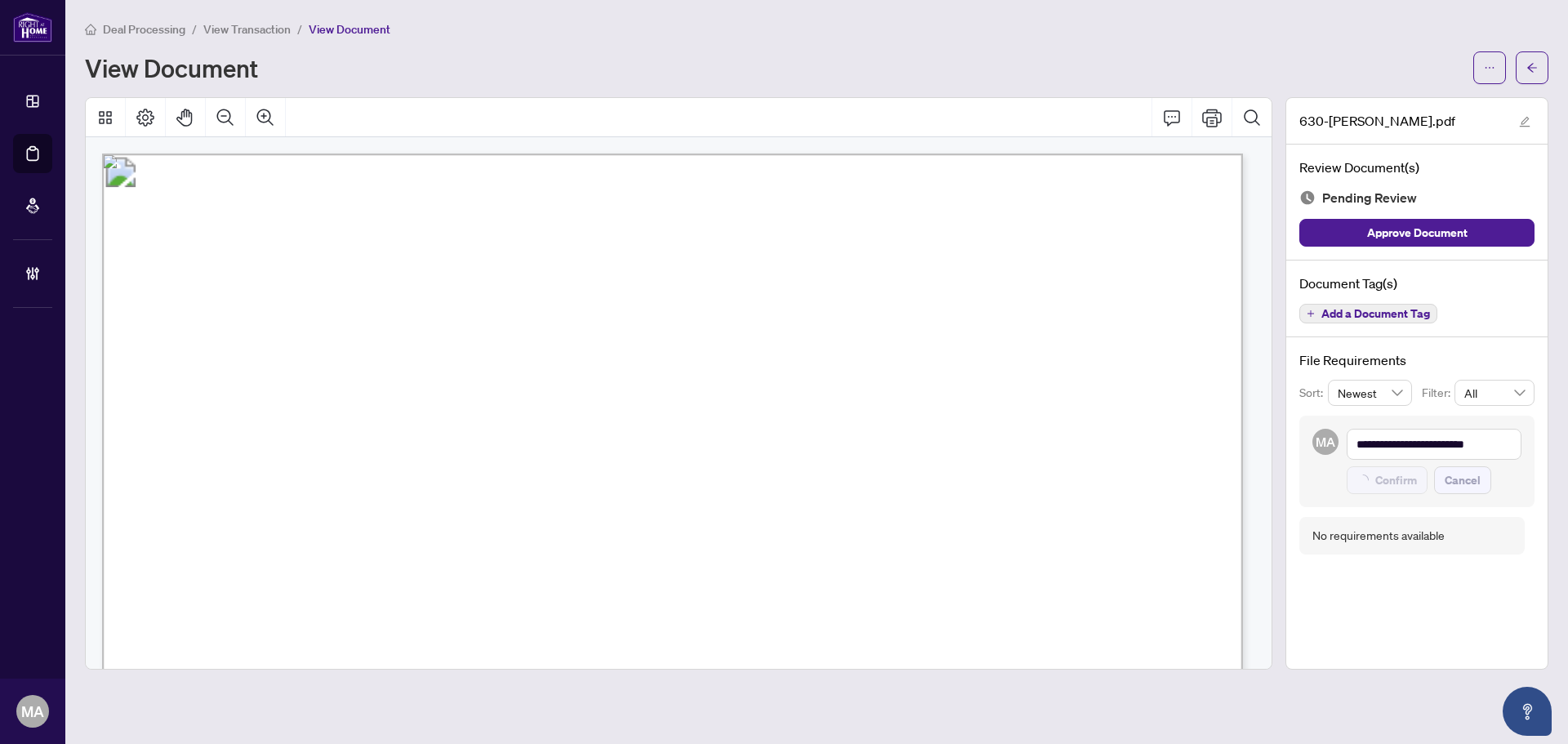
type textarea "**********"
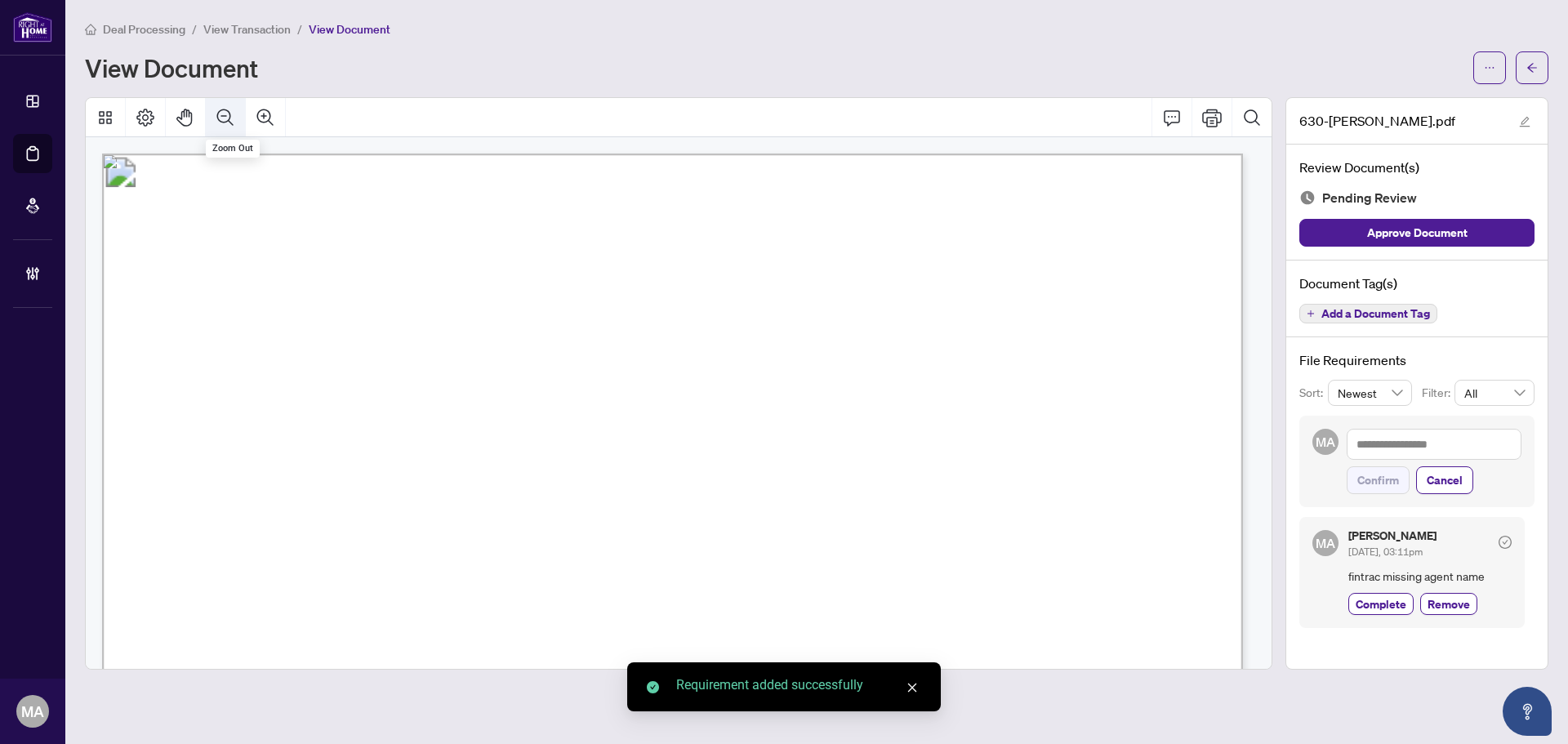
click at [225, 114] on icon "Zoom Out" at bounding box center [225, 117] width 19 height 19
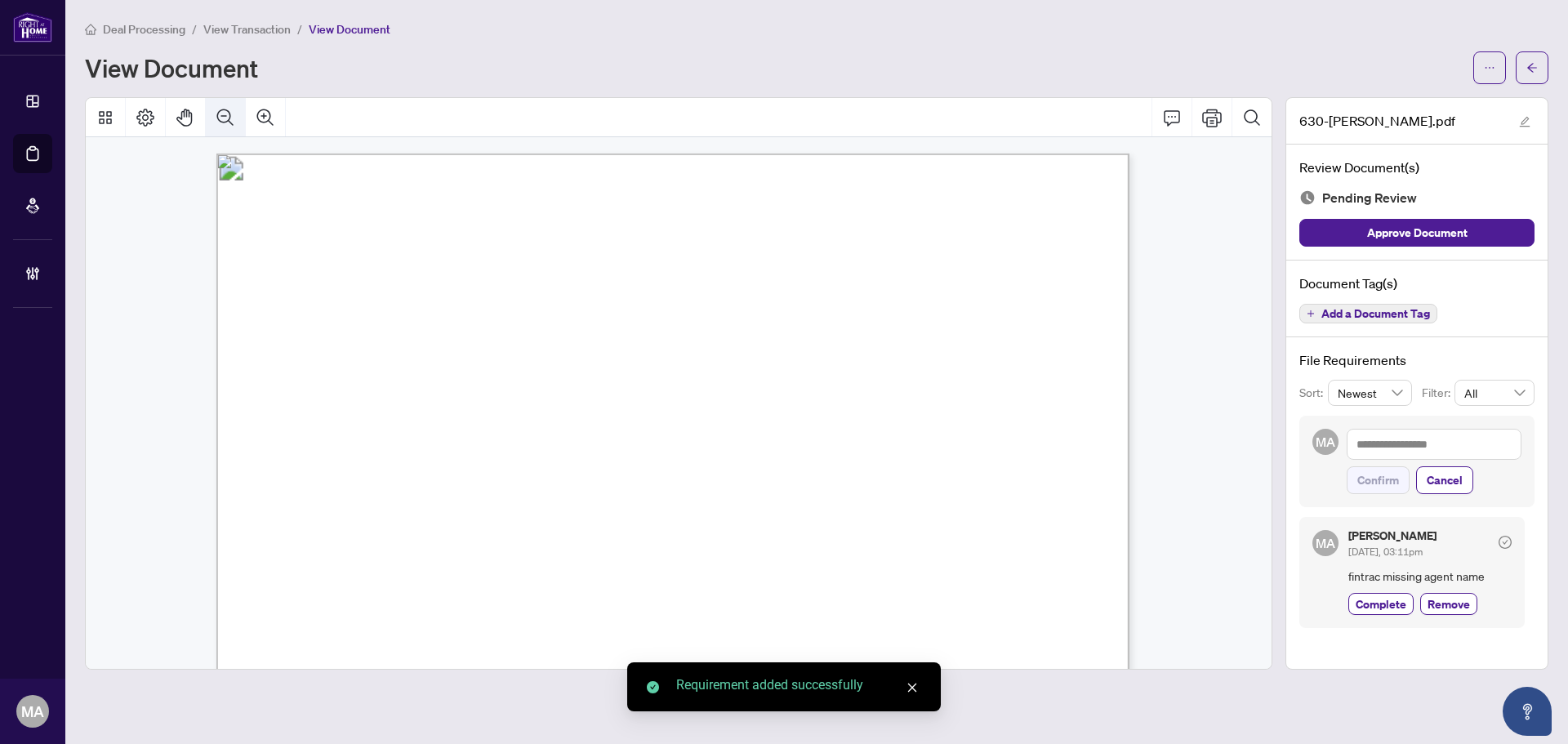
click at [226, 112] on icon "Zoom Out" at bounding box center [225, 117] width 19 height 19
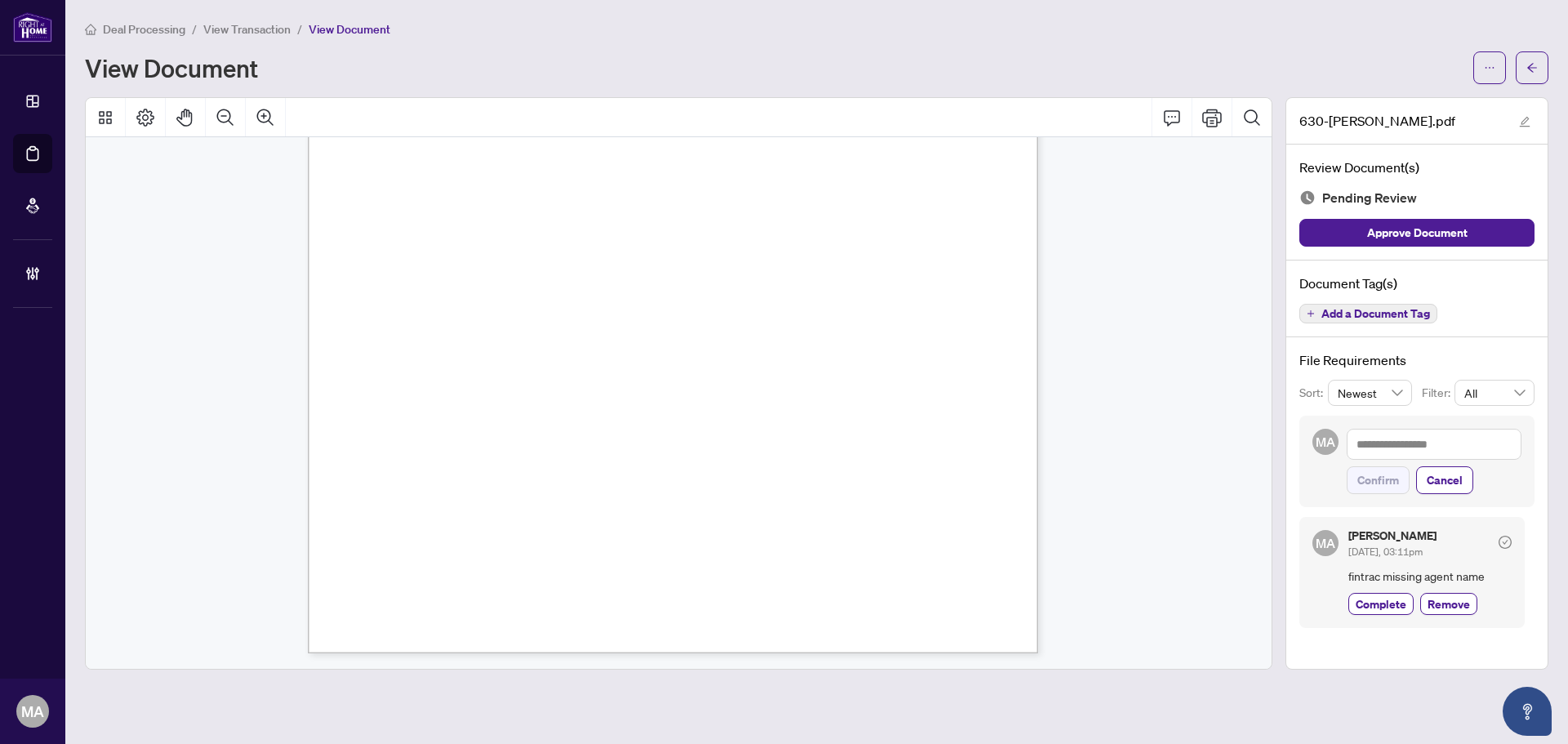
scroll to position [3353, 0]
click at [1350, 311] on span "Add a Document Tag" at bounding box center [1376, 313] width 108 height 11
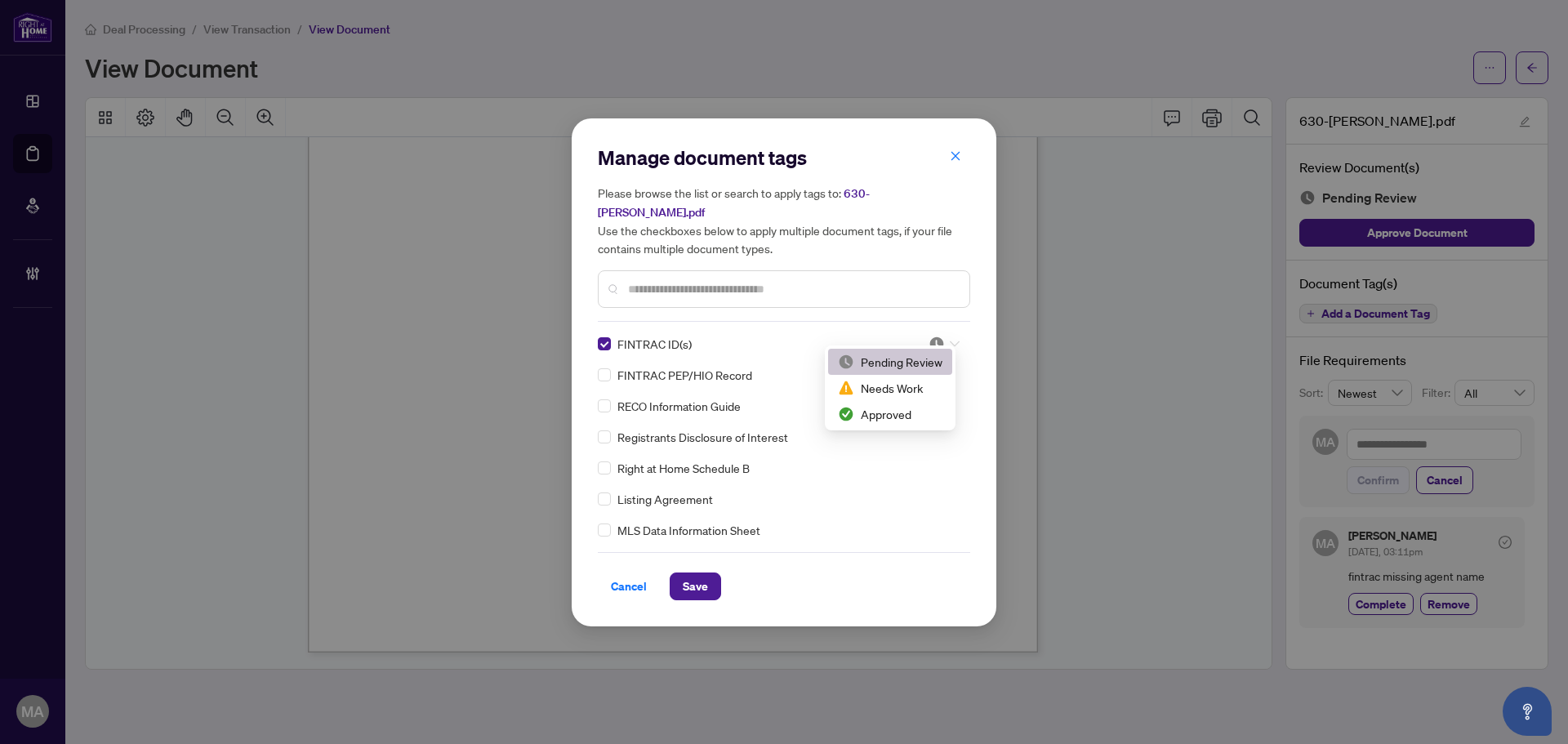
click at [933, 336] on img at bounding box center [937, 344] width 17 height 17
click at [920, 385] on div "Needs Work" at bounding box center [891, 388] width 105 height 18
click at [695, 574] on span "Save" at bounding box center [695, 587] width 25 height 26
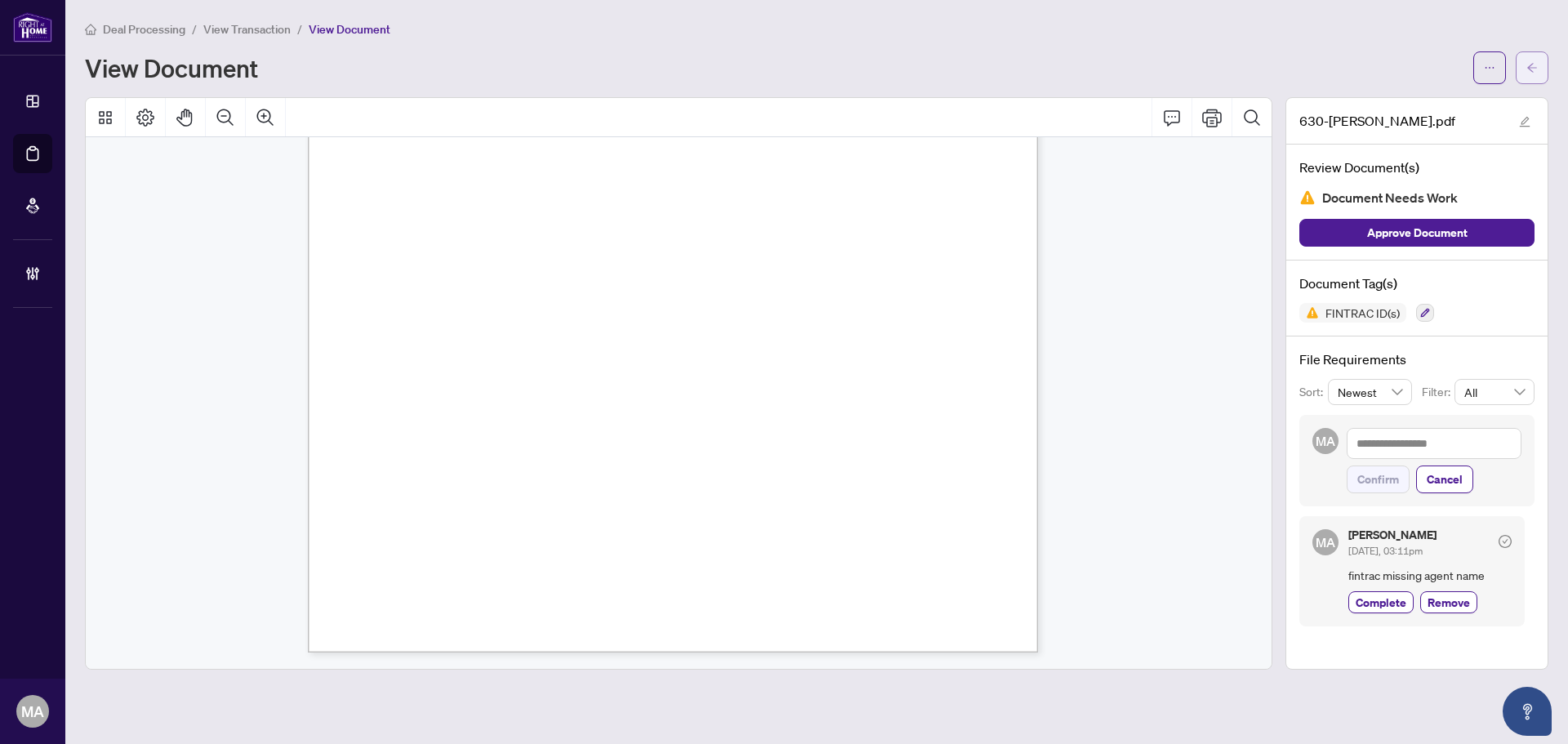
click at [1531, 77] on span "button" at bounding box center [1532, 68] width 11 height 26
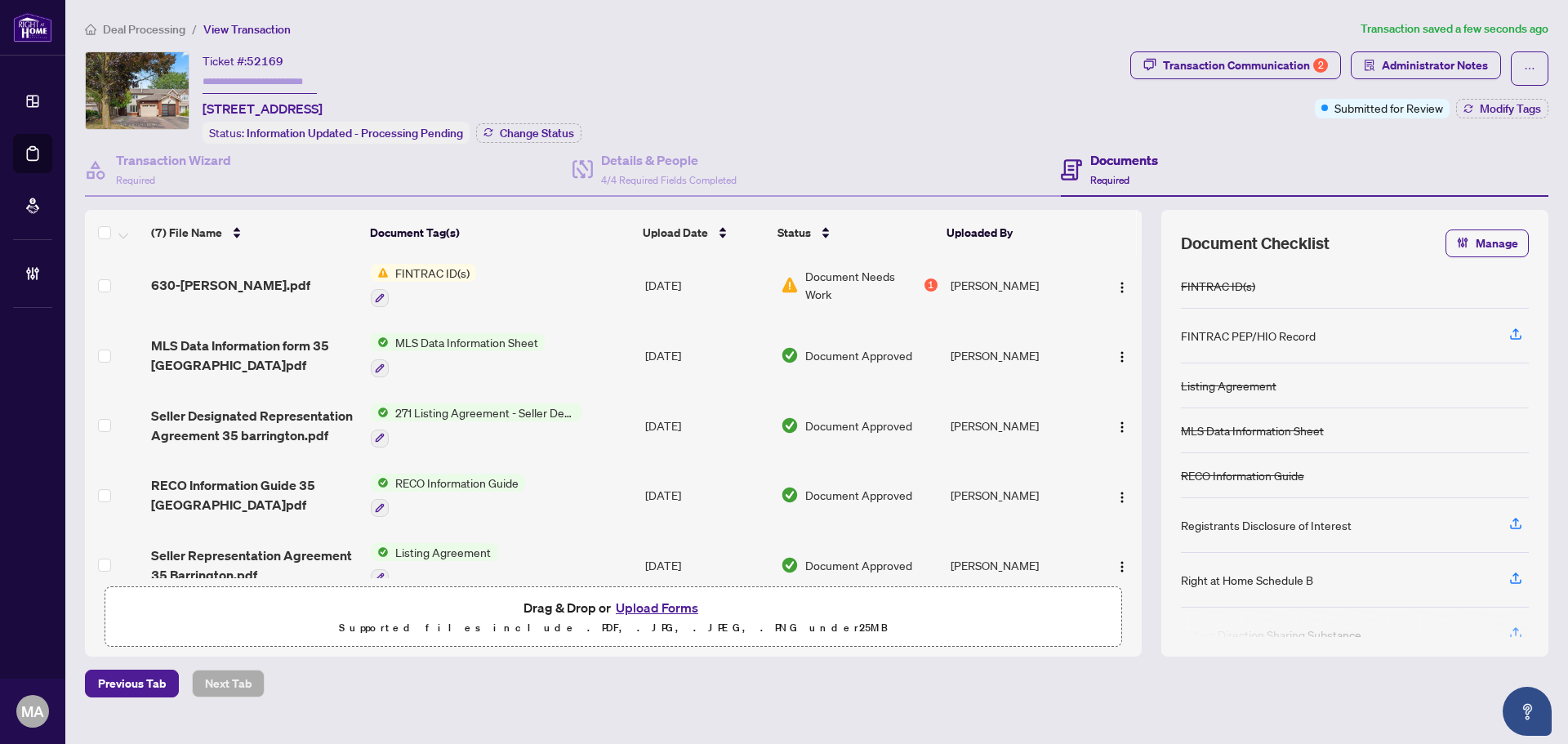
scroll to position [171, 0]
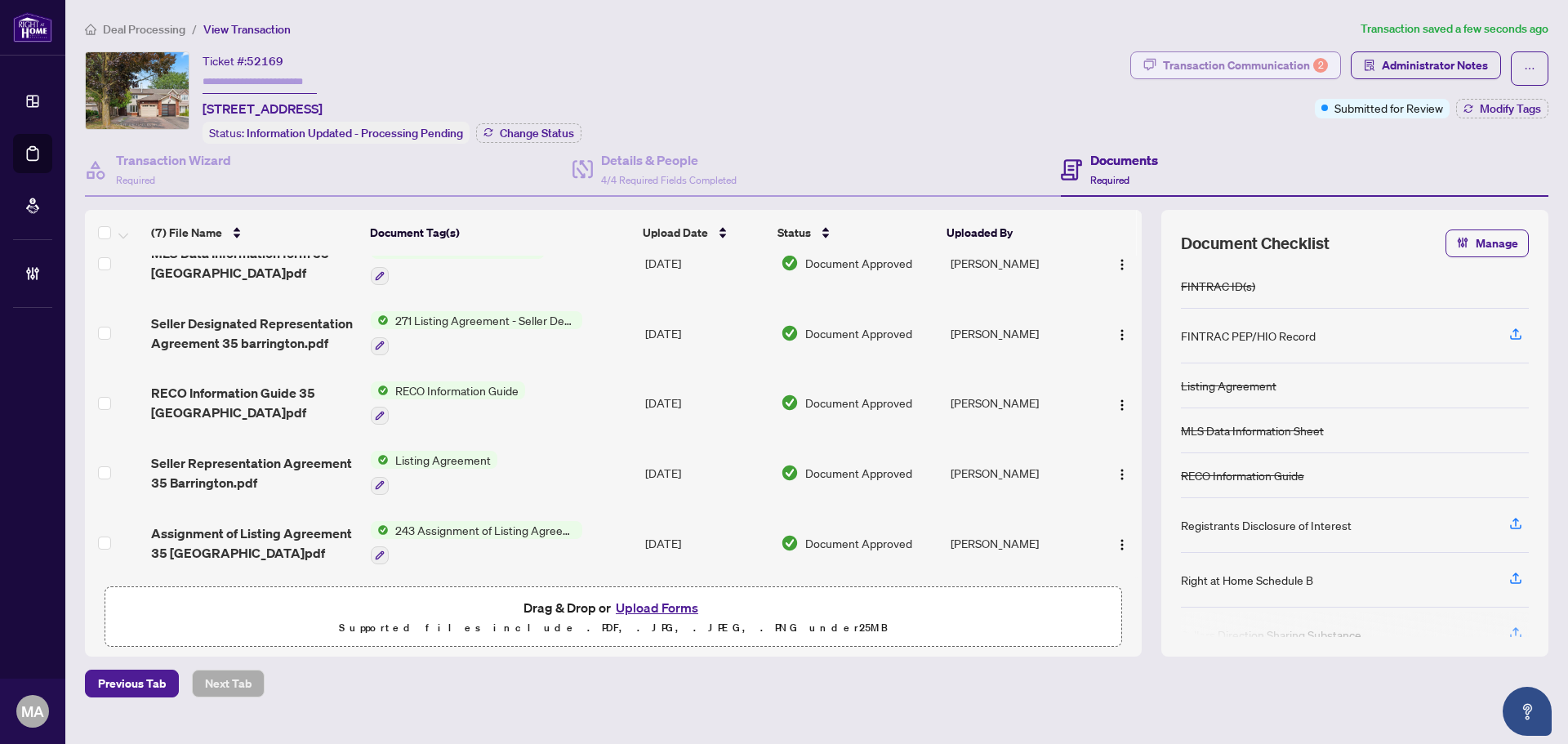
click at [1234, 52] on div "Transaction Communication 2" at bounding box center [1245, 65] width 165 height 26
type textarea "**********"
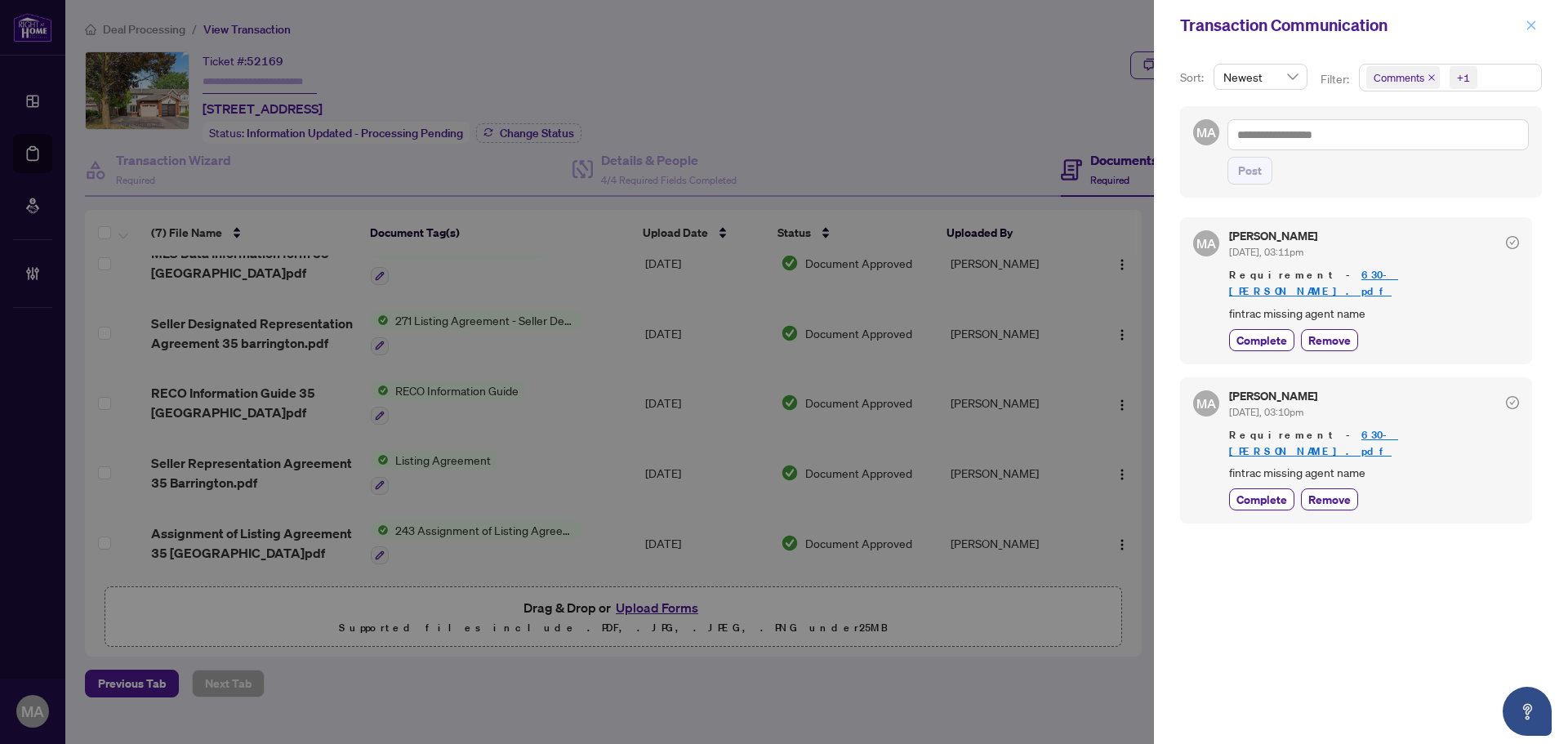
click at [1521, 28] on button "button" at bounding box center [1531, 25] width 21 height 19
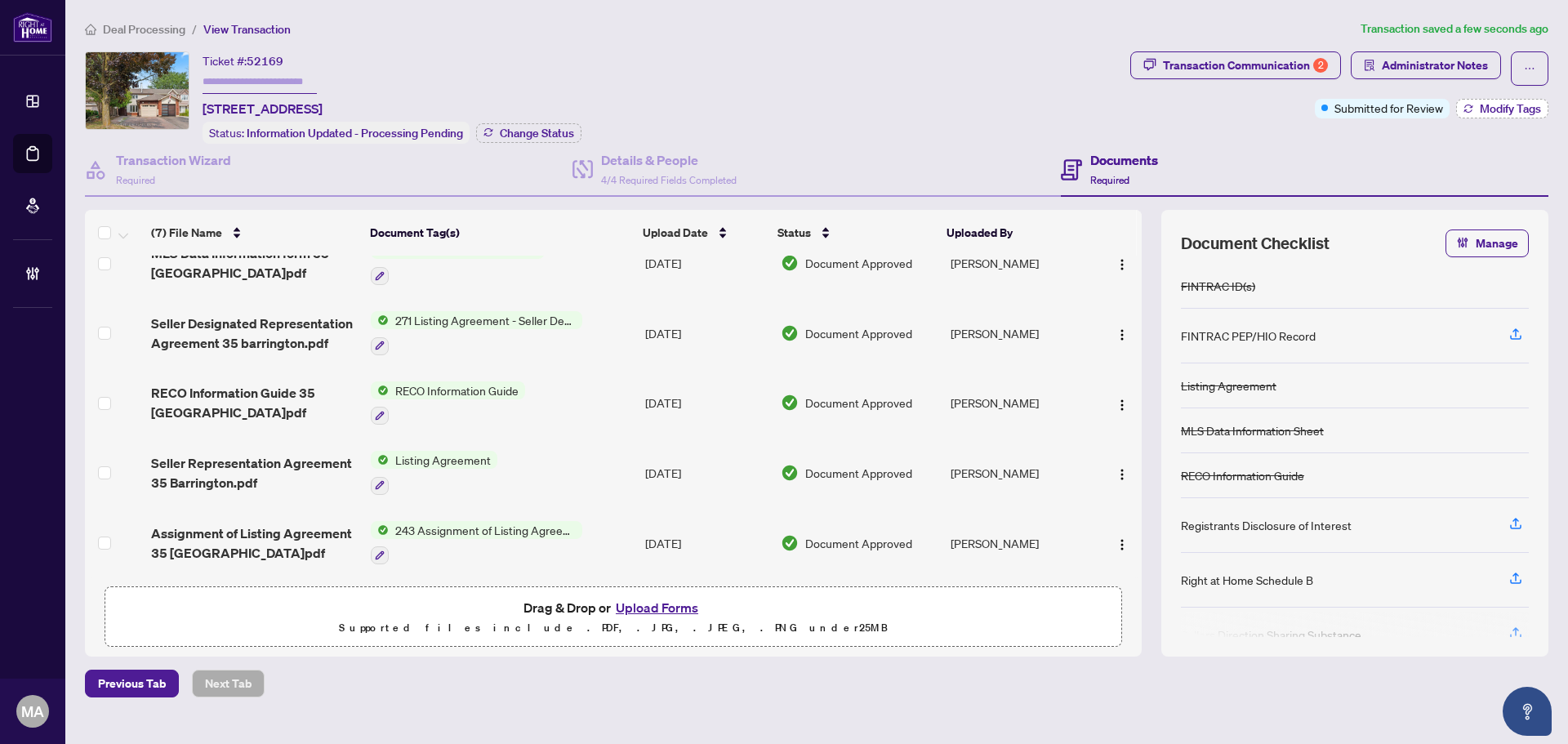
click at [1513, 103] on span "Modify Tags" at bounding box center [1510, 108] width 61 height 11
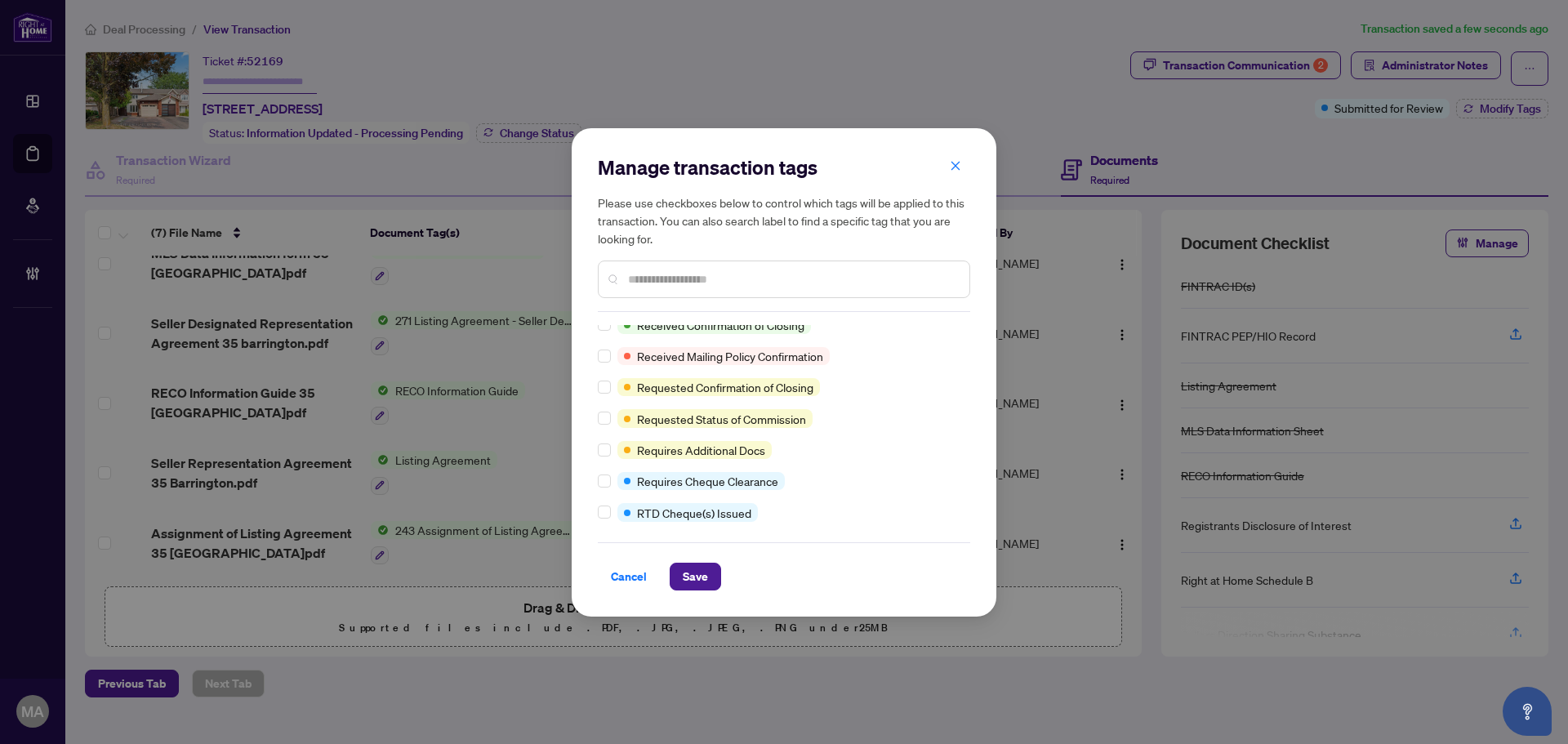
scroll to position [0, 0]
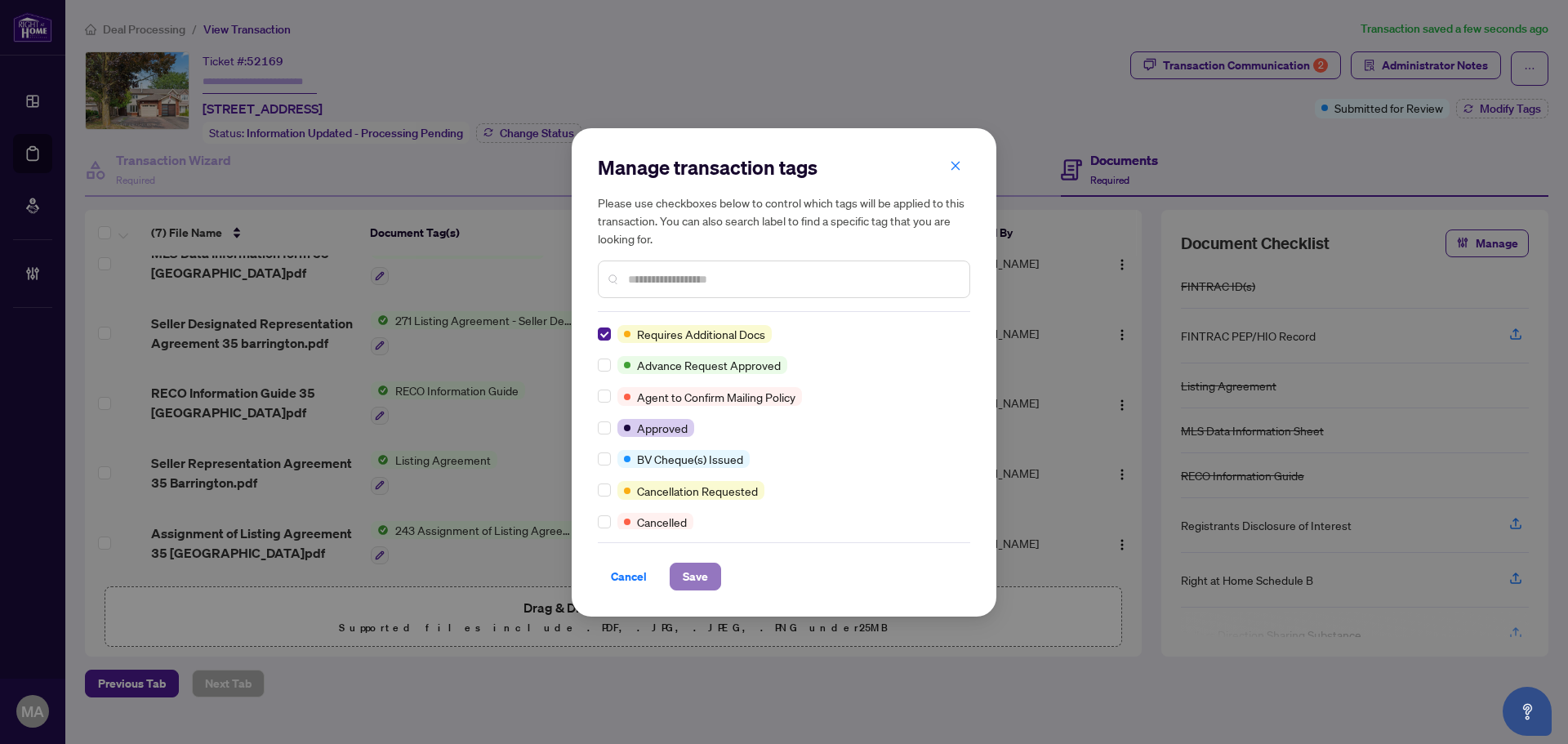
click at [702, 571] on span "Save" at bounding box center [695, 577] width 25 height 26
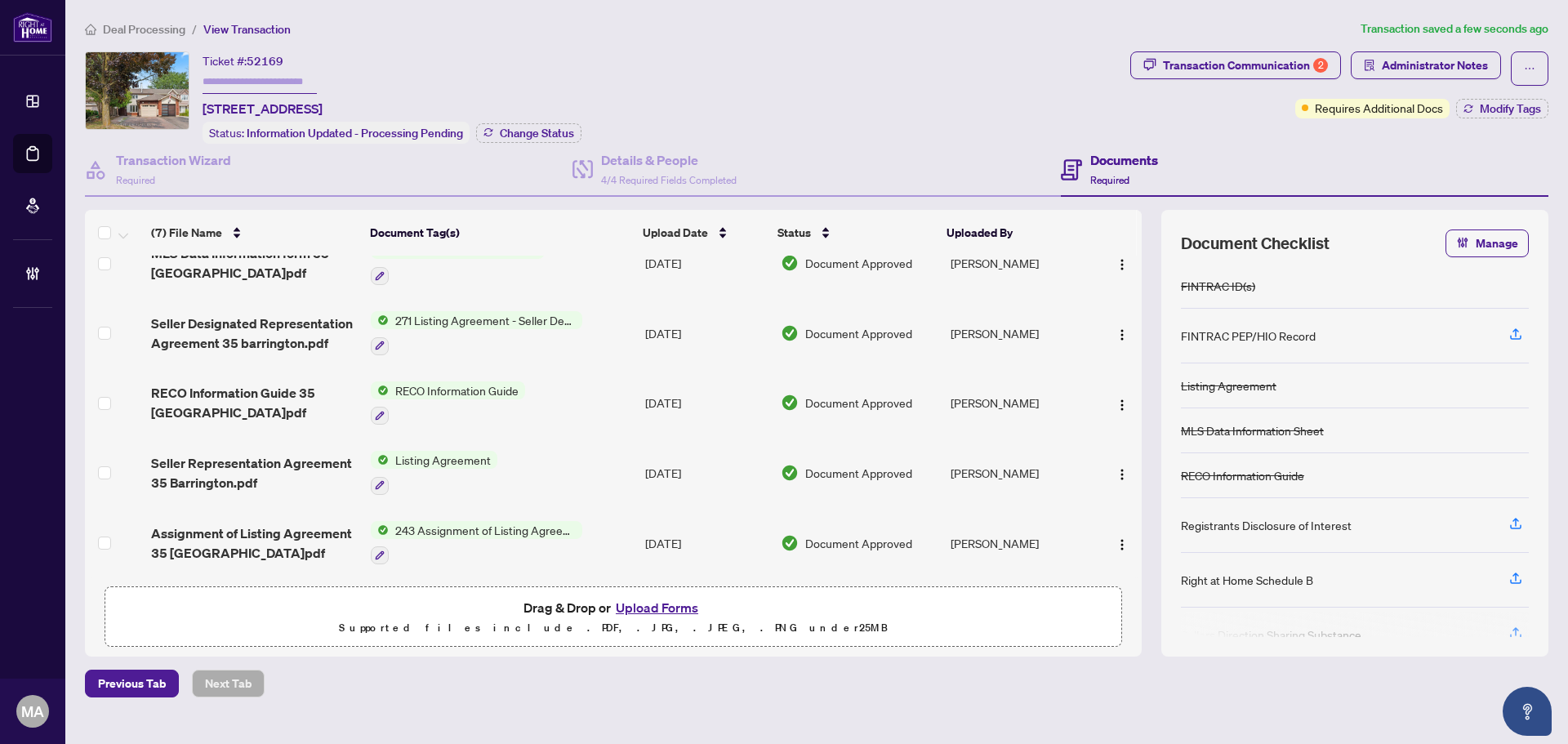
click at [158, 28] on span "Deal Processing" at bounding box center [144, 29] width 82 height 15
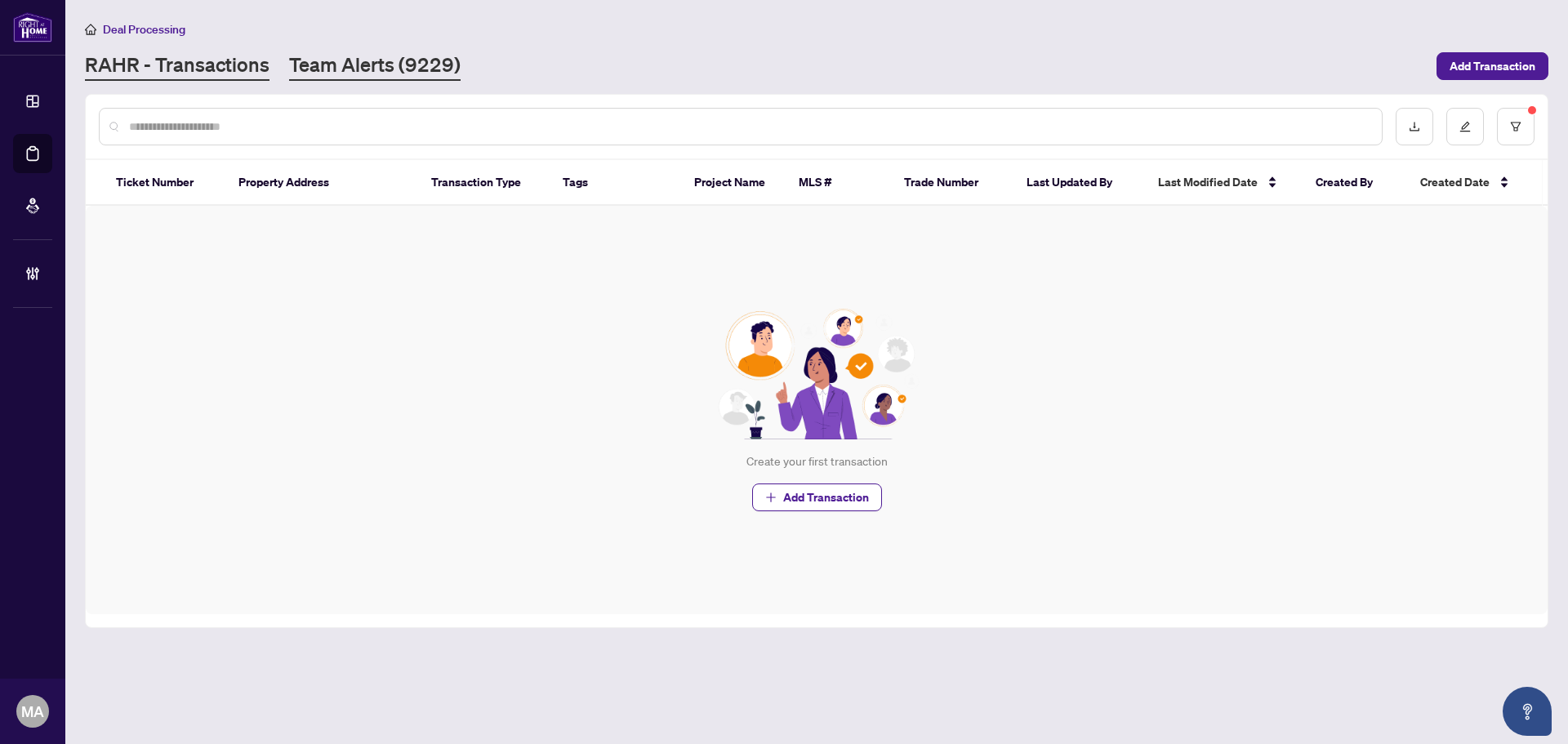
click at [444, 60] on link "Team Alerts (9229)" at bounding box center [375, 66] width 171 height 30
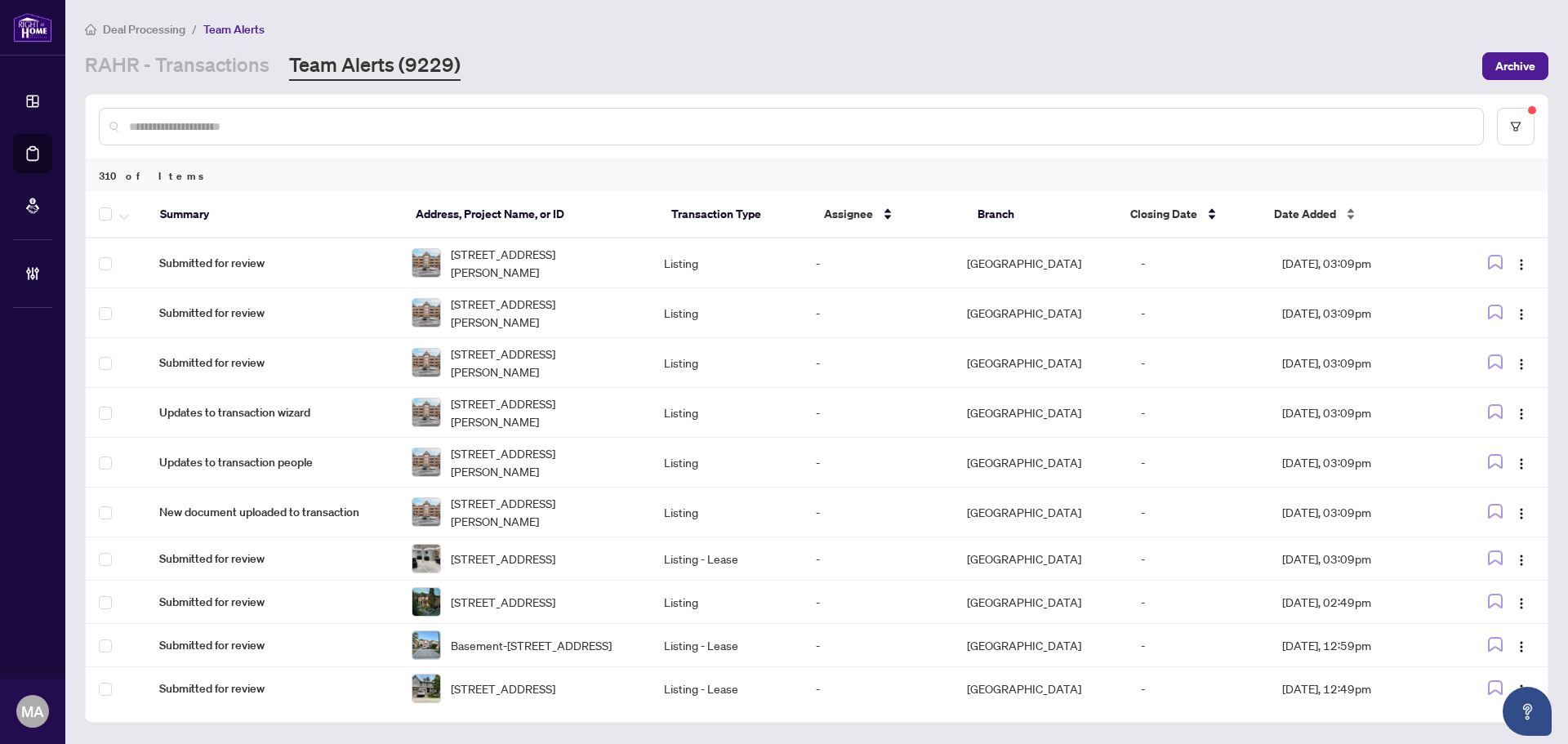
click at [1352, 210] on div "Date Added" at bounding box center [1352, 214] width 158 height 18
click at [1353, 209] on div "Date Added" at bounding box center [1352, 214] width 158 height 18
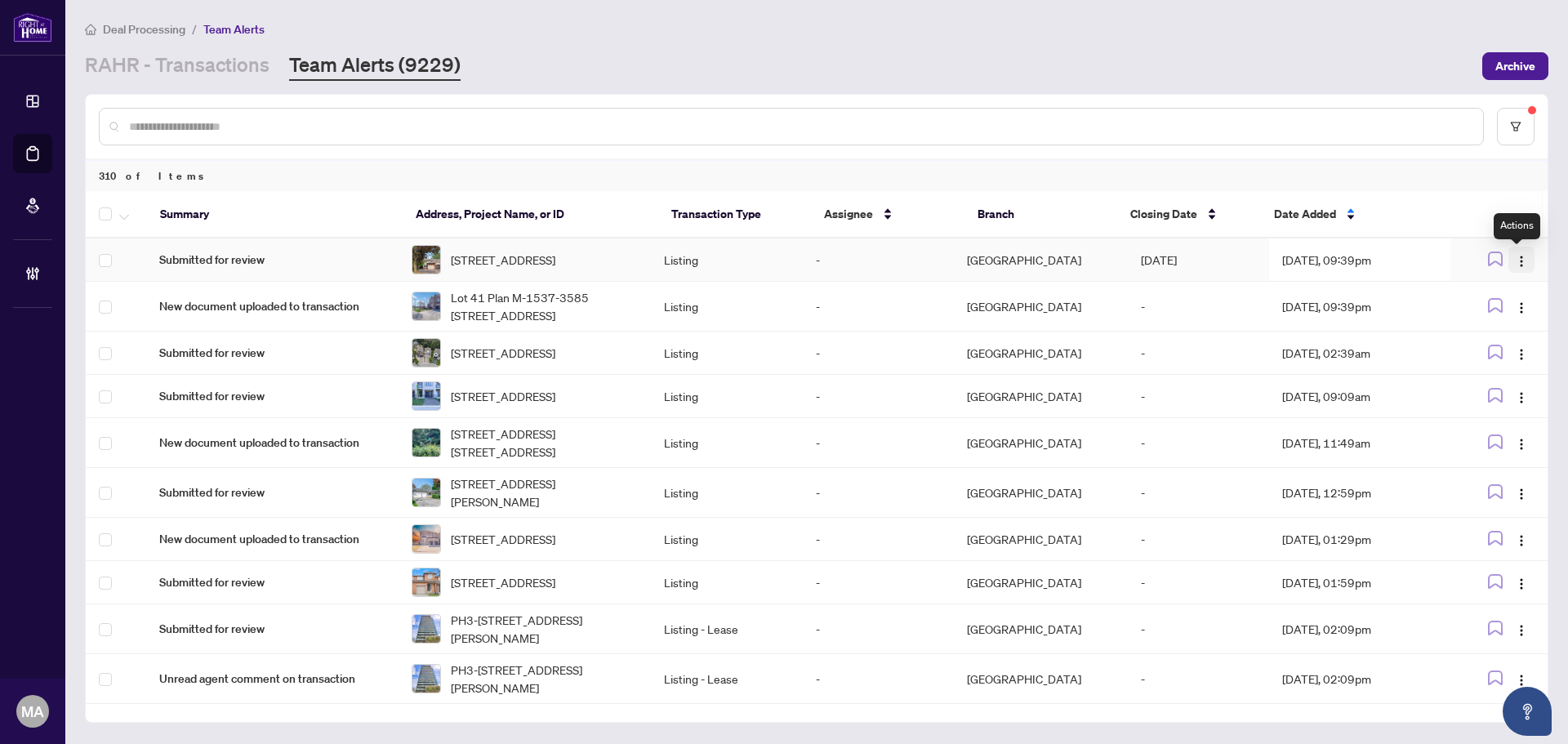
click at [1516, 251] on button "button" at bounding box center [1522, 260] width 26 height 26
click at [1490, 342] on span "Complete Item" at bounding box center [1478, 347] width 76 height 18
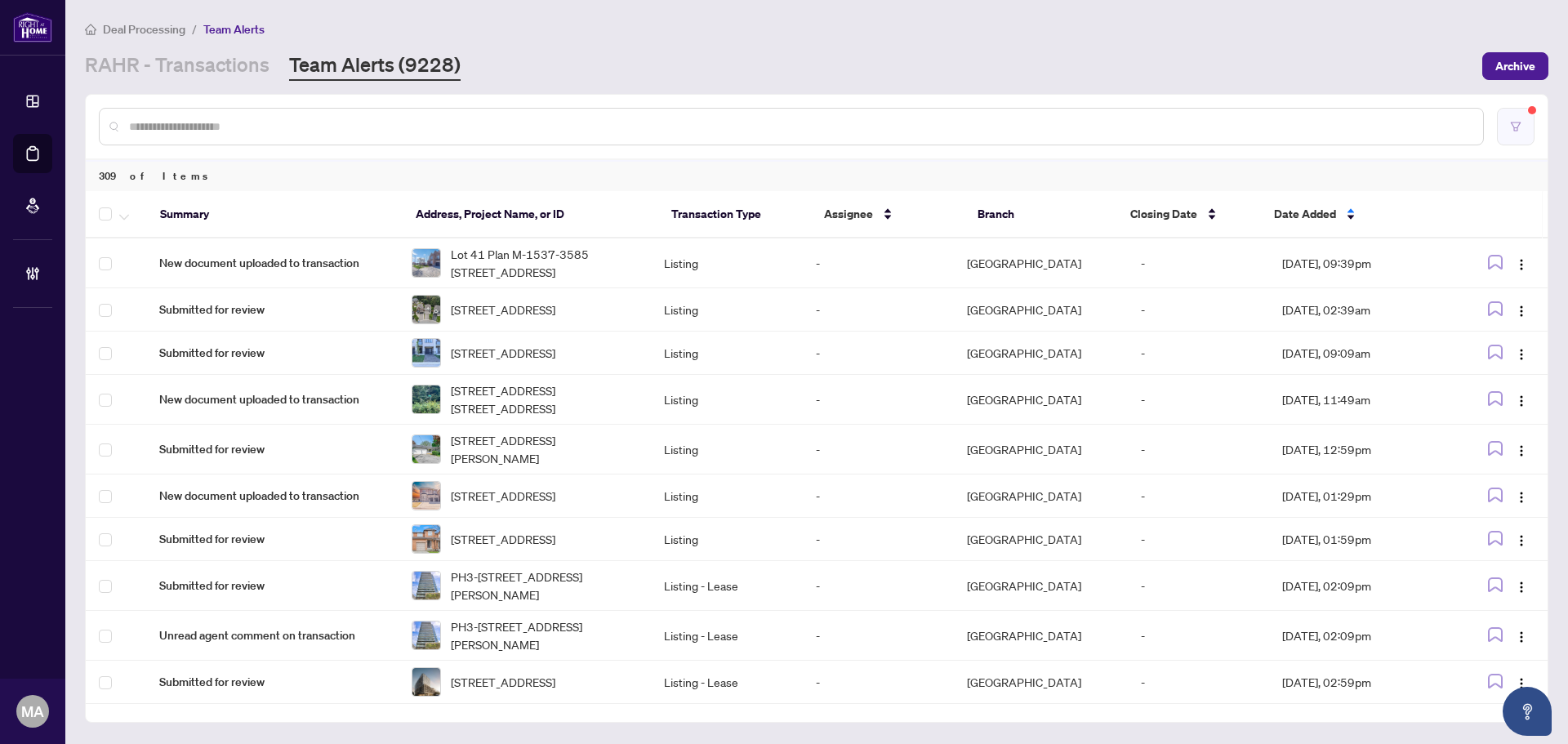
click at [1507, 129] on button "button" at bounding box center [1516, 126] width 38 height 38
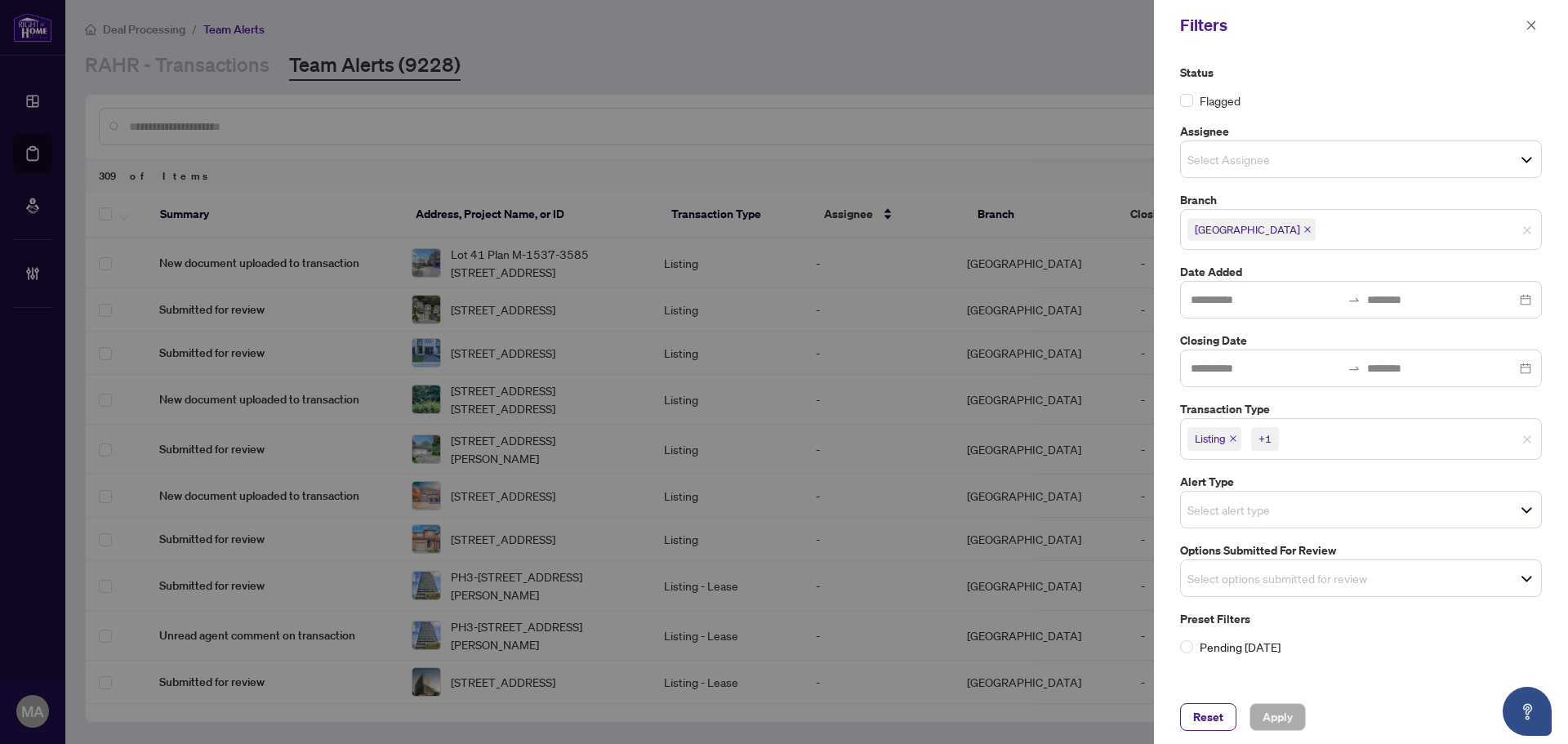
click at [1295, 158] on input "search" at bounding box center [1244, 159] width 114 height 19
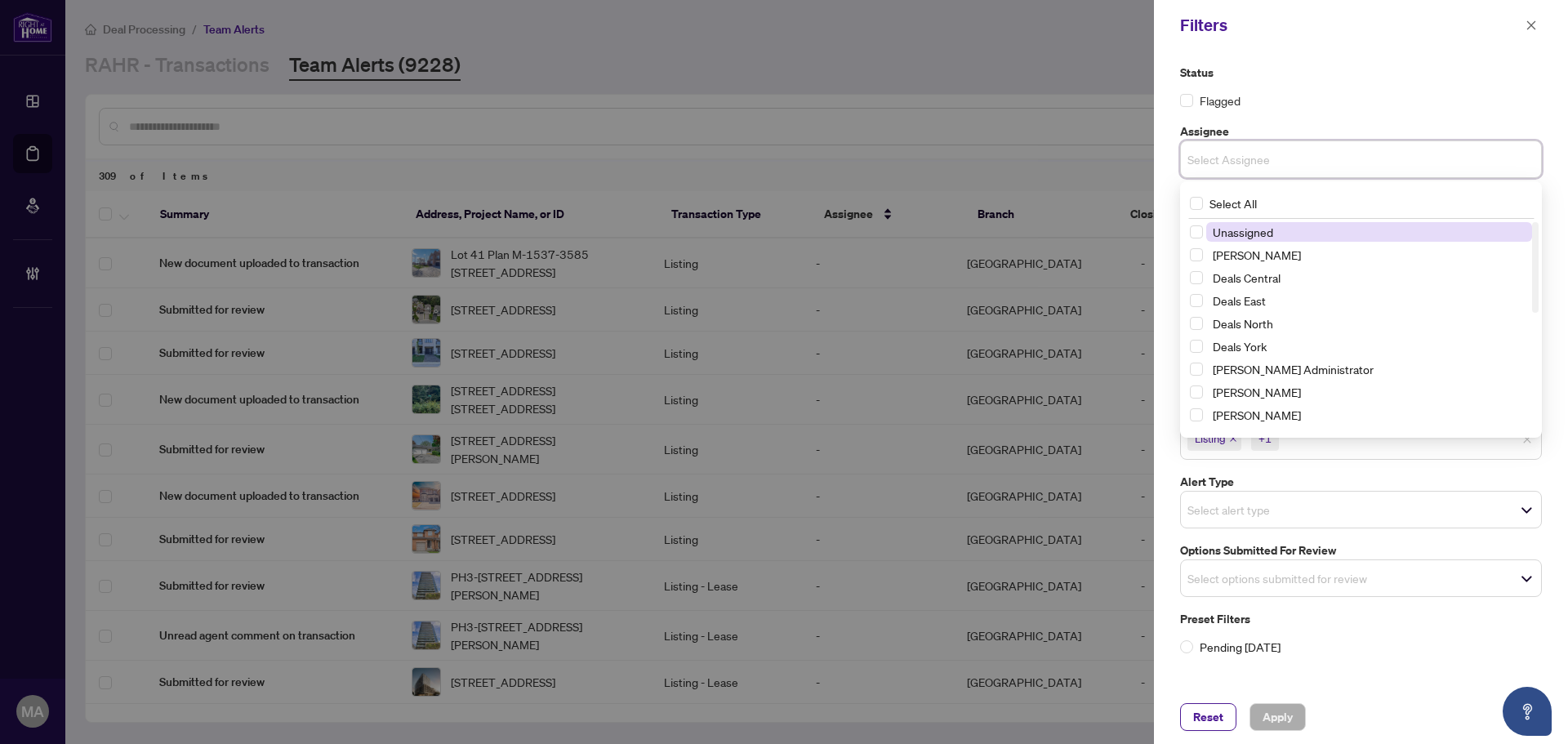
click at [1272, 224] on span "Unassigned" at bounding box center [1242, 231] width 60 height 15
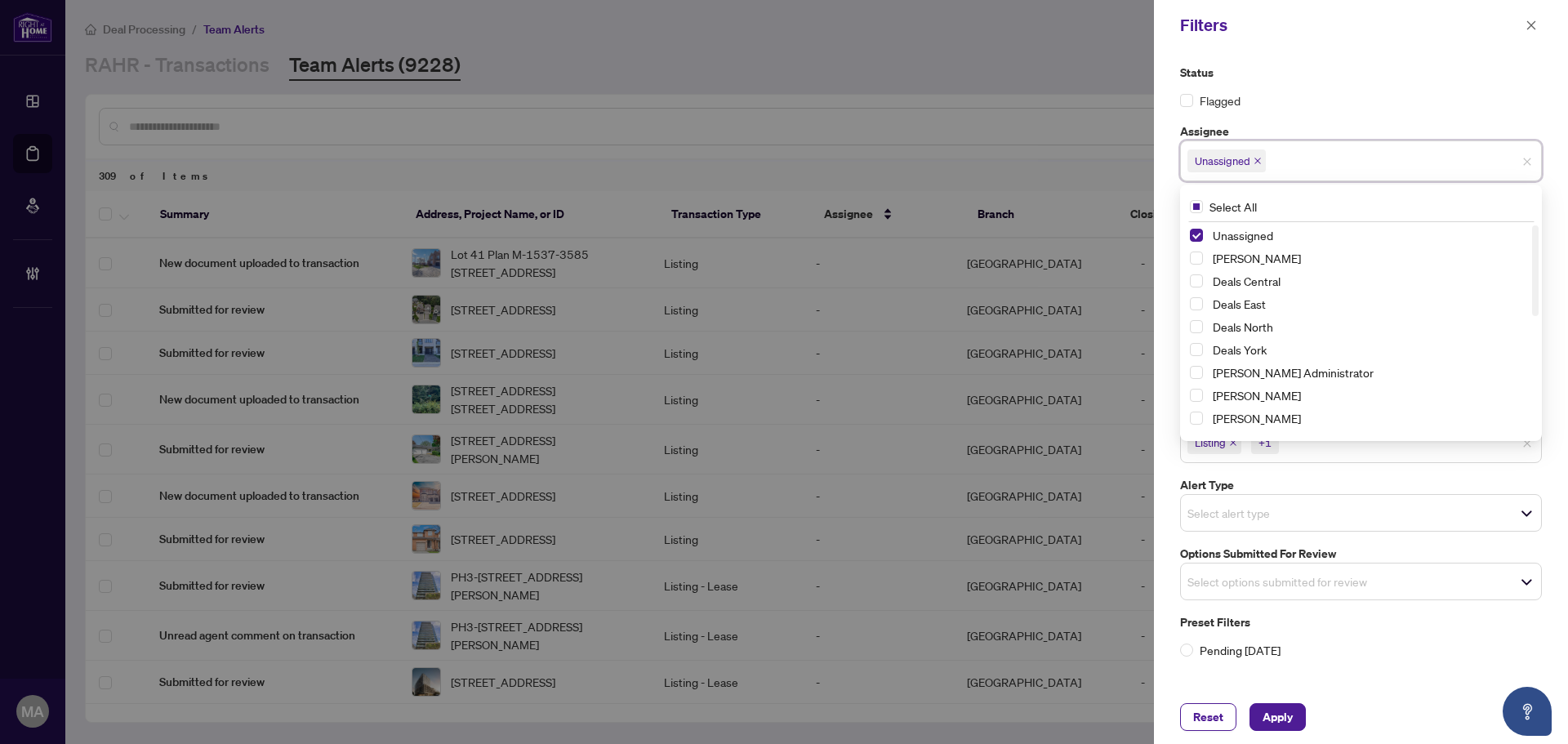
click at [1363, 96] on div "Flagged" at bounding box center [1361, 100] width 361 height 18
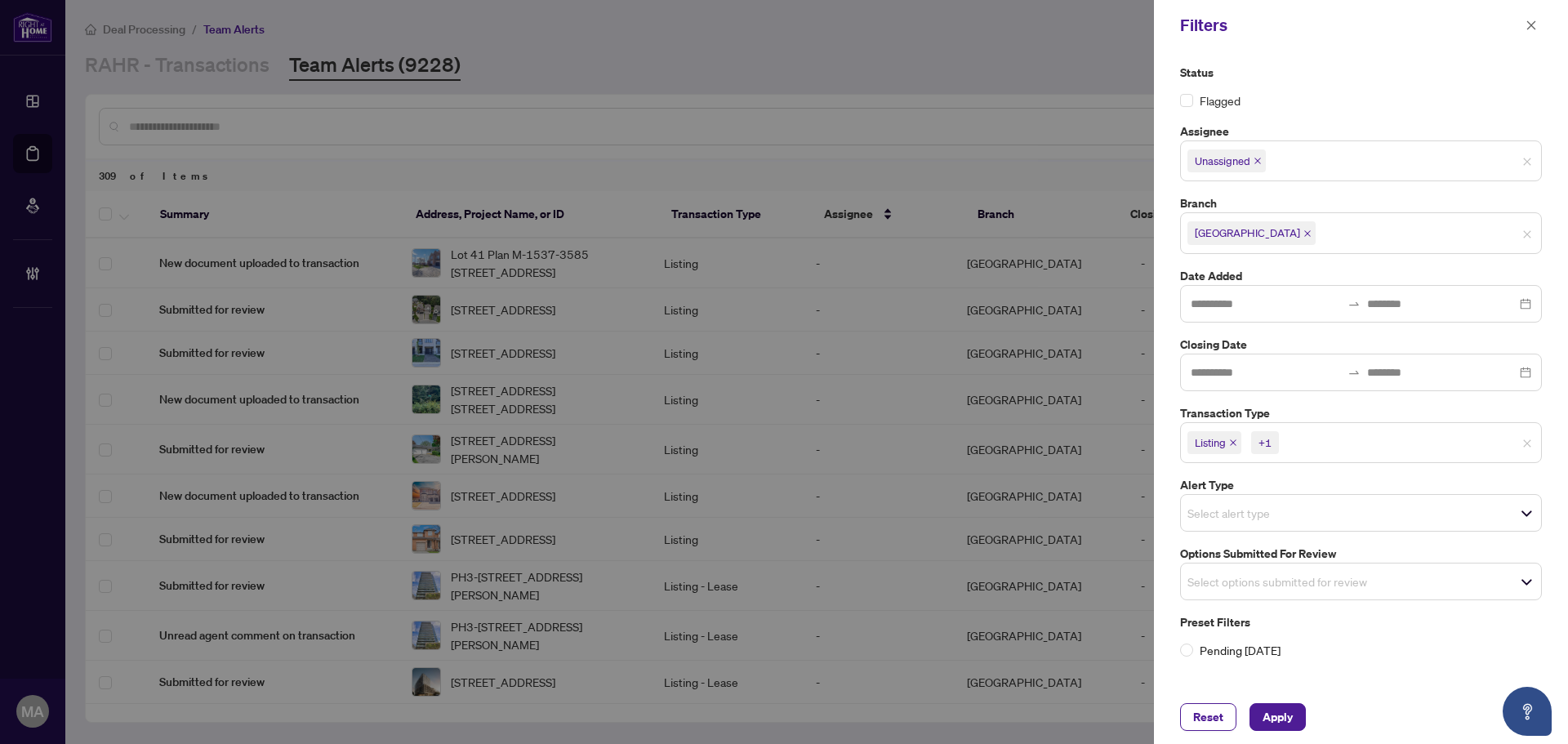
click at [1303, 231] on icon "close" at bounding box center [1307, 233] width 8 height 8
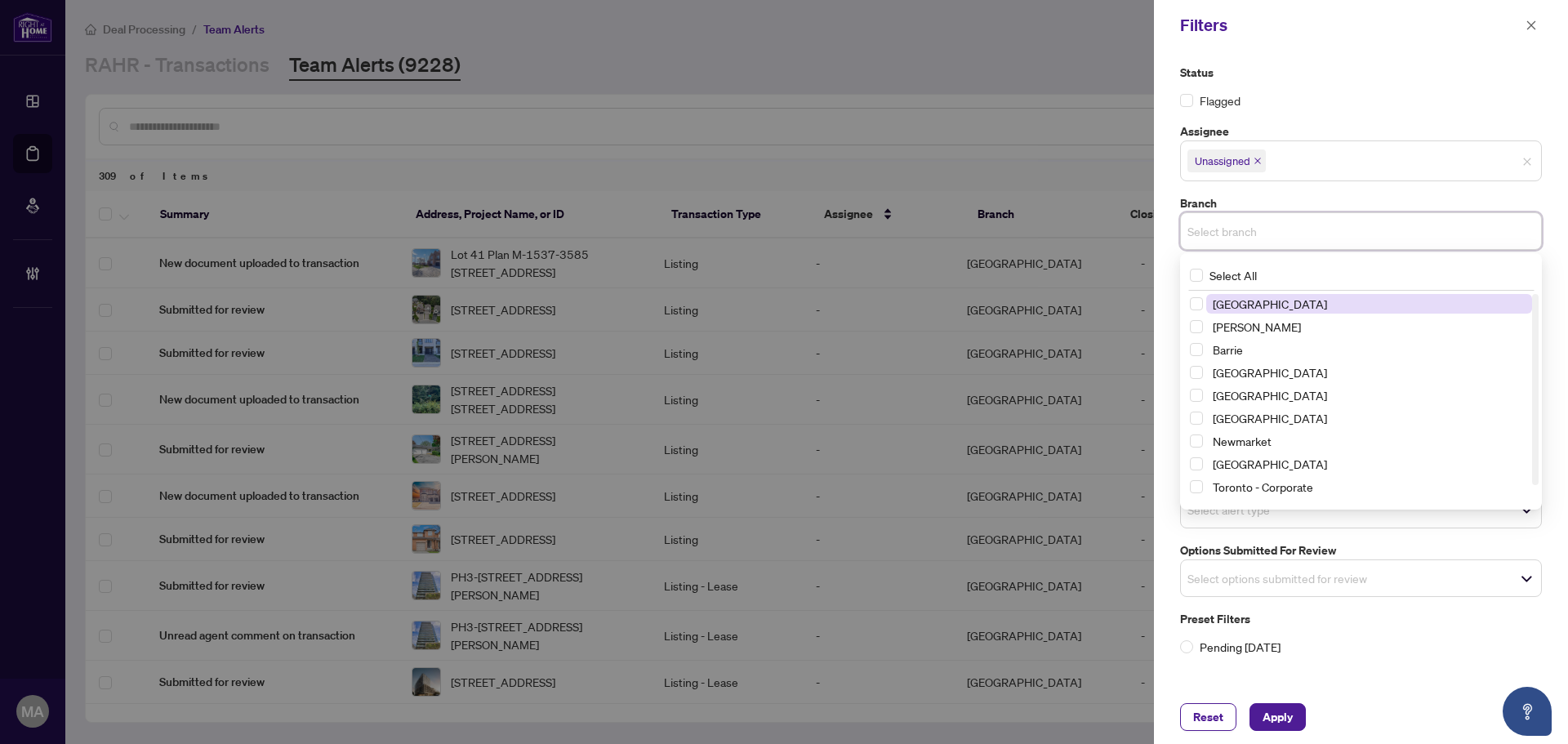
click at [1271, 231] on input "search" at bounding box center [1244, 231] width 114 height 19
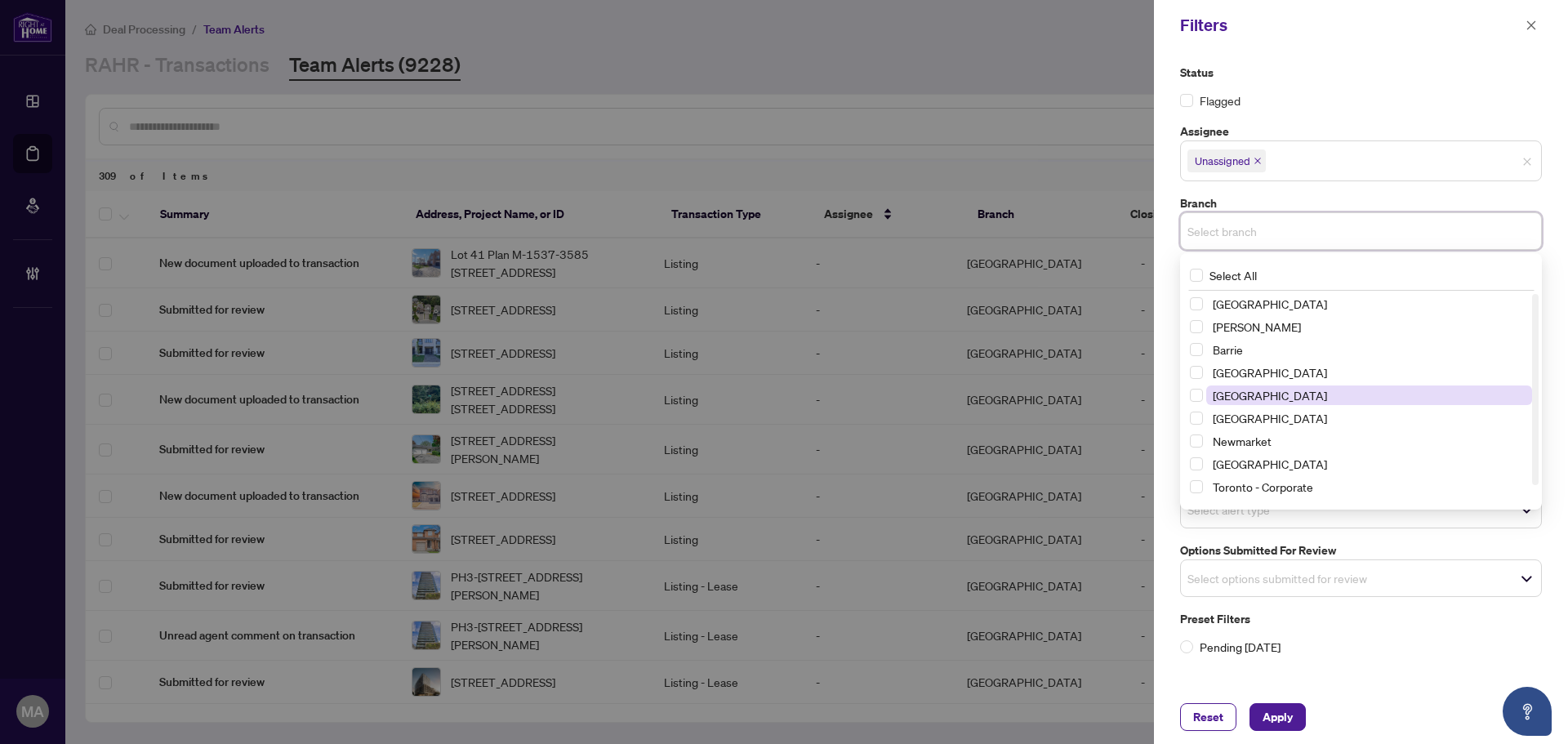
click at [1251, 393] on span "Durham" at bounding box center [1269, 395] width 114 height 15
click at [1365, 196] on label "Branch" at bounding box center [1361, 203] width 361 height 18
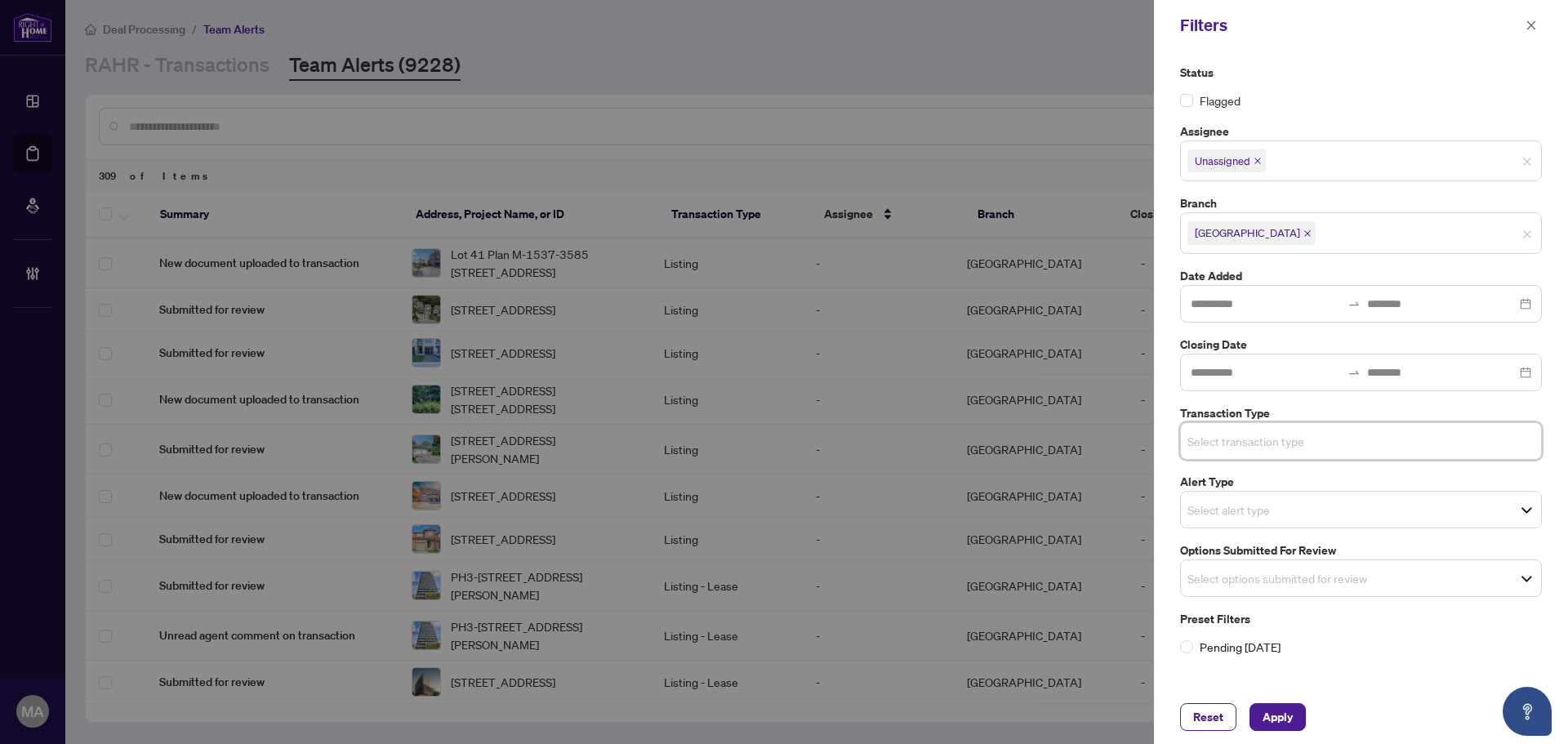
click at [1302, 578] on input "search" at bounding box center [1244, 578] width 114 height 19
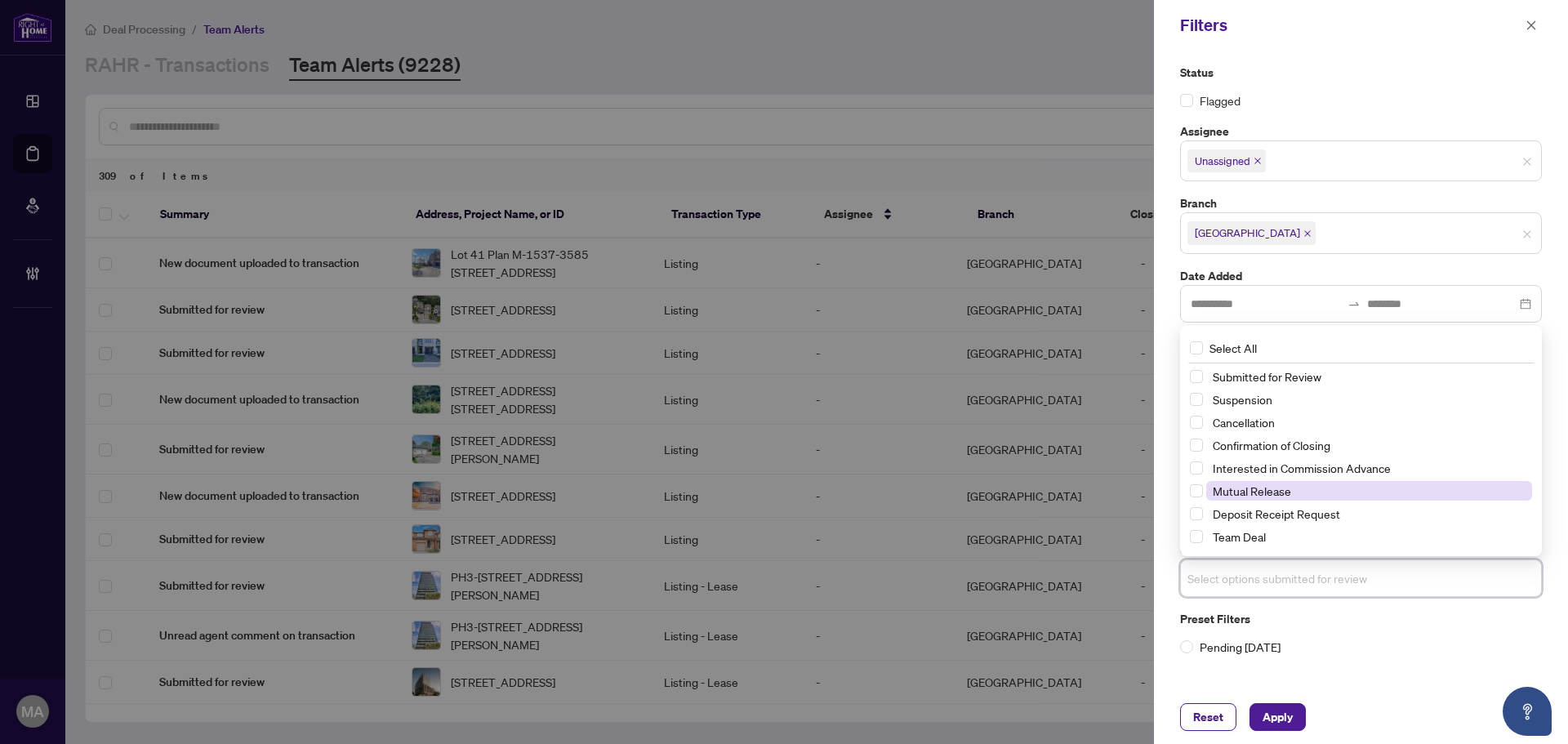
click at [1287, 490] on span "Mutual Release" at bounding box center [1252, 491] width 79 height 15
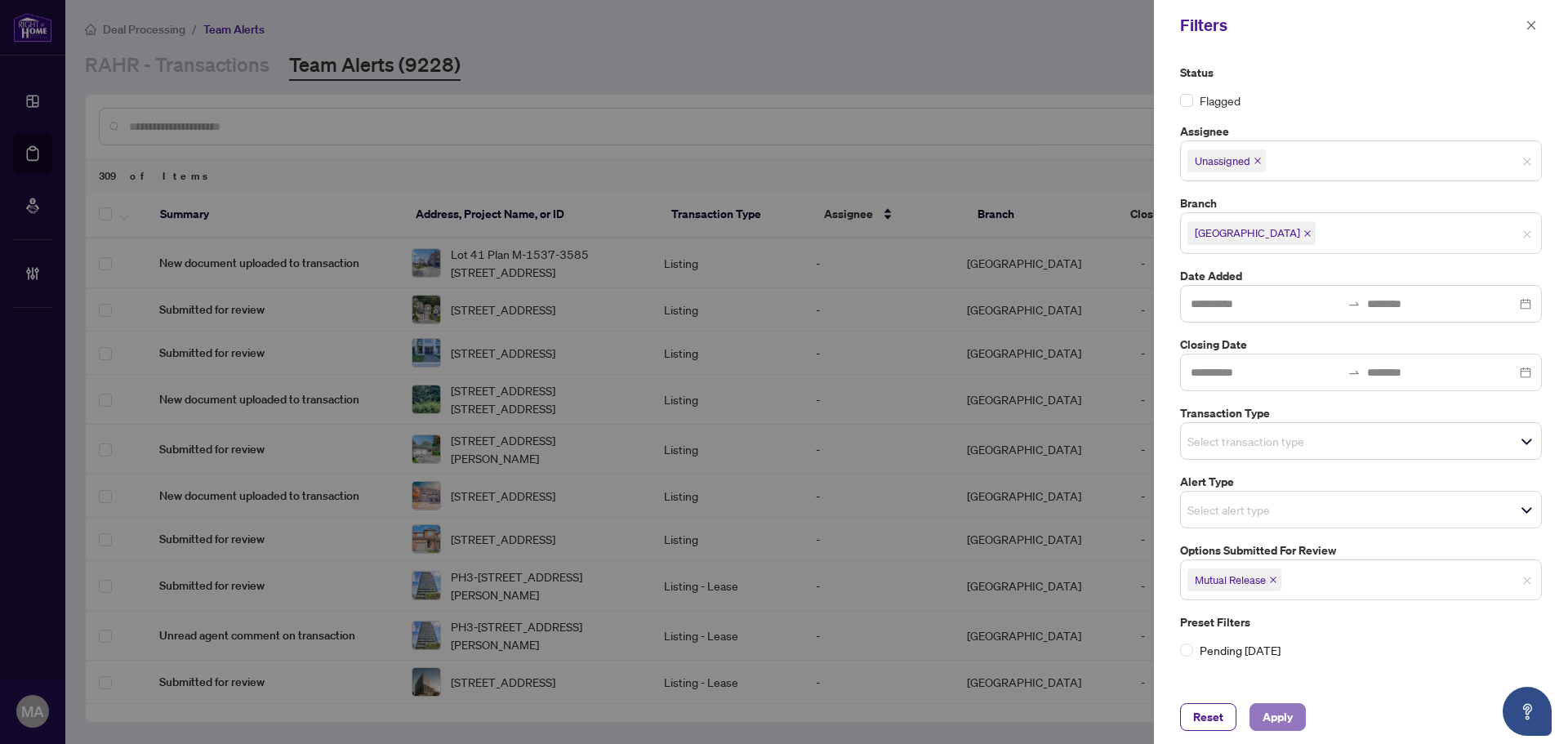
click at [1287, 724] on span "Apply" at bounding box center [1277, 717] width 31 height 26
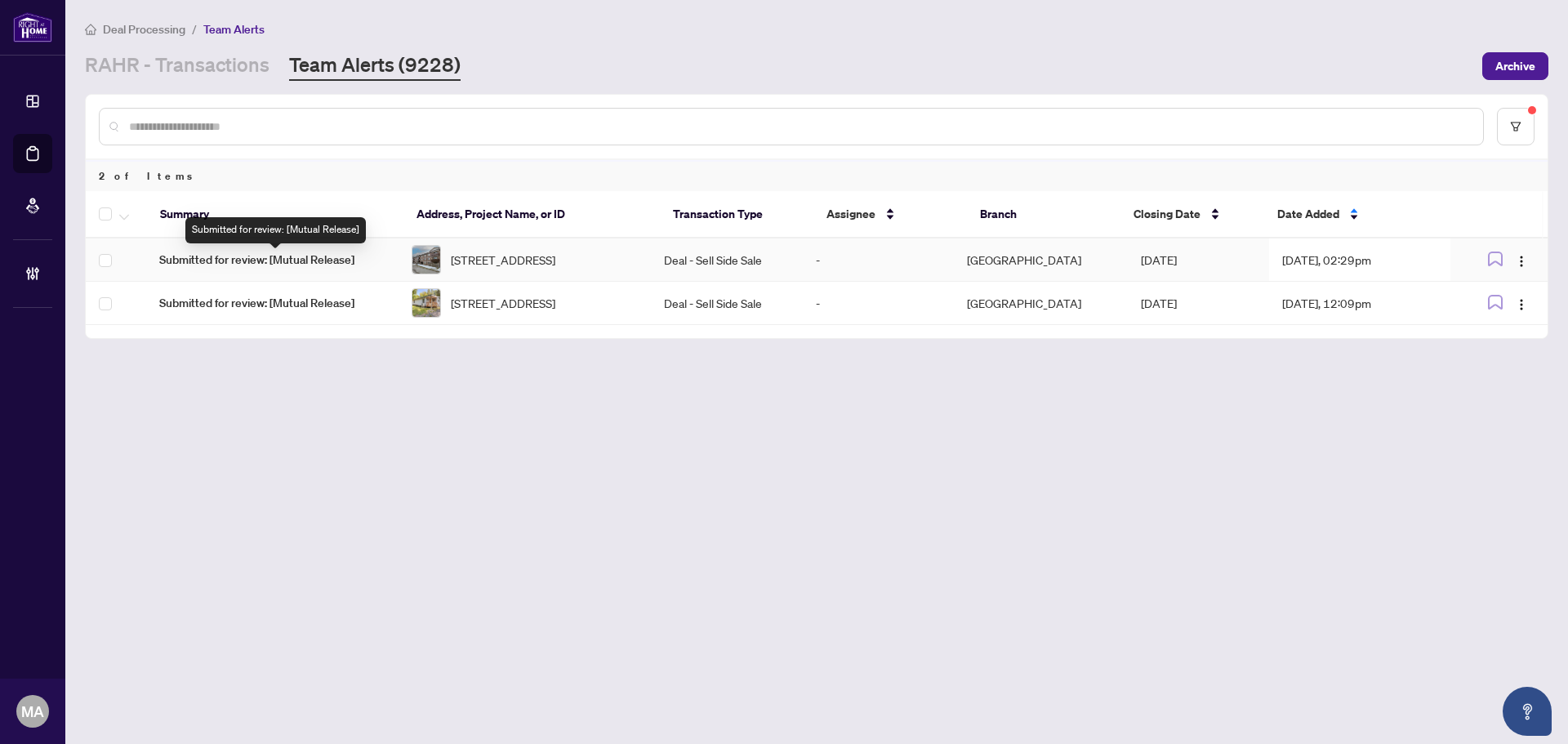
click at [336, 255] on span "Submitted for review: [Mutual Release]" at bounding box center [272, 259] width 226 height 18
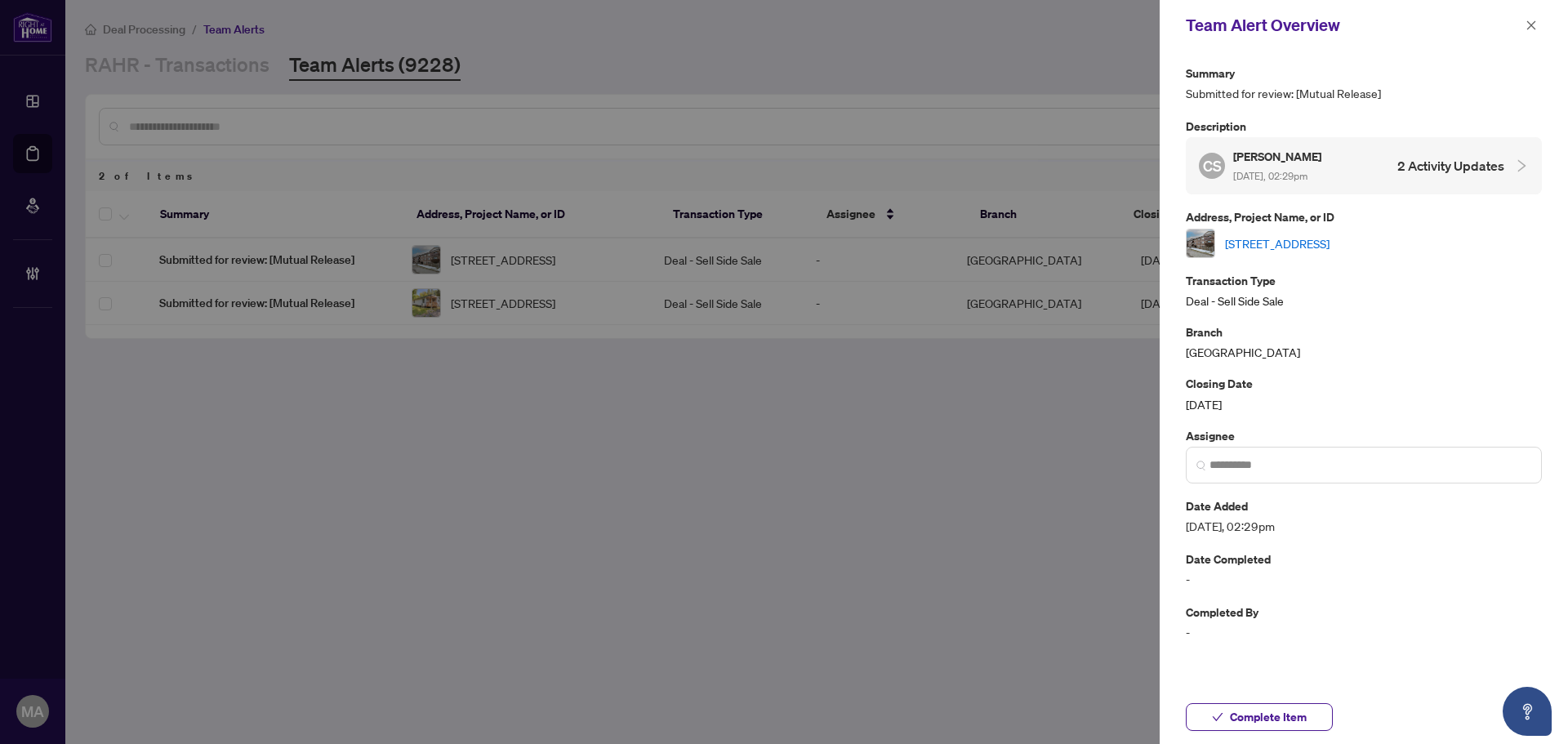
click at [1295, 244] on link "208-795 Sherbrooke St, Peterborough, Ontario K9J 2R2, Canada" at bounding box center [1277, 244] width 105 height 18
click at [1531, 29] on icon "close" at bounding box center [1531, 24] width 11 height 11
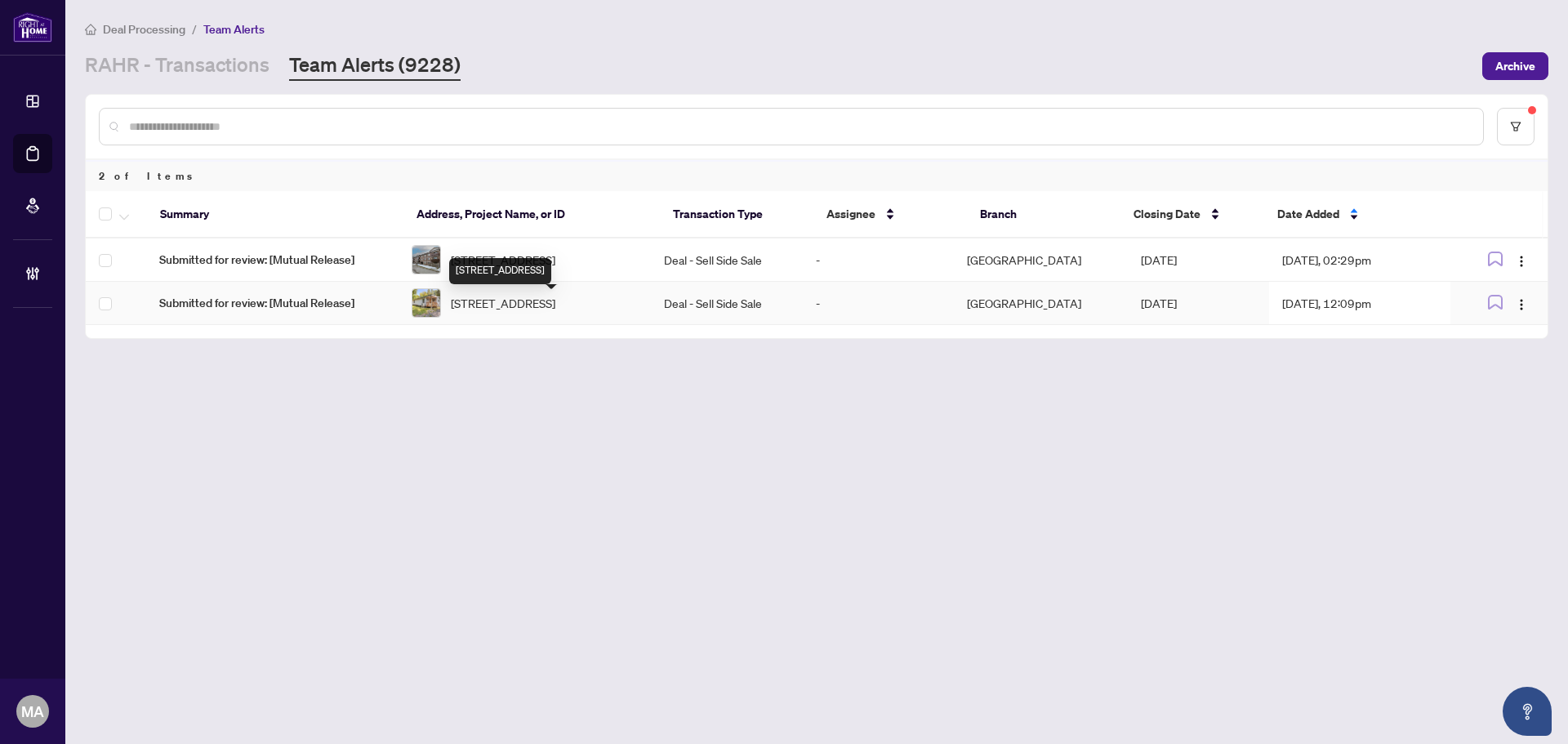
click at [542, 312] on span "137 Trillium Tr, Trent Hills, Ontario K0L 1L0, Canada" at bounding box center [503, 303] width 105 height 18
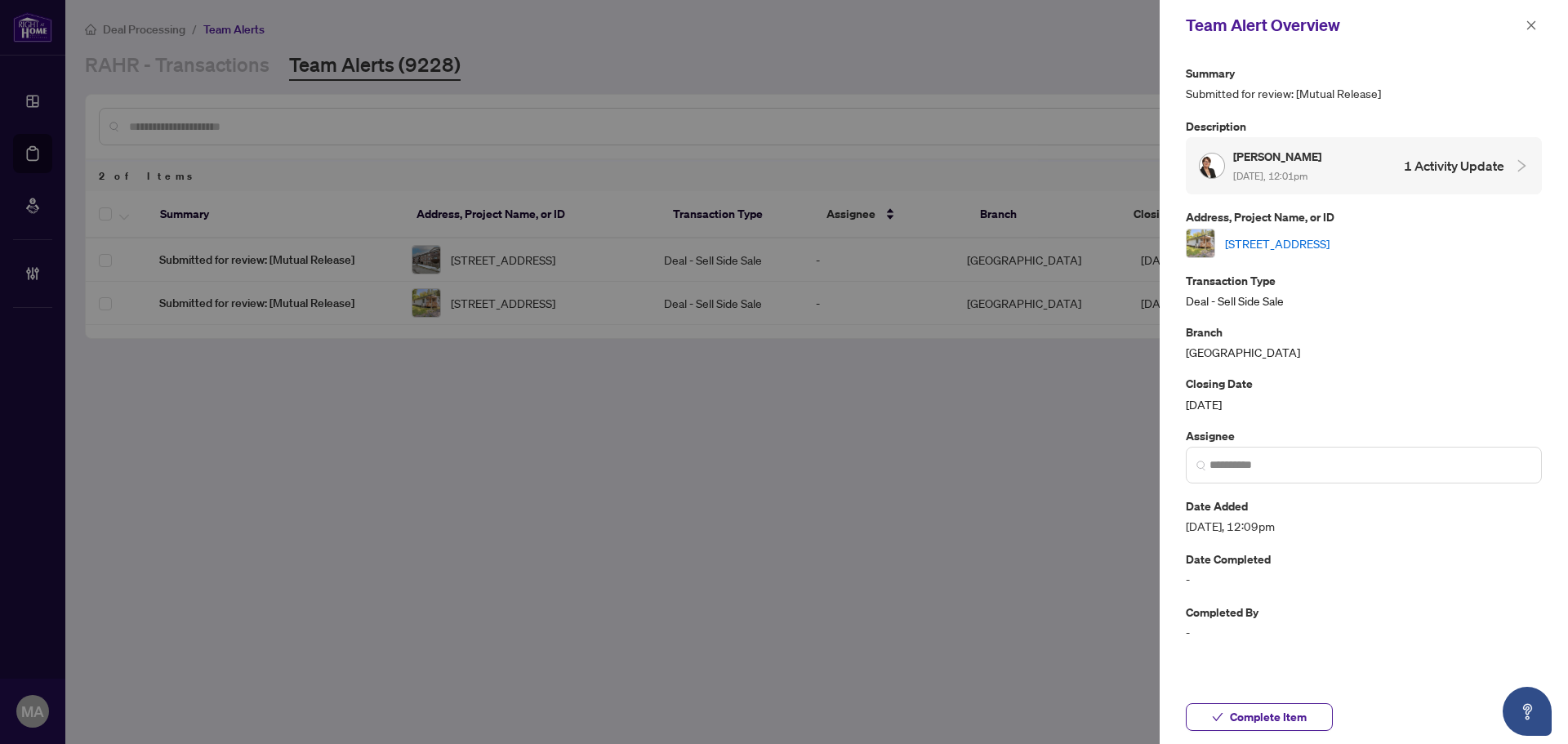
click at [1330, 242] on link "137 Trillium Tr, Trent Hills, Ontario K0L 1L0, Canada" at bounding box center [1277, 244] width 105 height 18
click at [1531, 29] on icon "close" at bounding box center [1531, 24] width 11 height 11
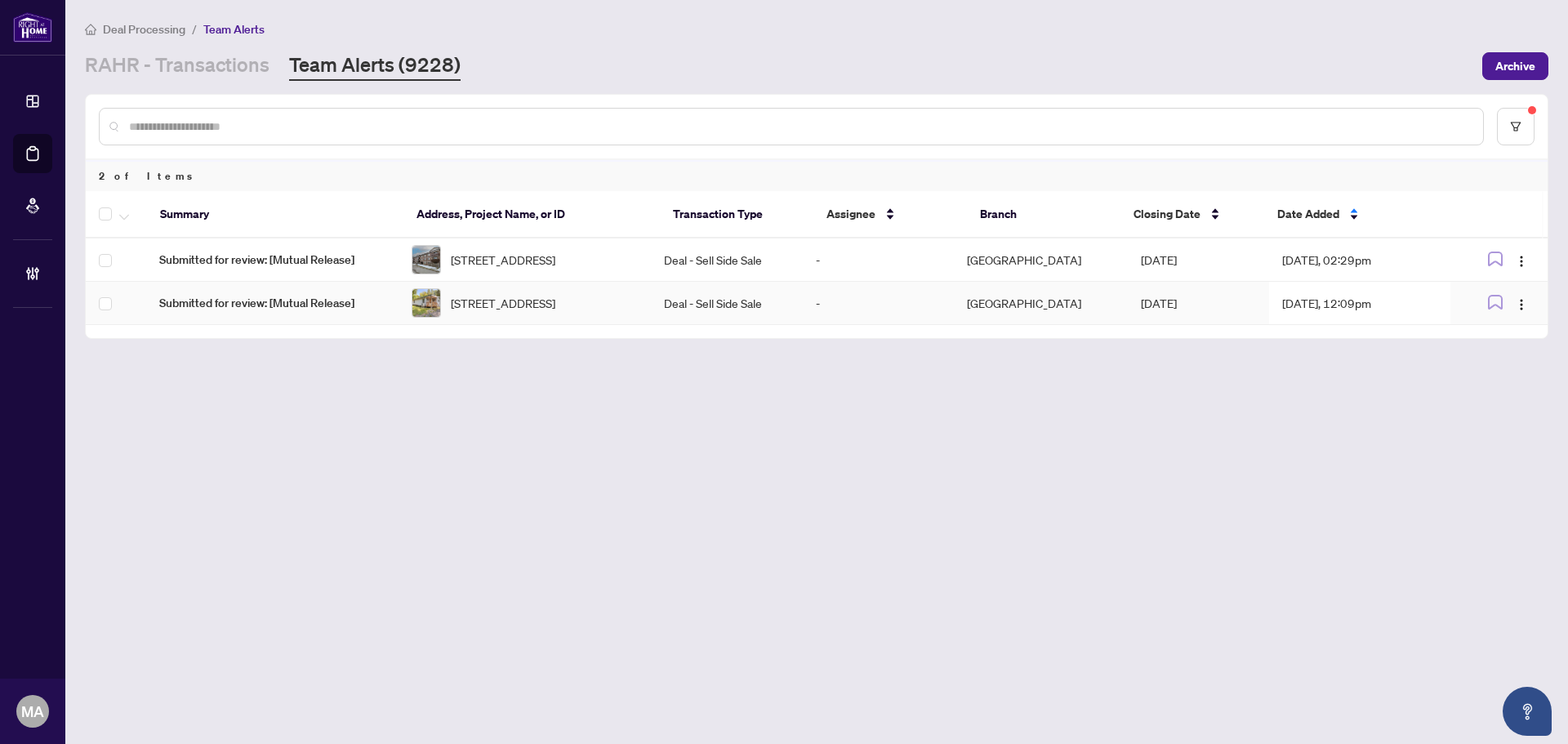
click at [98, 313] on td at bounding box center [115, 304] width 60 height 44
click at [123, 221] on span "button" at bounding box center [124, 214] width 10 height 18
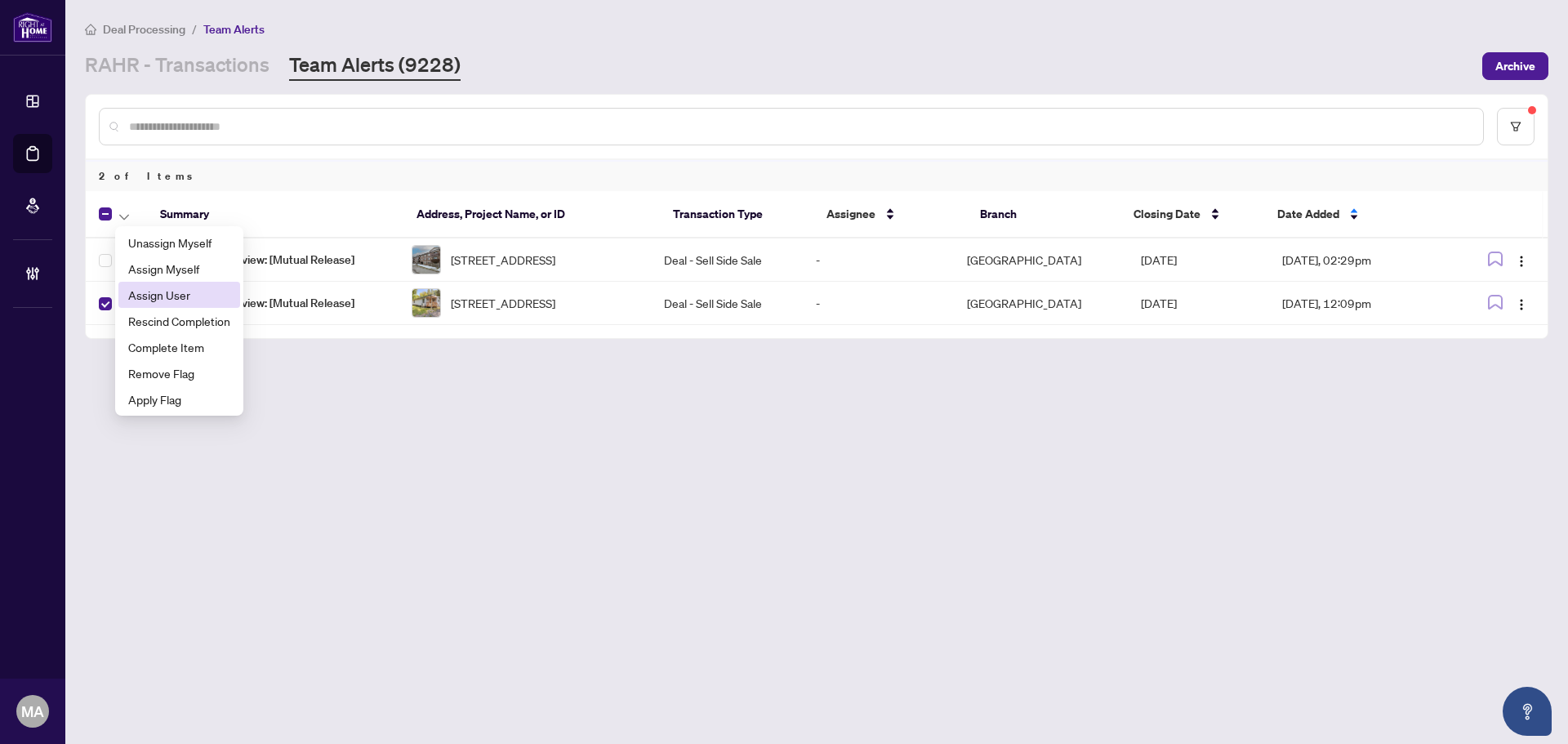
click at [168, 301] on span "Assign User" at bounding box center [179, 294] width 102 height 18
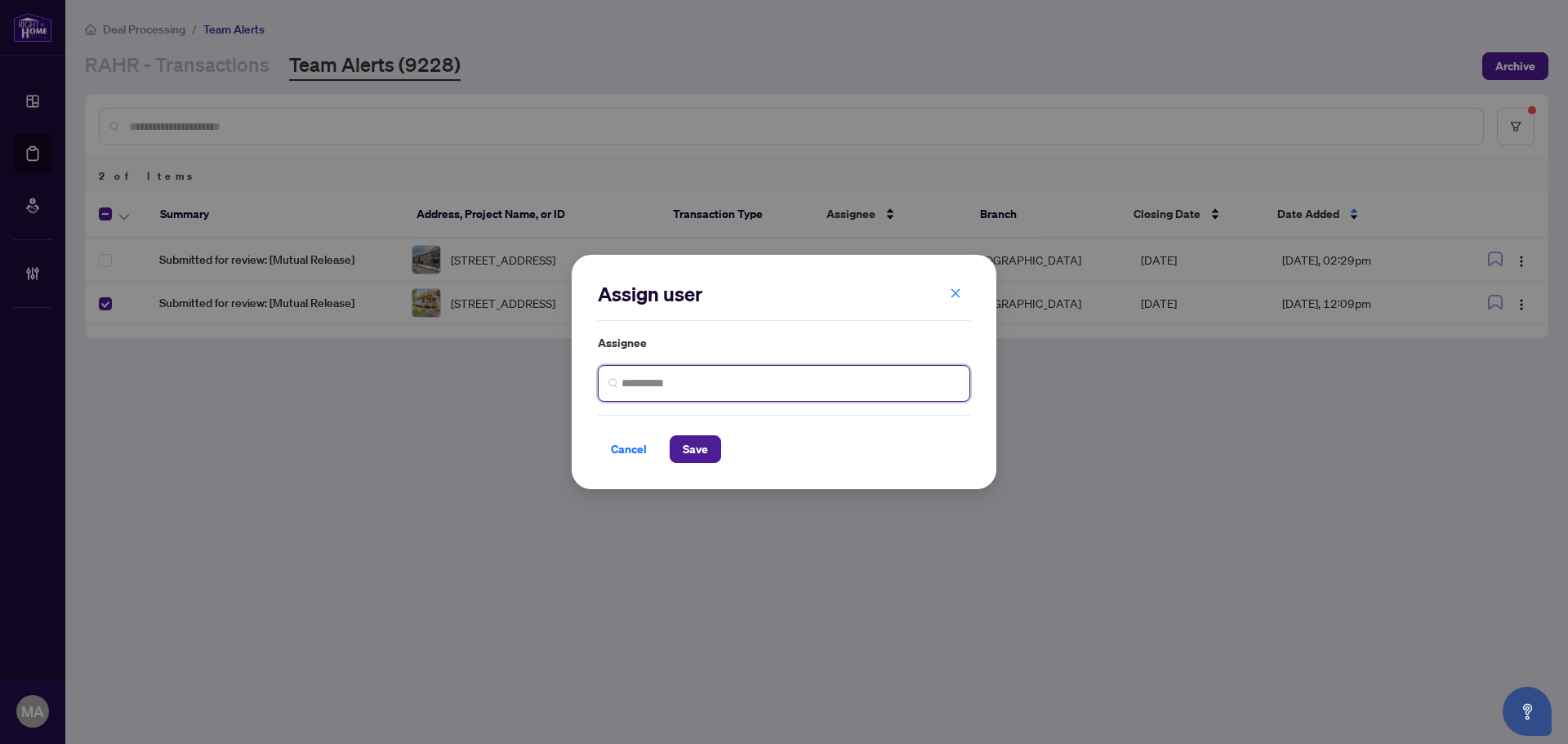
click at [771, 384] on input "search" at bounding box center [790, 383] width 338 height 17
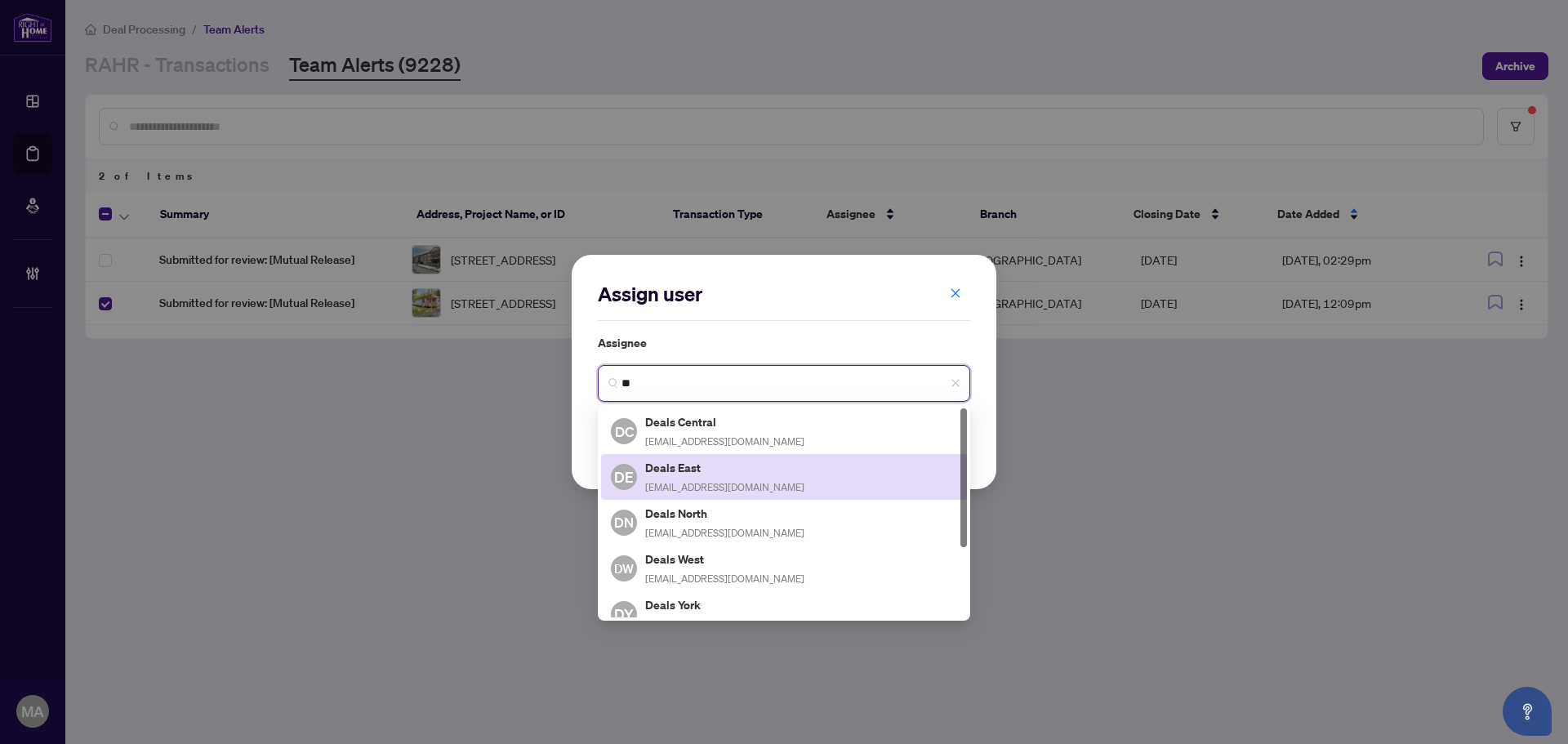
click at [707, 481] on span "deals-east@rightathomerealty.com" at bounding box center [725, 487] width 159 height 12
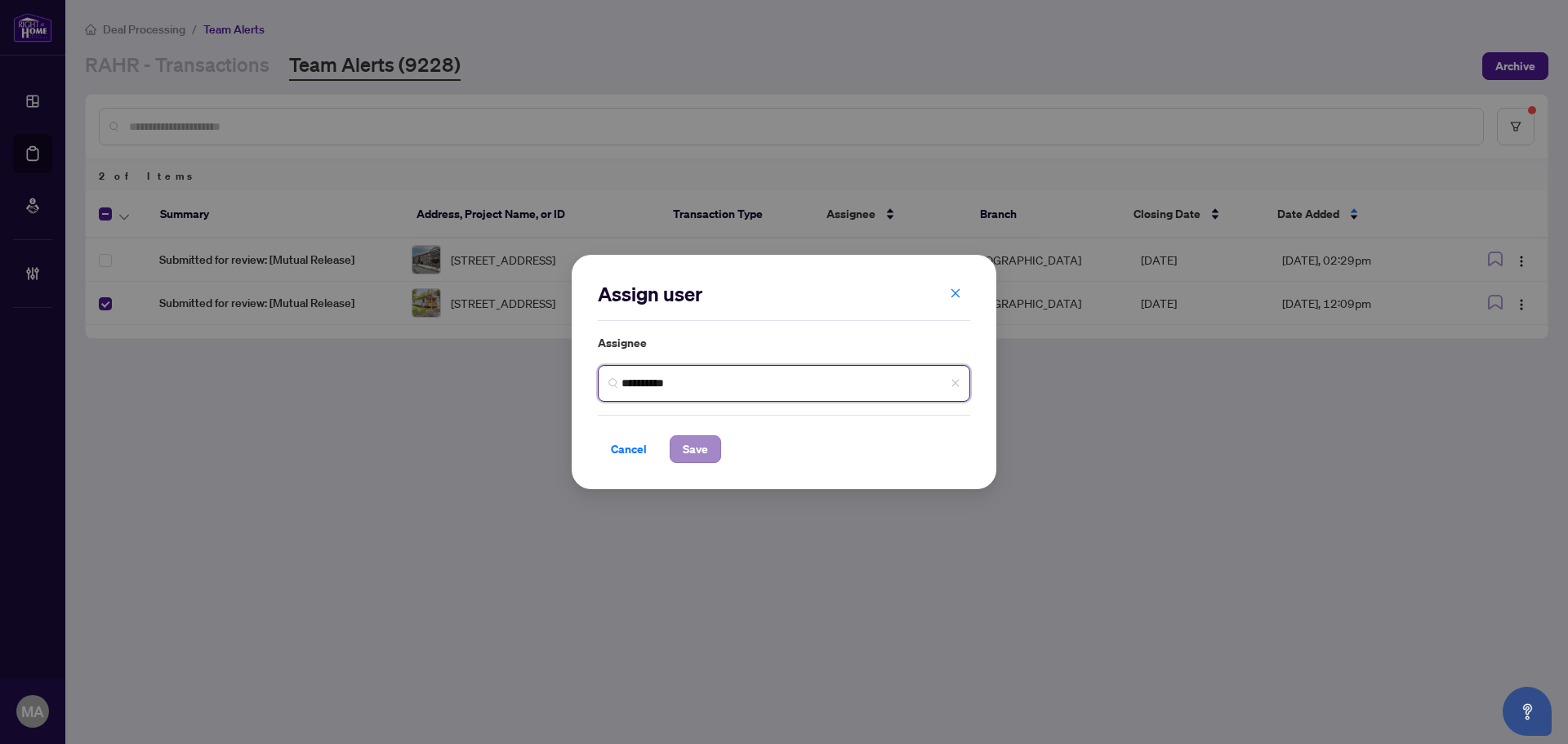
type input "**********"
click at [700, 450] on span "Save" at bounding box center [695, 450] width 25 height 26
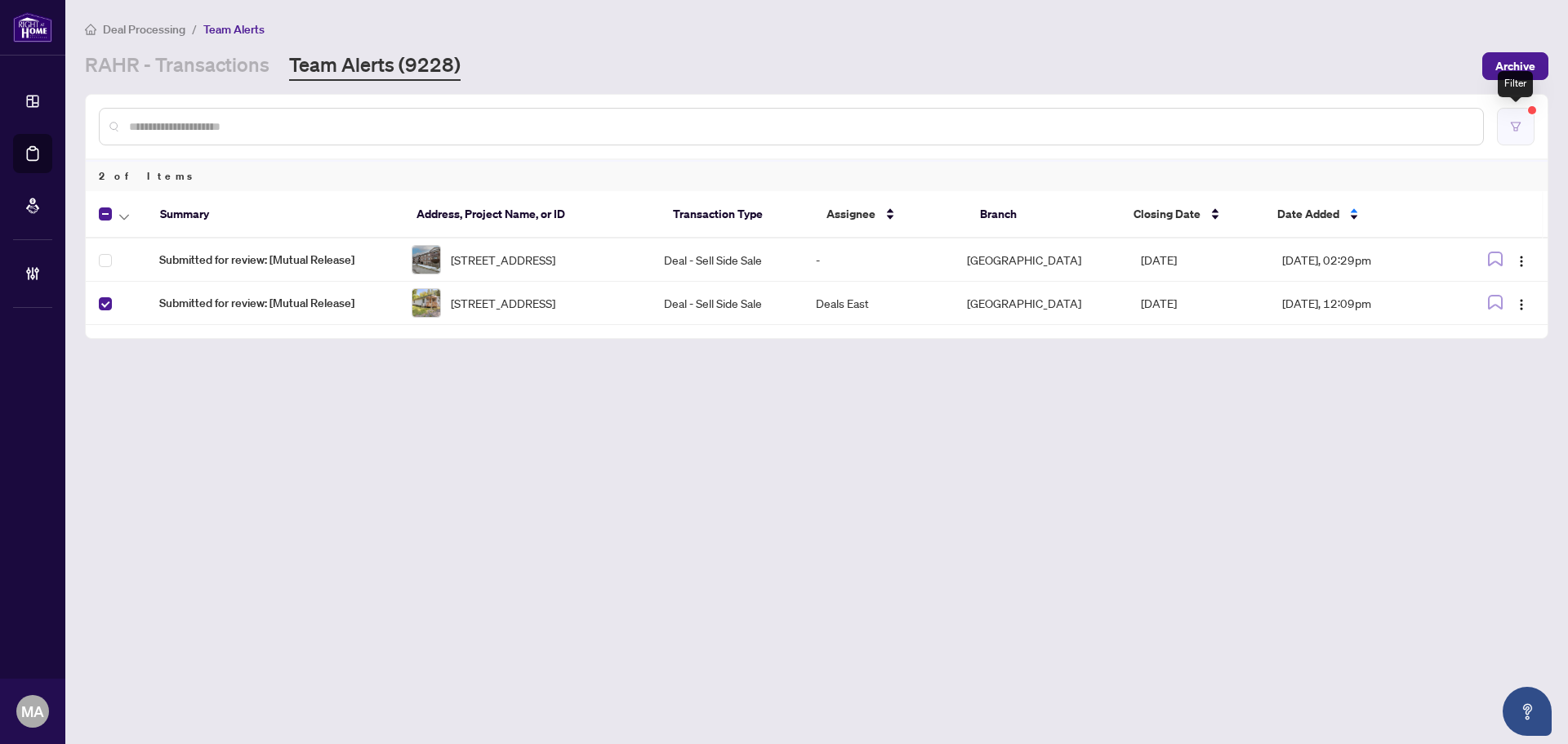
click at [1528, 133] on button "button" at bounding box center [1516, 126] width 38 height 38
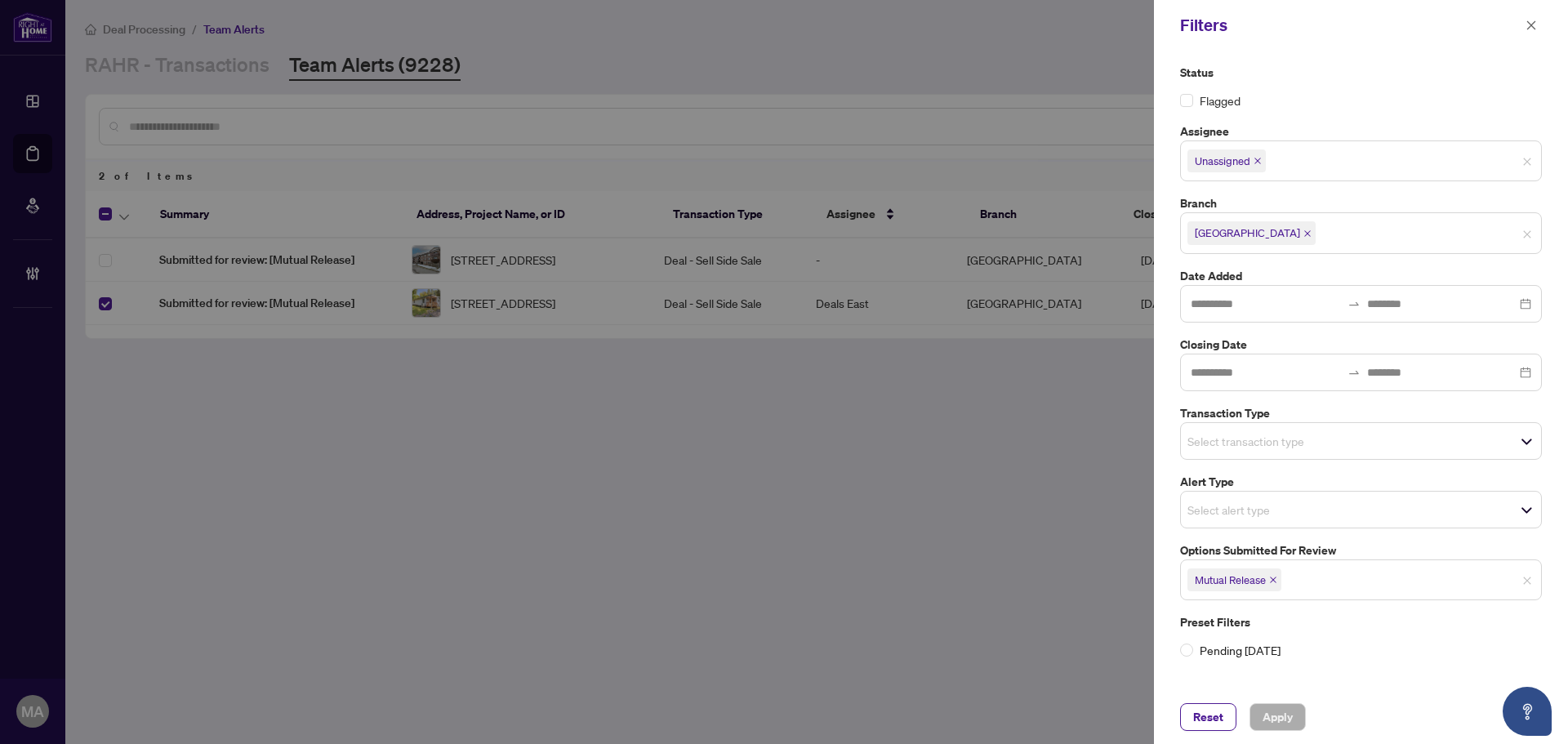
click at [1261, 160] on icon "close" at bounding box center [1257, 161] width 8 height 8
click at [1272, 245] on div "Durham" at bounding box center [1361, 229] width 361 height 41
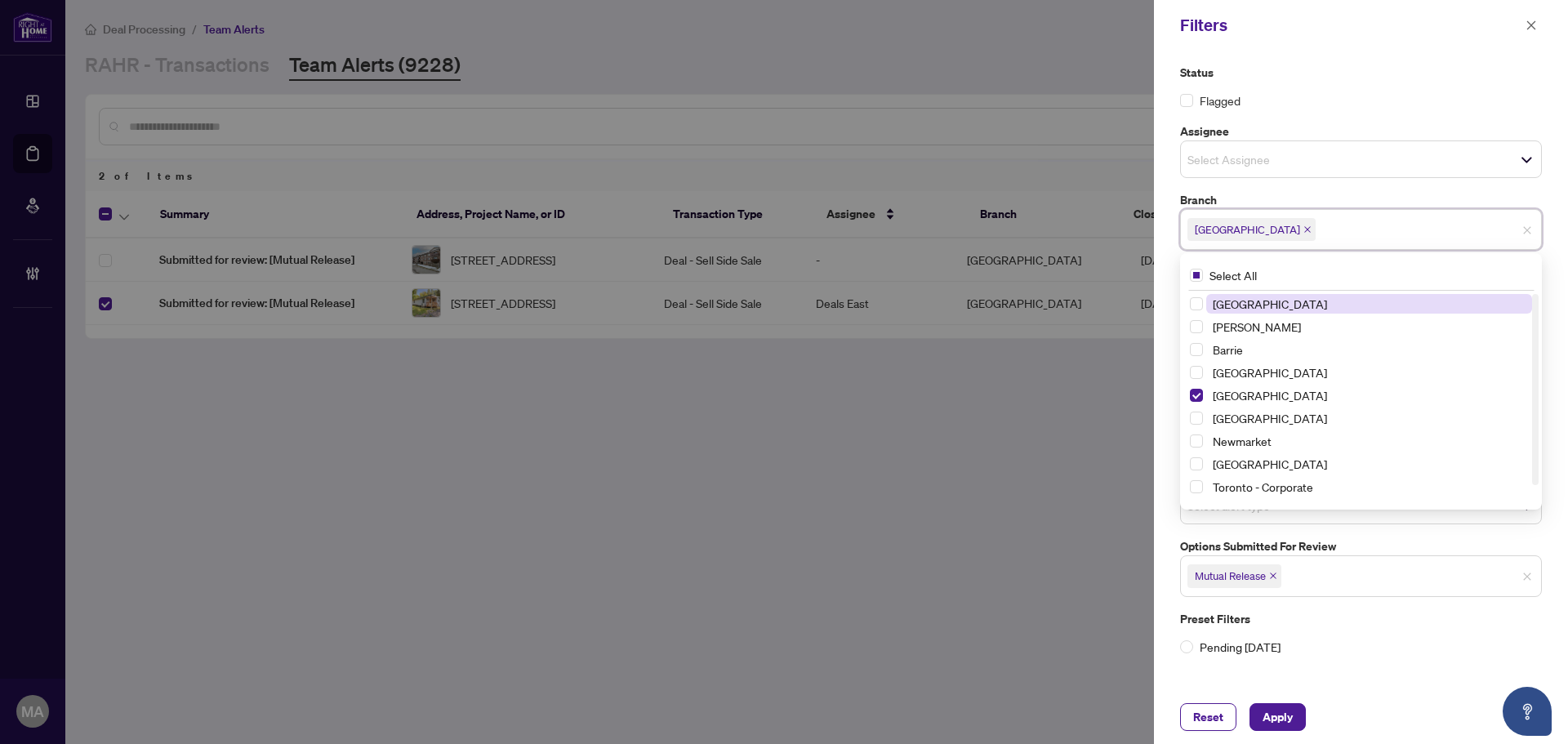
click at [1247, 236] on span "Durham" at bounding box center [1251, 230] width 128 height 23
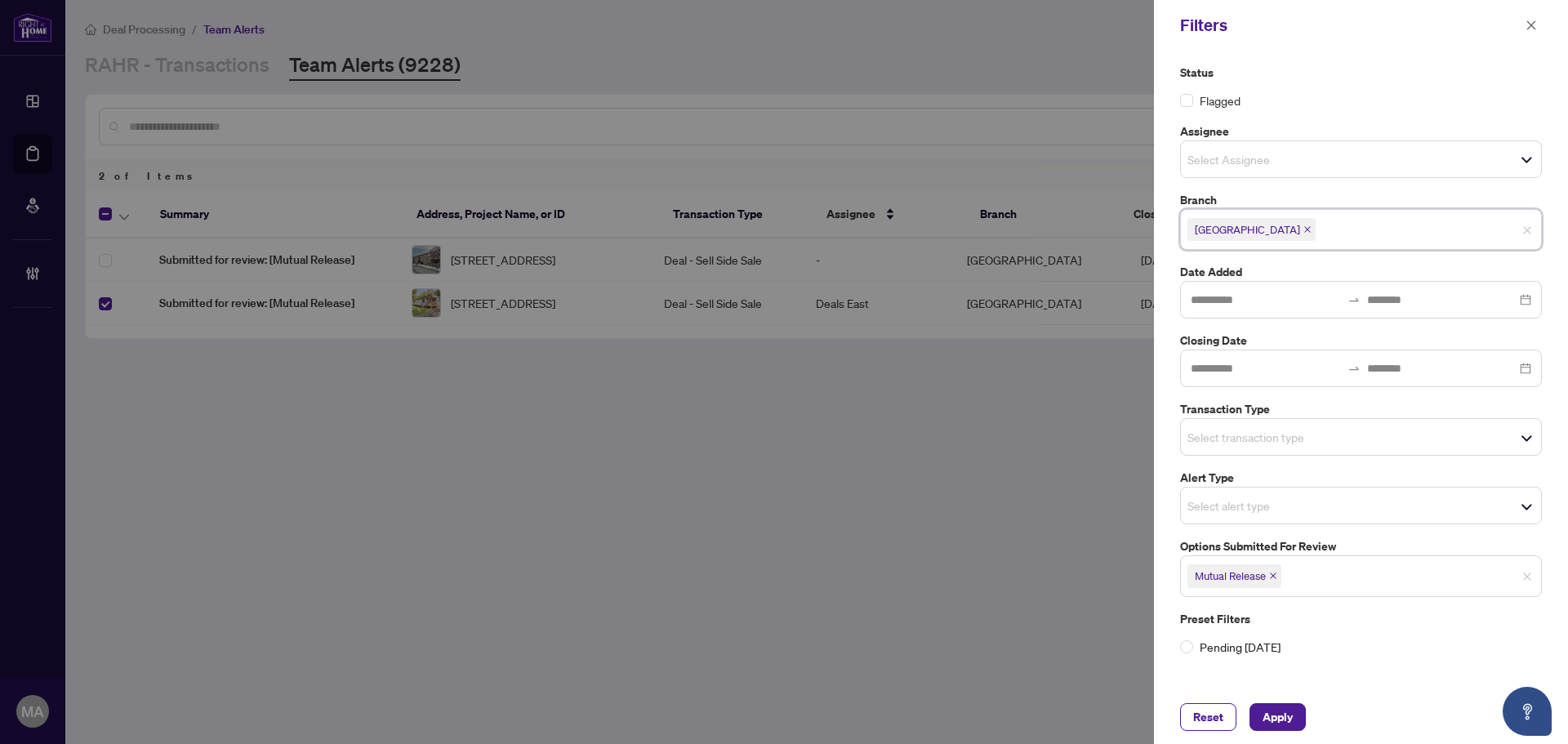
click at [1234, 223] on span "Durham" at bounding box center [1251, 230] width 128 height 23
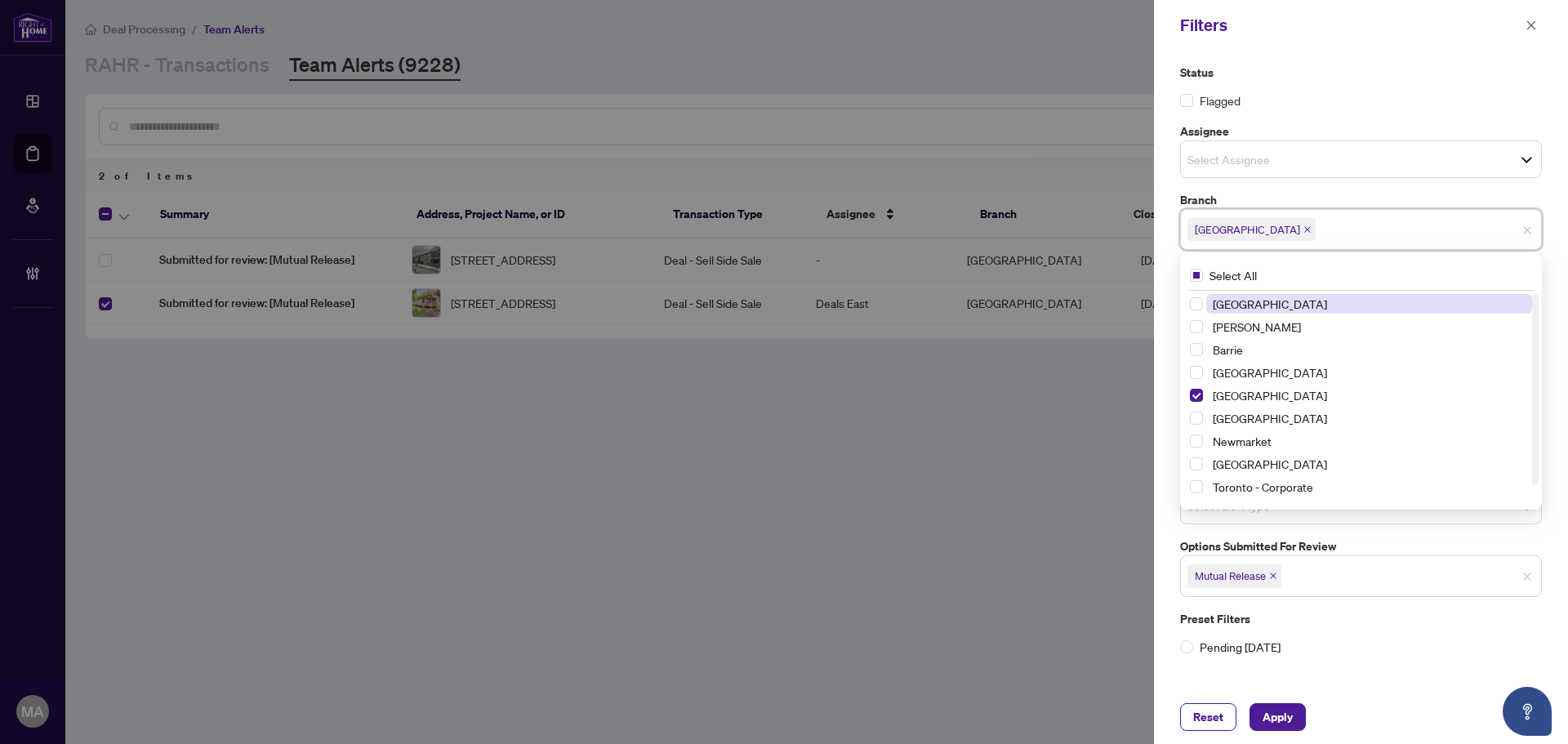
click at [1303, 229] on icon "close" at bounding box center [1307, 229] width 8 height 8
click at [1252, 229] on input "search" at bounding box center [1244, 228] width 114 height 19
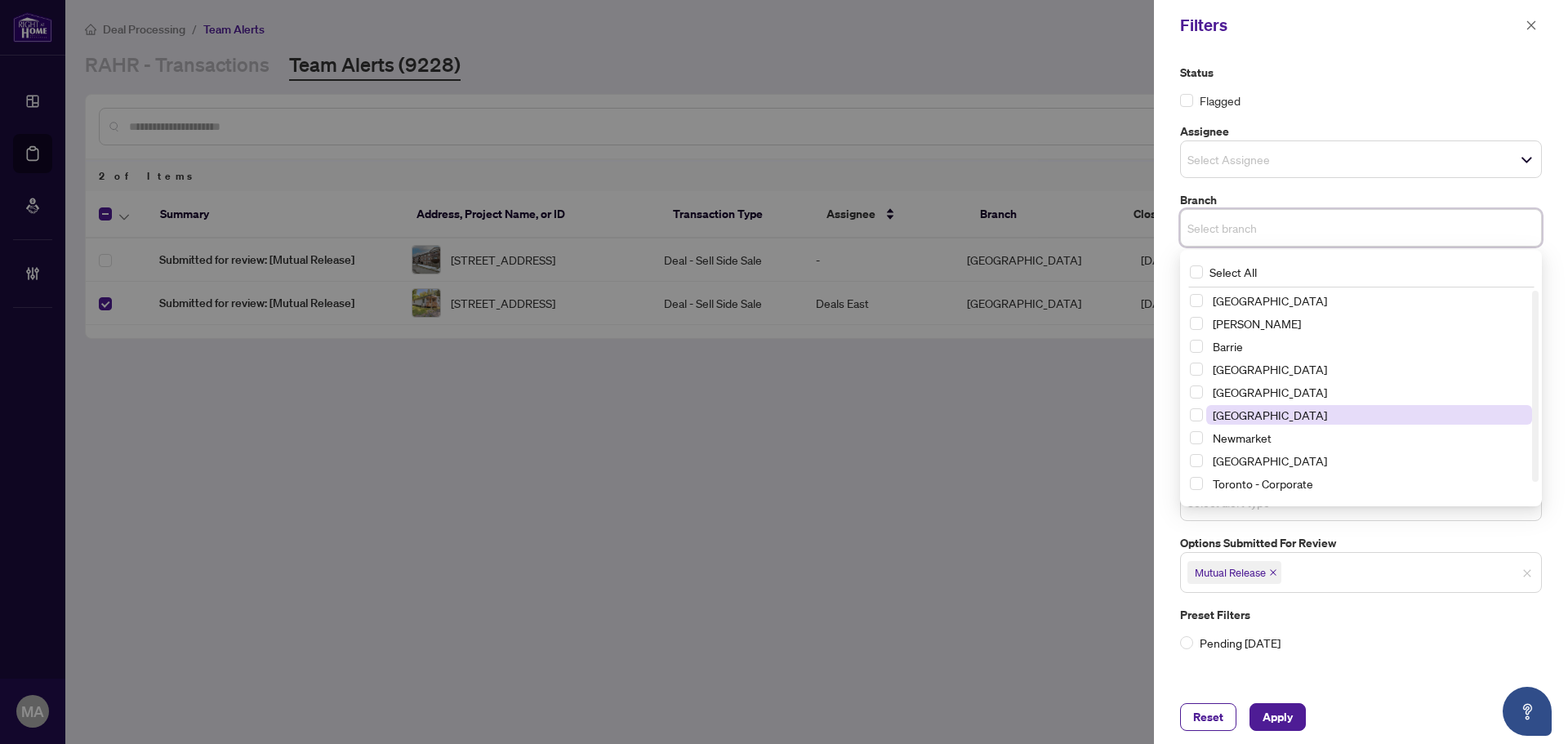
click at [1248, 423] on span "Mississauga" at bounding box center [1369, 415] width 326 height 19
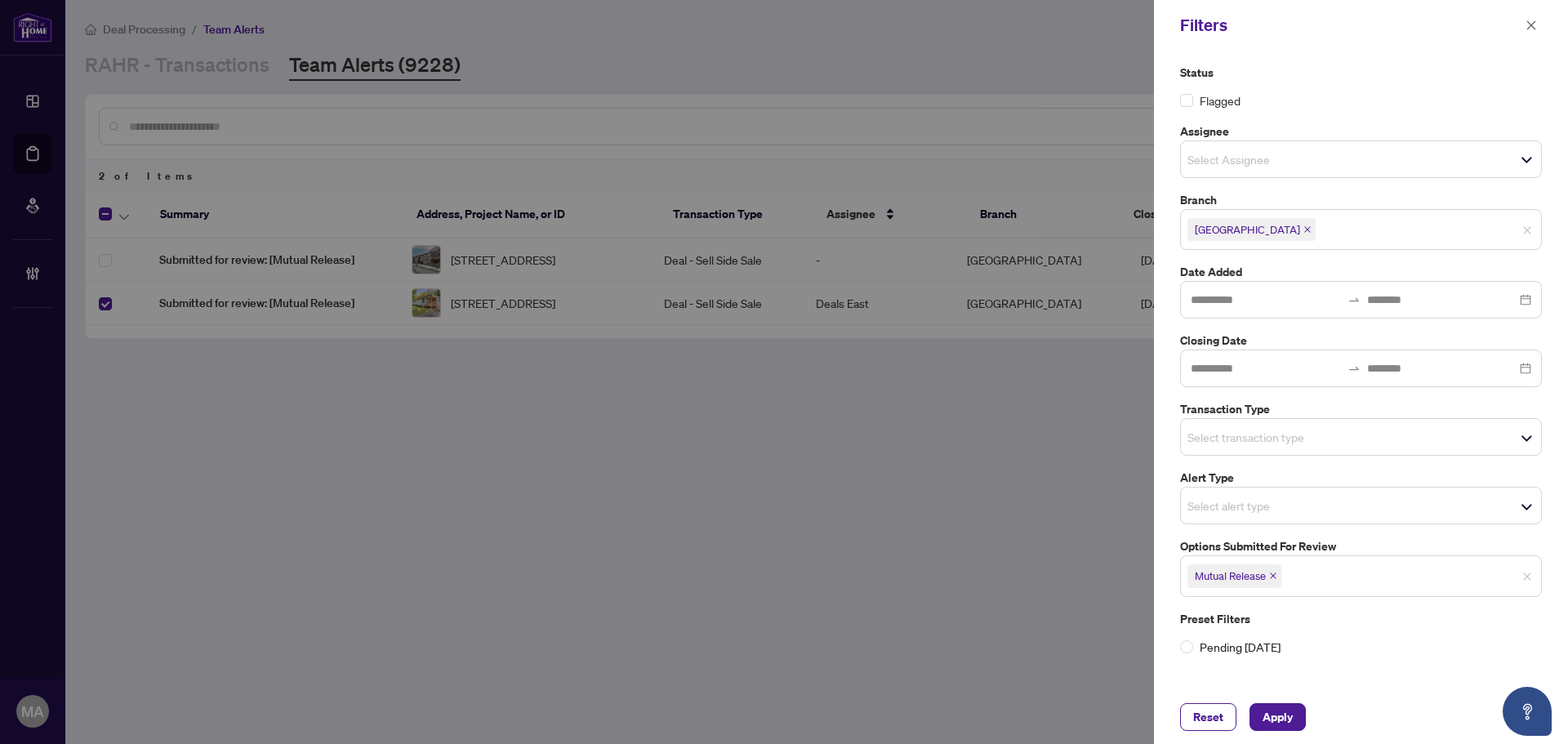
drag, startPoint x: 1320, startPoint y: 77, endPoint x: 1321, endPoint y: 177, distance: 100.0
click at [1320, 78] on label "Status" at bounding box center [1361, 72] width 361 height 18
click at [1277, 571] on span "Mutual Release" at bounding box center [1234, 575] width 94 height 23
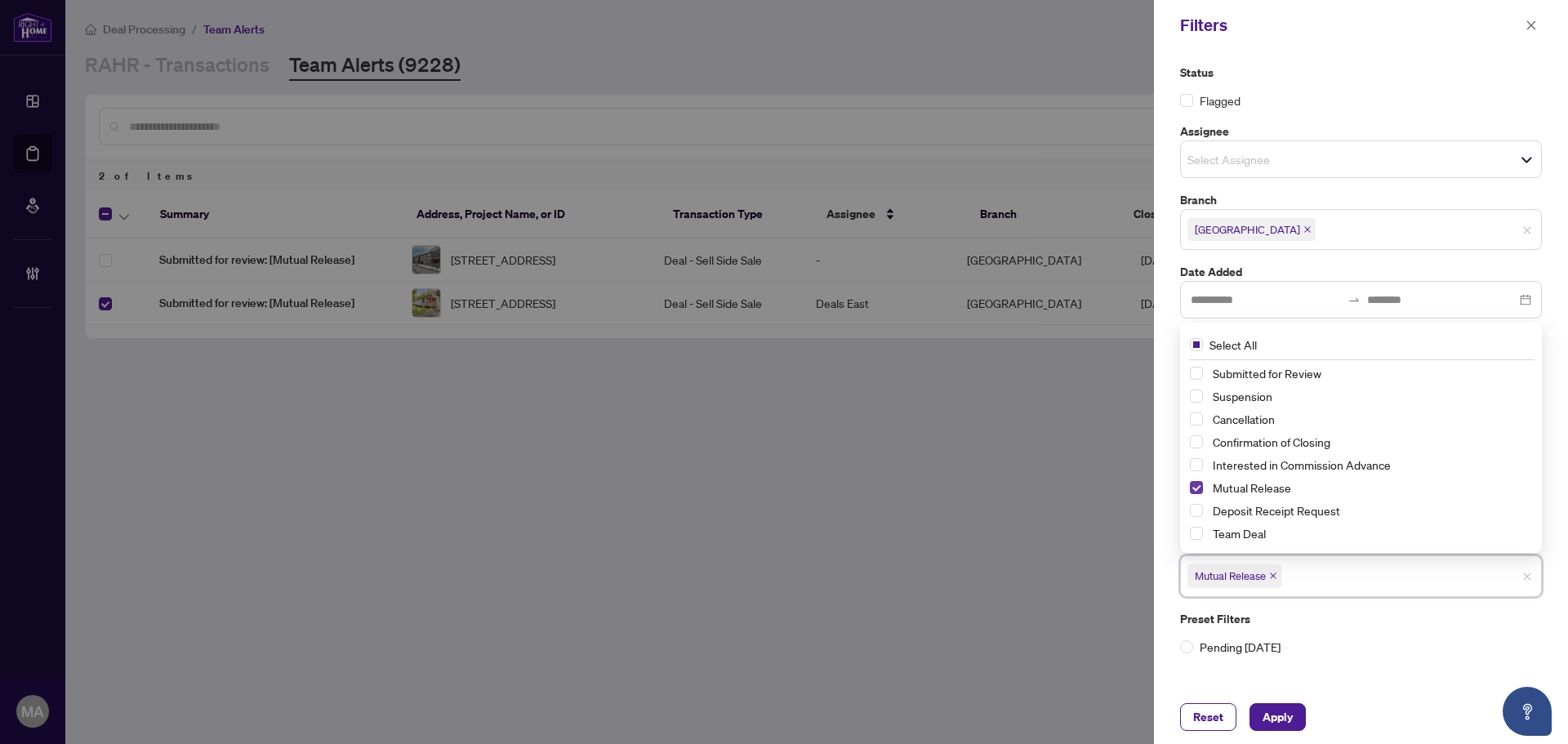
click at [1196, 486] on span "Select Mutual Release" at bounding box center [1196, 487] width 13 height 13
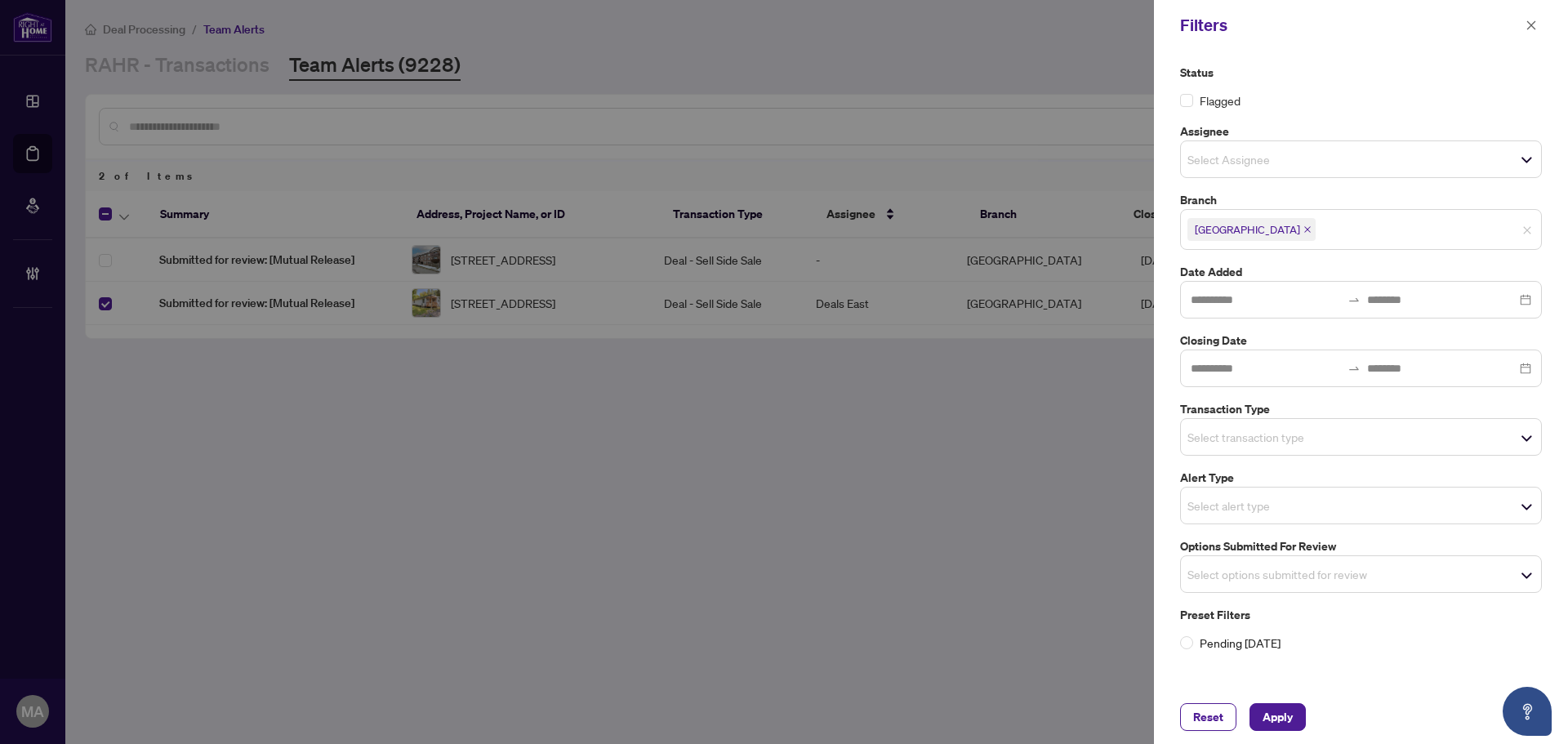
click at [1179, 537] on div "Status Flagged Assignee Select Assignee Branch Mississauga Select All Richmond …" at bounding box center [1361, 358] width 372 height 589
click at [1250, 505] on input "search" at bounding box center [1244, 506] width 114 height 19
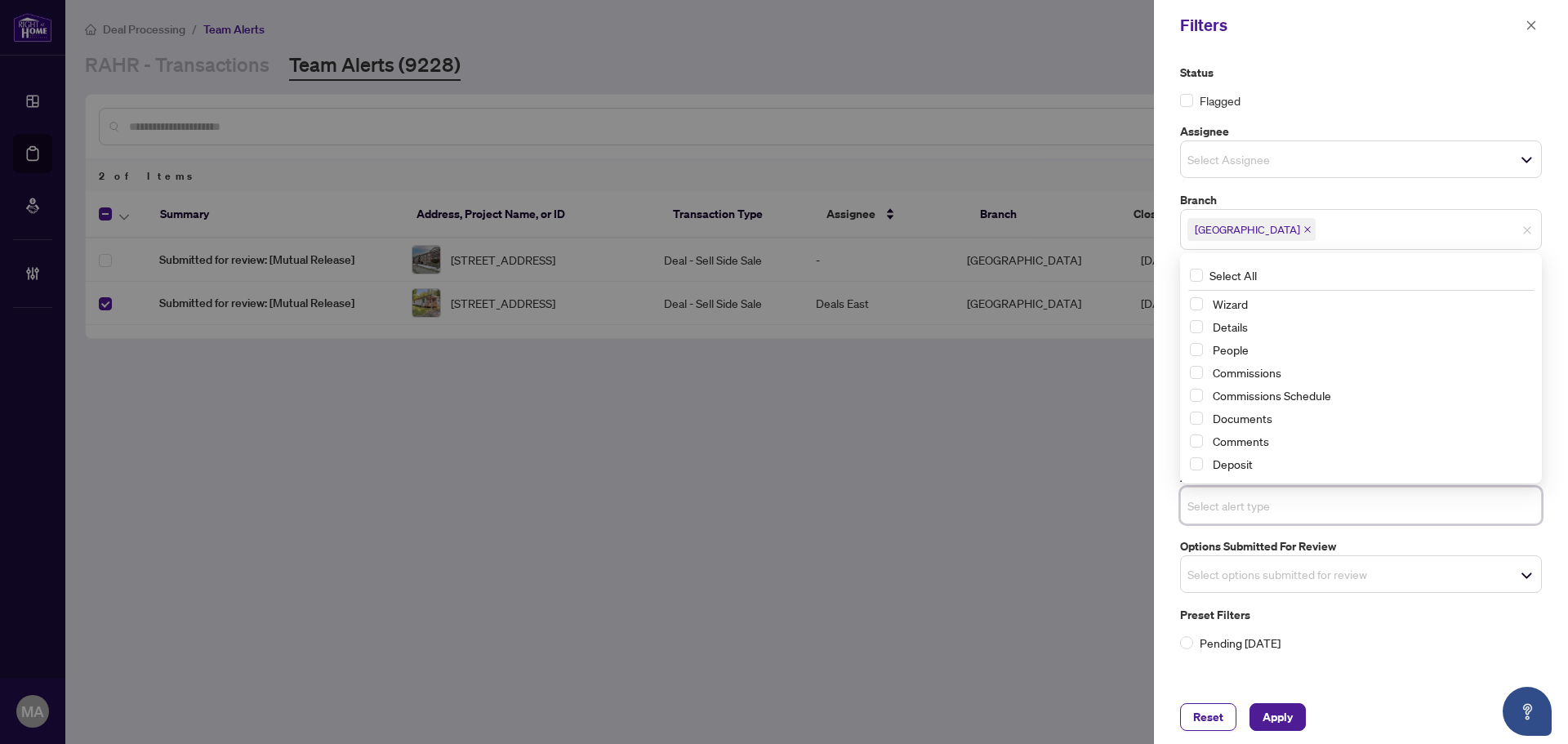
click at [1163, 456] on div "Status Flagged Assignee Select Assignee Branch Mississauga Select All Richmond …" at bounding box center [1361, 370] width 414 height 640
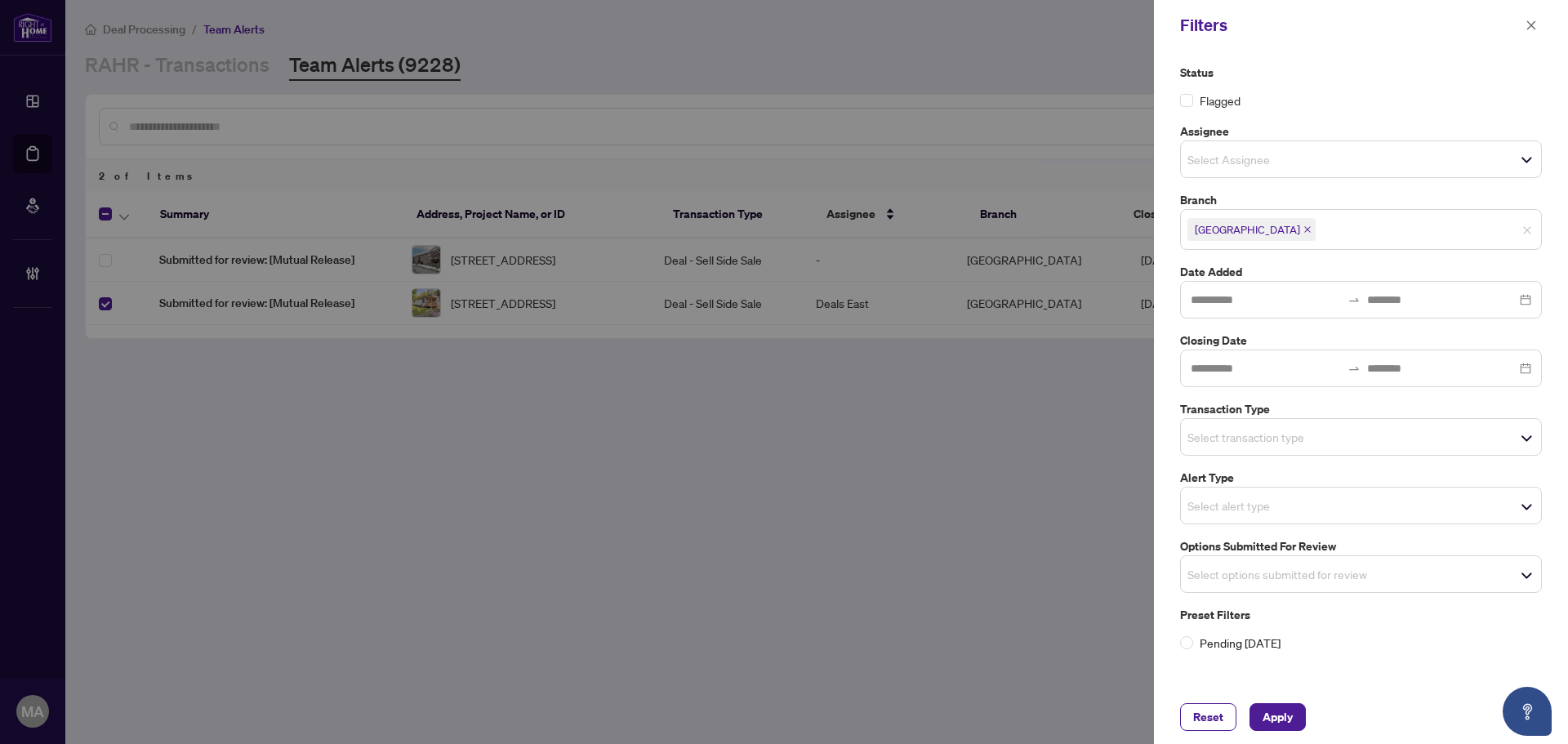
click at [1207, 431] on input "search" at bounding box center [1244, 437] width 114 height 19
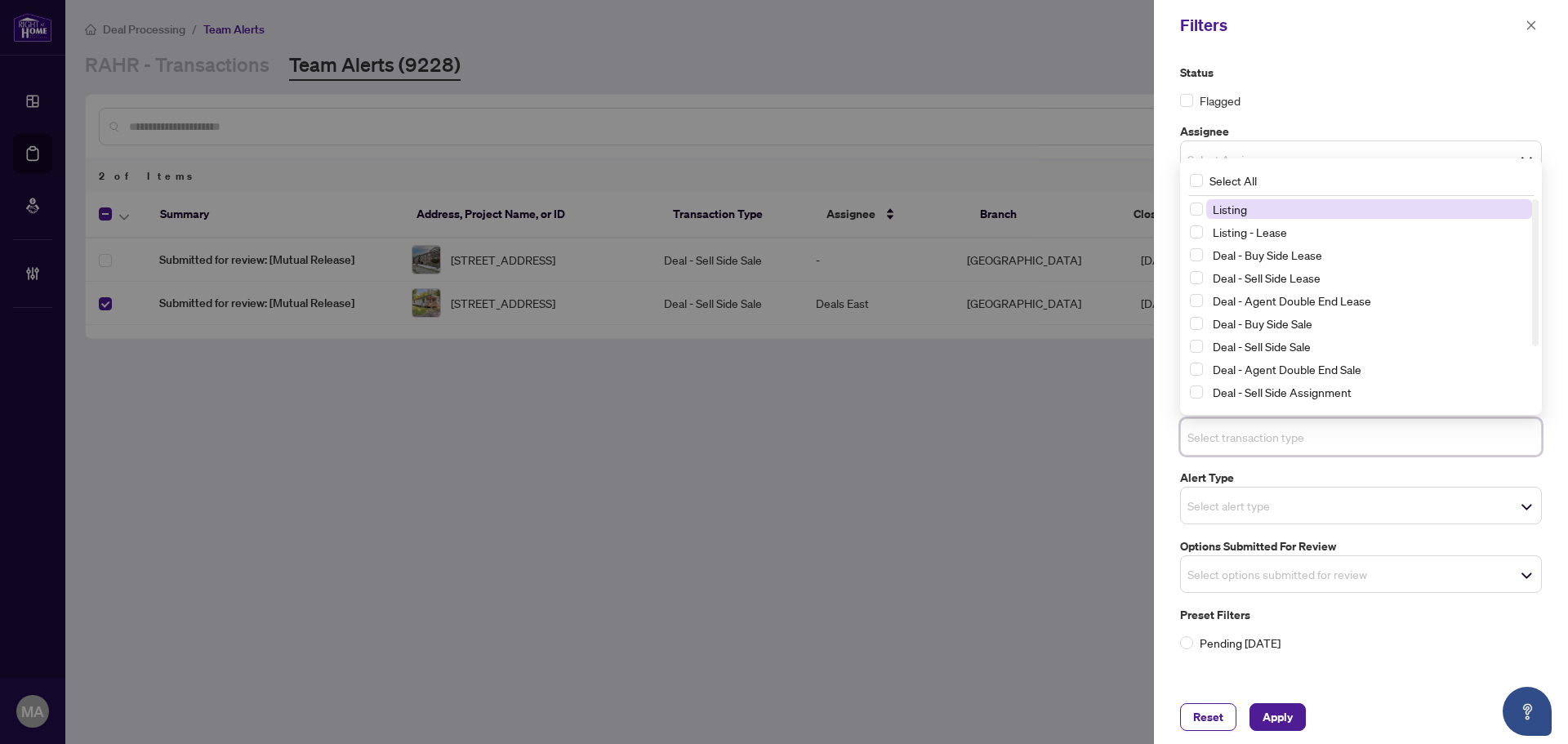
click at [1254, 215] on span "Listing" at bounding box center [1369, 209] width 326 height 19
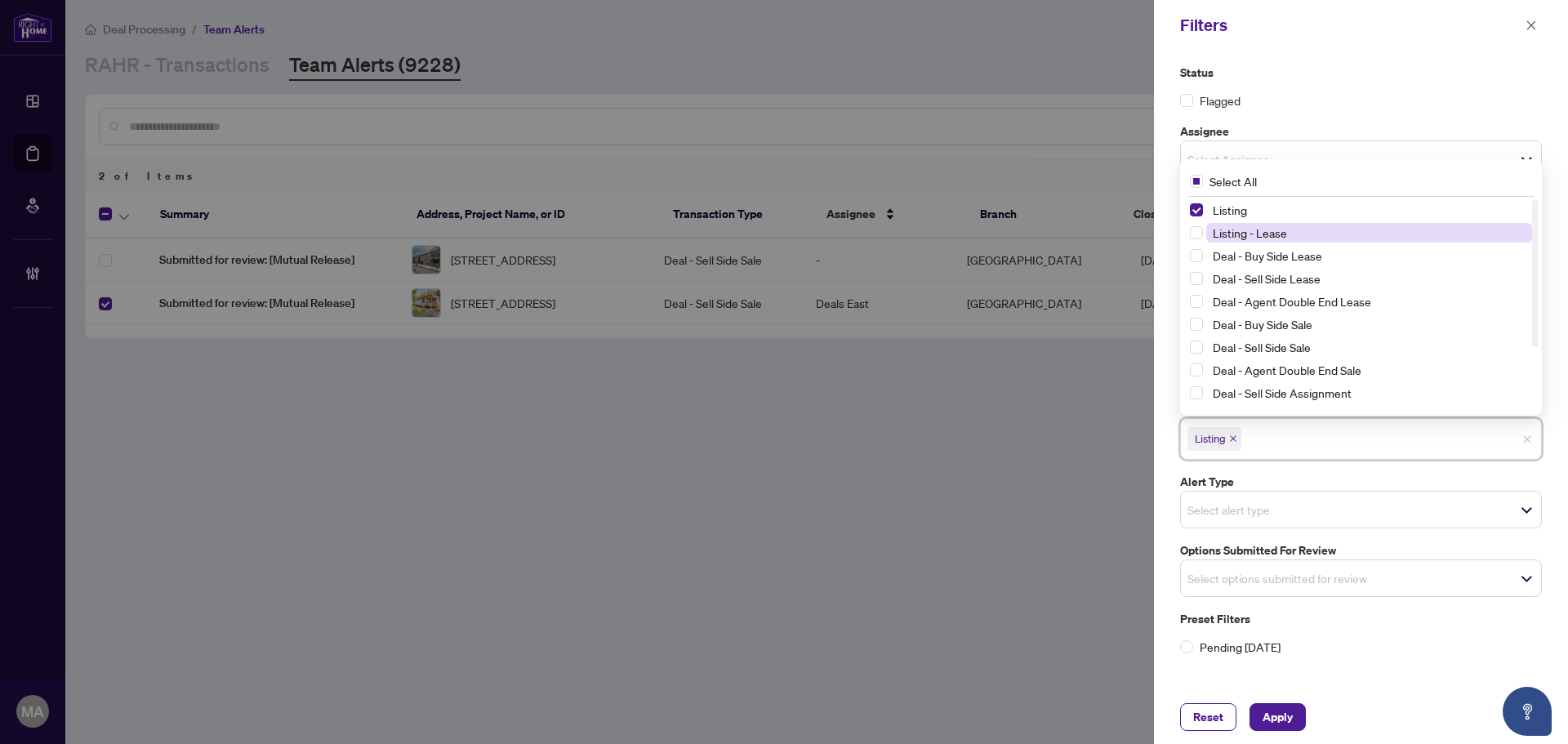
click at [1254, 238] on span "Listing - Lease" at bounding box center [1249, 232] width 74 height 15
click at [1285, 721] on span "Apply" at bounding box center [1277, 717] width 31 height 26
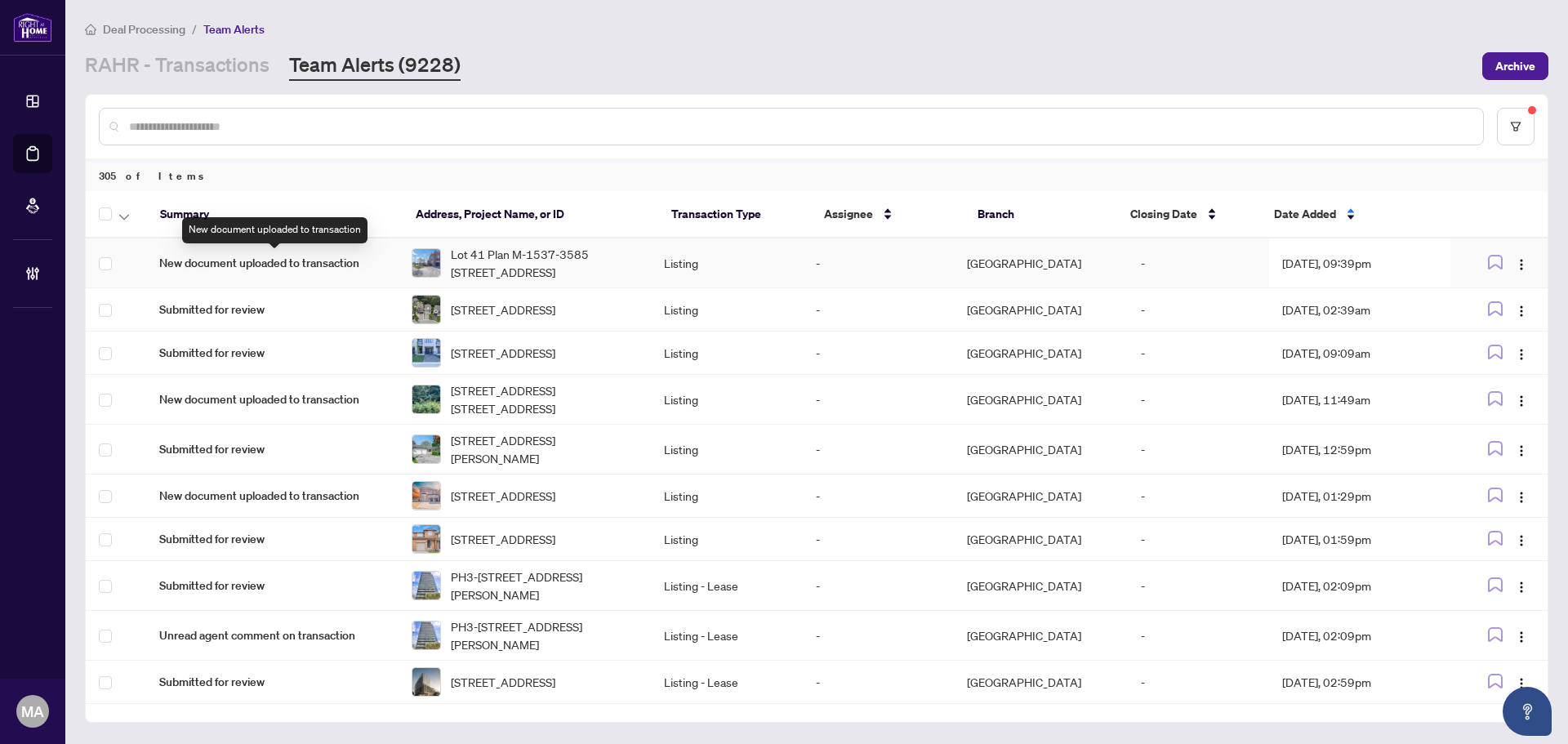
click at [206, 263] on span "New document uploaded to transaction" at bounding box center [272, 263] width 226 height 18
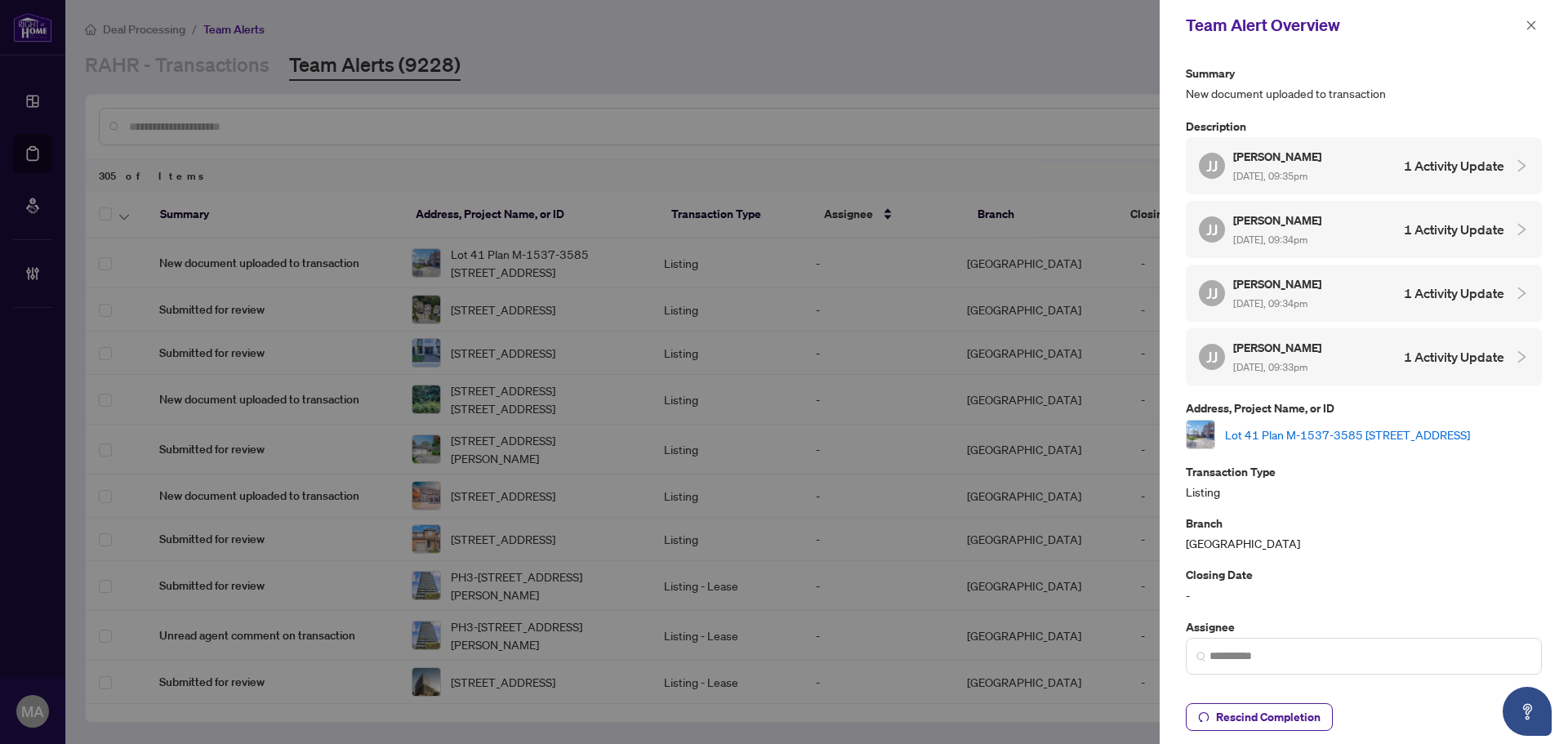
click at [1305, 434] on link "Lot 41 Plan M-1537-3585 Stonecutter Cres, Mississauga, Ontario L5M 7N7, Canada" at bounding box center [1347, 434] width 245 height 18
click at [1537, 24] on icon "close" at bounding box center [1531, 24] width 11 height 11
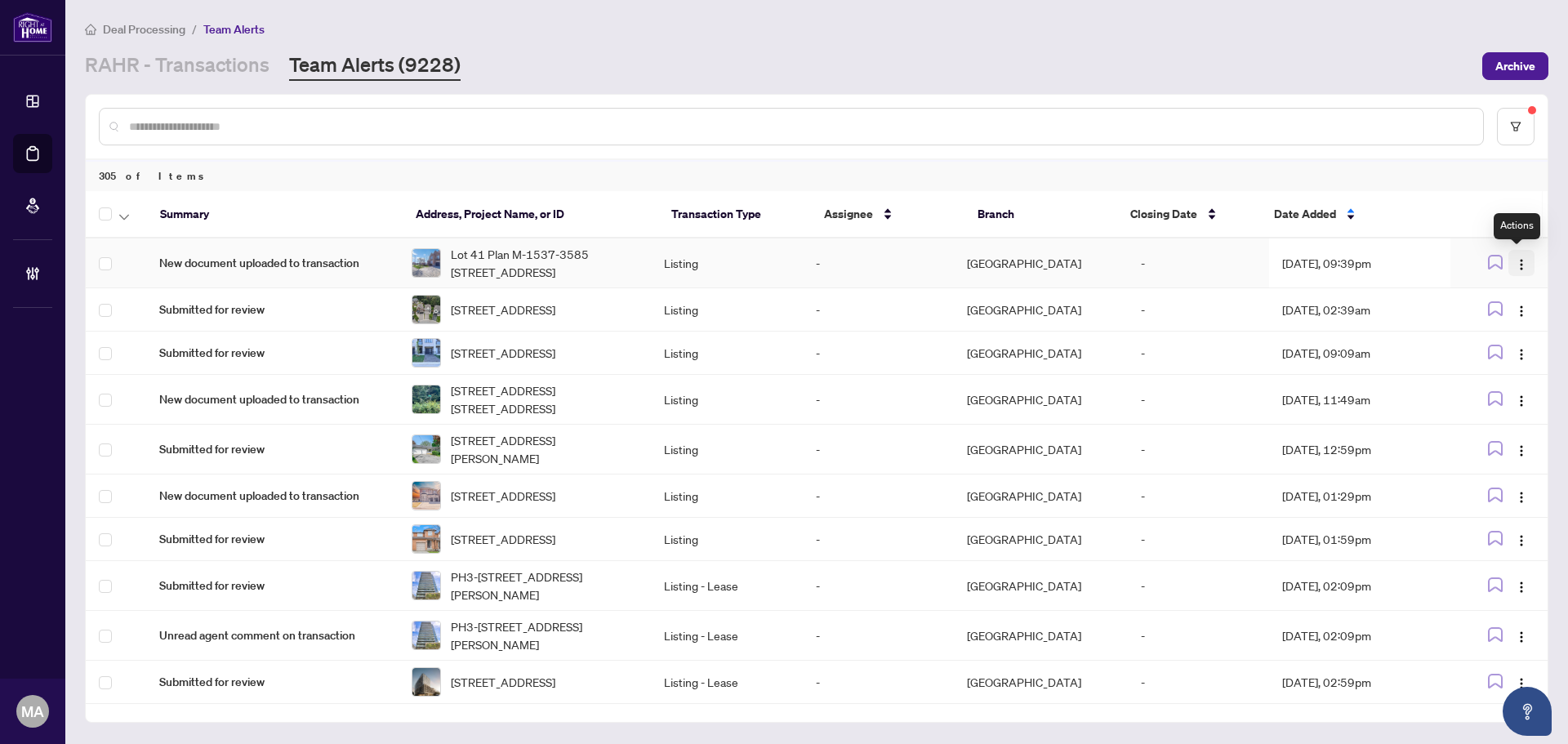
click at [1523, 265] on img "button" at bounding box center [1521, 265] width 13 height 13
click at [1503, 344] on span "Complete Item" at bounding box center [1478, 347] width 76 height 18
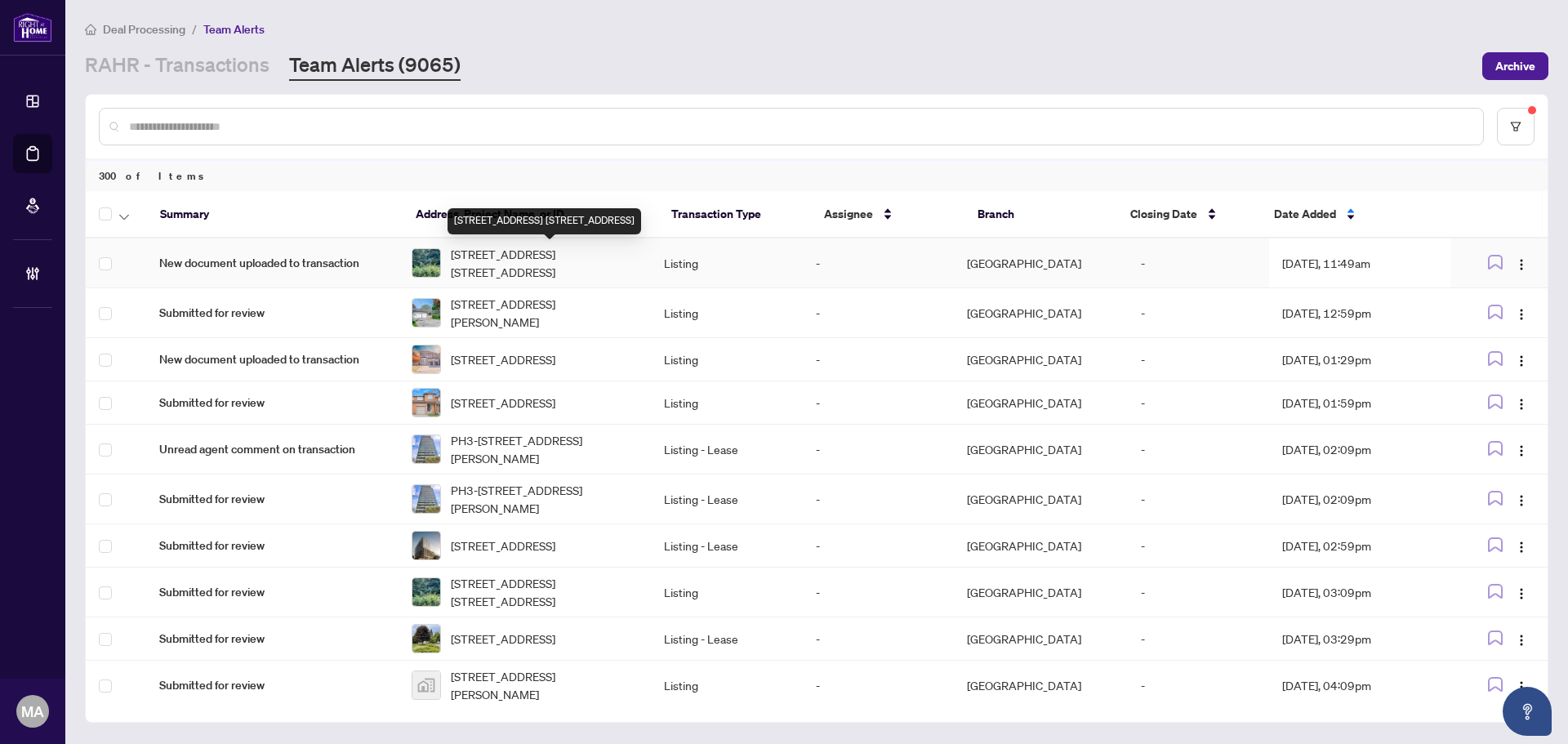
click at [464, 265] on span "1123 Fourth Ave. Ave, McMurrich/Monteith, Ontario P0A 1Y0, Canada" at bounding box center [544, 263] width 187 height 36
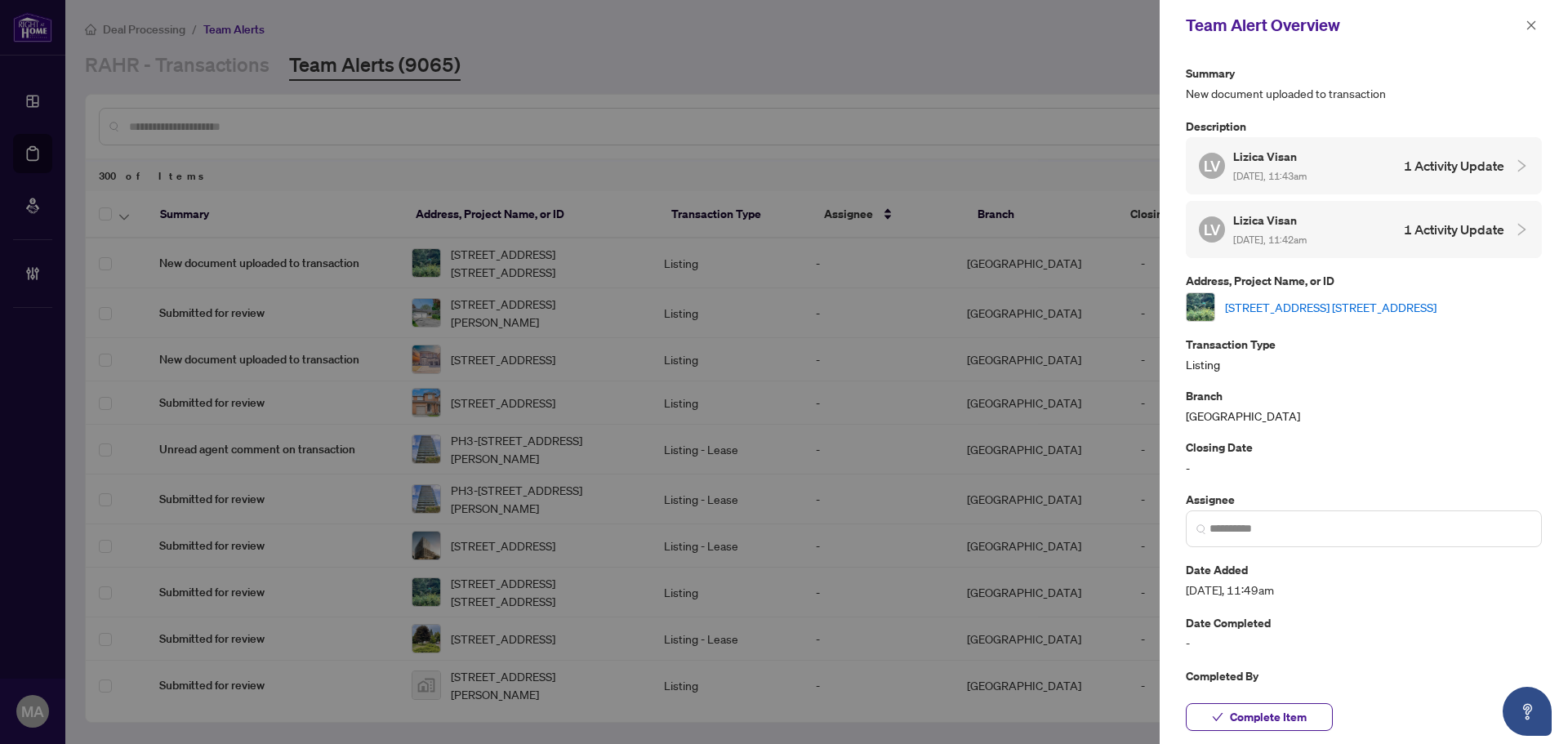
click at [1272, 302] on link "1123 Fourth Ave. Ave, McMurrich/Monteith, Ontario P0A 1Y0, Canada" at bounding box center [1331, 307] width 211 height 18
click at [1532, 22] on icon "close" at bounding box center [1531, 24] width 11 height 11
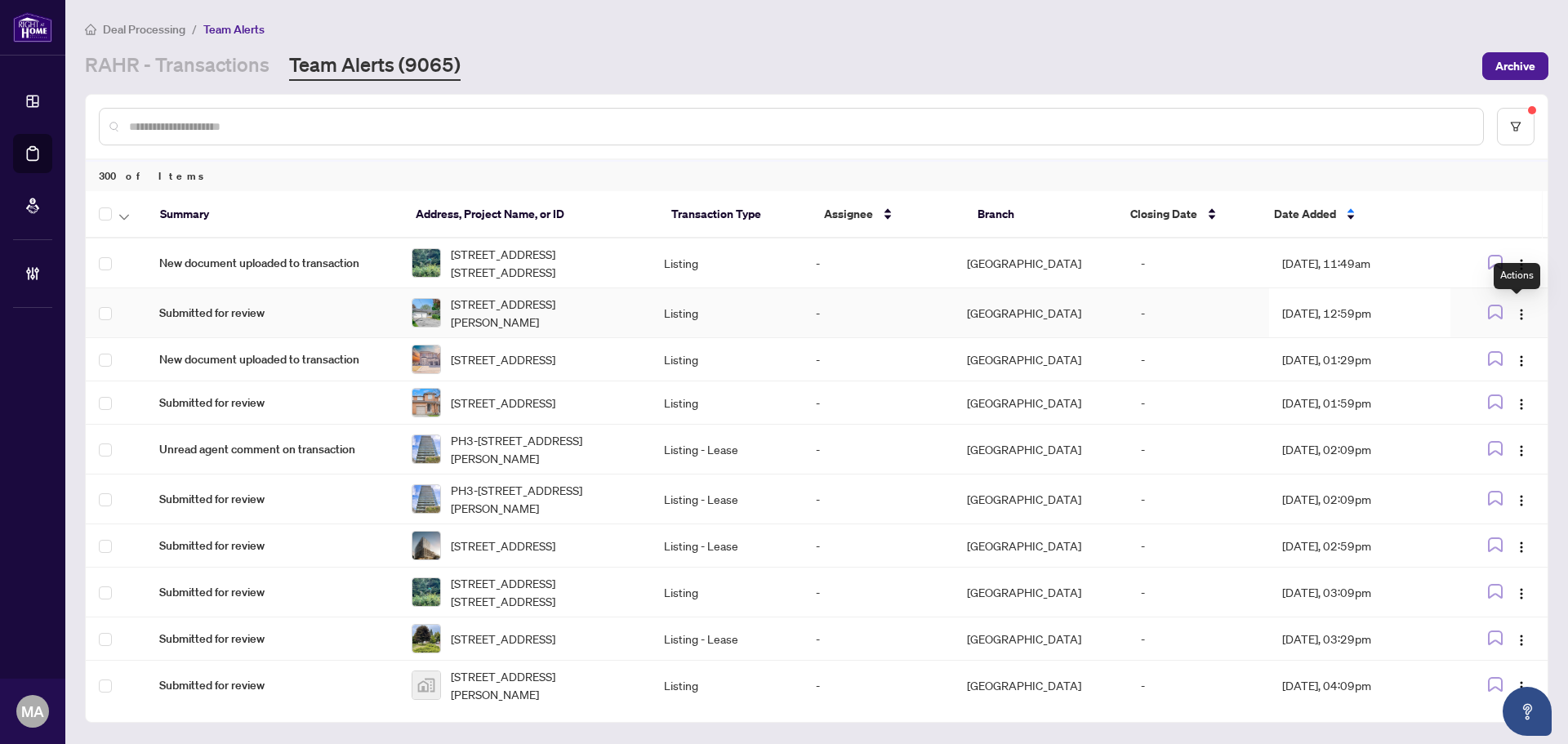
click at [1516, 263] on div "Actions" at bounding box center [1516, 276] width 46 height 26
click at [1515, 258] on img "button" at bounding box center [1521, 265] width 13 height 13
click at [1504, 354] on span "Complete Item" at bounding box center [1478, 347] width 76 height 18
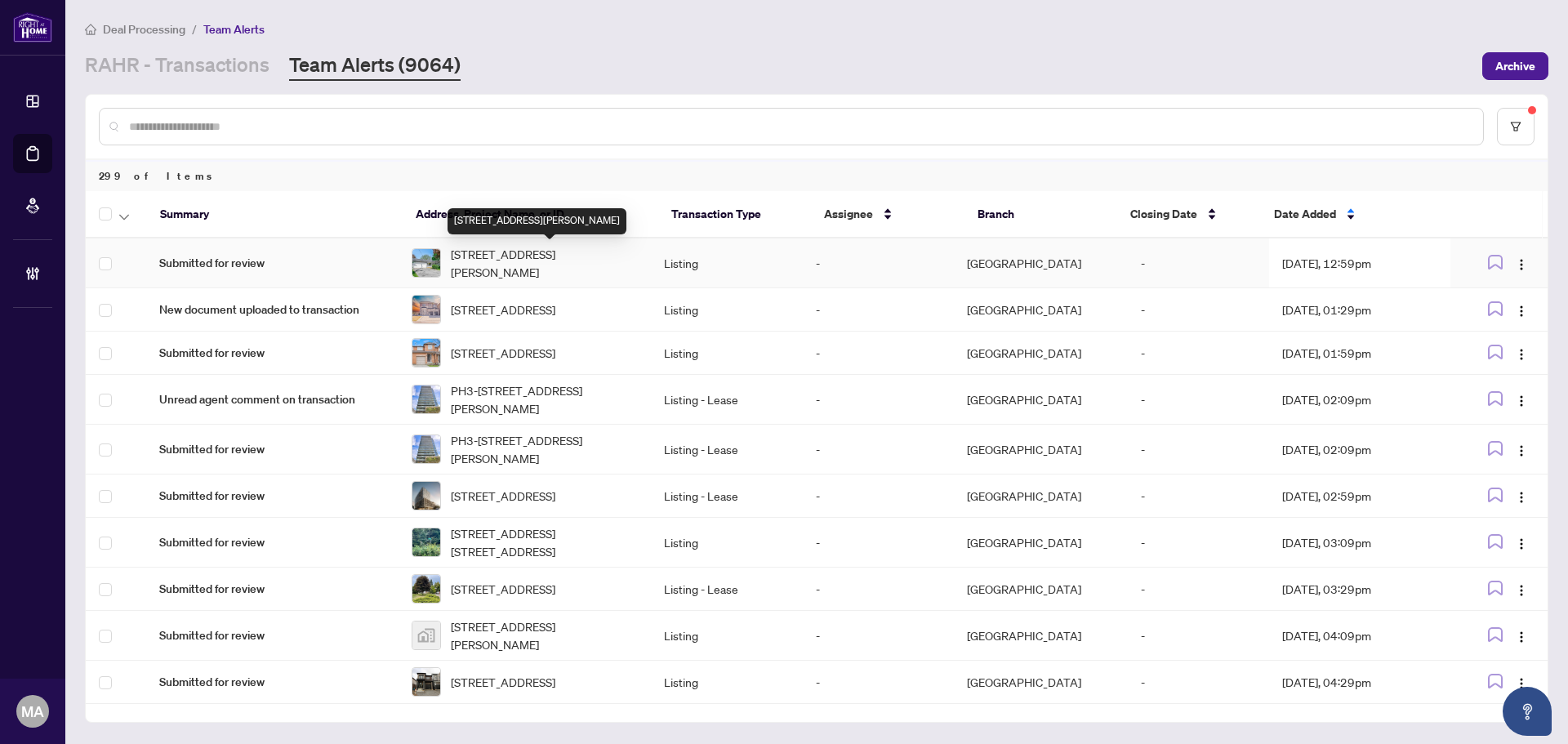
click at [607, 258] on span "883 FRANCIS Rd, Burlington, Ontario L7T 3Y3, Canada" at bounding box center [544, 263] width 187 height 36
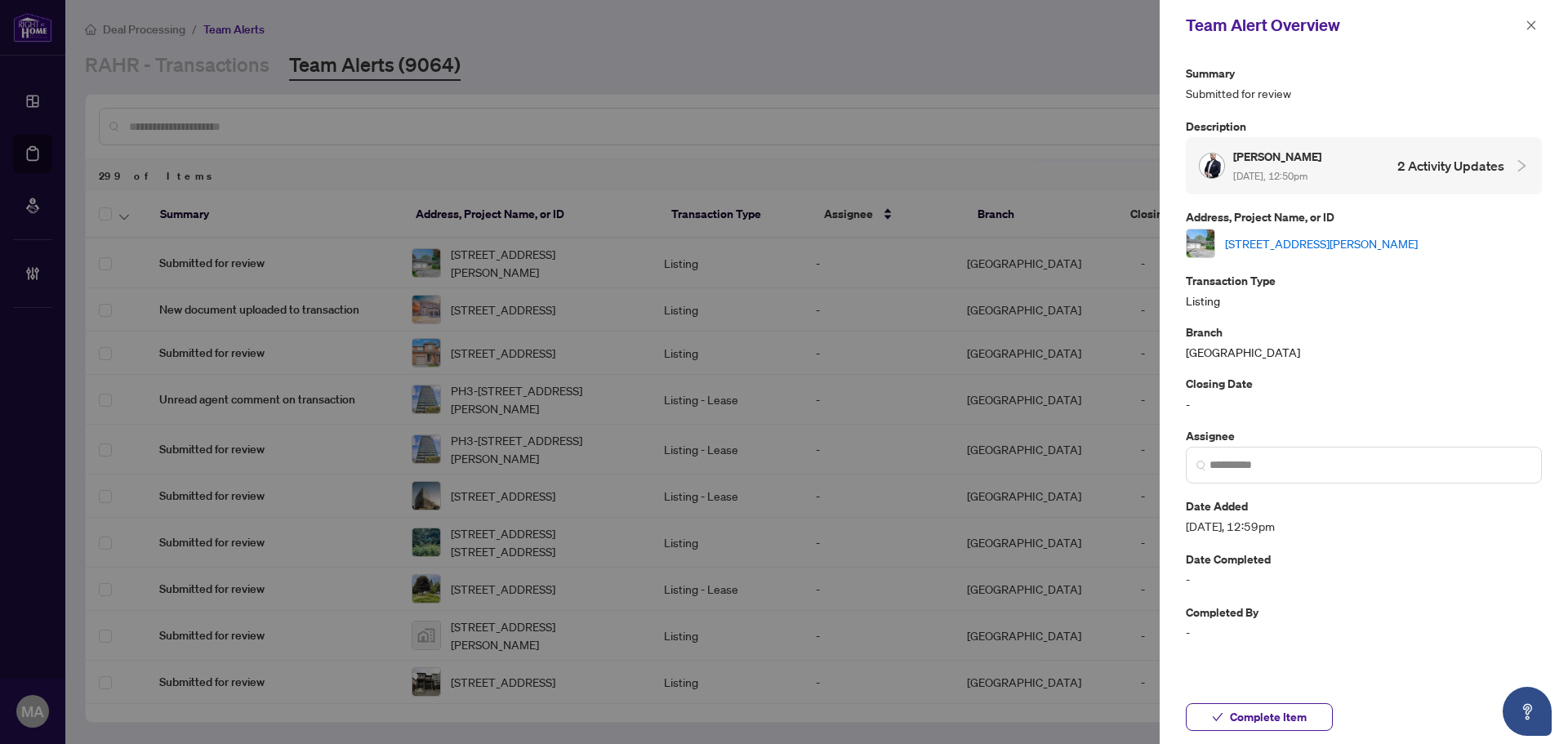
click at [1387, 243] on link "883 FRANCIS Rd, Burlington, Ontario L7T 3Y3, Canada" at bounding box center [1321, 244] width 193 height 18
click at [1522, 25] on button "button" at bounding box center [1531, 25] width 21 height 19
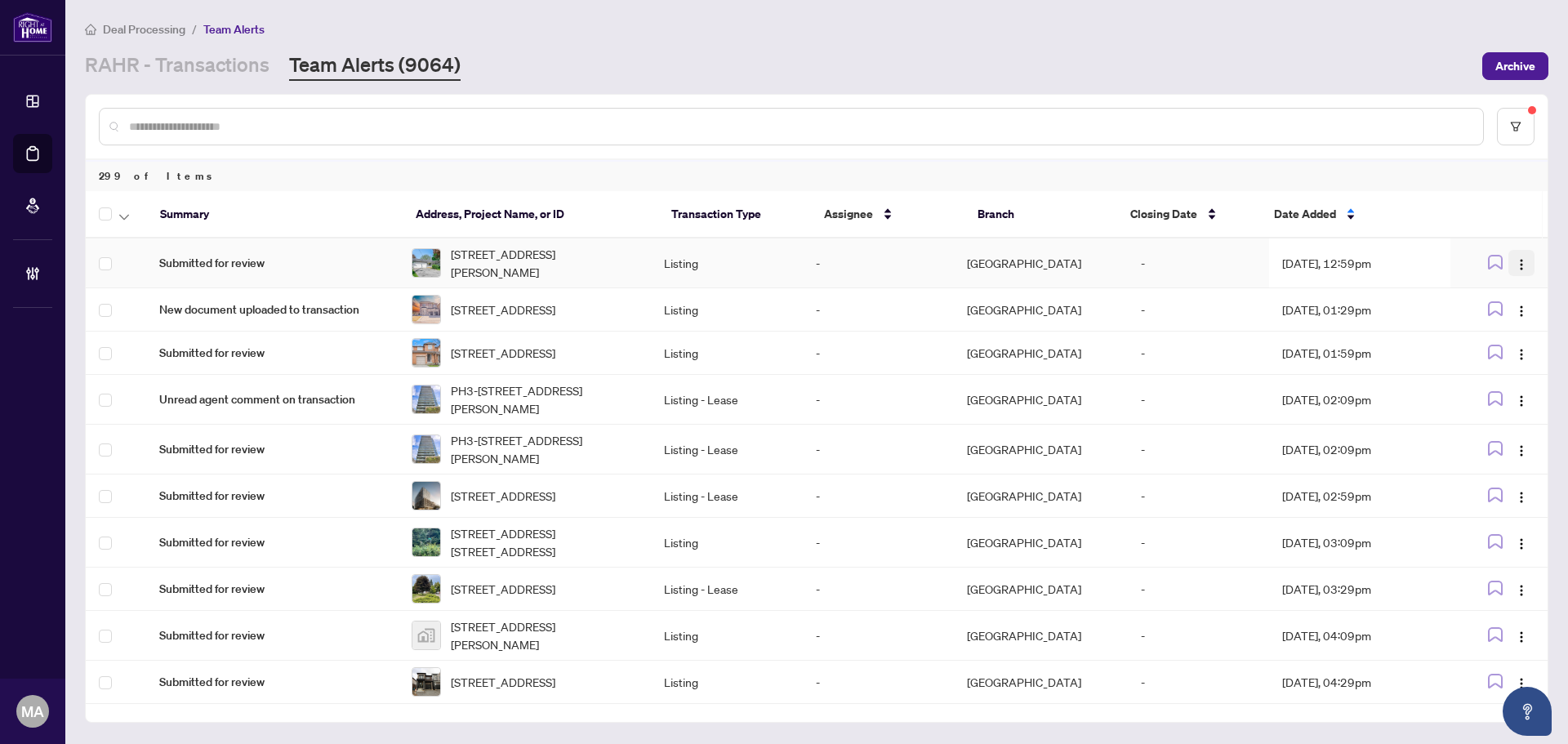
click at [1515, 262] on img "button" at bounding box center [1521, 265] width 13 height 13
click at [1482, 348] on span "Complete Item" at bounding box center [1478, 347] width 76 height 18
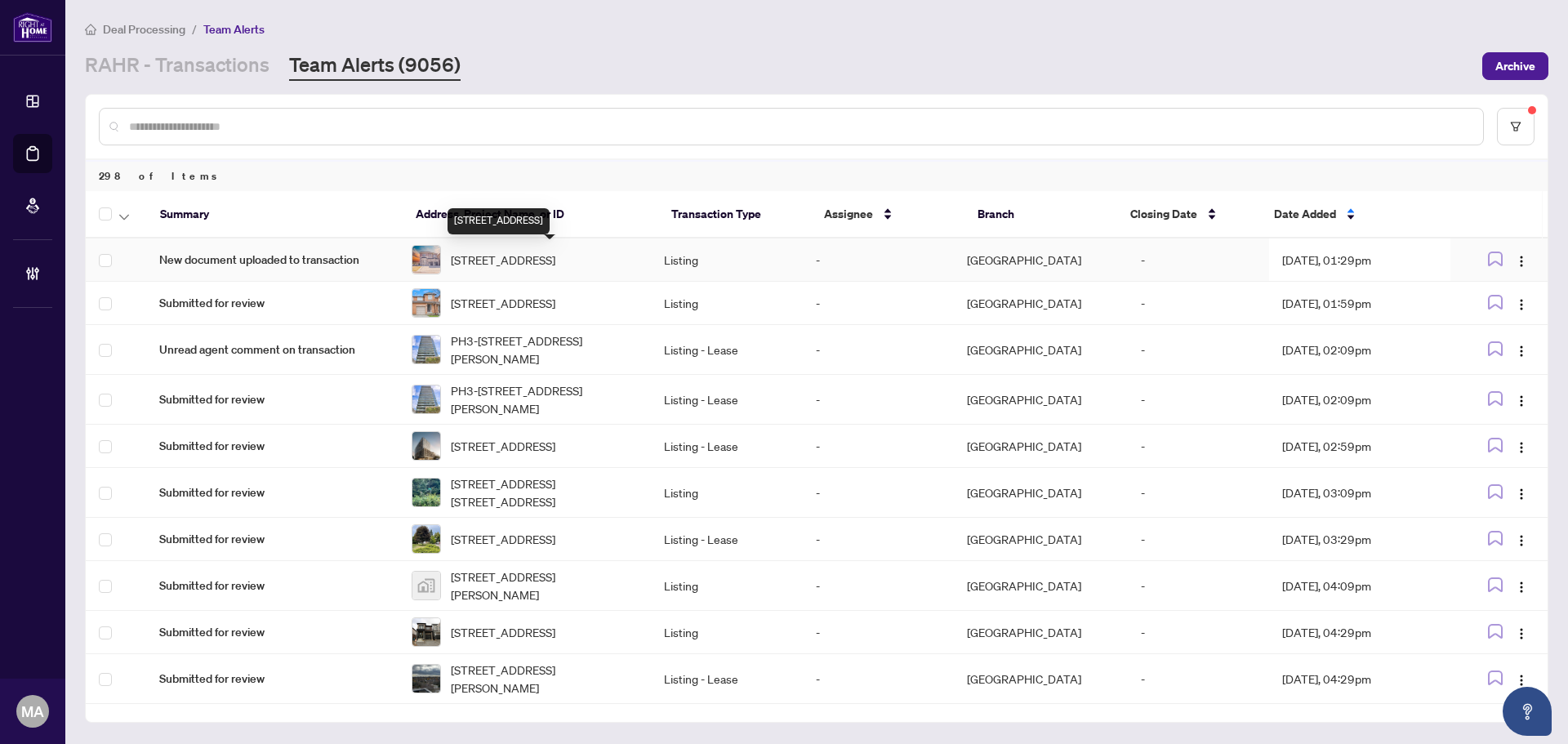
click at [525, 255] on span "1 Penlea Gate, Brampton, Ontario L6P 4M7, Canada" at bounding box center [503, 259] width 105 height 18
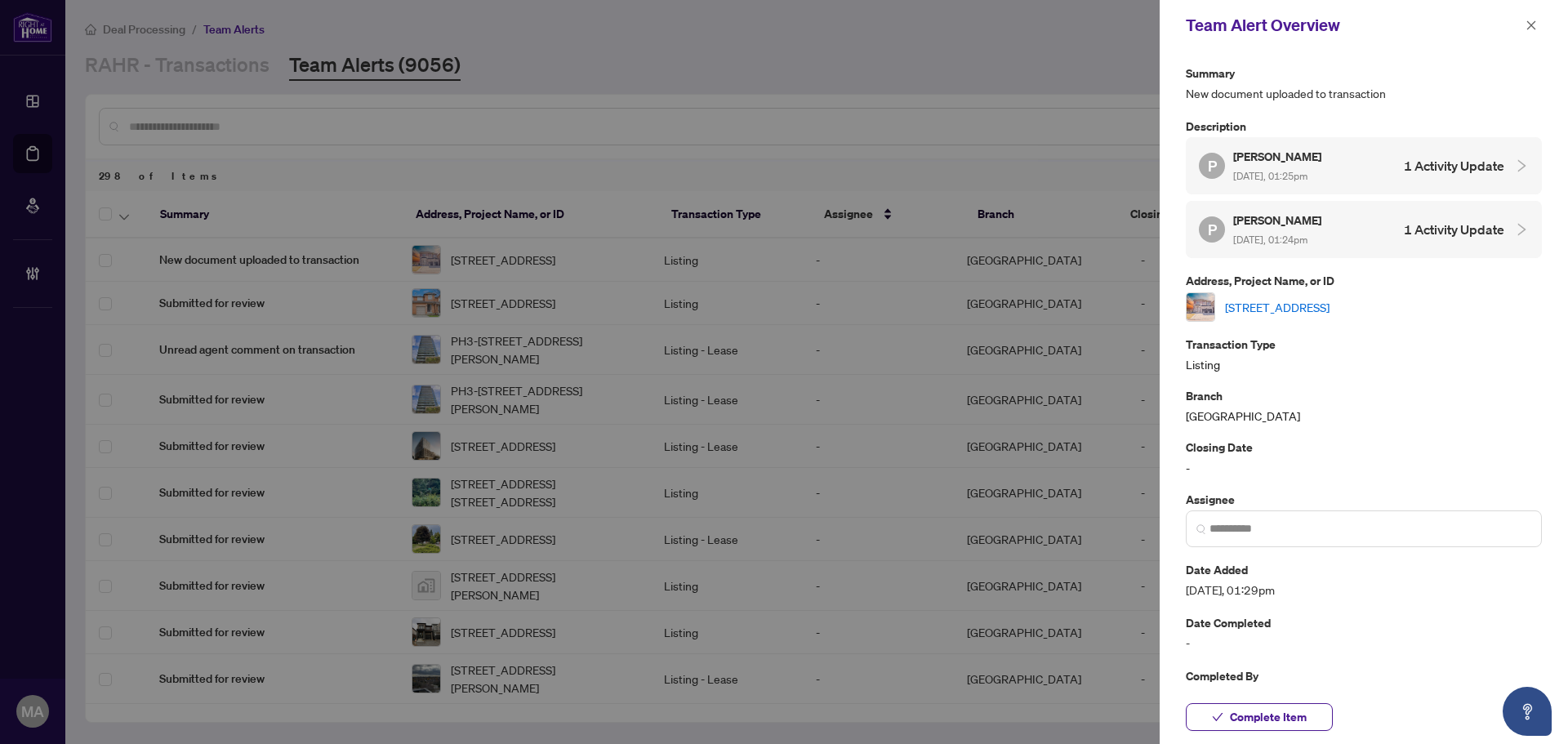
click at [1299, 306] on link "1 Penlea Gate, Brampton, Ontario L6P 4M7, Canada" at bounding box center [1277, 307] width 105 height 18
click at [1534, 25] on icon "close" at bounding box center [1531, 24] width 11 height 11
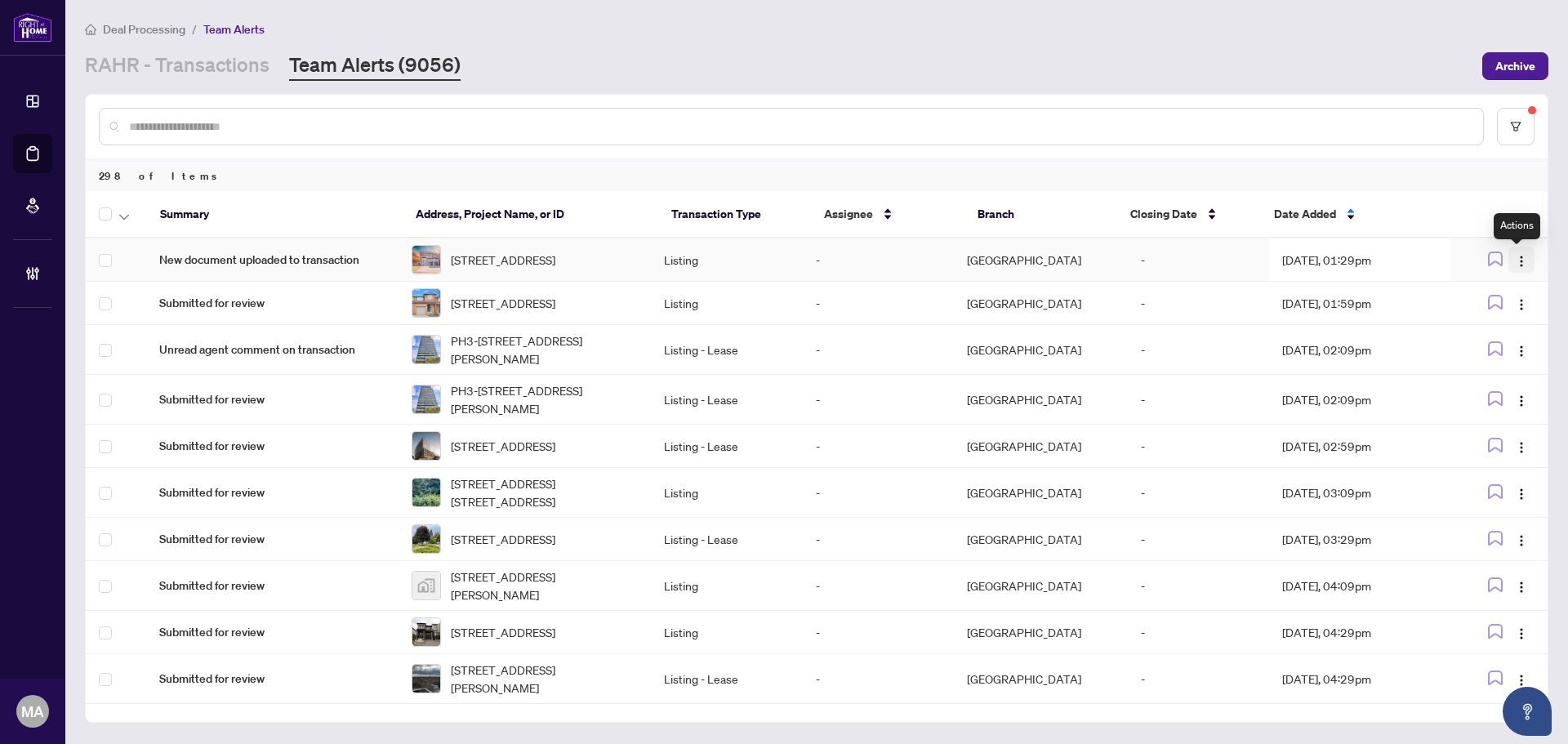
click at [1522, 262] on img "button" at bounding box center [1521, 261] width 13 height 13
click at [1457, 343] on span "Complete Item" at bounding box center [1478, 347] width 76 height 18
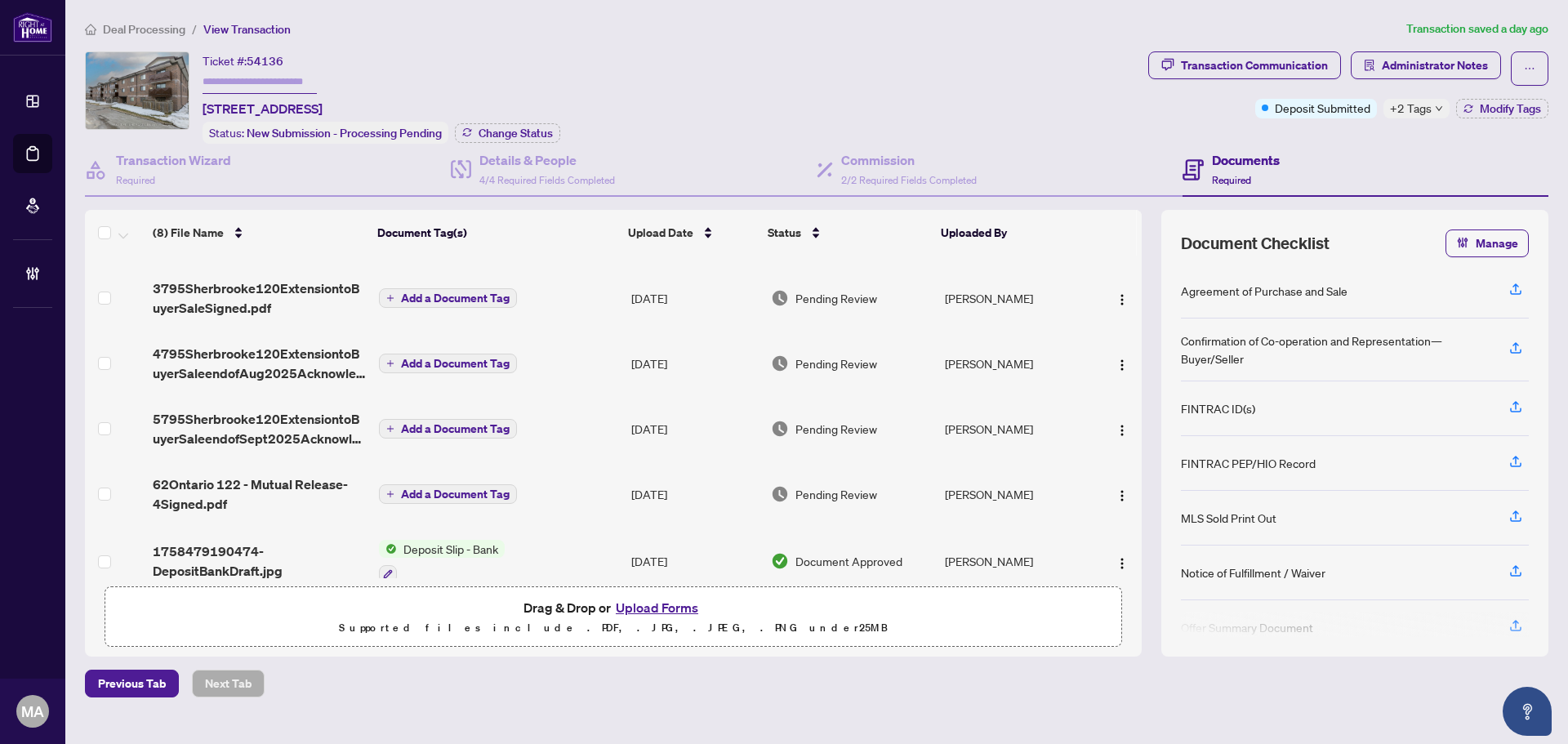
scroll to position [202, 0]
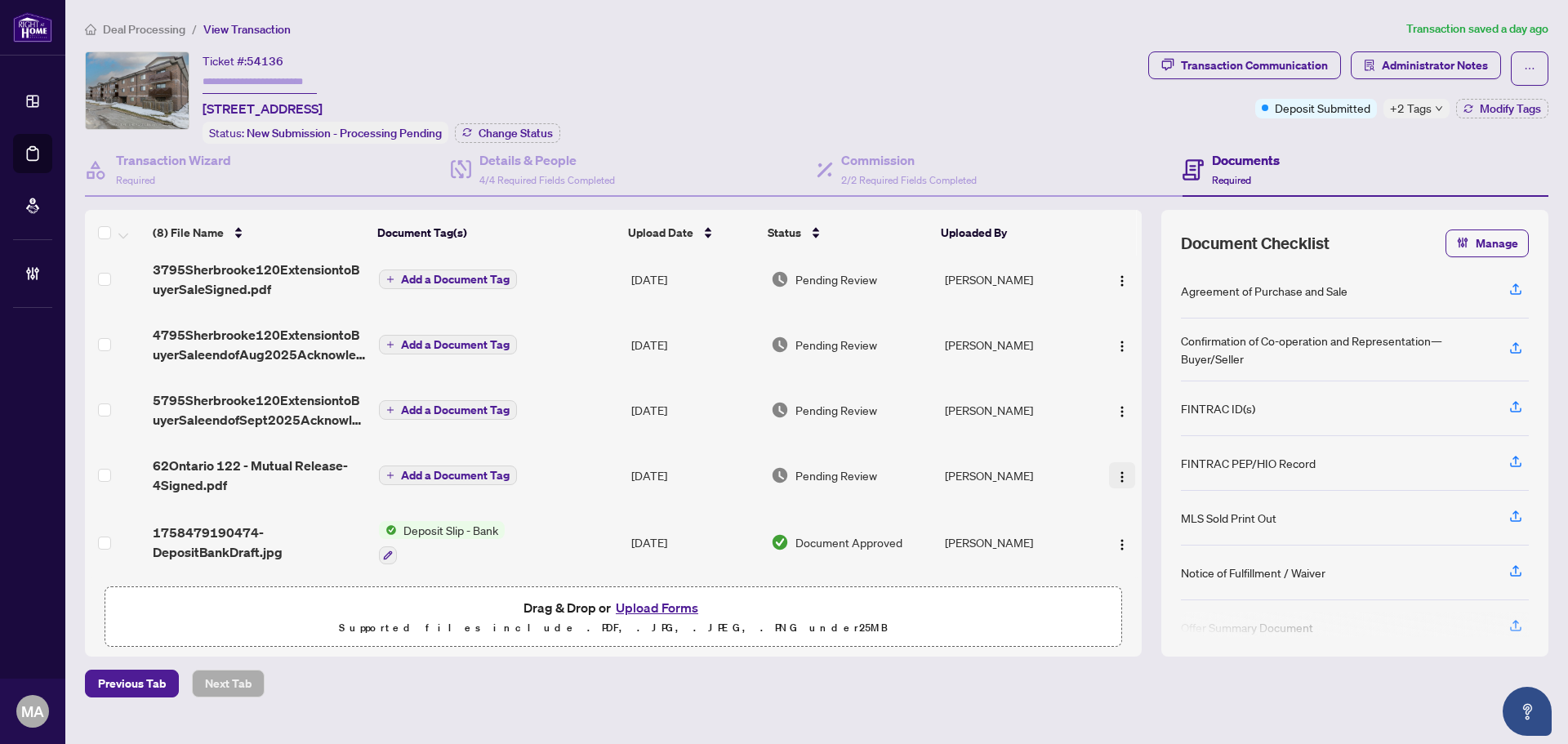
click at [1116, 471] on img "button" at bounding box center [1122, 477] width 13 height 13
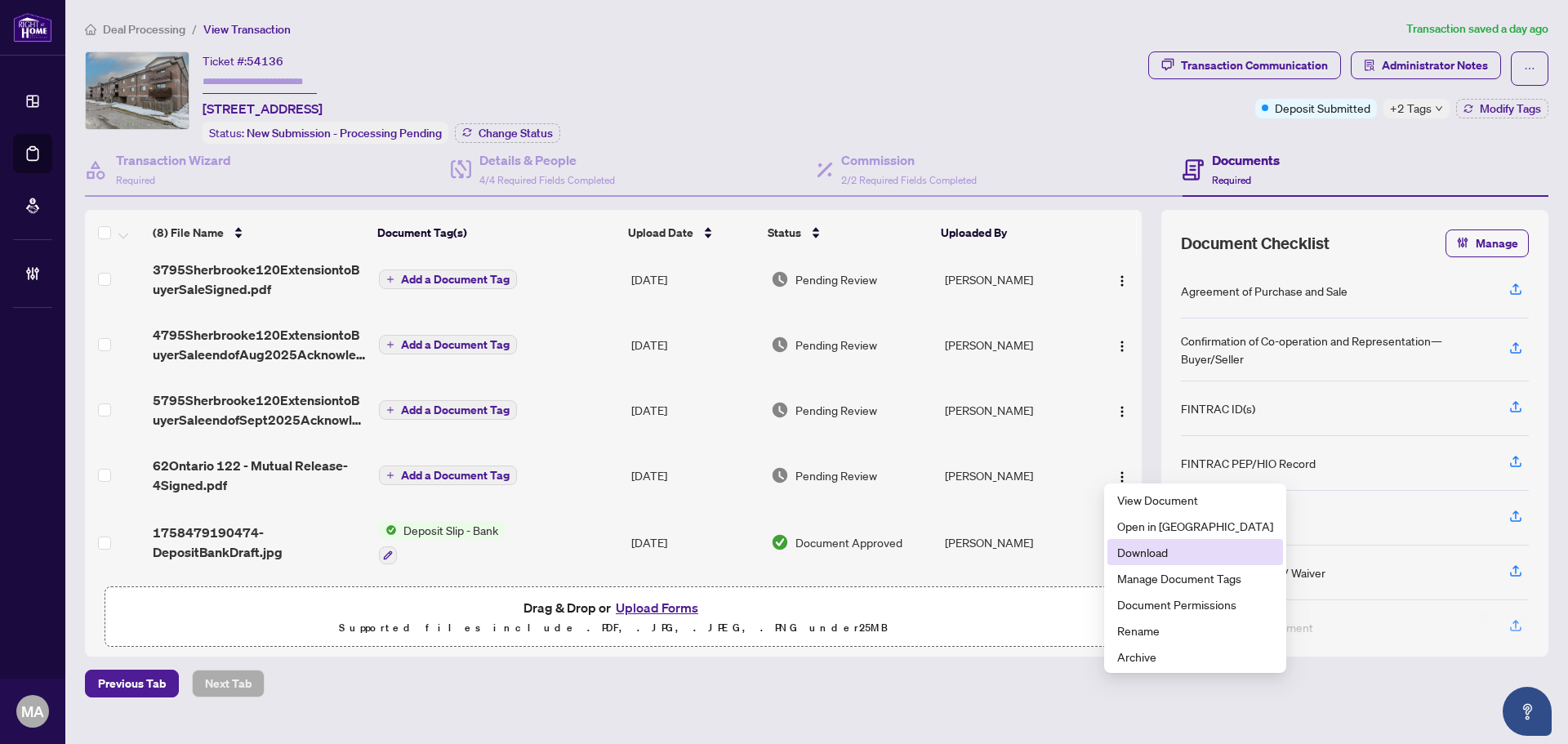
click at [1157, 554] on span "Download" at bounding box center [1195, 552] width 156 height 18
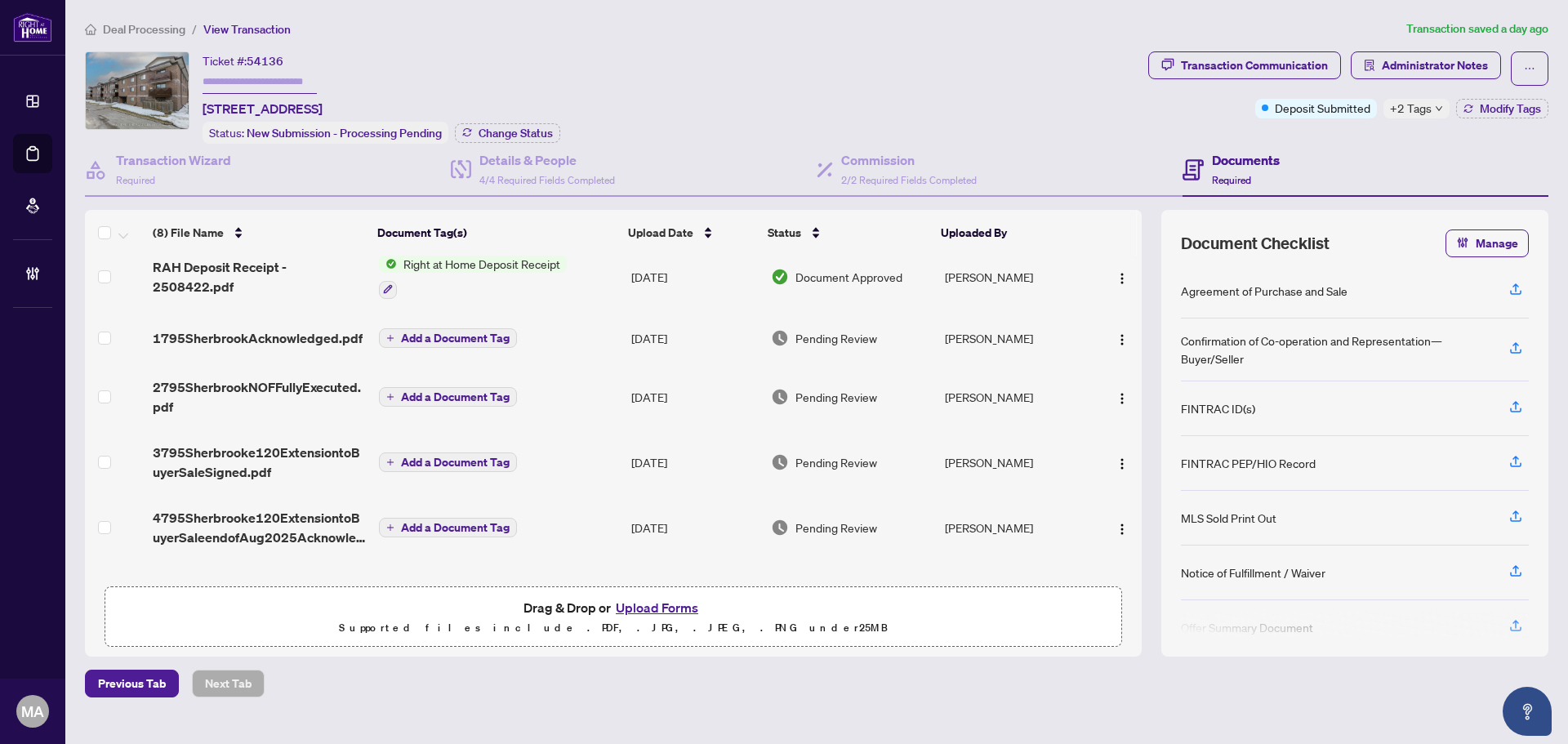
scroll to position [0, 0]
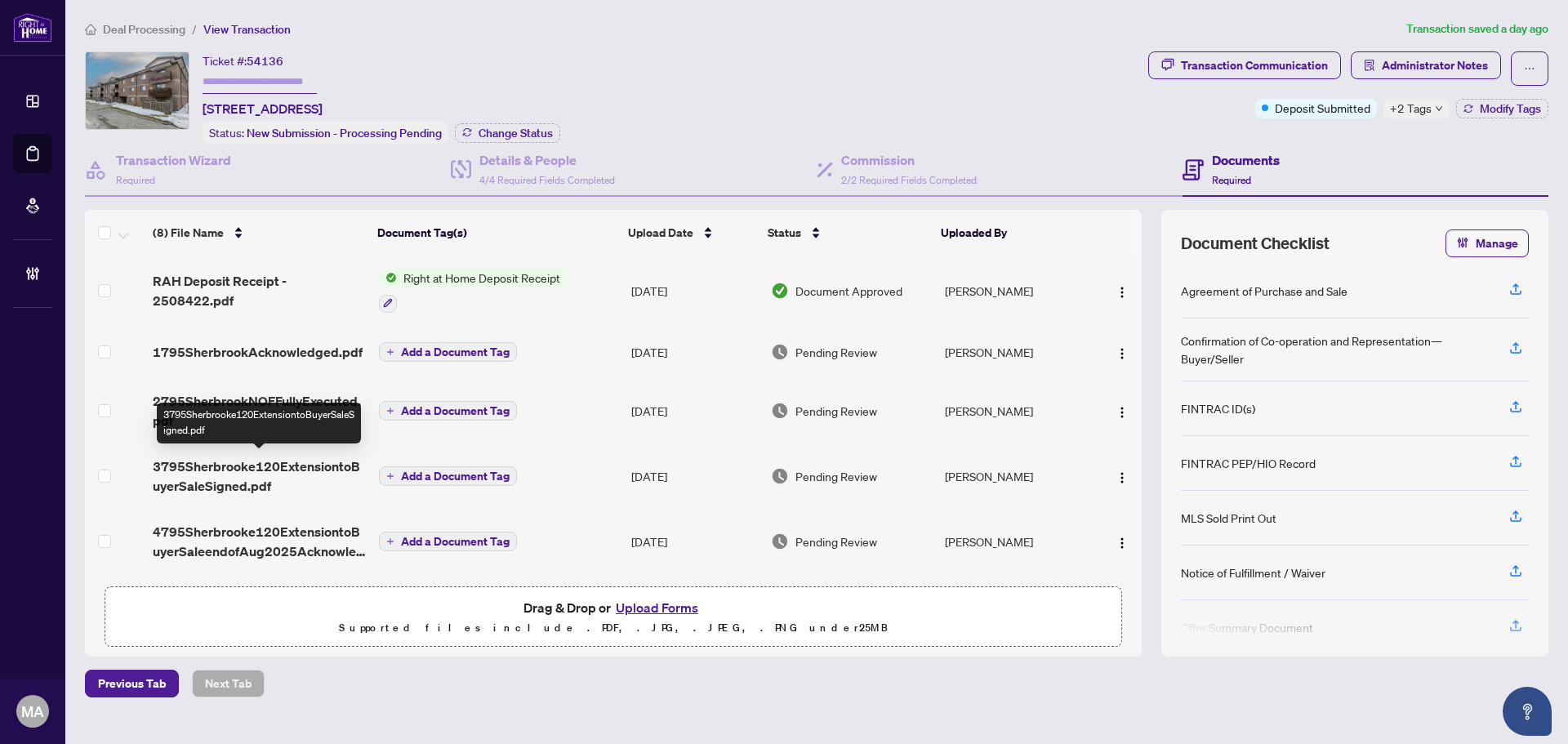
click at [235, 471] on span "3795Sherbrooke120ExtensiontoBuyerSaleSigned.pdf" at bounding box center [258, 476] width 212 height 39
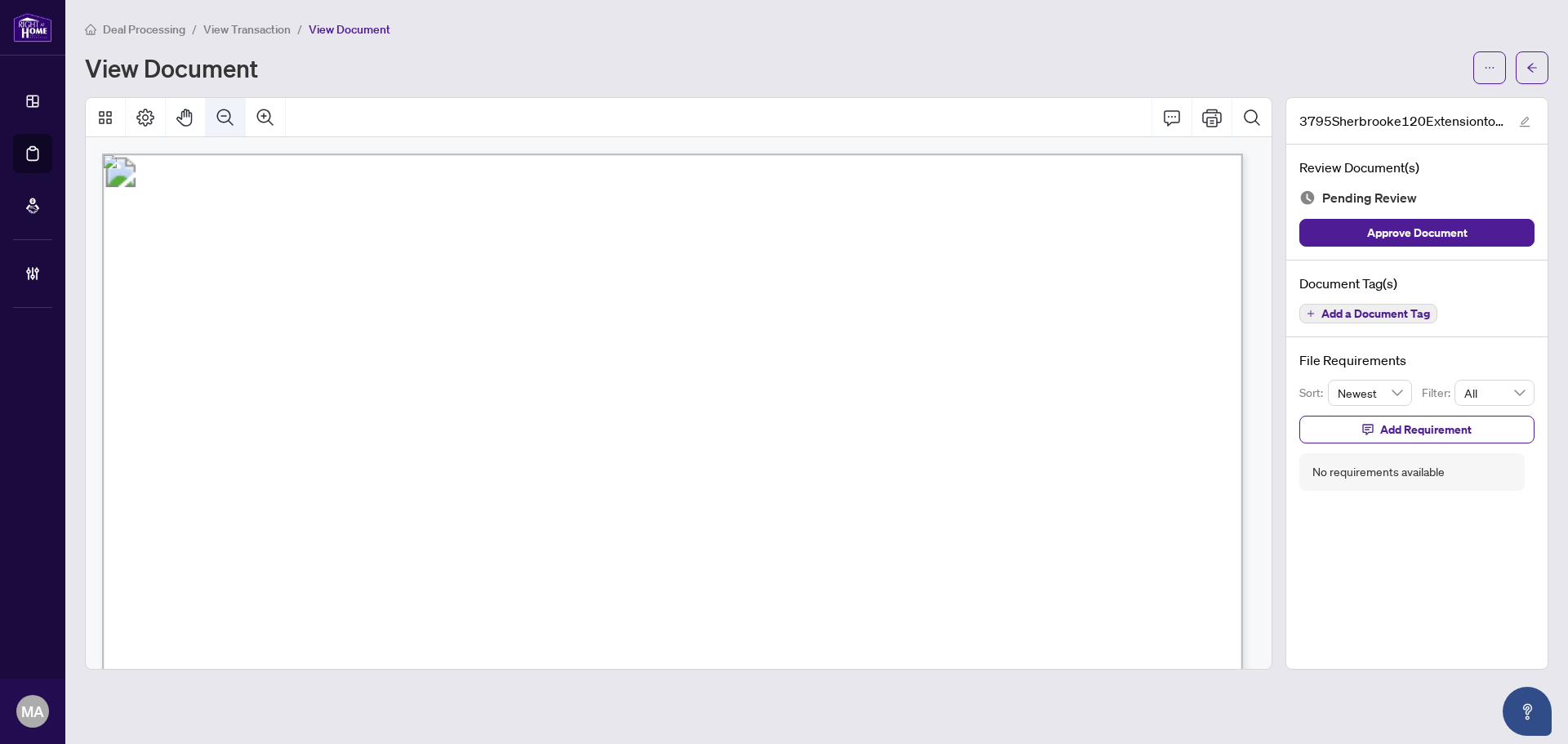
click at [227, 121] on icon "Zoom Out" at bounding box center [225, 116] width 17 height 17
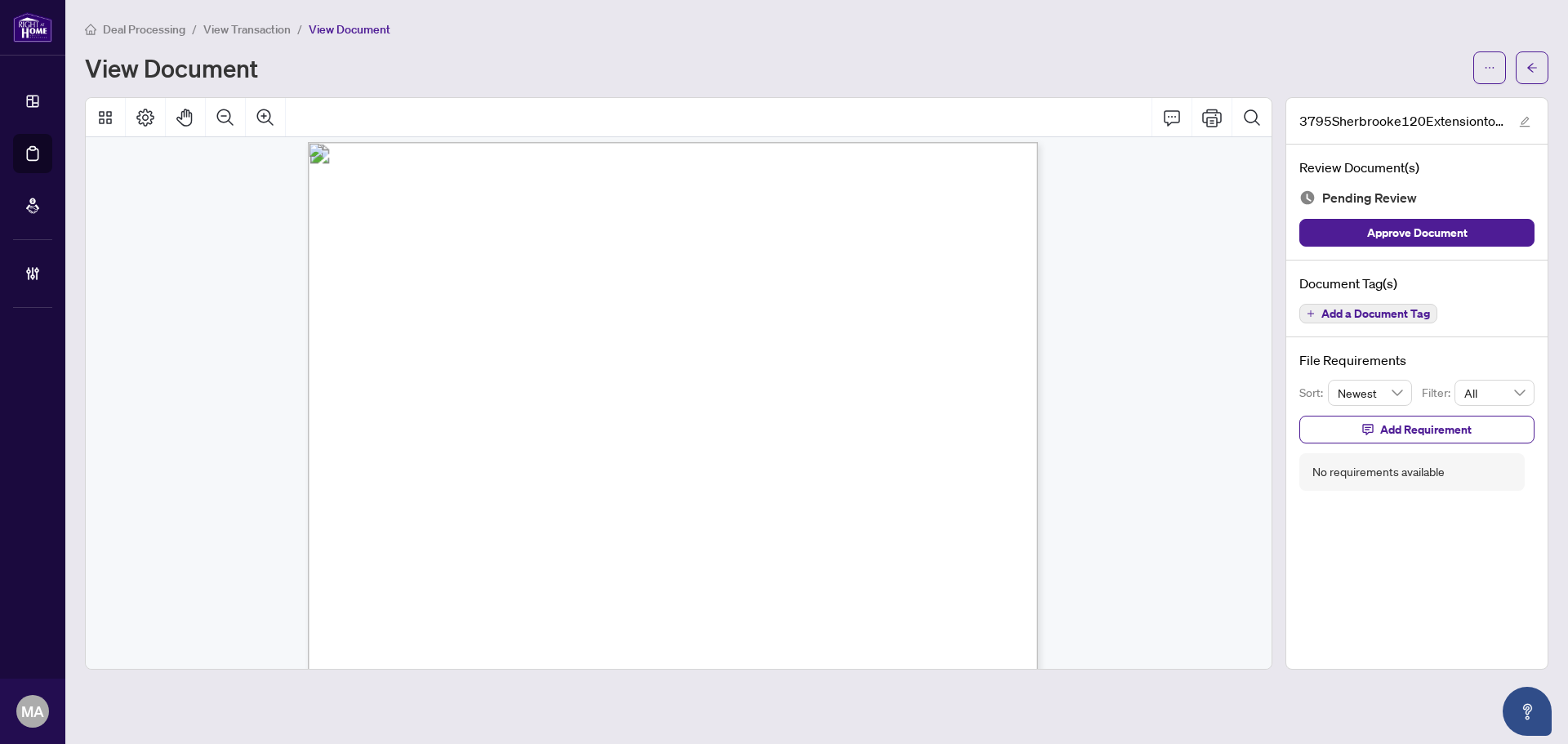
scroll to position [1415, 0]
click at [1532, 65] on icon "arrow-left" at bounding box center [1532, 67] width 11 height 11
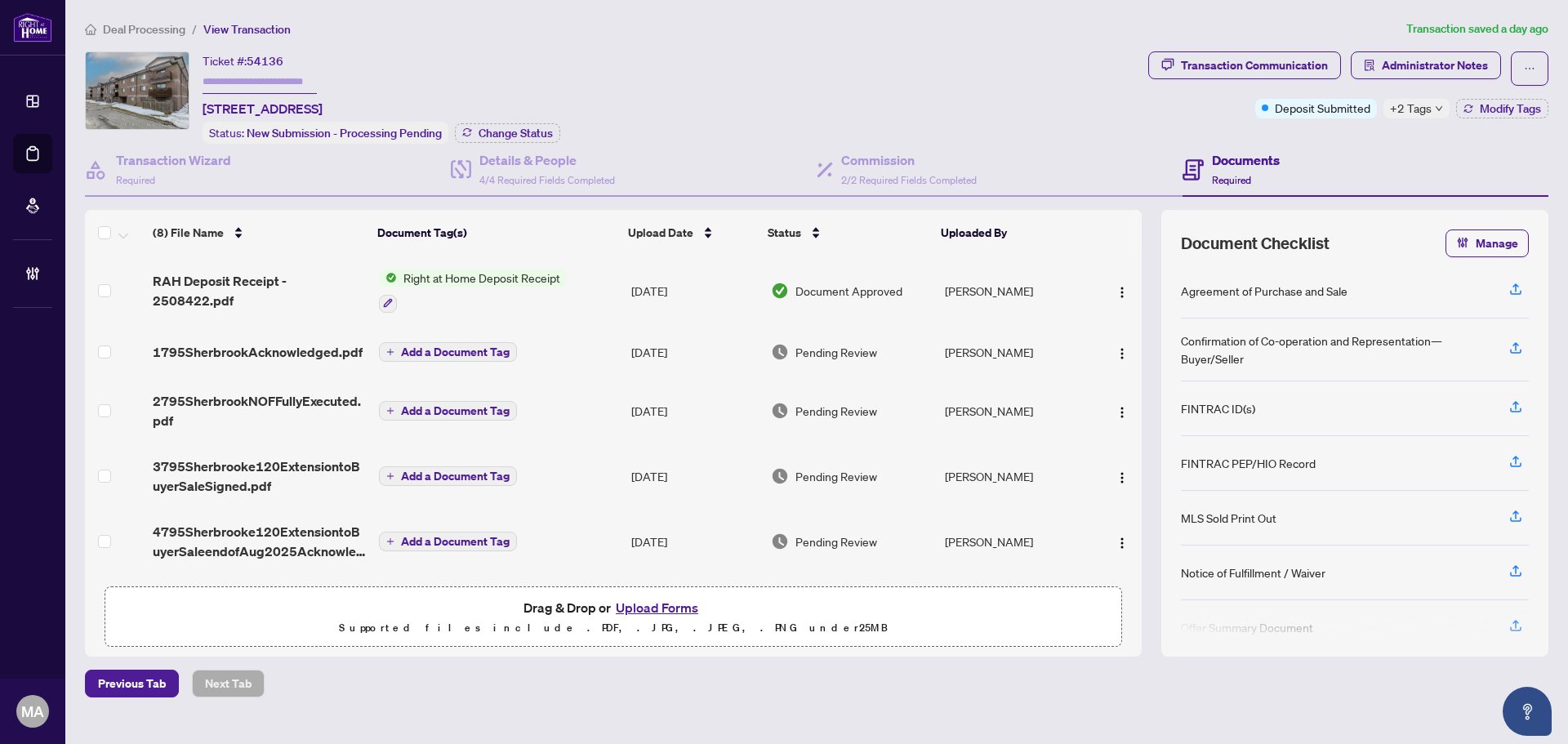
scroll to position [202, 0]
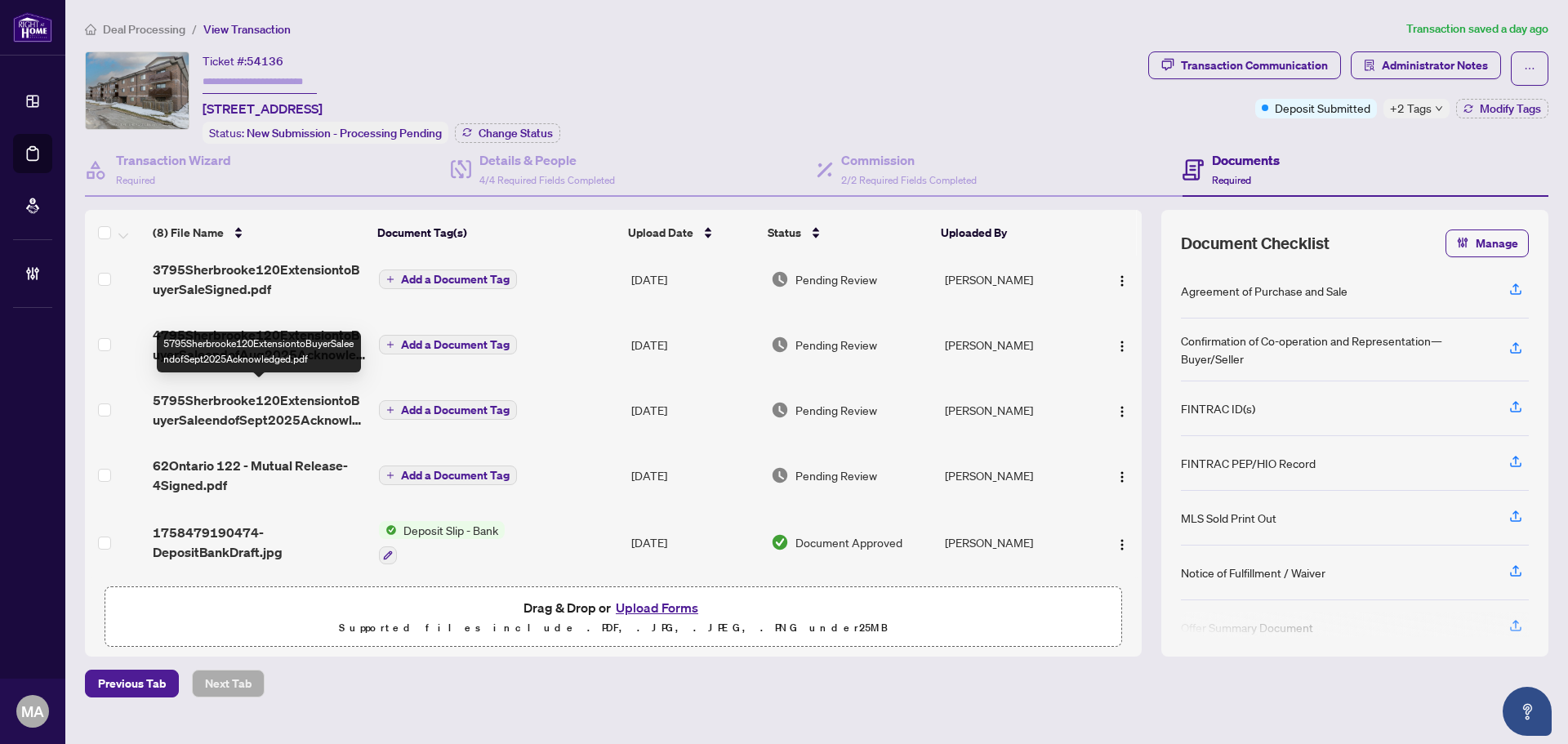
click at [263, 411] on span "5795Sherbrooke120ExtensiontoBuyerSaleendofSept2025Acknowledged.pdf" at bounding box center [258, 410] width 212 height 39
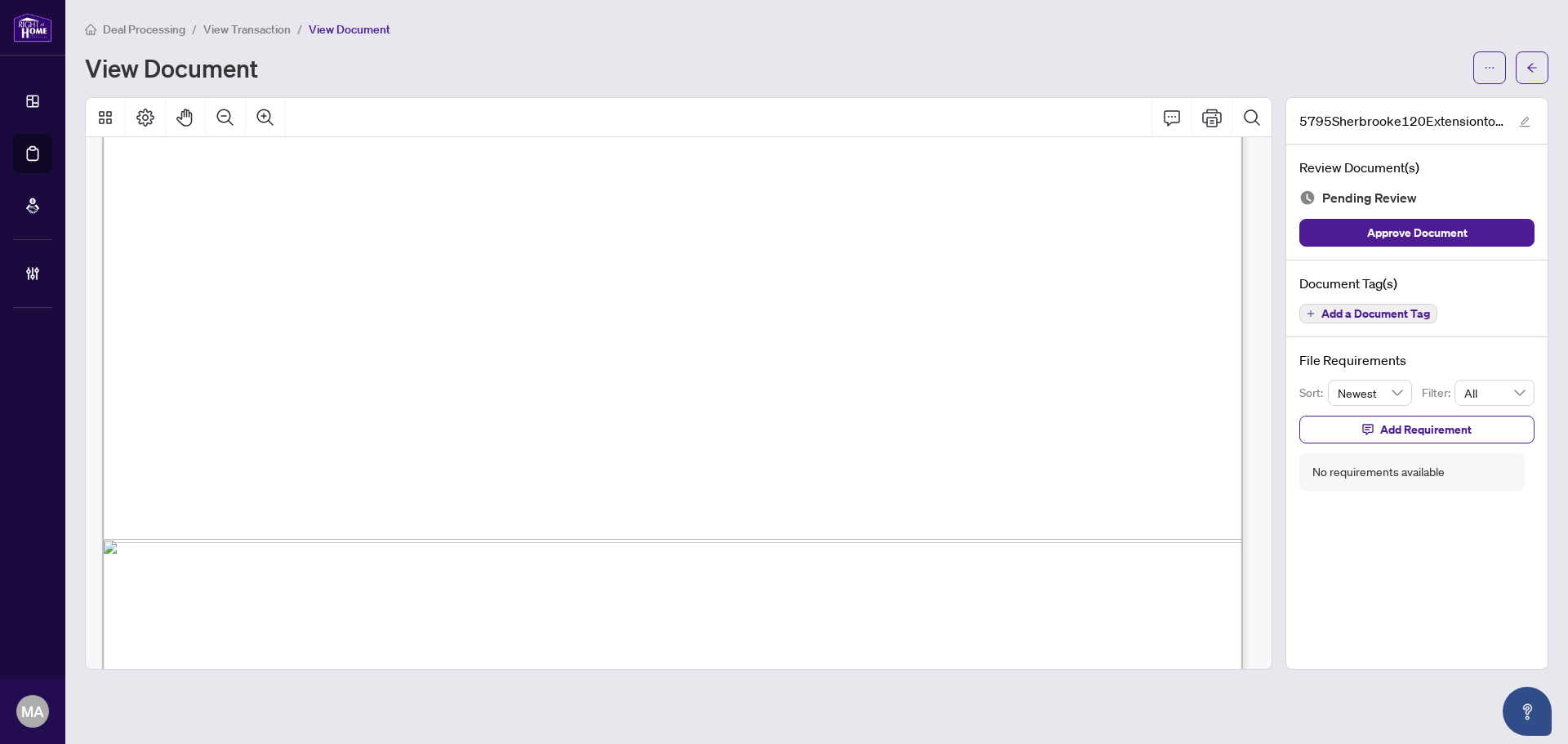
scroll to position [2491, 0]
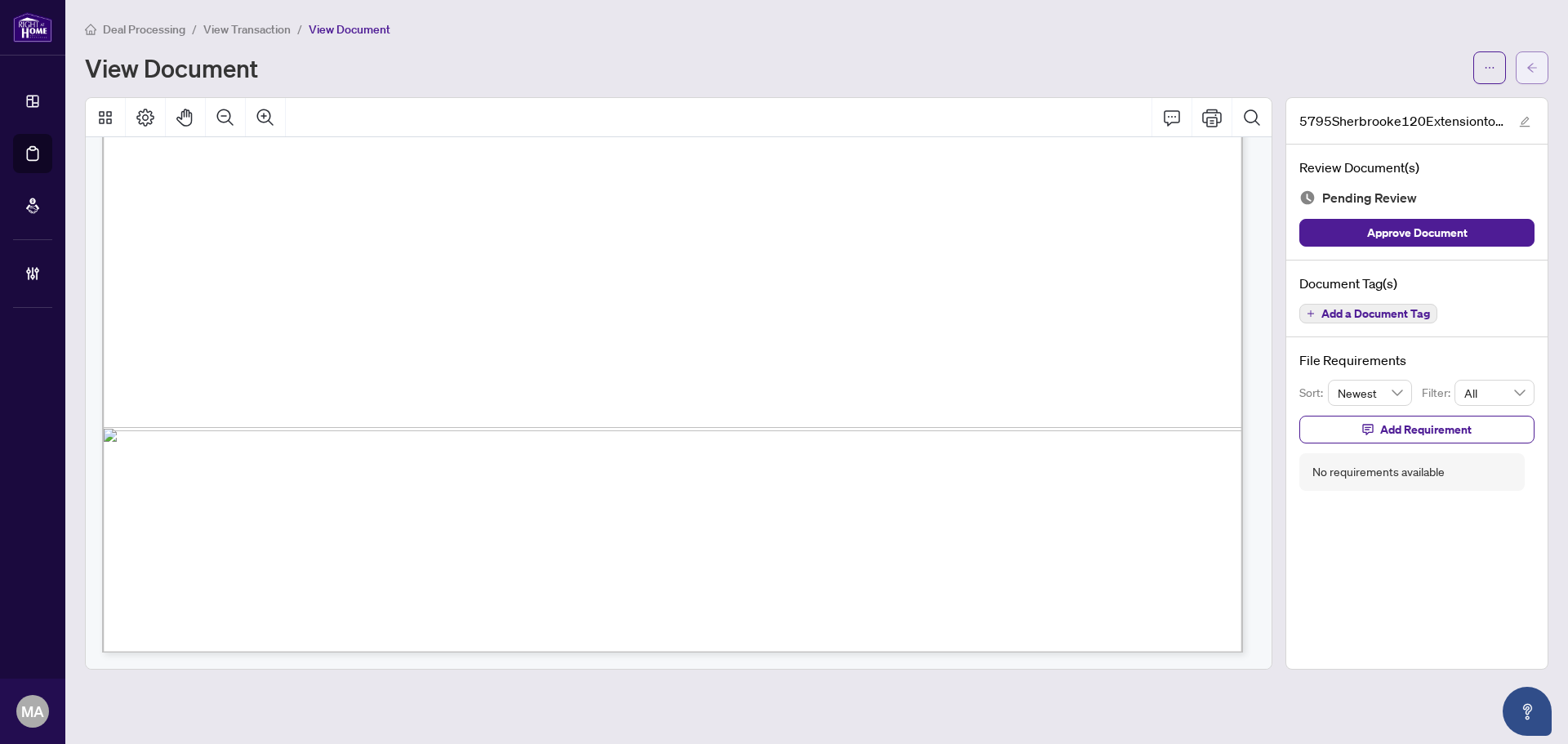
click at [1521, 76] on button "button" at bounding box center [1531, 67] width 32 height 32
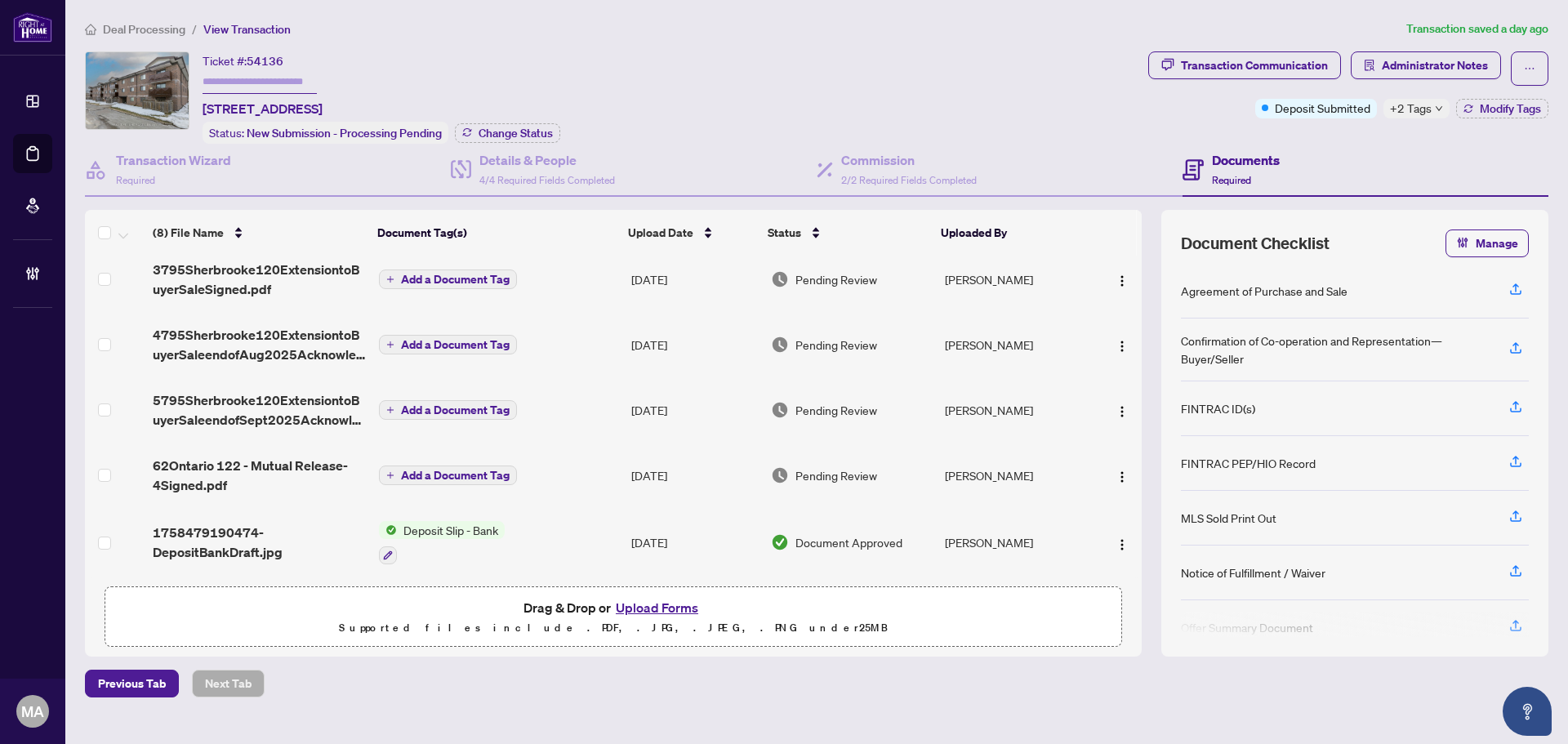
scroll to position [202, 0]
click at [285, 332] on span "4795Sherbrooke120ExtensiontoBuyerSaleendofAug2025Acknowledged.pdf" at bounding box center [258, 344] width 212 height 39
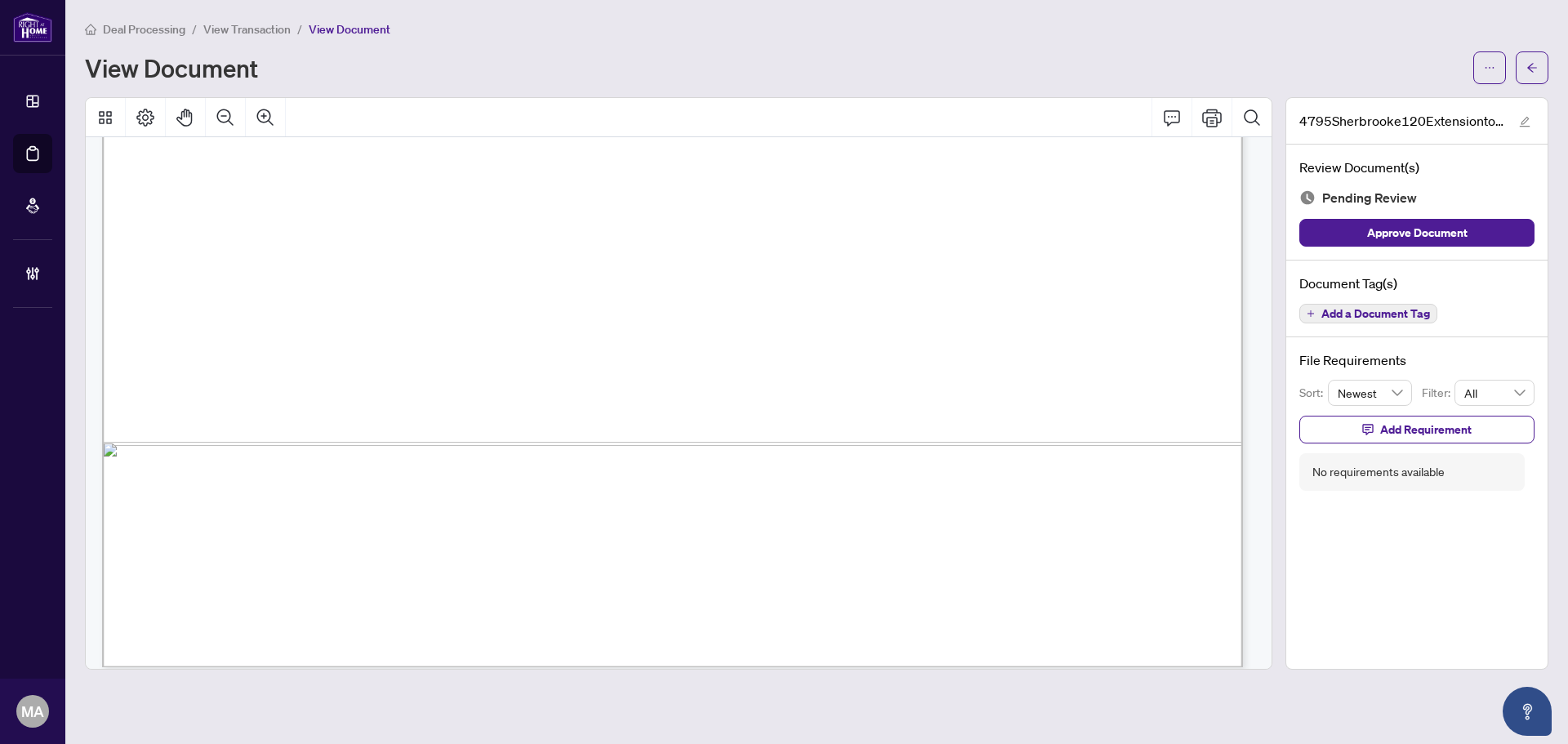
scroll to position [2491, 0]
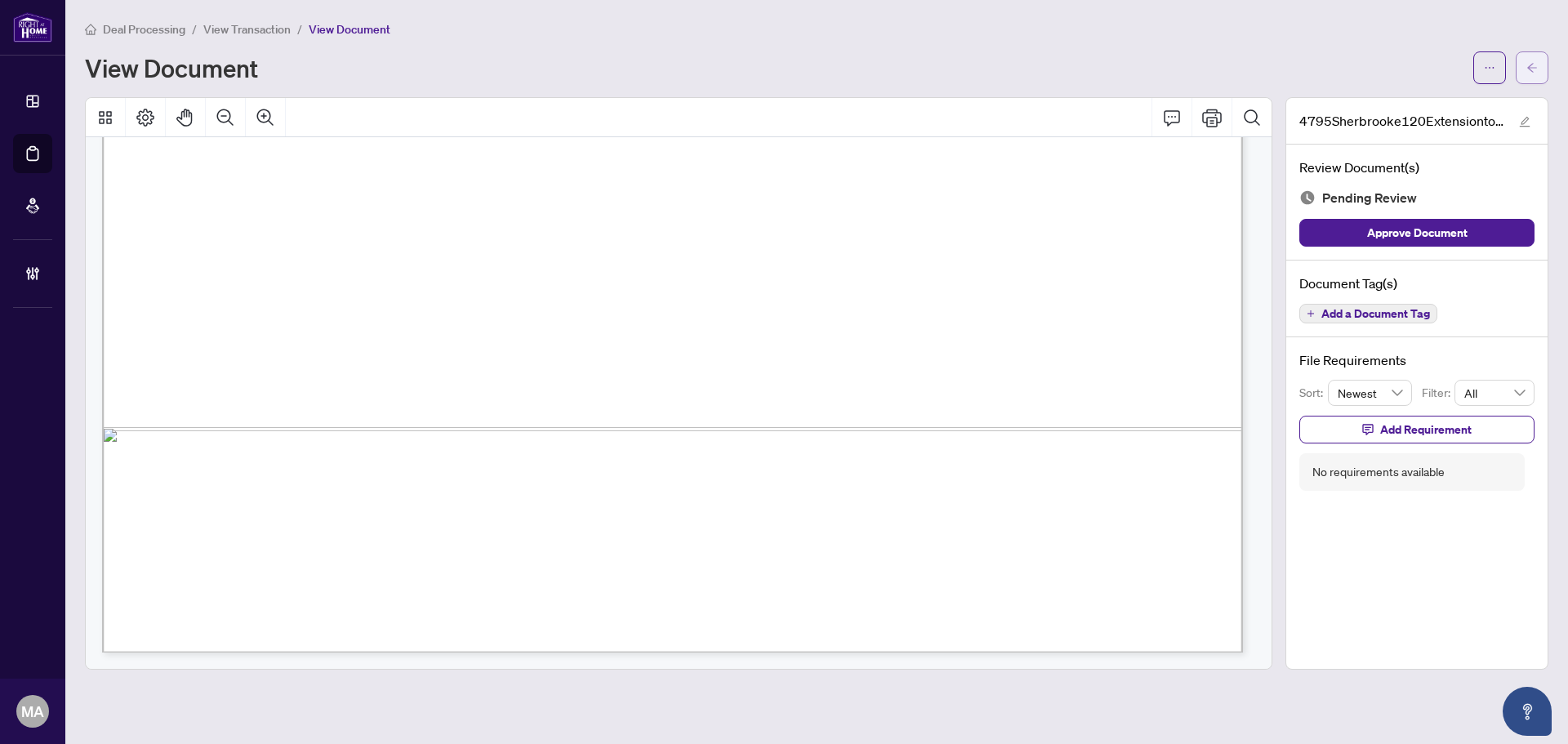
click at [1532, 70] on icon "arrow-left" at bounding box center [1532, 67] width 11 height 11
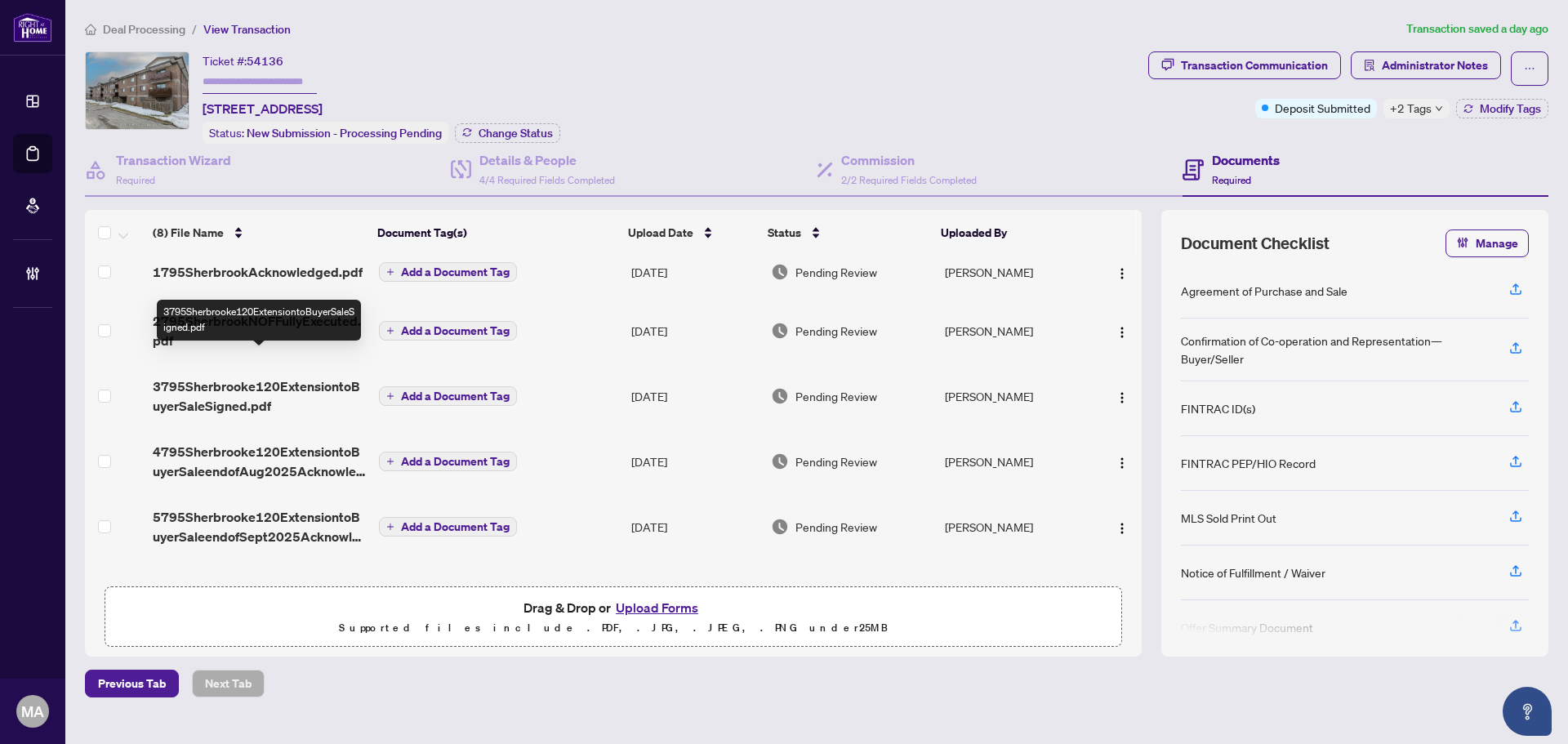
scroll to position [202, 0]
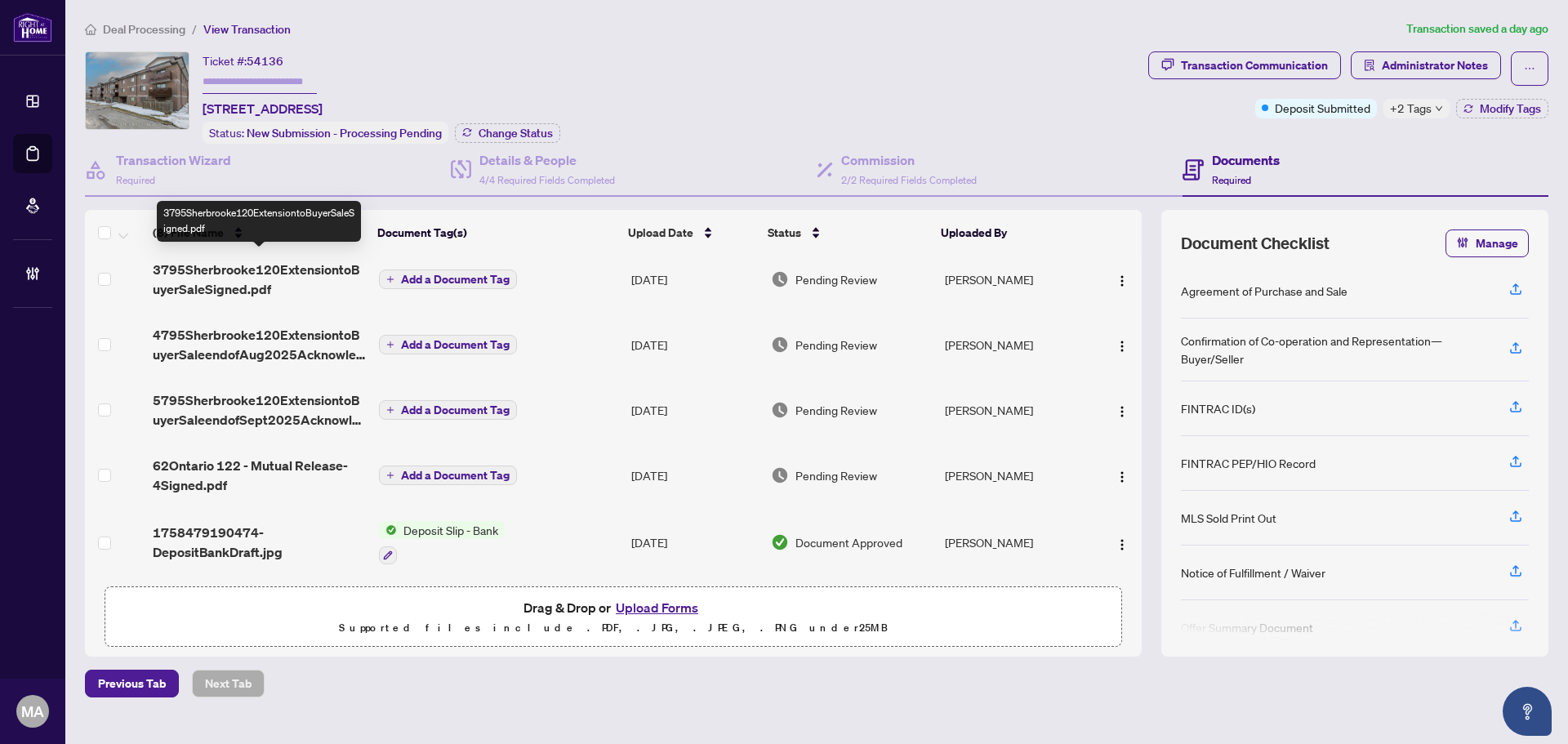
click at [193, 264] on span "3795Sherbrooke120ExtensiontoBuyerSaleSigned.pdf" at bounding box center [258, 279] width 212 height 39
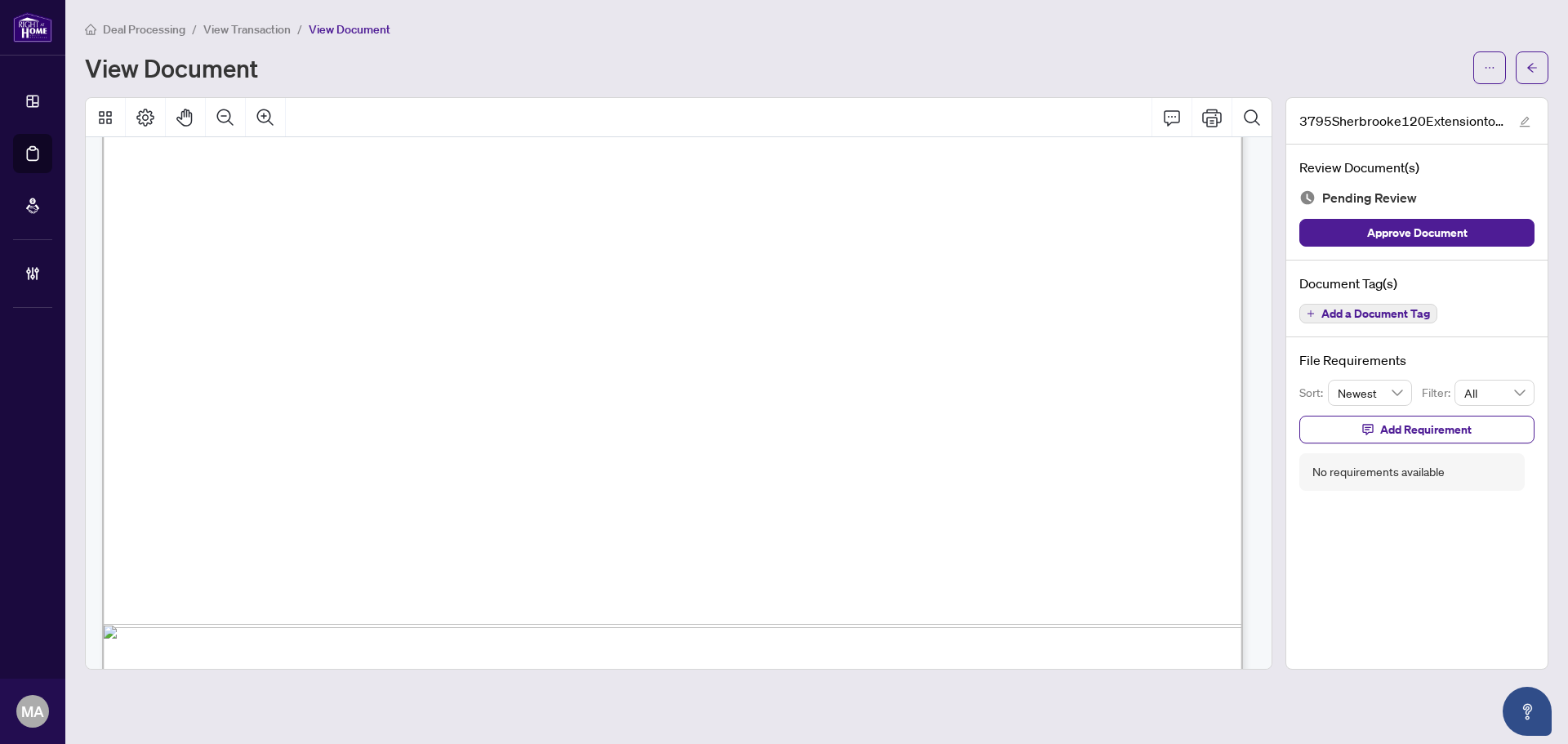
scroll to position [2451, 0]
click at [1518, 75] on button "button" at bounding box center [1531, 67] width 32 height 32
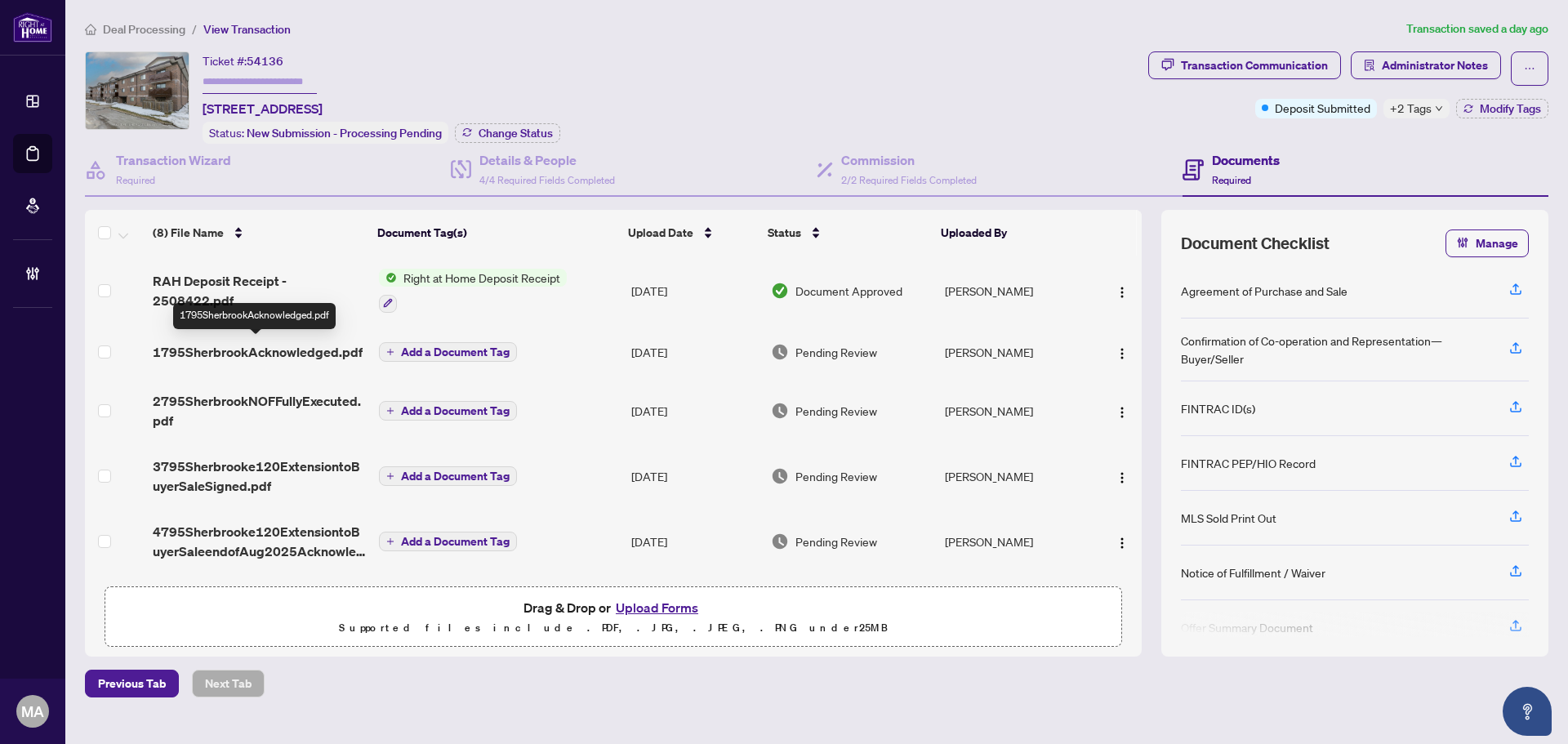
click at [314, 353] on span "1795SherbrookAcknowledged.pdf" at bounding box center [258, 352] width 210 height 19
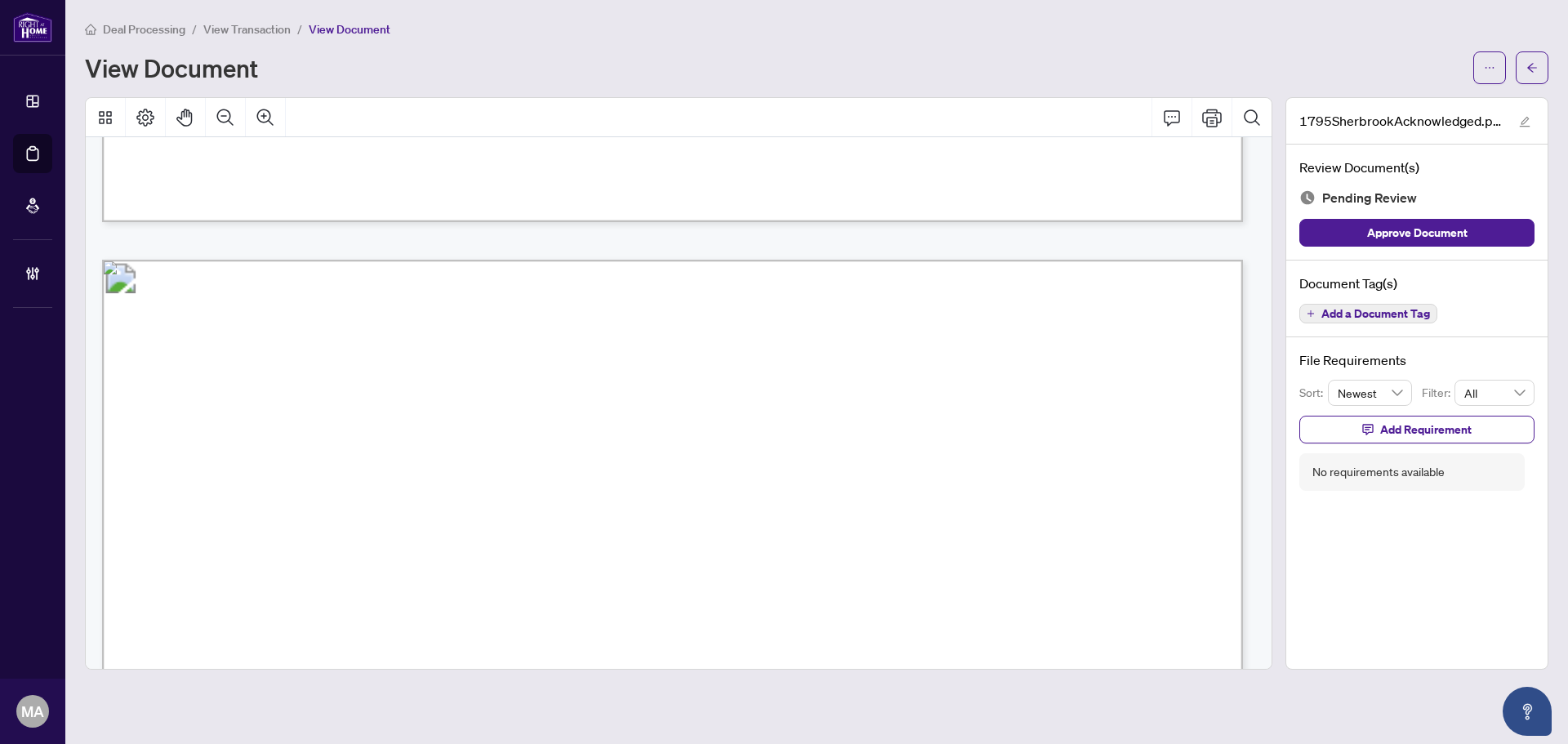
scroll to position [1634, 0]
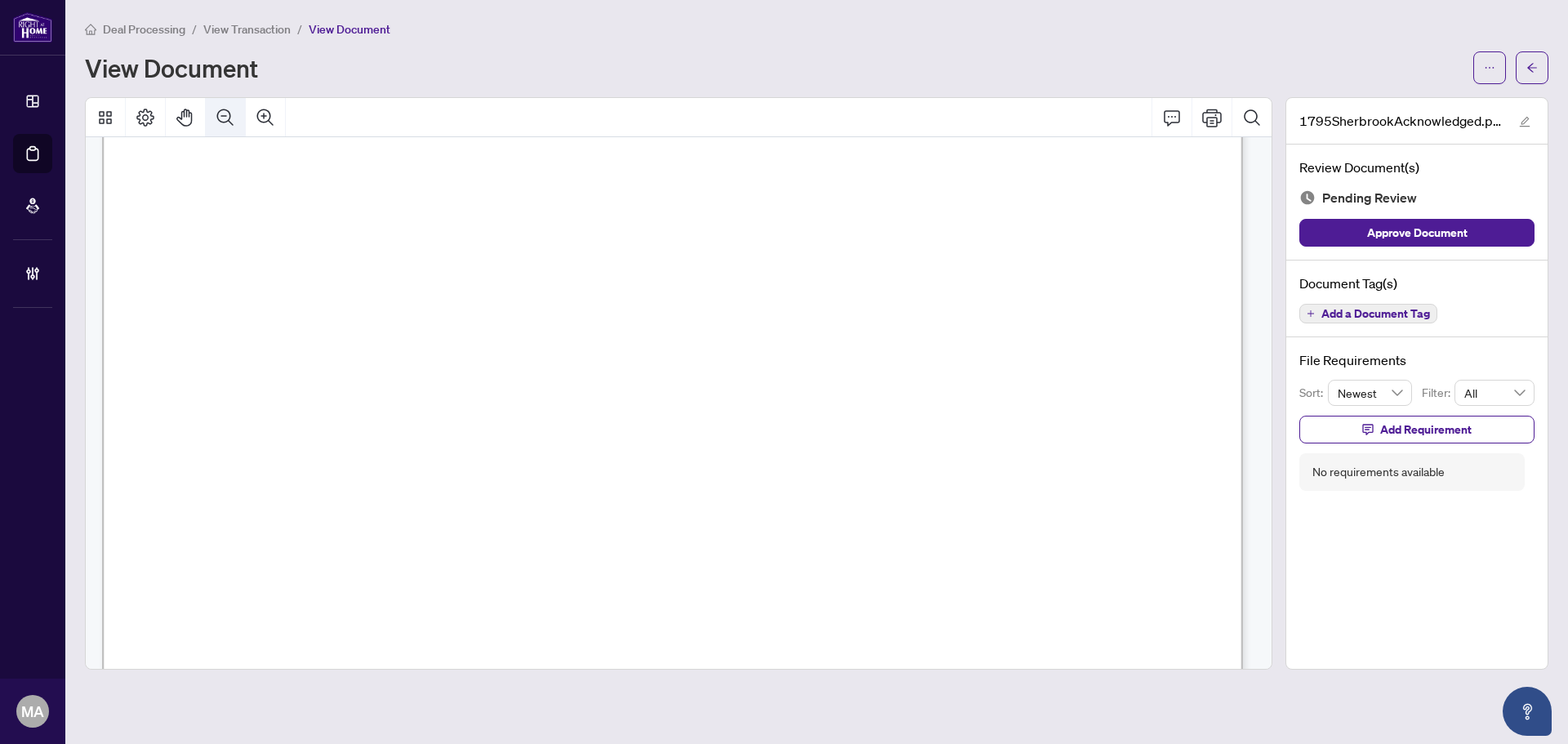
click at [224, 114] on icon "Zoom Out" at bounding box center [225, 117] width 19 height 19
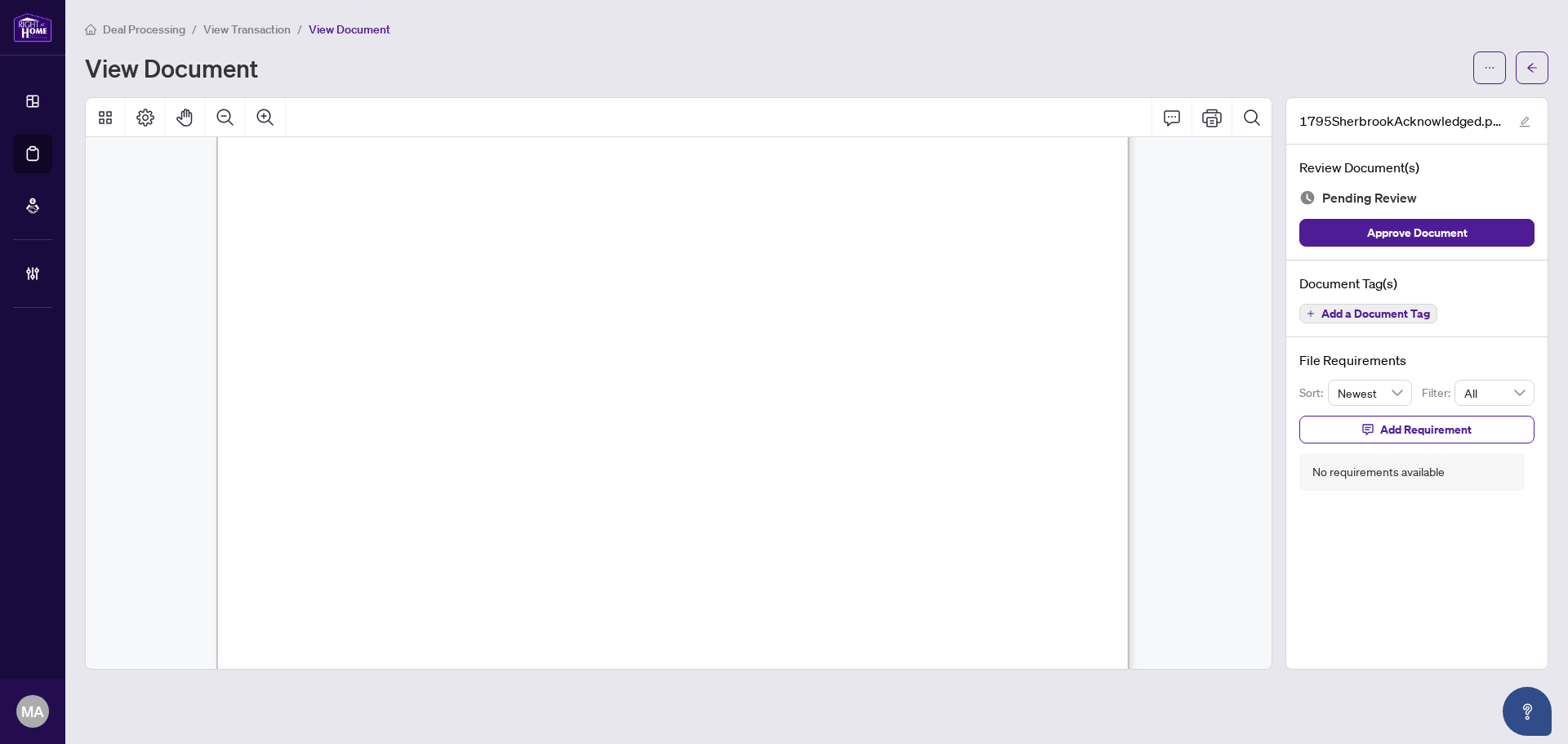
scroll to position [1218, 0]
click at [1531, 65] on icon "arrow-left" at bounding box center [1531, 67] width 10 height 9
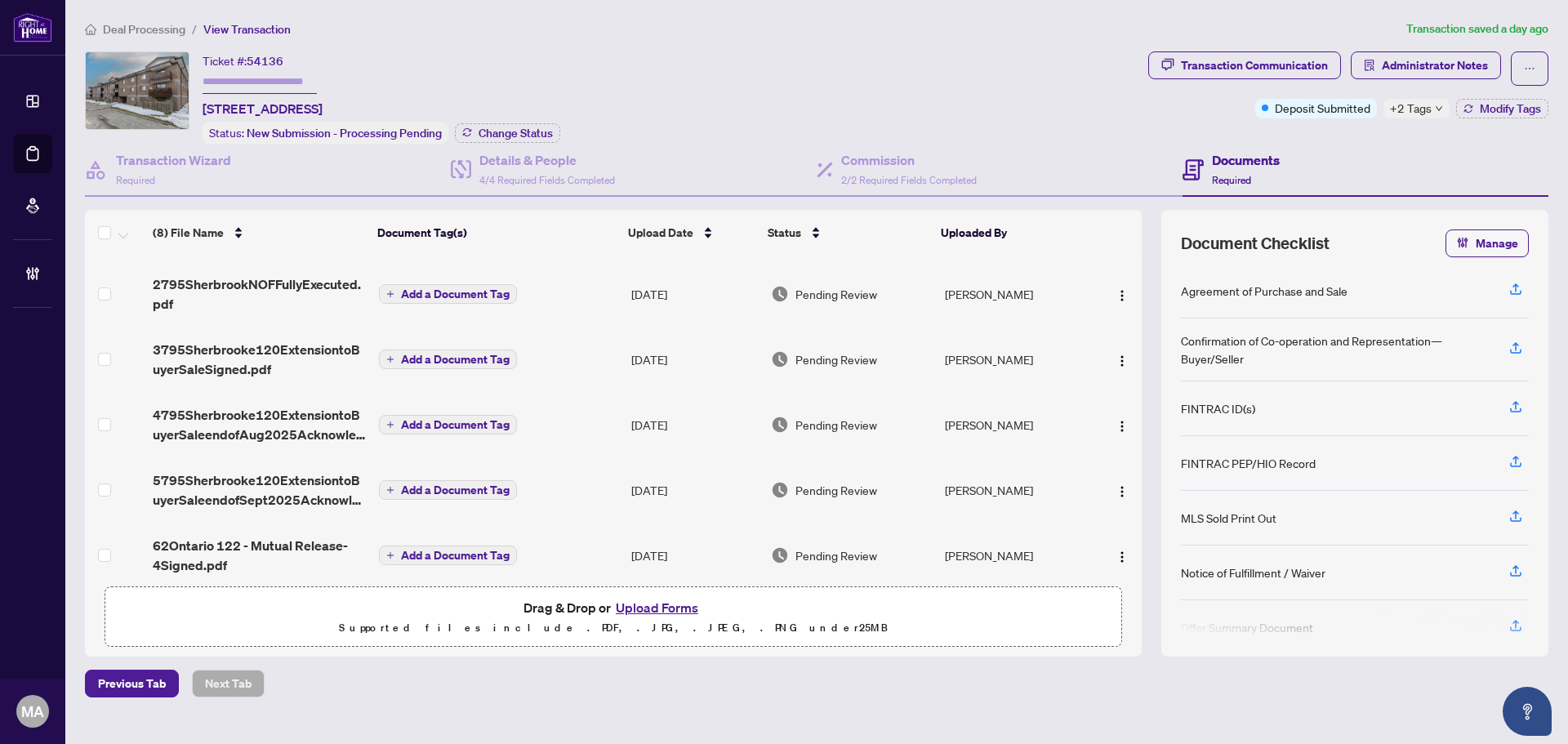
scroll to position [202, 0]
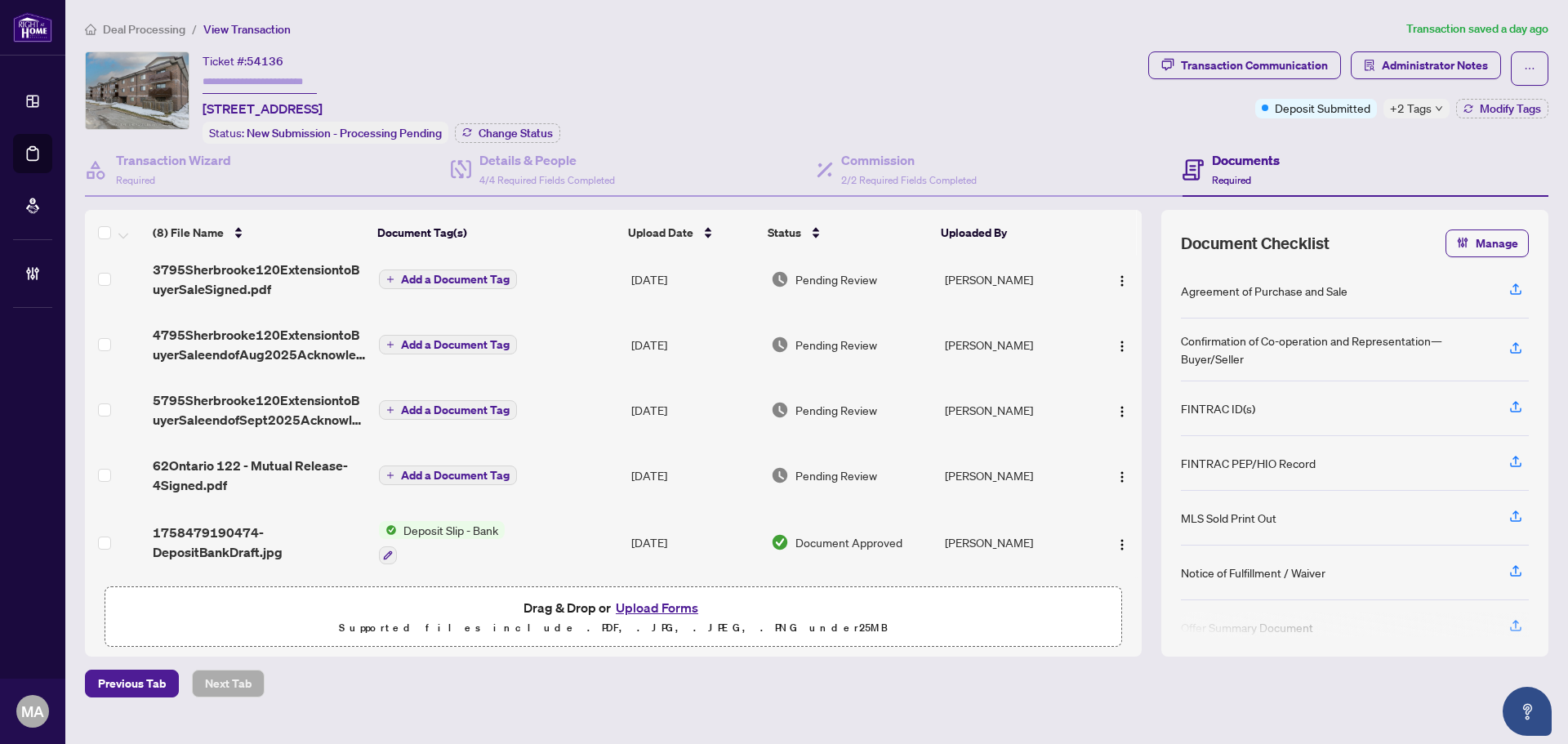
click at [213, 456] on span "62Ontario 122 - Mutual Release-4Signed.pdf" at bounding box center [258, 475] width 212 height 39
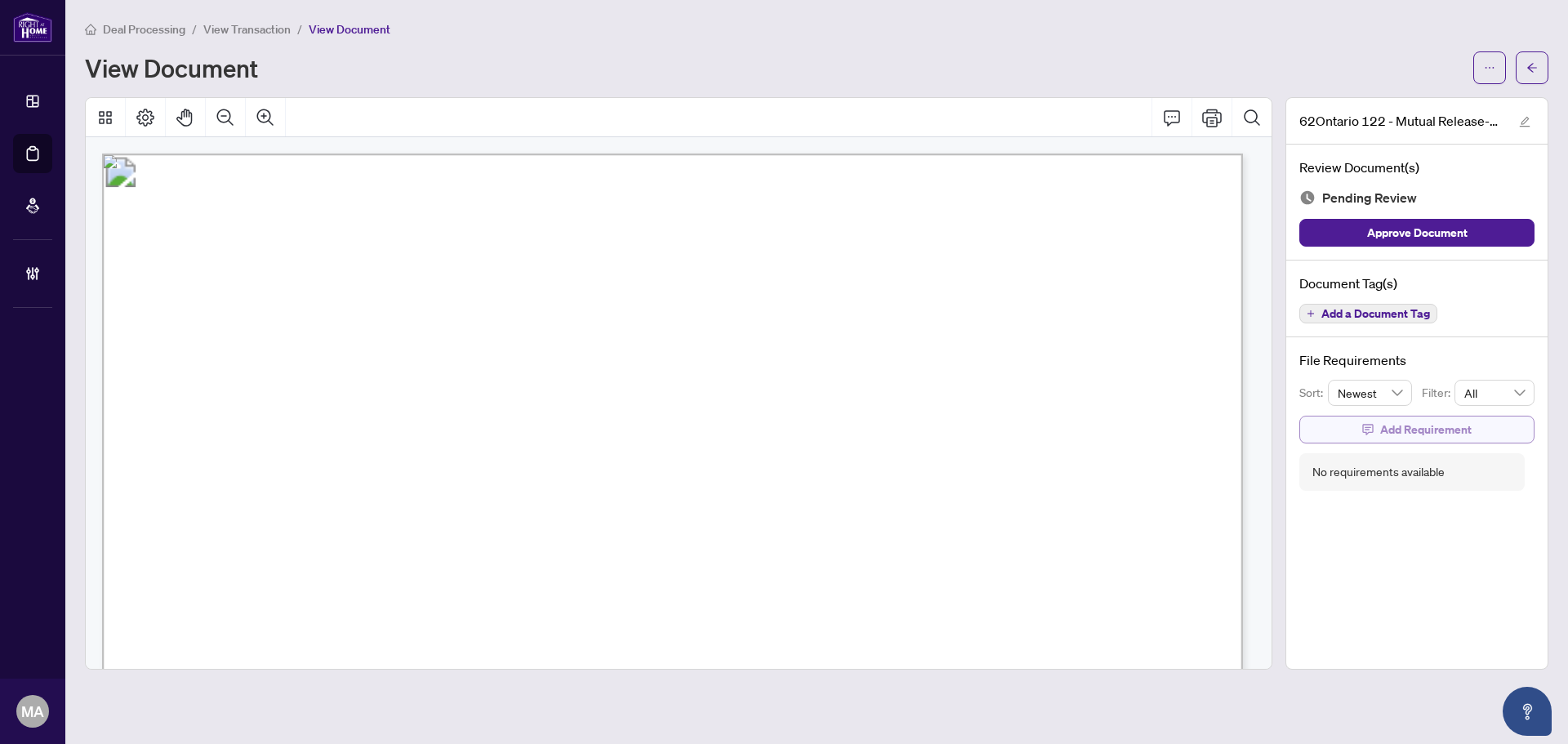
click at [1361, 428] on button "Add Requirement" at bounding box center [1416, 430] width 235 height 28
click at [1369, 444] on textarea at bounding box center [1434, 444] width 175 height 31
type textarea "*"
type textarea "**"
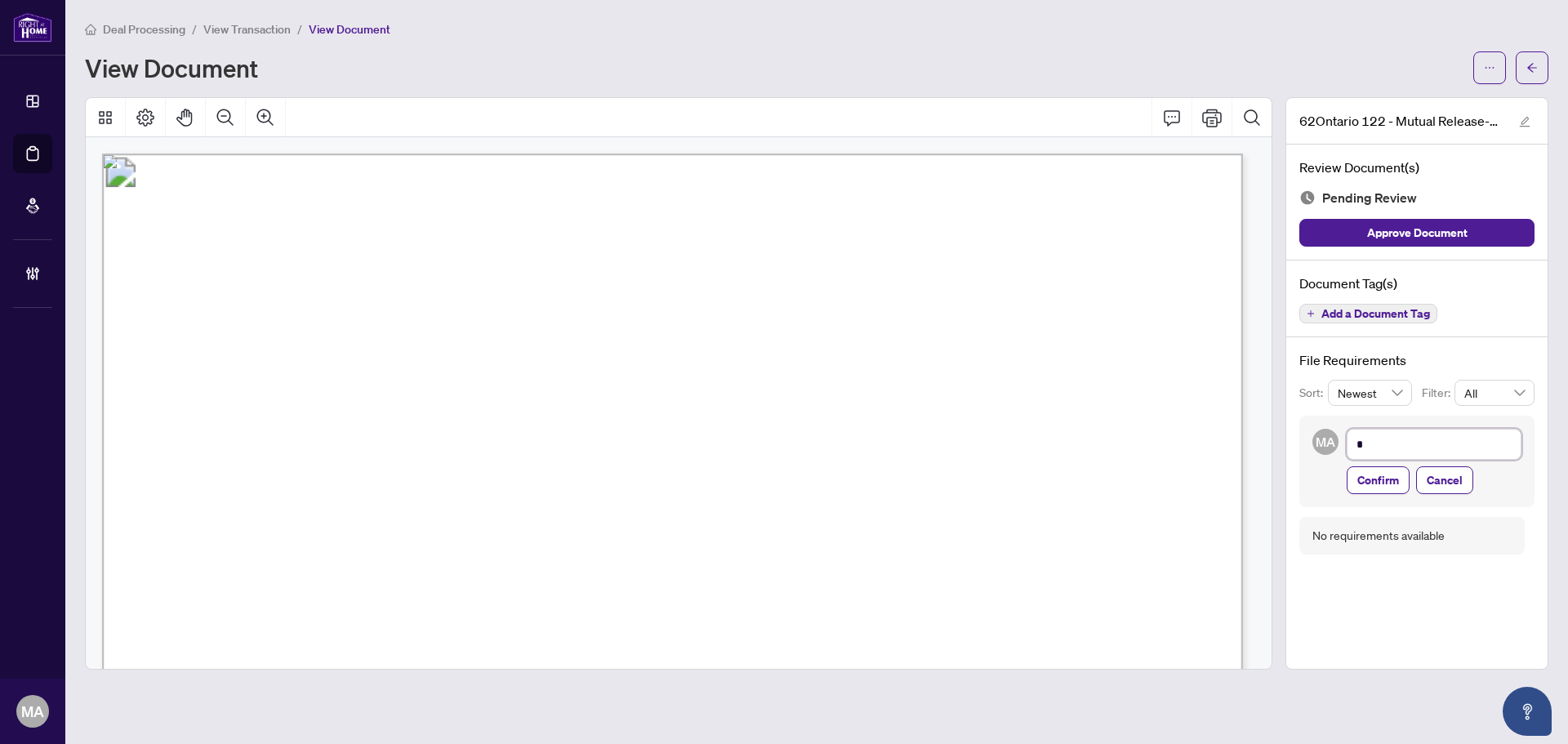
type textarea "**"
type textarea "***"
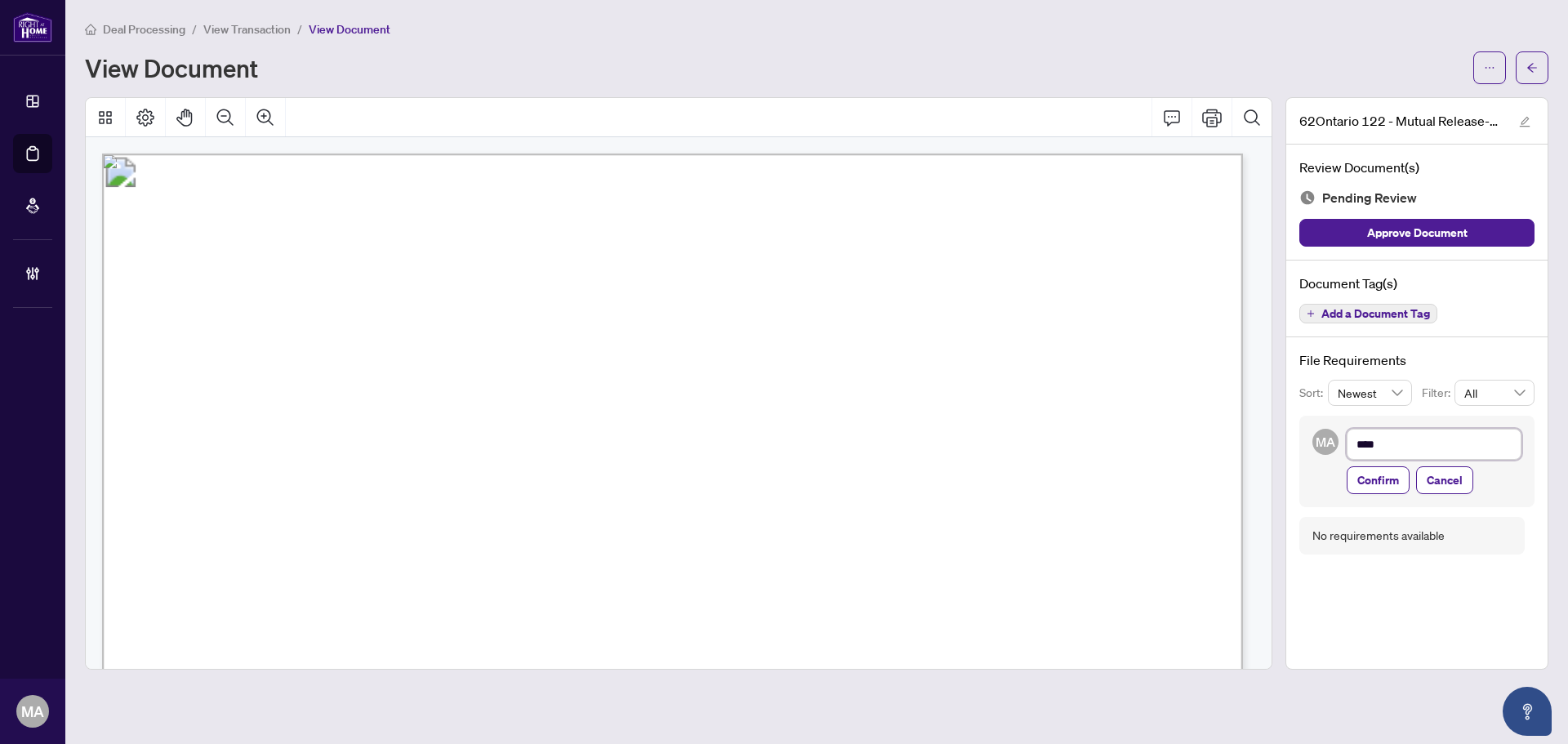
type textarea "*****"
type textarea "******"
type textarea "*******"
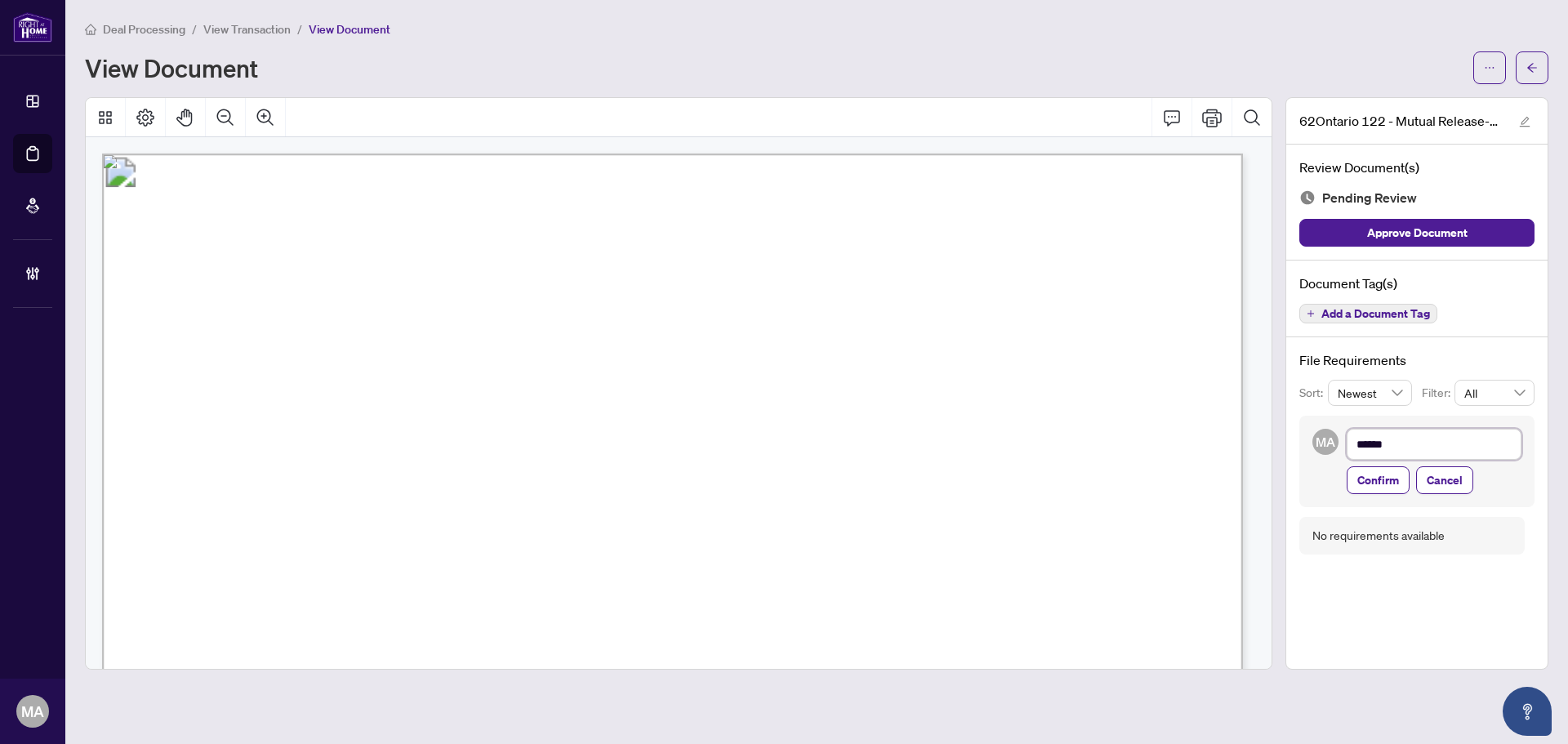
type textarea "*******"
type textarea "********"
type textarea "*********"
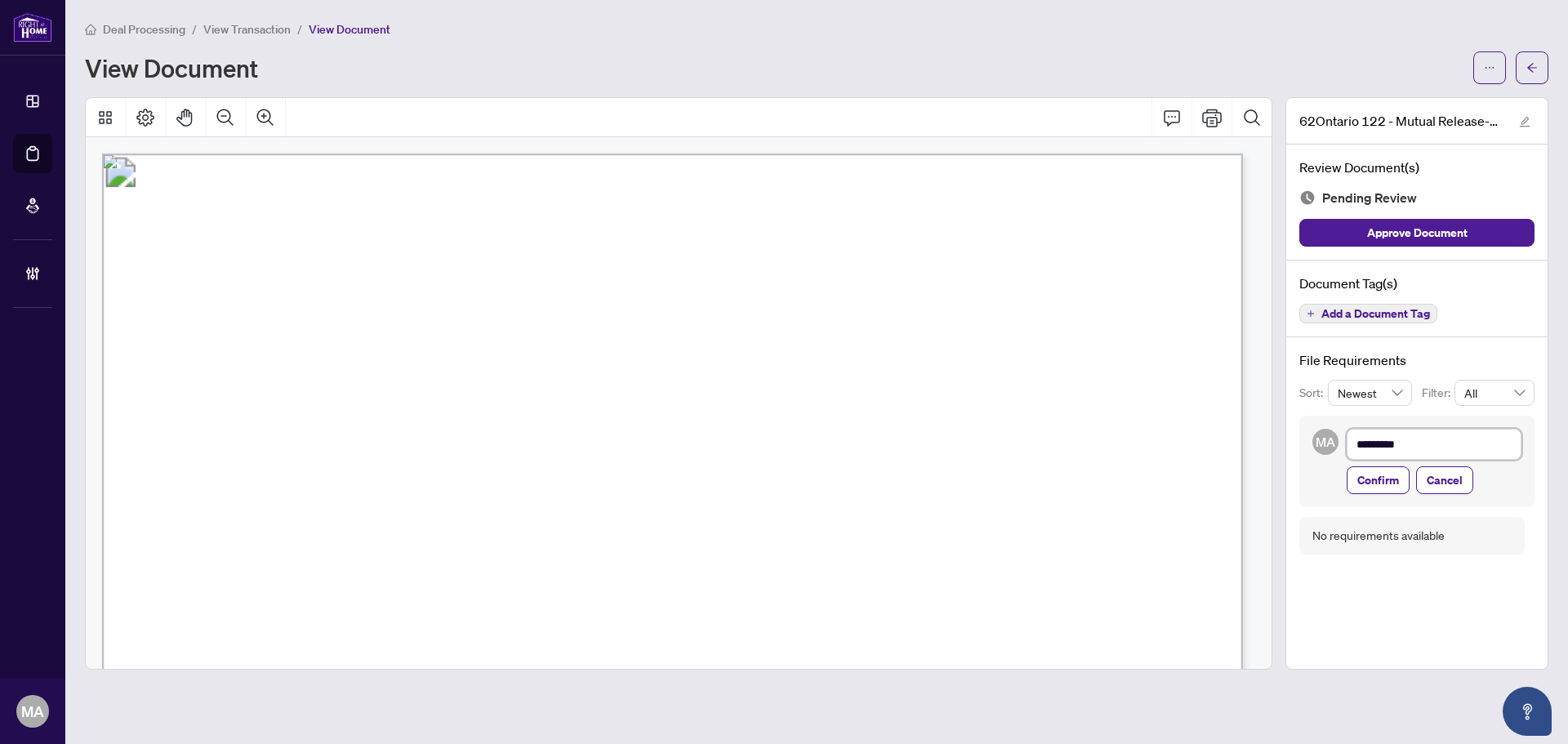
type textarea "**********"
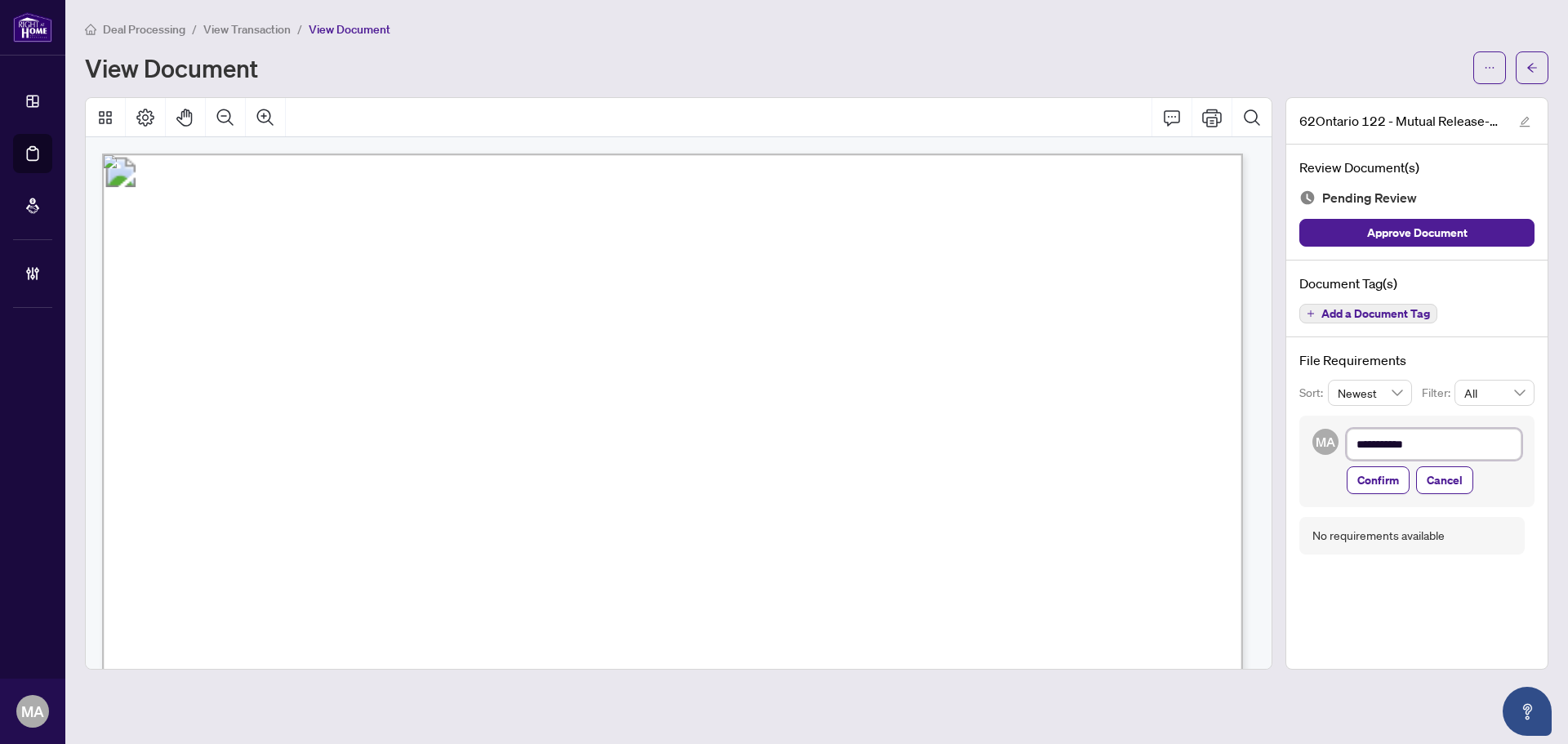
type textarea "**********"
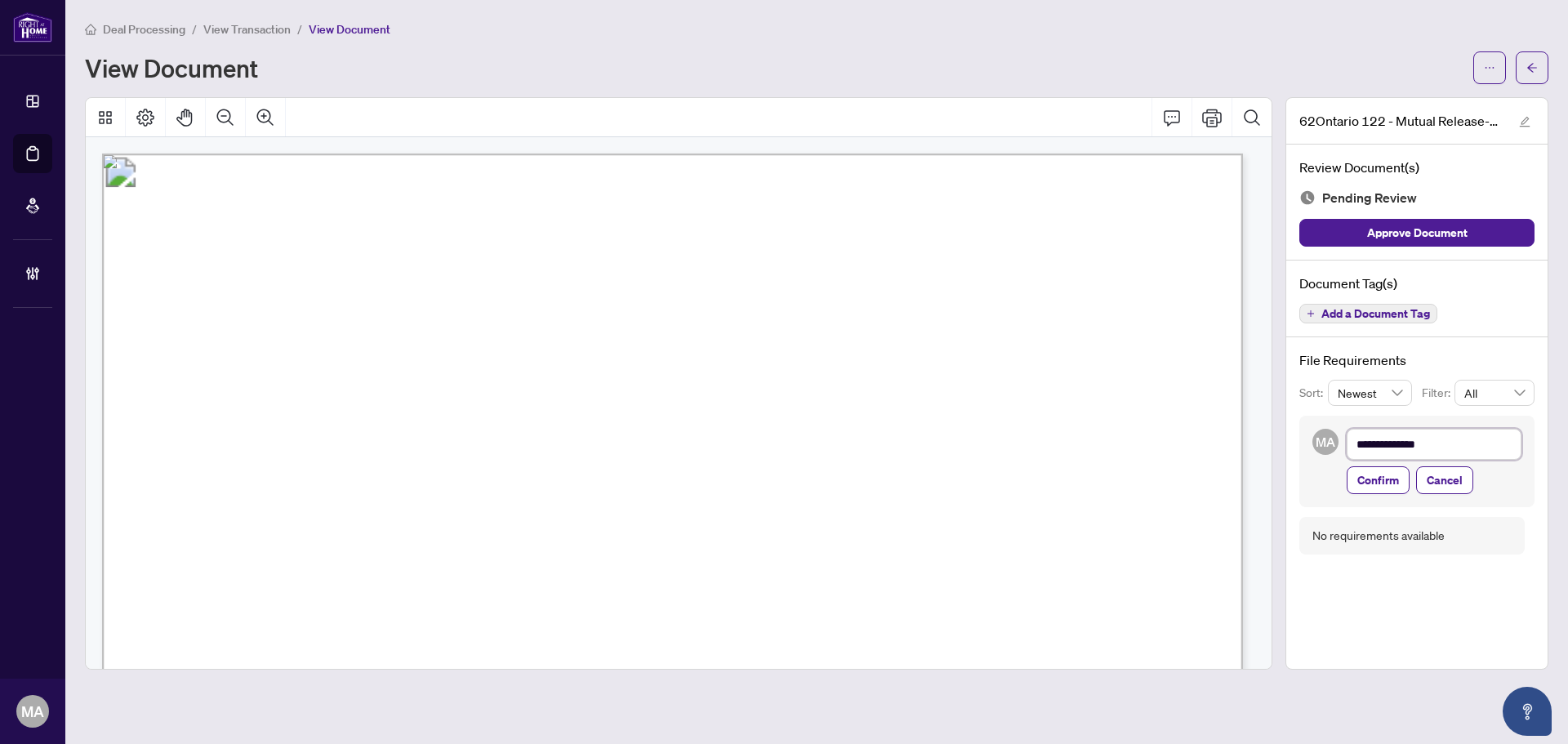
type textarea "**********"
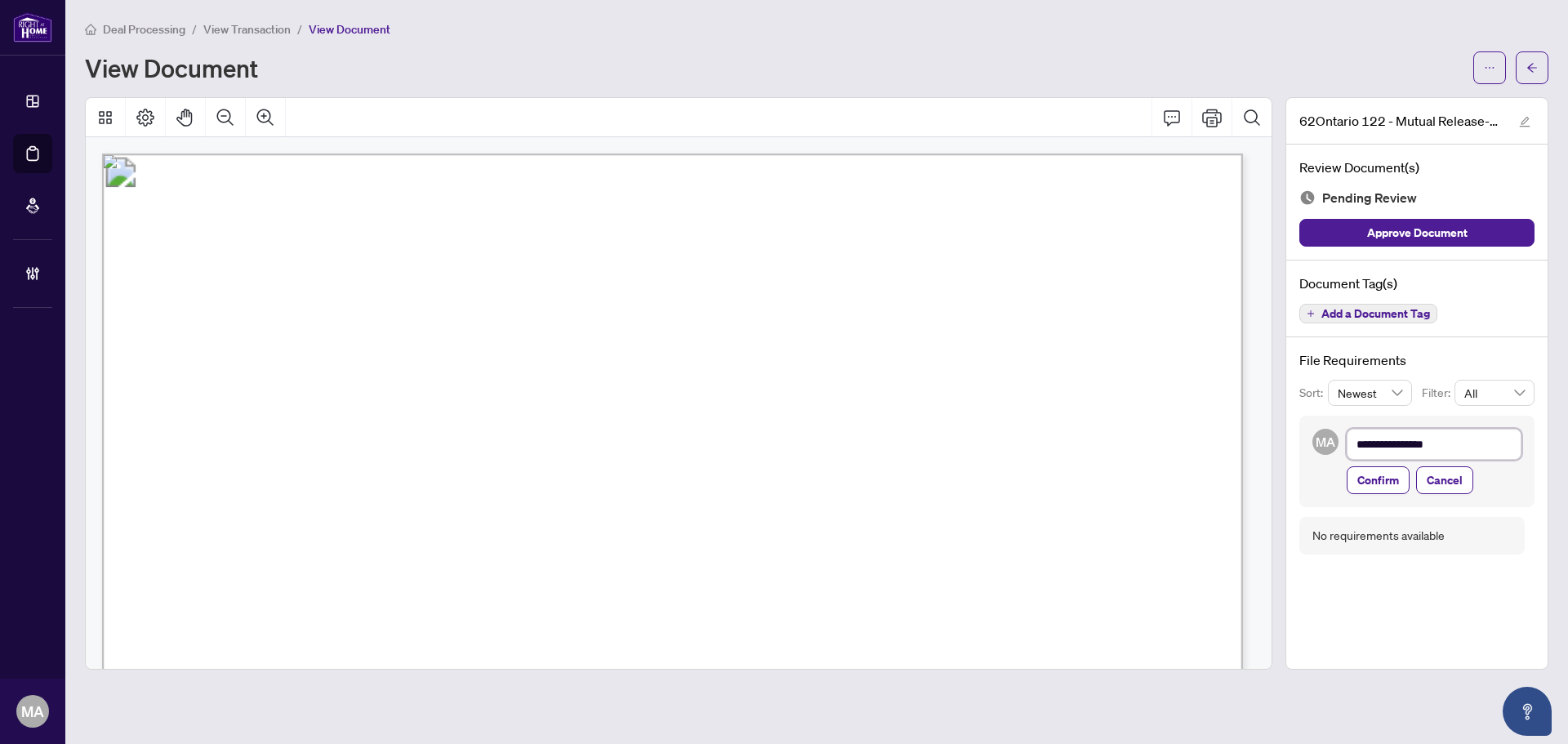
type textarea "**********"
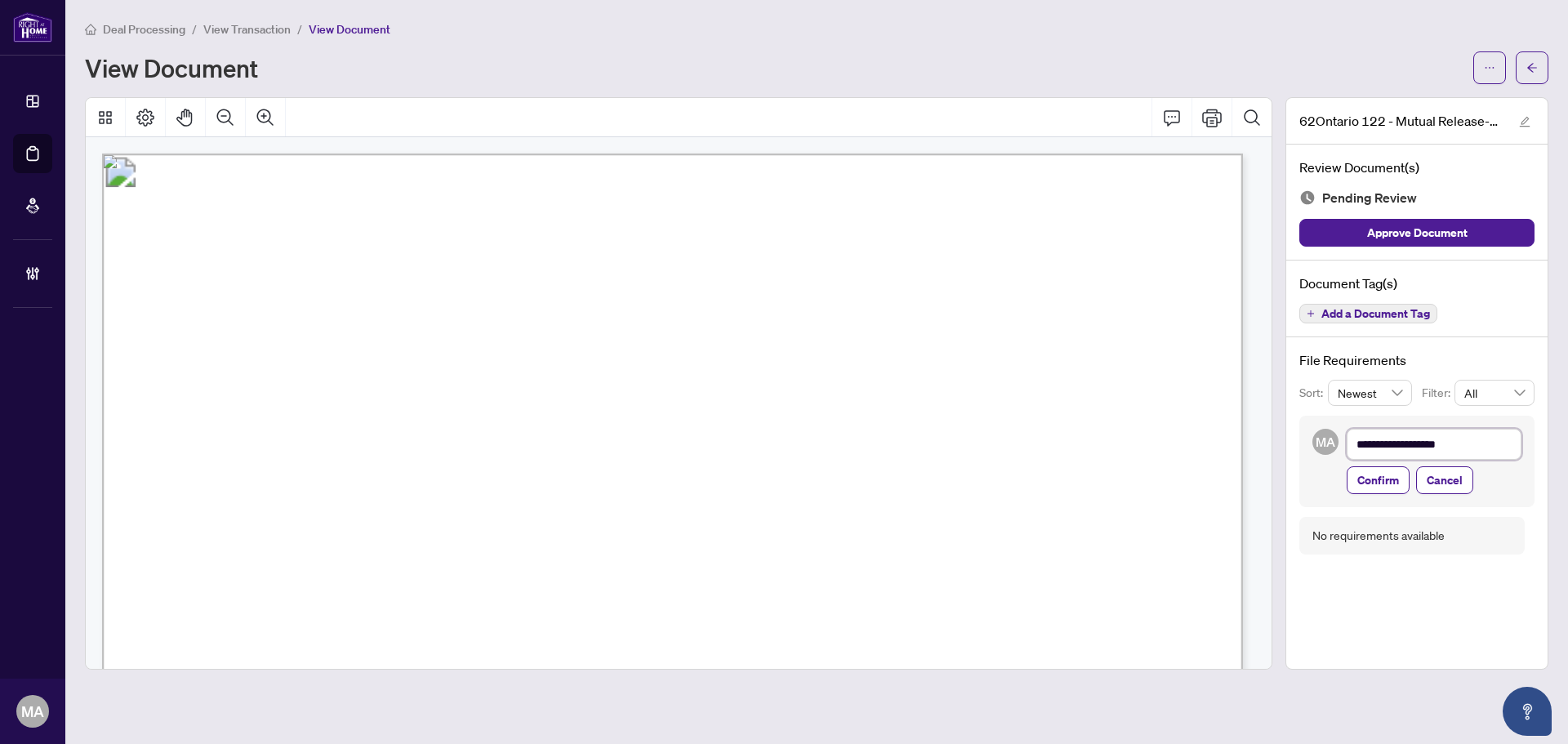
type textarea "**********"
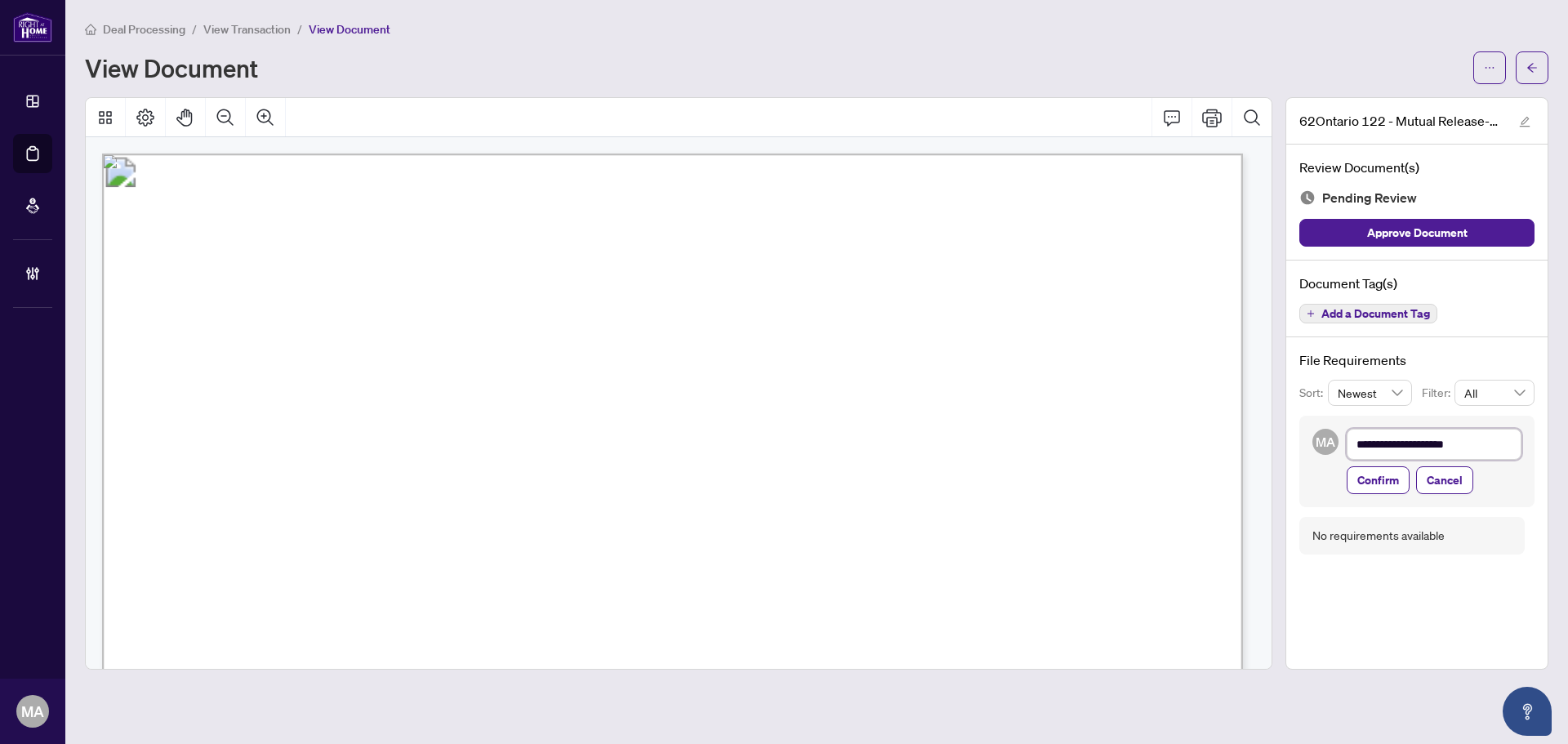
type textarea "**********"
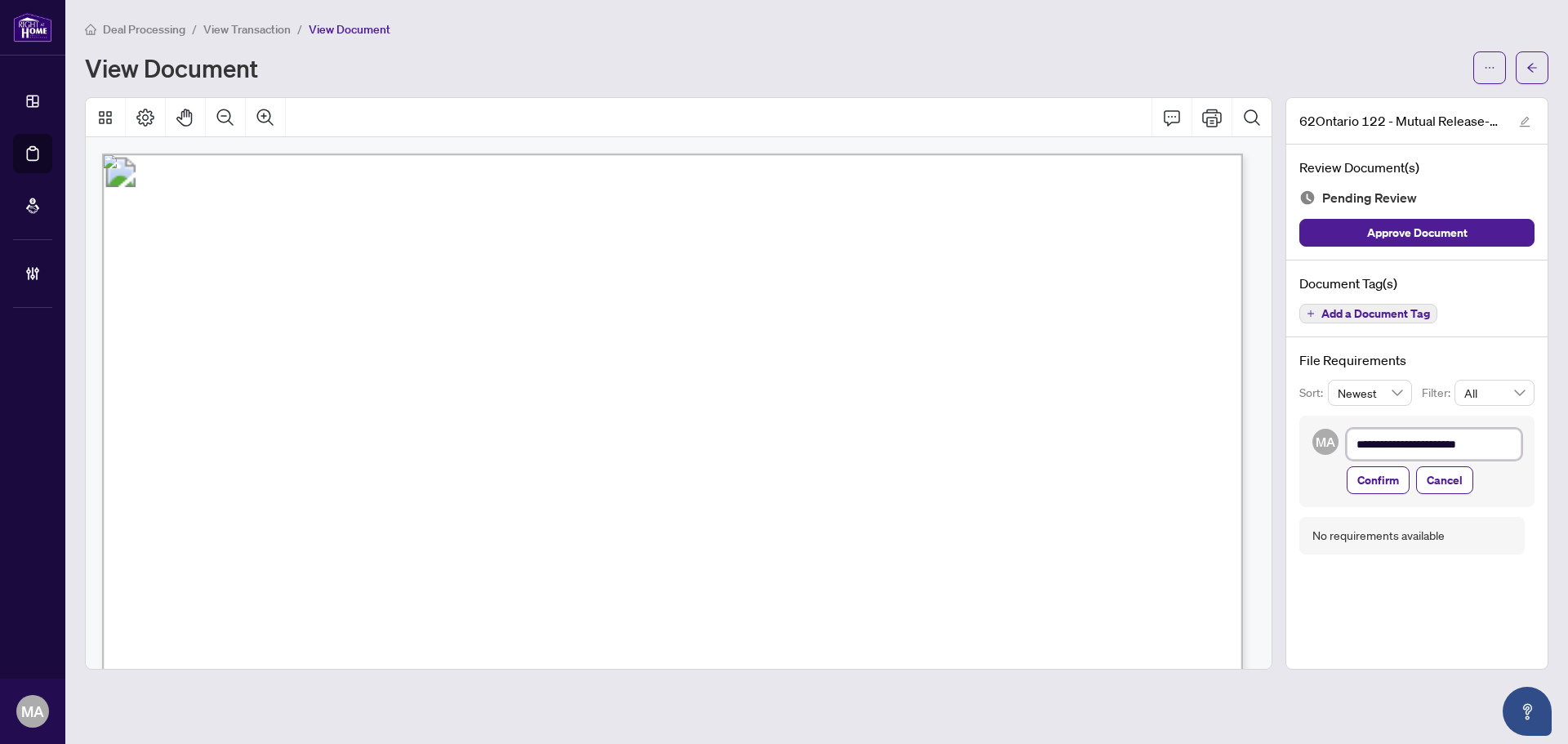
type textarea "**********"
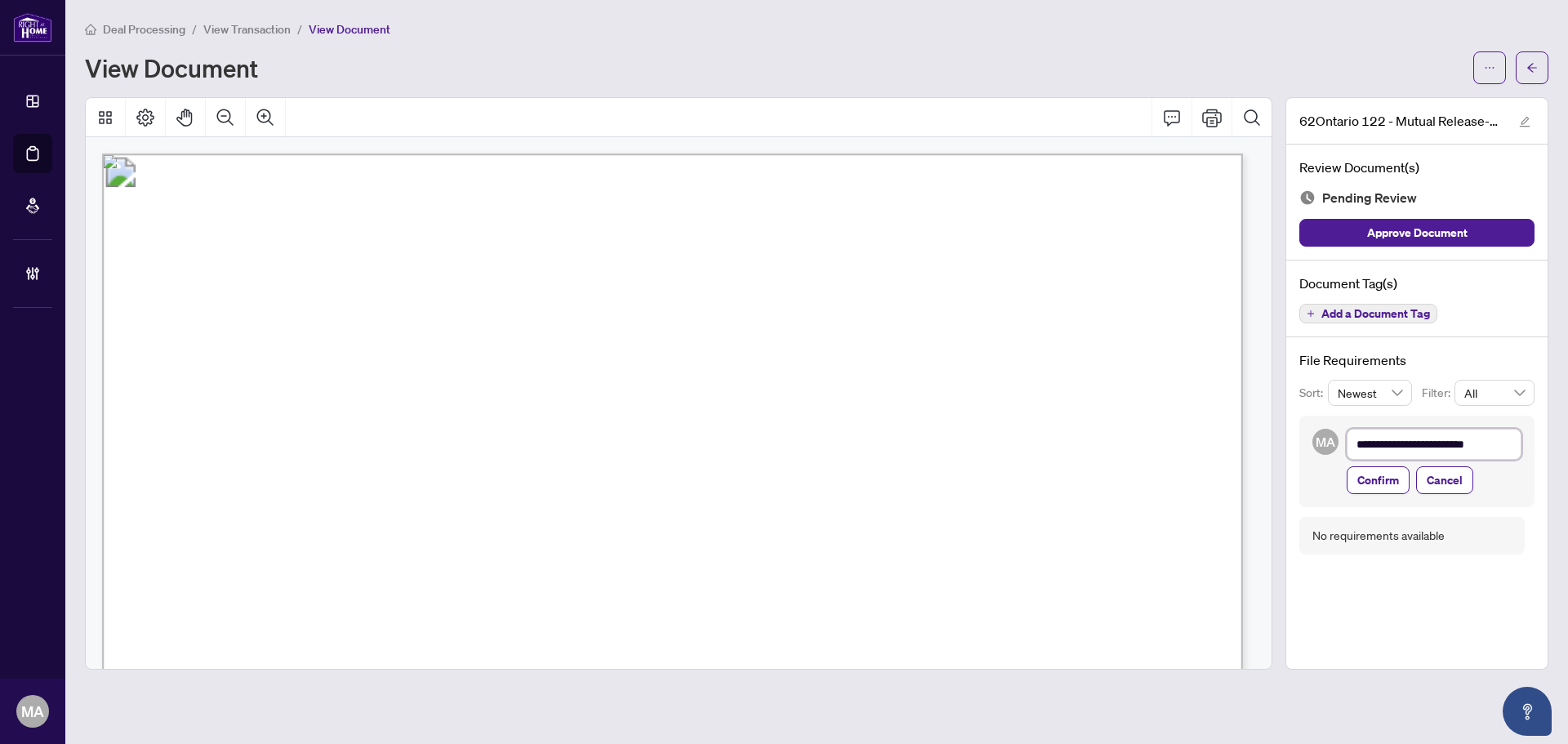
type textarea "**********"
click at [1400, 482] on button "Confirm" at bounding box center [1379, 480] width 63 height 28
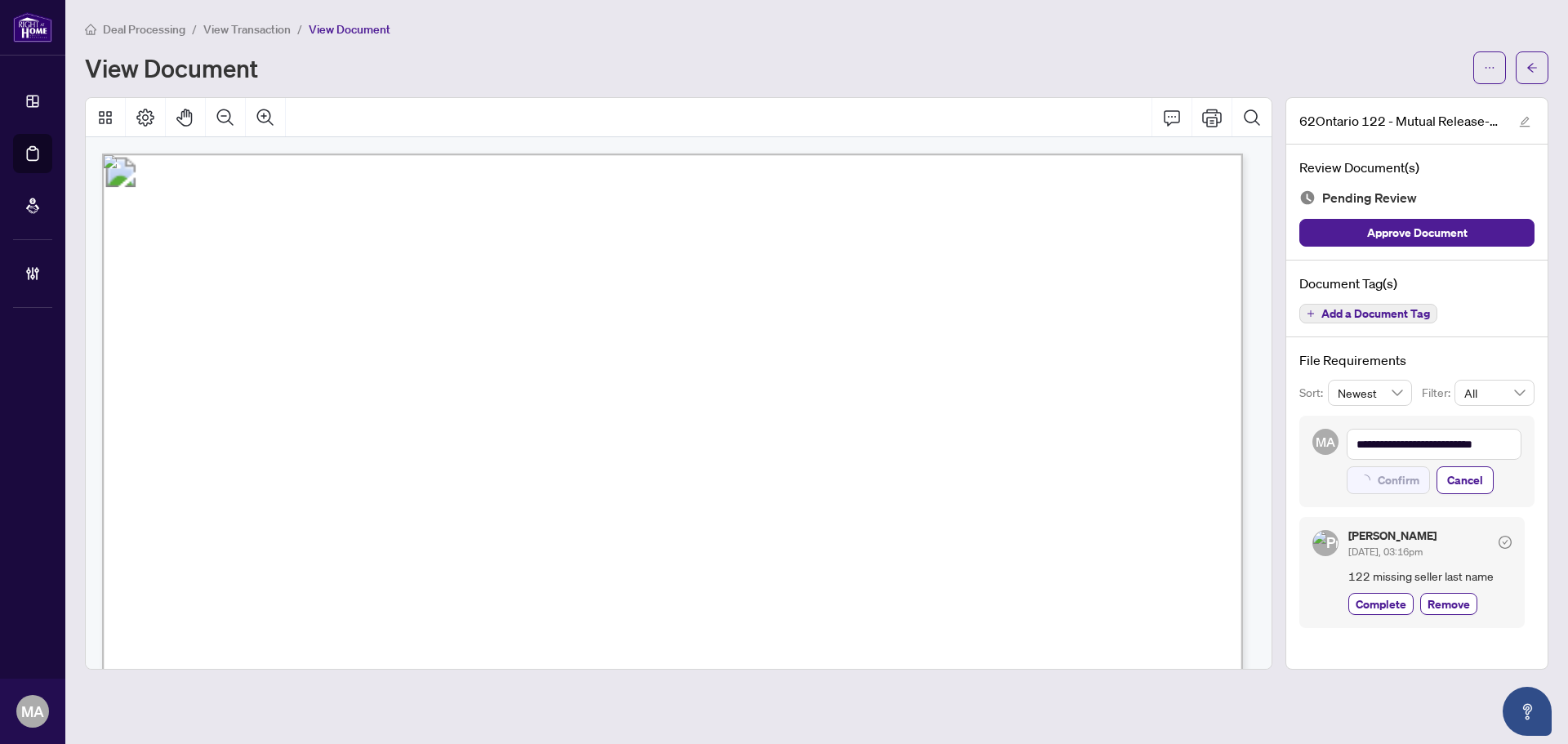
type textarea "**********"
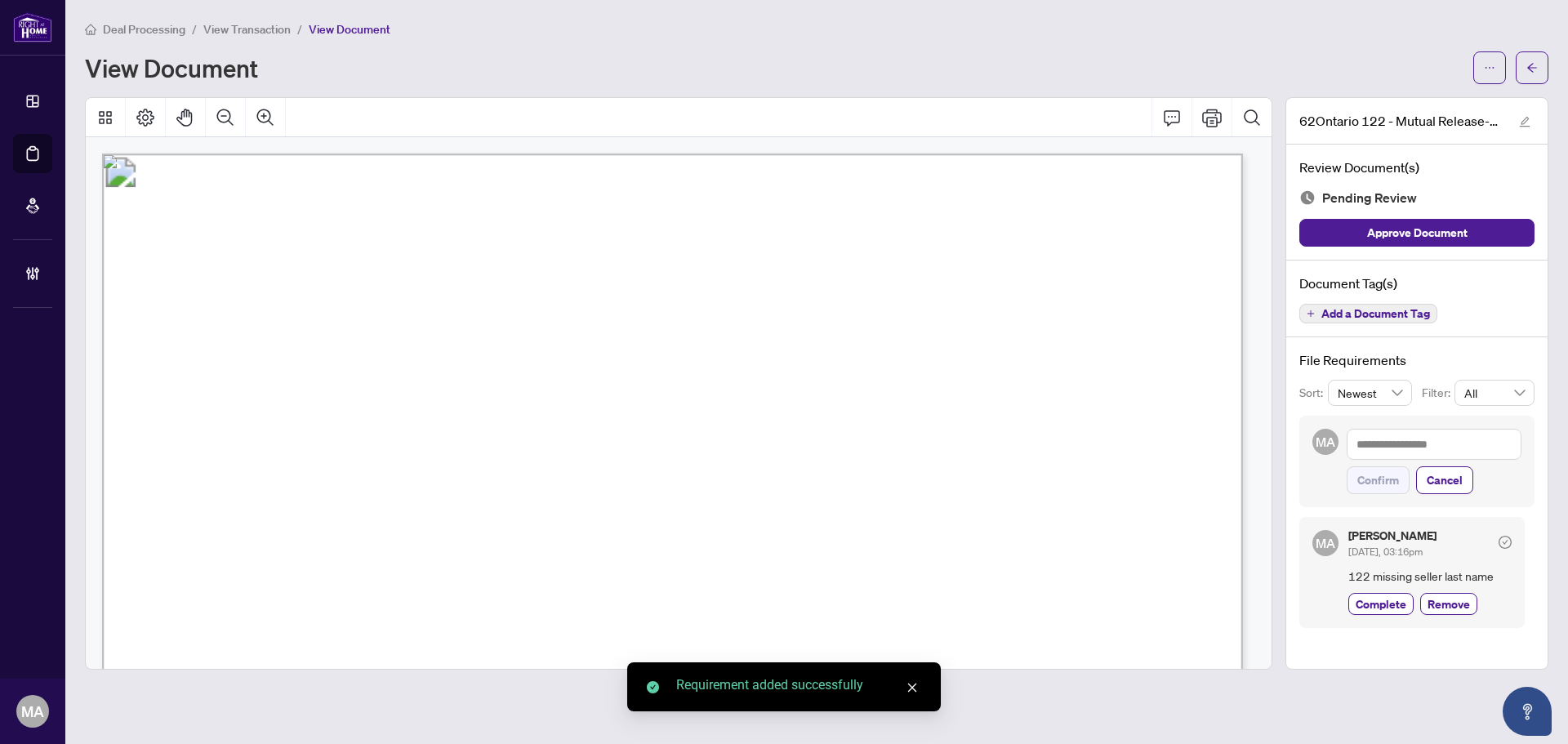
click at [1358, 319] on span "Add a Document Tag" at bounding box center [1376, 313] width 108 height 11
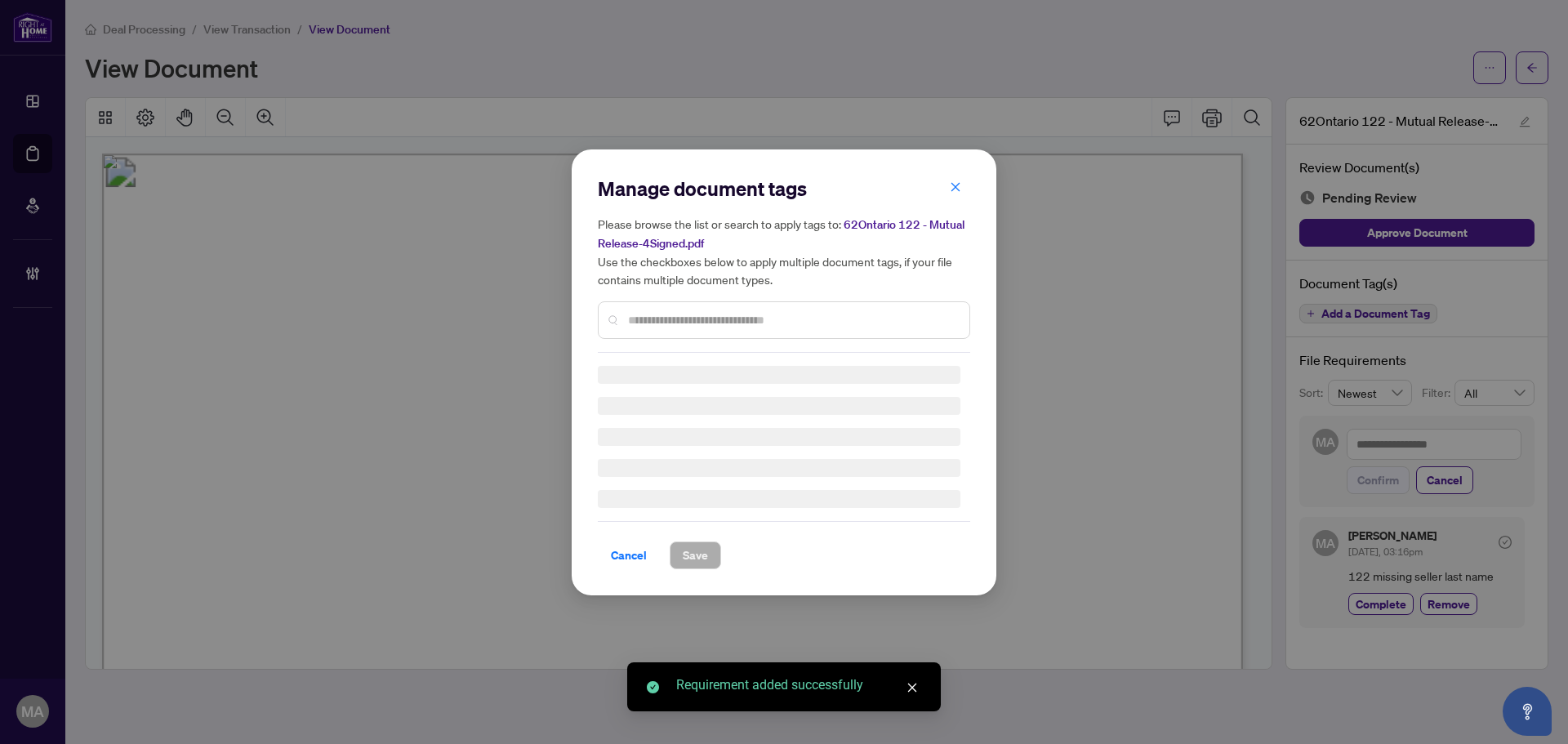
click at [677, 317] on input "text" at bounding box center [792, 320] width 328 height 18
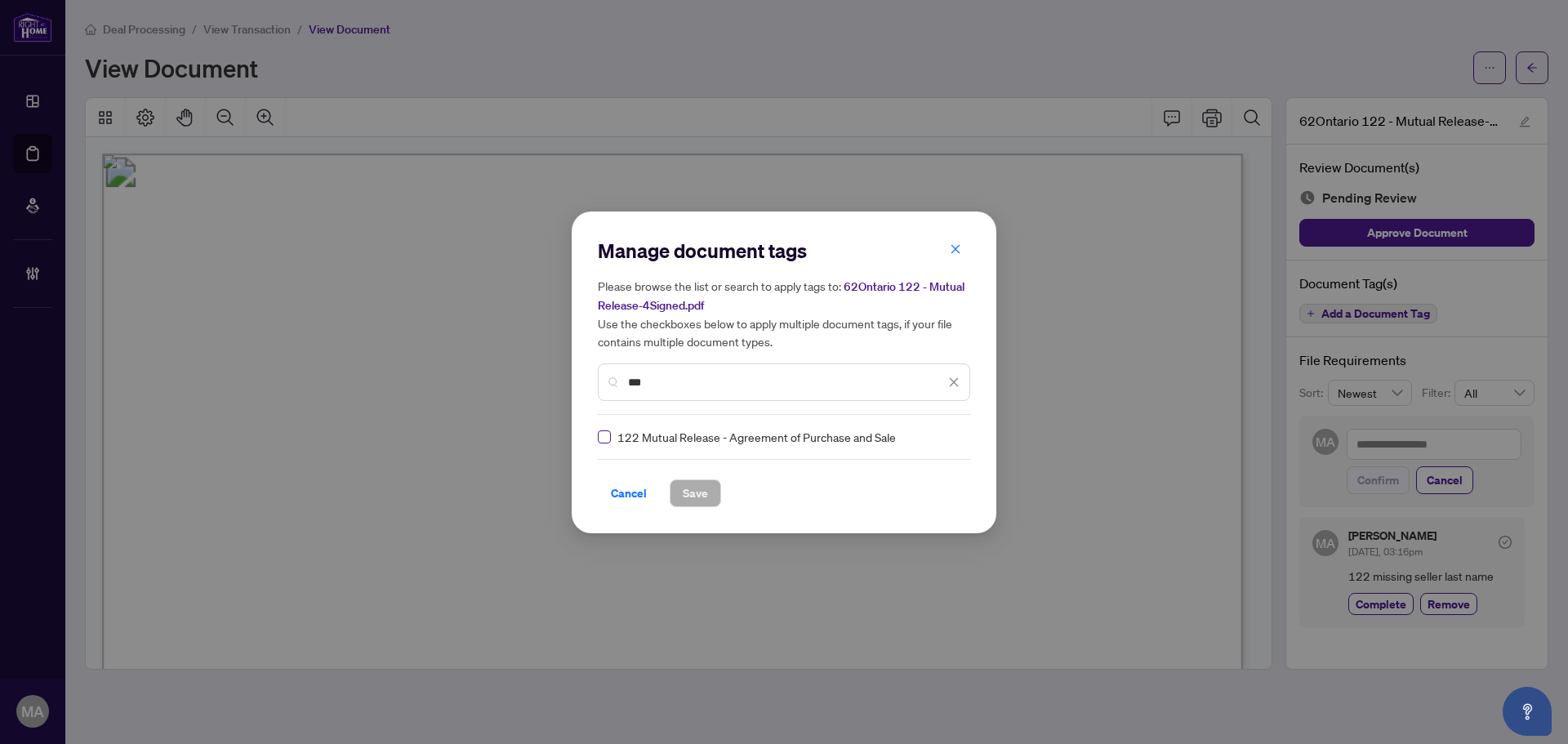
type input "***"
click at [929, 434] on img at bounding box center [937, 437] width 17 height 17
click at [893, 496] on div "Needs Work" at bounding box center [891, 490] width 105 height 18
click at [712, 503] on button "Save" at bounding box center [695, 493] width 52 height 28
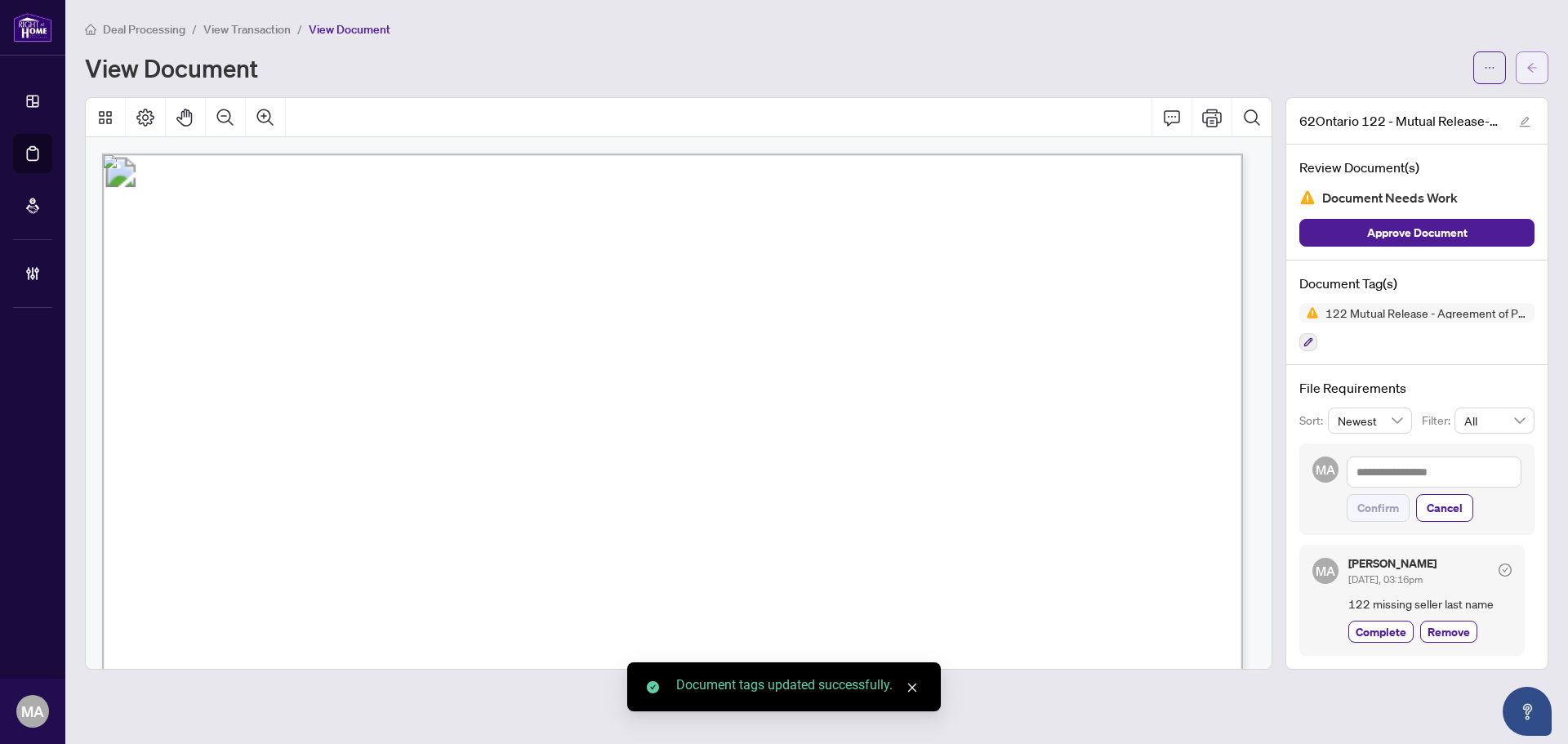
click at [1540, 72] on button "button" at bounding box center [1531, 67] width 32 height 32
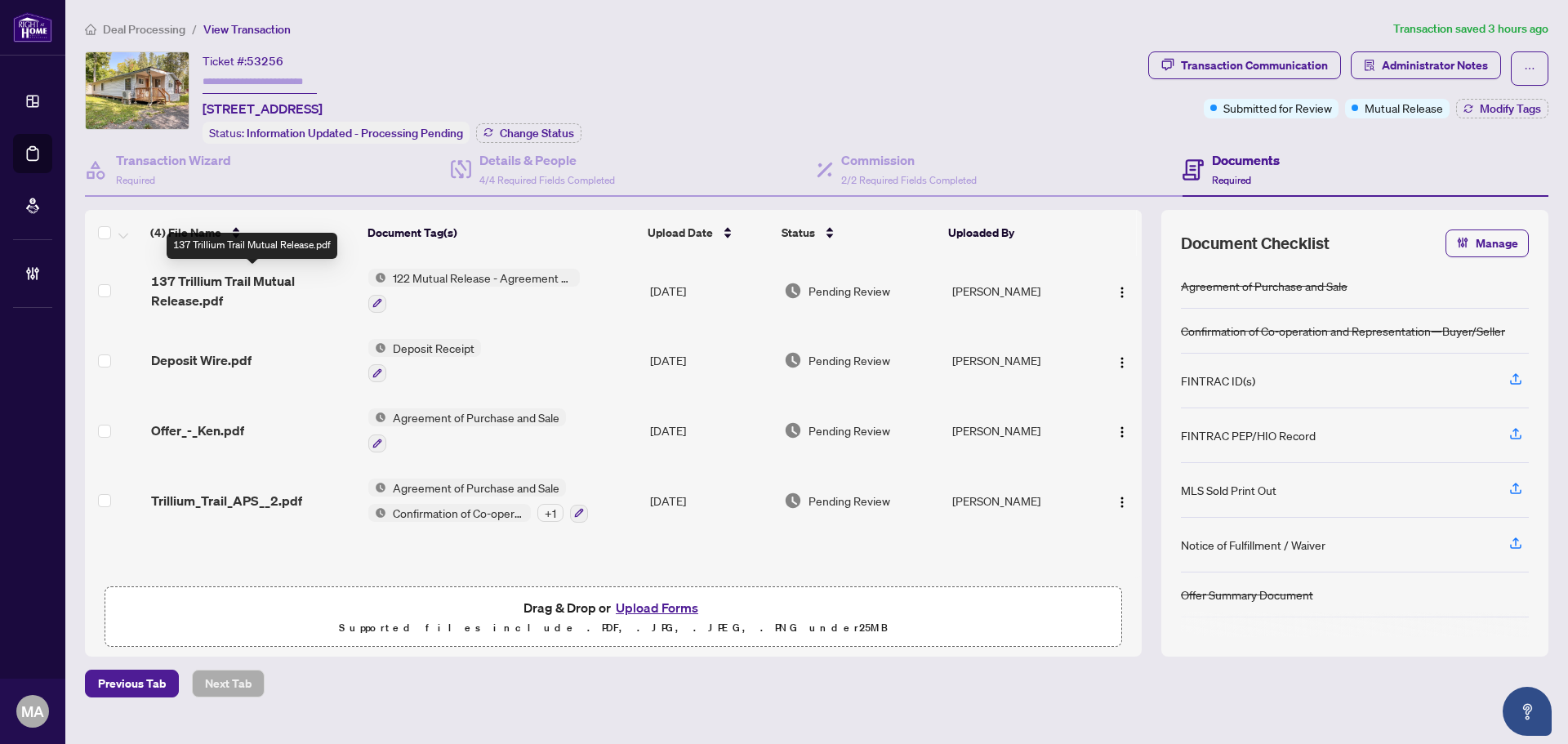
click at [239, 287] on span "137 Trillium Trail Mutual Release.pdf" at bounding box center [253, 291] width 204 height 39
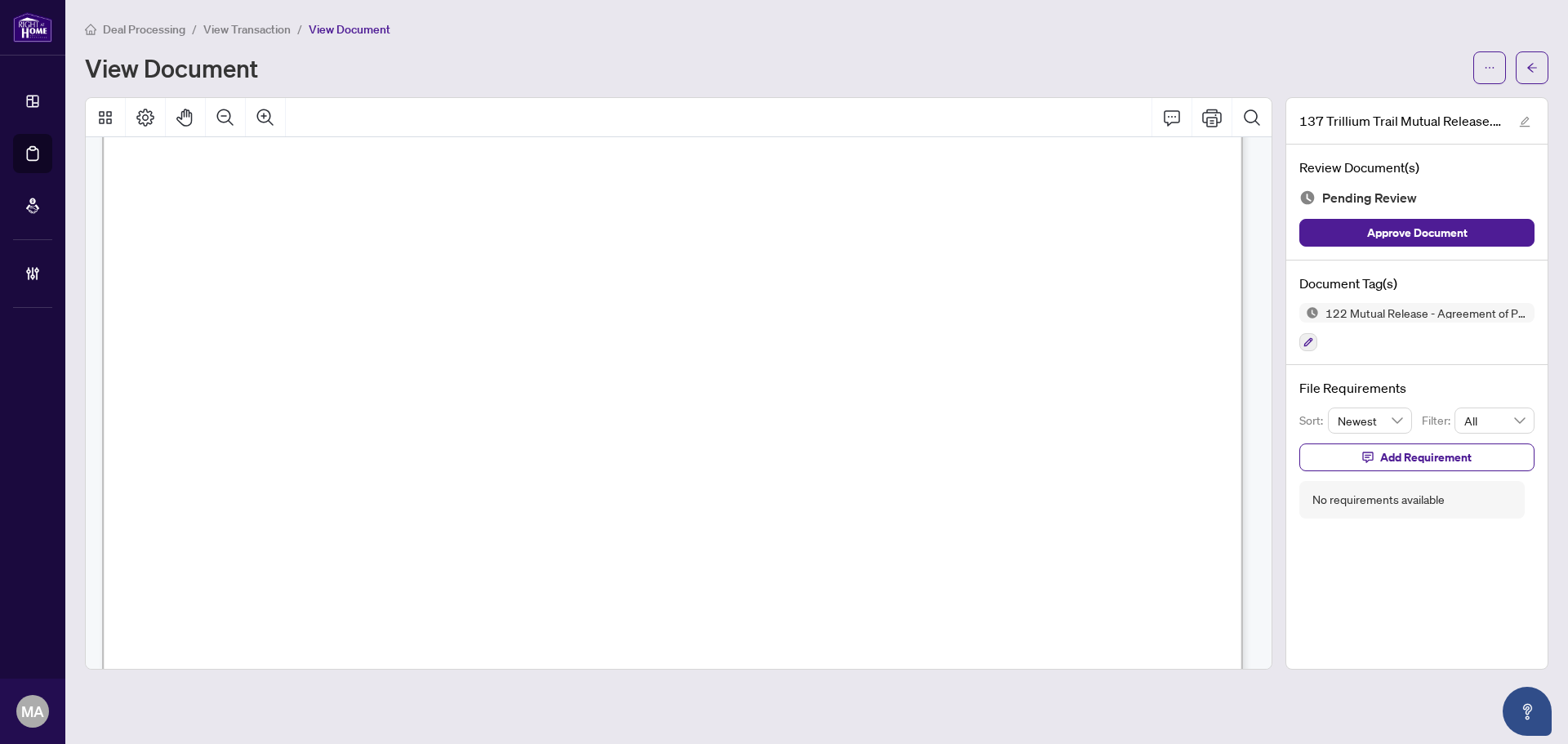
scroll to position [406, 0]
click at [1498, 70] on button "button" at bounding box center [1489, 67] width 32 height 32
click at [1450, 107] on span "Download" at bounding box center [1431, 103] width 124 height 18
click at [232, 115] on icon "Zoom Out" at bounding box center [225, 117] width 19 height 19
click at [230, 115] on icon "Zoom Out" at bounding box center [225, 117] width 19 height 19
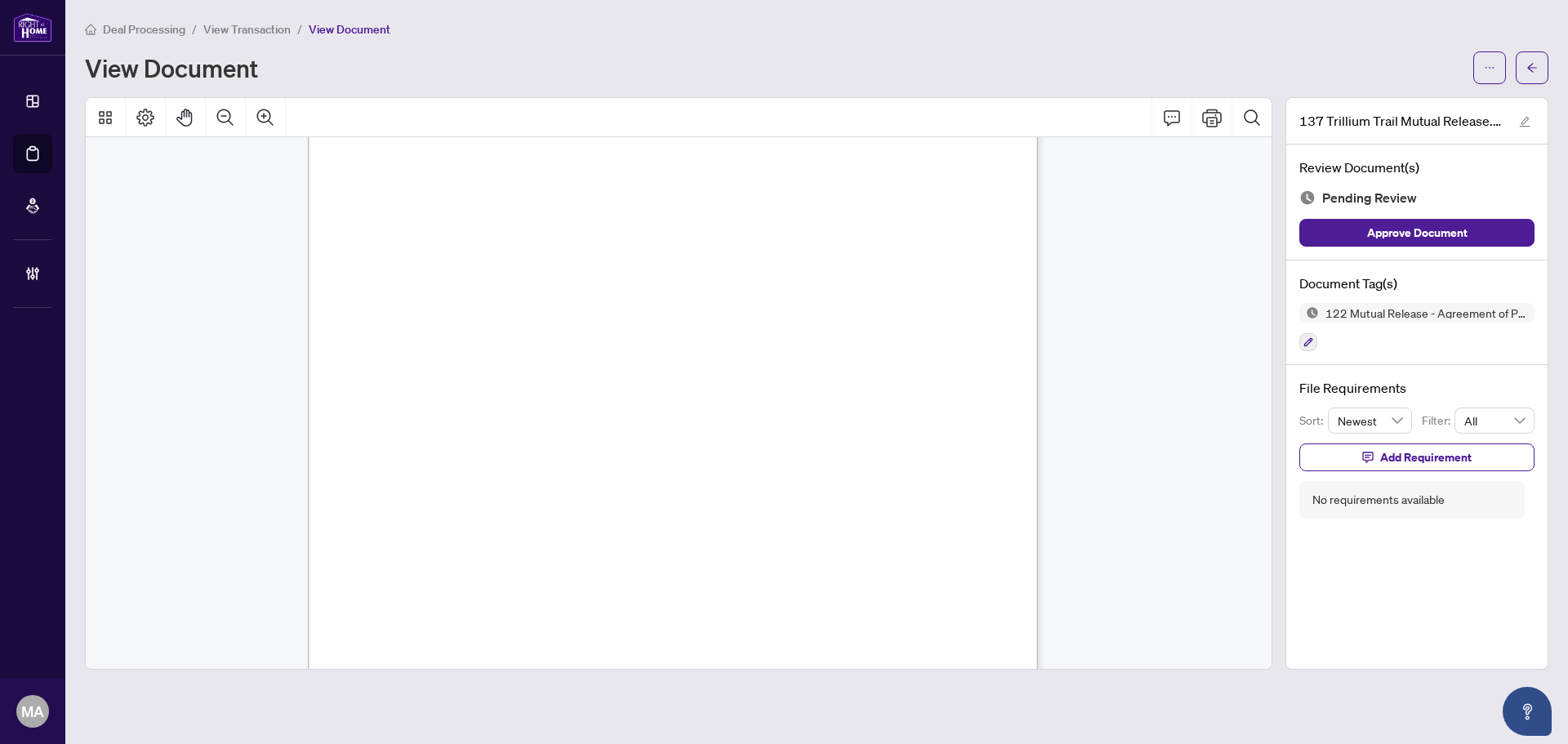
scroll to position [0, 0]
click at [1540, 72] on button "button" at bounding box center [1531, 67] width 32 height 32
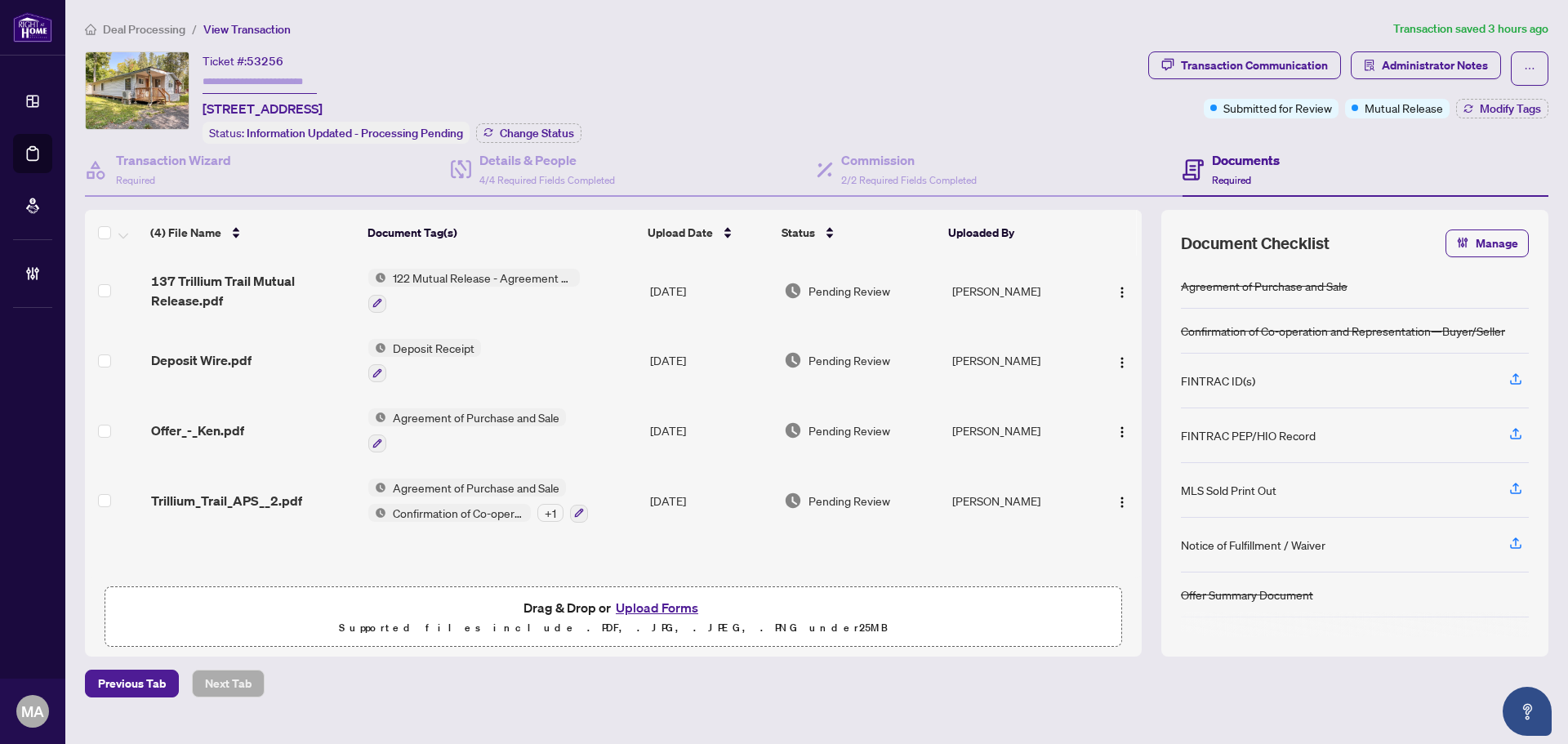
click at [260, 486] on td "Trillium_Trail_APS__2.pdf" at bounding box center [253, 500] width 217 height 70
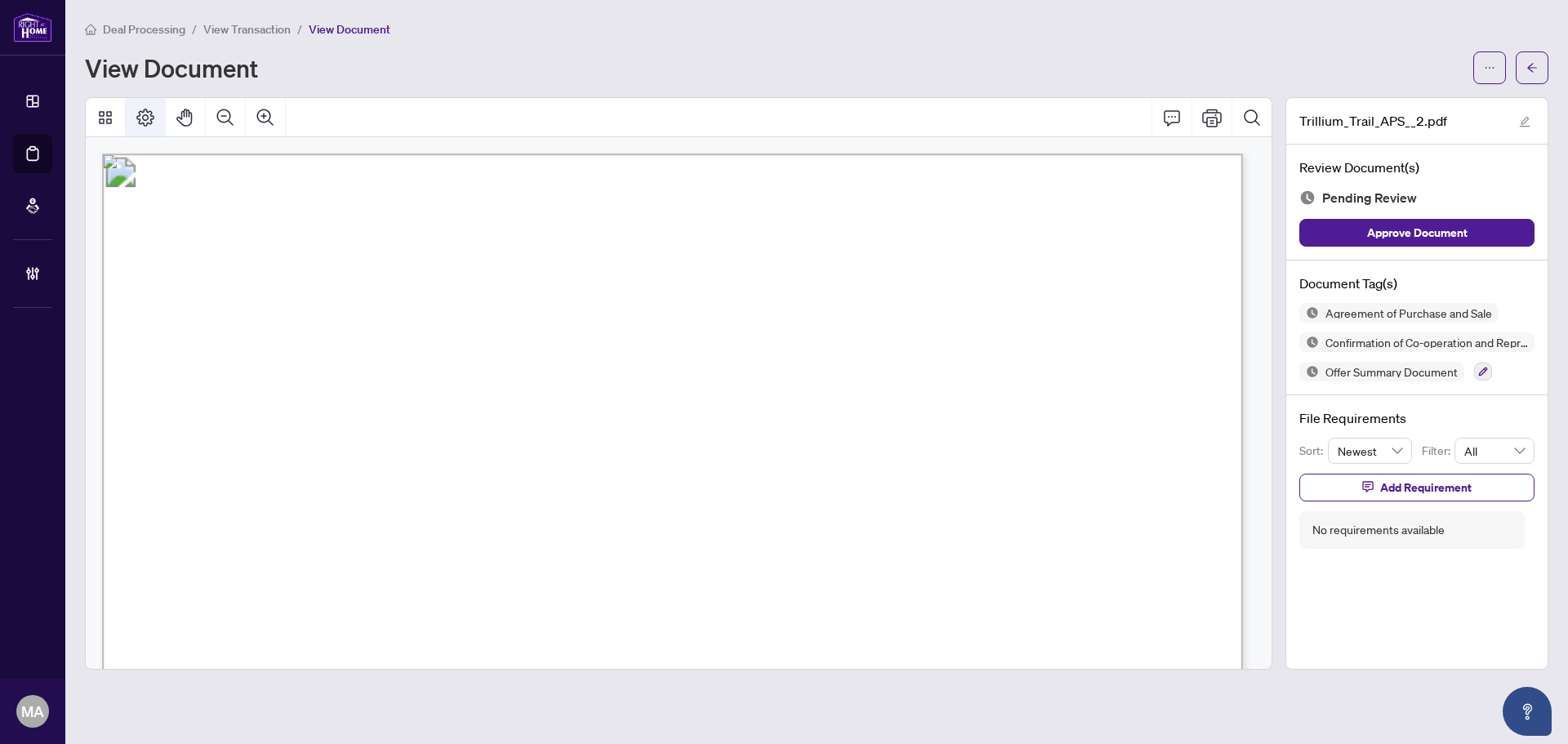
click at [226, 110] on icon "Zoom Out" at bounding box center [225, 117] width 19 height 19
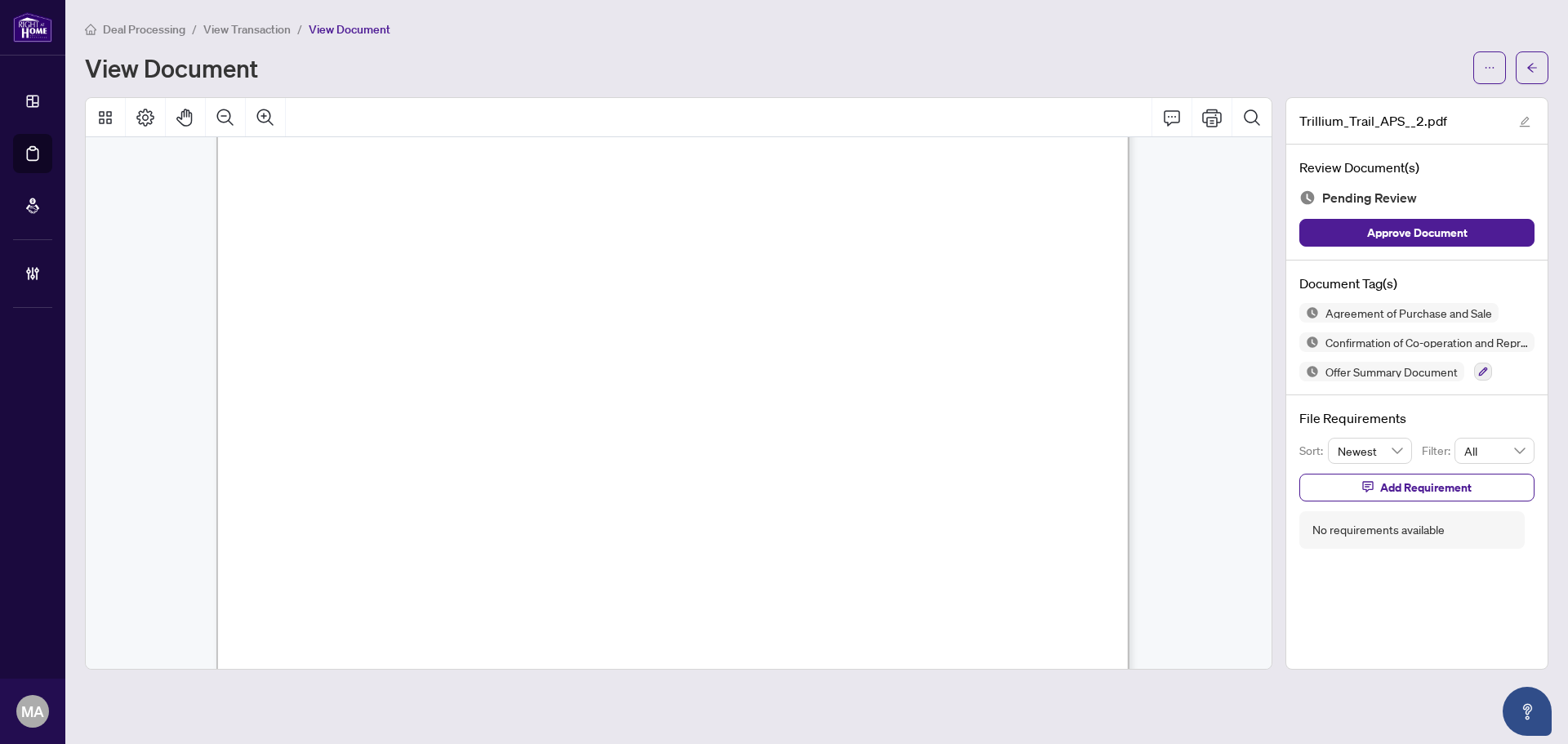
scroll to position [3758, 0]
click at [1527, 60] on span "button" at bounding box center [1532, 68] width 11 height 26
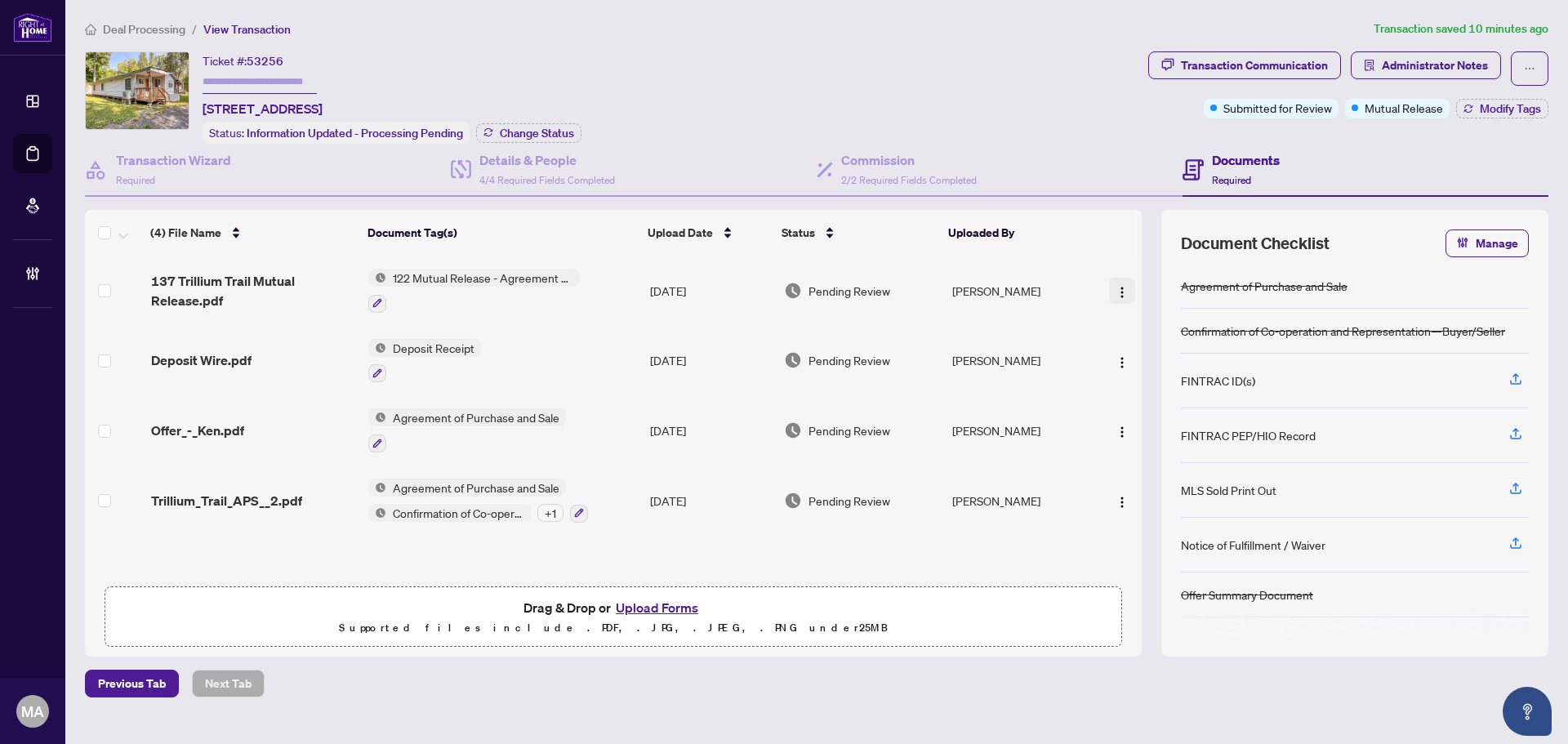
click at [1109, 290] on button "button" at bounding box center [1122, 291] width 26 height 26
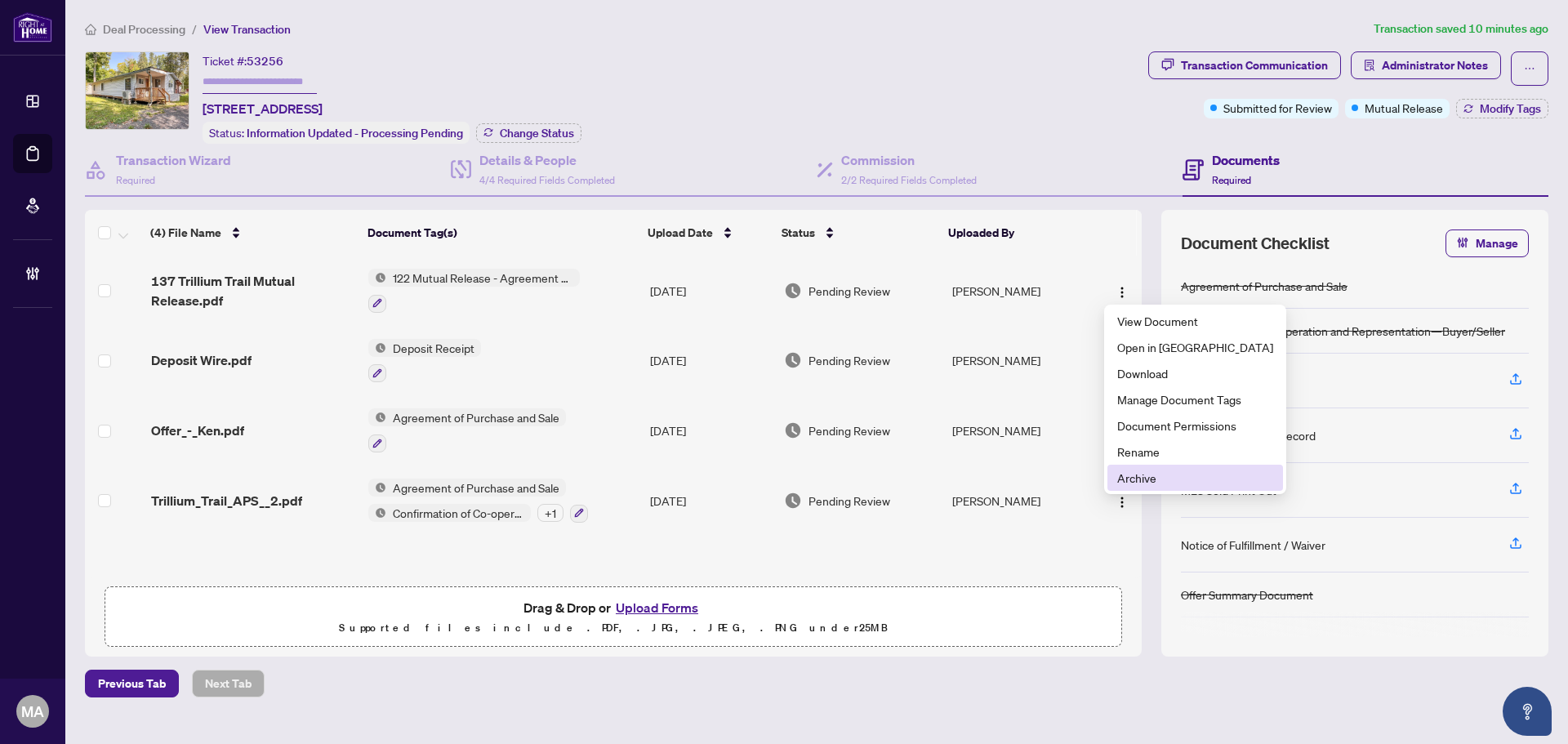
click at [1124, 479] on span "Archive" at bounding box center [1195, 478] width 156 height 18
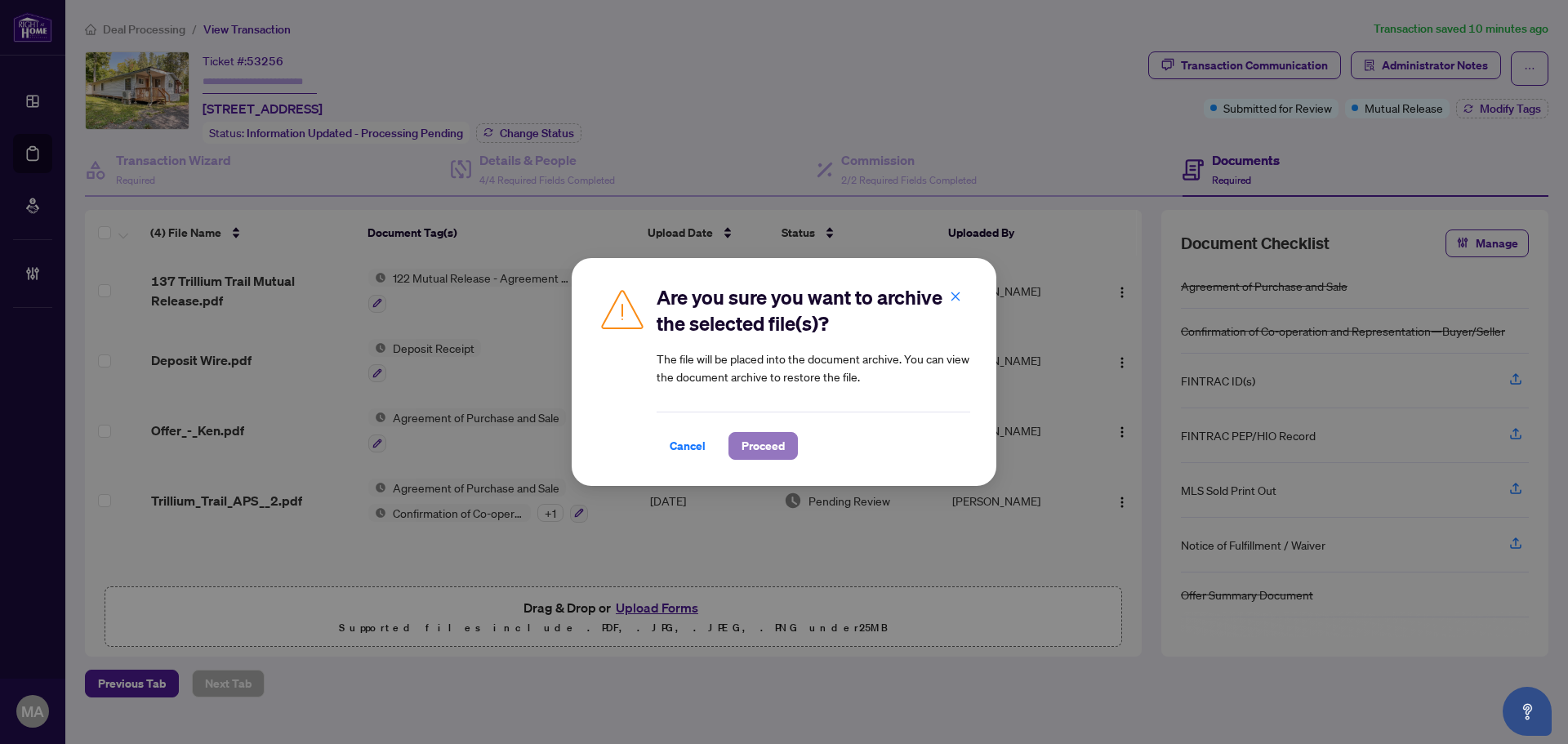
click at [749, 445] on span "Proceed" at bounding box center [763, 446] width 44 height 26
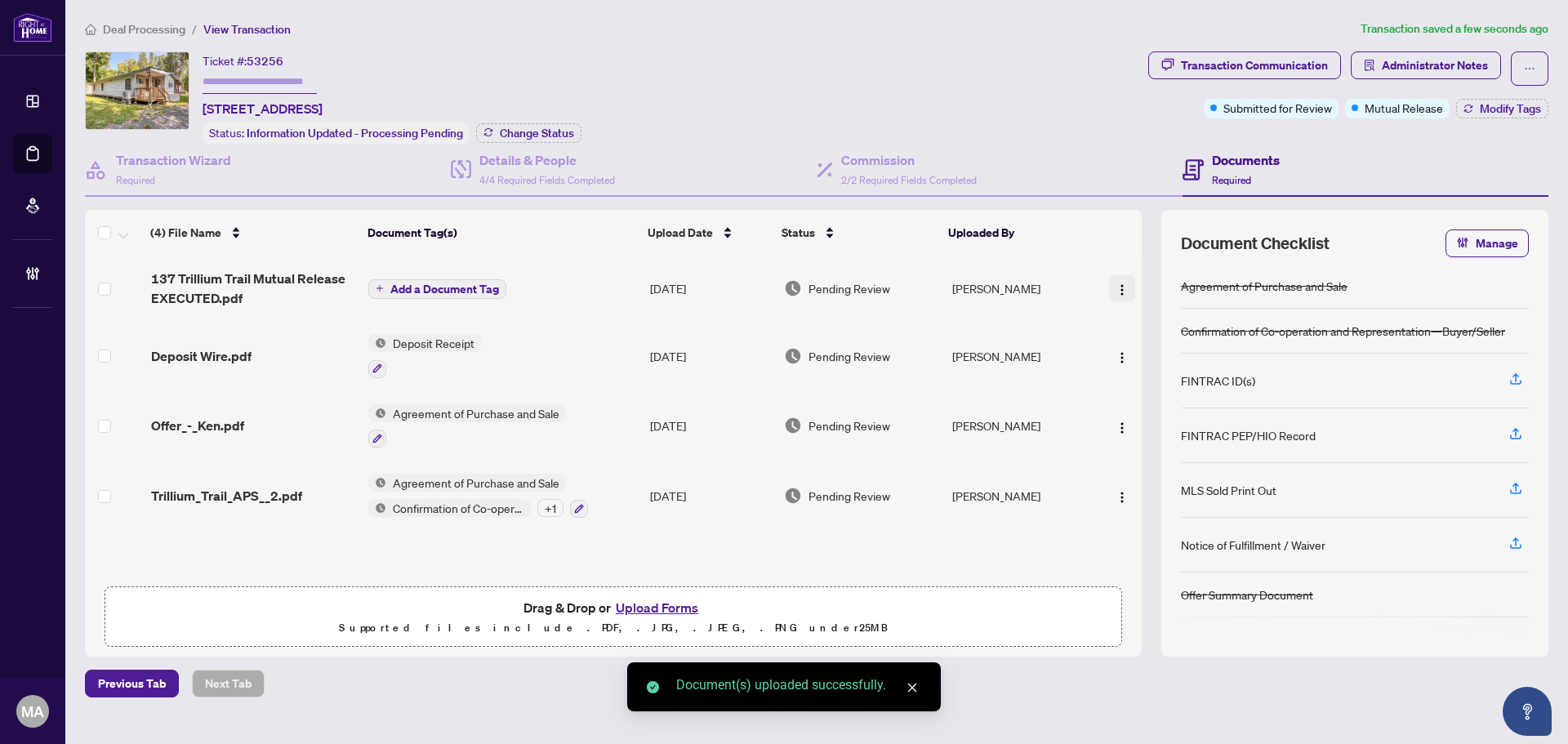
click at [1109, 293] on button "button" at bounding box center [1122, 288] width 26 height 26
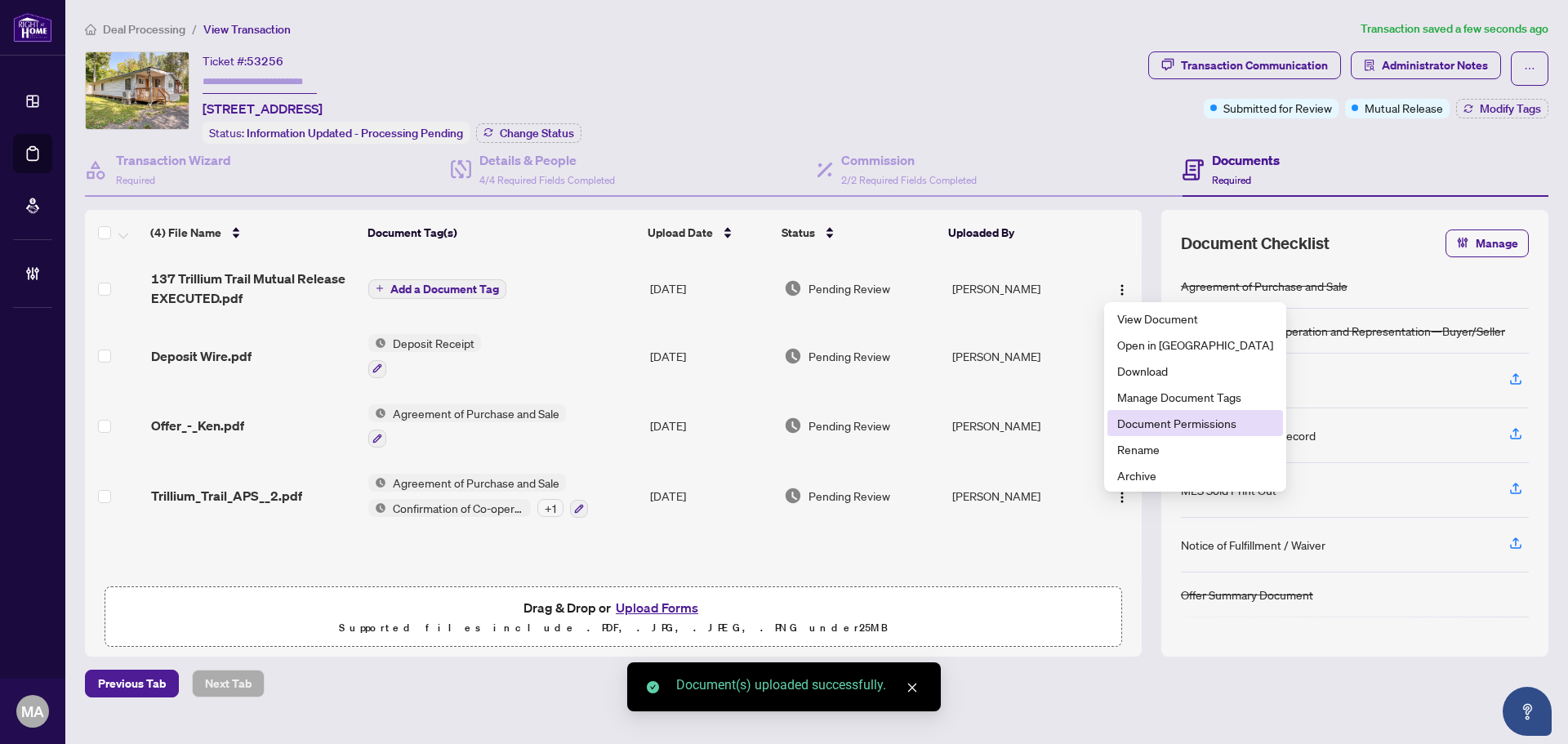
click at [1147, 418] on span "Document Permissions" at bounding box center [1195, 423] width 156 height 18
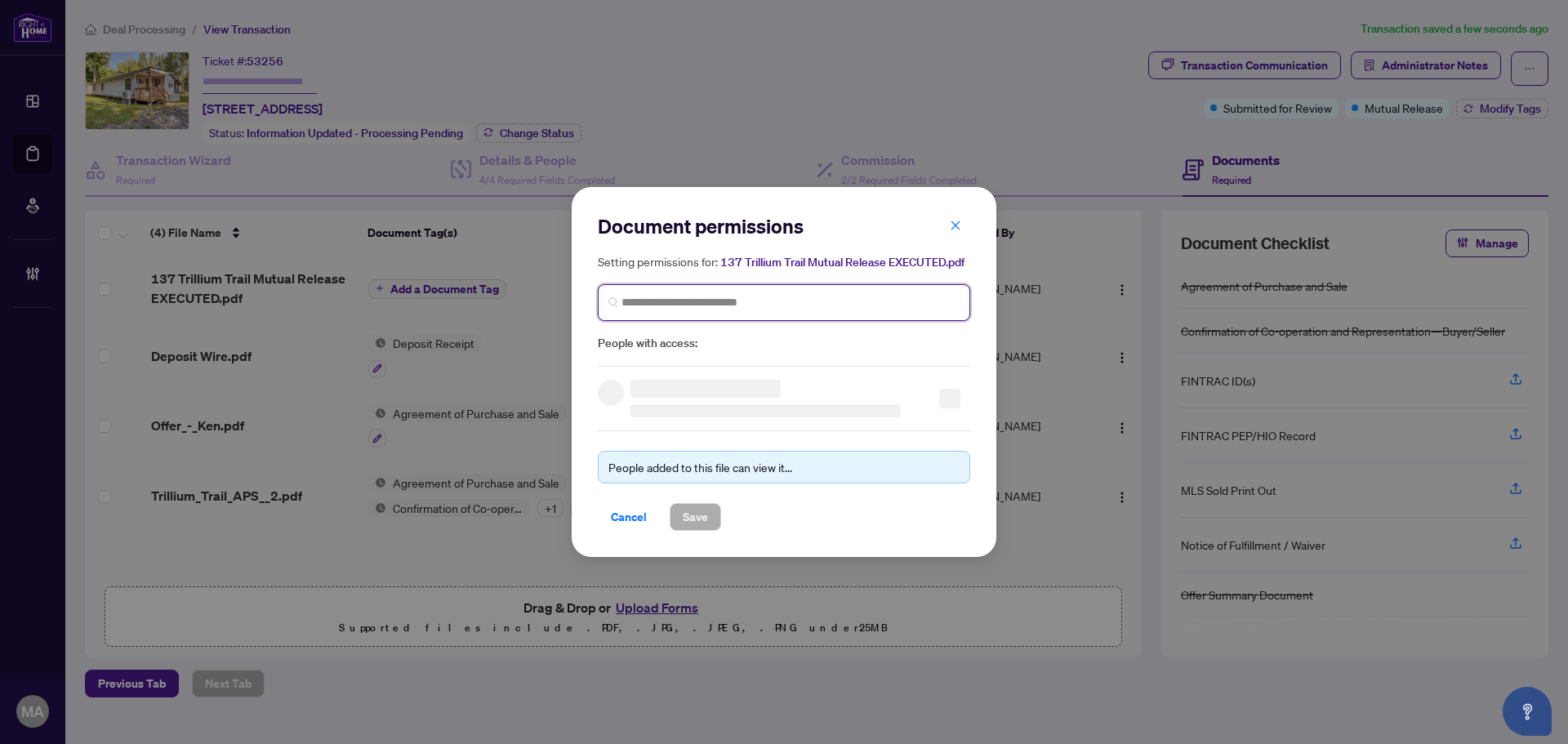
click at [868, 299] on input "search" at bounding box center [790, 303] width 338 height 17
type input "*******"
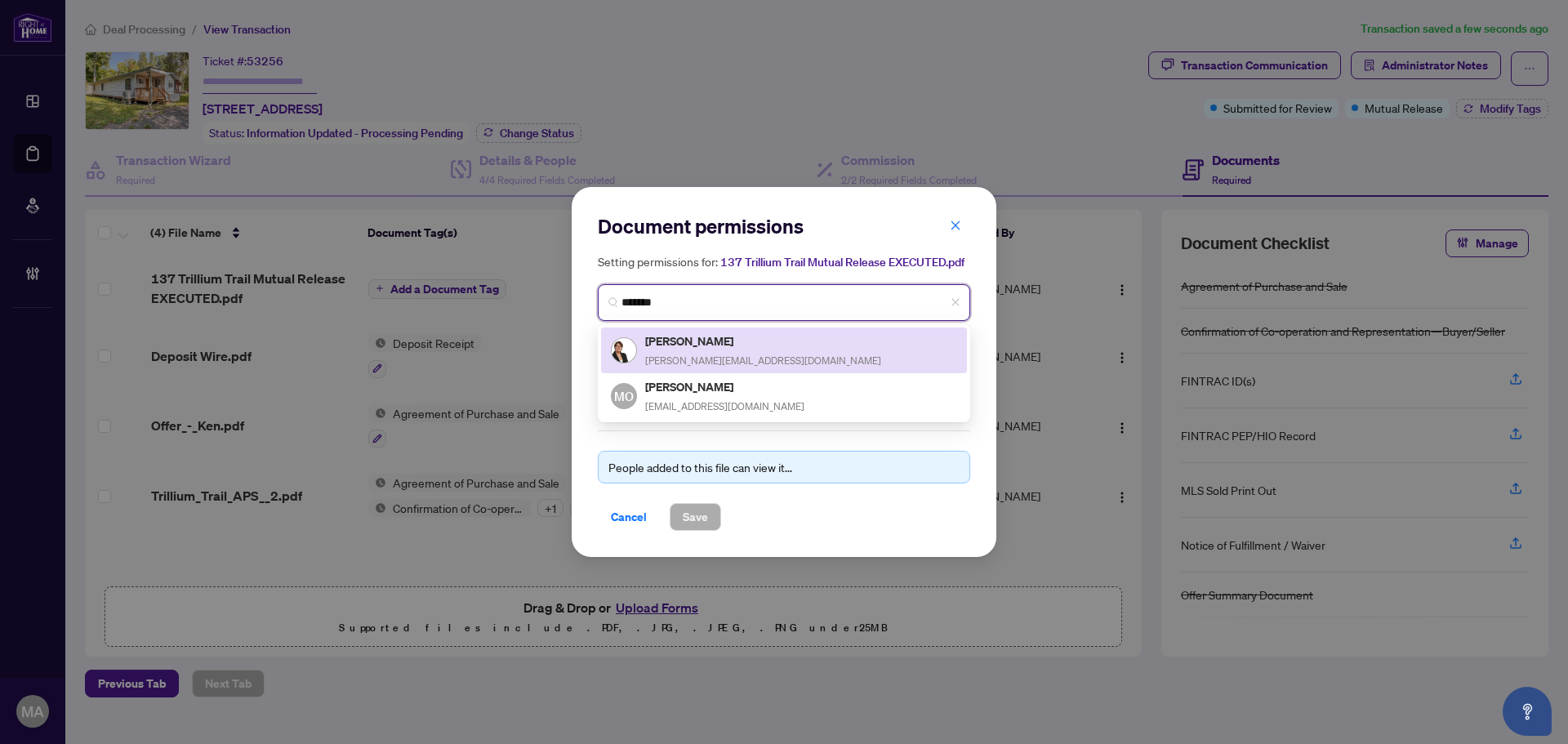
click at [829, 345] on div "[PERSON_NAME] [PERSON_NAME][EMAIL_ADDRESS][DOMAIN_NAME]" at bounding box center [784, 350] width 347 height 38
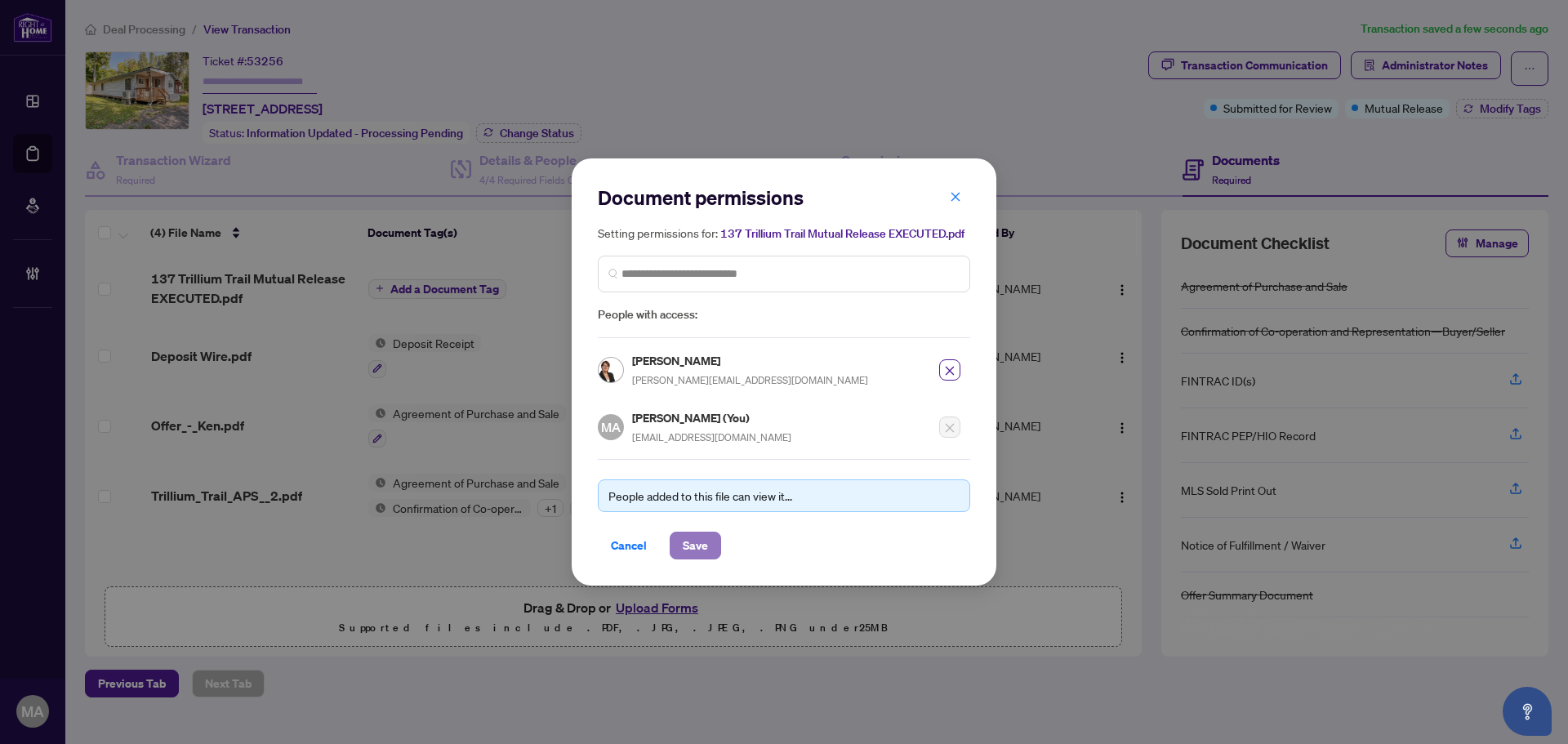
click at [699, 551] on span "Save" at bounding box center [695, 546] width 25 height 26
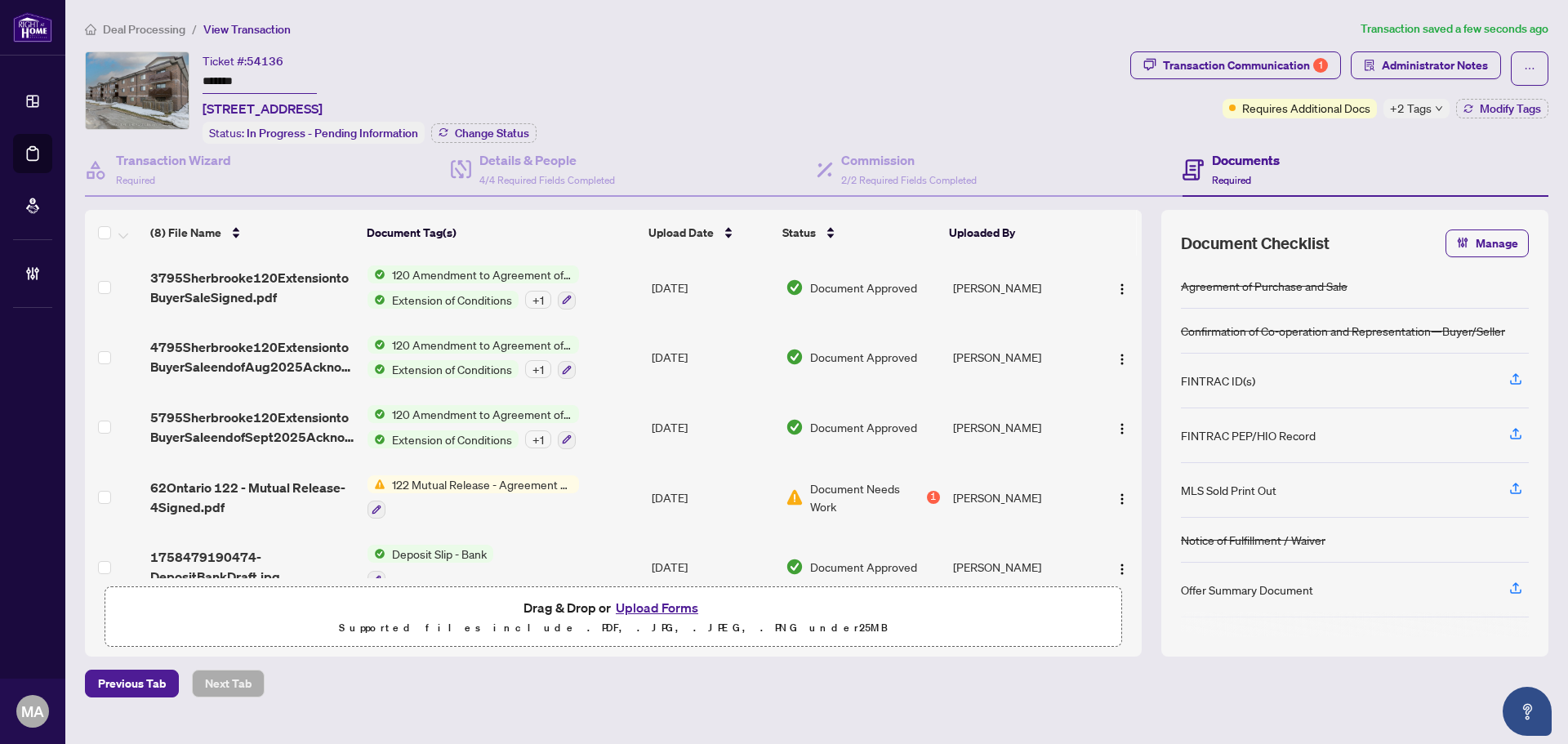
scroll to position [240, 0]
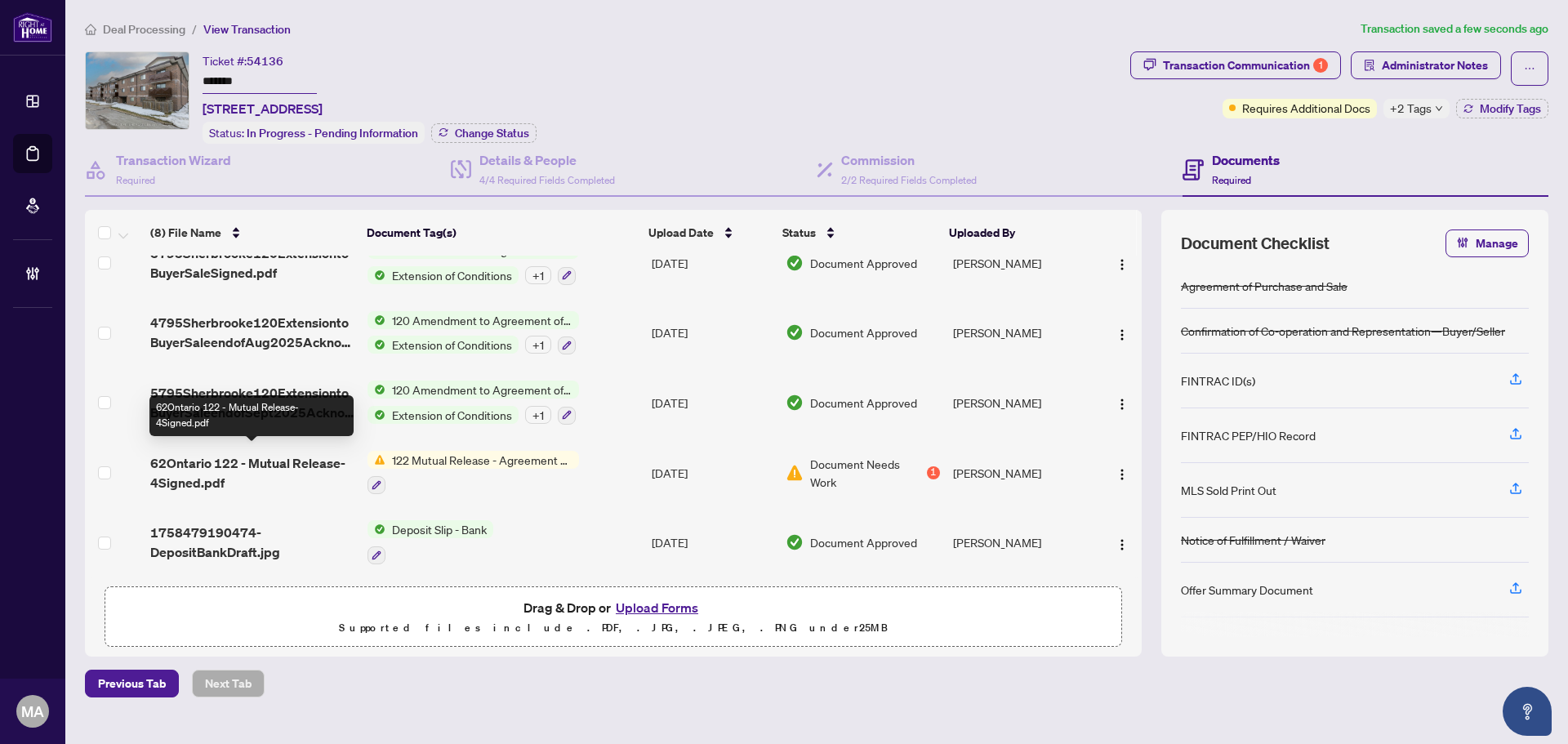
click at [242, 464] on span "62Ontario 122 - Mutual Release-4Signed.pdf" at bounding box center [252, 472] width 204 height 39
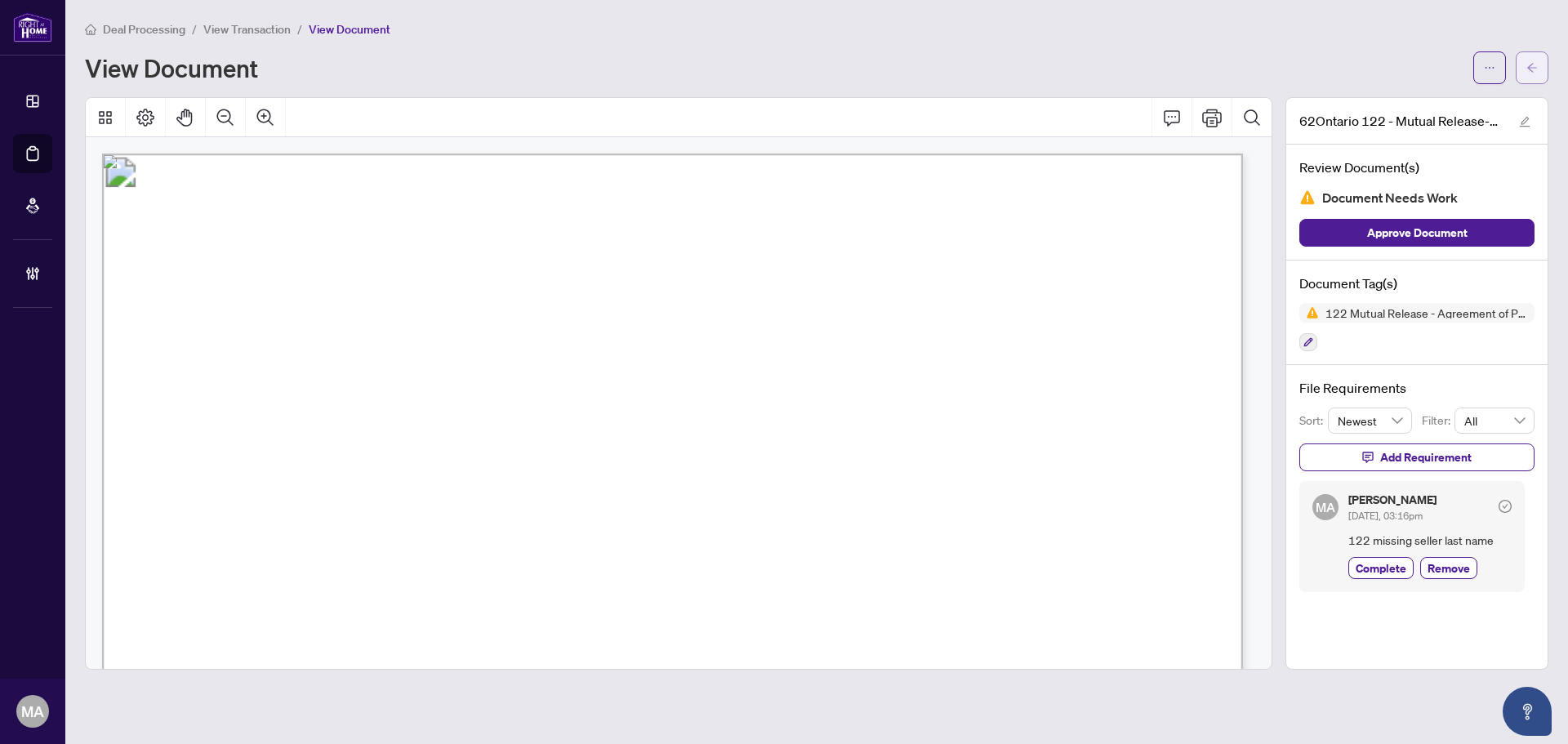
click at [1531, 65] on icon "arrow-left" at bounding box center [1532, 67] width 11 height 11
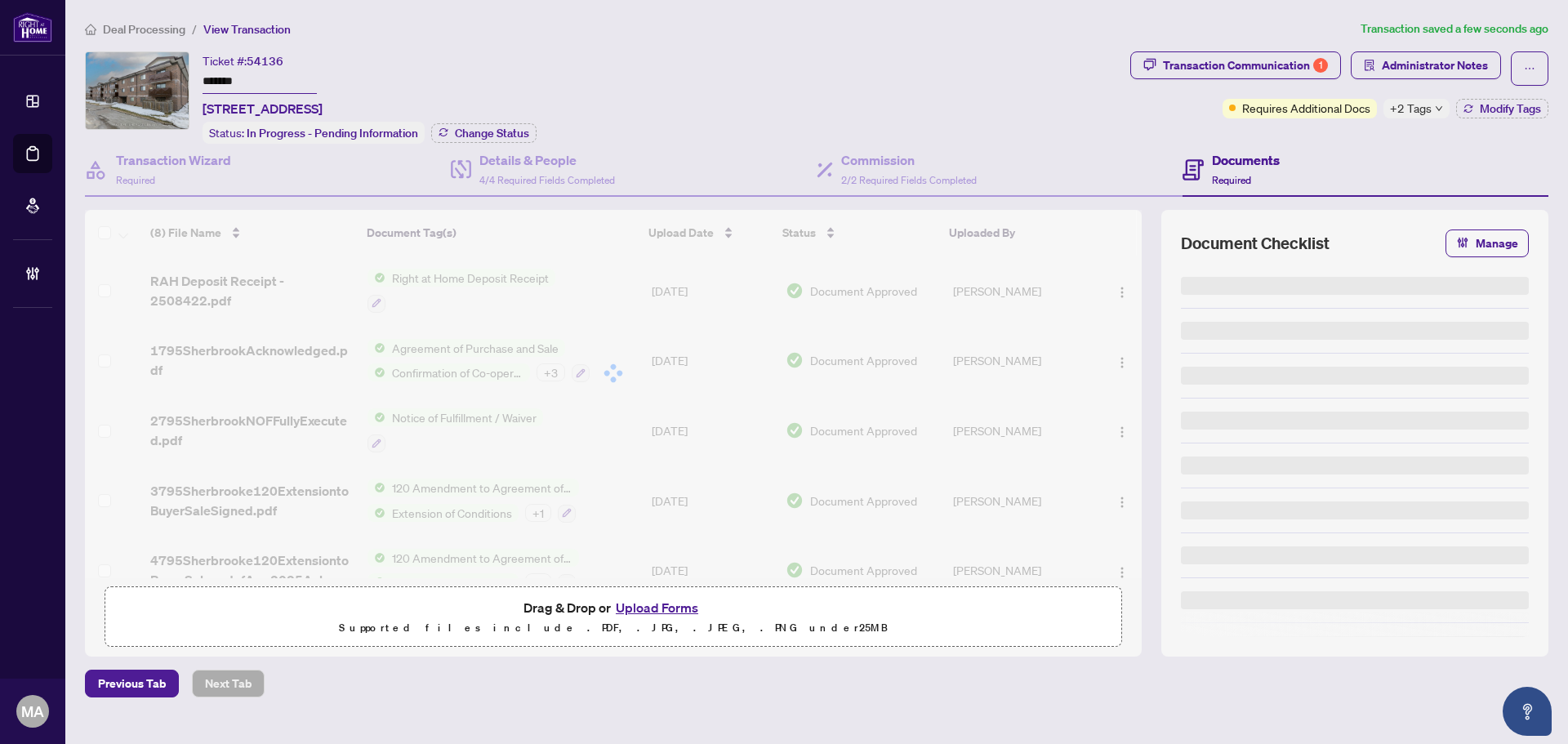
click at [1420, 46] on div "Deal Processing / View Transaction Transaction saved a few seconds ago Ticket #…" at bounding box center [816, 358] width 1476 height 678
click at [1418, 54] on span "Administrator Notes" at bounding box center [1435, 65] width 107 height 26
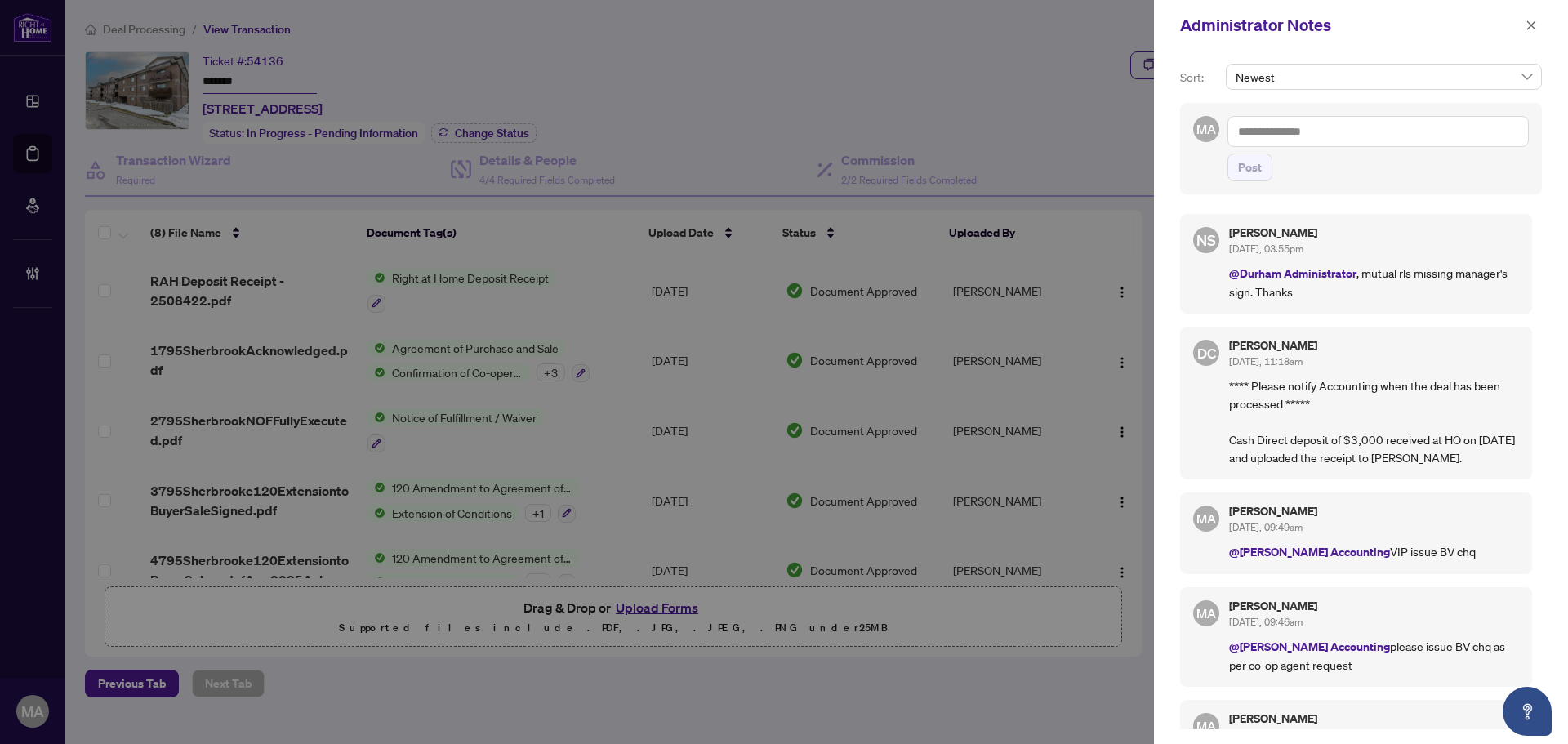
click at [1396, 134] on textarea at bounding box center [1378, 132] width 301 height 31
click at [1316, 151] on li "Neena Sharma" at bounding box center [1368, 143] width 196 height 28
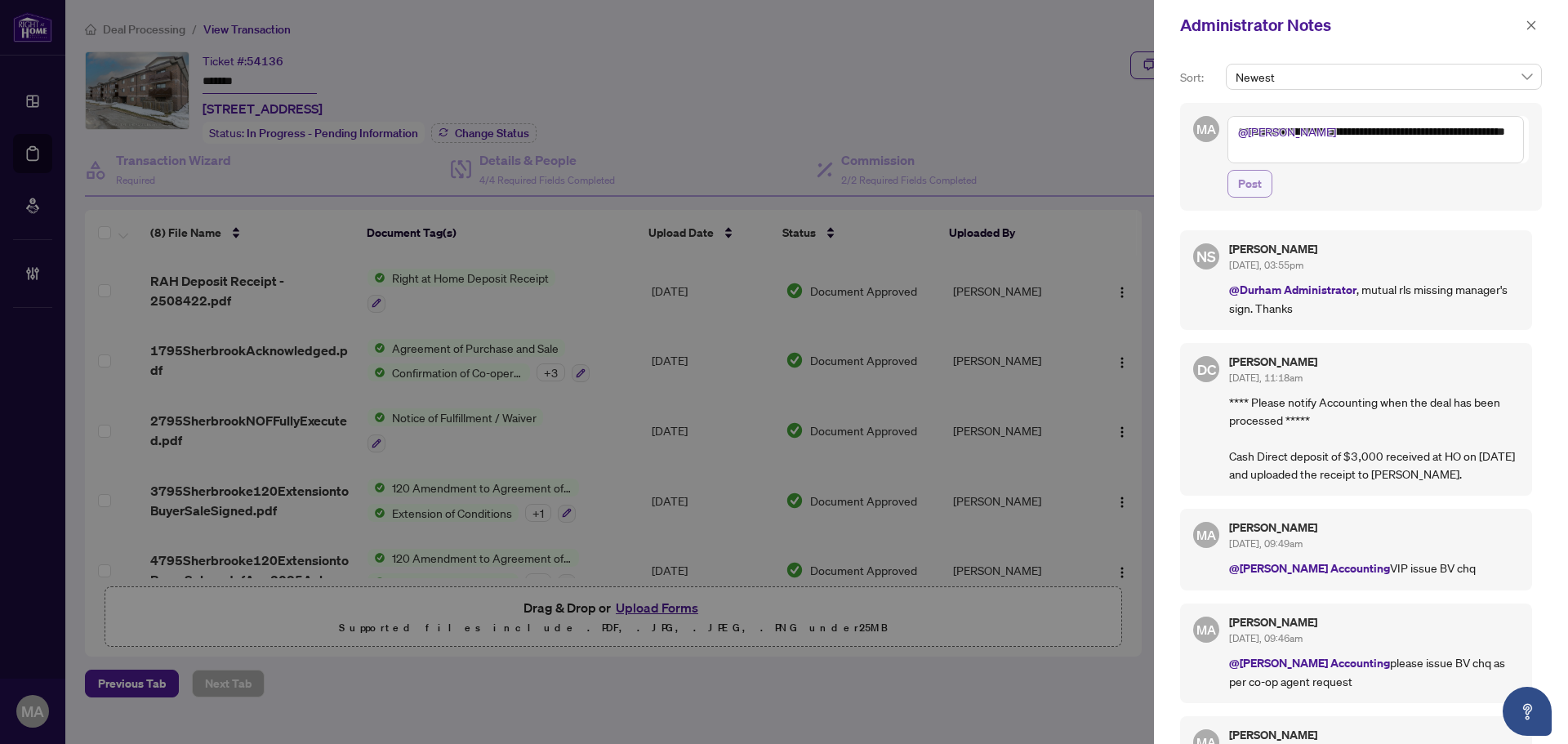
type textarea "**********"
click at [1256, 176] on span "Post" at bounding box center [1249, 184] width 24 height 26
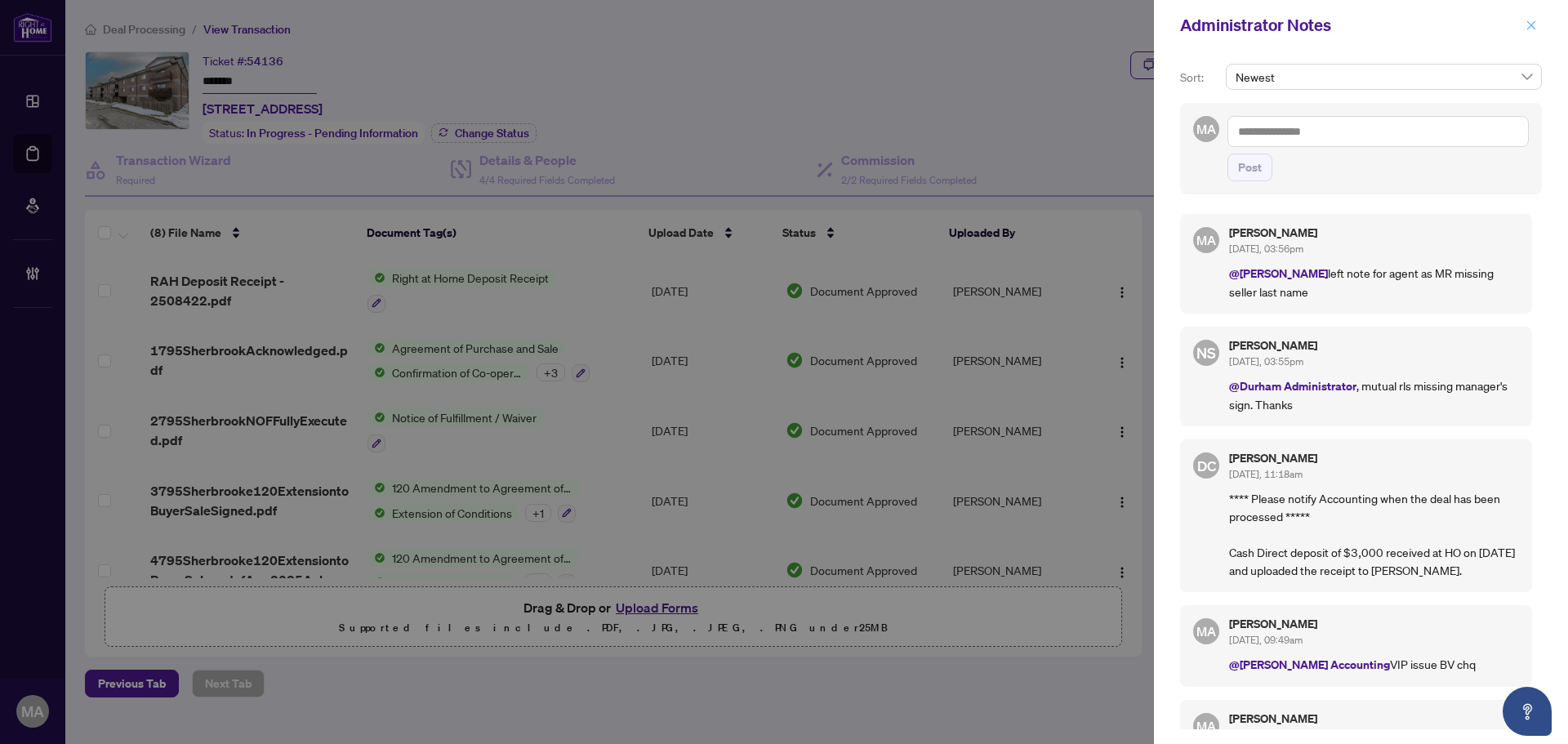
click at [1530, 32] on span "button" at bounding box center [1531, 25] width 11 height 26
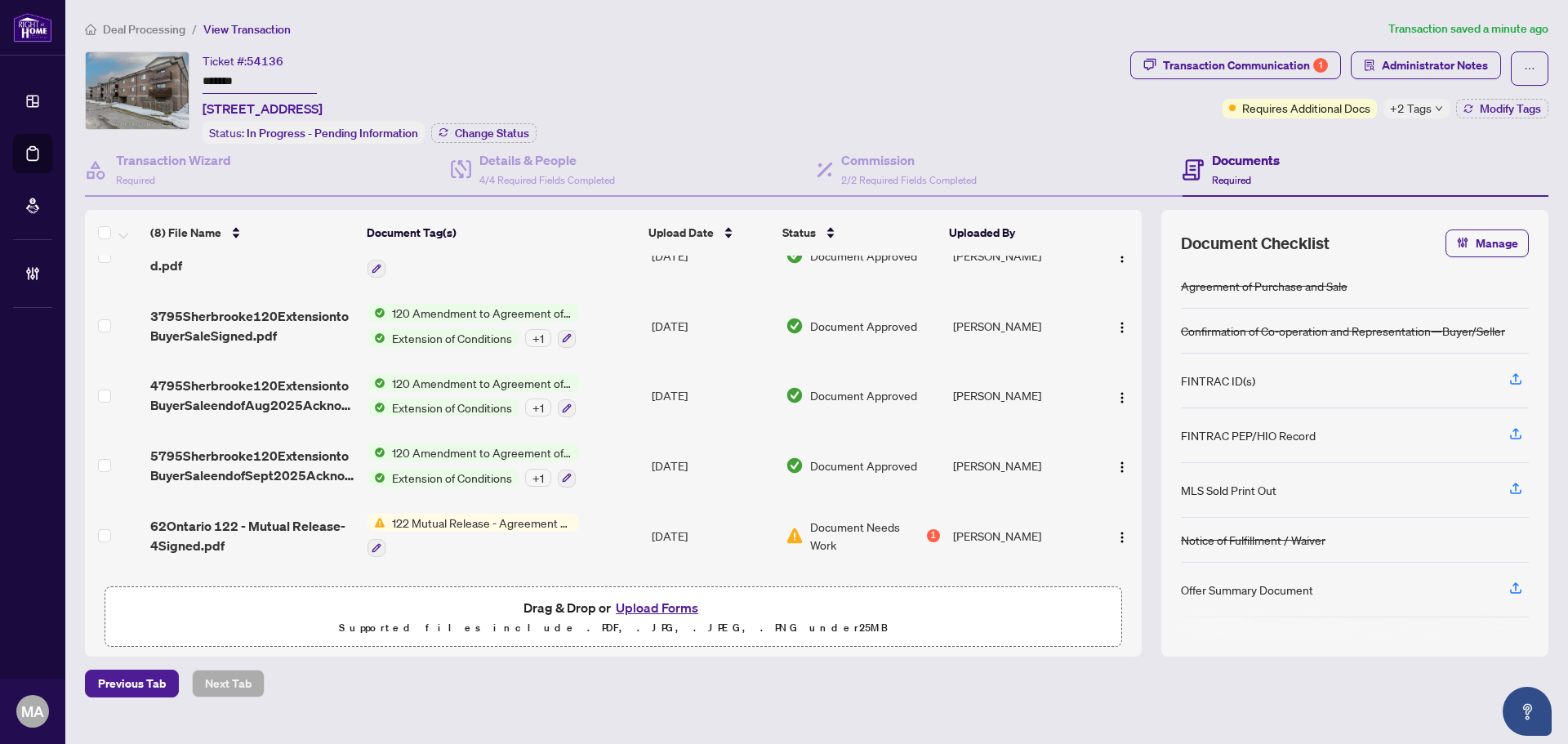
scroll to position [77, 0]
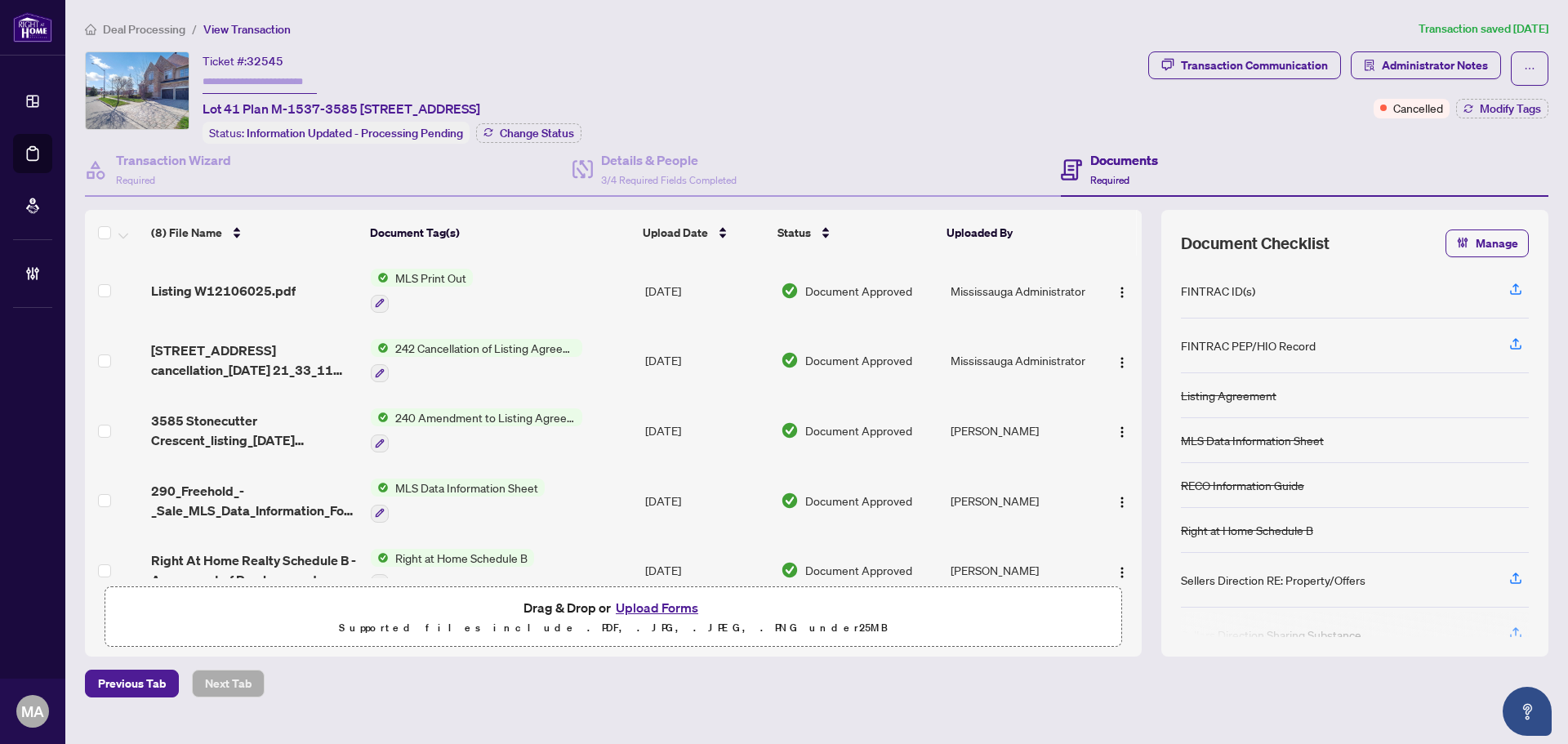
click at [266, 54] on span "32545" at bounding box center [265, 61] width 37 height 15
copy span "32545"
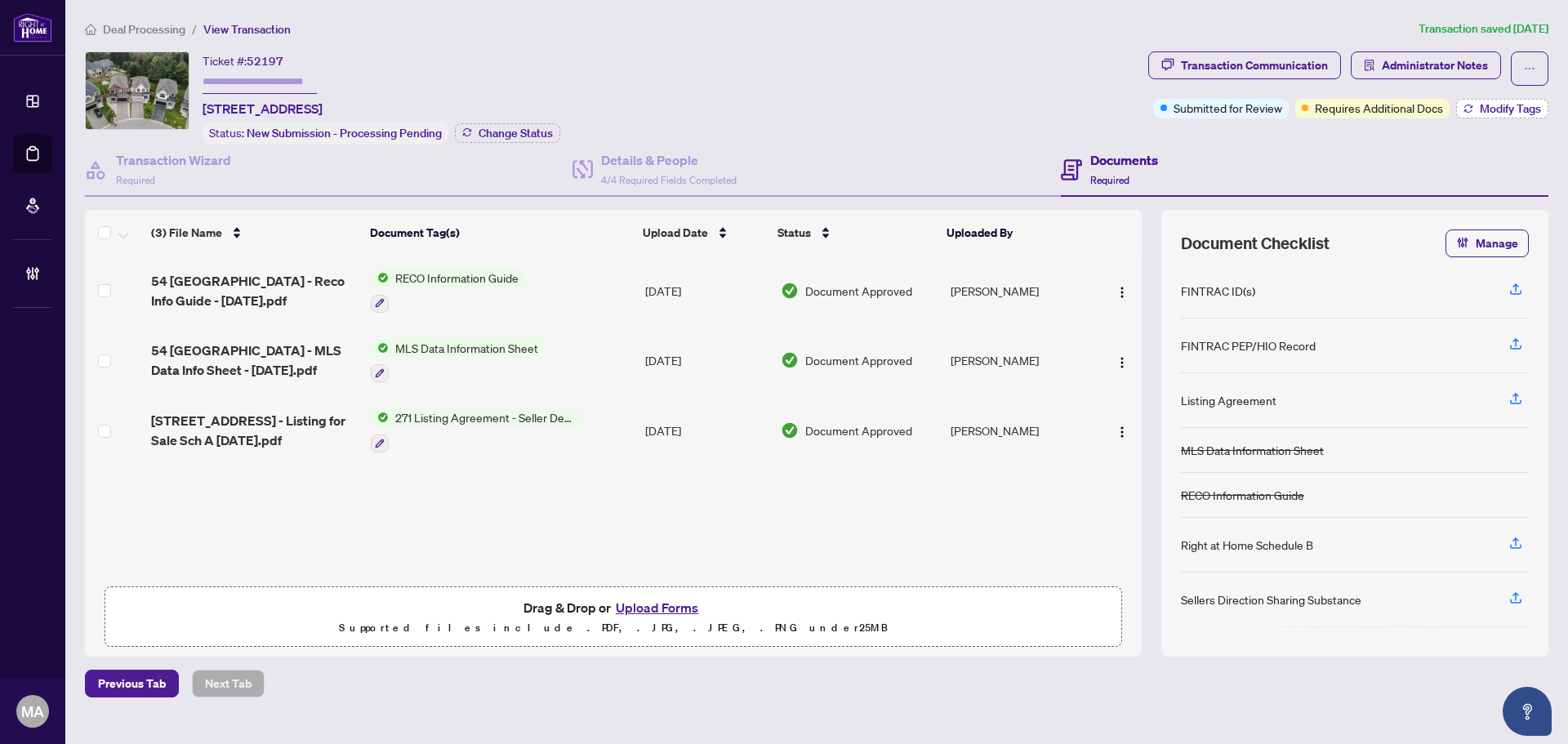
click at [1509, 107] on span "Modify Tags" at bounding box center [1510, 108] width 61 height 11
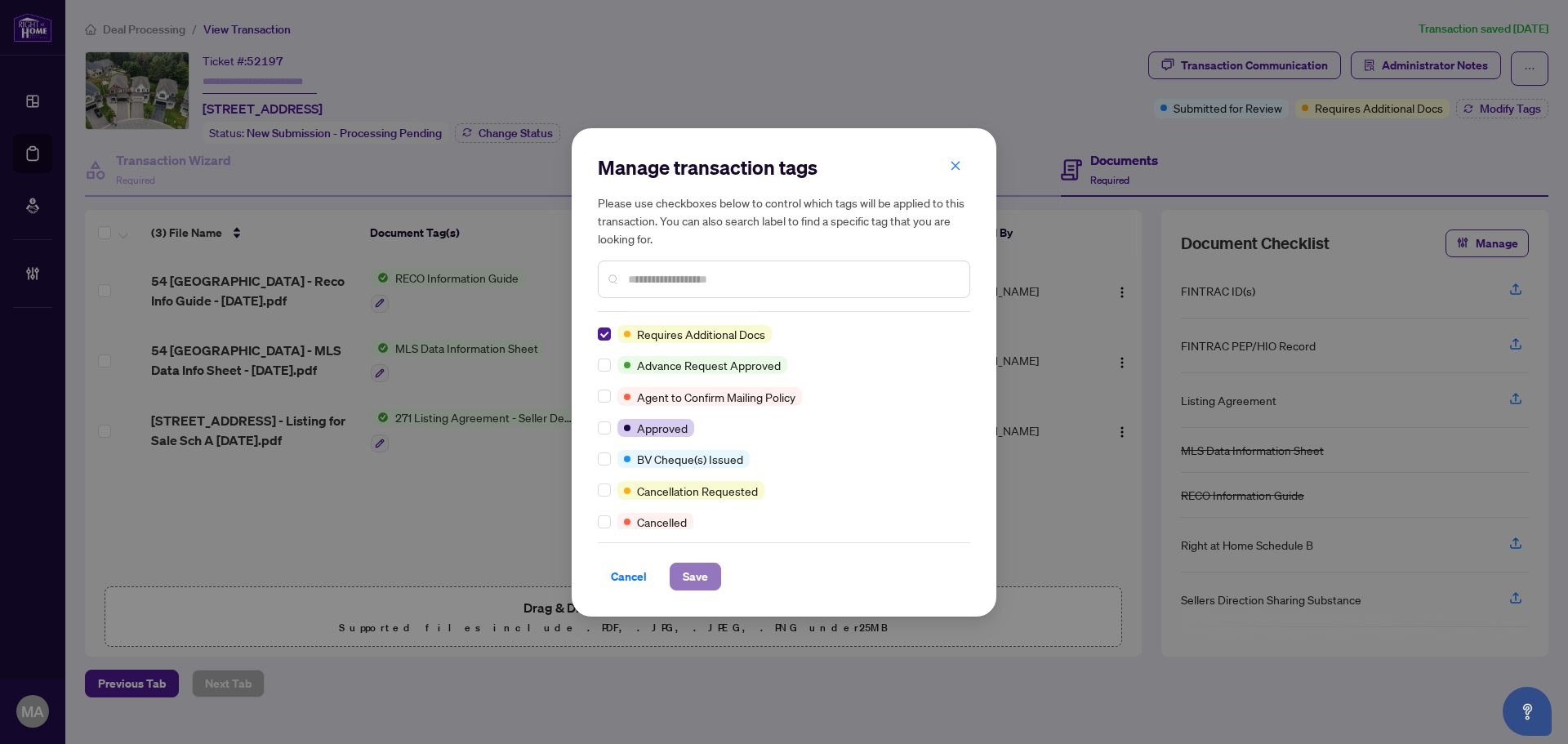
click at [698, 568] on span "Save" at bounding box center [695, 577] width 25 height 26
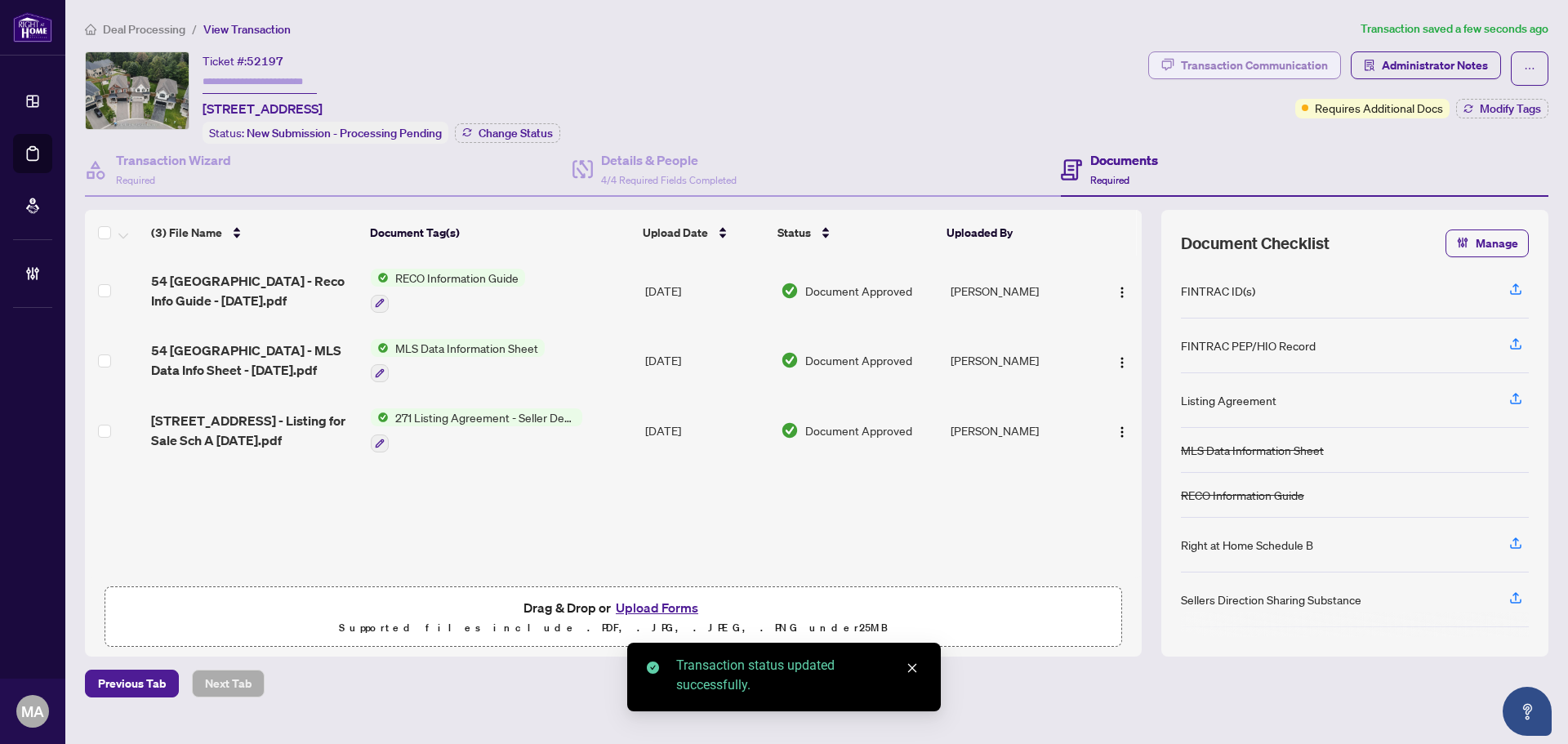
click at [1259, 56] on div "Transaction Communication" at bounding box center [1255, 65] width 147 height 26
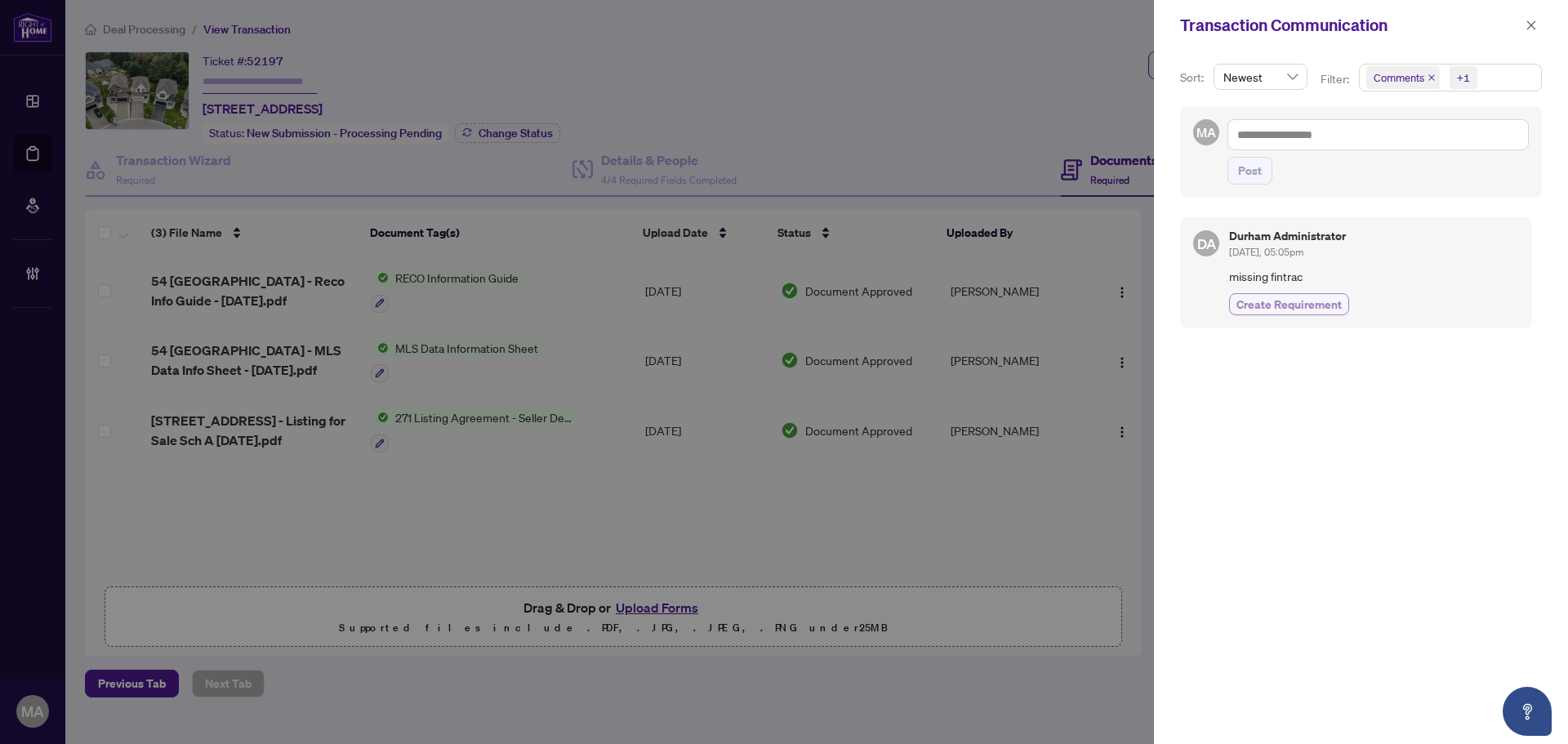
click at [1283, 300] on span "Create Requirement" at bounding box center [1289, 305] width 106 height 17
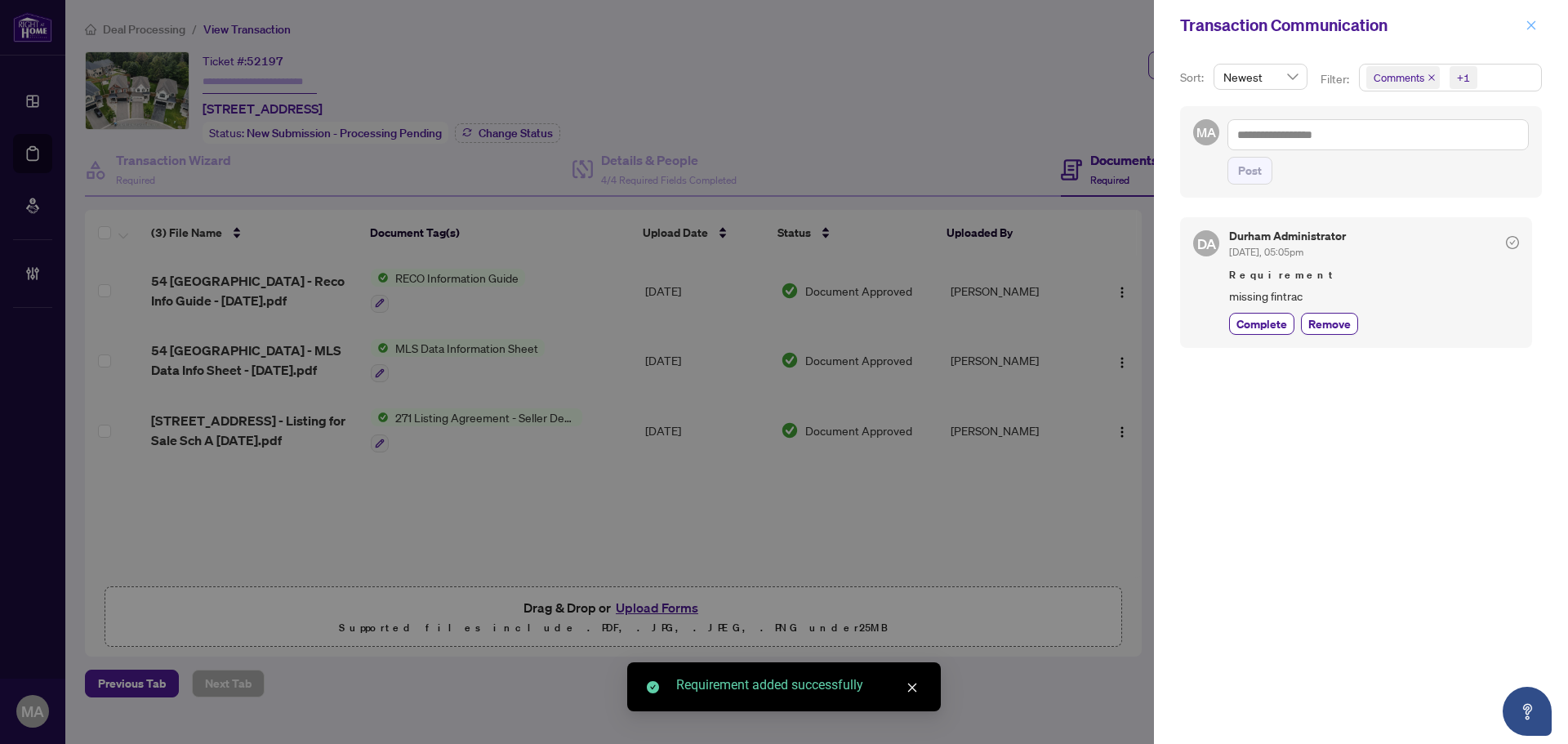
click at [1530, 26] on icon "close" at bounding box center [1531, 24] width 11 height 11
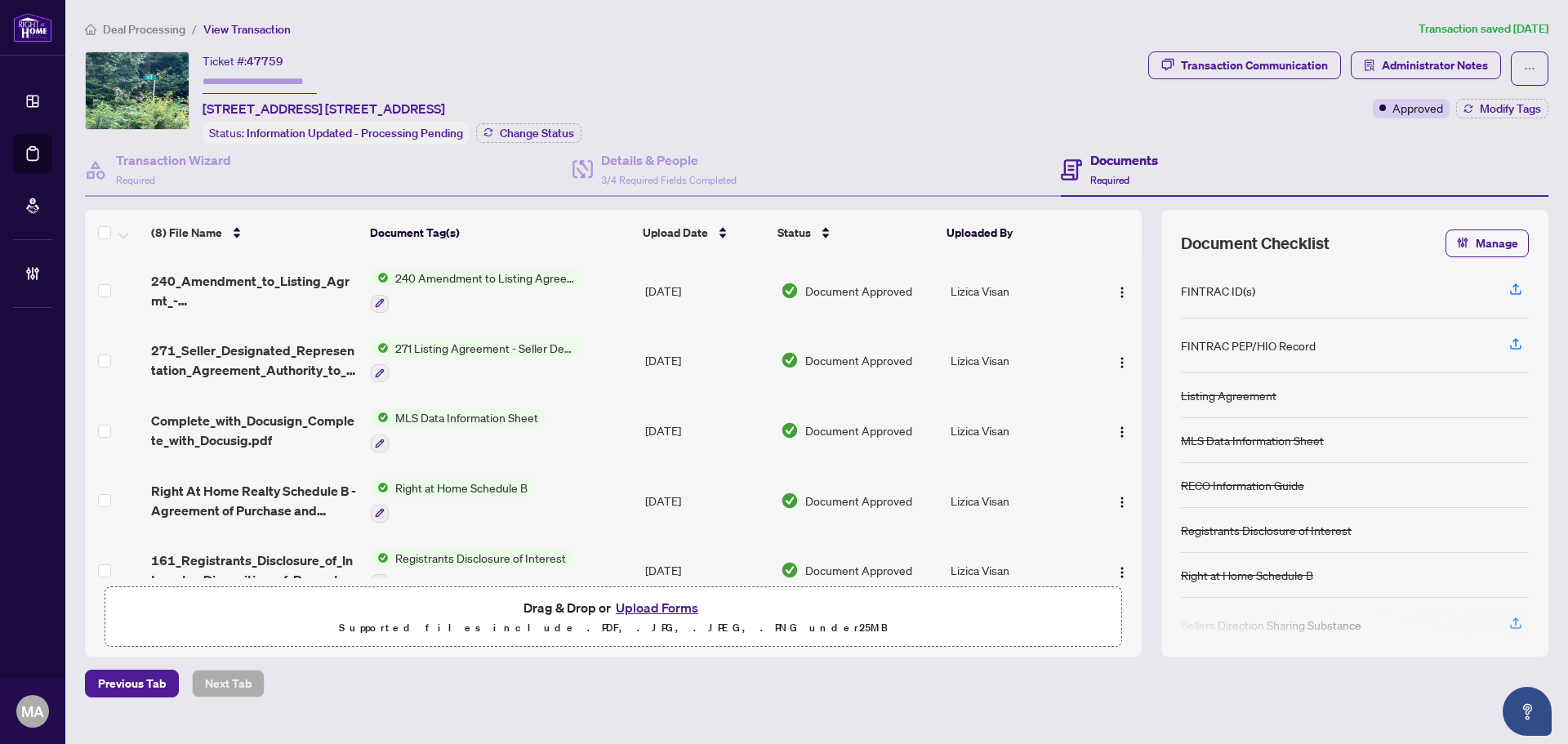
click at [272, 54] on span "47759" at bounding box center [265, 61] width 37 height 15
copy span "47759"
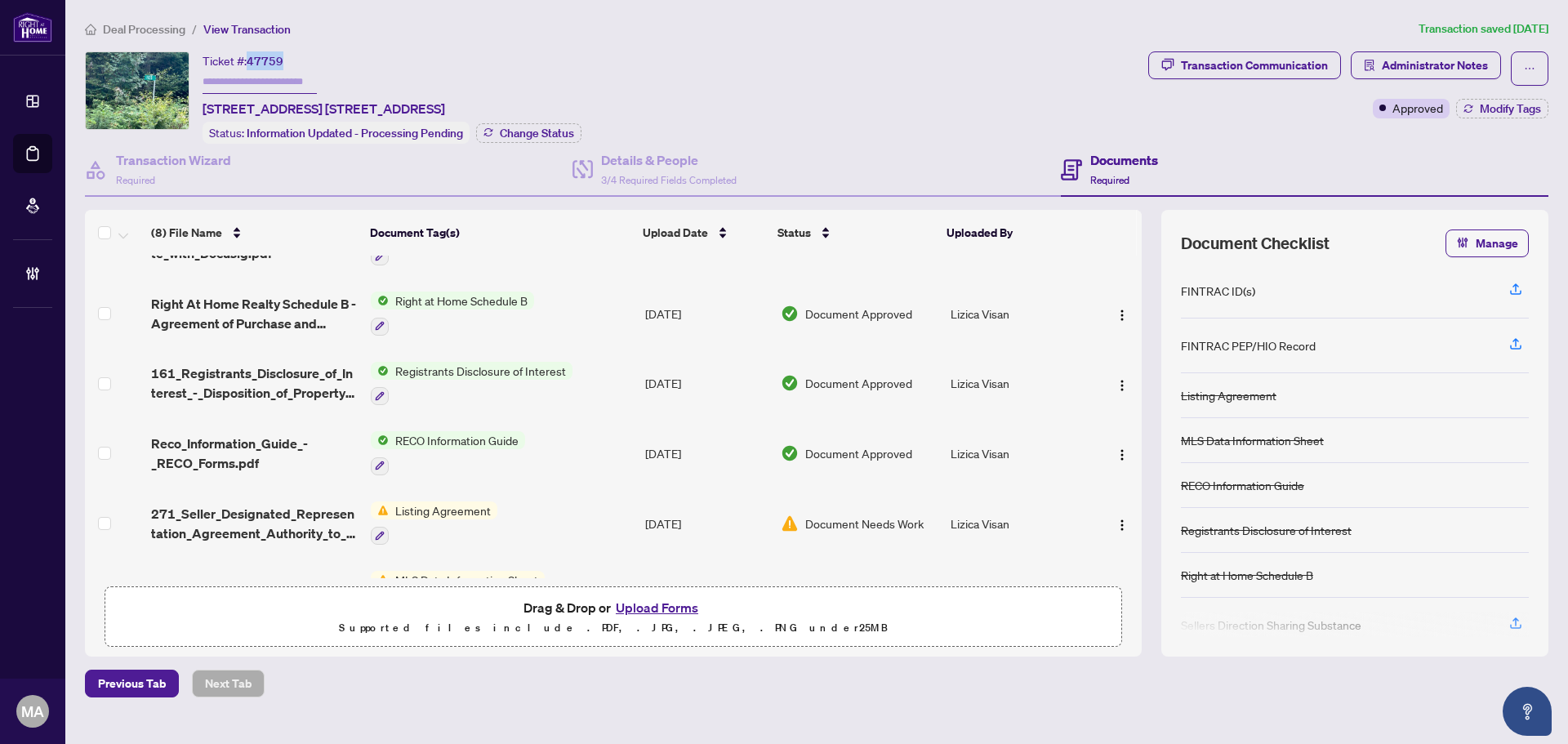
scroll to position [240, 0]
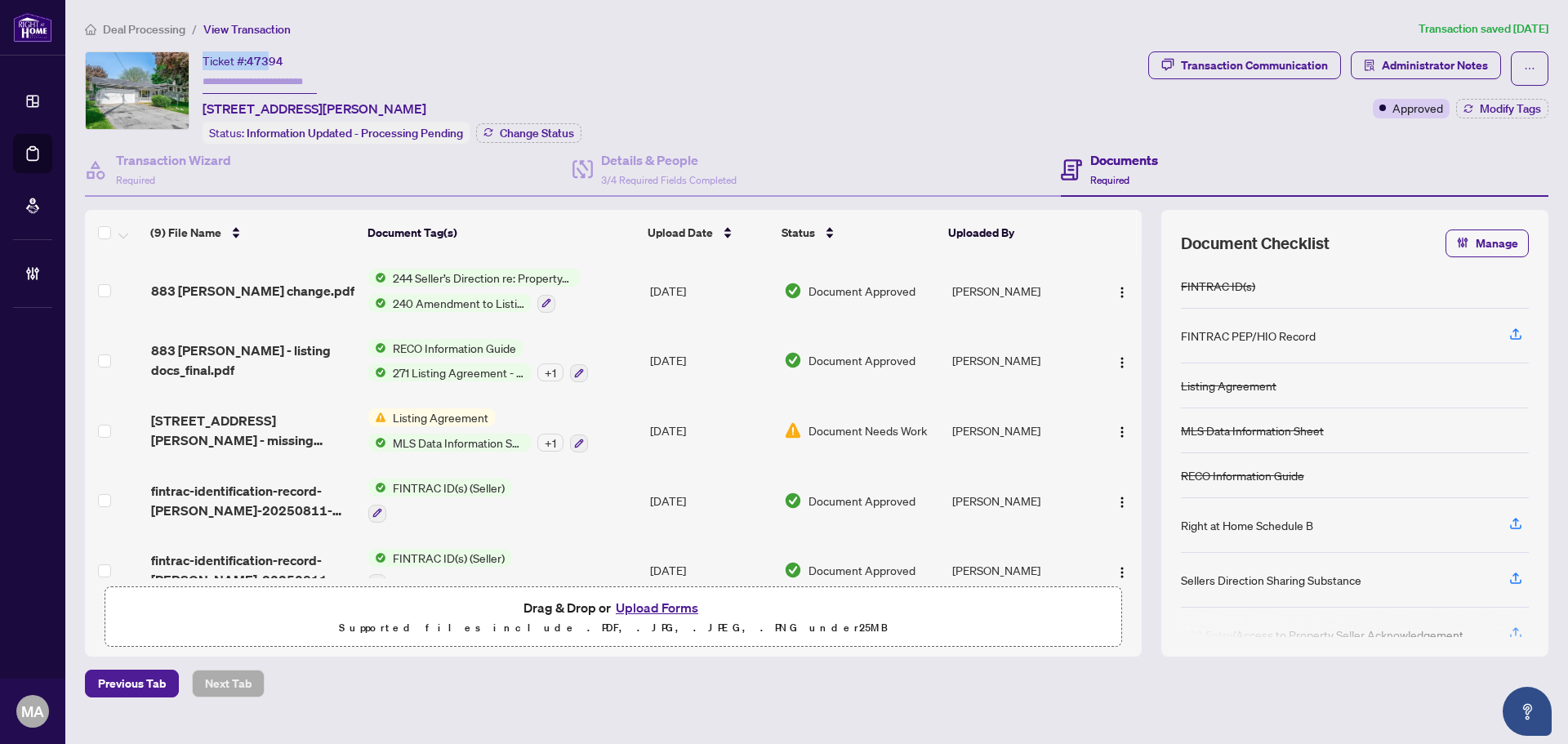
click at [262, 79] on div "Ticket #: 47394 [STREET_ADDRESS][PERSON_NAME]" at bounding box center [314, 85] width 224 height 67
click at [258, 60] on span "47394" at bounding box center [265, 61] width 37 height 15
copy span "47394"
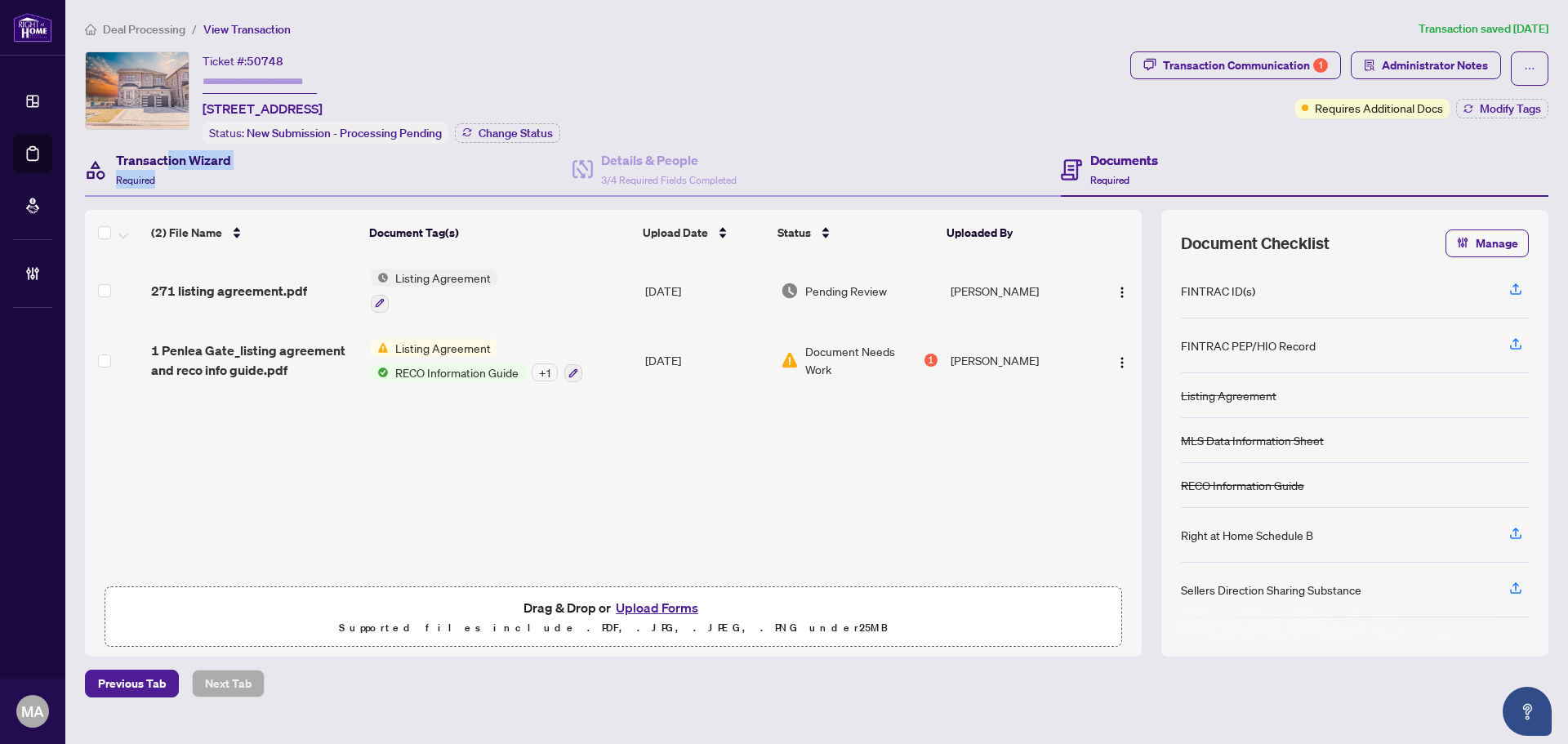
click at [168, 168] on div "Transaction Wizard Required" at bounding box center [174, 169] width 115 height 38
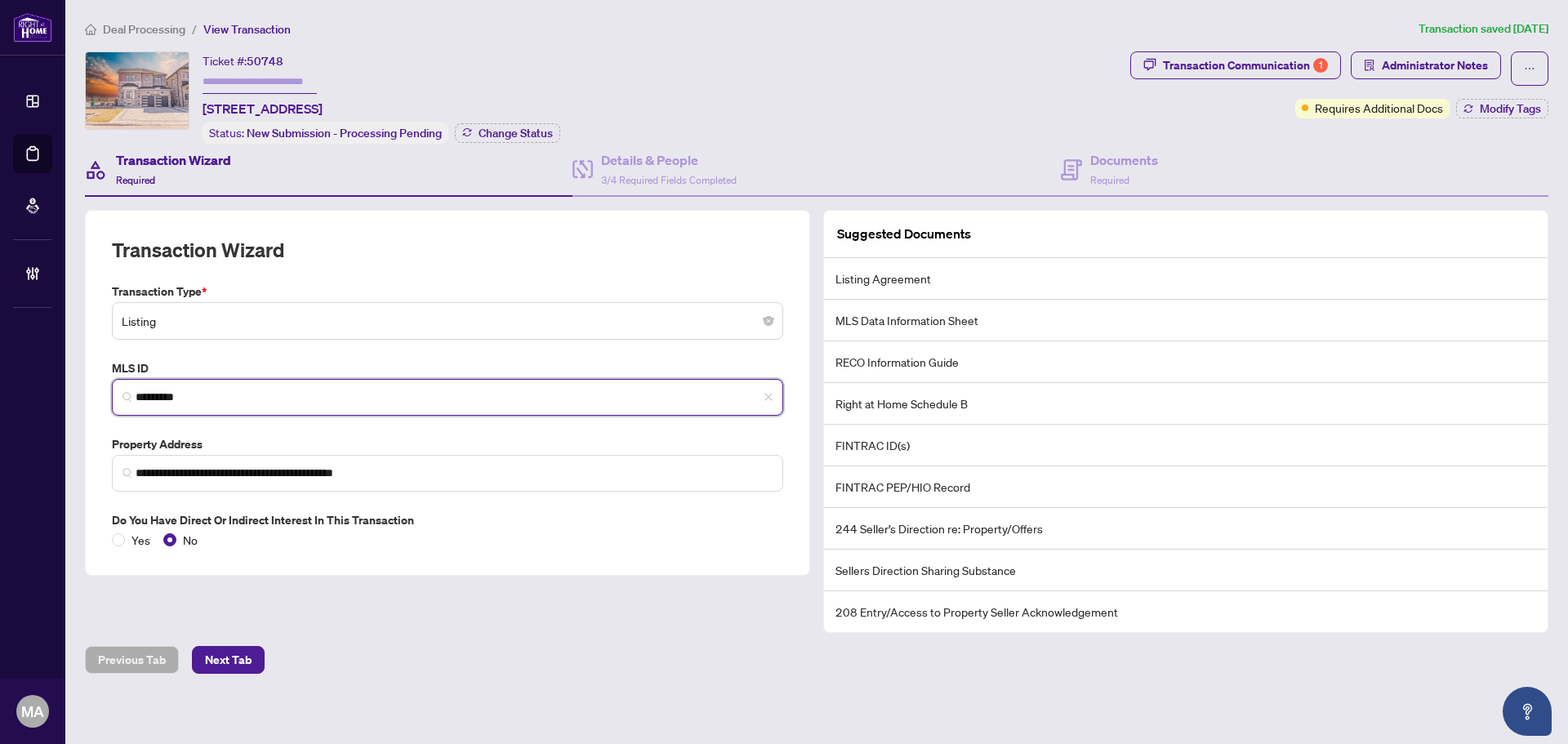
click at [191, 399] on input "*********" at bounding box center [454, 397] width 637 height 17
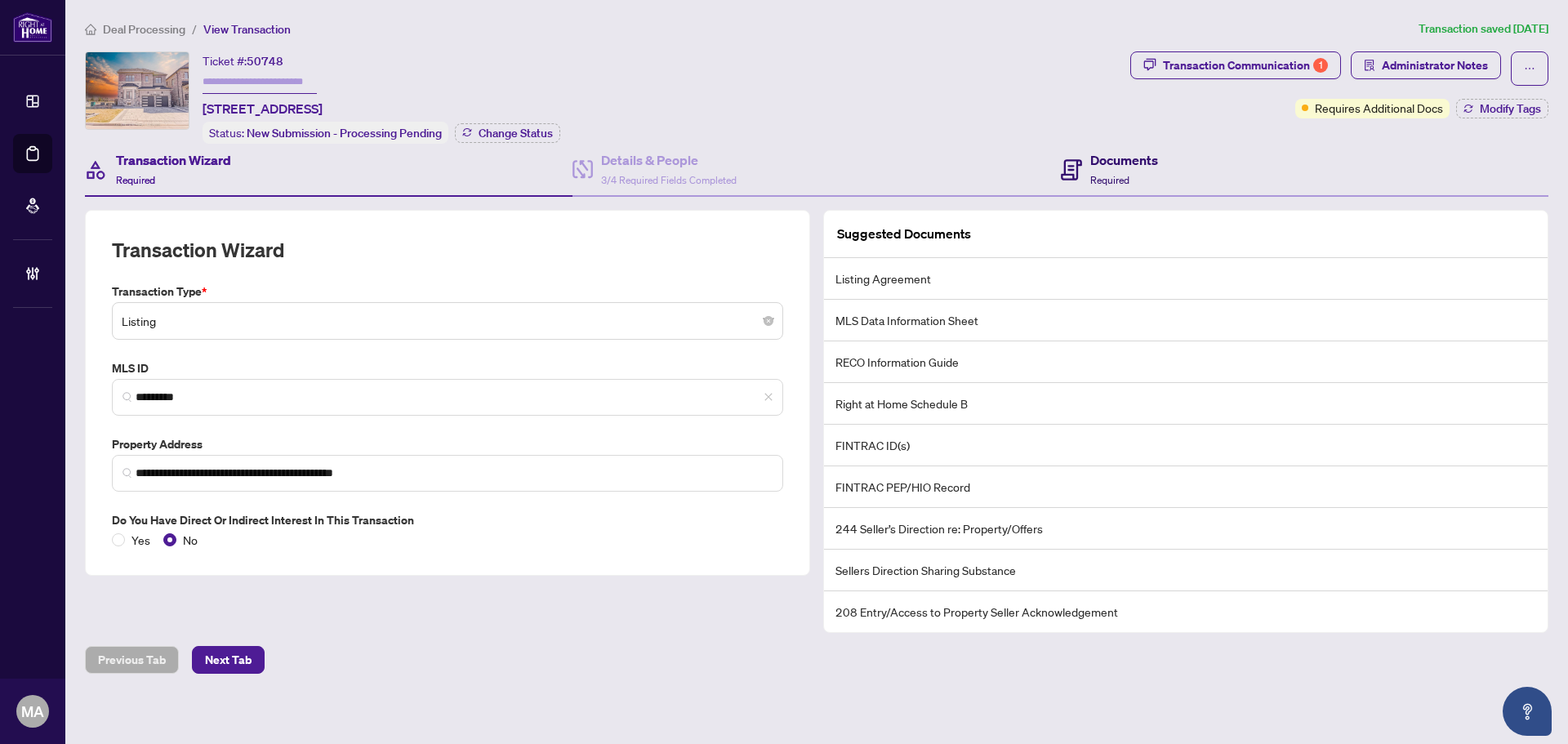
click at [1125, 165] on h4 "Documents" at bounding box center [1124, 160] width 68 height 19
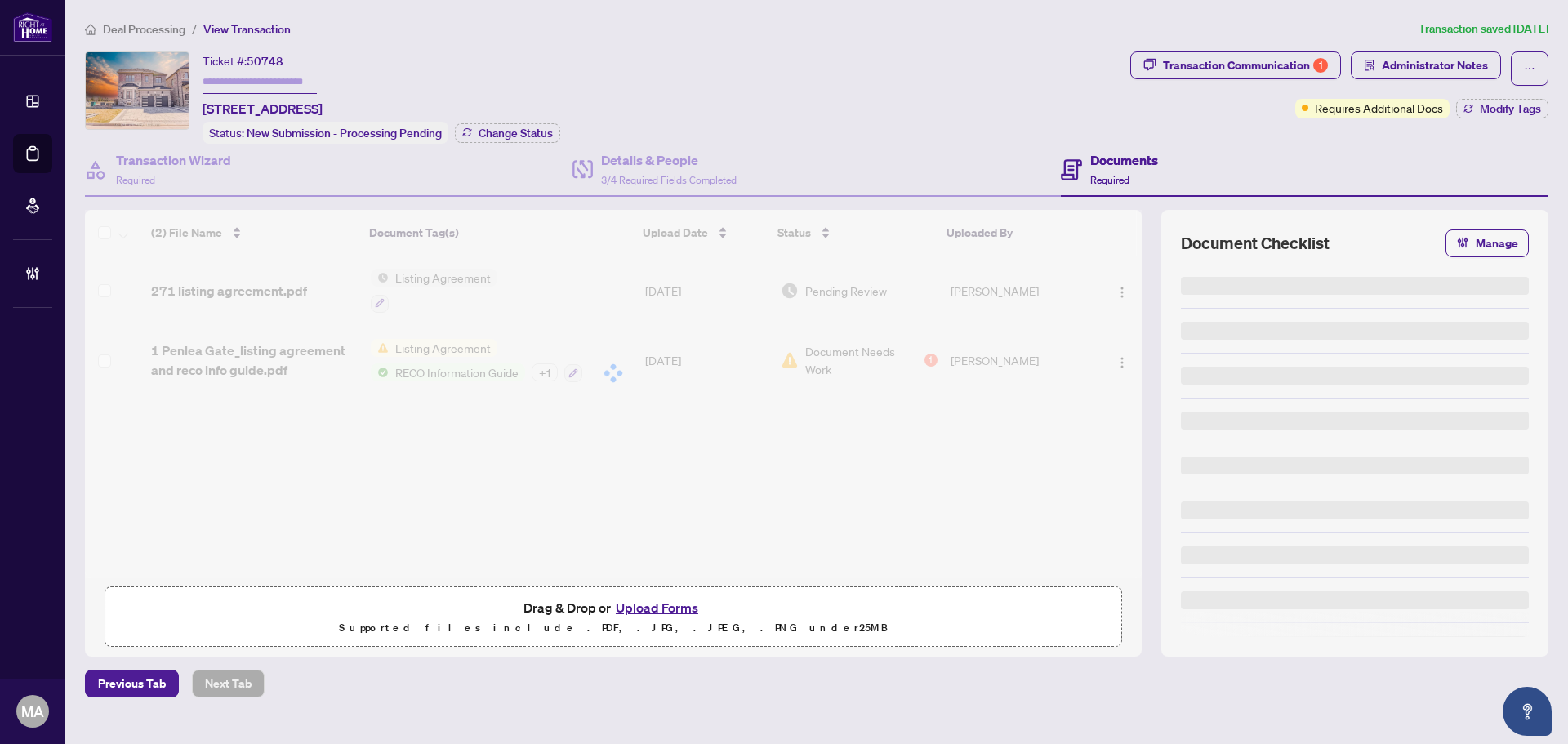
click at [190, 293] on div at bounding box center [613, 373] width 1057 height 327
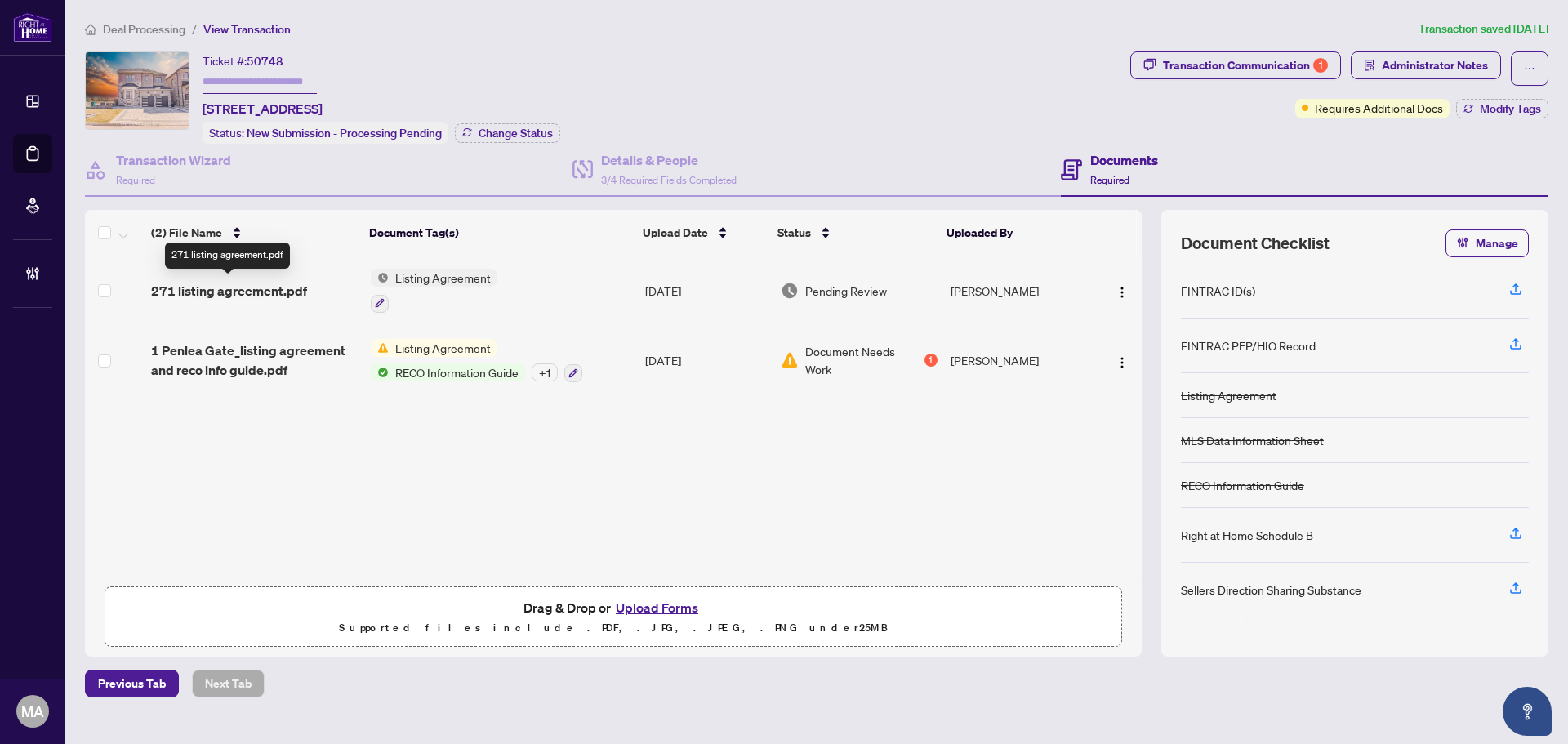
click at [189, 298] on span "271 listing agreement.pdf" at bounding box center [229, 291] width 156 height 19
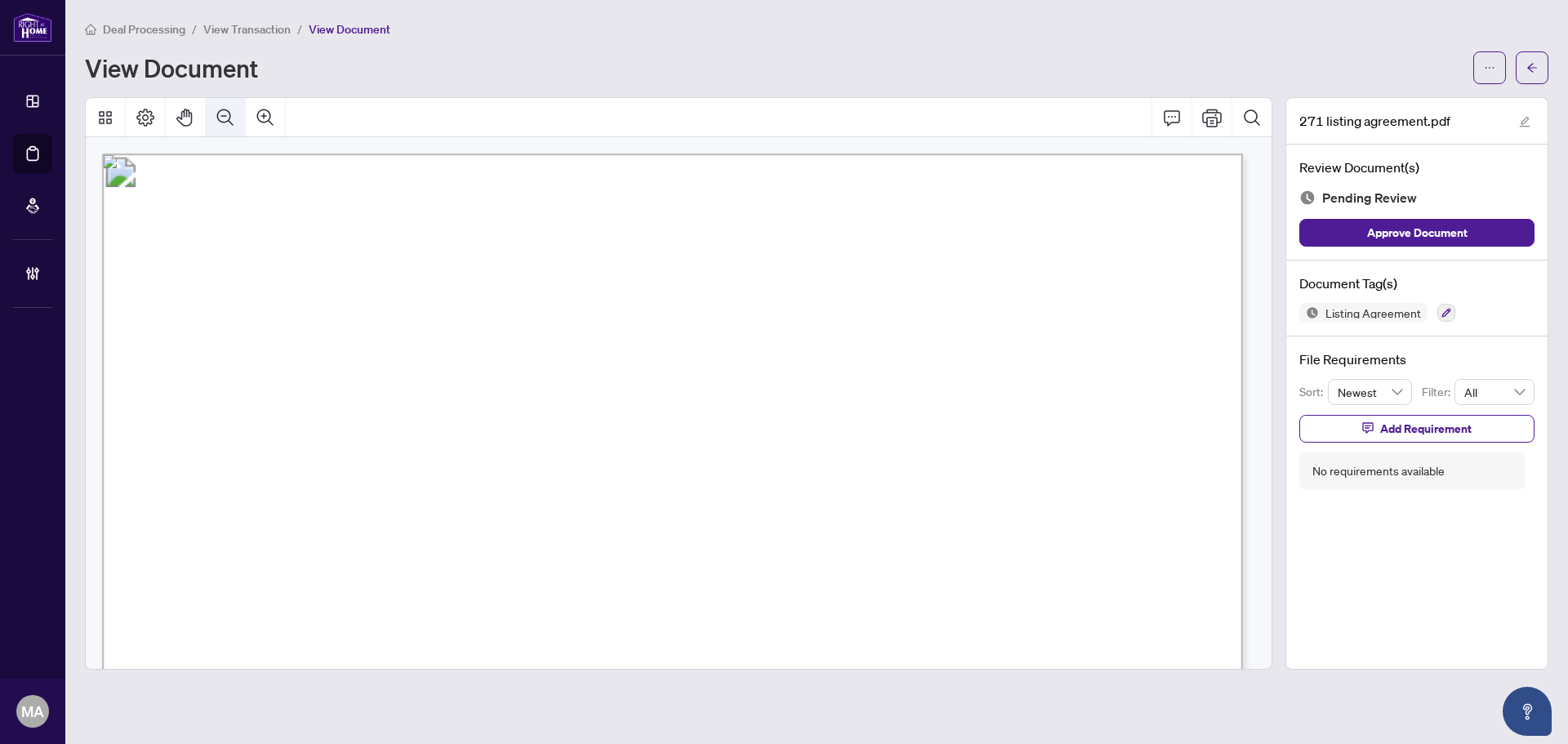
click at [229, 117] on icon "Zoom Out" at bounding box center [225, 117] width 19 height 19
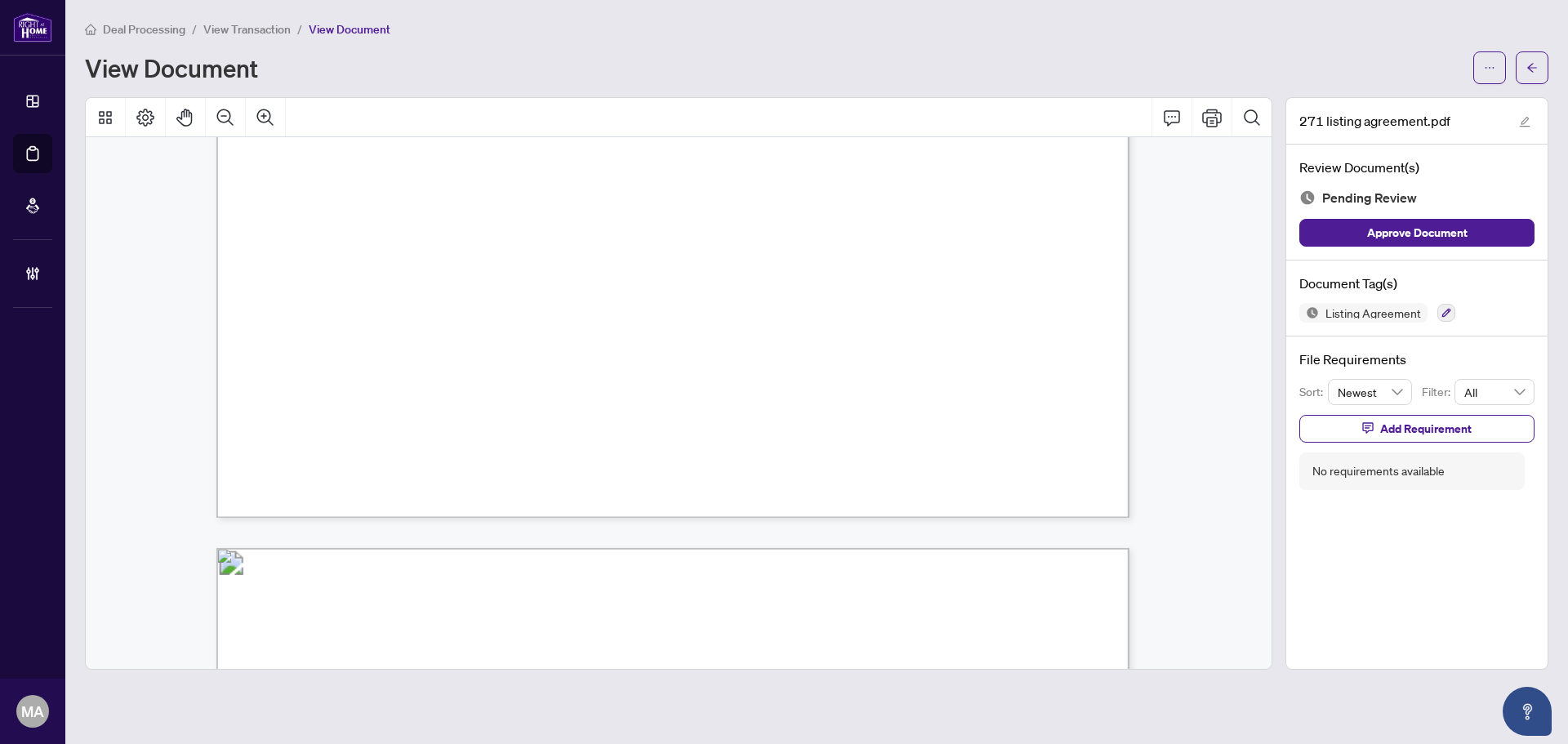
scroll to position [1144, 0]
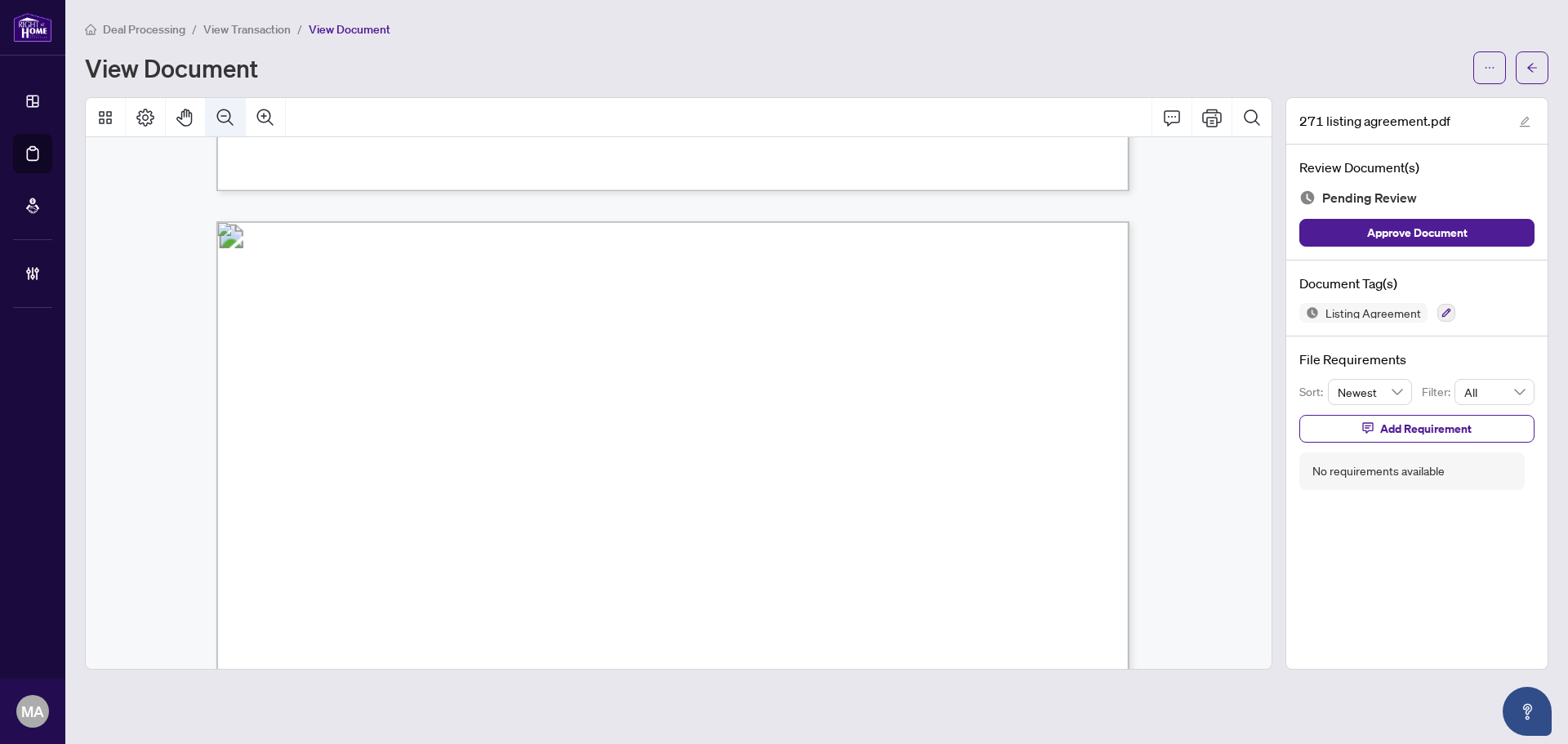
click at [234, 120] on icon "Zoom Out" at bounding box center [225, 117] width 19 height 19
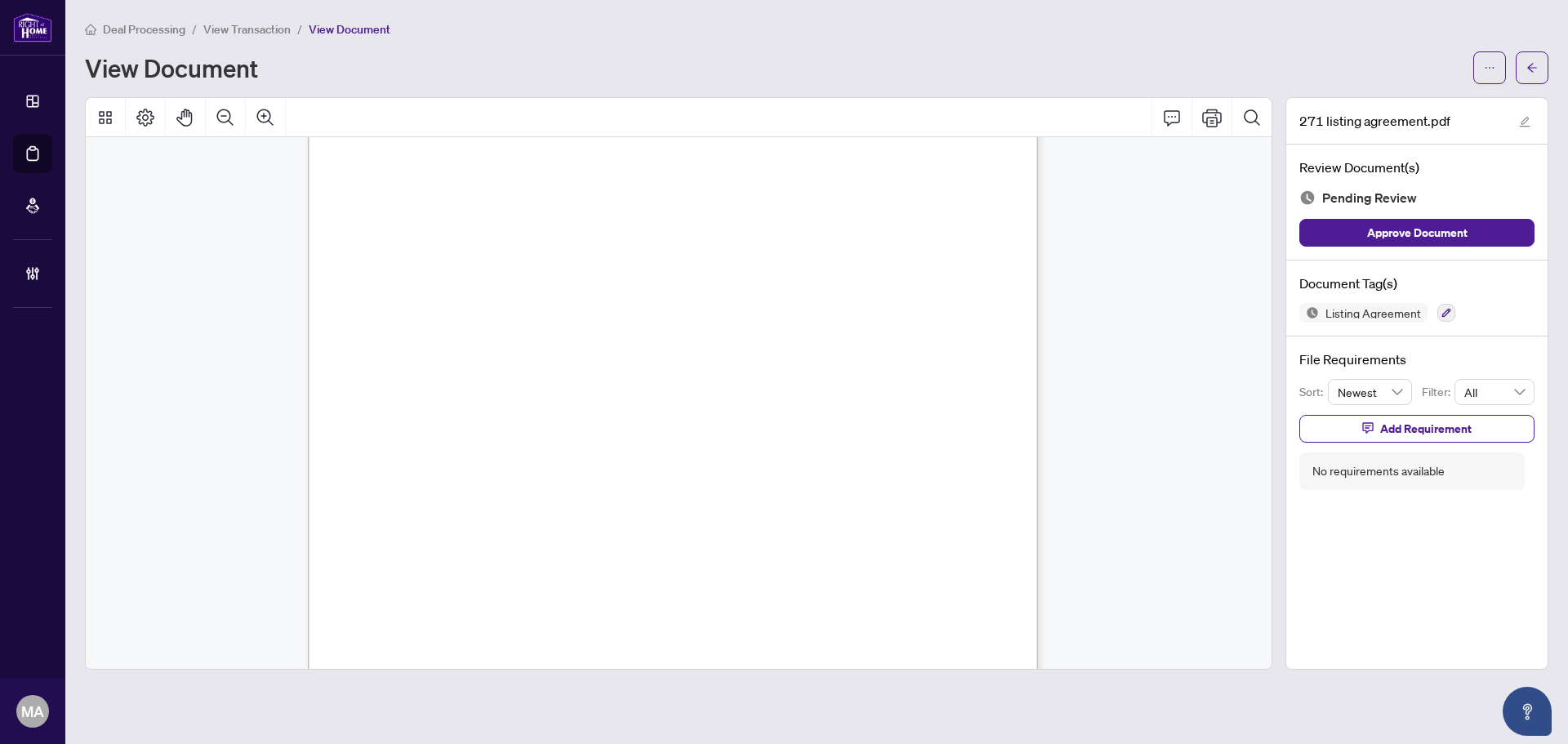
scroll to position [3195, 0]
click at [1438, 310] on button "button" at bounding box center [1447, 313] width 18 height 18
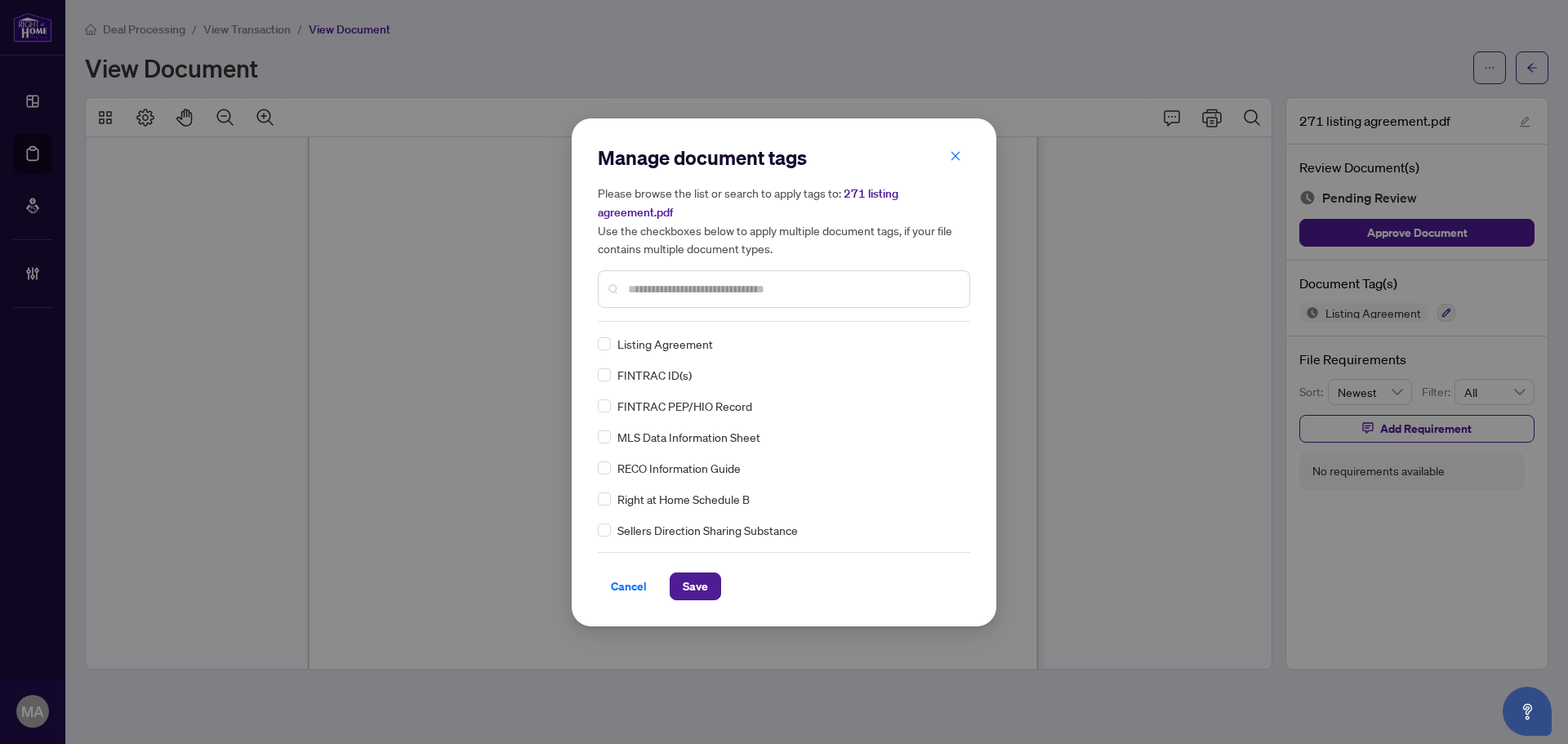
click at [643, 294] on input "text" at bounding box center [792, 289] width 328 height 18
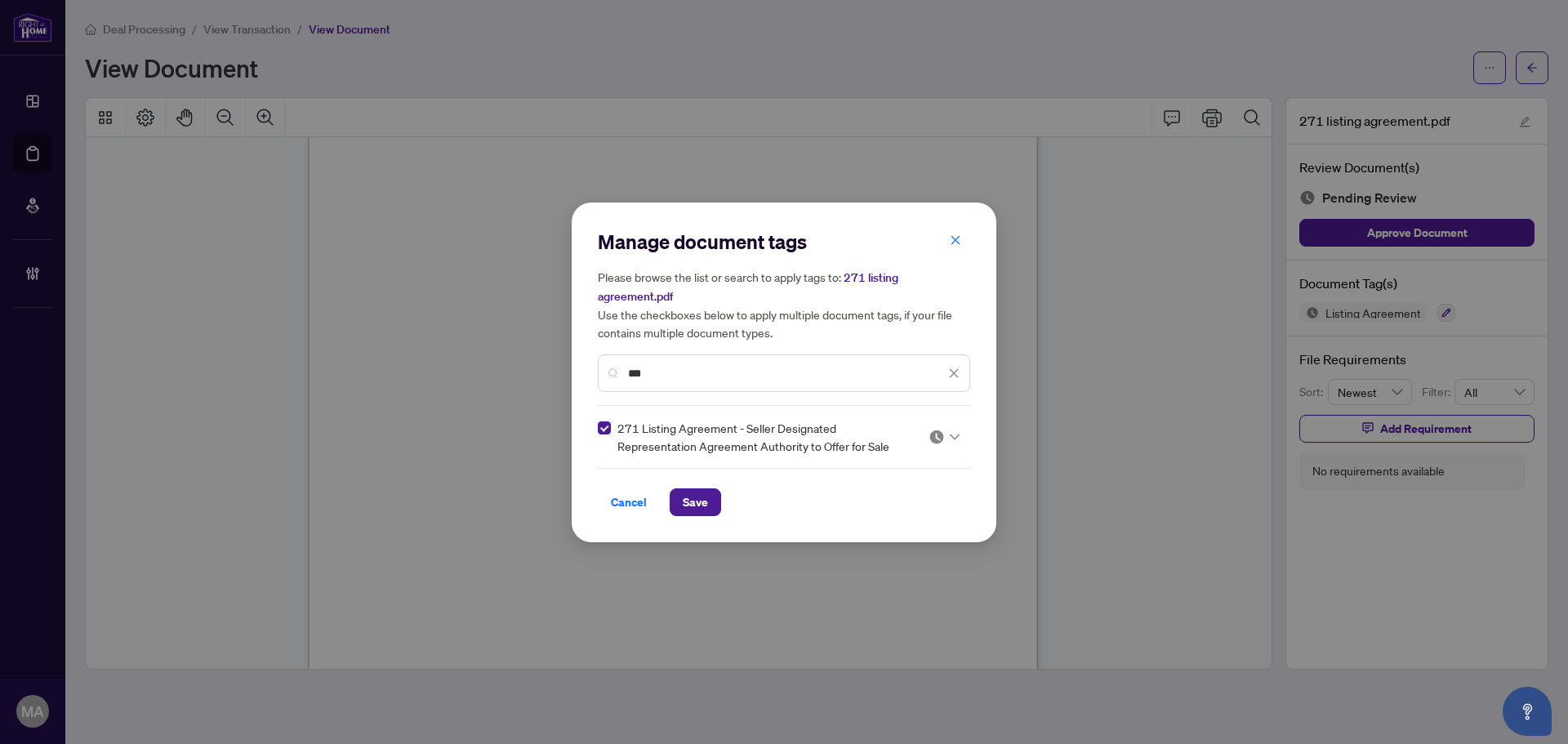
click at [939, 437] on img at bounding box center [937, 437] width 17 height 17
click at [885, 513] on div "Approved" at bounding box center [895, 516] width 105 height 18
click at [671, 365] on input "***" at bounding box center [786, 373] width 317 height 18
click at [671, 366] on input "***" at bounding box center [786, 373] width 317 height 18
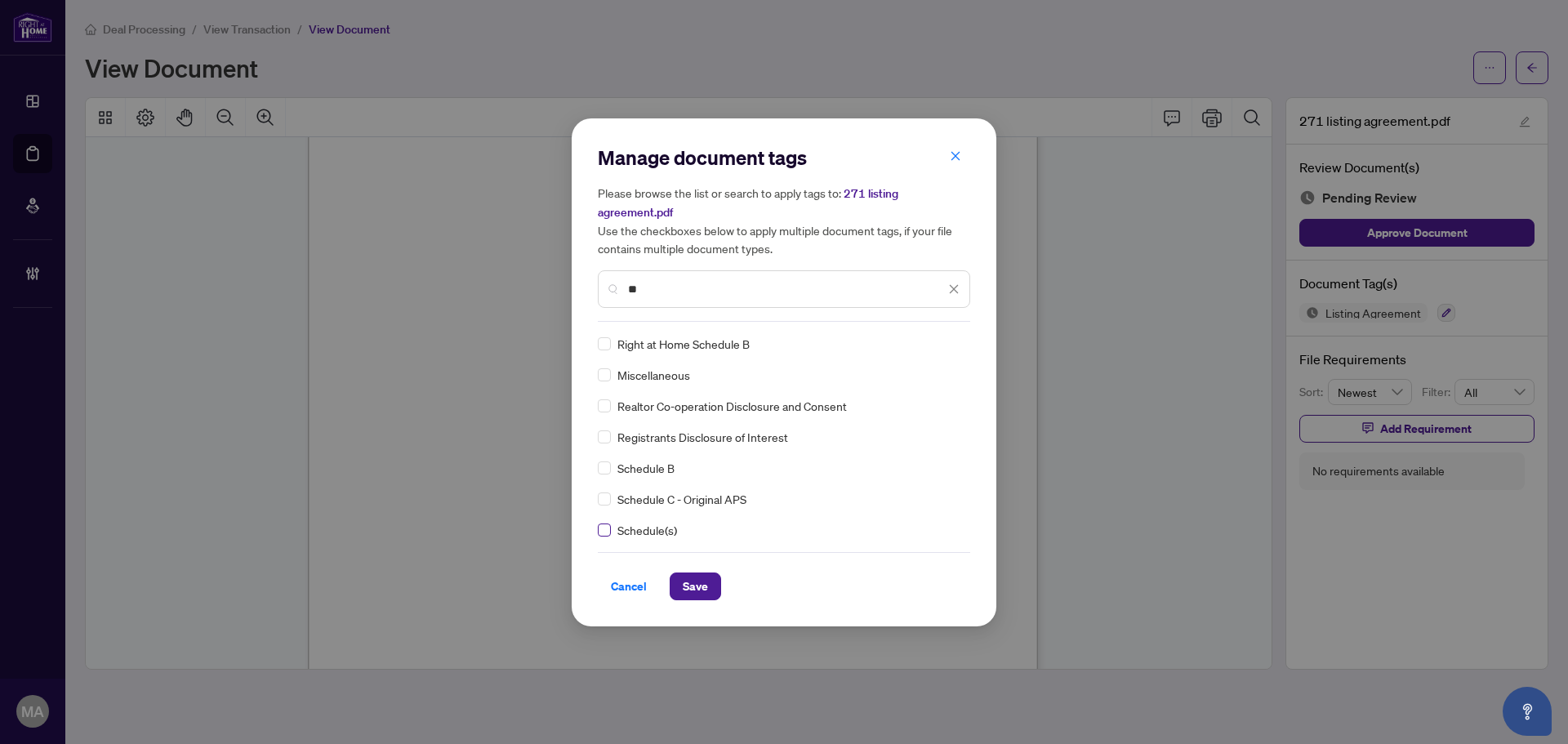
type input "**"
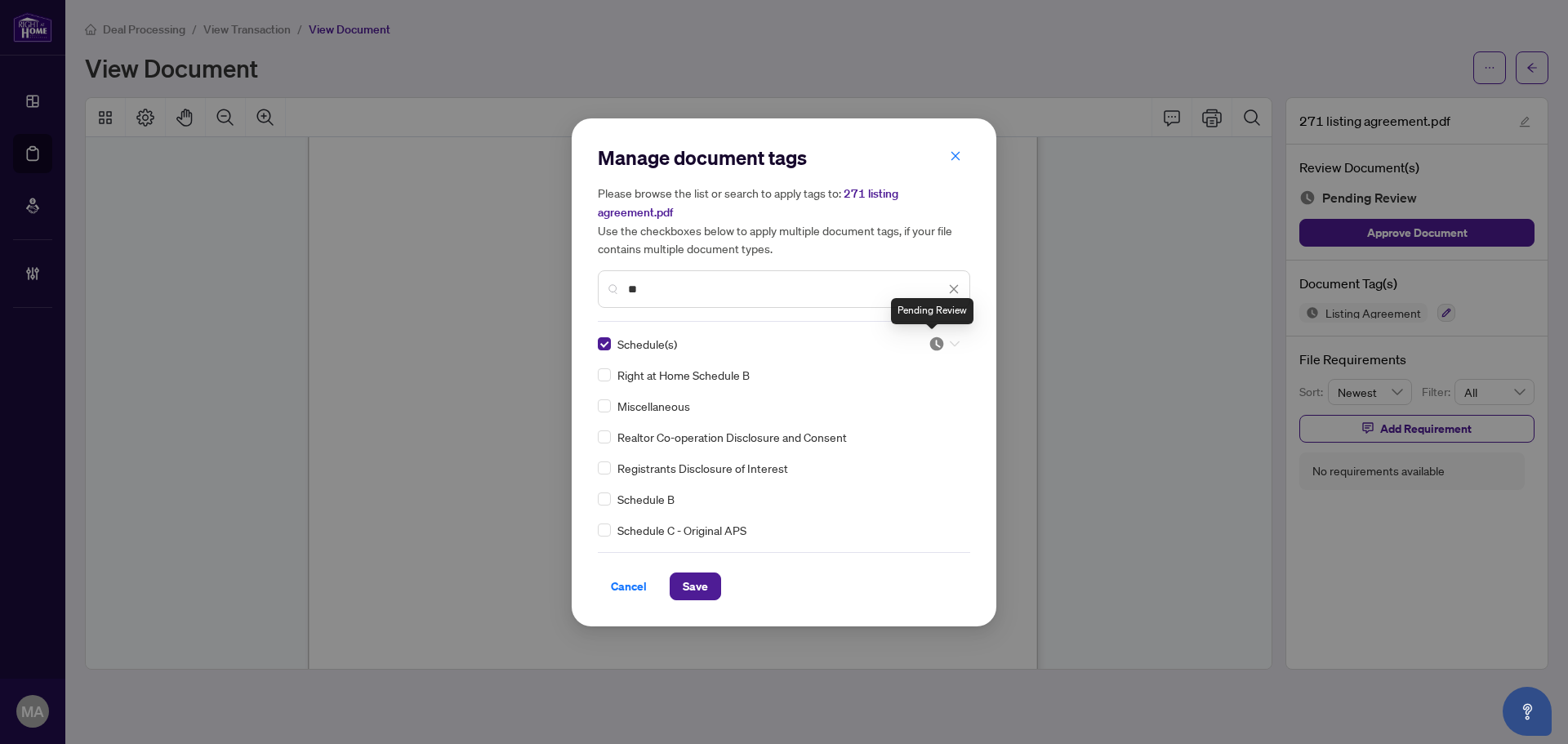
click at [933, 345] on img at bounding box center [937, 344] width 17 height 17
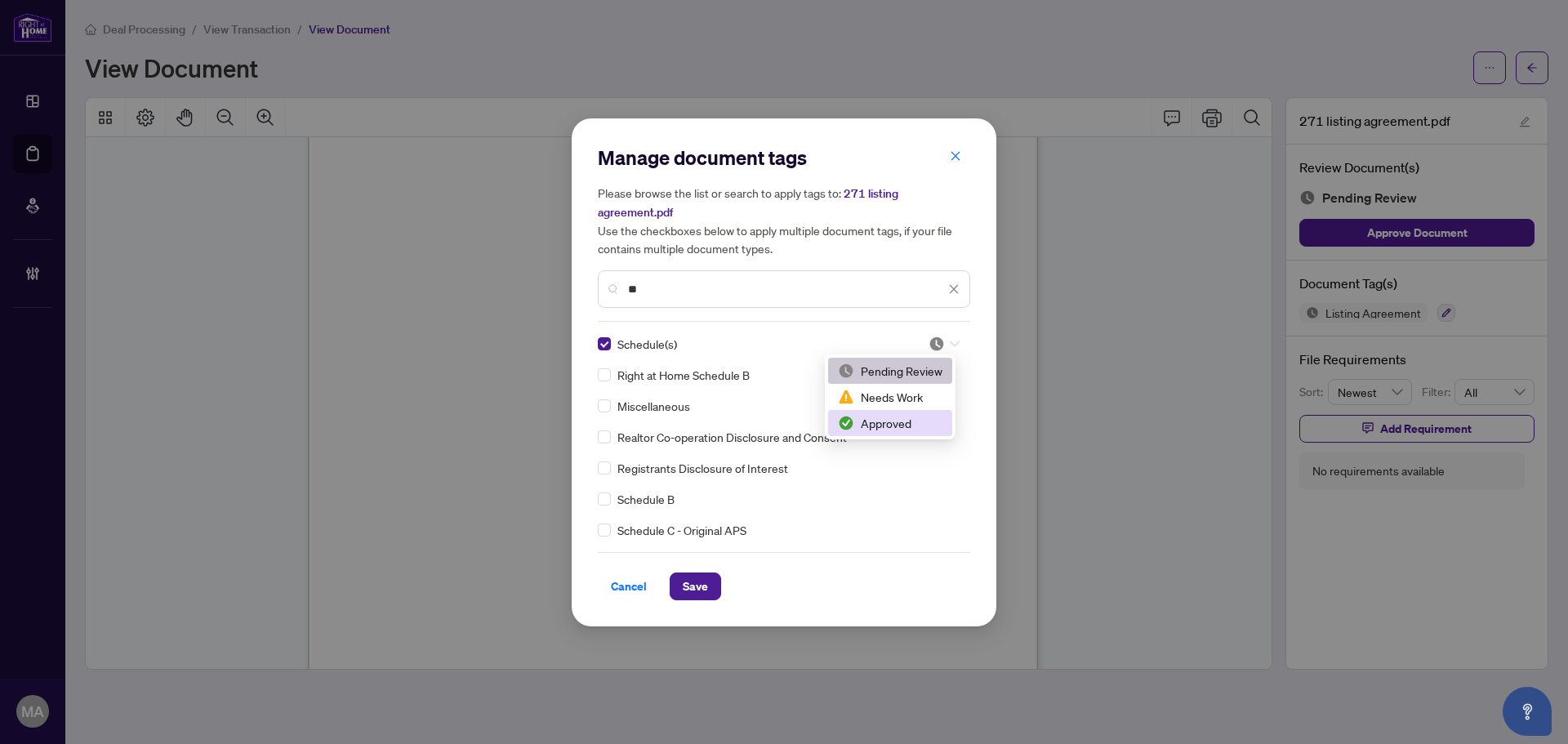
click at [903, 423] on div "Approved" at bounding box center [891, 423] width 105 height 18
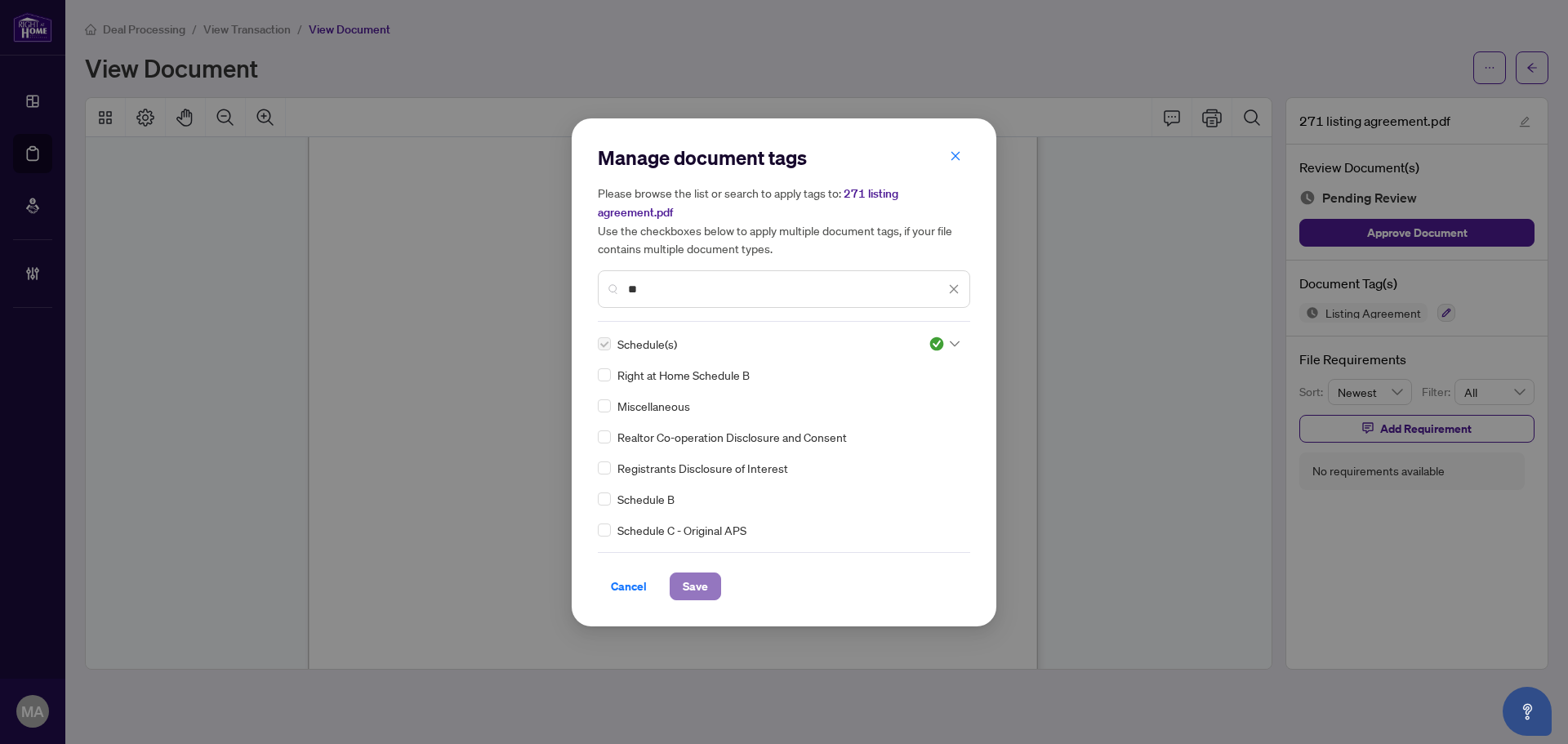
click at [689, 586] on span "Save" at bounding box center [695, 587] width 25 height 26
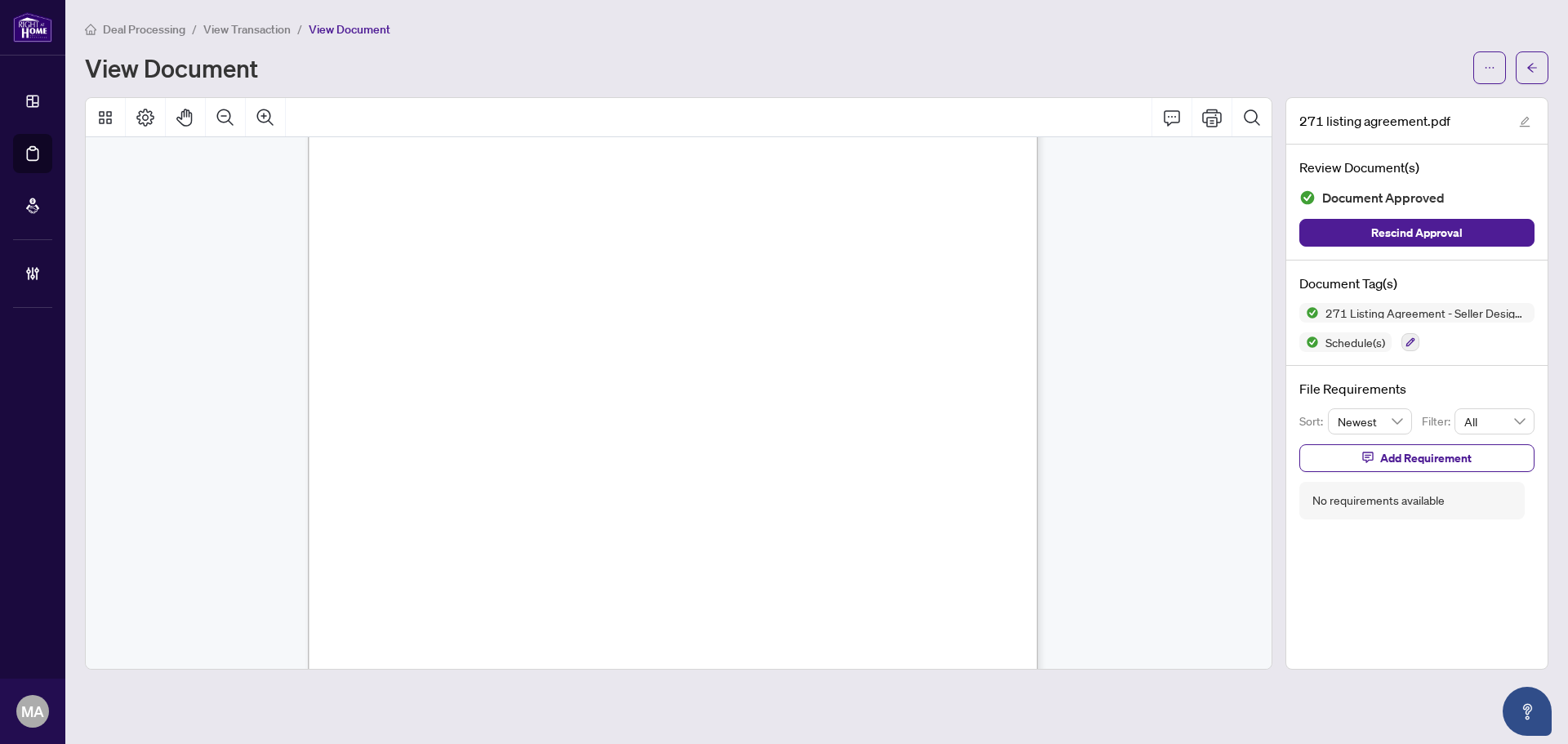
scroll to position [4323, 0]
click at [1518, 73] on button "button" at bounding box center [1531, 67] width 32 height 32
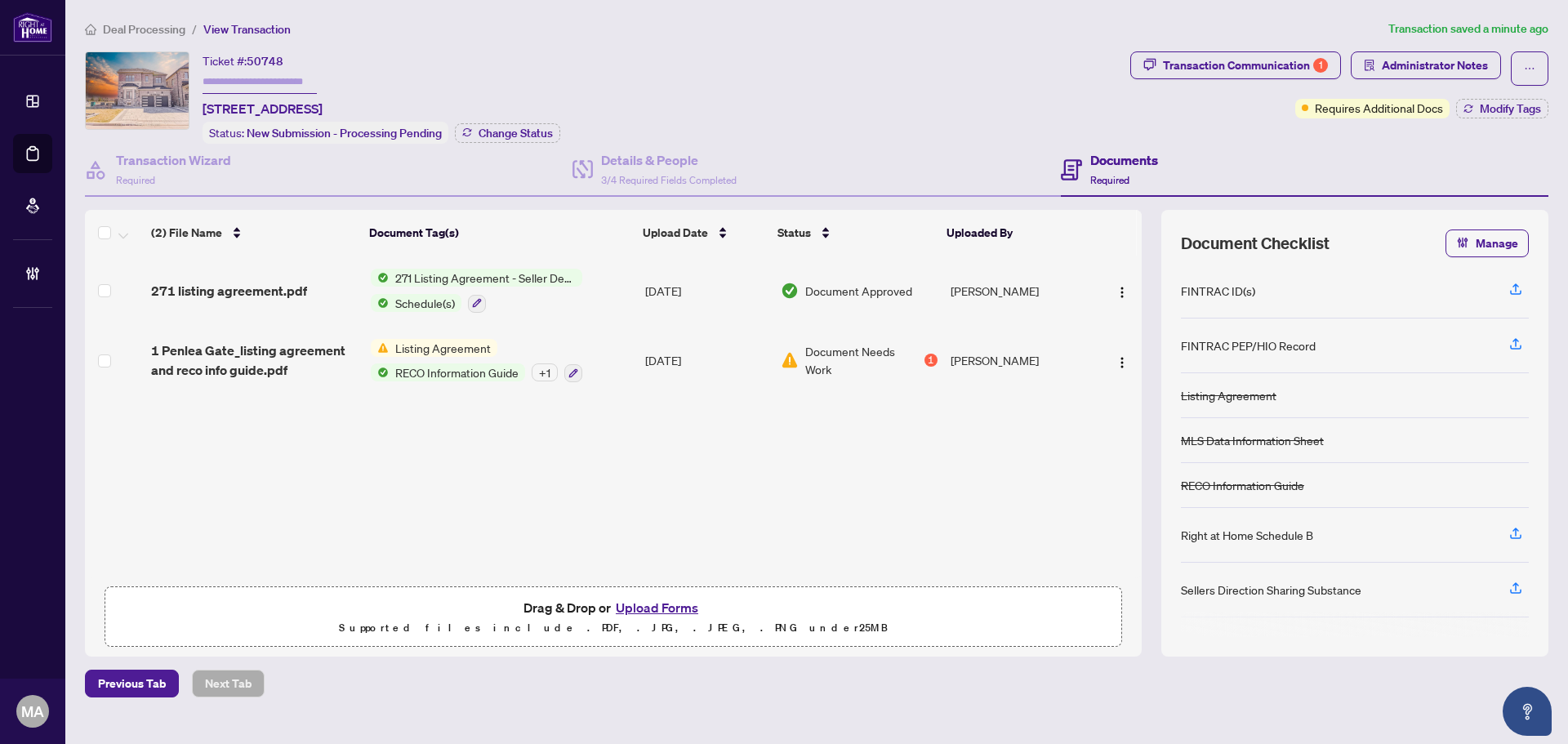
click at [543, 375] on div "+ 1" at bounding box center [545, 372] width 26 height 18
click at [225, 365] on span "1 Penlea Gate_listing agreement and reco info guide.pdf" at bounding box center [254, 360] width 207 height 39
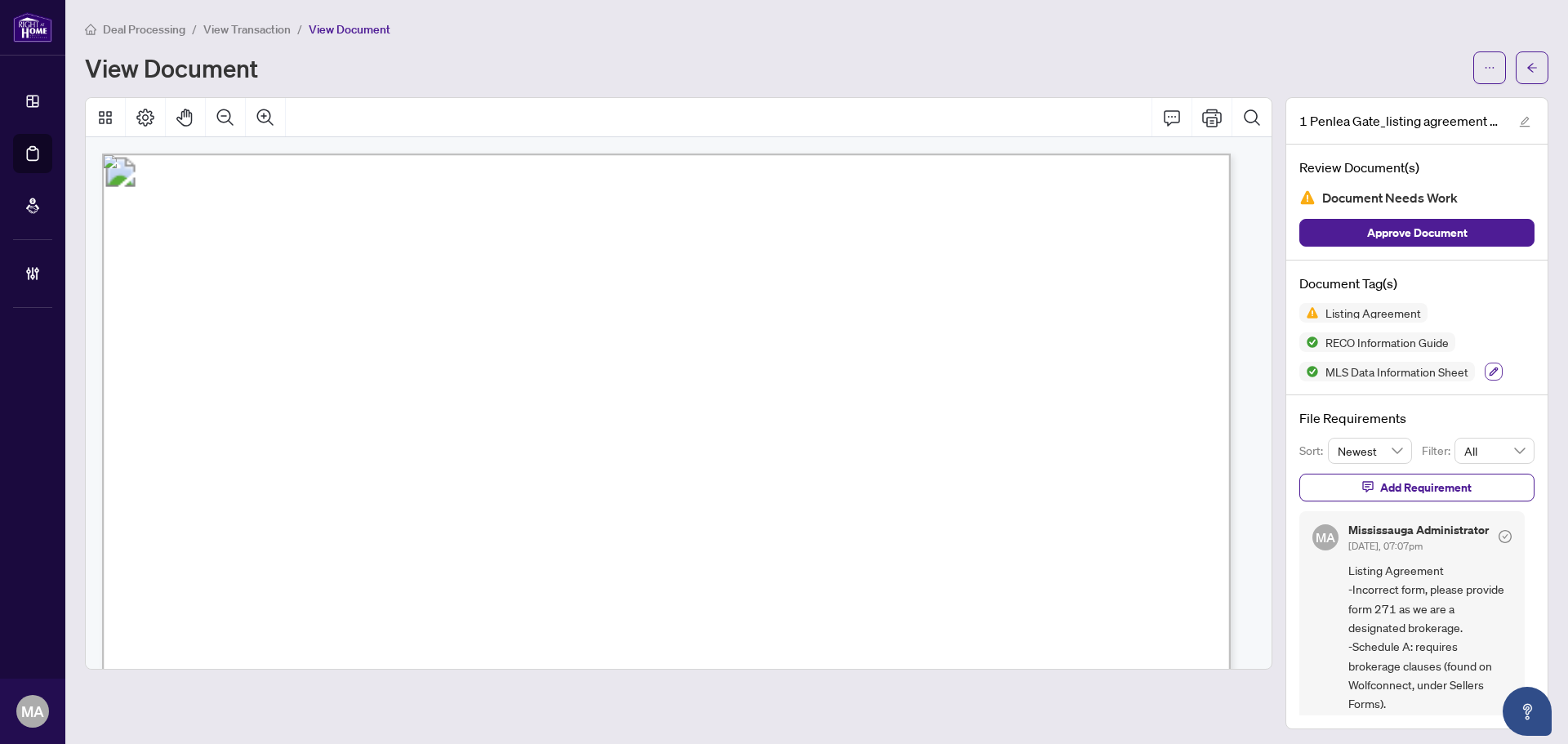
click at [1488, 373] on button "button" at bounding box center [1494, 371] width 18 height 18
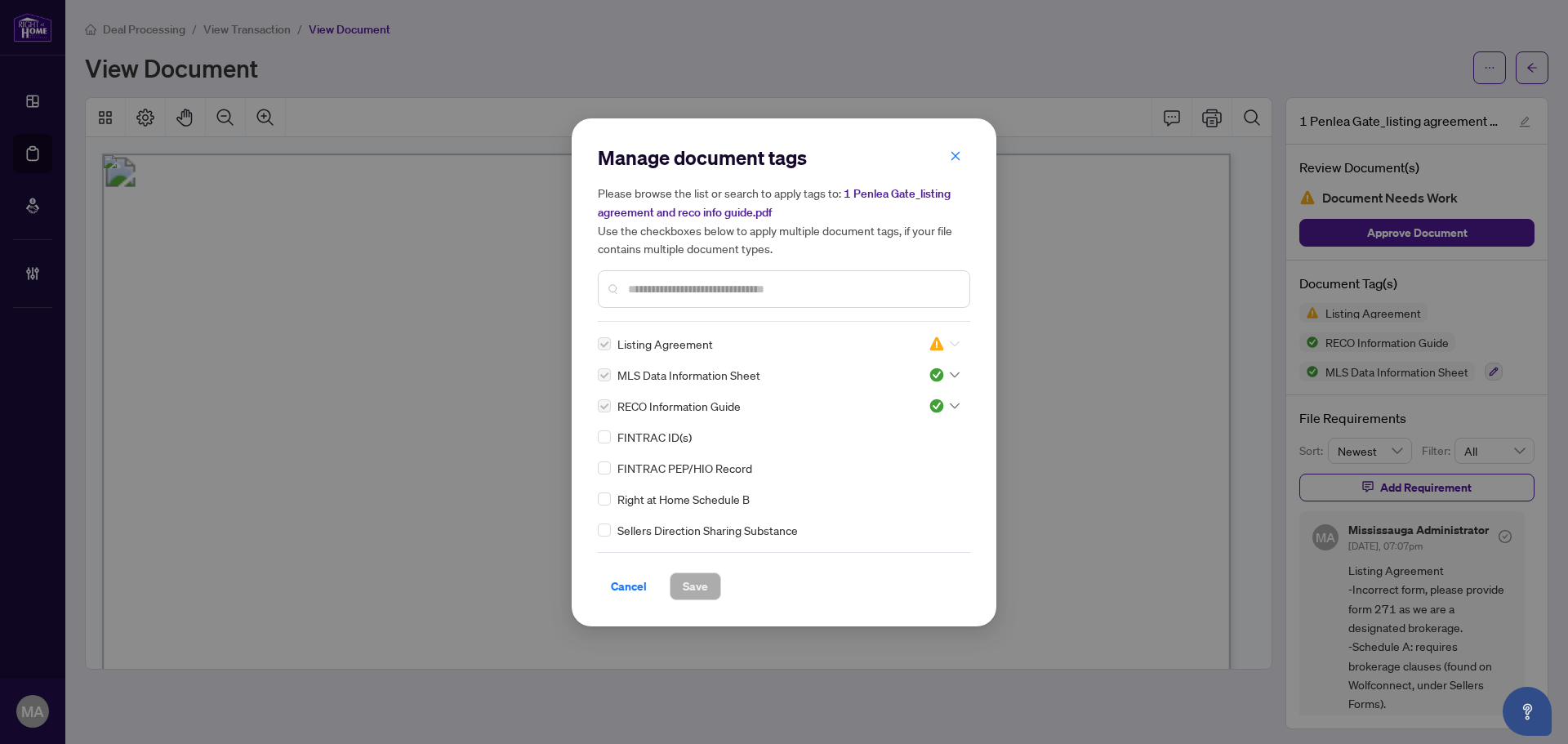
drag, startPoint x: 940, startPoint y: 347, endPoint x: 937, endPoint y: 360, distance: 13.3
click at [940, 348] on div at bounding box center [945, 344] width 31 height 17
click at [925, 370] on div "Pending Review" at bounding box center [891, 370] width 105 height 18
click at [676, 576] on button "Save" at bounding box center [695, 587] width 52 height 28
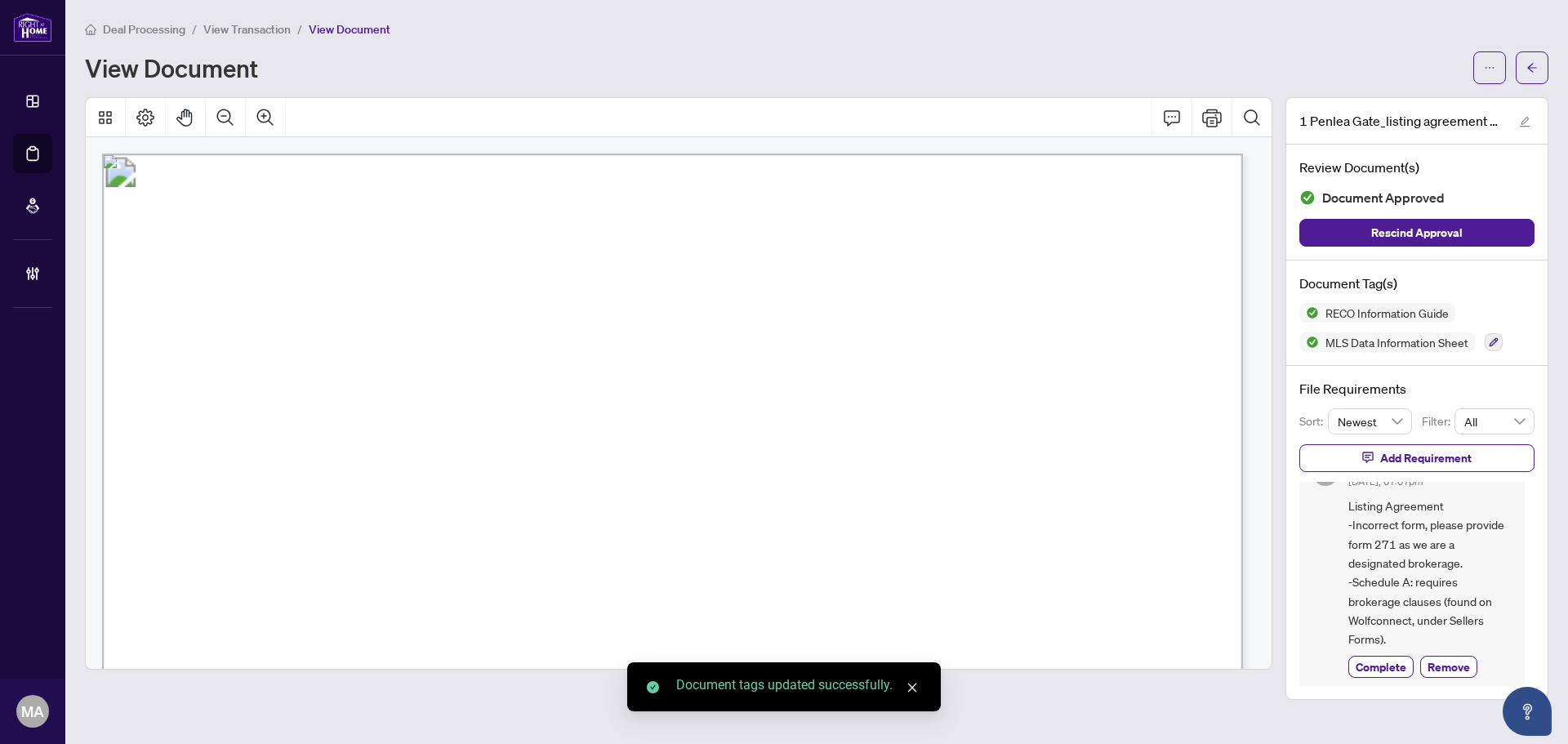
scroll to position [52, 0]
click at [1368, 661] on span "Complete" at bounding box center [1381, 662] width 51 height 17
click at [1537, 64] on icon "arrow-left" at bounding box center [1532, 67] width 11 height 11
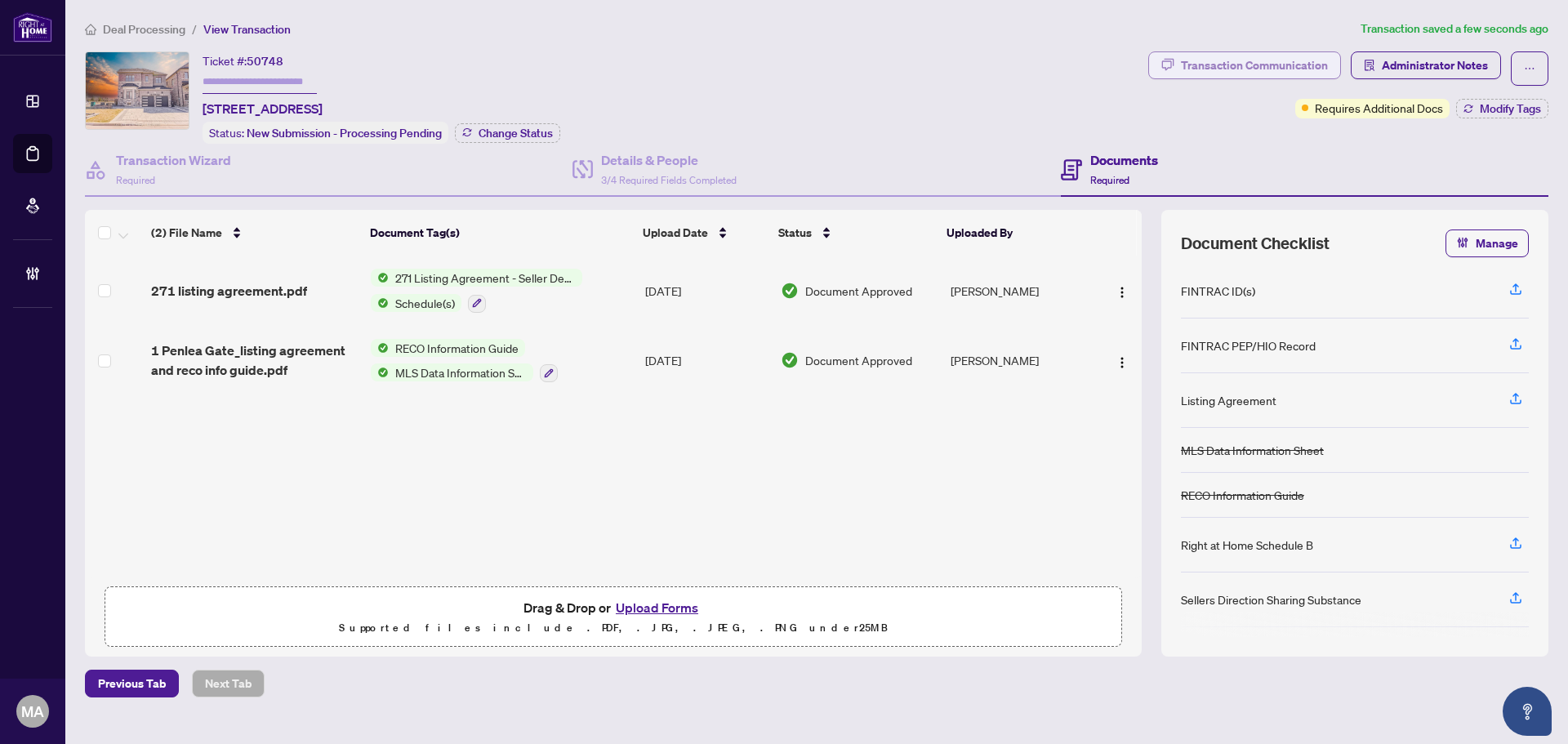
click at [1295, 69] on div "Transaction Communication" at bounding box center [1255, 65] width 147 height 26
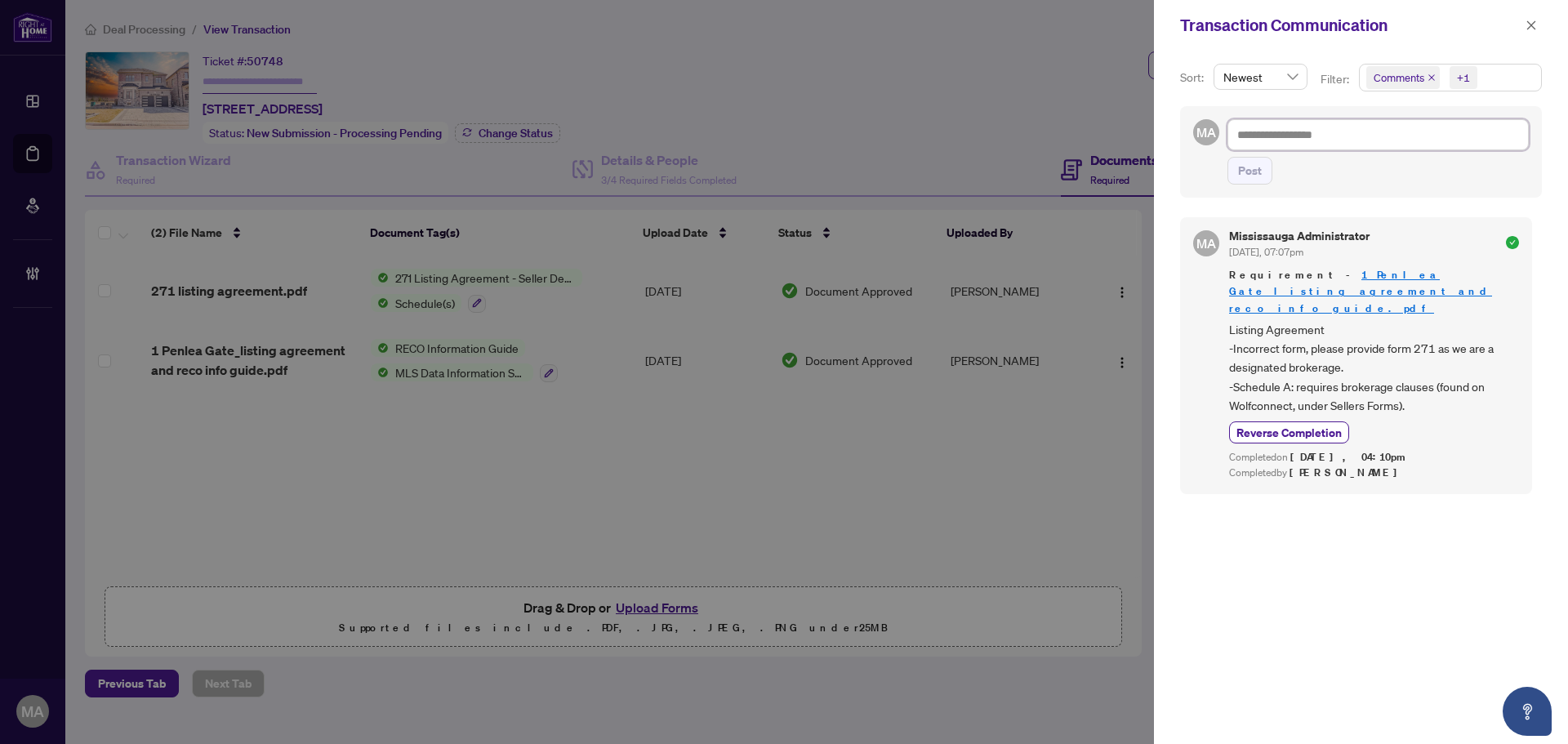
click at [1282, 134] on textarea at bounding box center [1378, 135] width 301 height 31
type textarea "*"
type textarea "**"
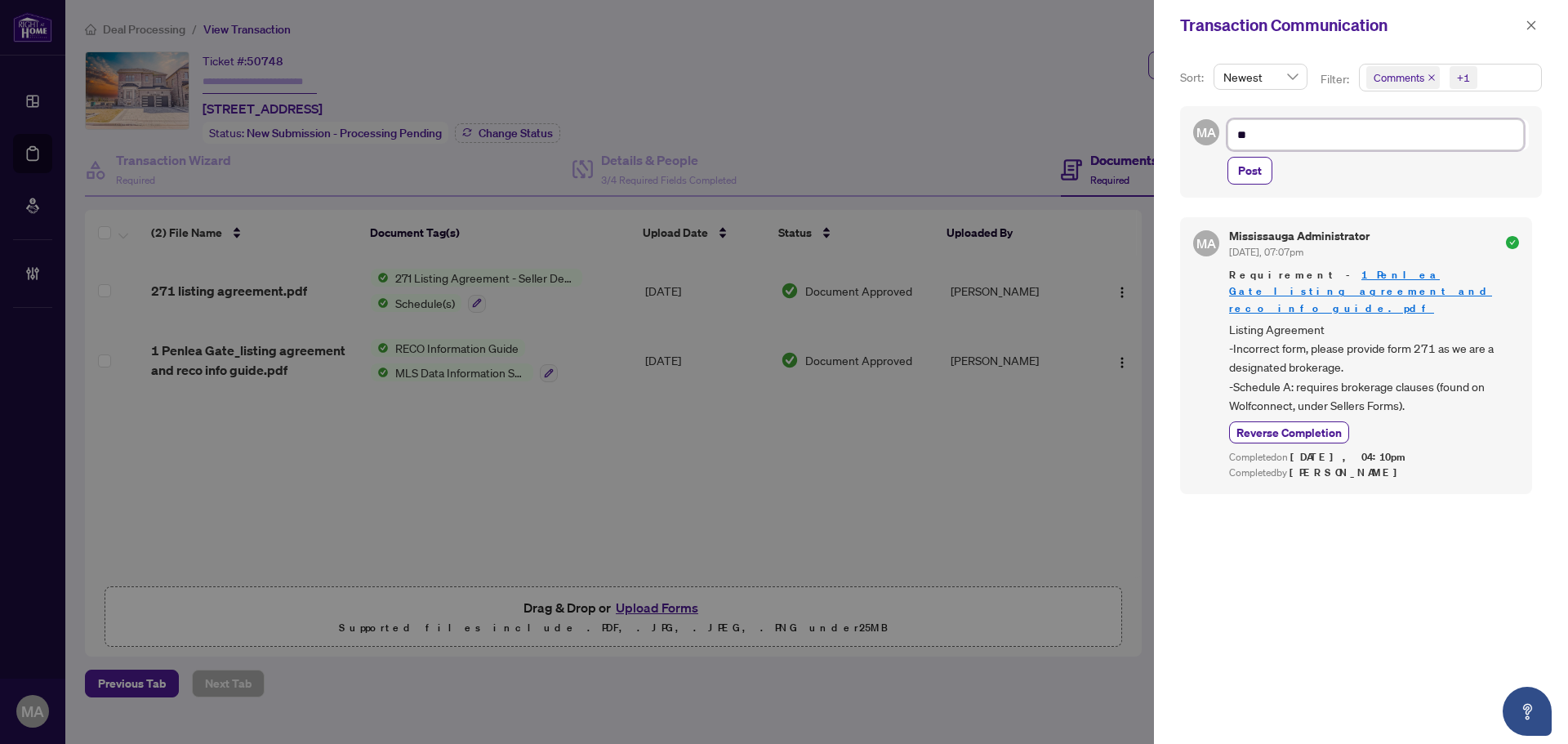
type textarea "***"
type textarea "****"
type textarea "*****"
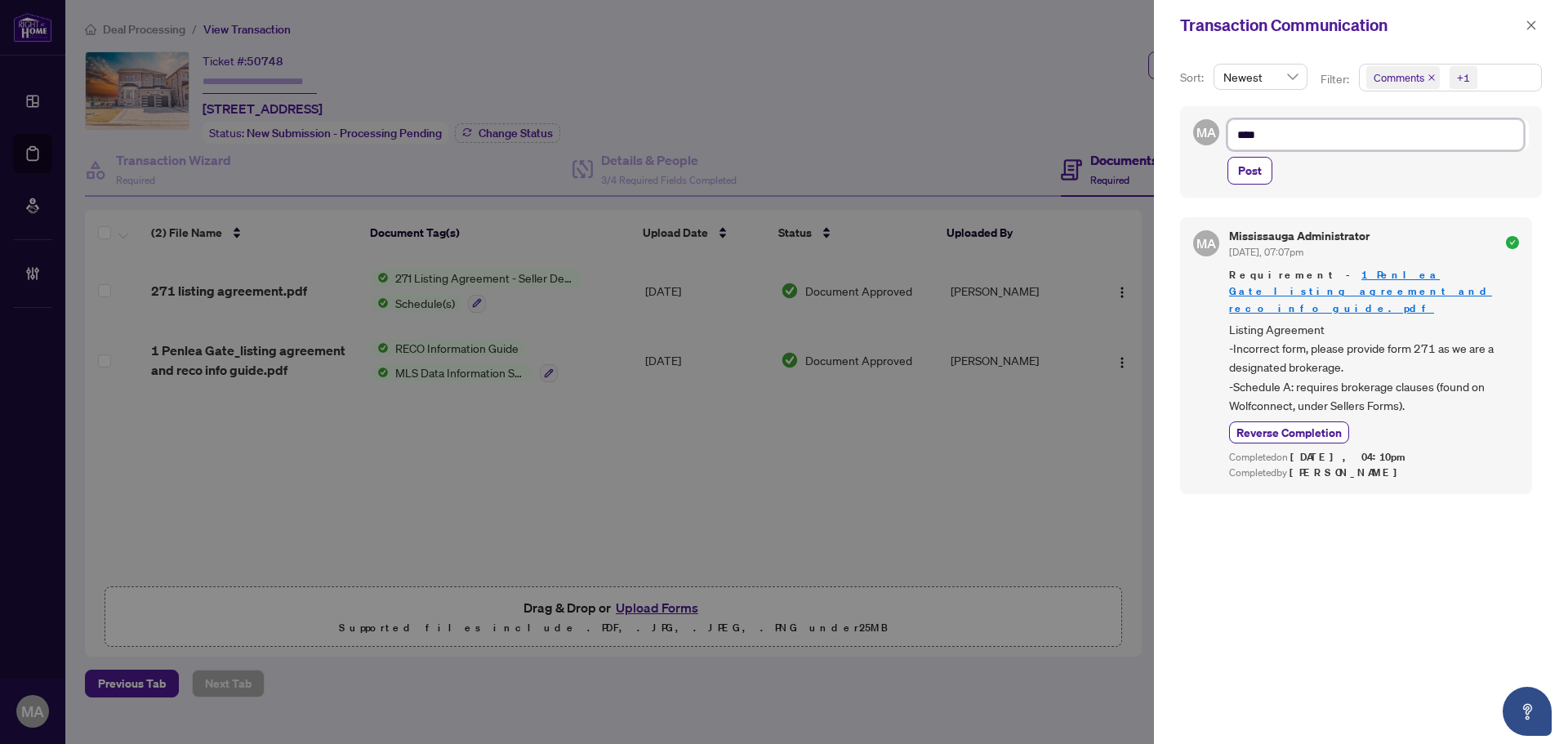
type textarea "*****"
type textarea "******"
type textarea "*******"
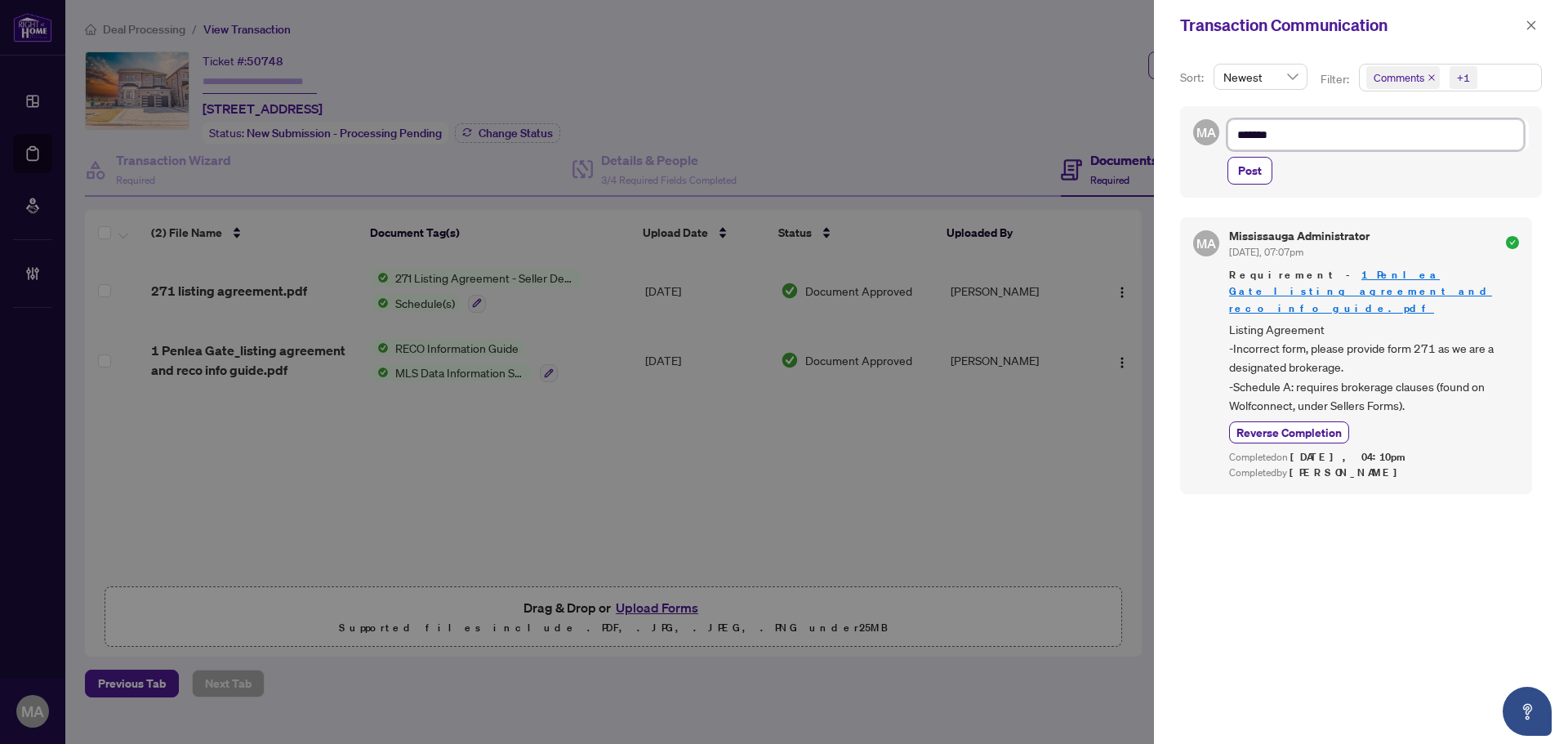
type textarea "*******"
type textarea "*********"
type textarea "**********"
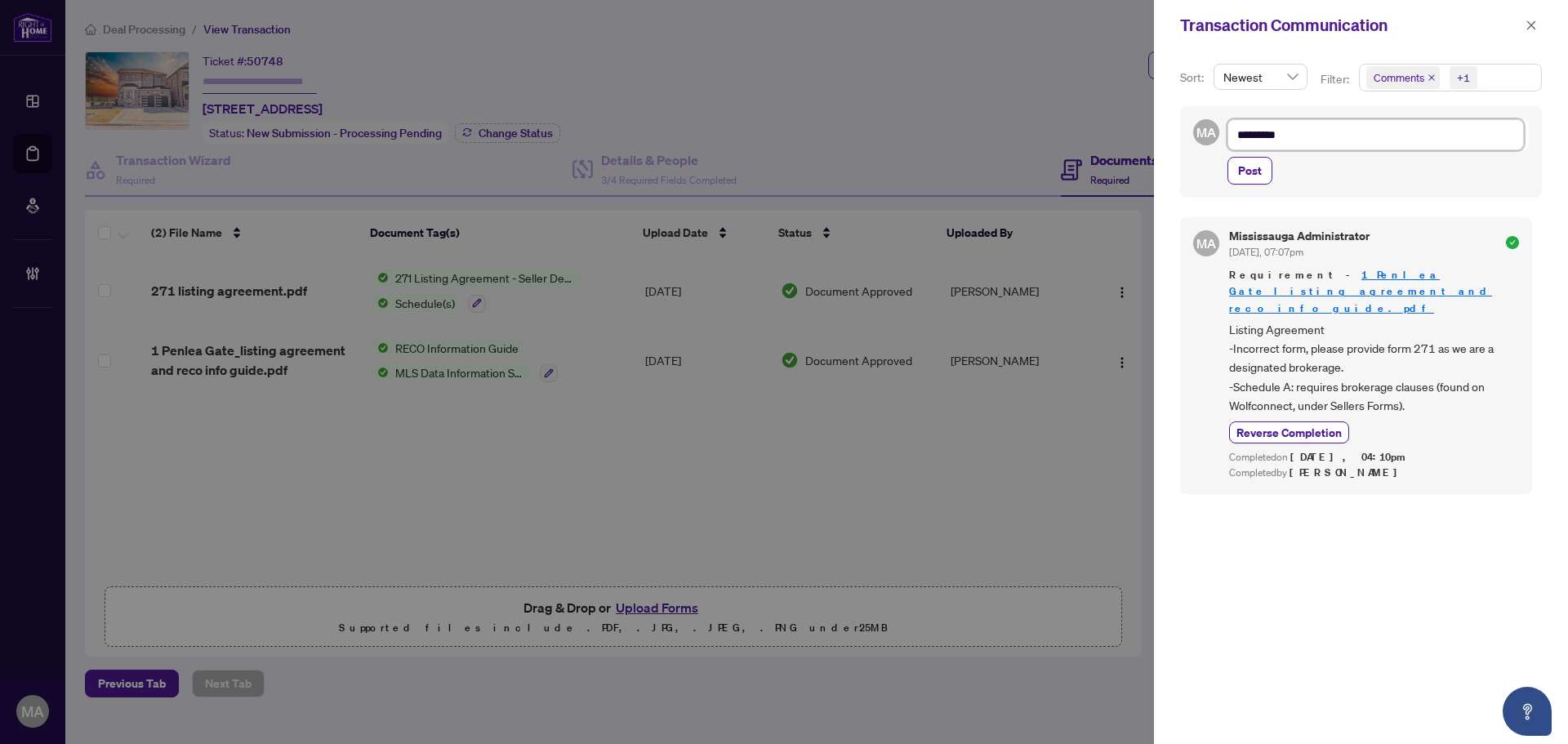
type textarea "**********"
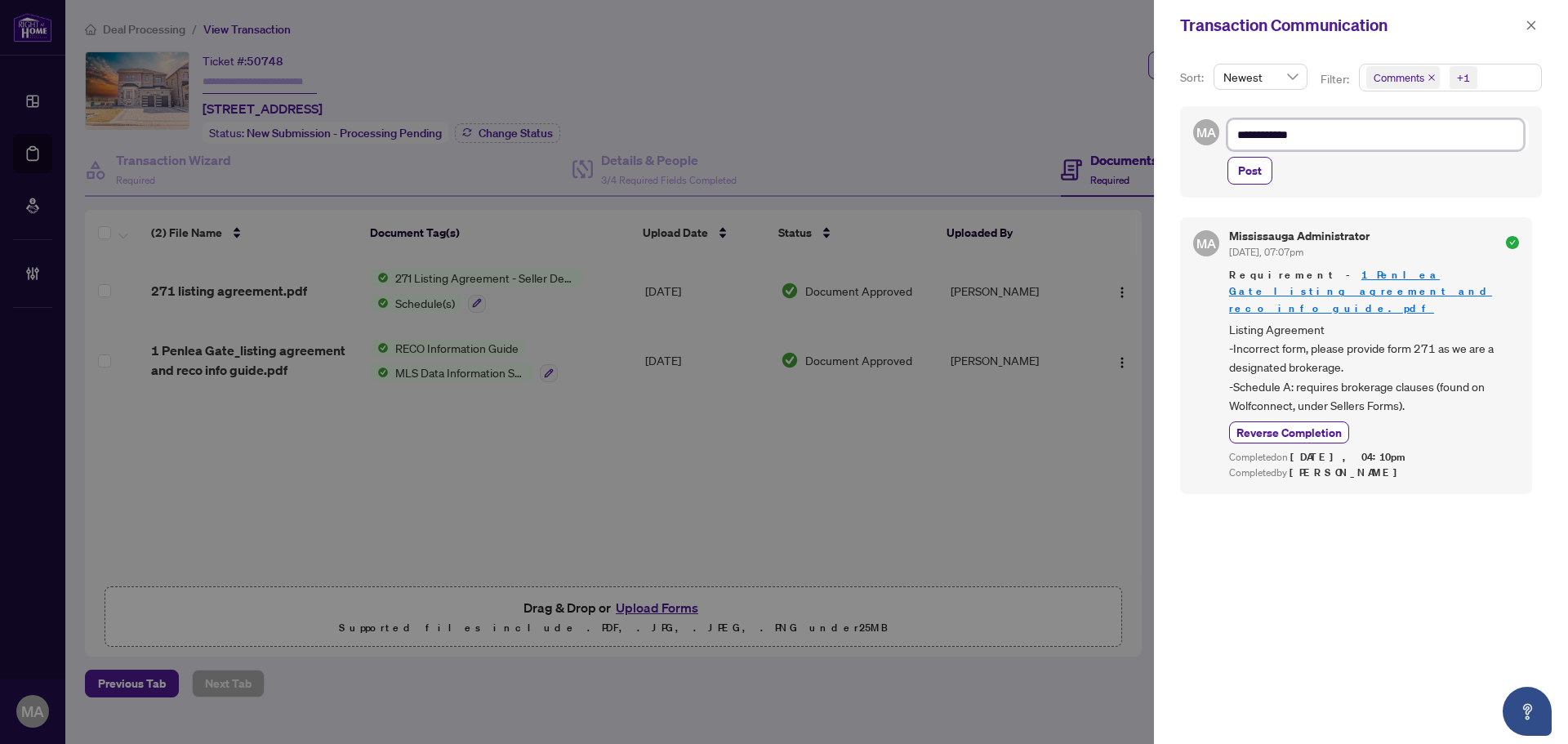
type textarea "**********"
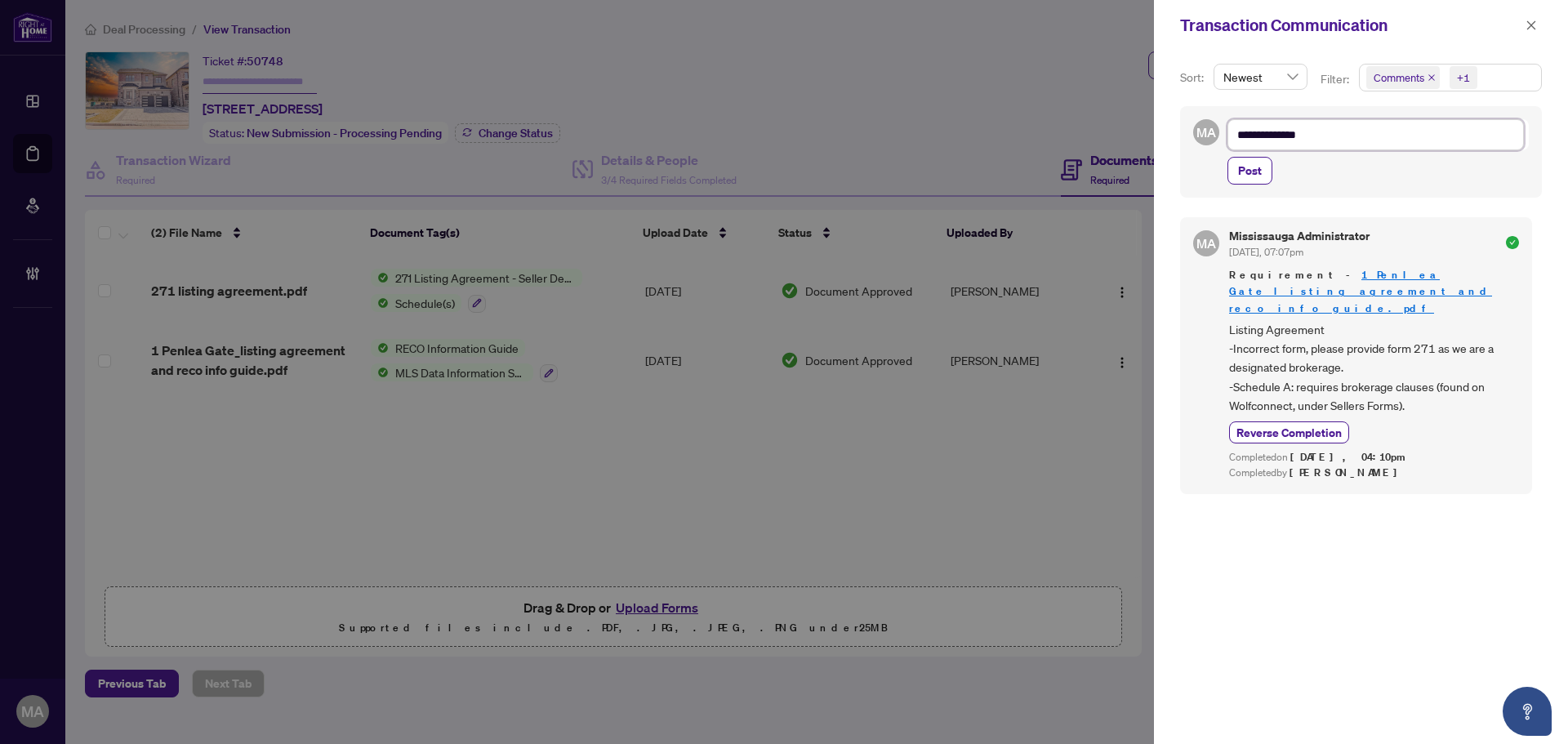
type textarea "**********"
click at [1266, 183] on button "Post" at bounding box center [1249, 171] width 45 height 28
type textarea "**********"
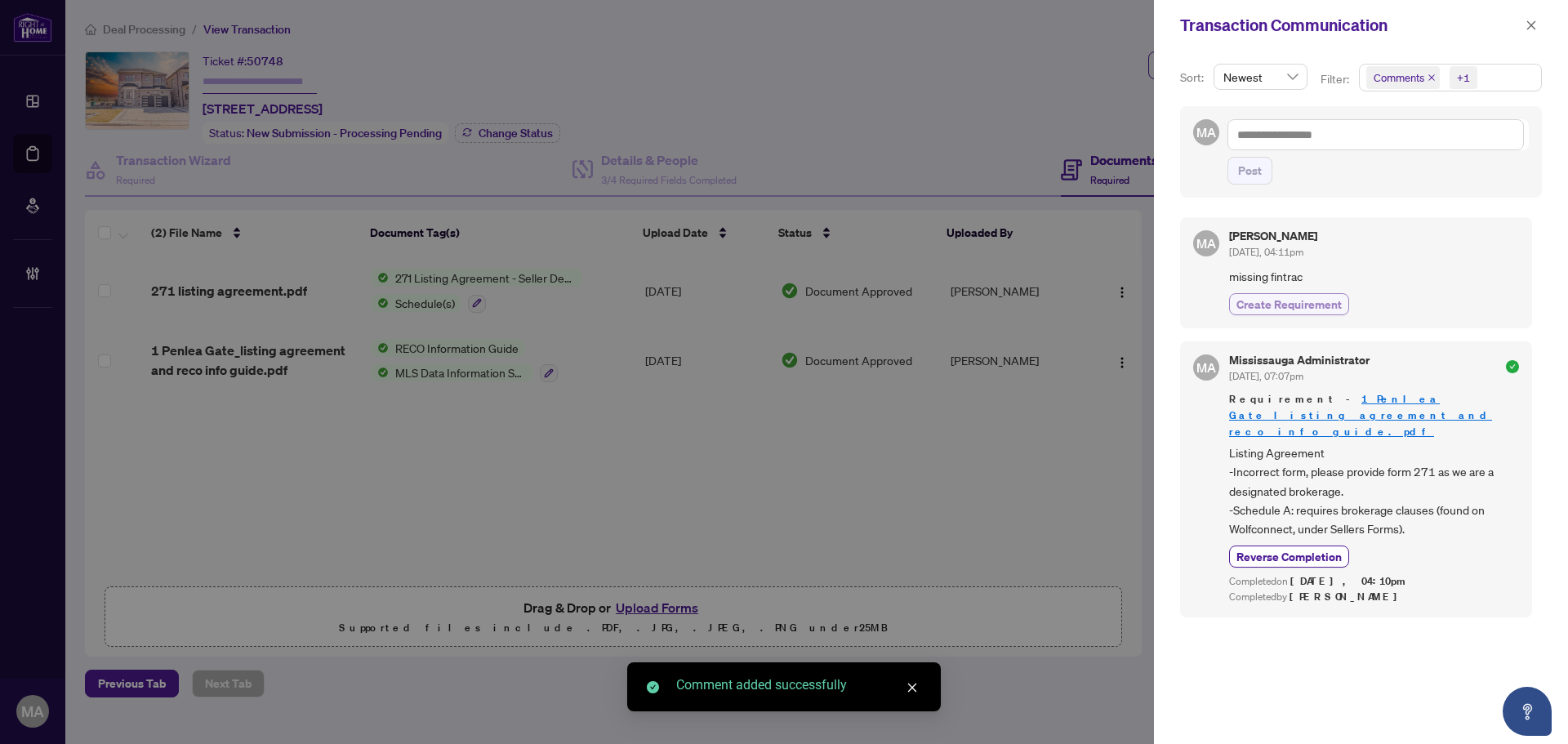
click at [1288, 300] on span "Create Requirement" at bounding box center [1289, 305] width 106 height 17
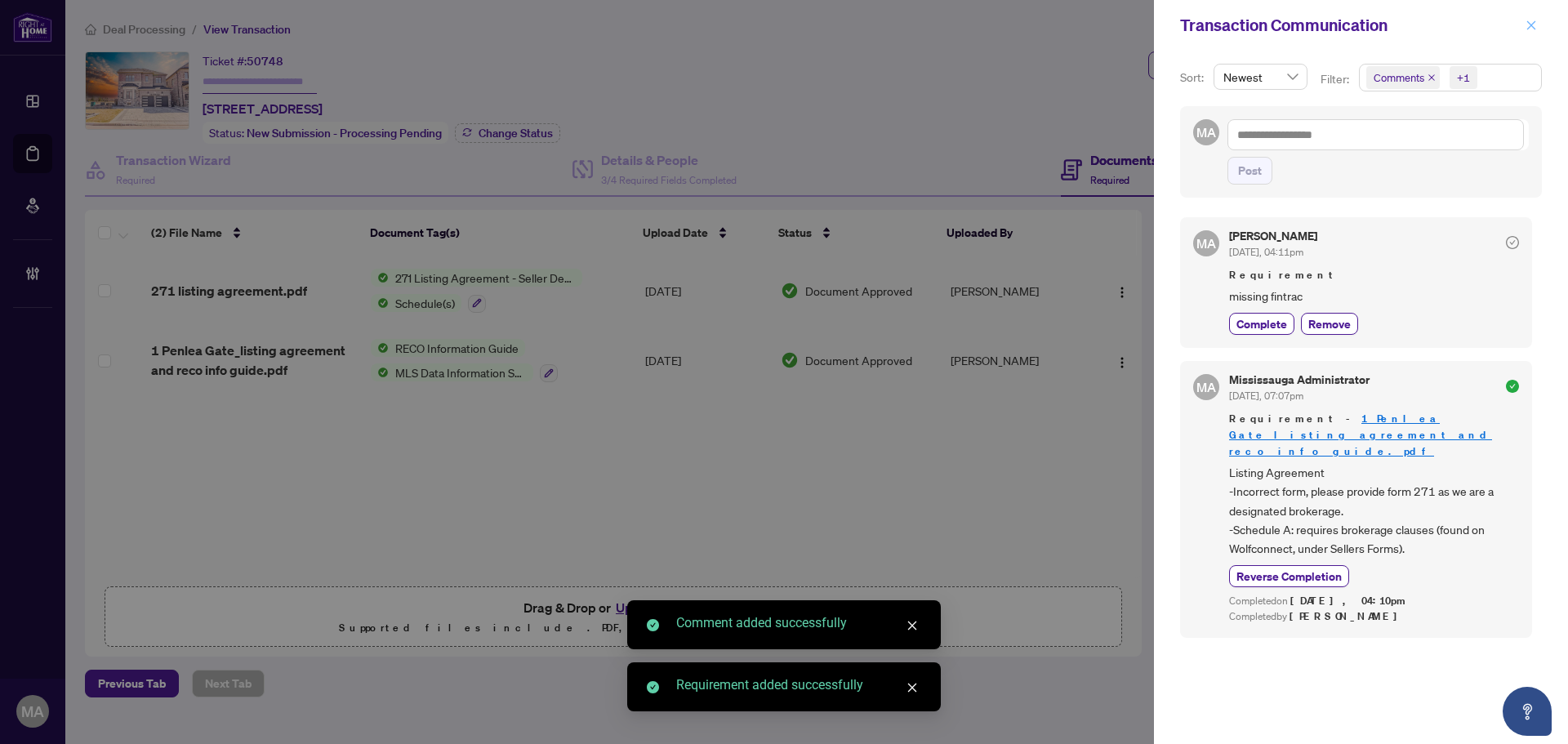
click at [1534, 27] on icon "close" at bounding box center [1531, 24] width 11 height 11
